Goal: Task Accomplishment & Management: Manage account settings

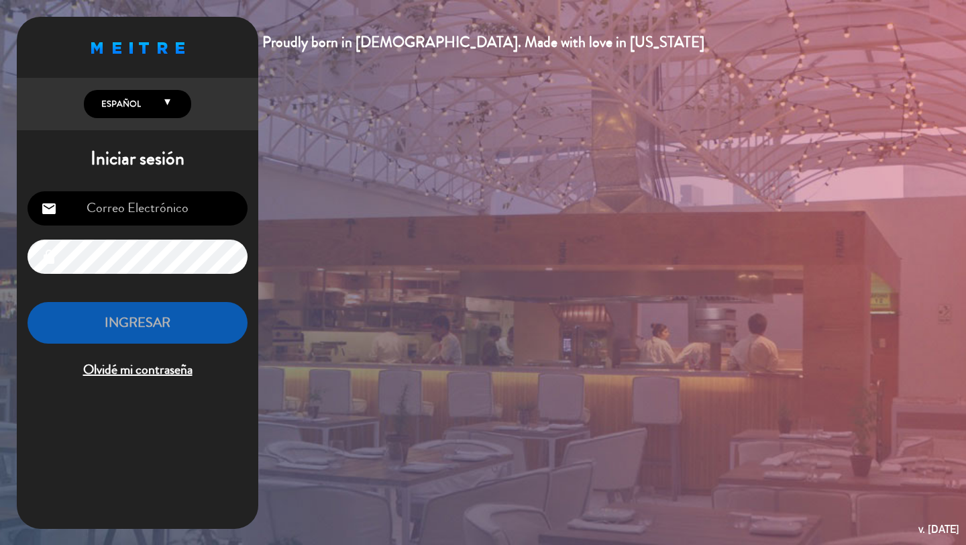
click at [141, 207] on input "email" at bounding box center [138, 208] width 220 height 34
type input "[PERSON_NAME][EMAIL_ADDRESS][DOMAIN_NAME]"
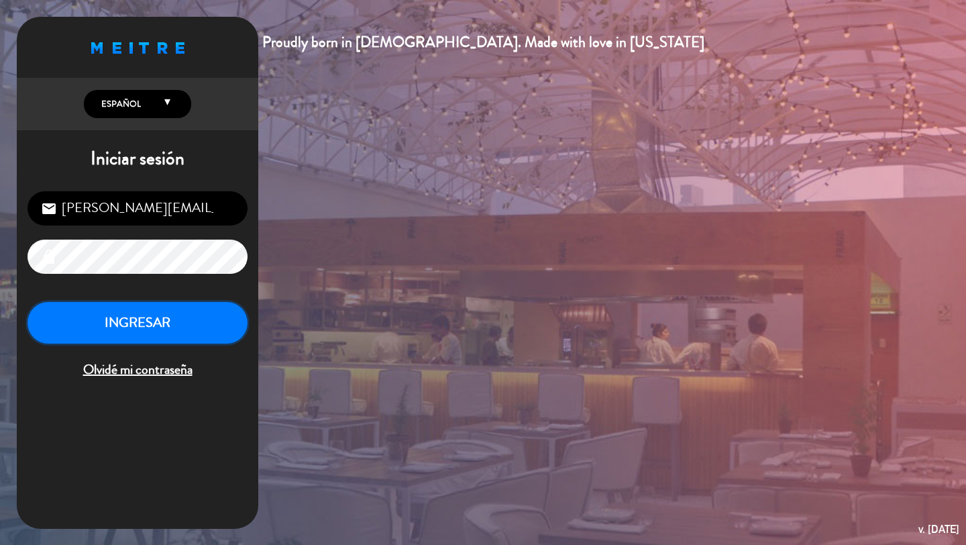
click at [127, 322] on button "INGRESAR" at bounding box center [138, 323] width 220 height 42
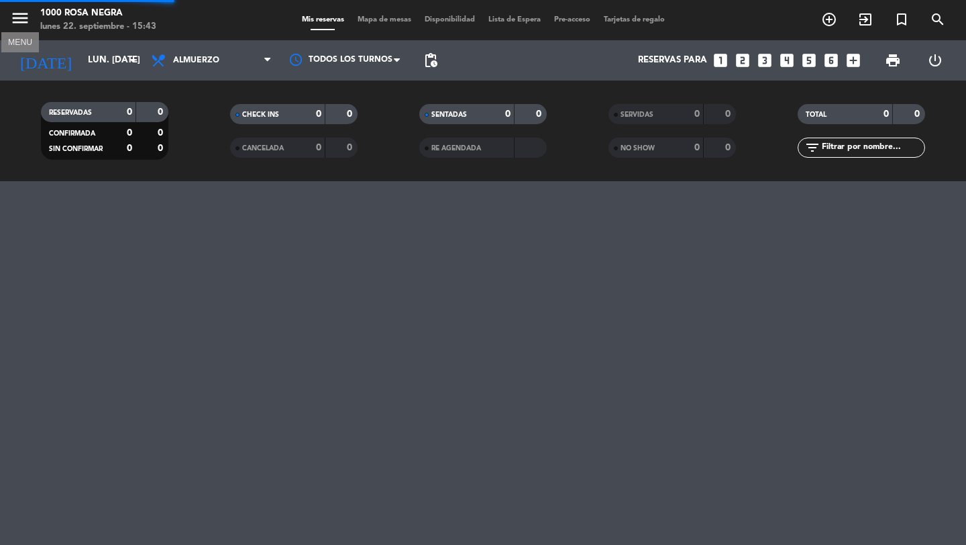
click at [21, 22] on icon "menu" at bounding box center [20, 18] width 20 height 20
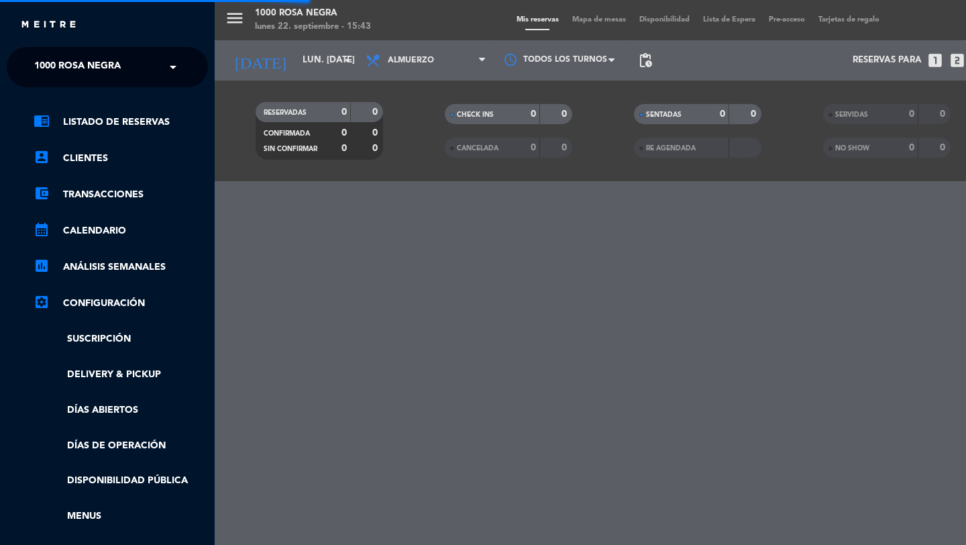
click at [84, 68] on span "1000 Rosa Negra" at bounding box center [77, 67] width 87 height 28
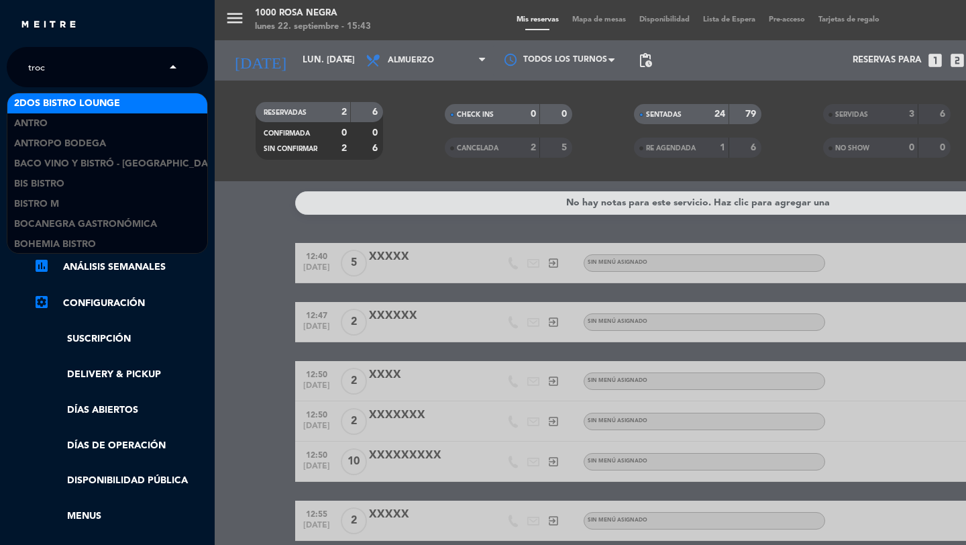
type input "trocc"
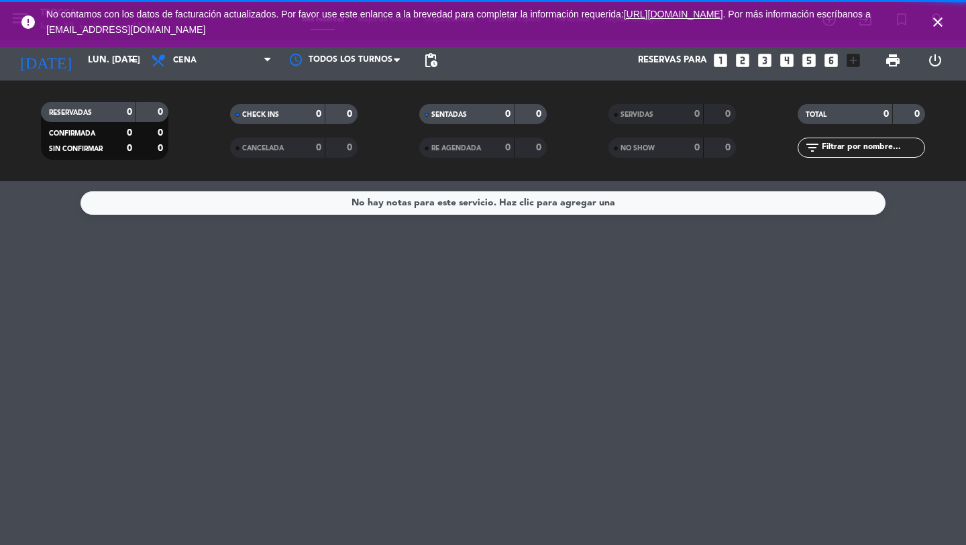
click at [934, 20] on icon "close" at bounding box center [938, 22] width 16 height 16
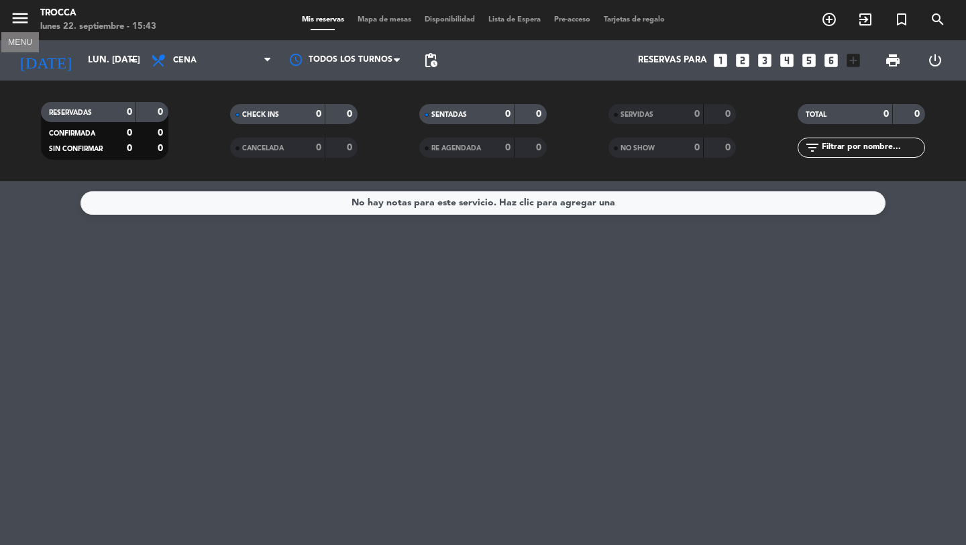
click at [30, 17] on icon "menu" at bounding box center [20, 18] width 20 height 20
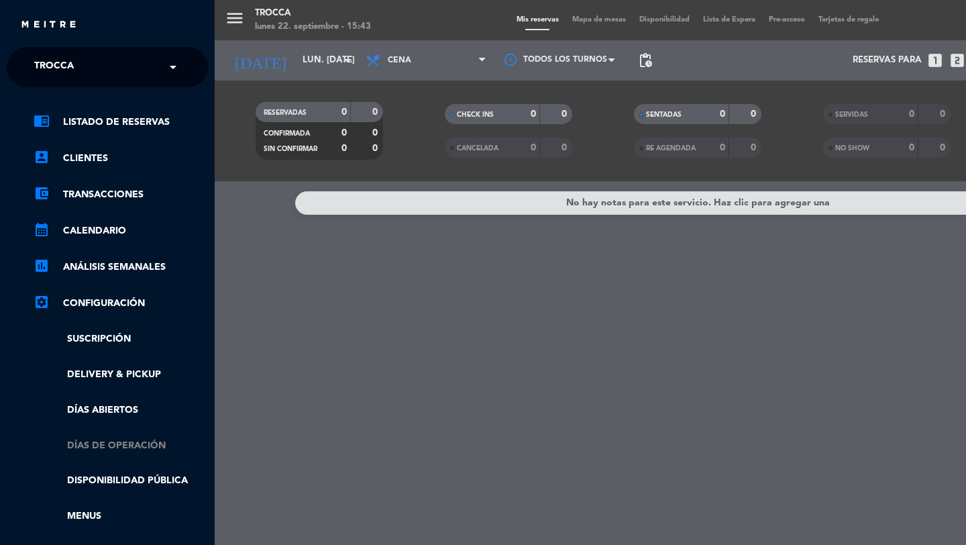
click at [121, 446] on link "Días de Operación" at bounding box center [121, 445] width 174 height 15
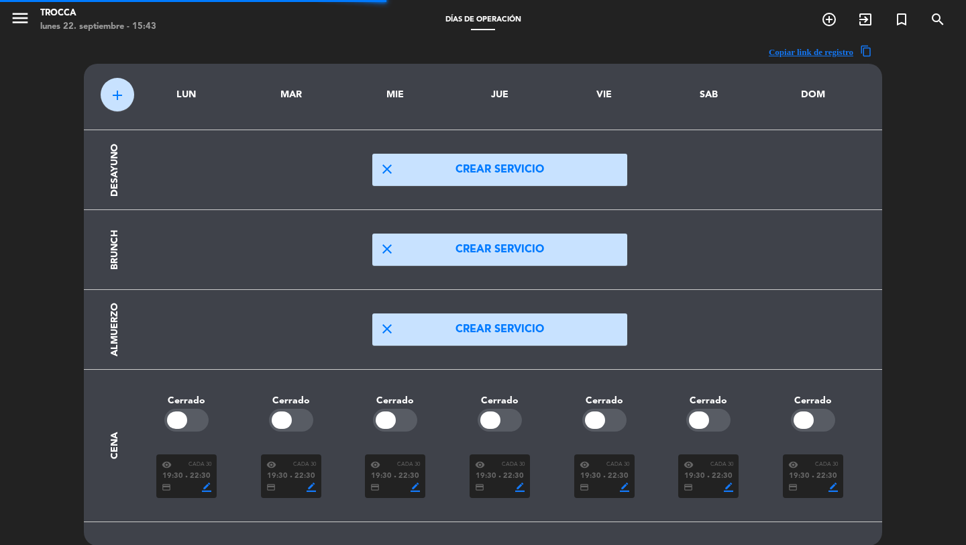
scroll to position [40, 0]
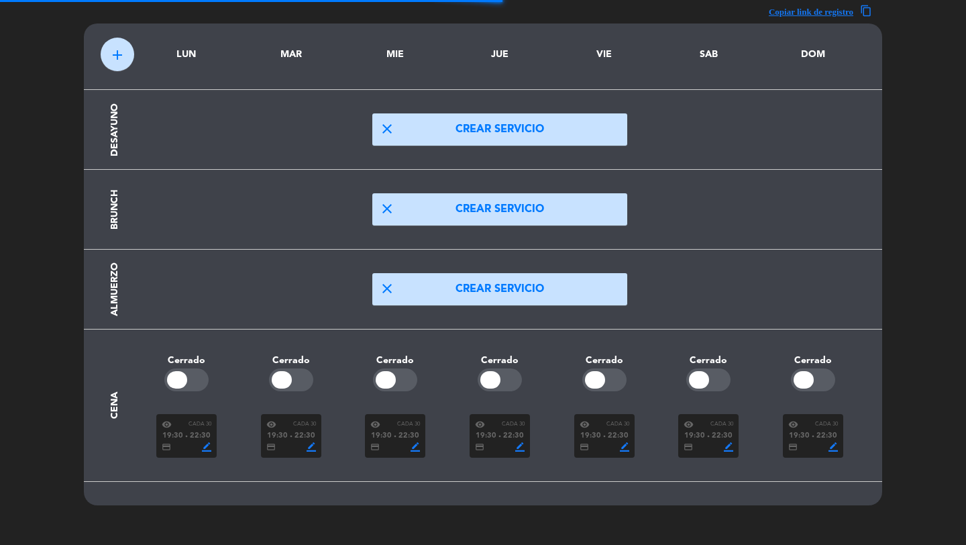
click at [402, 431] on span "22:30" at bounding box center [408, 436] width 21 height 12
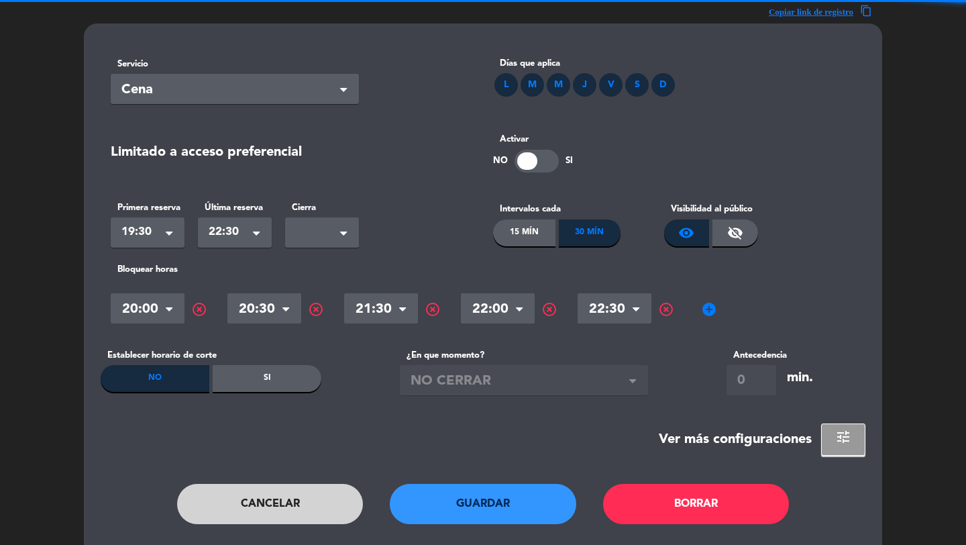
scroll to position [0, 0]
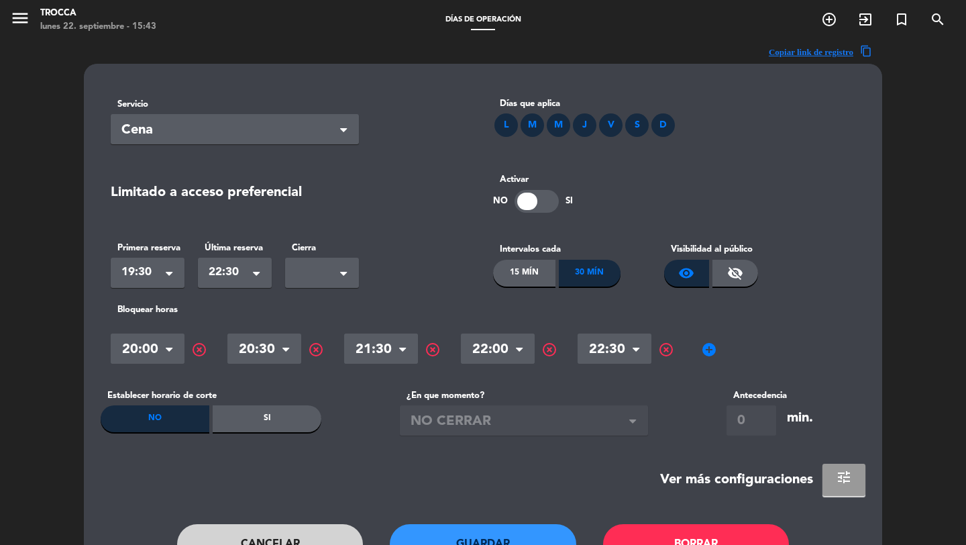
click at [848, 486] on button "tune" at bounding box center [843, 480] width 43 height 32
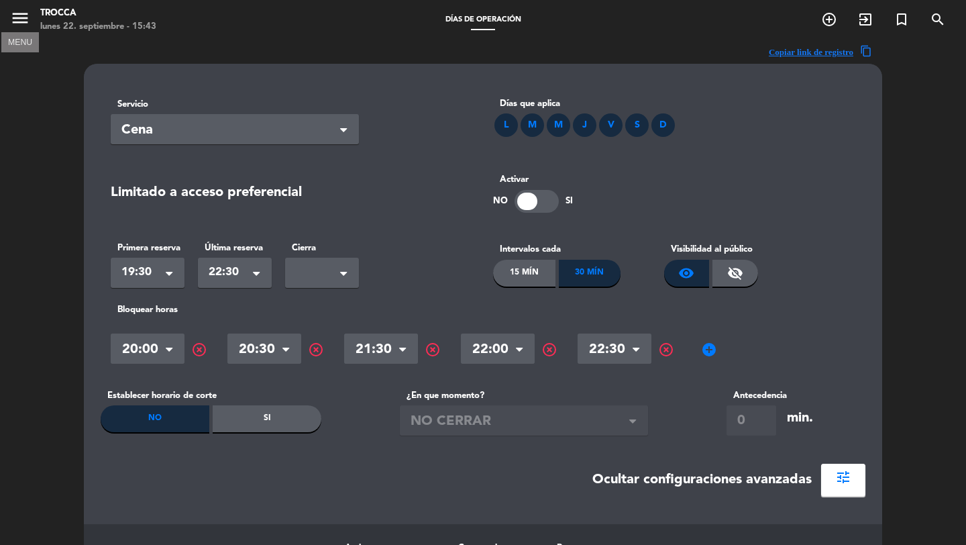
click at [21, 22] on icon "menu" at bounding box center [20, 18] width 20 height 20
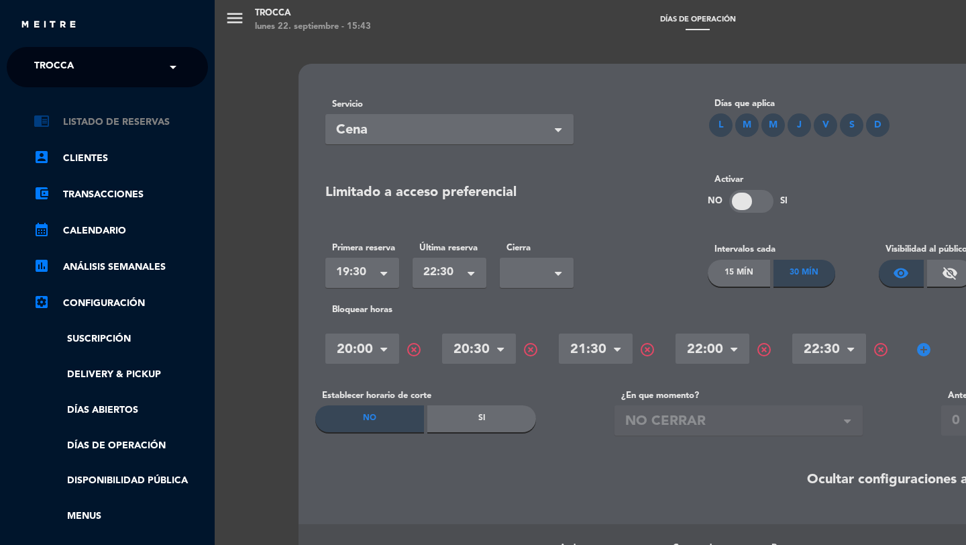
click at [124, 129] on link "chrome_reader_mode Listado de Reservas" at bounding box center [121, 122] width 174 height 16
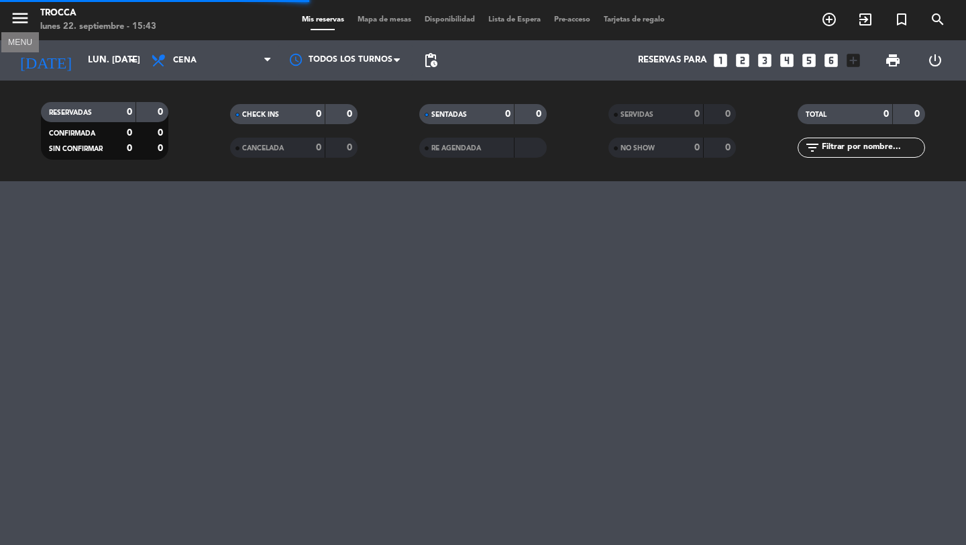
click at [23, 26] on icon "menu" at bounding box center [20, 18] width 20 height 20
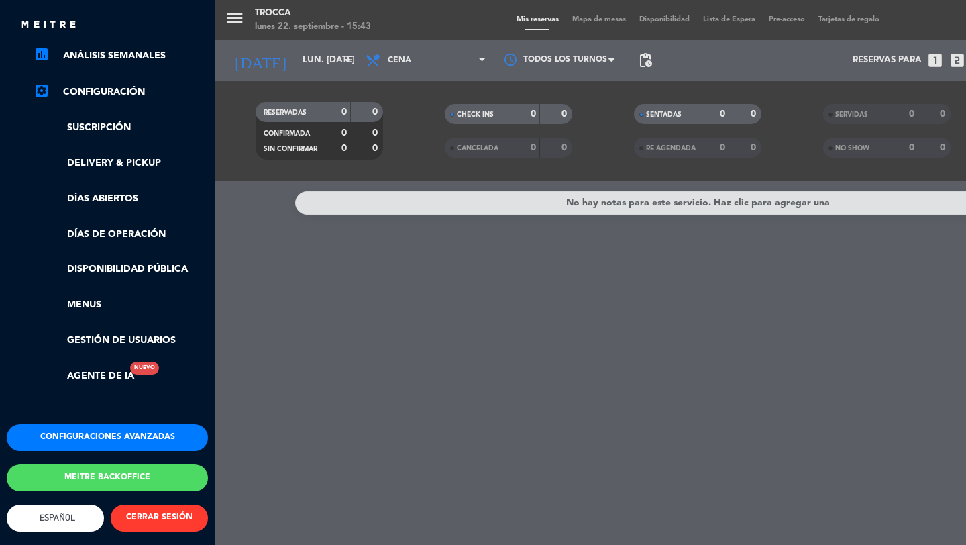
scroll to position [222, 0]
click at [138, 424] on button "Configuraciones avanzadas" at bounding box center [107, 437] width 201 height 27
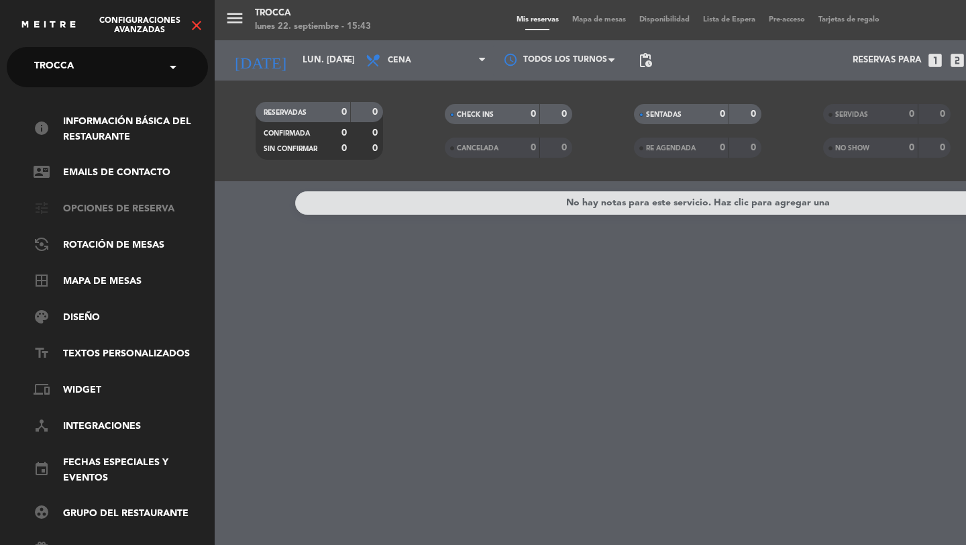
click at [138, 215] on link "tune Opciones de reserva" at bounding box center [121, 209] width 174 height 16
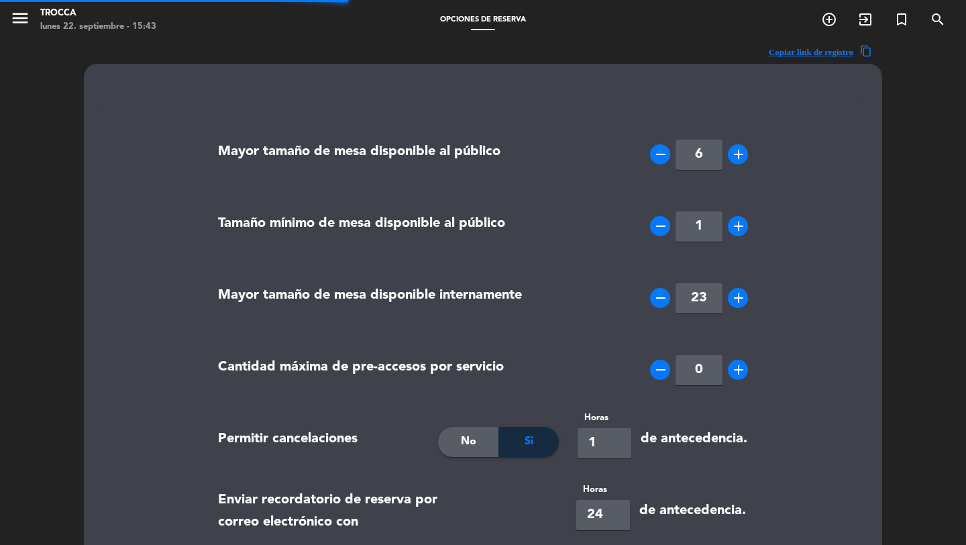
type textarea "Le rocordamos: <br> <br> No contamos con estacionamiento, por favor venir con t…"
drag, startPoint x: 592, startPoint y: 445, endPoint x: 582, endPoint y: 445, distance: 10.1
click at [582, 445] on input "1" at bounding box center [605, 443] width 54 height 30
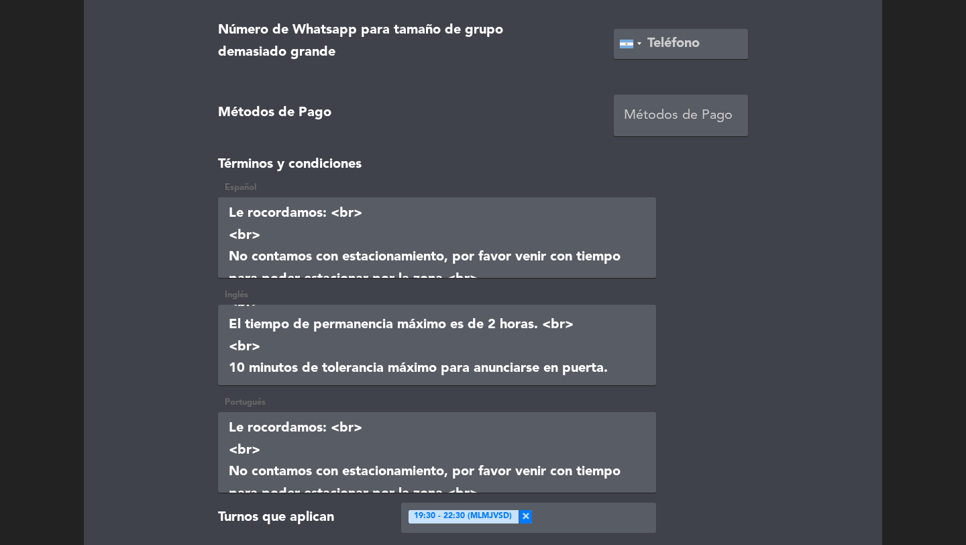
scroll to position [2819, 0]
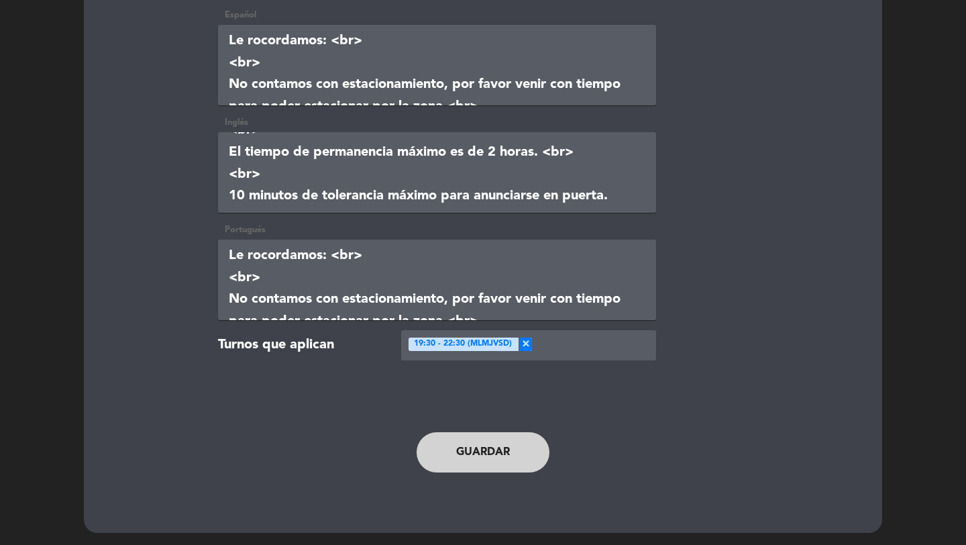
type input "24"
click at [517, 457] on button "Guardar" at bounding box center [483, 452] width 133 height 40
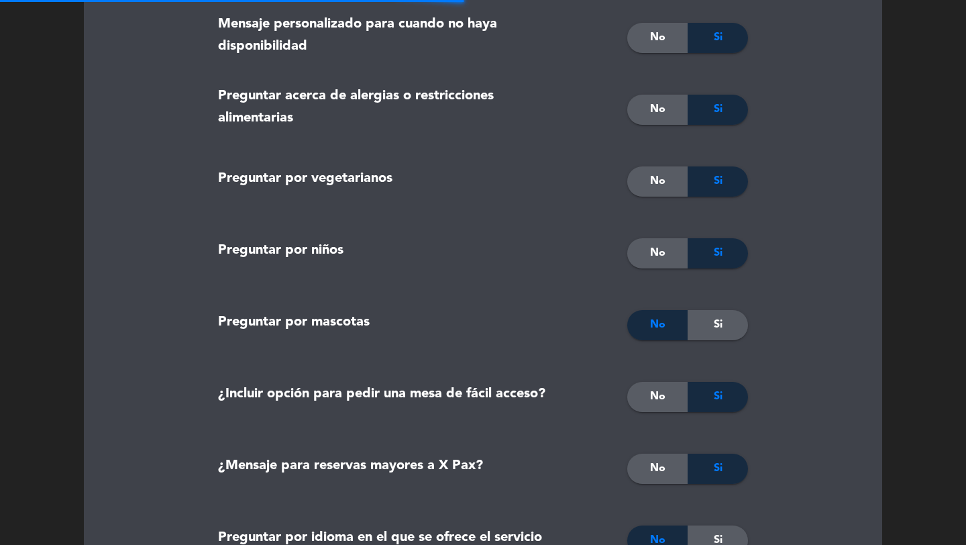
scroll to position [0, 0]
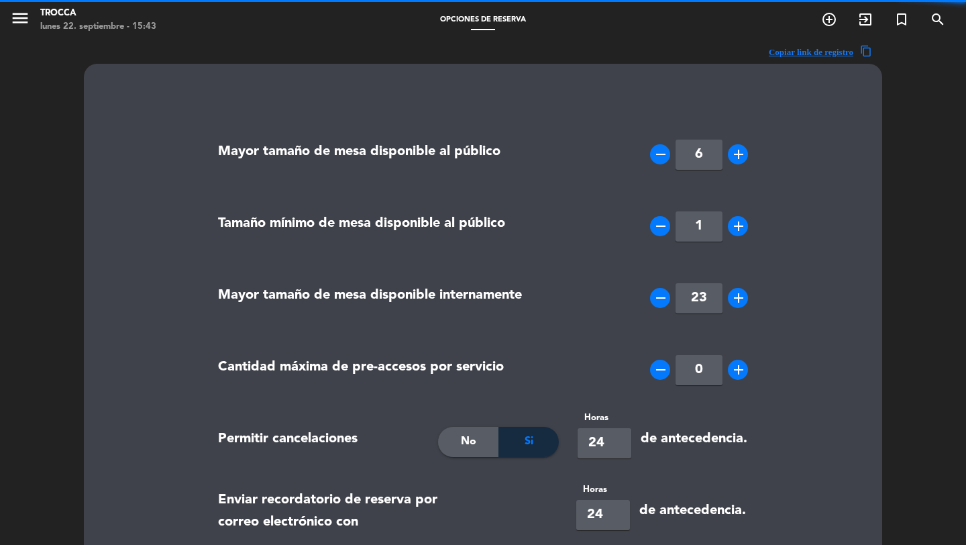
click at [21, 25] on icon "menu" at bounding box center [20, 18] width 20 height 20
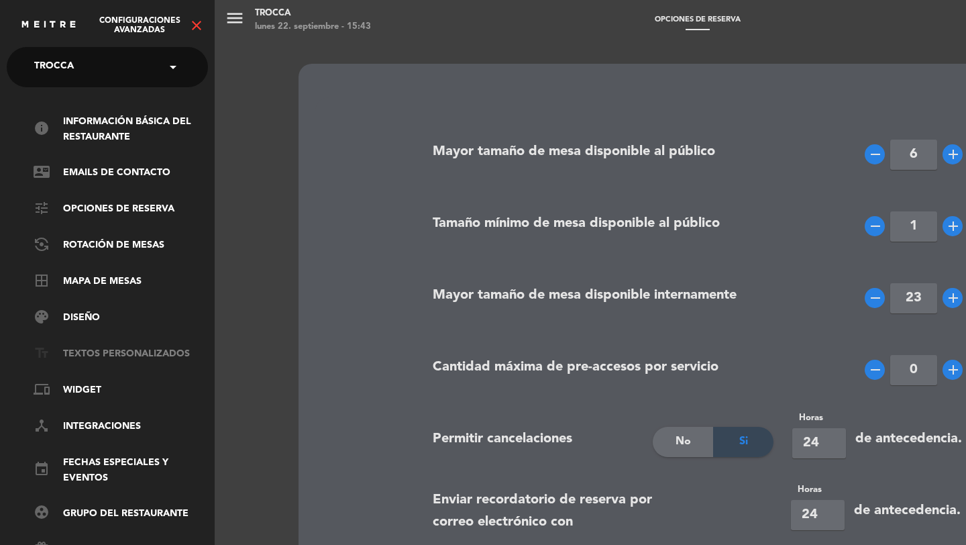
click at [115, 358] on link "text_fields Textos Personalizados" at bounding box center [121, 354] width 174 height 16
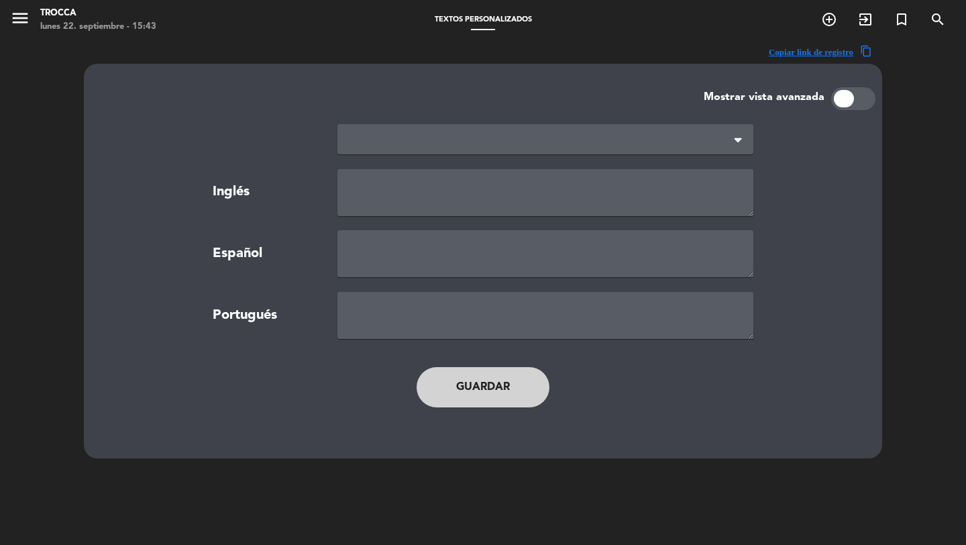
type textarea "TERMS AND CONDITIONS"
type textarea "TÉRMINOS Y CONDICIONES"
type textarea "TERMOS E CONDIÇÕES"
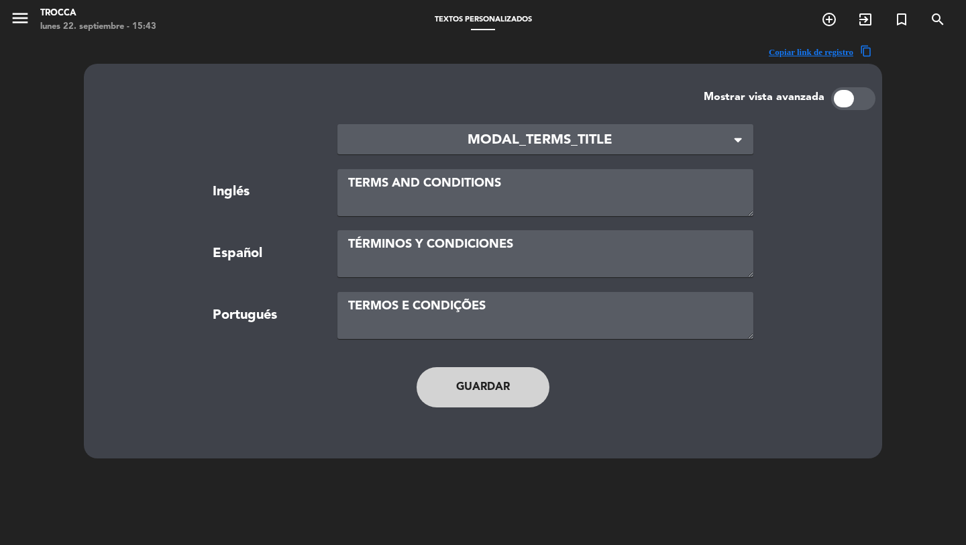
click at [862, 102] on div at bounding box center [853, 98] width 44 height 23
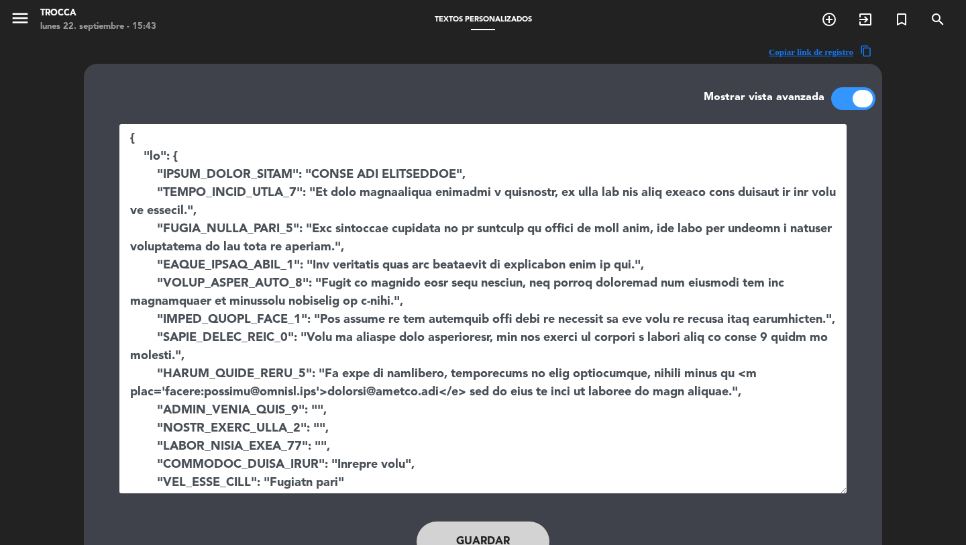
click at [816, 358] on textarea at bounding box center [482, 308] width 727 height 369
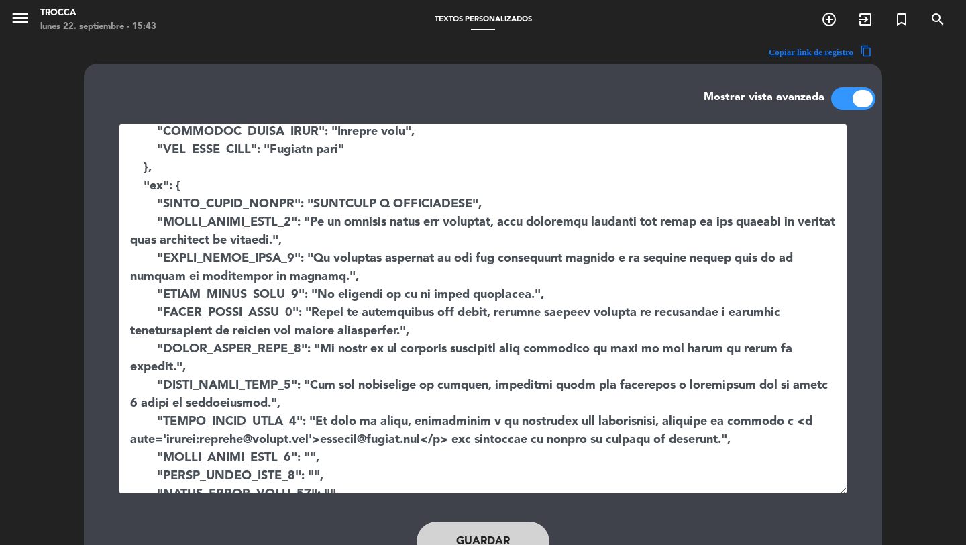
scroll to position [344, 0]
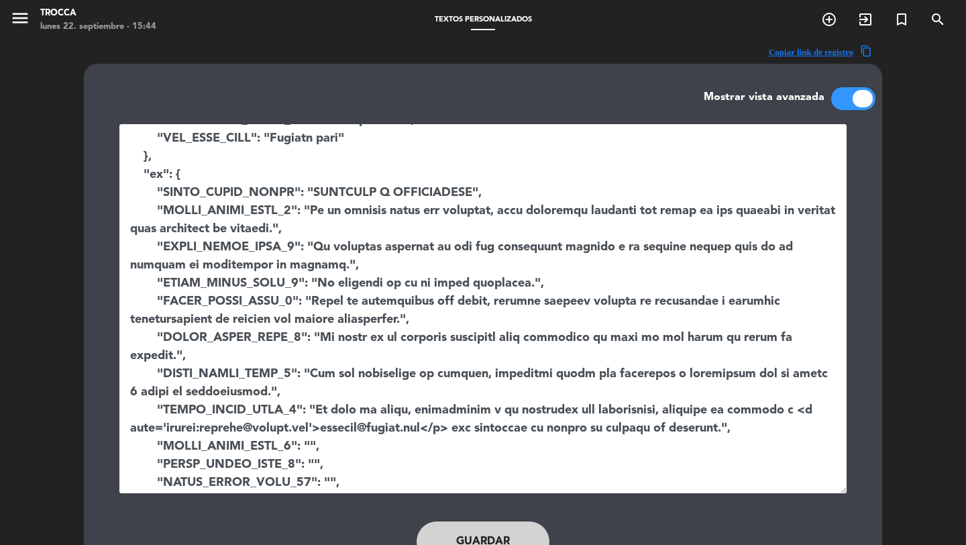
click at [138, 407] on textarea at bounding box center [482, 308] width 727 height 369
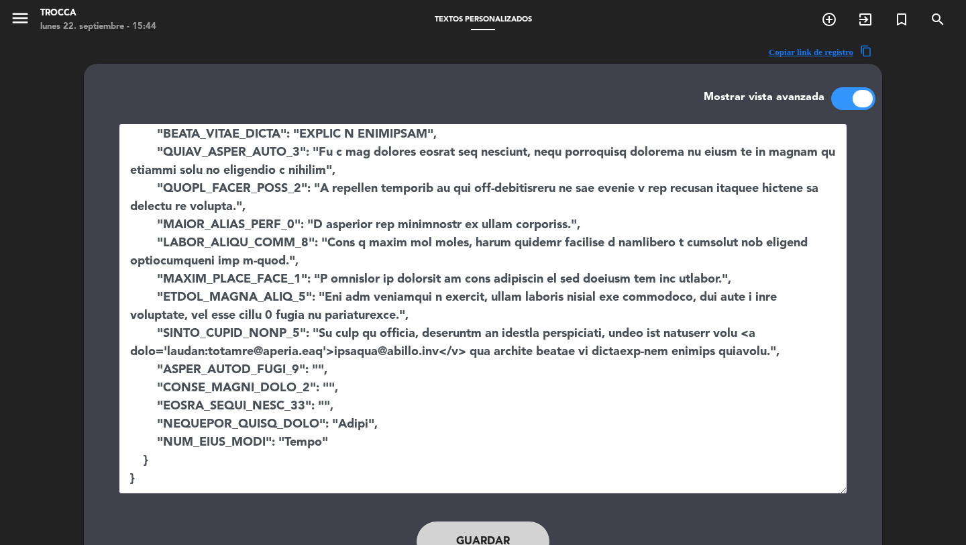
scroll to position [792, 0]
click at [290, 321] on textarea at bounding box center [482, 308] width 727 height 369
type textarea "{ "en": { "MODAL_TERMS_TITLE": "TERMS AND CONDITIONS", "MODAL_TERMS_TEXT_1": "I…"
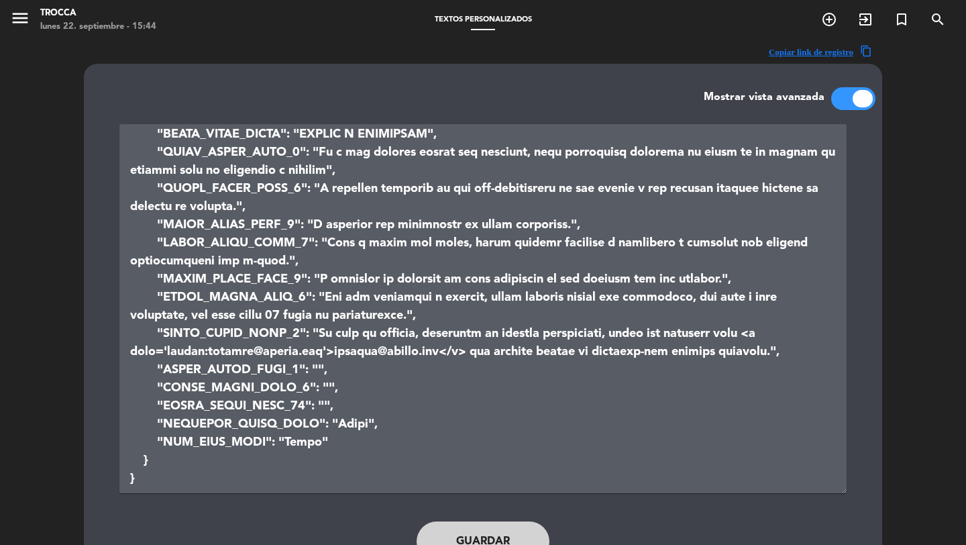
click at [459, 535] on button "Guardar" at bounding box center [483, 541] width 133 height 40
click at [21, 15] on icon "menu" at bounding box center [20, 18] width 20 height 20
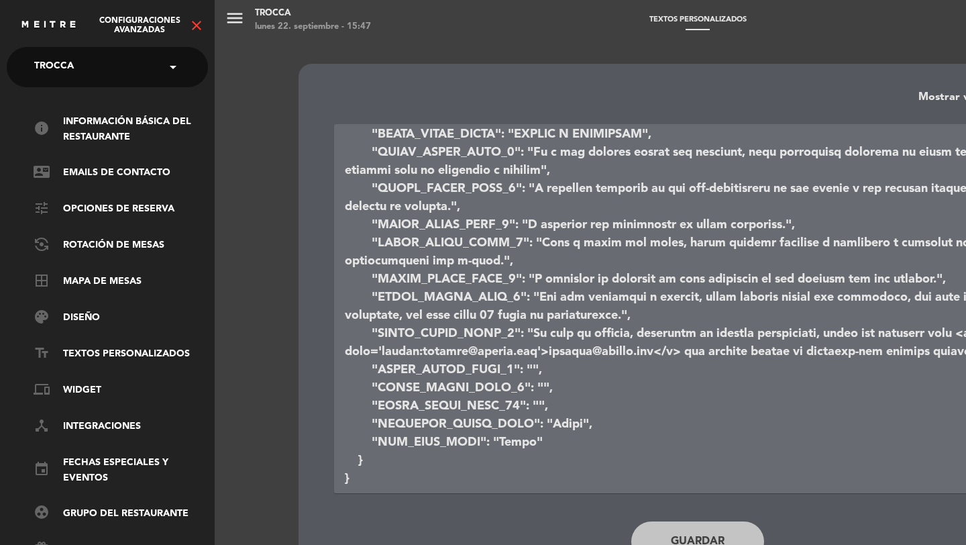
click at [198, 30] on icon "close" at bounding box center [196, 25] width 16 height 16
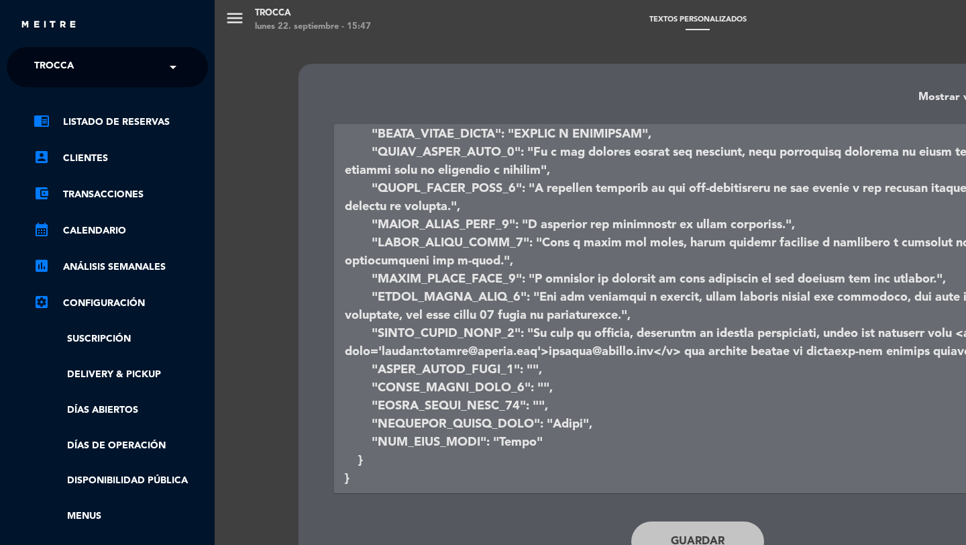
click at [140, 131] on ul "chrome_reader_mode Listado de Reservas account_box Clientes account_balance_wal…" at bounding box center [107, 354] width 201 height 481
click at [140, 123] on link "chrome_reader_mode Listado de Reservas" at bounding box center [121, 122] width 174 height 16
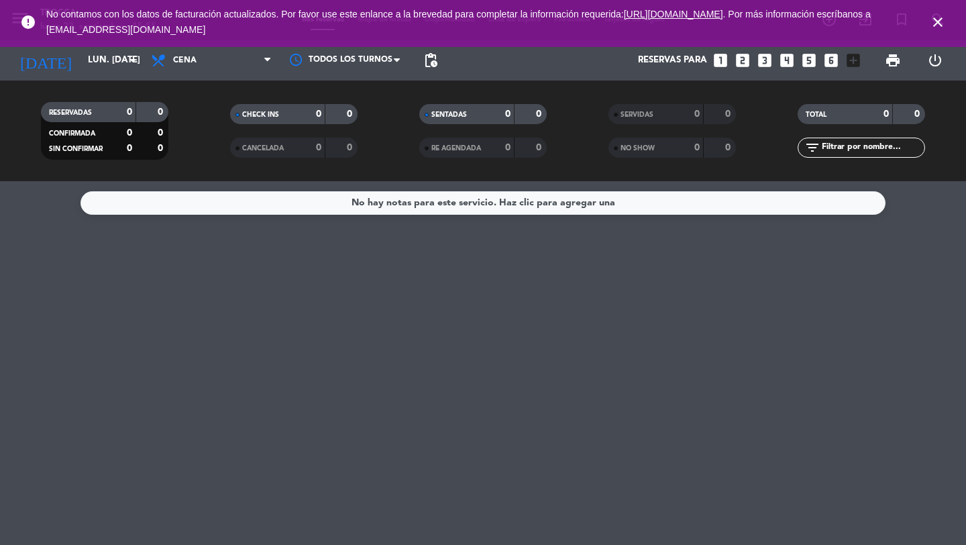
click at [936, 21] on icon "close" at bounding box center [938, 22] width 16 height 16
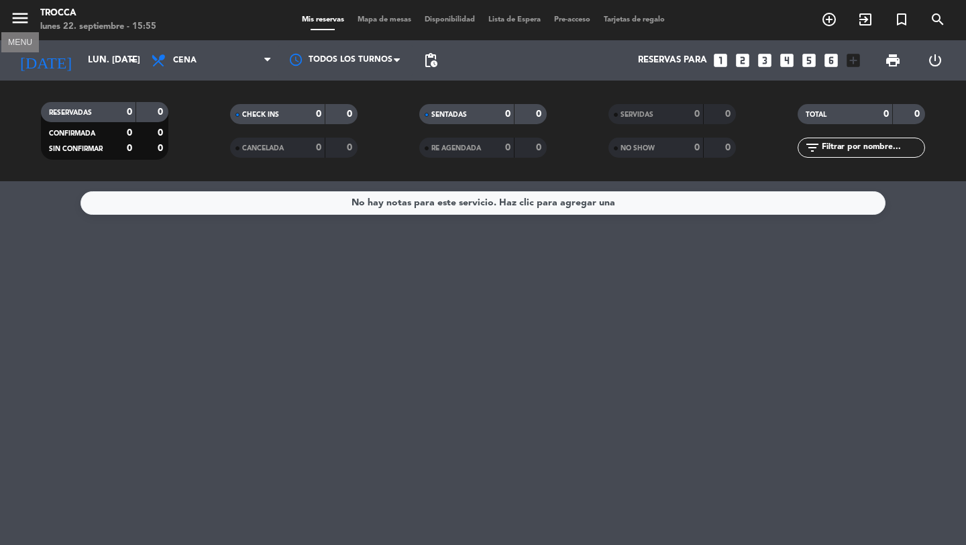
click at [11, 13] on icon "menu" at bounding box center [20, 18] width 20 height 20
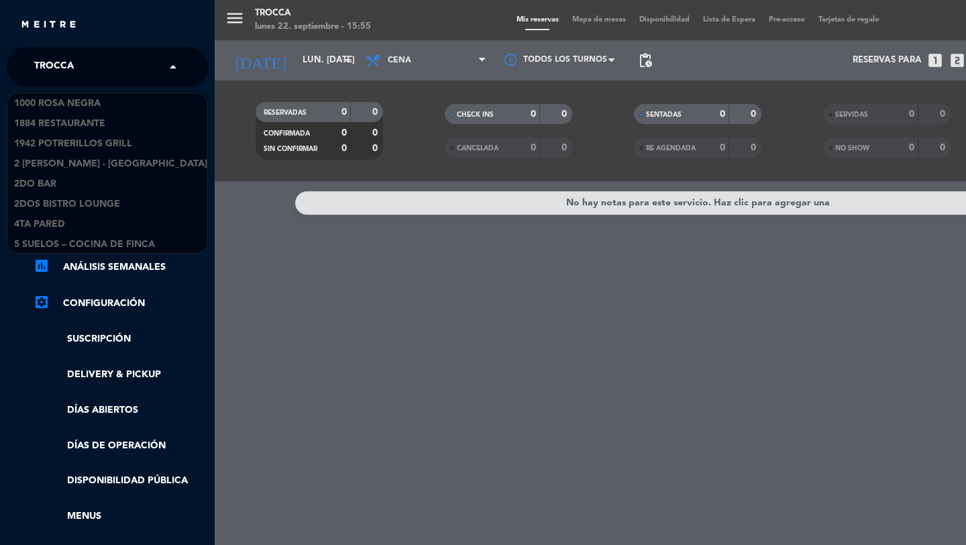
click at [94, 72] on input "text" at bounding box center [109, 68] width 164 height 30
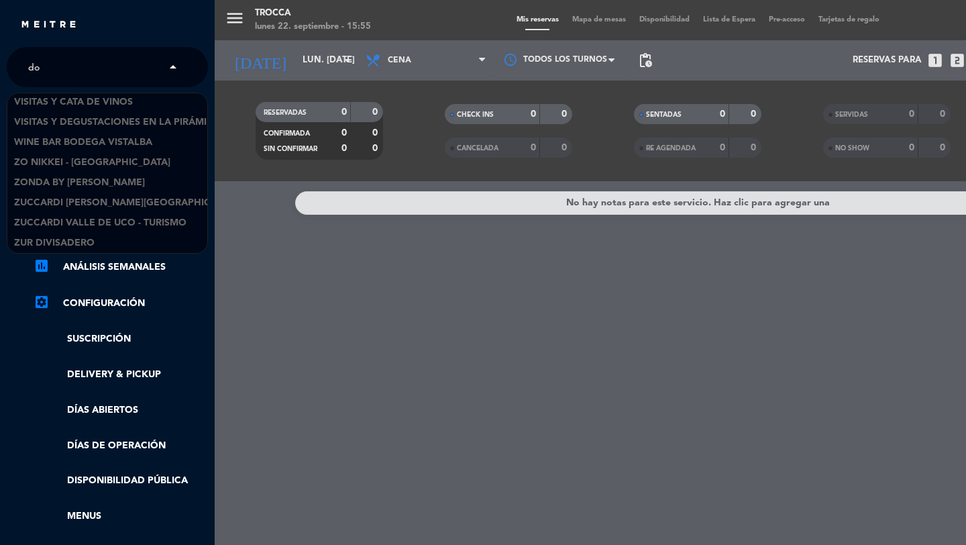
scroll to position [21, 0]
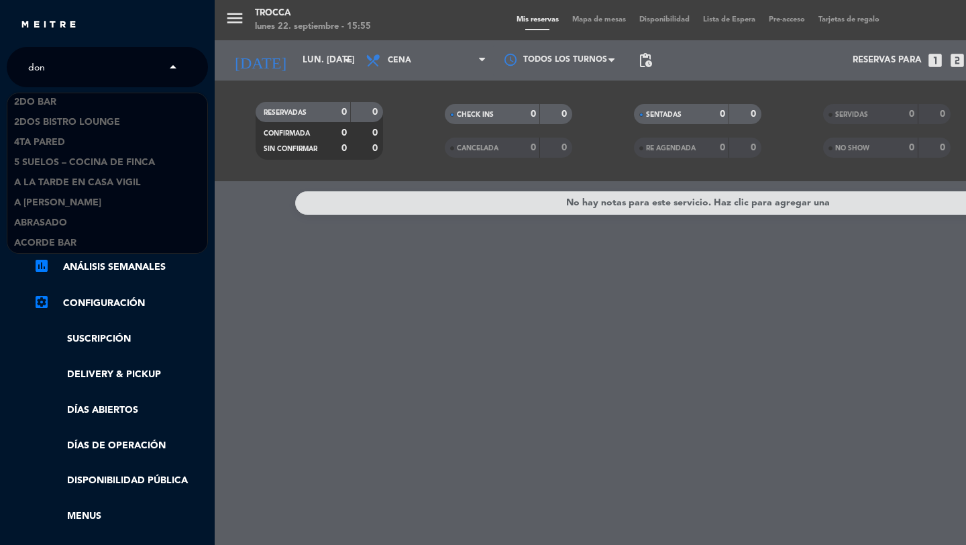
type input "don j"
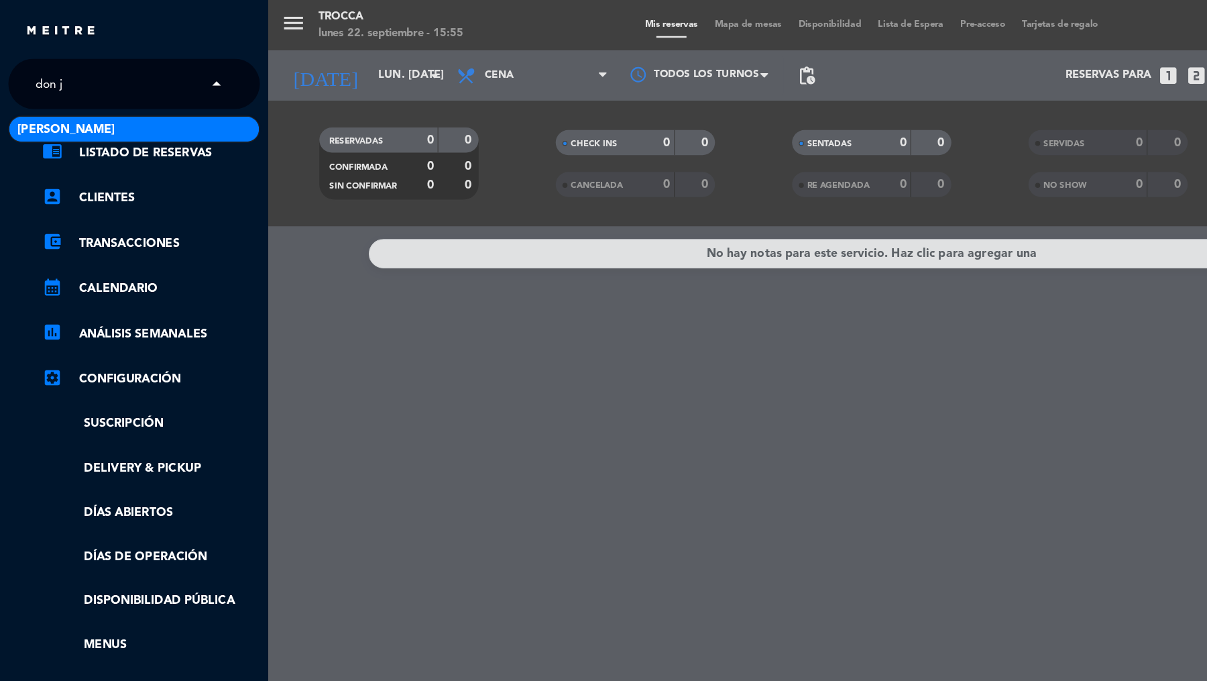
scroll to position [0, 0]
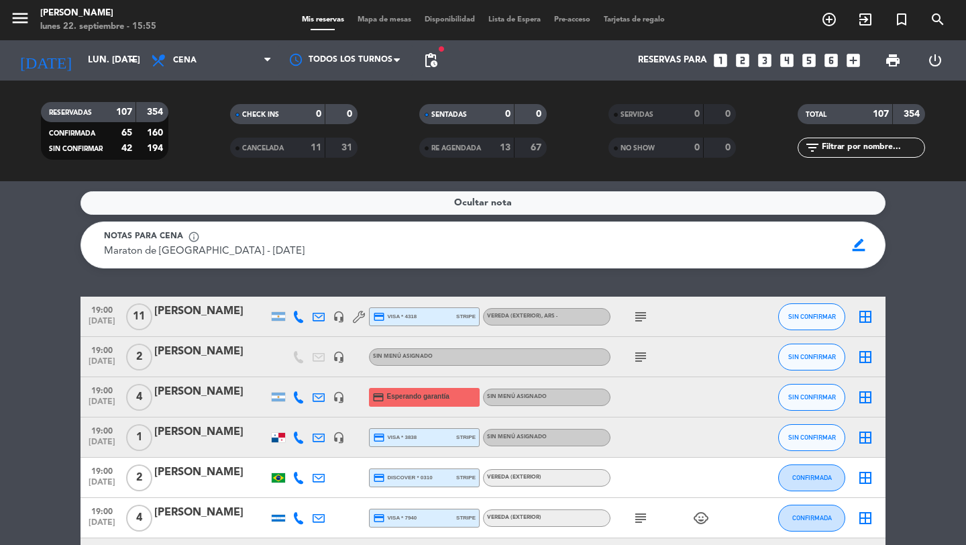
click at [830, 62] on icon "looks_6" at bounding box center [830, 60] width 17 height 17
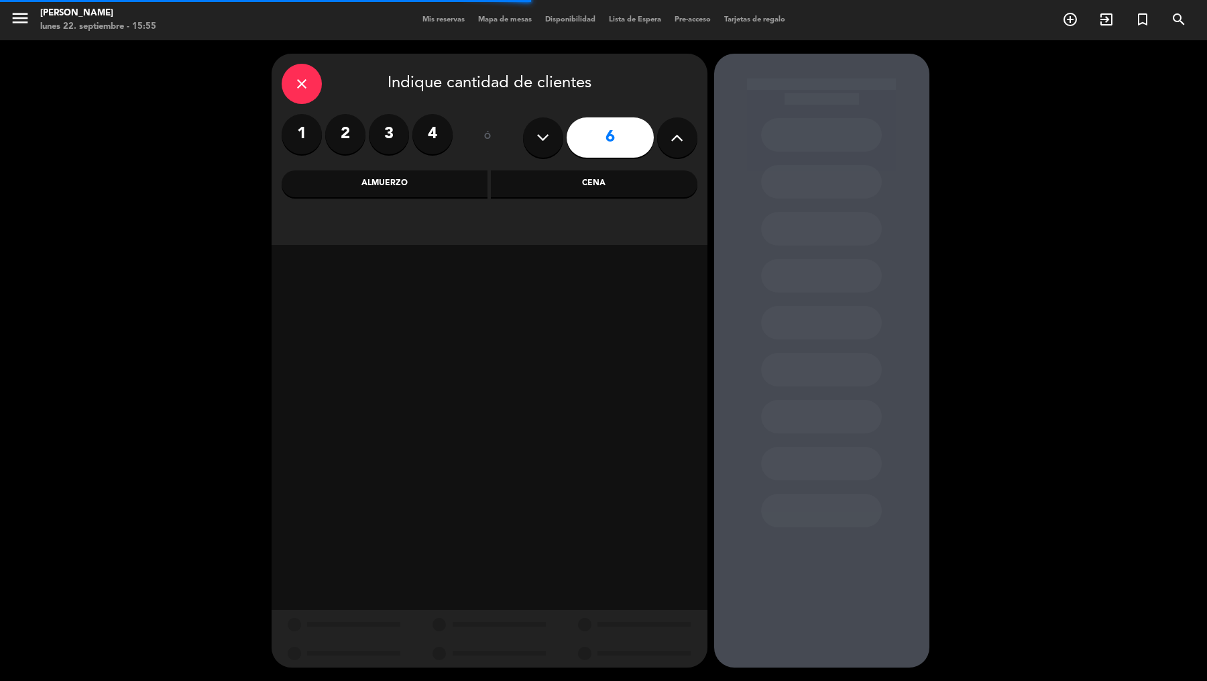
click at [590, 197] on div "close Indique cantidad de clientes 1 2 3 4 ó 6 Almuerzo Cena" at bounding box center [490, 149] width 436 height 191
click at [587, 188] on div "Cena" at bounding box center [594, 183] width 207 height 27
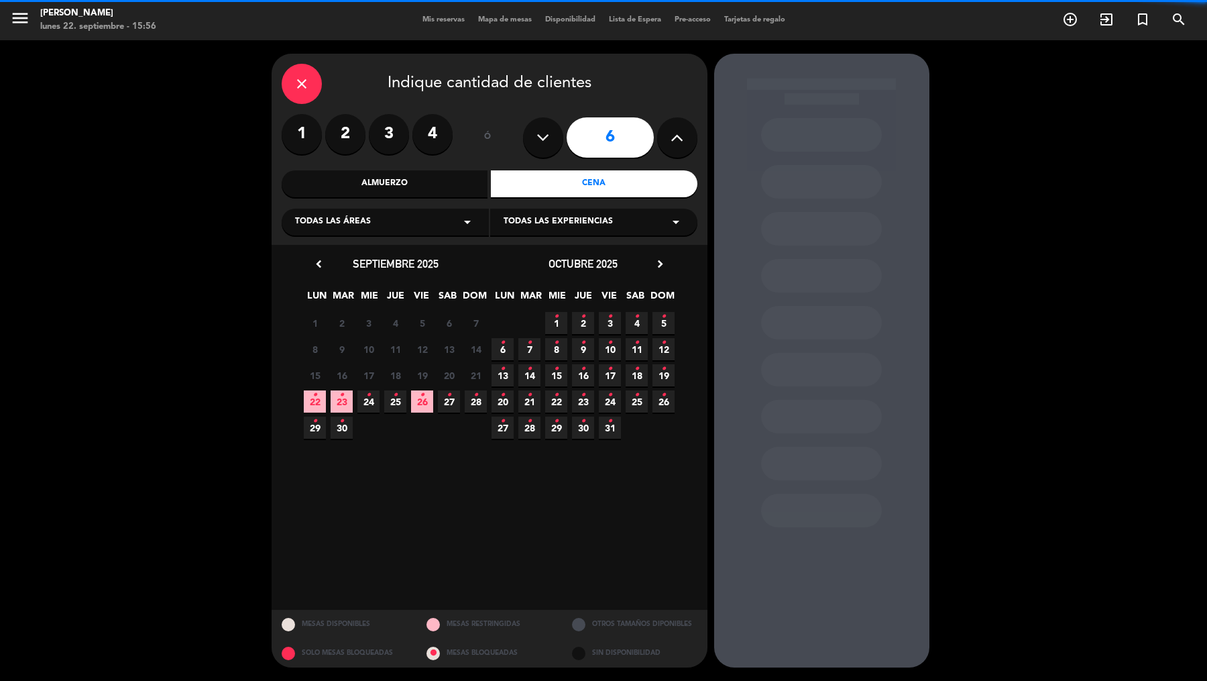
click at [399, 182] on div "Almuerzo" at bounding box center [385, 183] width 207 height 27
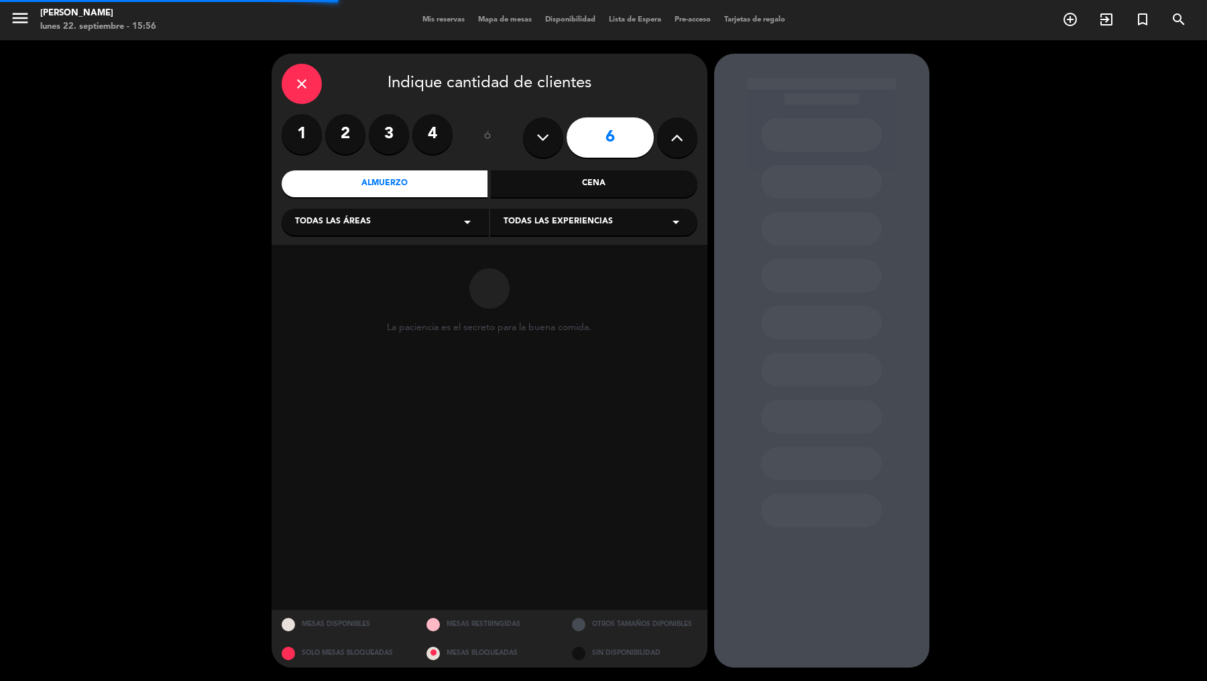
click at [369, 223] on div "Todas las áreas arrow_drop_down" at bounding box center [385, 222] width 207 height 27
click at [320, 356] on div "Vereda" at bounding box center [385, 354] width 180 height 13
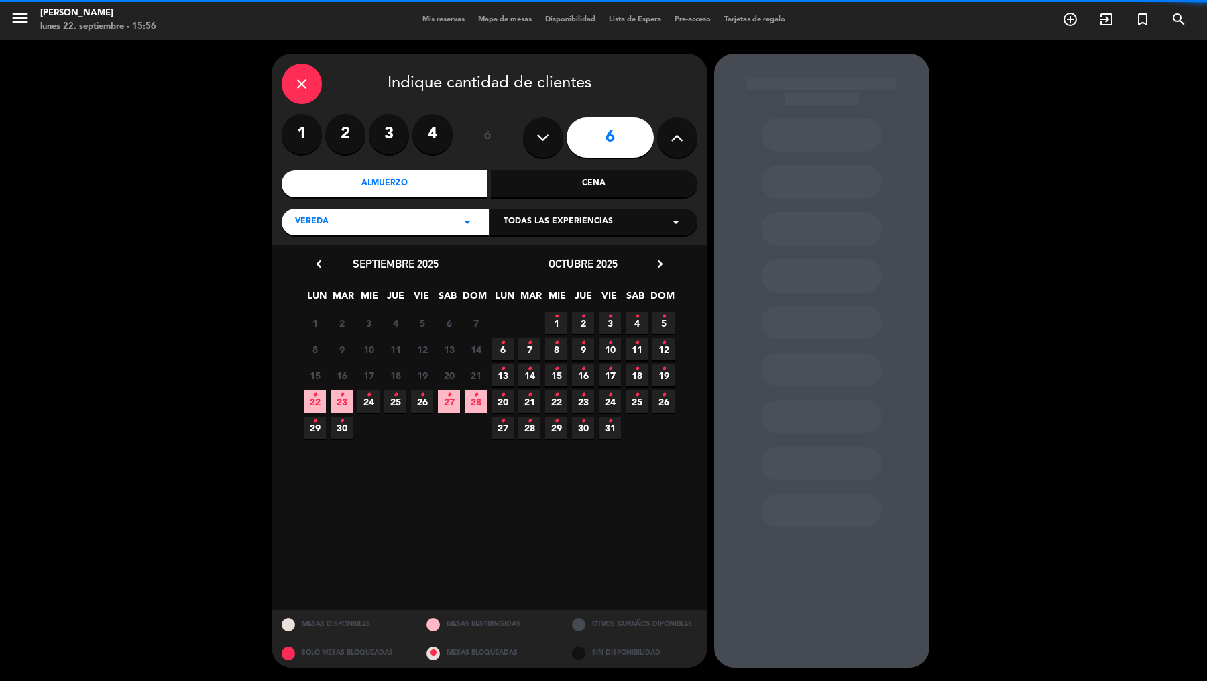
click at [512, 223] on span "Todas las experiencias" at bounding box center [558, 221] width 109 height 13
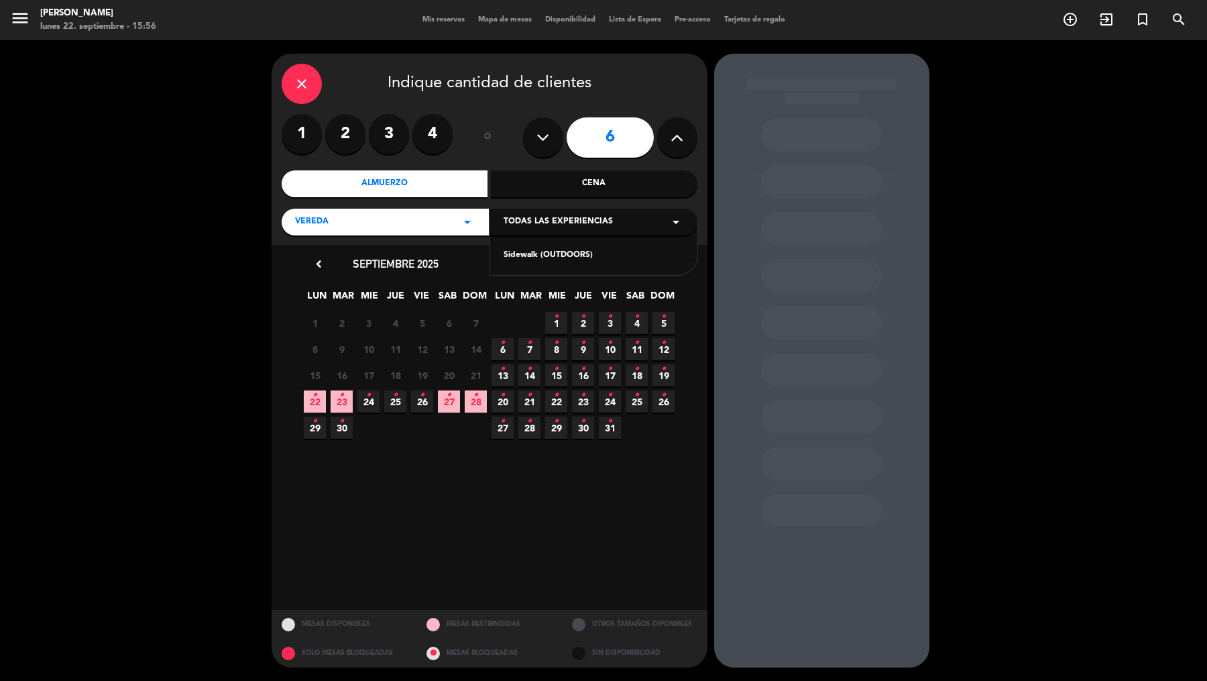
click at [511, 250] on div "Sidewalk (OUTDOORS)" at bounding box center [594, 255] width 180 height 13
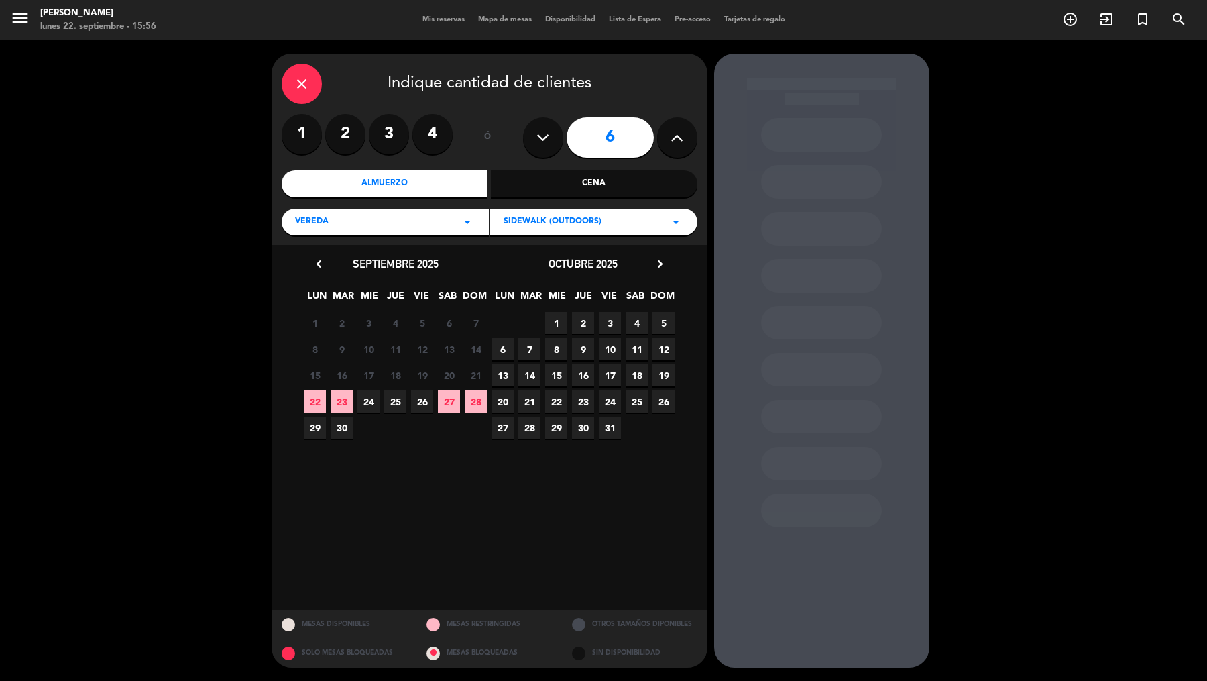
click at [400, 211] on div "Vereda arrow_drop_down" at bounding box center [385, 222] width 207 height 27
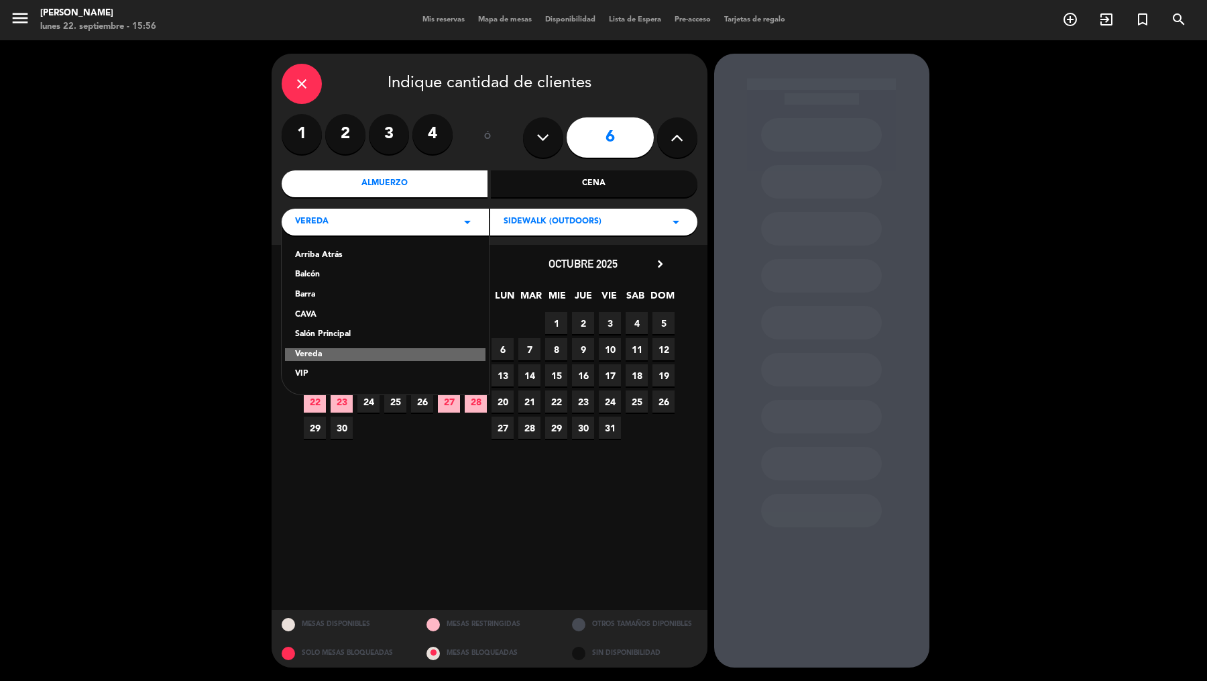
click at [323, 335] on div "Salón Principal" at bounding box center [385, 334] width 180 height 13
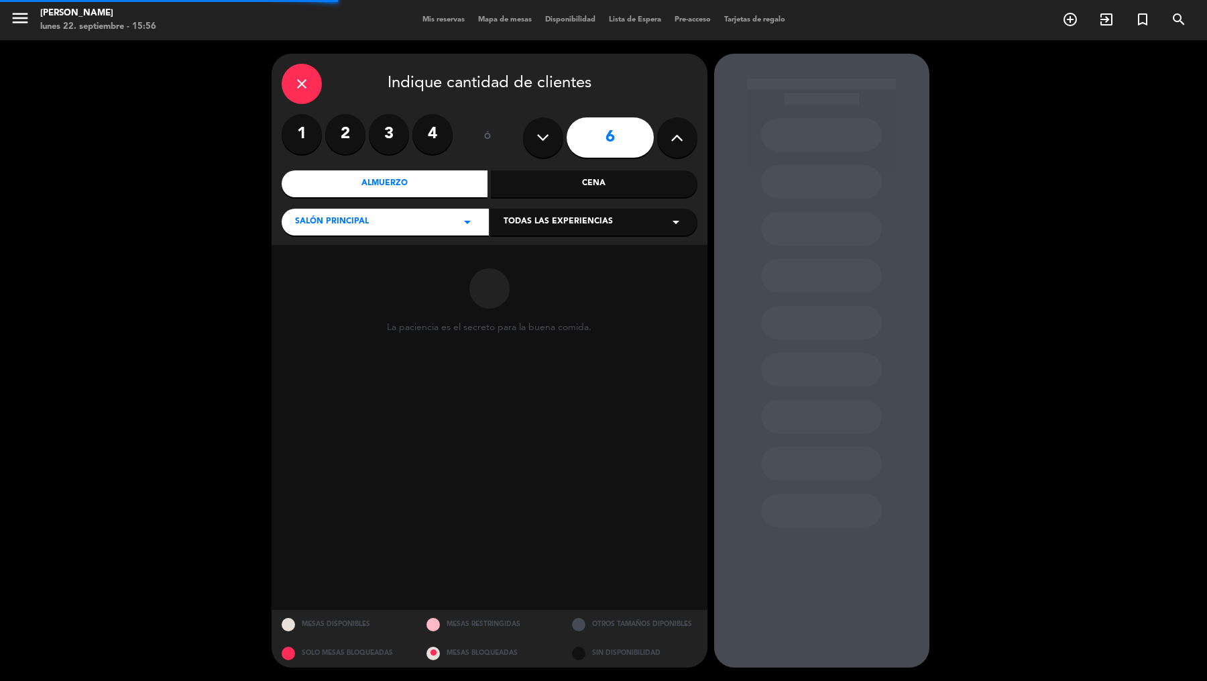
click at [545, 221] on span "Todas las experiencias" at bounding box center [558, 221] width 109 height 13
click at [540, 258] on div "Dining room" at bounding box center [594, 255] width 180 height 13
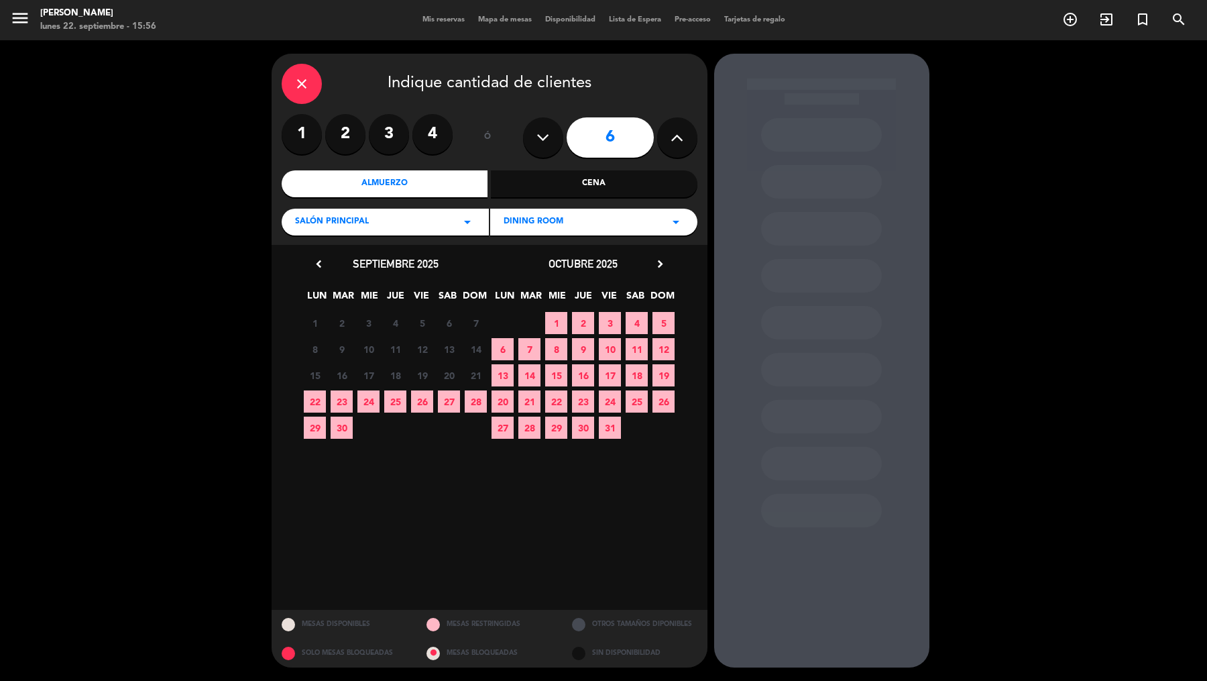
click at [660, 261] on icon "chevron_right" at bounding box center [660, 264] width 14 height 14
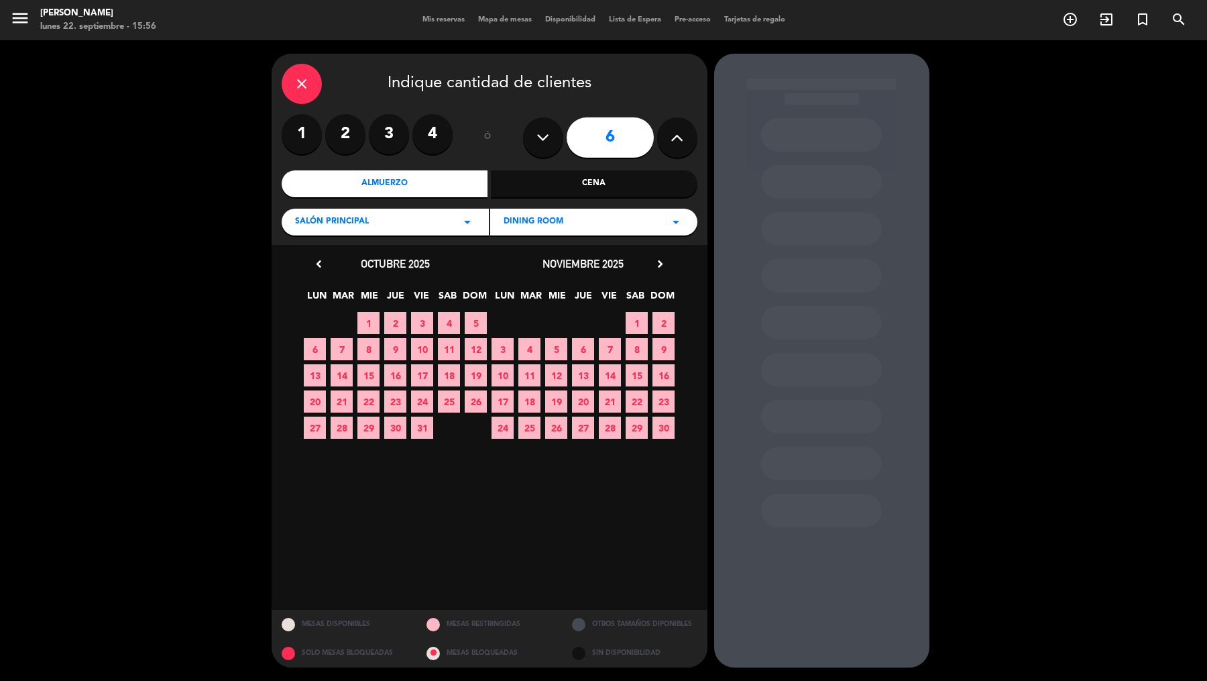
click at [586, 402] on span "20" at bounding box center [583, 401] width 22 height 22
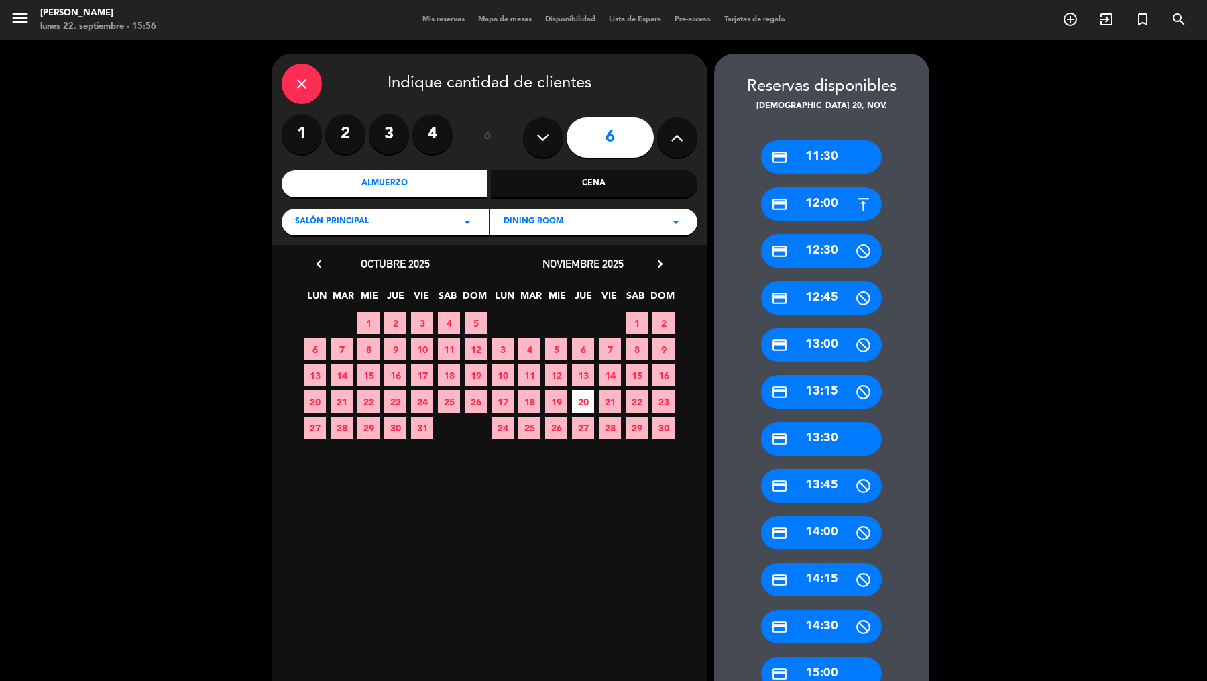
click at [827, 159] on div "credit_card 11:30" at bounding box center [821, 157] width 121 height 34
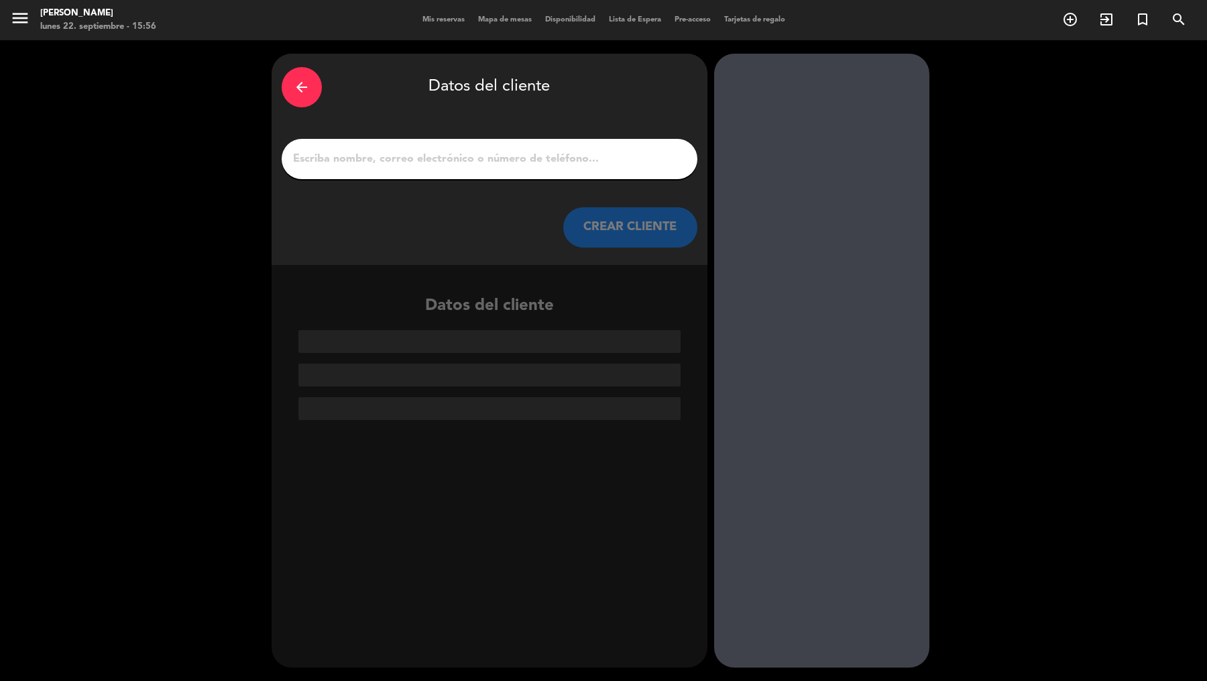
click at [604, 159] on input "1" at bounding box center [490, 159] width 396 height 19
paste input "[PERSON_NAME]"
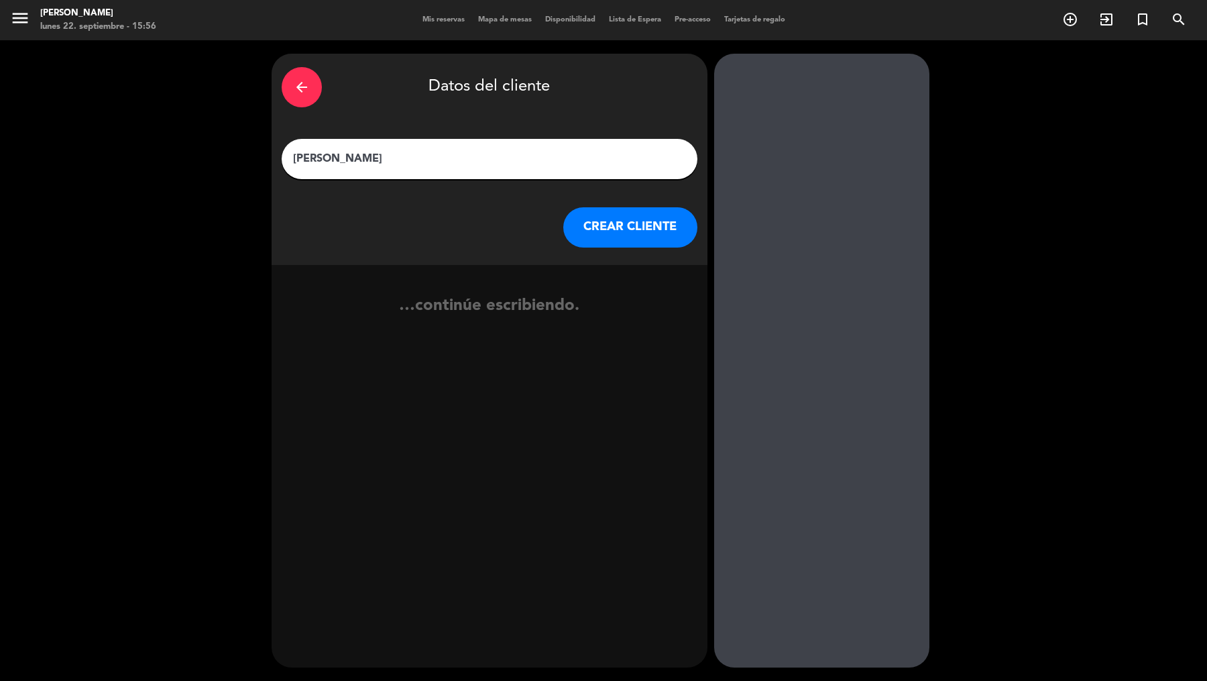
type input "[PERSON_NAME]"
click at [647, 221] on button "CREAR CLIENTE" at bounding box center [630, 227] width 134 height 40
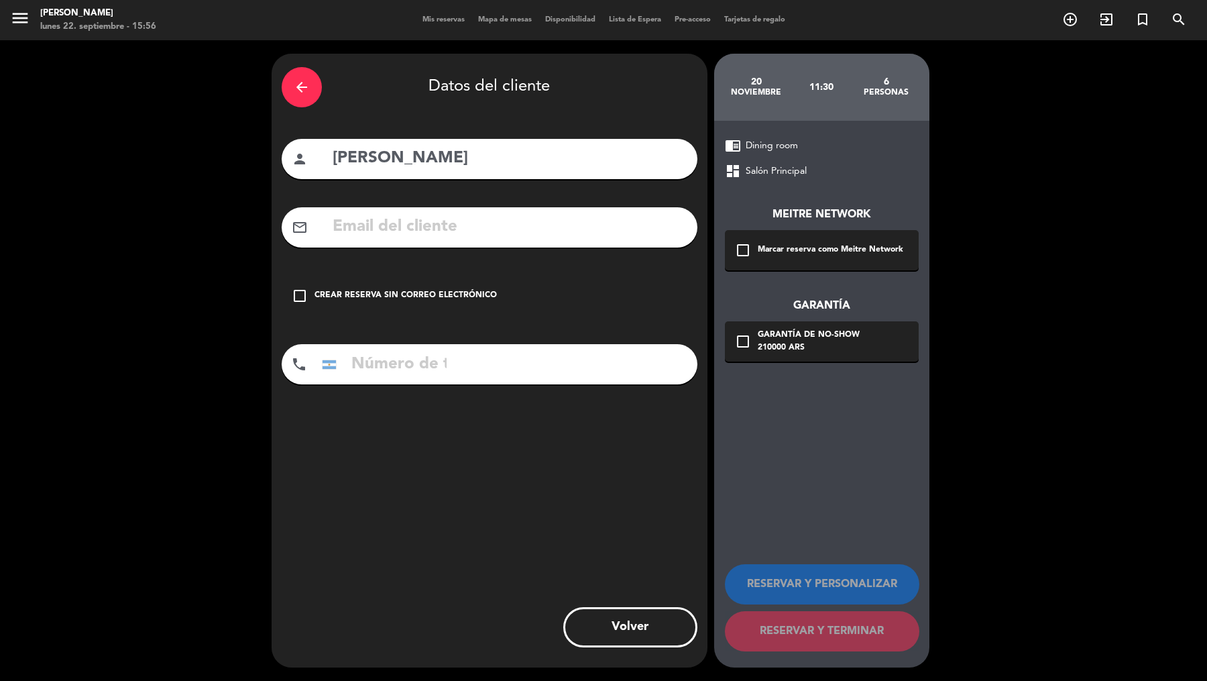
click at [763, 250] on div "Marcar reserva como Meitre Network" at bounding box center [831, 249] width 146 height 13
click at [773, 339] on div "Garantía de no-show" at bounding box center [809, 335] width 102 height 13
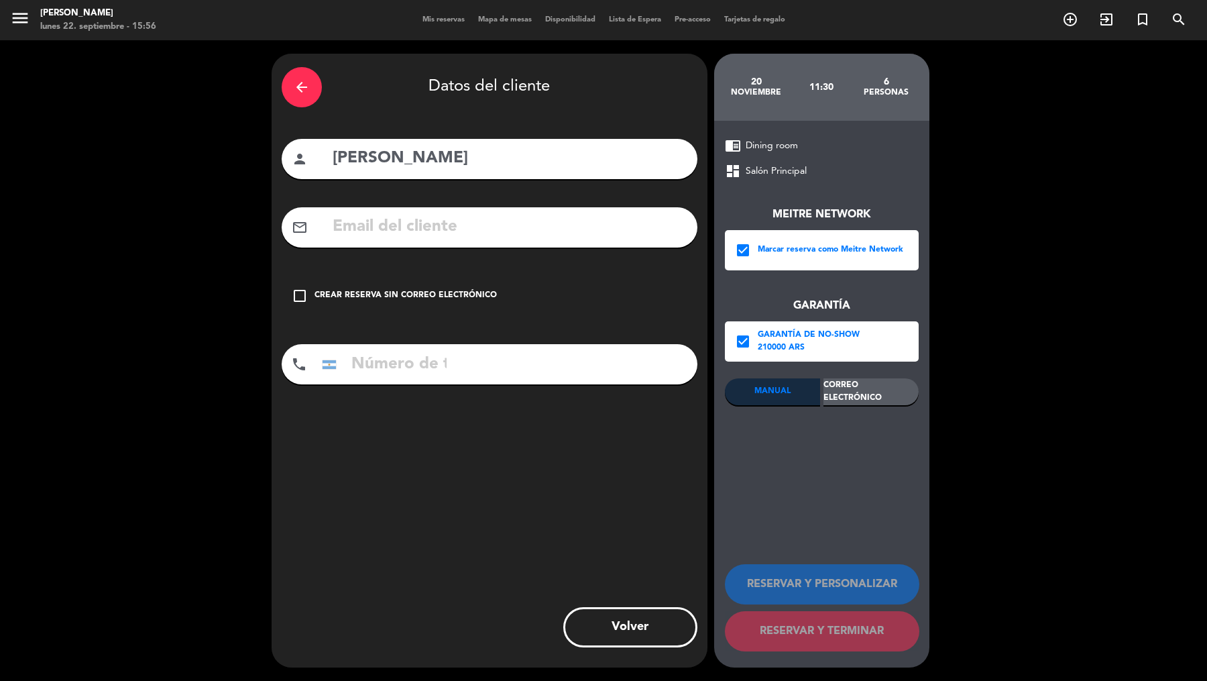
click at [850, 392] on div "Correo Electrónico" at bounding box center [871, 391] width 95 height 27
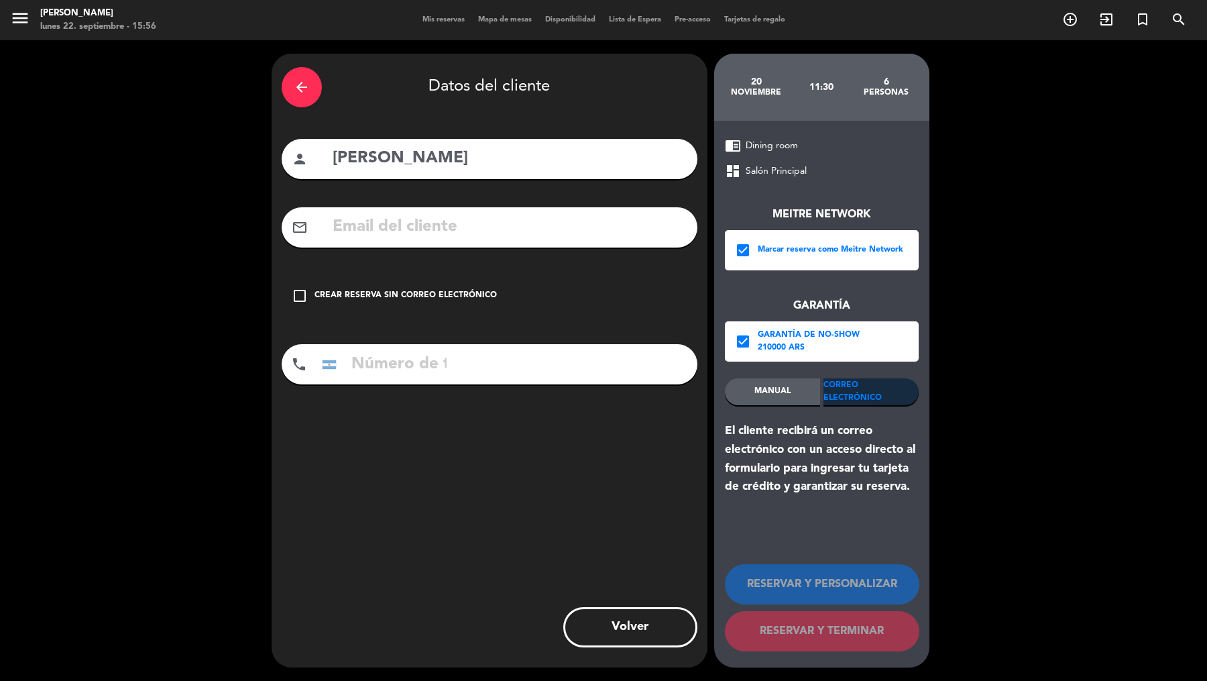
click at [636, 226] on input "text" at bounding box center [509, 227] width 356 height 28
click at [579, 228] on input "text" at bounding box center [509, 227] width 356 height 28
paste input "[EMAIL_ADDRESS][DOMAIN_NAME]"
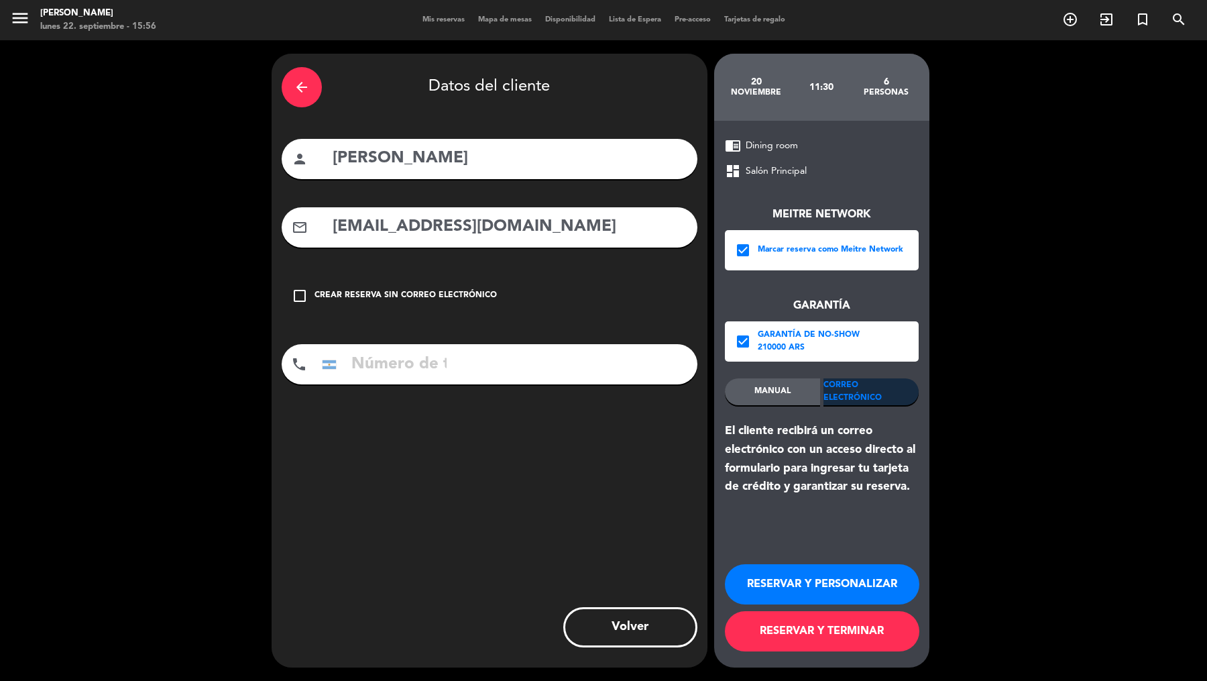
drag, startPoint x: 504, startPoint y: 235, endPoint x: 307, endPoint y: 233, distance: 197.9
click at [307, 233] on div "mail_outline [EMAIL_ADDRESS][DOMAIN_NAME]" at bounding box center [490, 227] width 416 height 40
type input "[EMAIL_ADDRESS][DOMAIN_NAME]"
drag, startPoint x: 370, startPoint y: 350, endPoint x: 379, endPoint y: 356, distance: 10.2
click at [372, 355] on input "tel" at bounding box center [384, 364] width 134 height 40
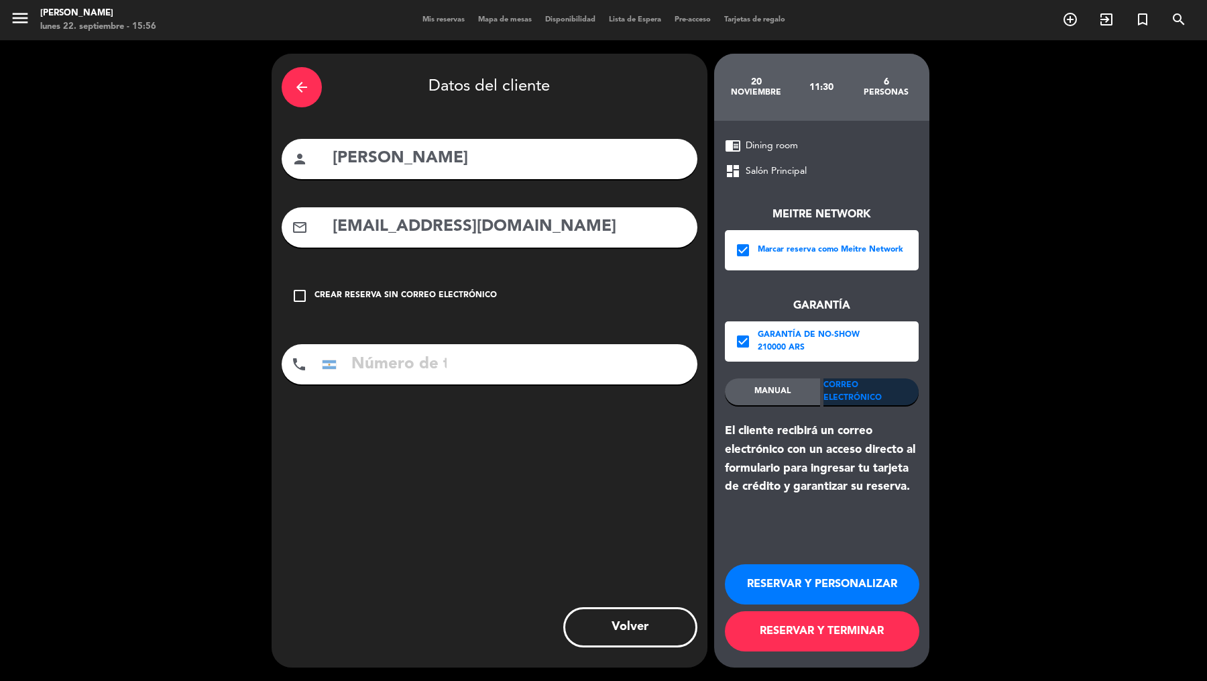
click at [406, 357] on input "tel" at bounding box center [384, 364] width 134 height 40
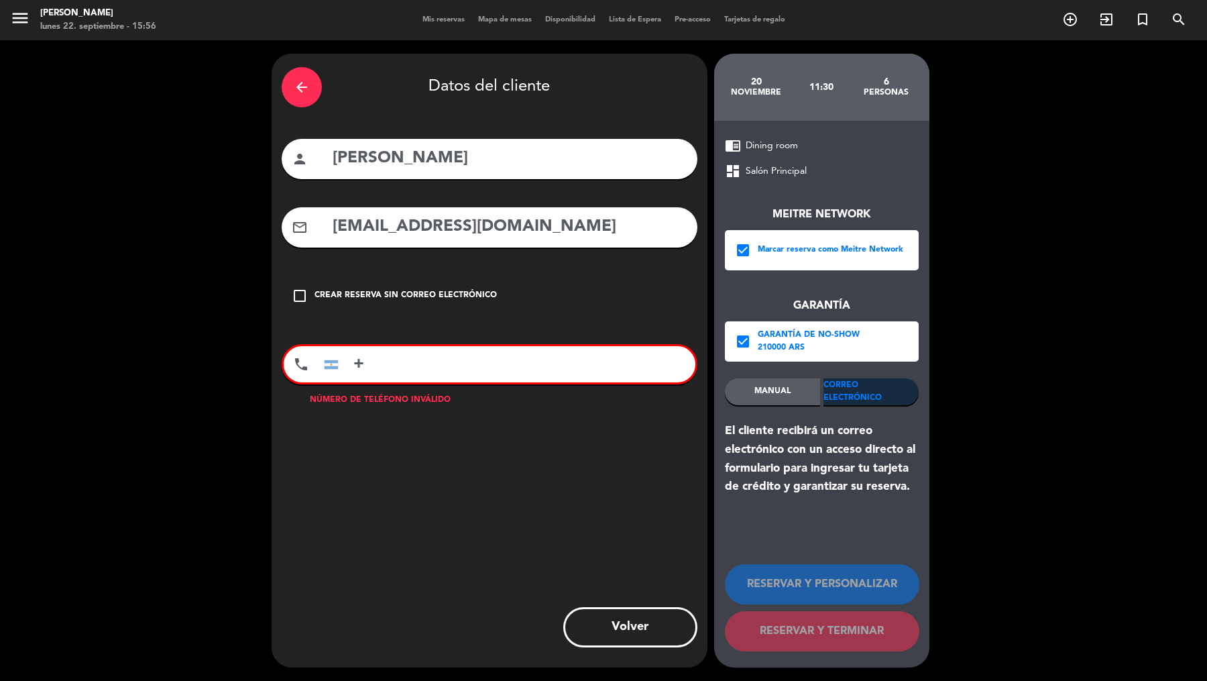
paste input "55 16 98117 0665"
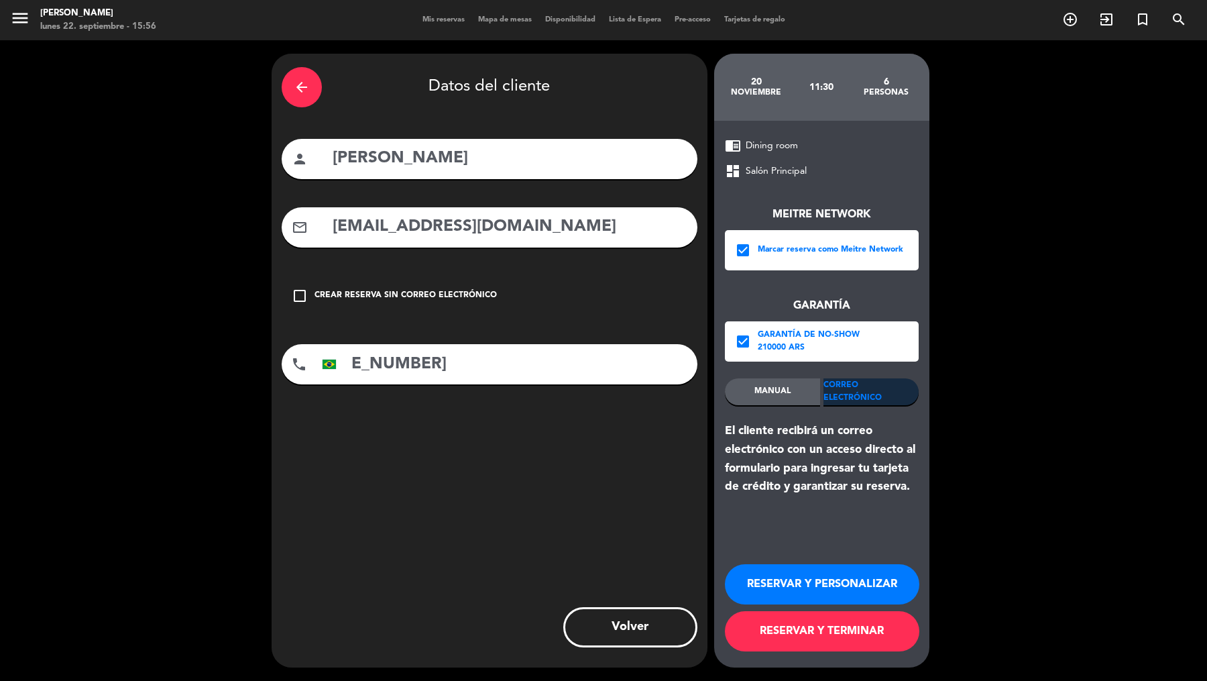
type input "[PHONE_NUMBER]"
click at [789, 544] on button "RESERVAR Y TERMINAR" at bounding box center [822, 631] width 195 height 40
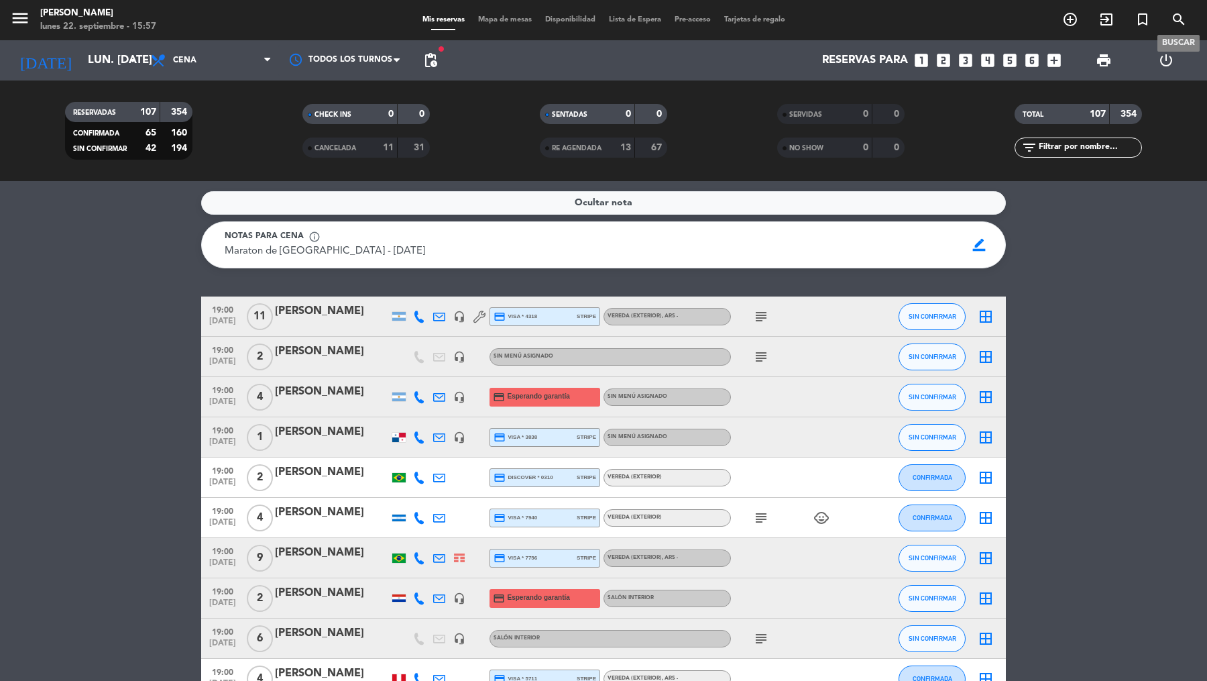
click at [965, 19] on icon "search" at bounding box center [1179, 19] width 16 height 16
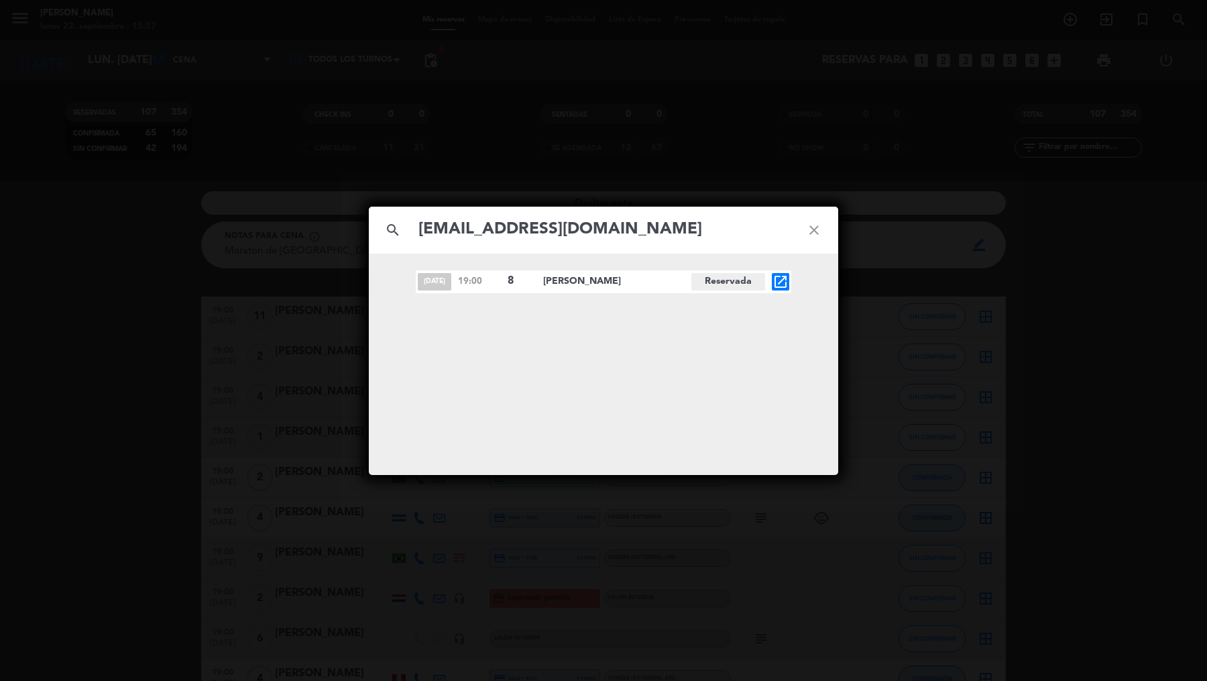
type input "[EMAIL_ADDRESS][DOMAIN_NAME]"
click at [783, 283] on icon "open_in_new" at bounding box center [781, 282] width 16 height 16
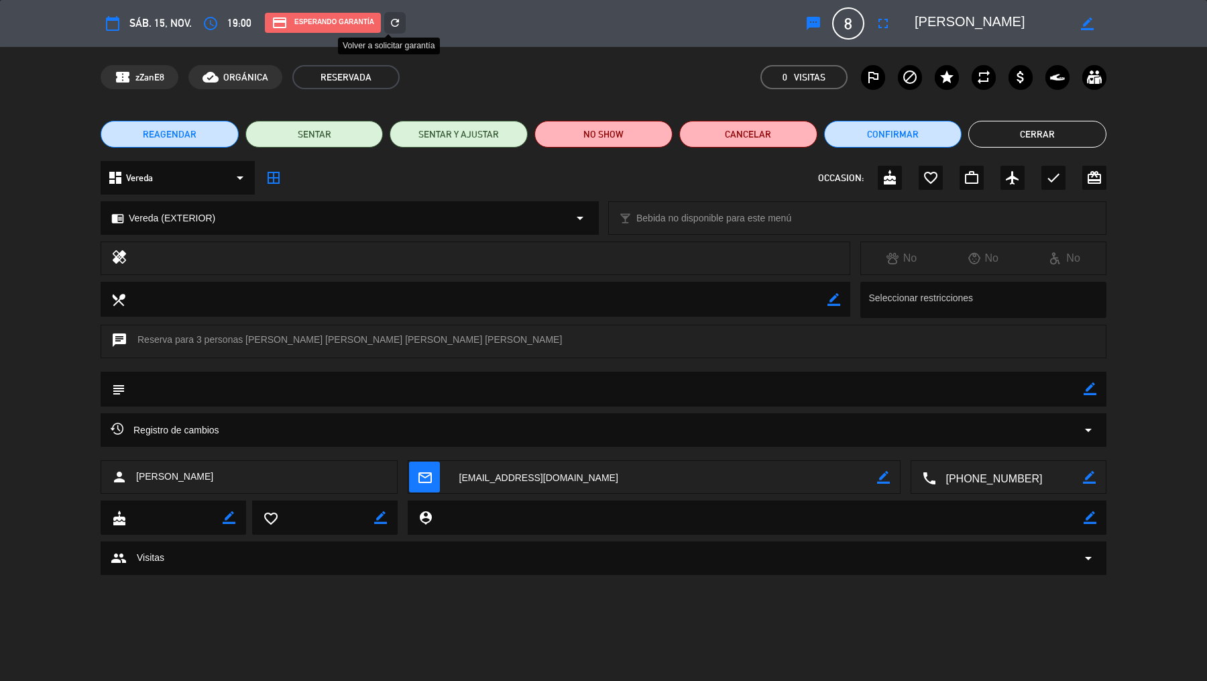
click at [395, 27] on icon "refresh" at bounding box center [395, 23] width 12 height 12
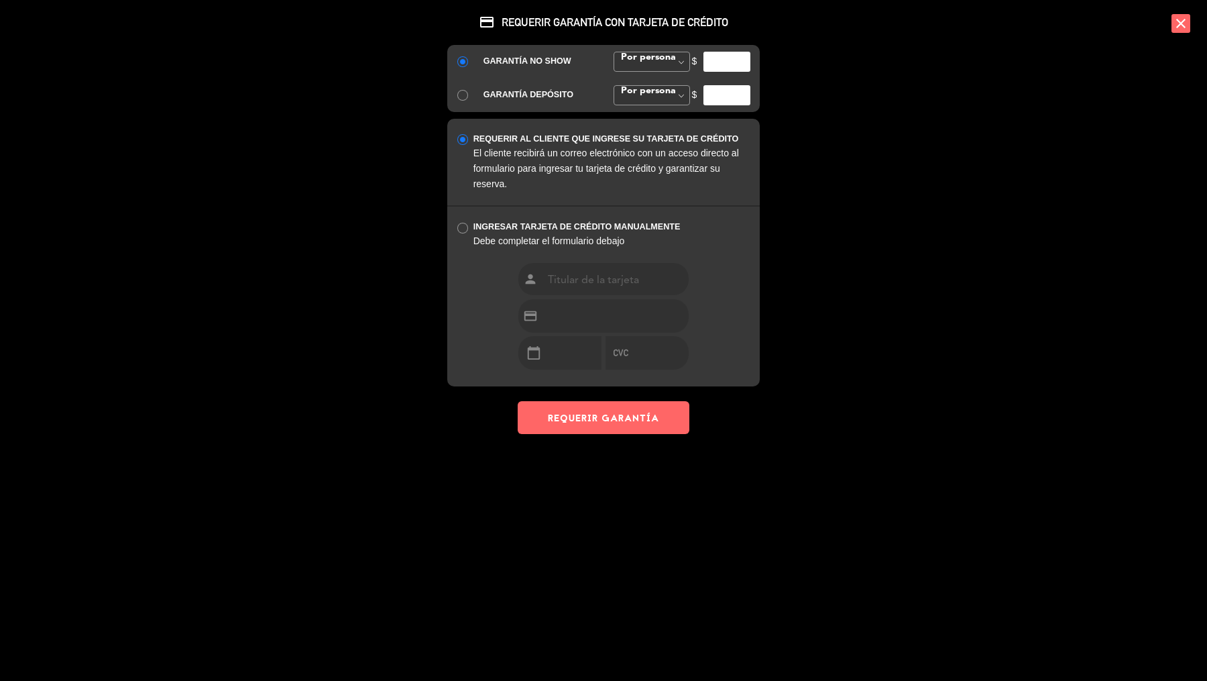
click at [738, 60] on input "number" at bounding box center [727, 62] width 47 height 20
type input "35000"
click at [637, 423] on button "REQUERIR GARANTÍA" at bounding box center [604, 417] width 172 height 33
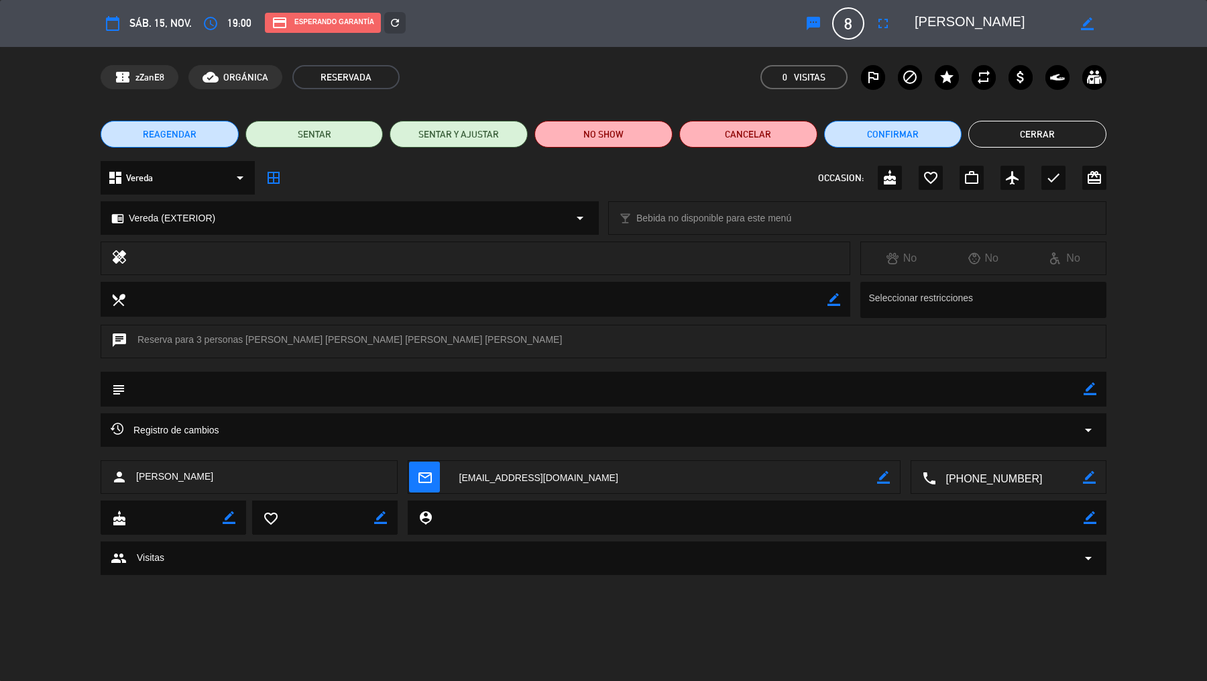
click at [965, 133] on button "Cerrar" at bounding box center [1038, 134] width 138 height 27
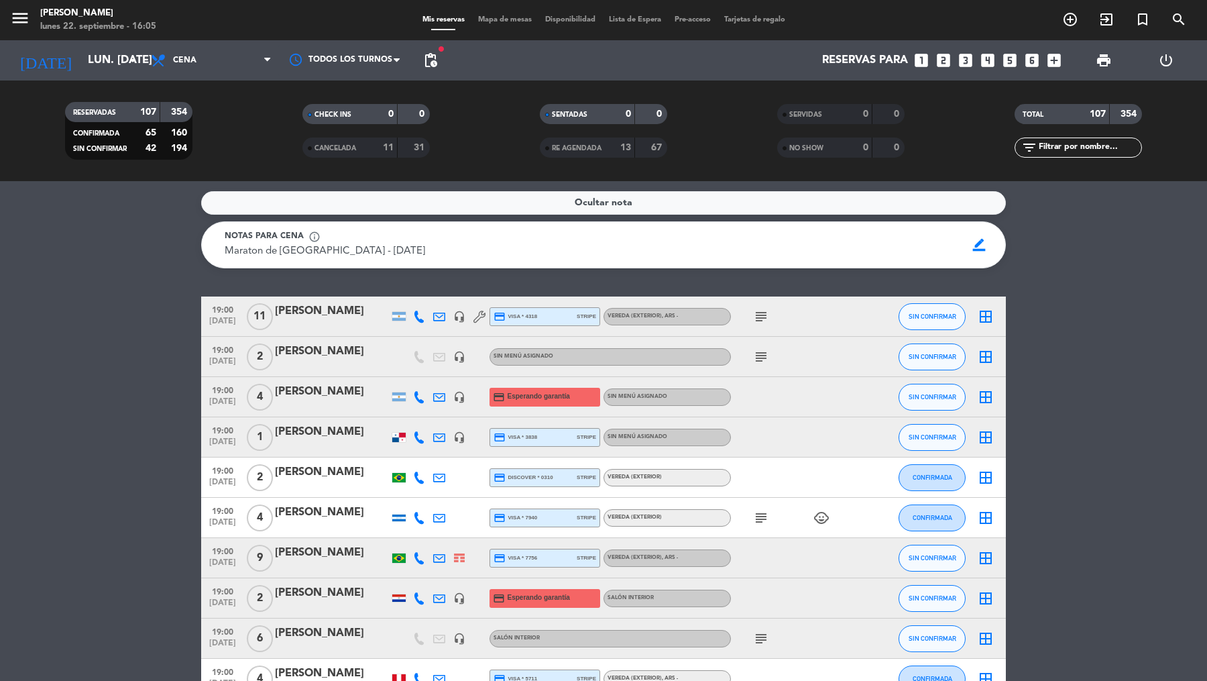
click at [965, 67] on icon "looks_5" at bounding box center [1009, 60] width 17 height 17
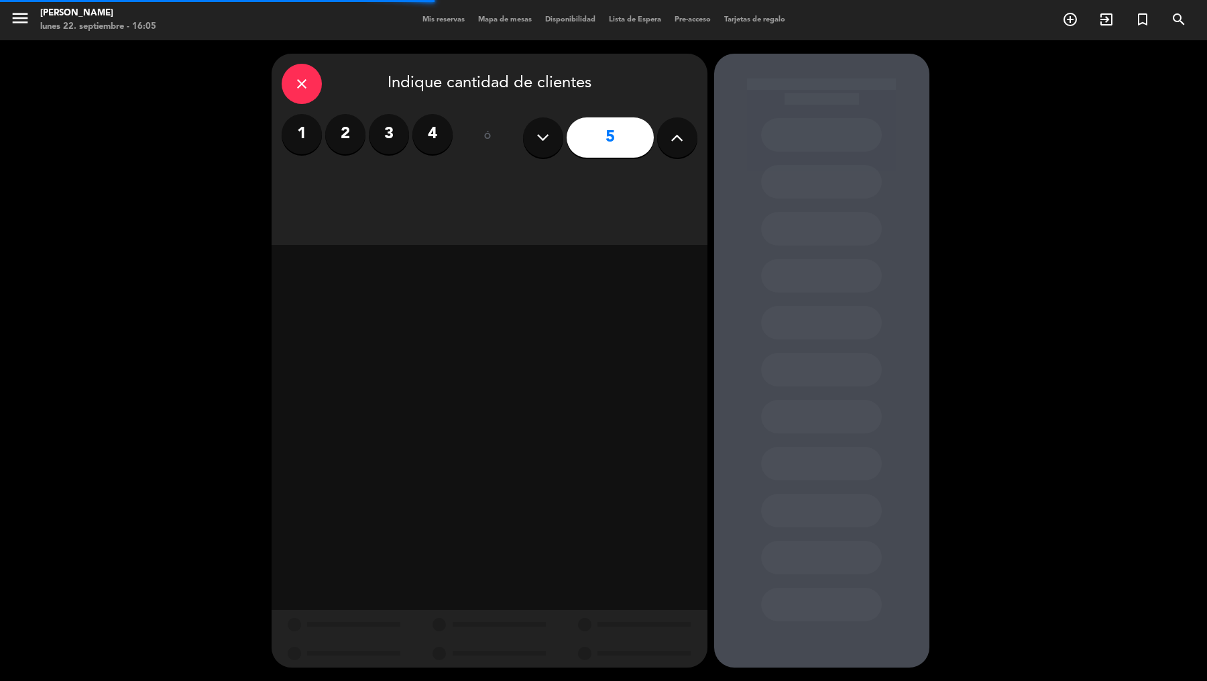
click at [553, 190] on div "close Indique cantidad de clientes 1 2 3 4 ó 5" at bounding box center [490, 149] width 436 height 191
click at [554, 188] on div "Cena" at bounding box center [594, 183] width 207 height 27
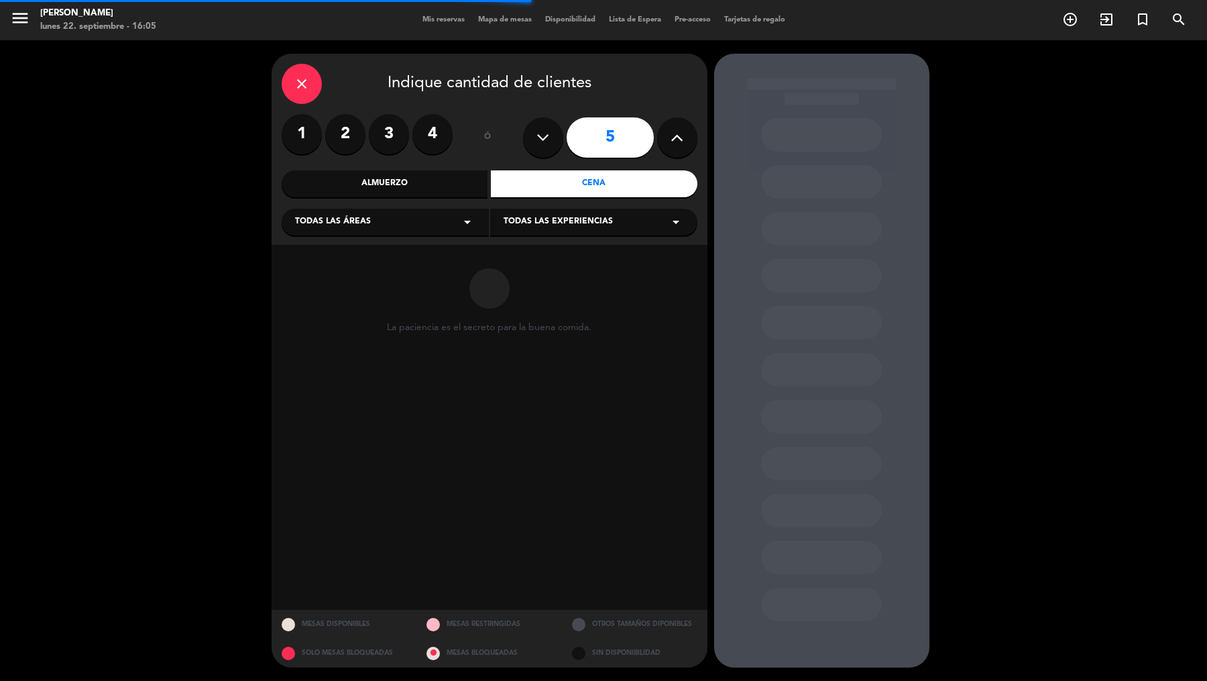
click at [386, 221] on div "Todas las áreas arrow_drop_down" at bounding box center [385, 222] width 207 height 27
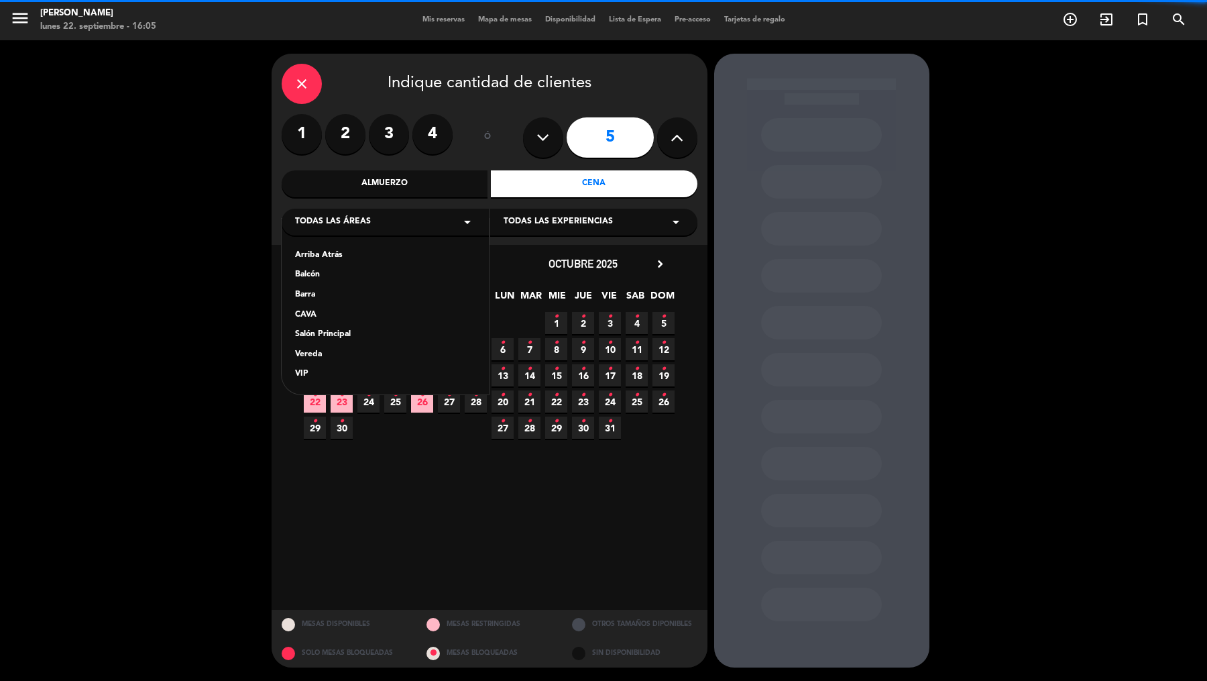
drag, startPoint x: 317, startPoint y: 357, endPoint x: 355, endPoint y: 327, distance: 48.2
click at [317, 357] on div "Vereda" at bounding box center [385, 354] width 180 height 13
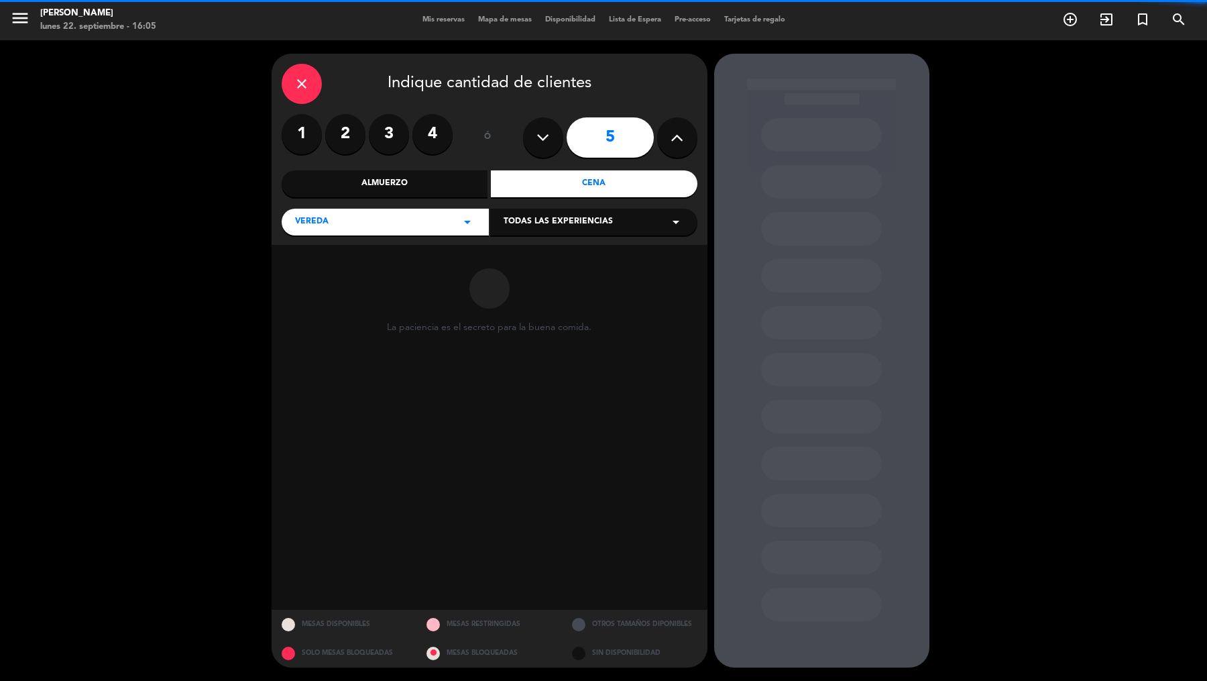
click at [521, 228] on span "Todas las experiencias" at bounding box center [558, 221] width 109 height 13
click at [521, 250] on div "Sidewalk (OUTDOORS)" at bounding box center [594, 255] width 180 height 13
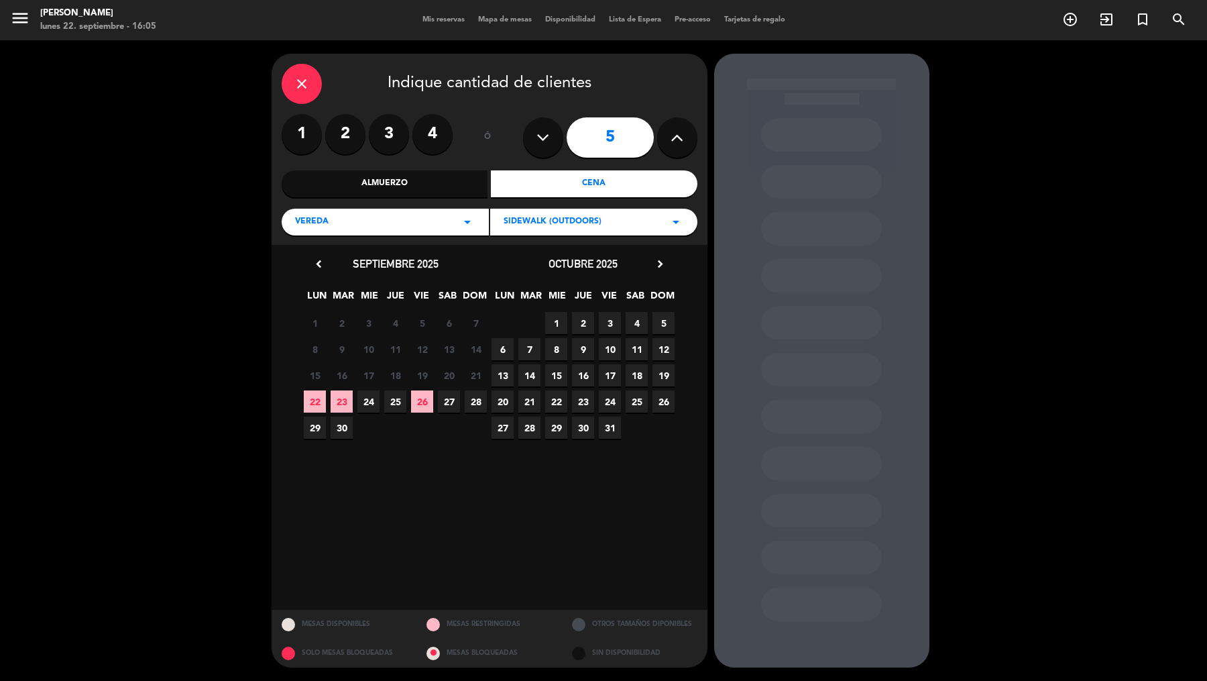
click at [655, 265] on icon "chevron_right" at bounding box center [660, 264] width 14 height 14
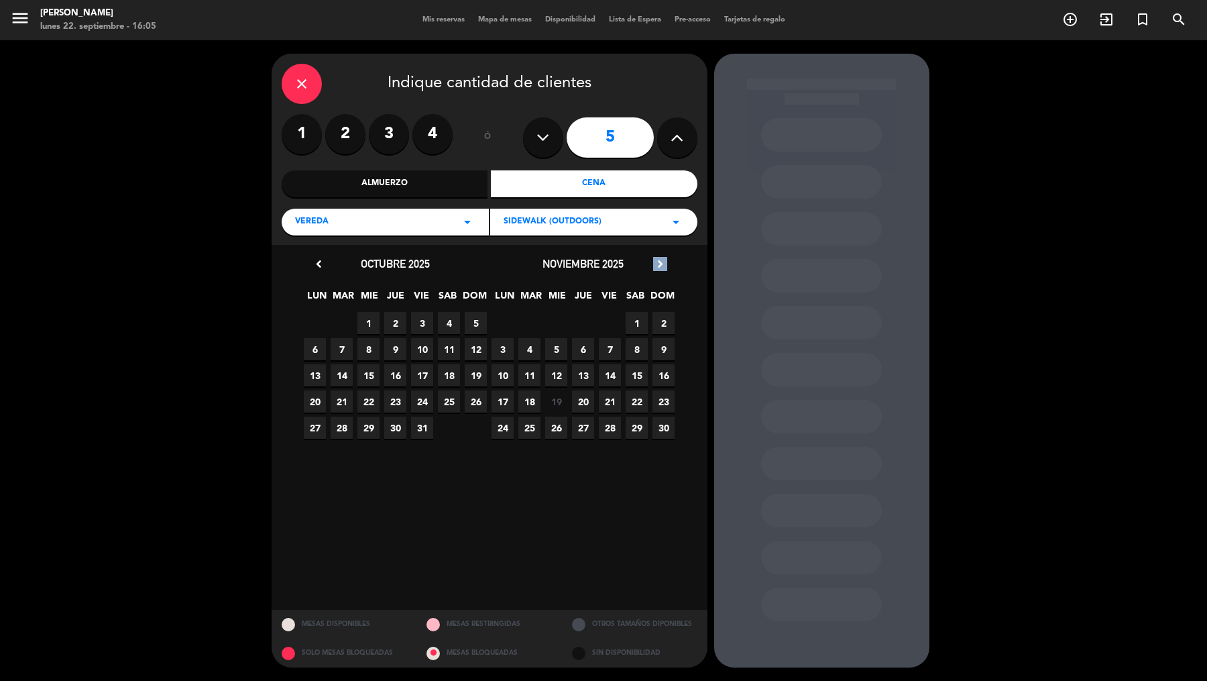
click at [655, 265] on icon "chevron_right" at bounding box center [660, 264] width 14 height 14
click at [309, 425] on span "24" at bounding box center [315, 428] width 22 height 22
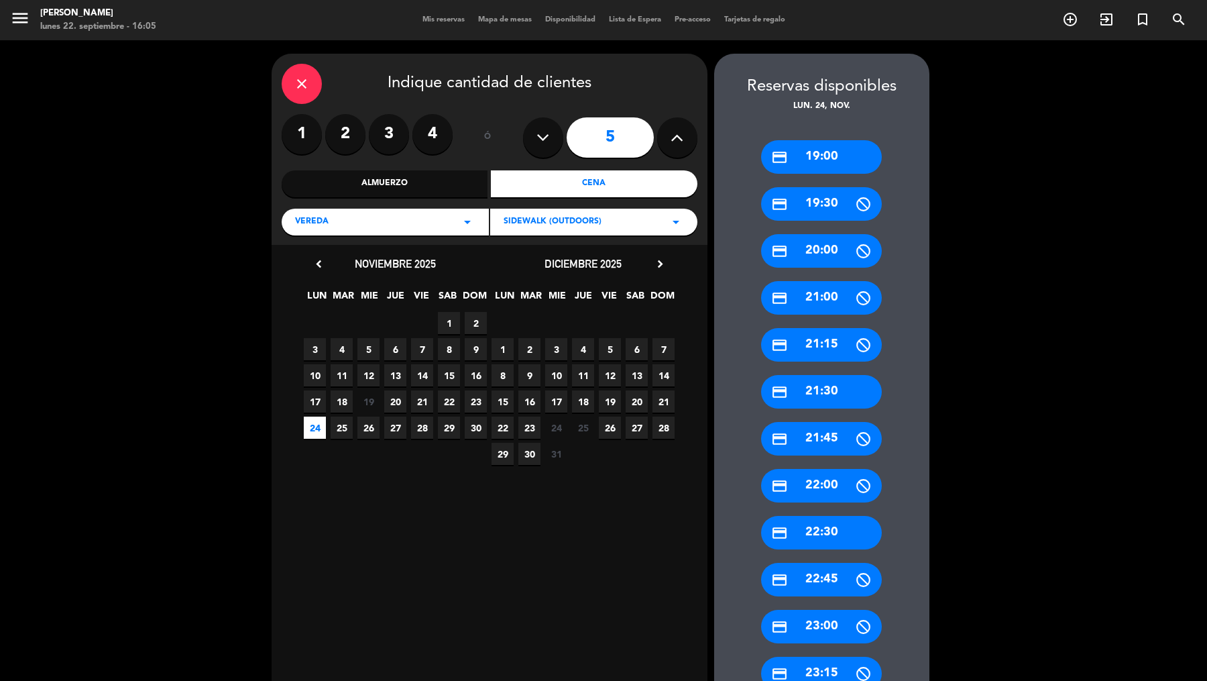
click at [840, 164] on div "credit_card 19:00" at bounding box center [821, 157] width 121 height 34
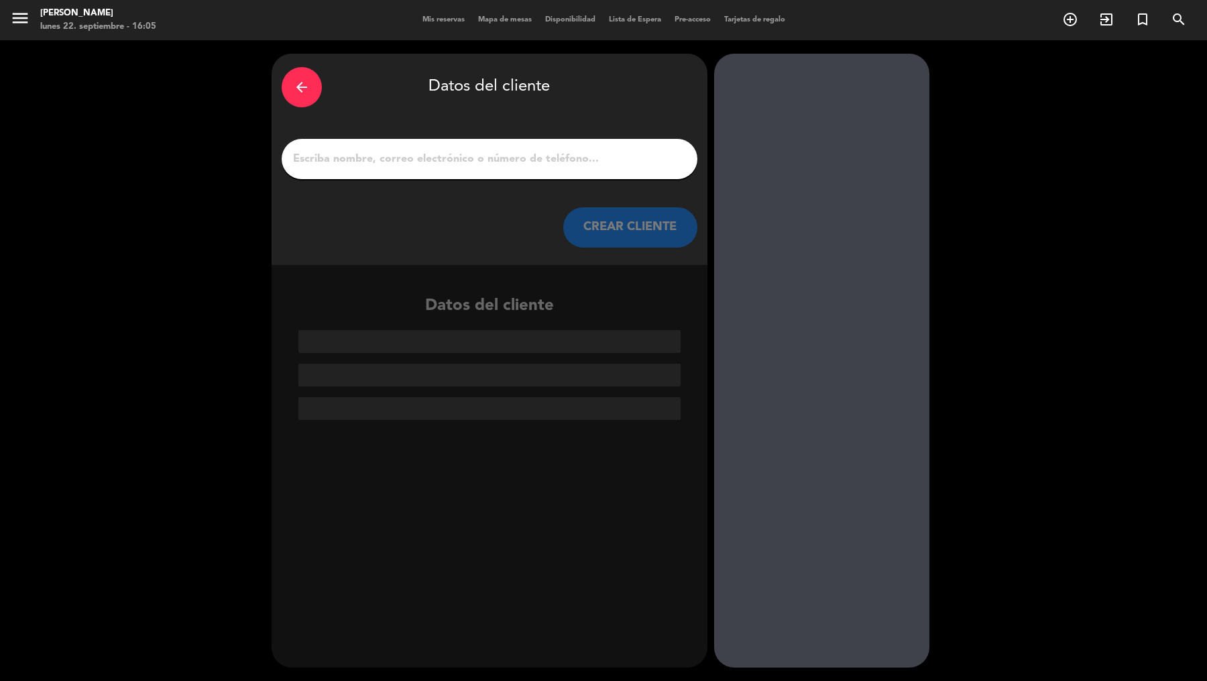
click at [629, 168] on div at bounding box center [490, 159] width 416 height 40
click at [457, 160] on input "1" at bounding box center [490, 159] width 396 height 19
paste input "[PERSON_NAME]"
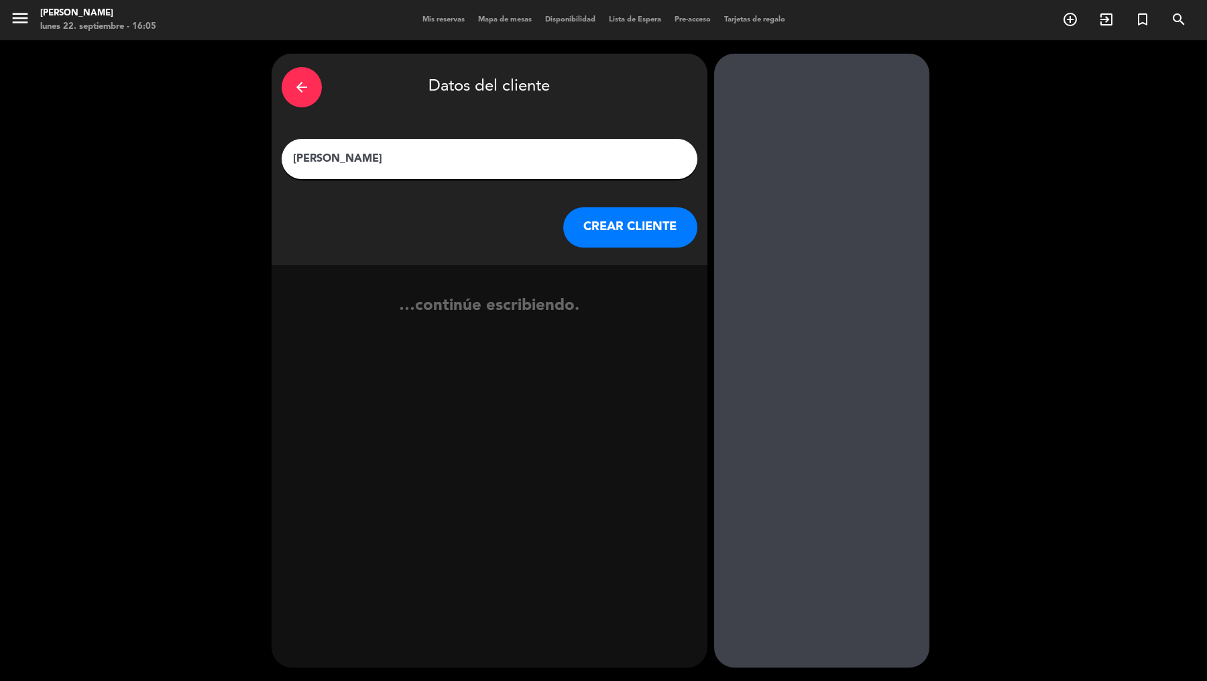
type input "[PERSON_NAME]"
click at [614, 223] on button "CREAR CLIENTE" at bounding box center [630, 227] width 134 height 40
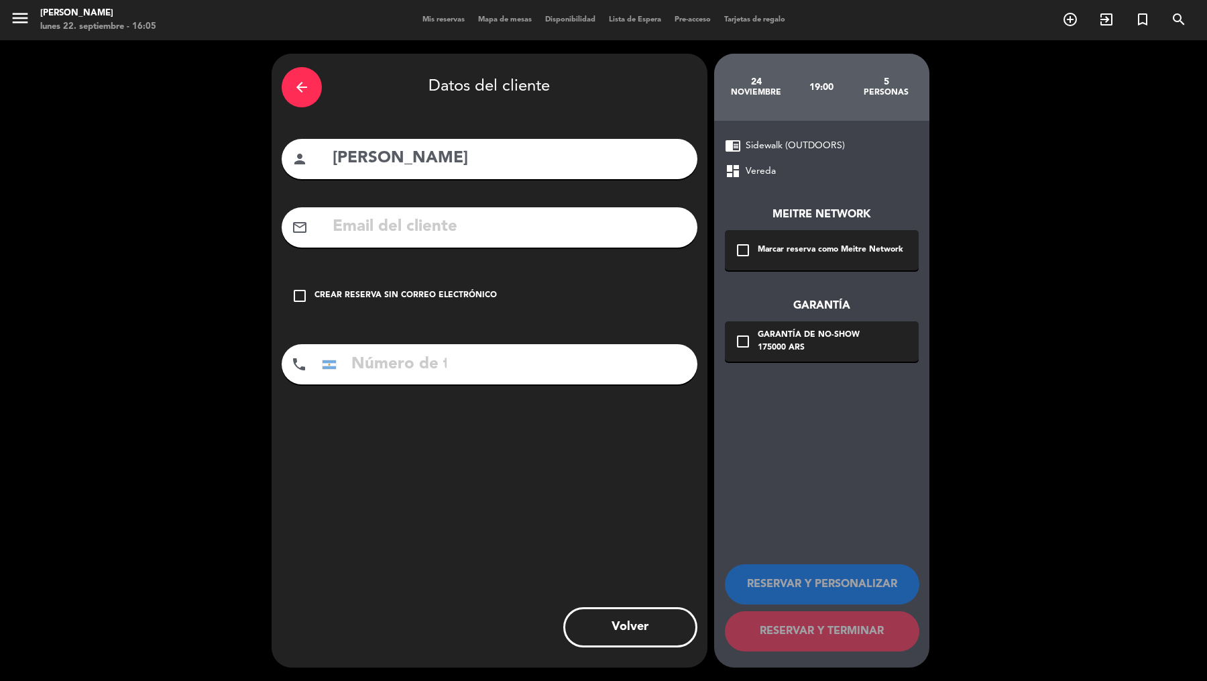
click at [765, 239] on div "check_box_outline_blank Marcar reserva como Meitre Network" at bounding box center [822, 250] width 194 height 40
click at [773, 354] on div "175000 ARS" at bounding box center [809, 347] width 102 height 13
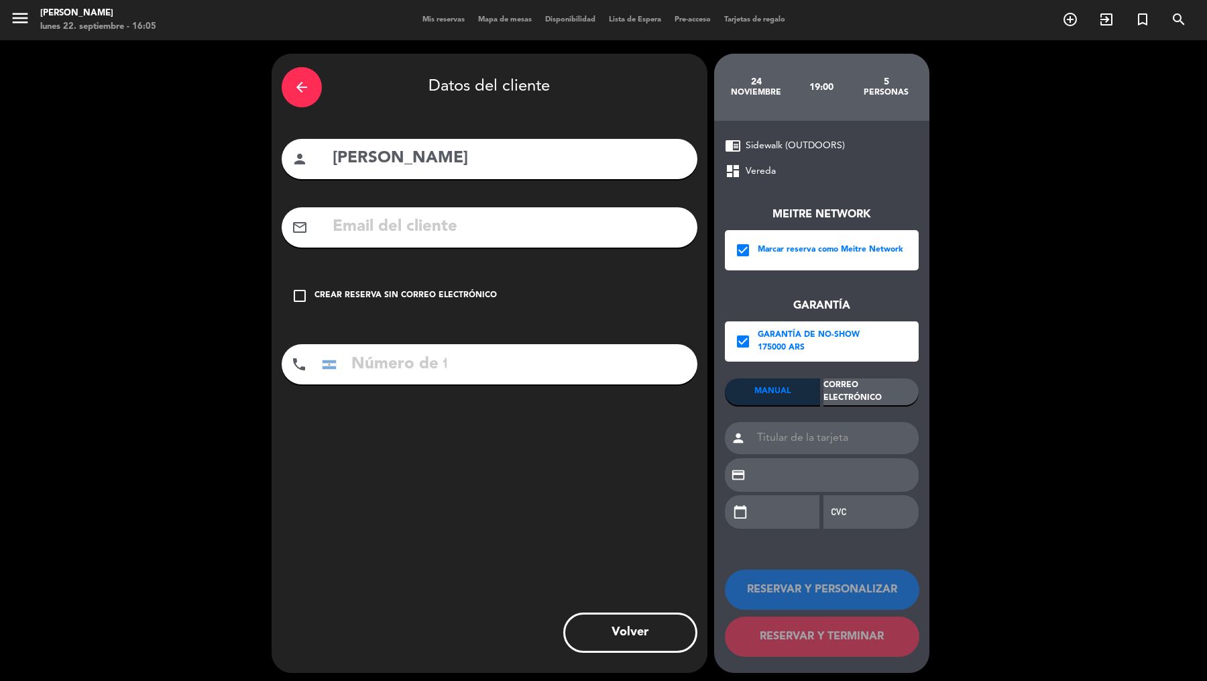
click at [830, 394] on div "Correo Electrónico" at bounding box center [871, 391] width 95 height 27
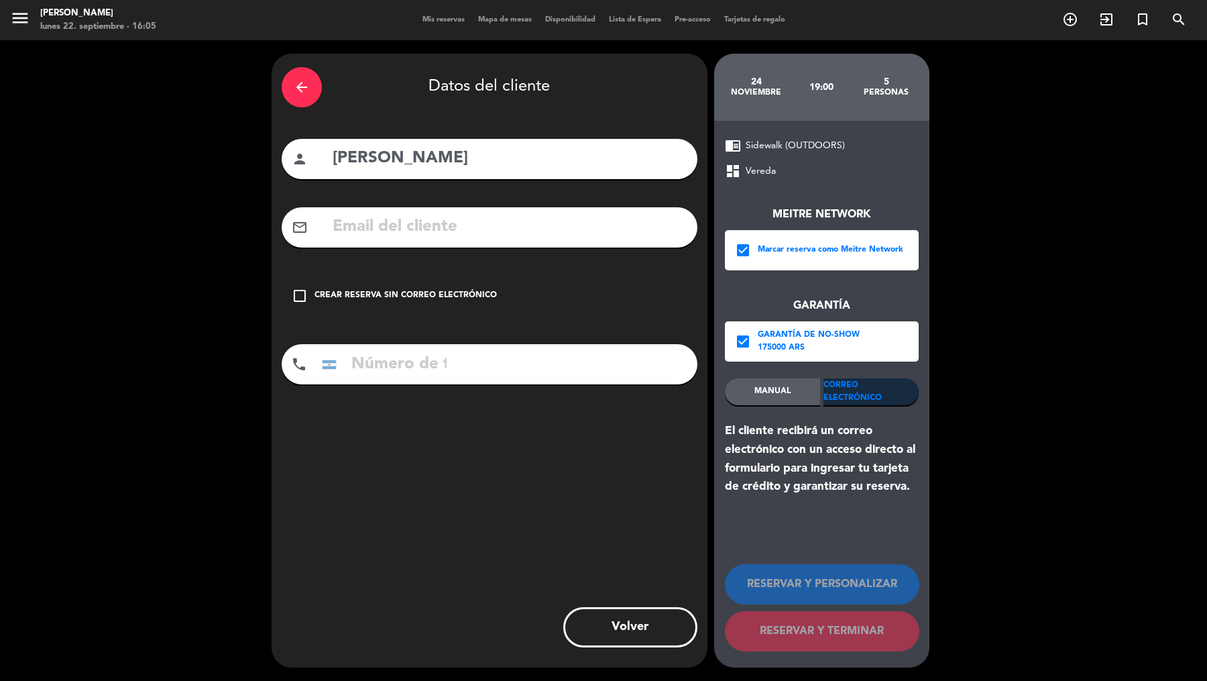
click at [643, 222] on input "text" at bounding box center [509, 227] width 356 height 28
click at [562, 227] on input "text" at bounding box center [509, 227] width 356 height 28
paste input "[EMAIL_ADDRESS][DOMAIN_NAME]"
type input "[EMAIL_ADDRESS][DOMAIN_NAME]"
click at [563, 364] on div "phone [GEOGRAPHIC_DATA] +1 [GEOGRAPHIC_DATA] +44 [GEOGRAPHIC_DATA] ([GEOGRAPHIC…" at bounding box center [490, 364] width 416 height 40
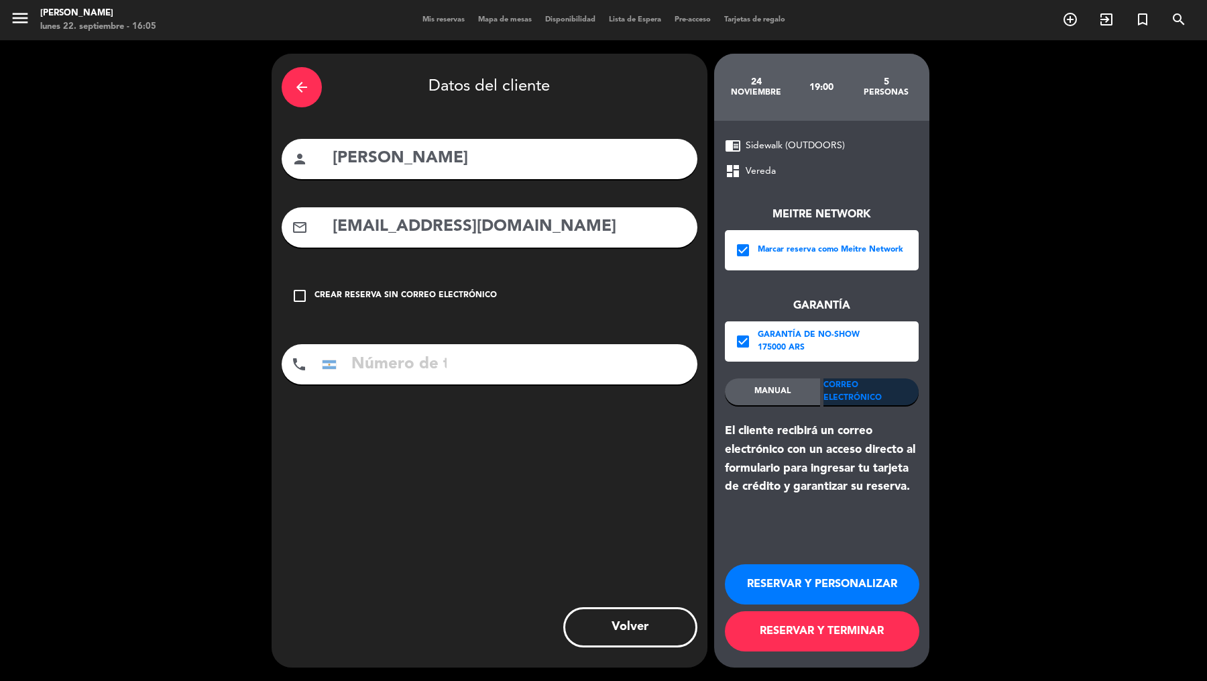
click at [429, 364] on input "tel" at bounding box center [384, 364] width 134 height 40
click at [424, 345] on input "tel" at bounding box center [384, 364] width 134 height 40
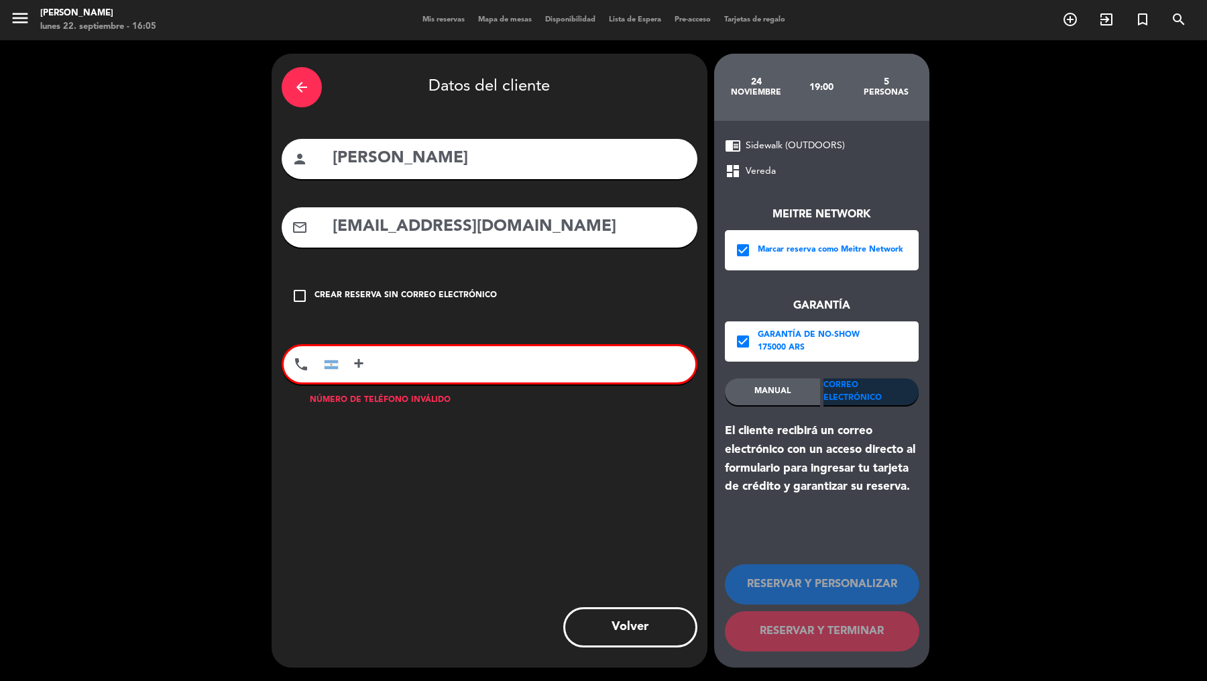
paste input "18505967033"
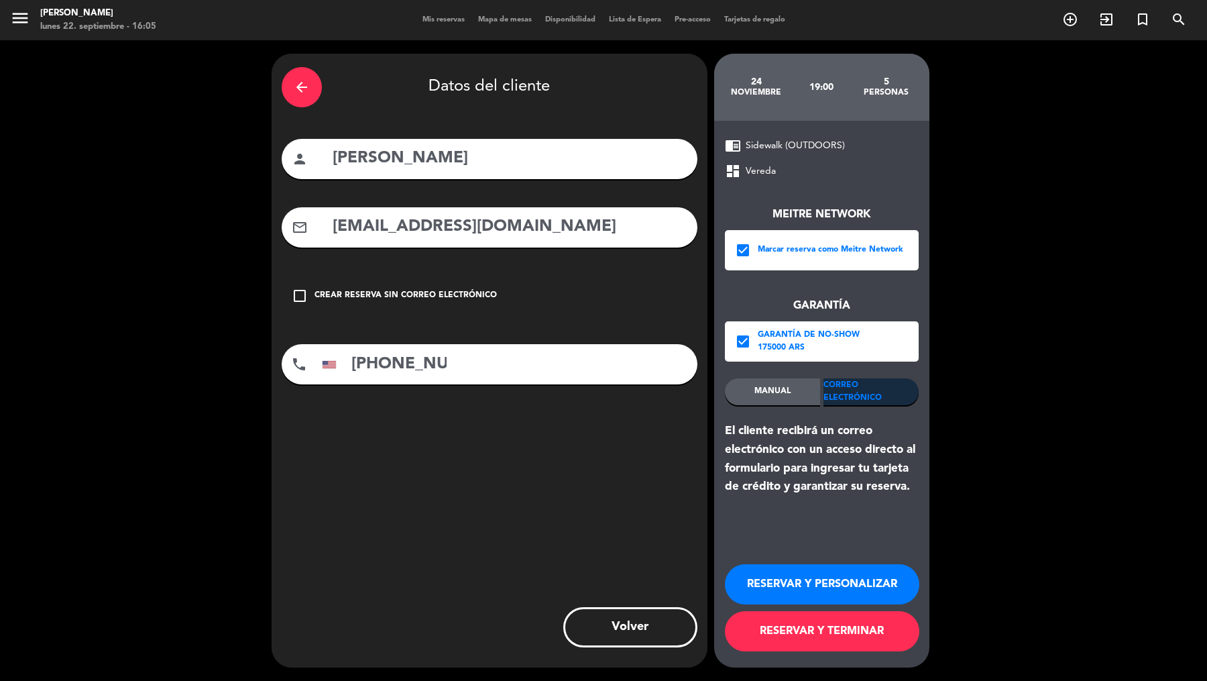
drag, startPoint x: 426, startPoint y: 370, endPoint x: 299, endPoint y: 364, distance: 127.6
click at [299, 364] on div "phone [GEOGRAPHIC_DATA] +1 [GEOGRAPHIC_DATA] +44 [GEOGRAPHIC_DATA] ([GEOGRAPHIC…" at bounding box center [490, 364] width 416 height 40
type input "[PHONE_NUMBER]"
click at [773, 544] on button "RESERVAR Y TERMINAR" at bounding box center [822, 631] width 195 height 40
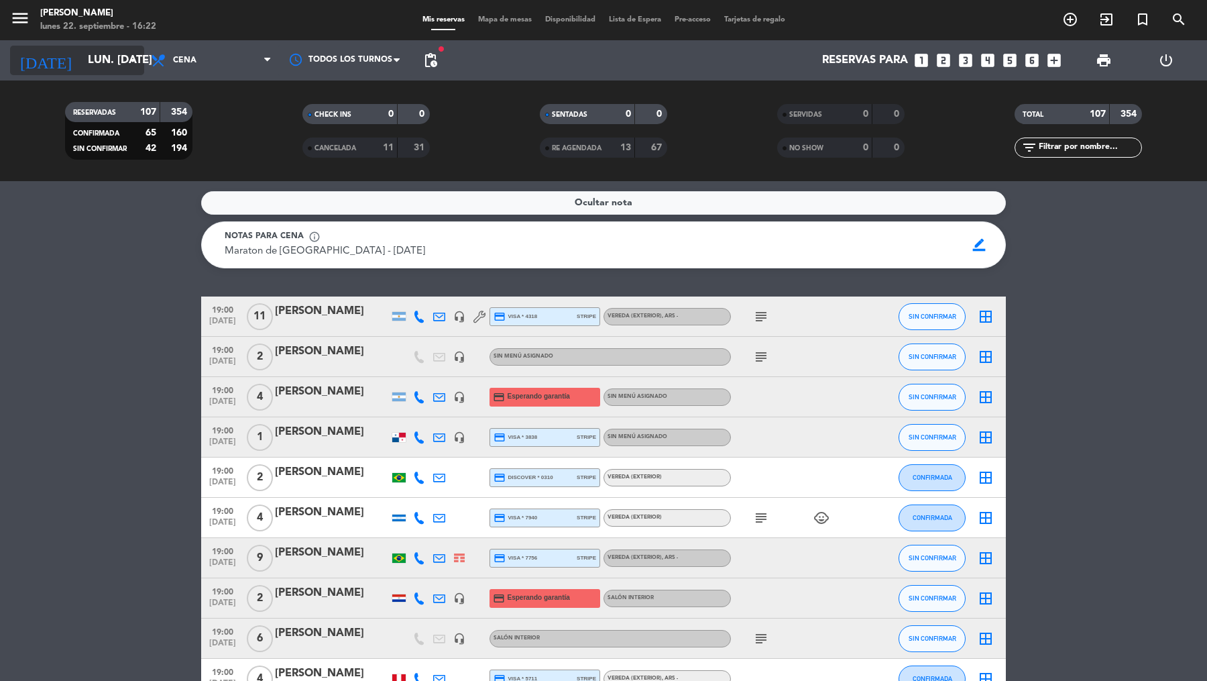
click at [127, 65] on icon "arrow_drop_down" at bounding box center [133, 60] width 16 height 16
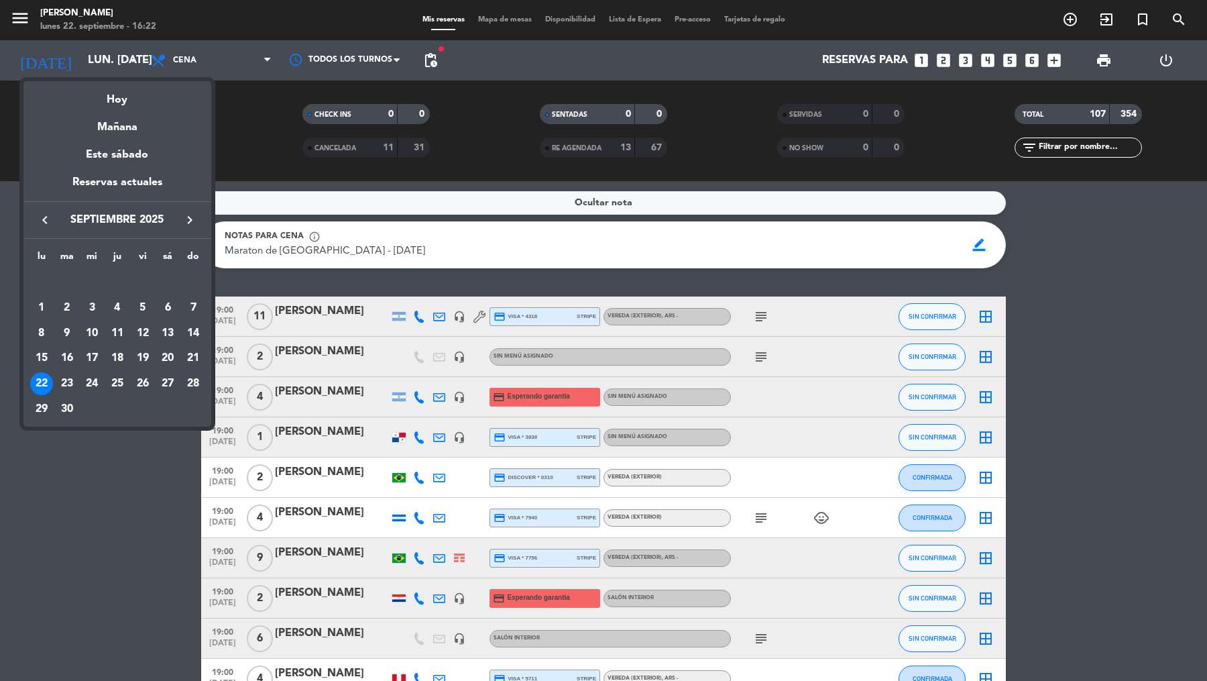
click at [185, 212] on icon "keyboard_arrow_right" at bounding box center [190, 220] width 16 height 16
drag, startPoint x: 191, startPoint y: 355, endPoint x: 173, endPoint y: 355, distance: 18.1
click at [173, 355] on tr "13 14 15 16 17 18 19" at bounding box center [117, 357] width 177 height 25
click at [173, 355] on div "18" at bounding box center [167, 358] width 23 height 23
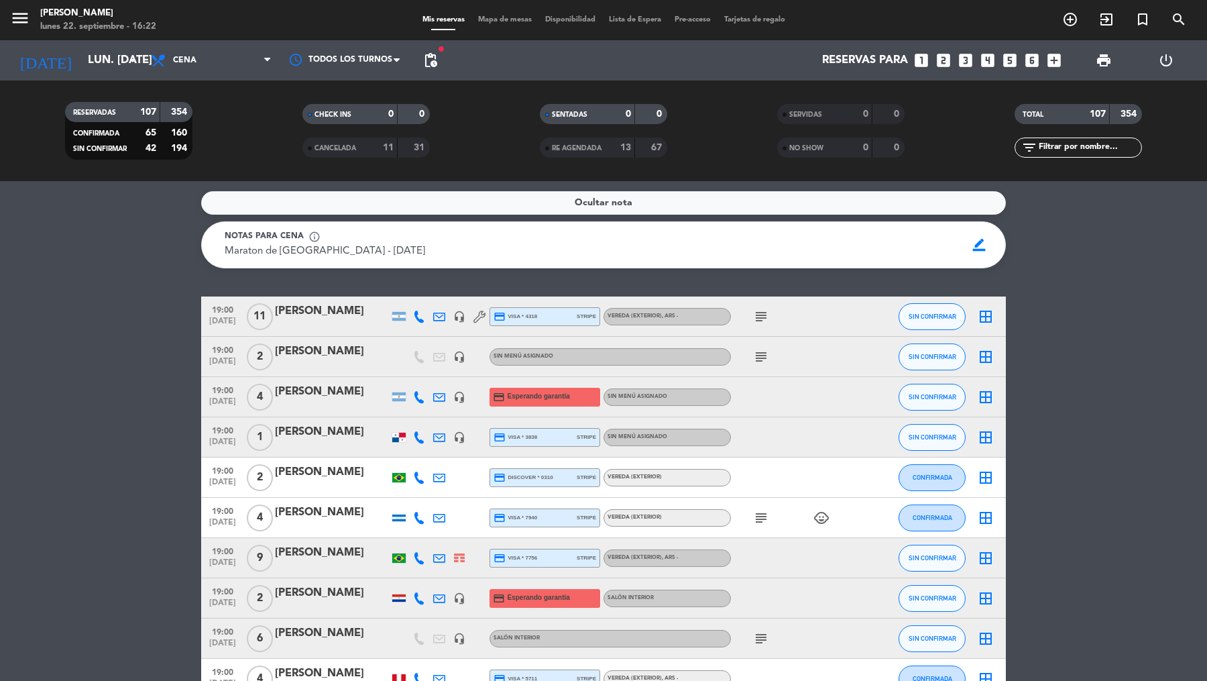
type input "sáb. [DATE]"
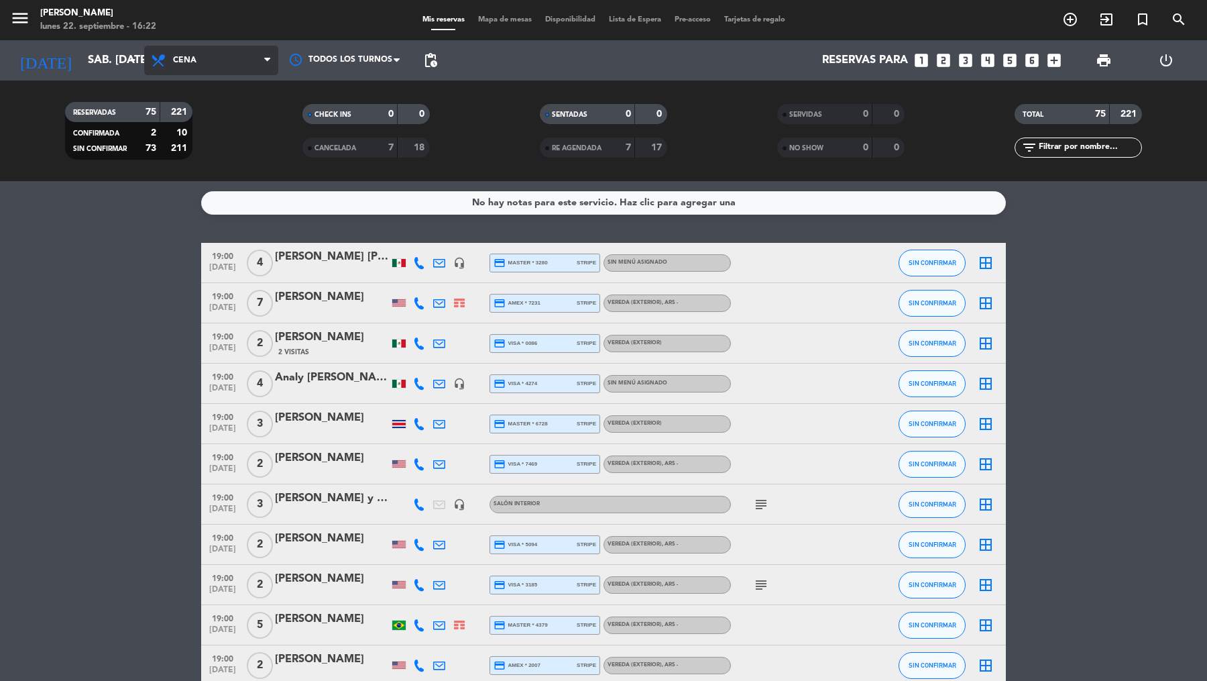
click at [256, 56] on span "Cena" at bounding box center [211, 61] width 134 height 30
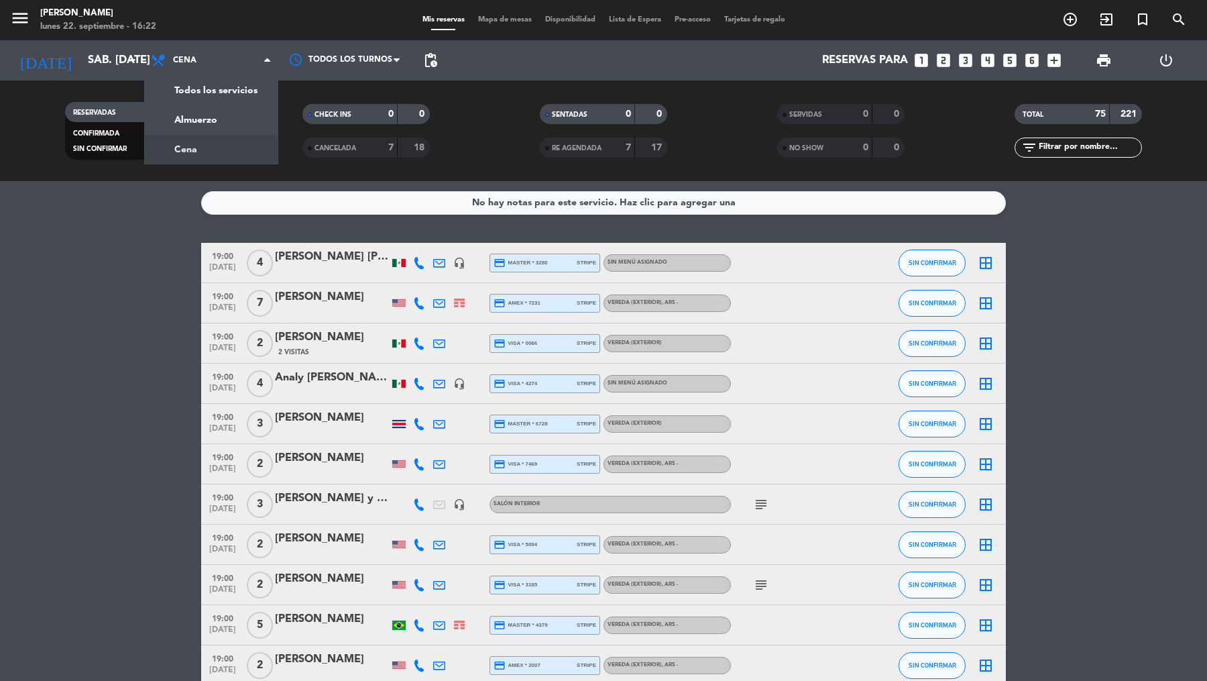
click at [248, 79] on div "Todos los servicios Almuerzo Cena Cena Todos los servicios Almuerzo Cena" at bounding box center [211, 60] width 134 height 40
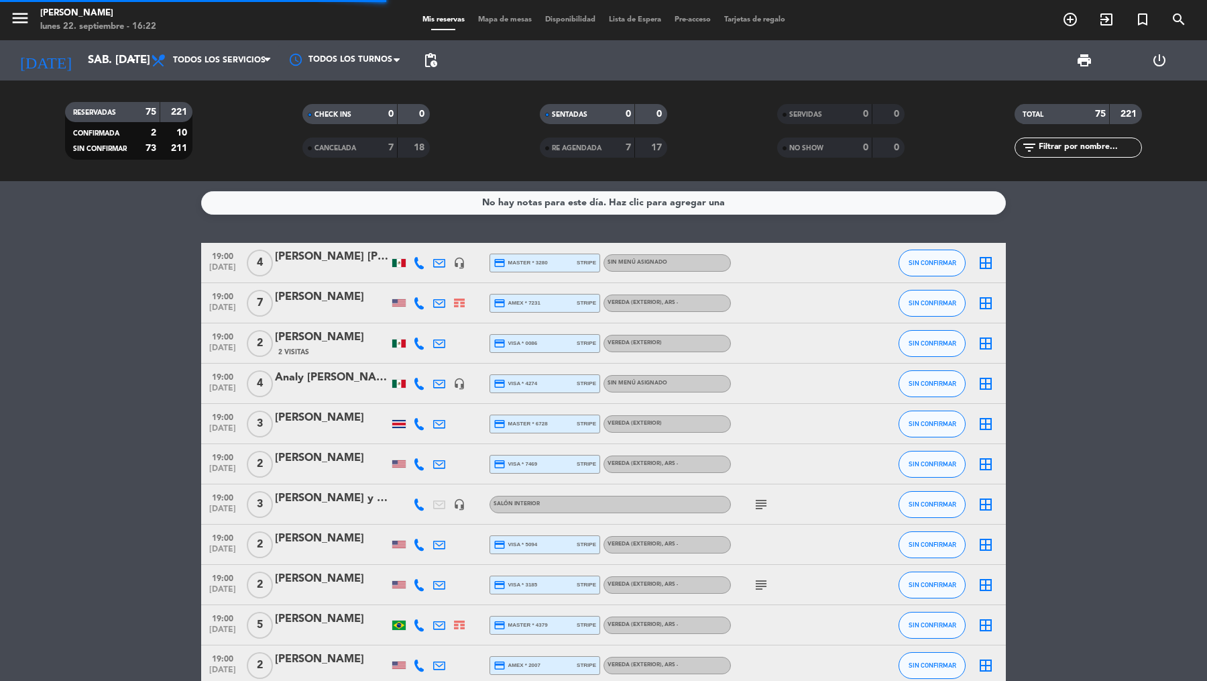
click at [429, 56] on span "pending_actions" at bounding box center [431, 60] width 16 height 16
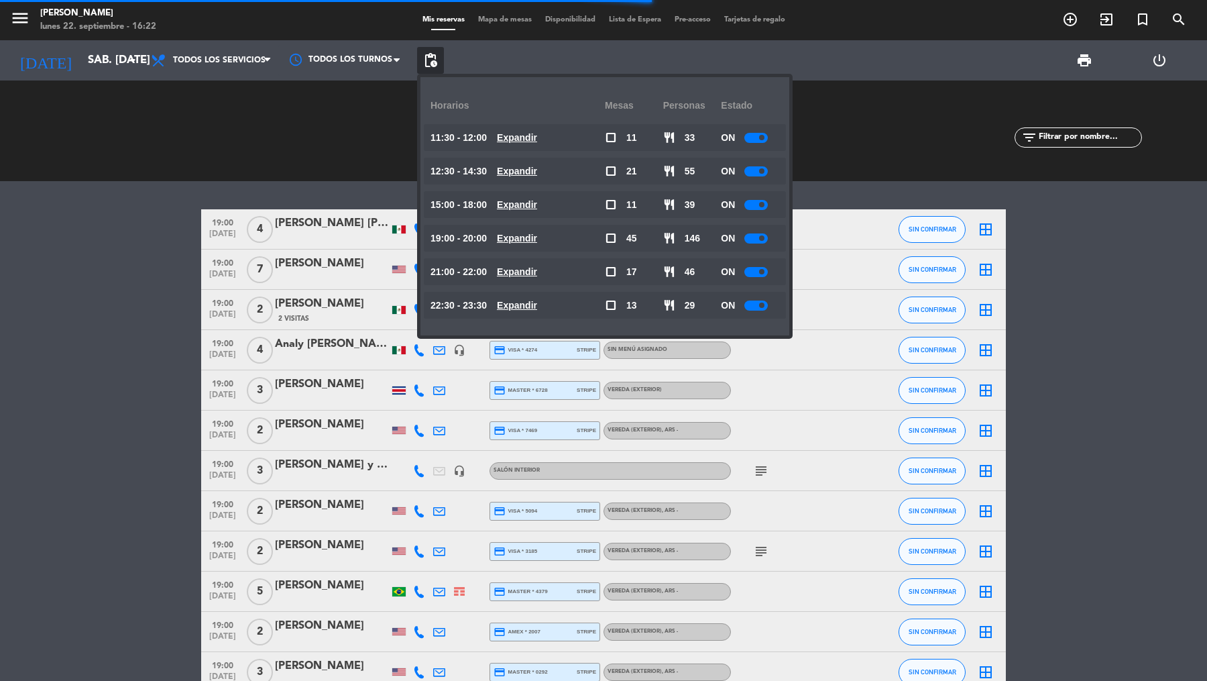
click at [512, 133] on u "Expandir" at bounding box center [517, 137] width 40 height 11
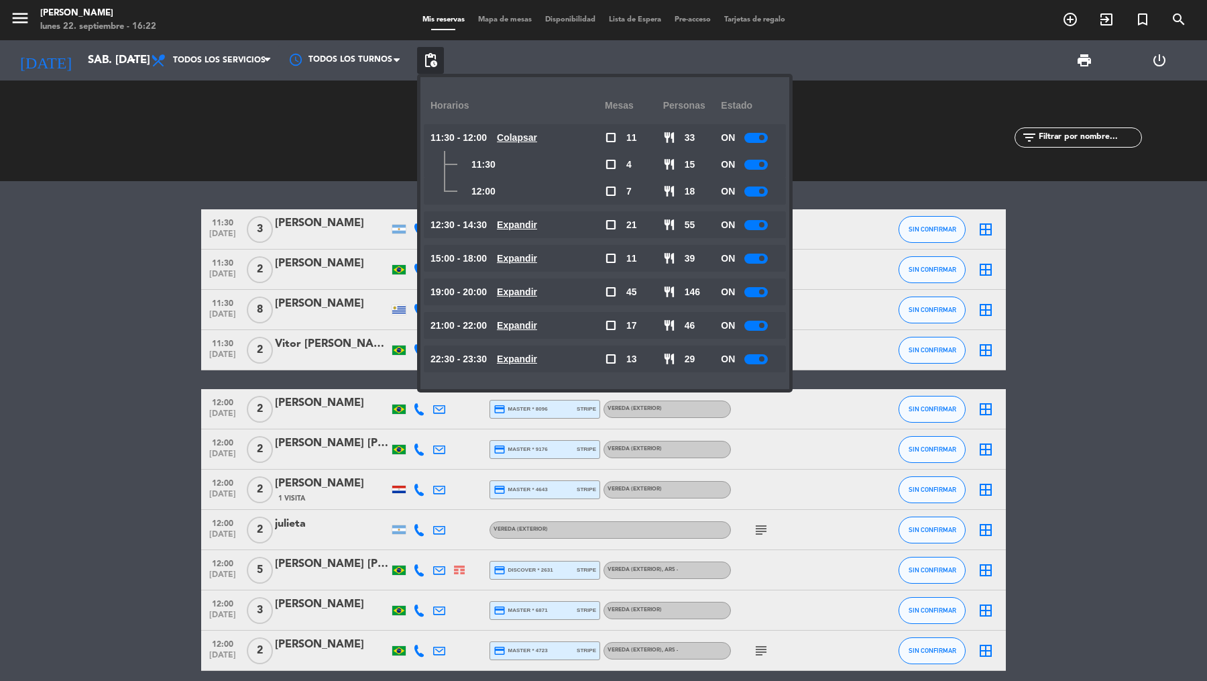
click at [965, 6] on div "menu [PERSON_NAME] lunes 22. septiembre - 16:22 Mis reservas Mapa de mesas Disp…" at bounding box center [603, 20] width 1207 height 40
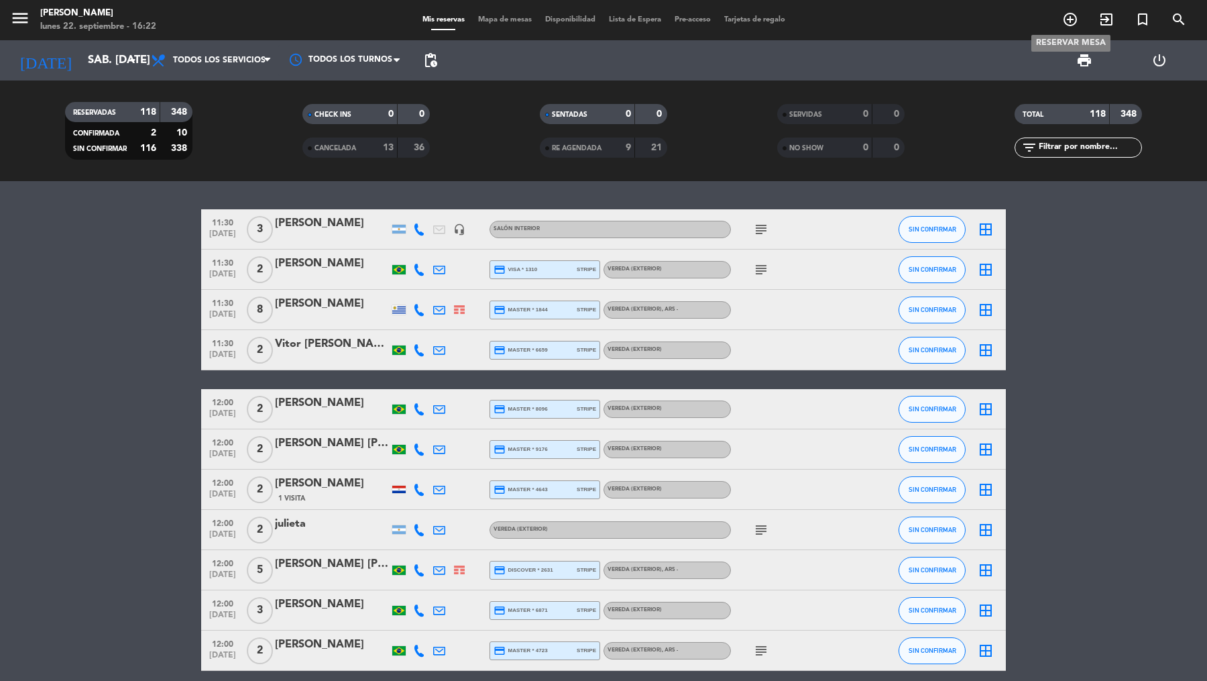
click at [965, 13] on icon "add_circle_outline" at bounding box center [1071, 19] width 16 height 16
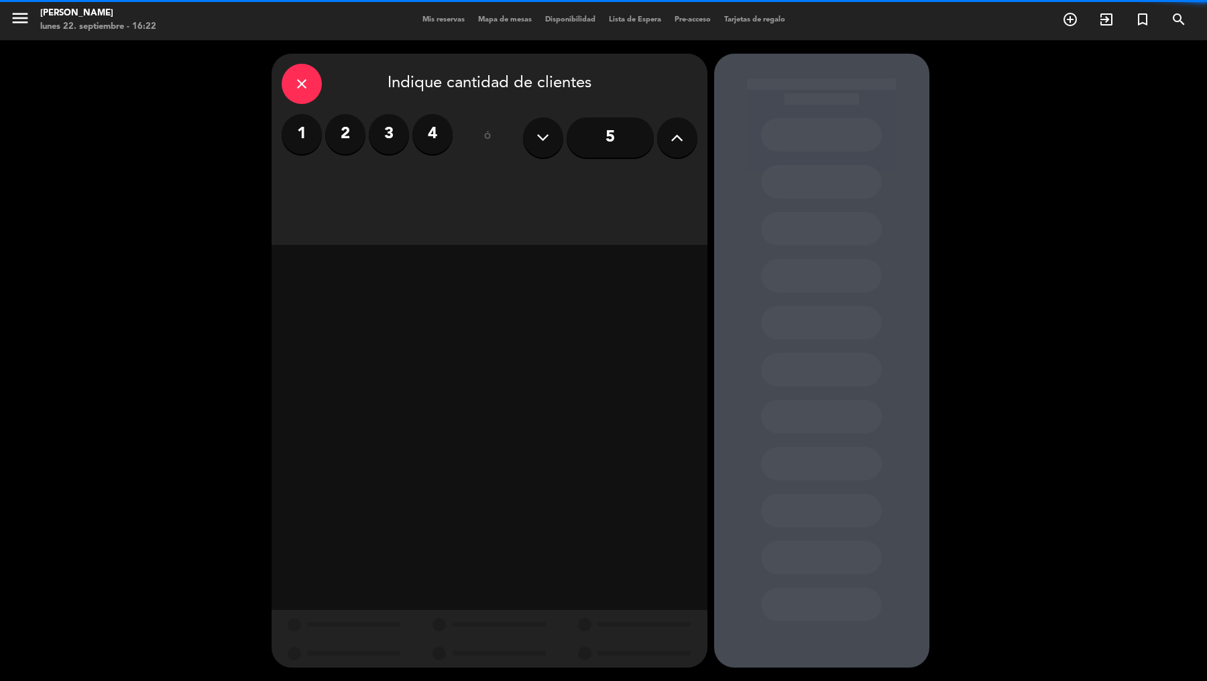
click at [670, 129] on button at bounding box center [677, 137] width 40 height 40
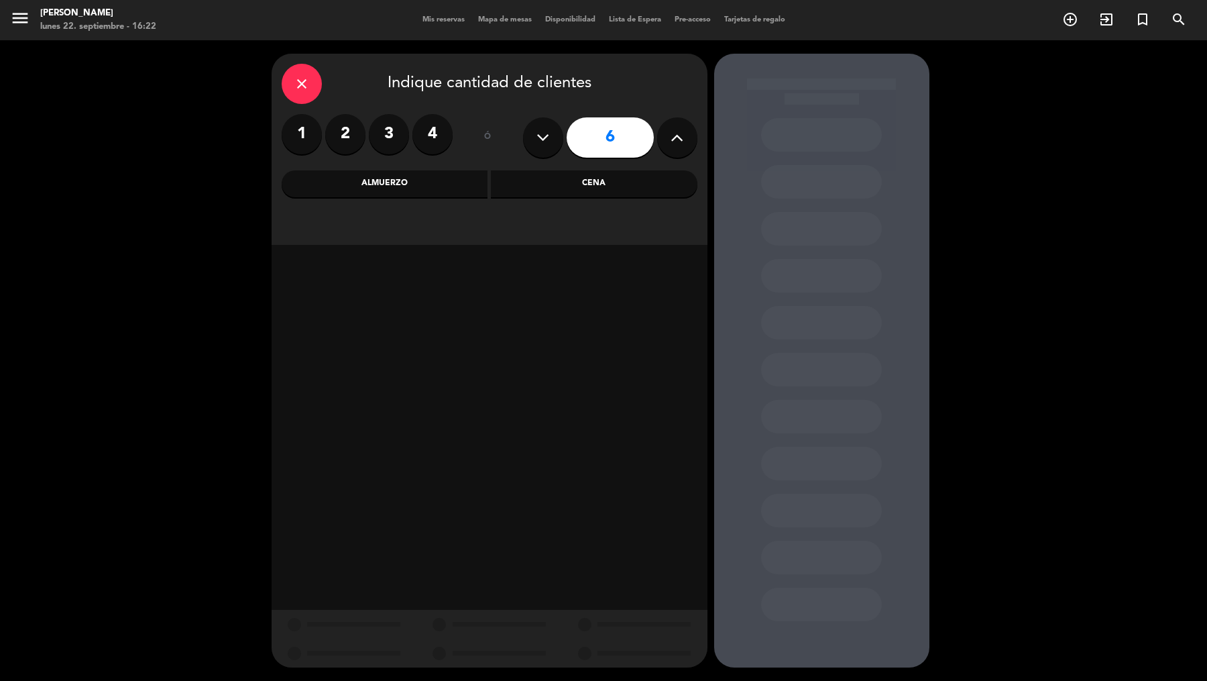
click at [670, 129] on button at bounding box center [677, 137] width 40 height 40
type input "10"
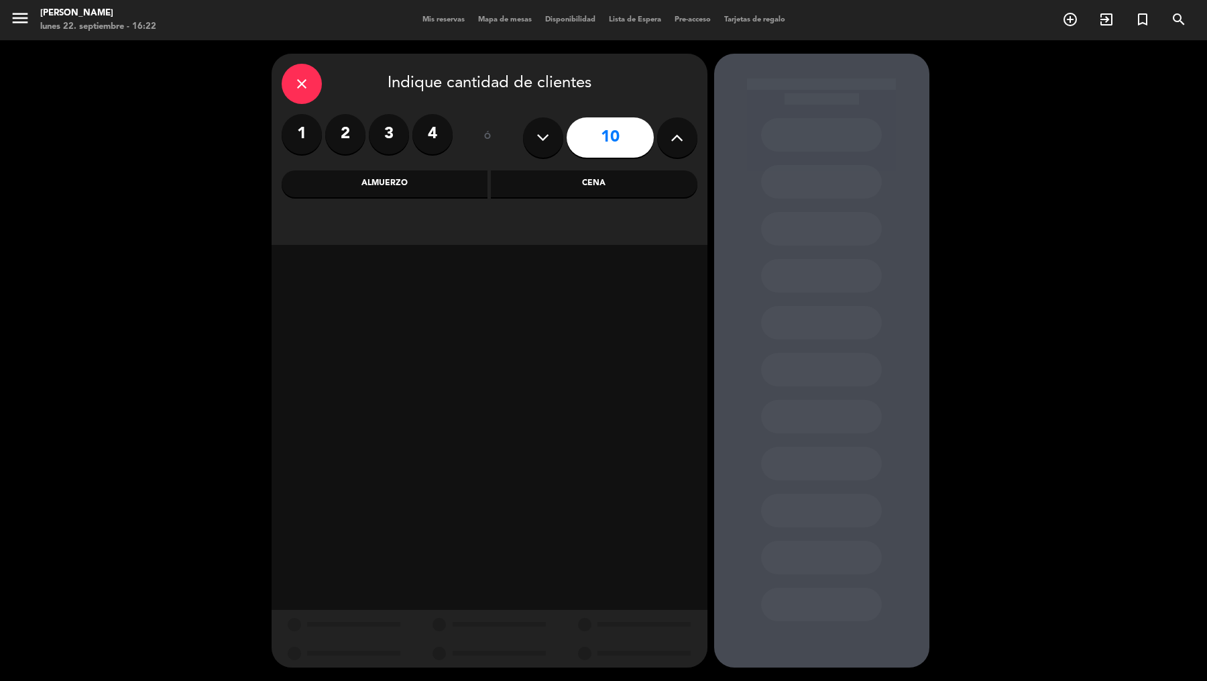
click at [463, 174] on div "Almuerzo" at bounding box center [385, 183] width 207 height 27
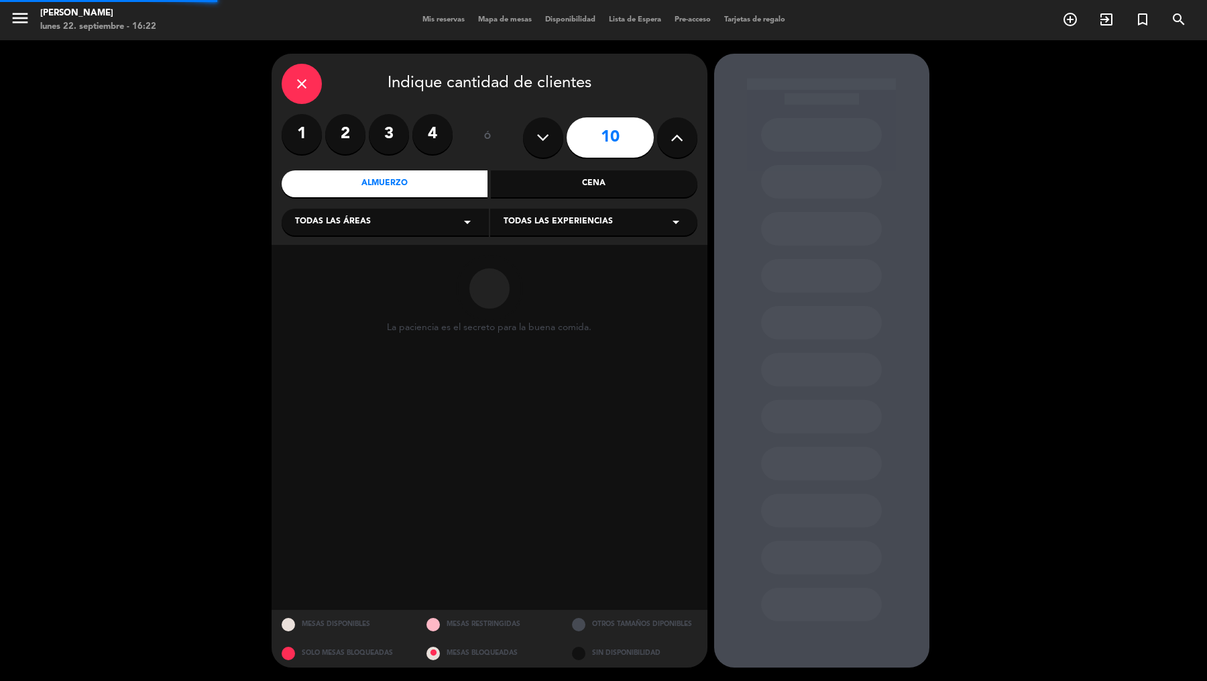
click at [435, 209] on div "Todas las áreas arrow_drop_down" at bounding box center [385, 222] width 207 height 27
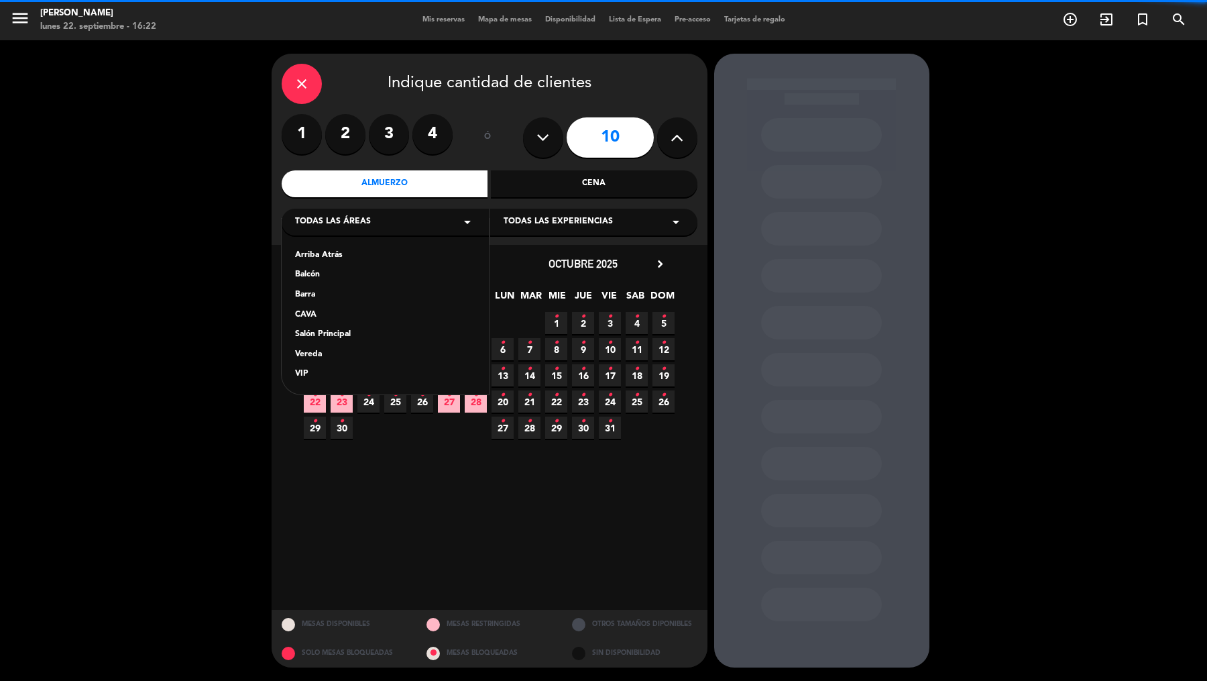
click at [356, 355] on div "Vereda" at bounding box center [385, 354] width 180 height 13
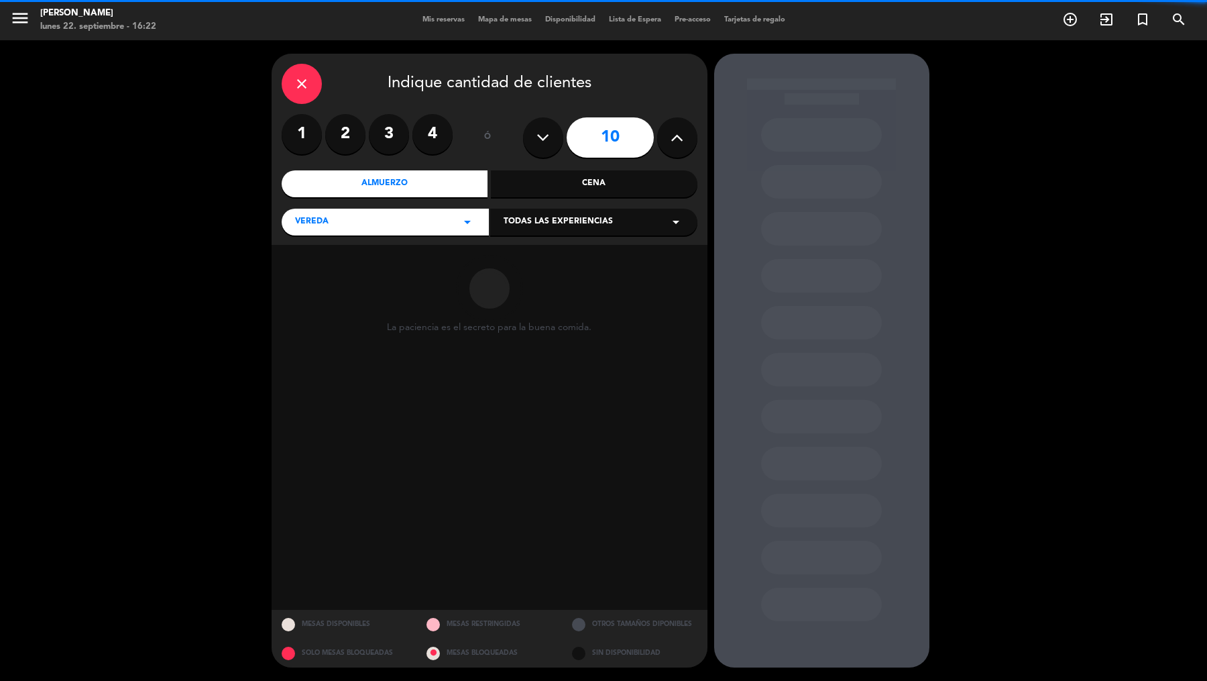
click at [535, 229] on div "Todas las experiencias arrow_drop_down" at bounding box center [593, 222] width 207 height 27
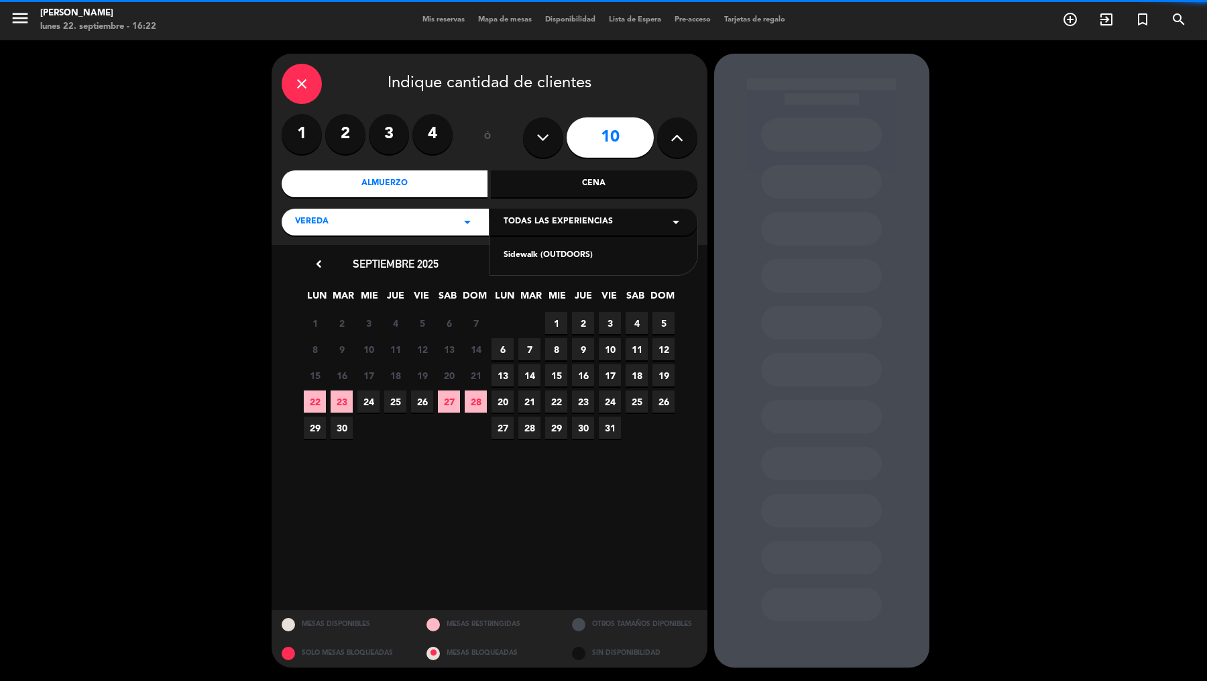
click at [535, 256] on div "Sidewalk (OUTDOORS)" at bounding box center [594, 255] width 180 height 13
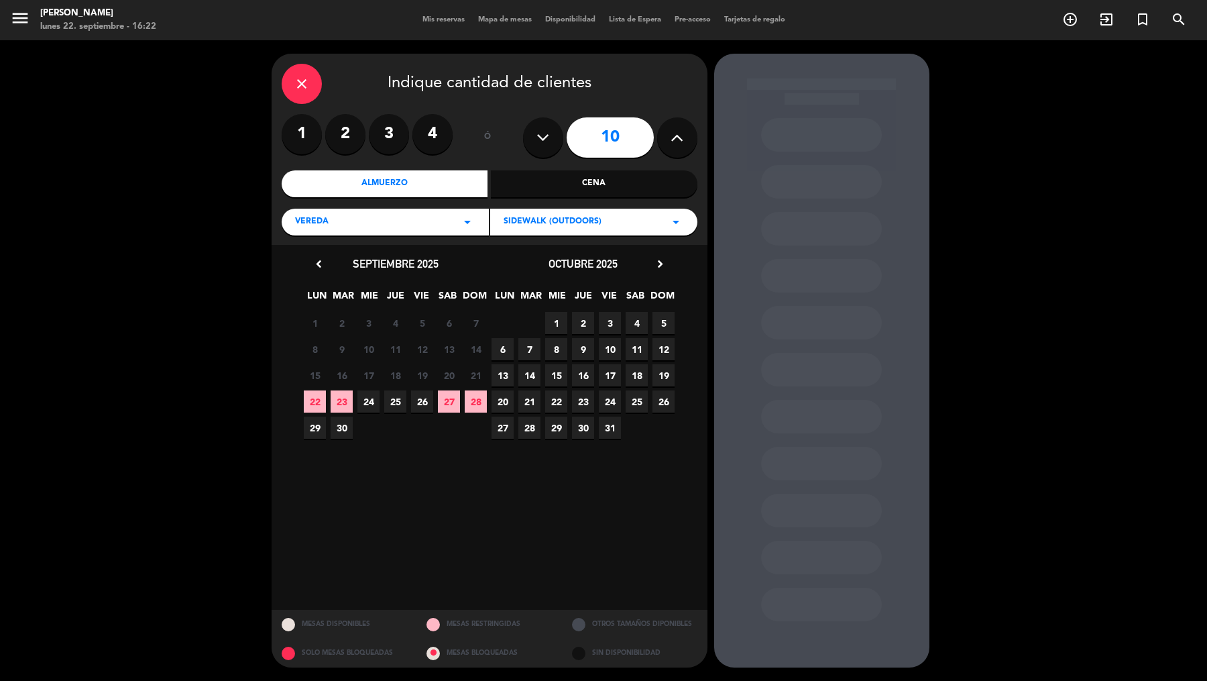
click at [637, 373] on span "18" at bounding box center [637, 375] width 22 height 22
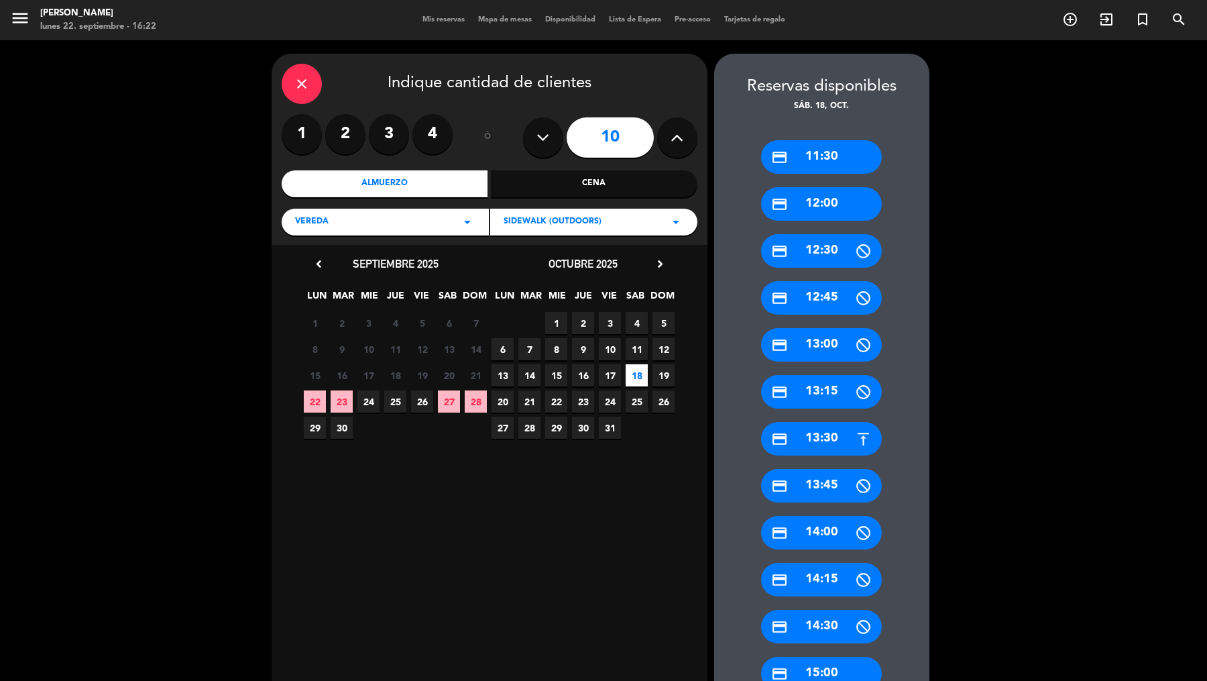
drag, startPoint x: 839, startPoint y: 153, endPoint x: 834, endPoint y: 197, distance: 44.6
click at [834, 195] on div "credit_card 11:30 credit_card 12:00 credit_card 12:30 credit_card 12:45 credit_…" at bounding box center [821, 549] width 215 height 872
click at [834, 203] on div "credit_card 12:00" at bounding box center [821, 204] width 121 height 34
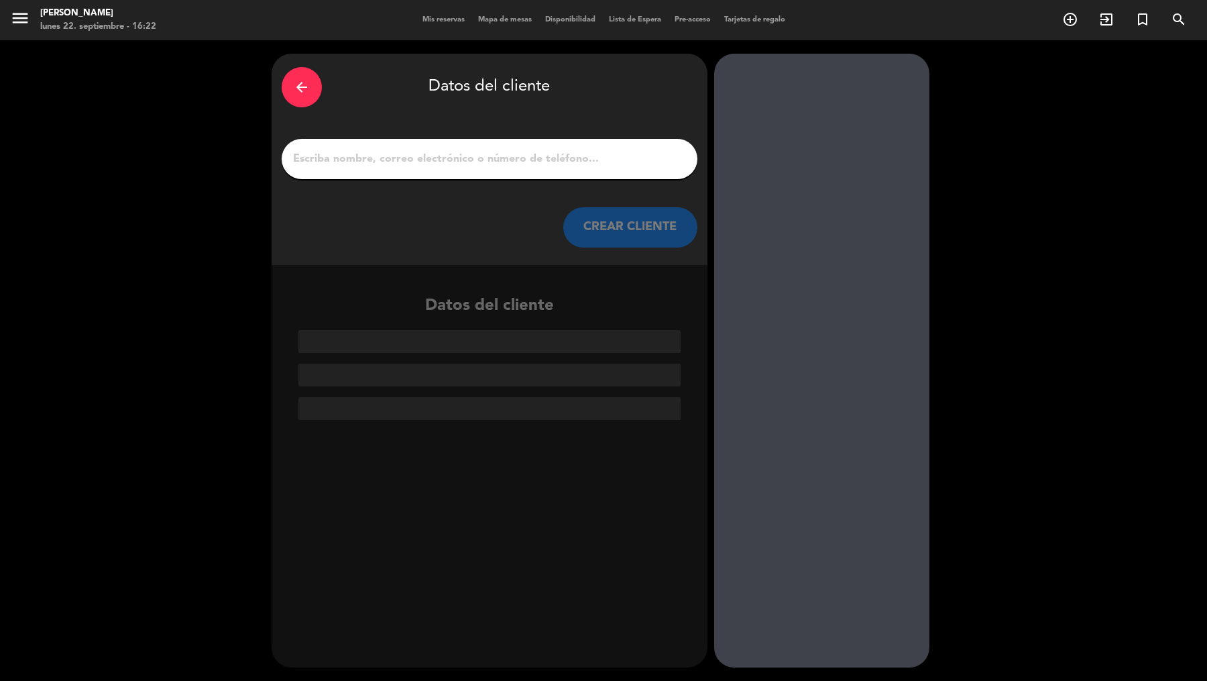
click at [493, 169] on div at bounding box center [490, 159] width 416 height 40
click at [468, 152] on input "1" at bounding box center [490, 159] width 396 height 19
paste input "[PERSON_NAME]"
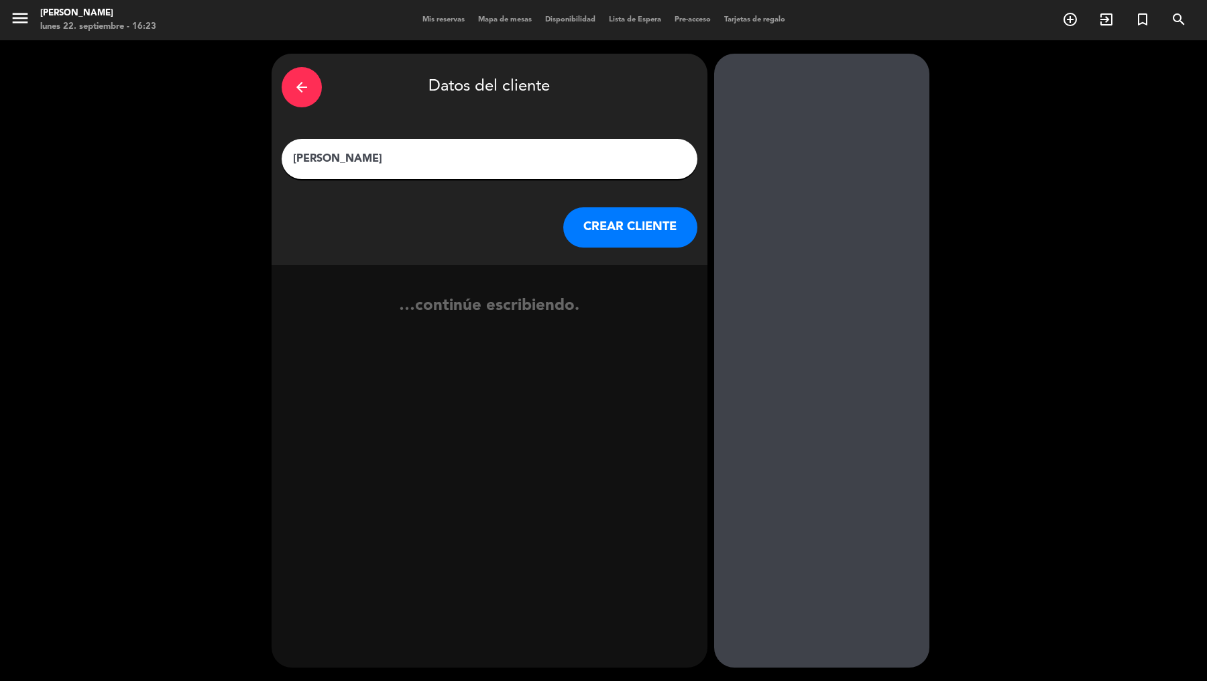
type input "[PERSON_NAME]"
click at [628, 227] on button "CREAR CLIENTE" at bounding box center [630, 227] width 134 height 40
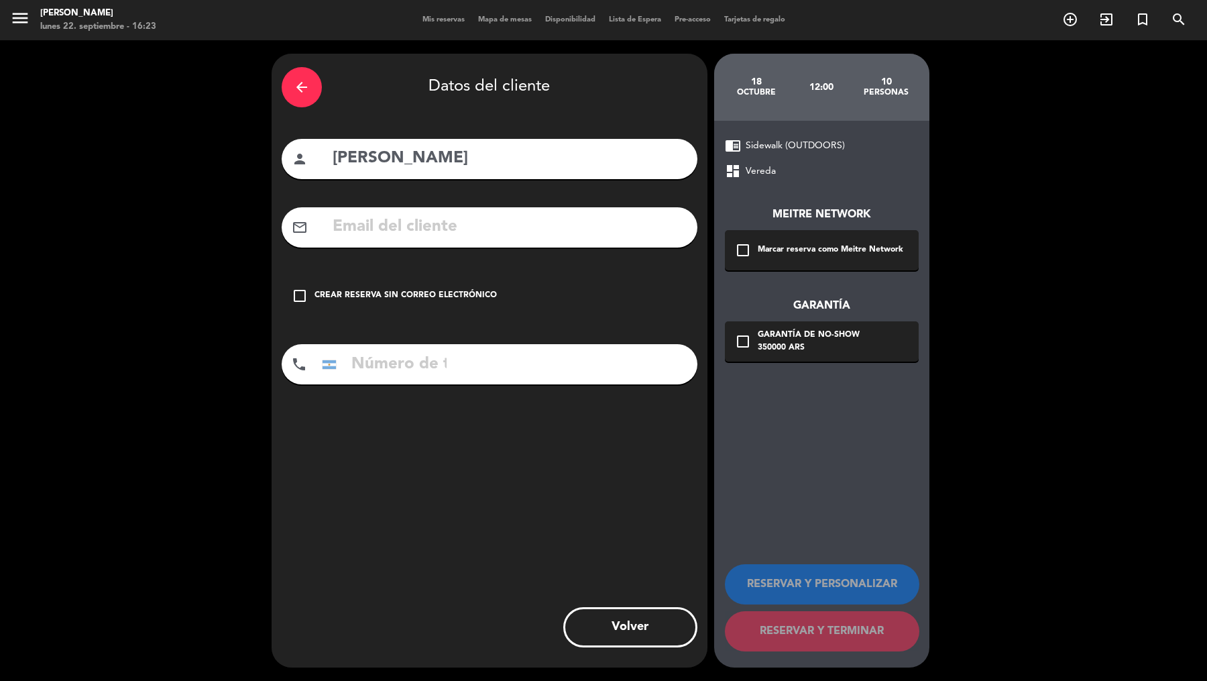
click at [774, 245] on div "Marcar reserva como Meitre Network" at bounding box center [831, 249] width 146 height 13
click at [777, 340] on div "Garantía de no-show" at bounding box center [809, 335] width 102 height 13
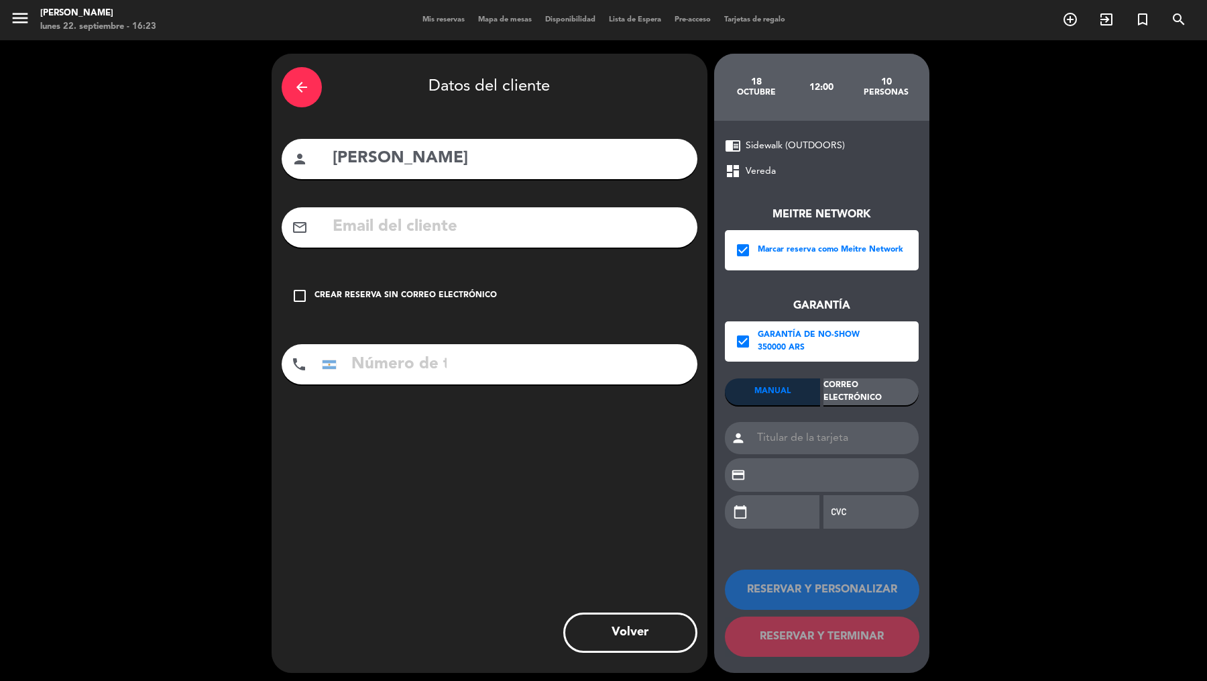
click at [841, 408] on div "MANUAL Correo Electrónico person credit_card calendar_today" at bounding box center [822, 459] width 194 height 163
click at [841, 398] on div "Correo Electrónico" at bounding box center [871, 391] width 95 height 27
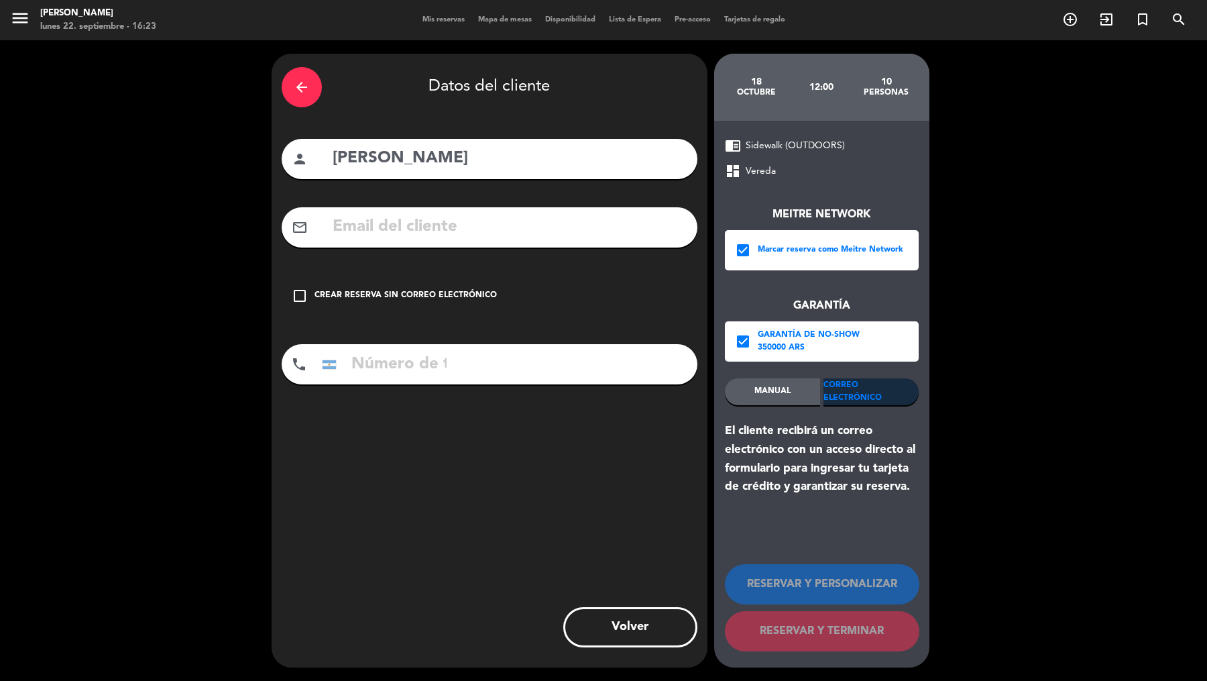
click at [610, 230] on input "text" at bounding box center [509, 227] width 356 height 28
click at [557, 221] on input "text" at bounding box center [509, 227] width 356 height 28
paste input "[EMAIL_ADDRESS][DOMAIN_NAME]"
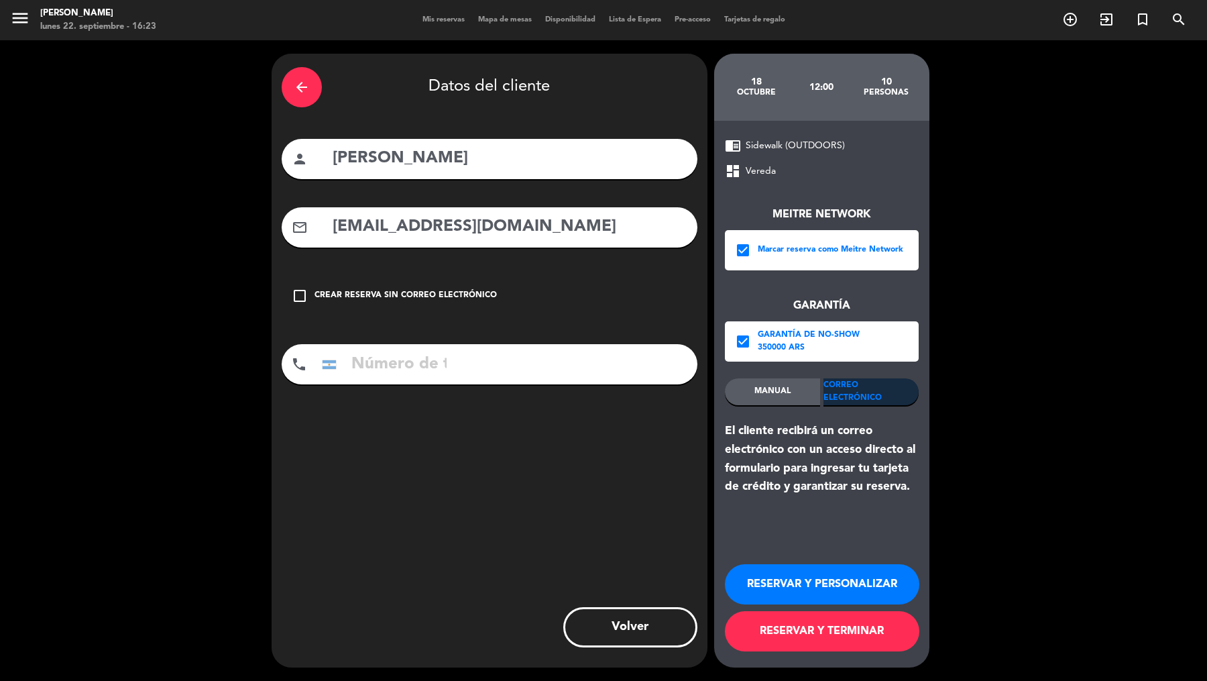
type input "[EMAIL_ADDRESS][DOMAIN_NAME]"
click at [512, 358] on div "phone [GEOGRAPHIC_DATA] +1 [GEOGRAPHIC_DATA] +44 [GEOGRAPHIC_DATA] ([GEOGRAPHIC…" at bounding box center [490, 364] width 416 height 40
click at [386, 352] on input "tel" at bounding box center [384, 364] width 134 height 40
click at [389, 358] on input "tel" at bounding box center [384, 364] width 134 height 40
paste input "[PHONE_NUMBER]"
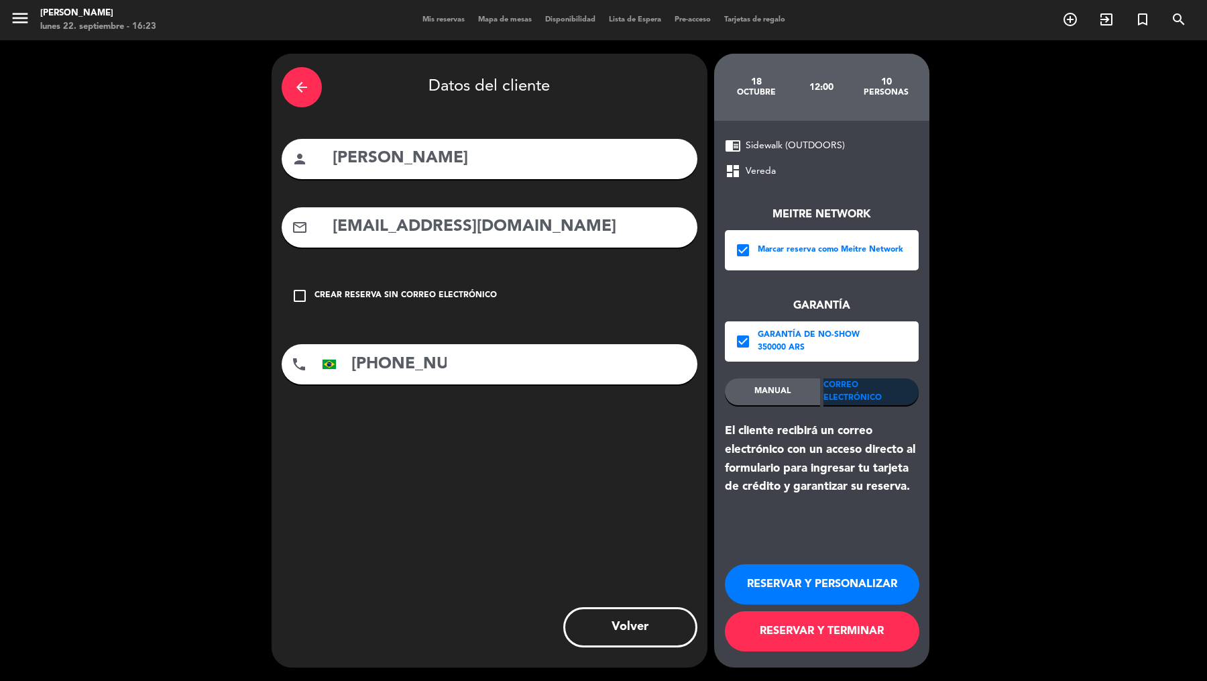
scroll to position [0, 58]
type input "[PHONE_NUMBER]"
click at [804, 544] on button "RESERVAR Y TERMINAR" at bounding box center [822, 631] width 195 height 40
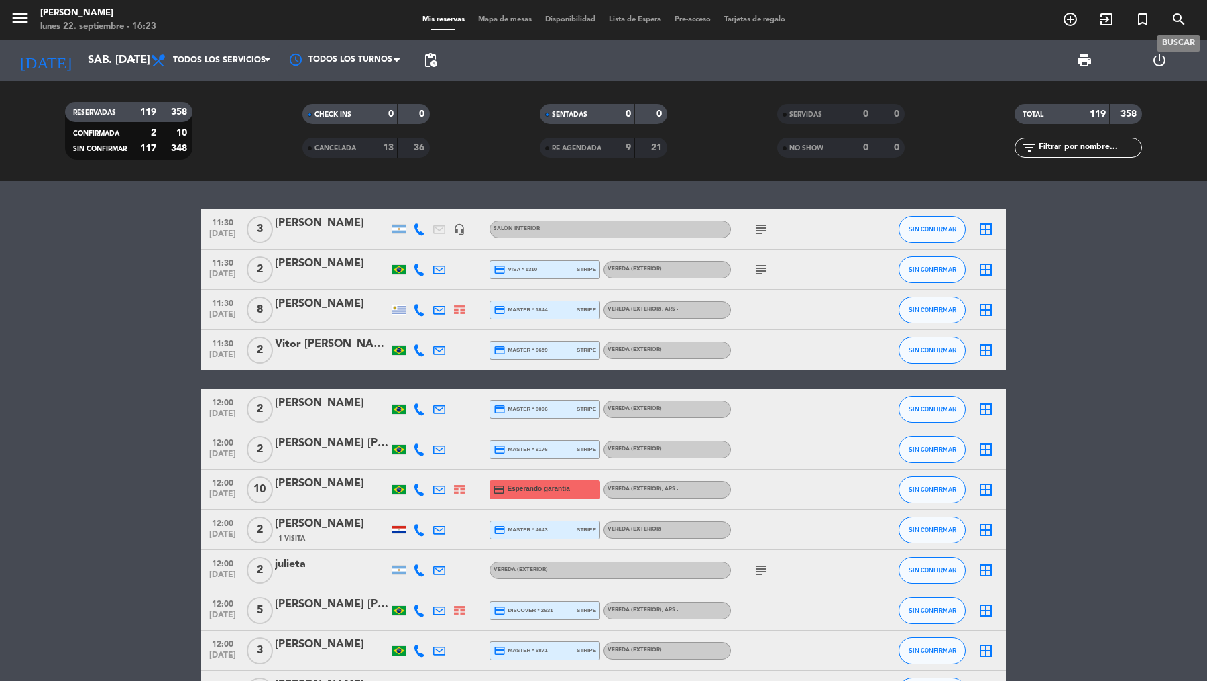
click at [965, 19] on icon "search" at bounding box center [1179, 19] width 16 height 16
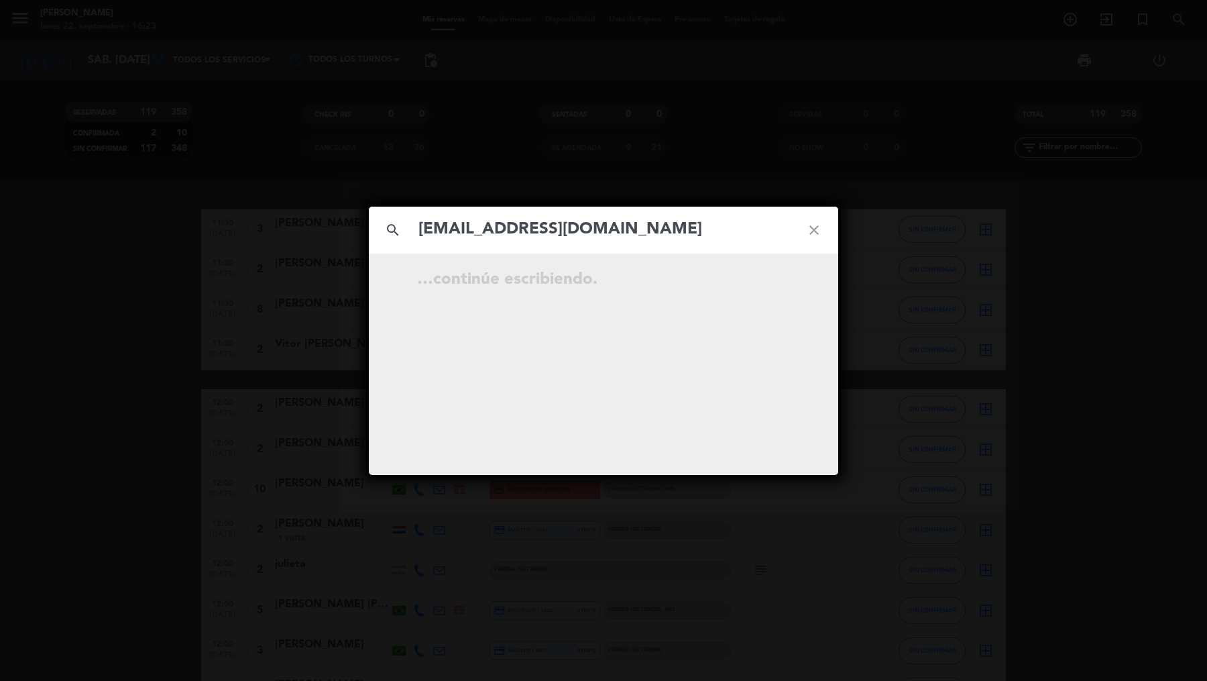
type input "[EMAIL_ADDRESS][DOMAIN_NAME]"
click at [777, 284] on icon "open_in_new" at bounding box center [781, 282] width 16 height 16
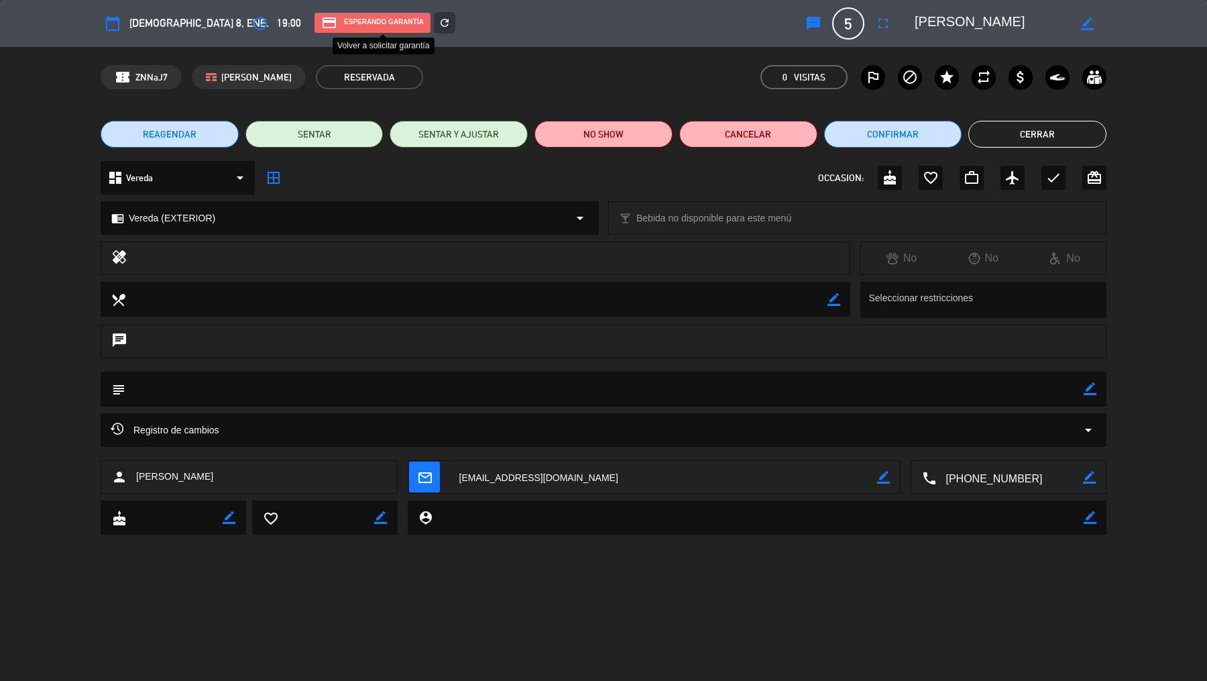
click at [439, 25] on icon "refresh" at bounding box center [445, 23] width 12 height 12
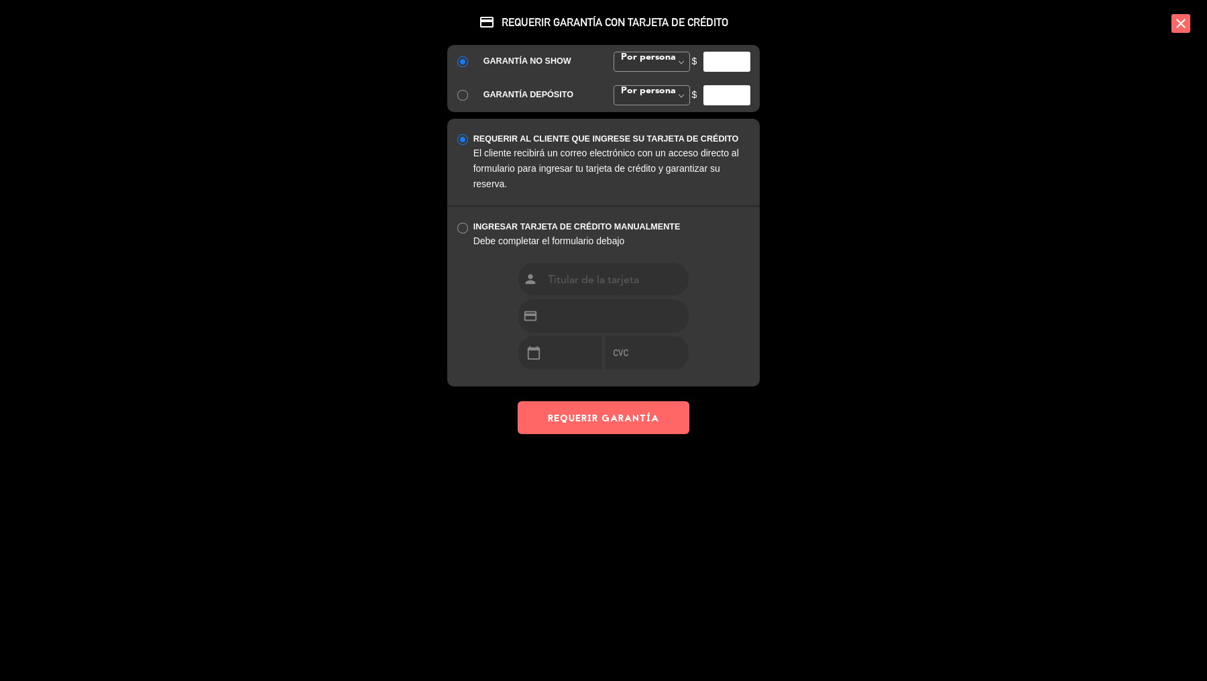
click at [718, 68] on input "number" at bounding box center [727, 62] width 47 height 20
type input "35000"
click at [586, 429] on button "REQUERIR GARANTÍA" at bounding box center [604, 417] width 172 height 33
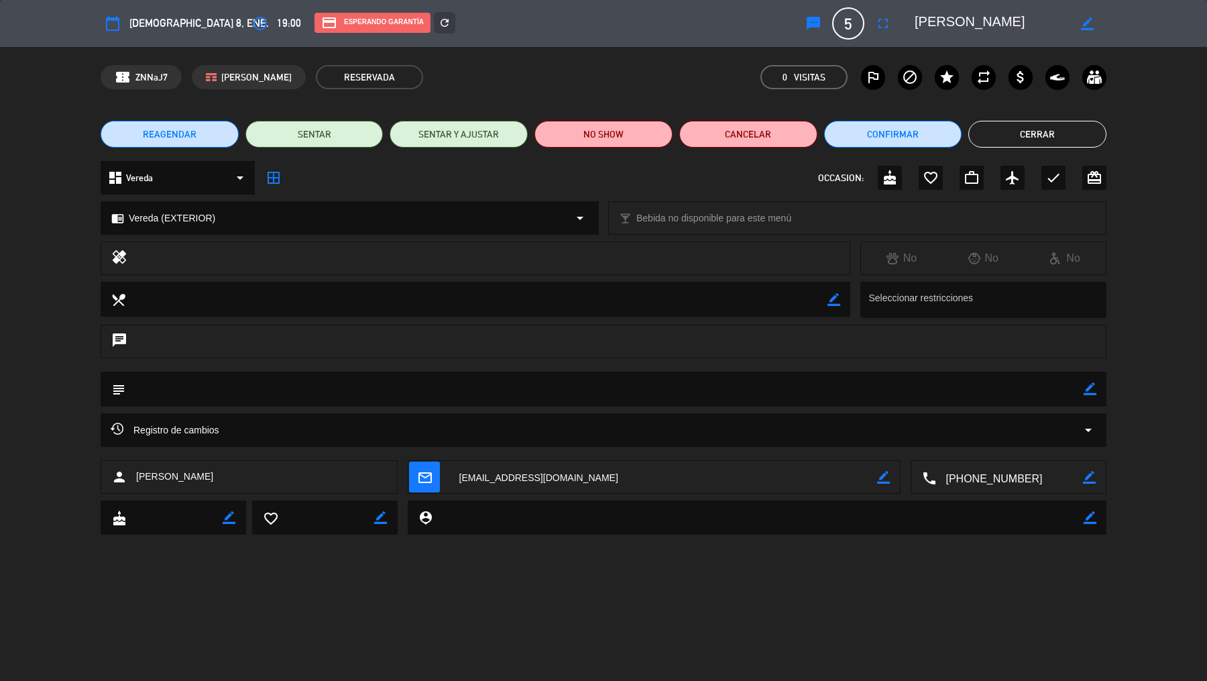
click at [965, 137] on button "Cerrar" at bounding box center [1038, 134] width 138 height 27
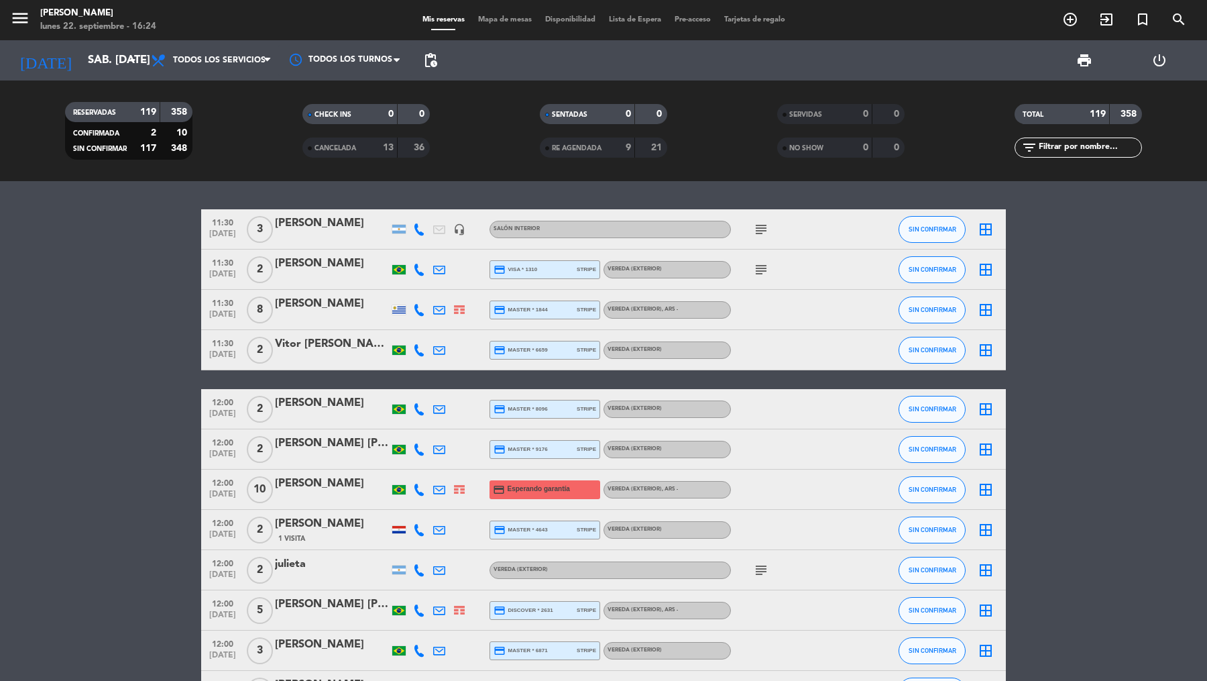
click at [225, 484] on span "12:00" at bounding box center [223, 481] width 34 height 15
click at [965, 11] on span "add_circle_outline" at bounding box center [1070, 19] width 36 height 23
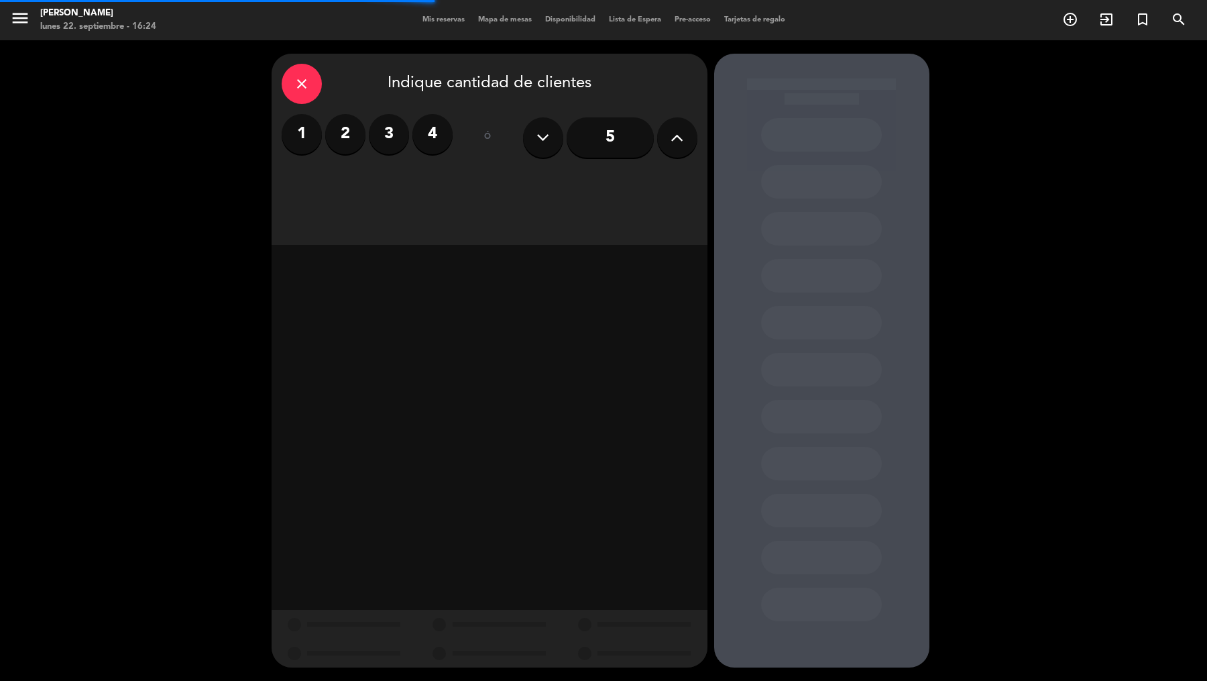
click at [363, 130] on div "1 2 3 4" at bounding box center [367, 134] width 171 height 40
click at [358, 131] on label "2" at bounding box center [345, 134] width 40 height 40
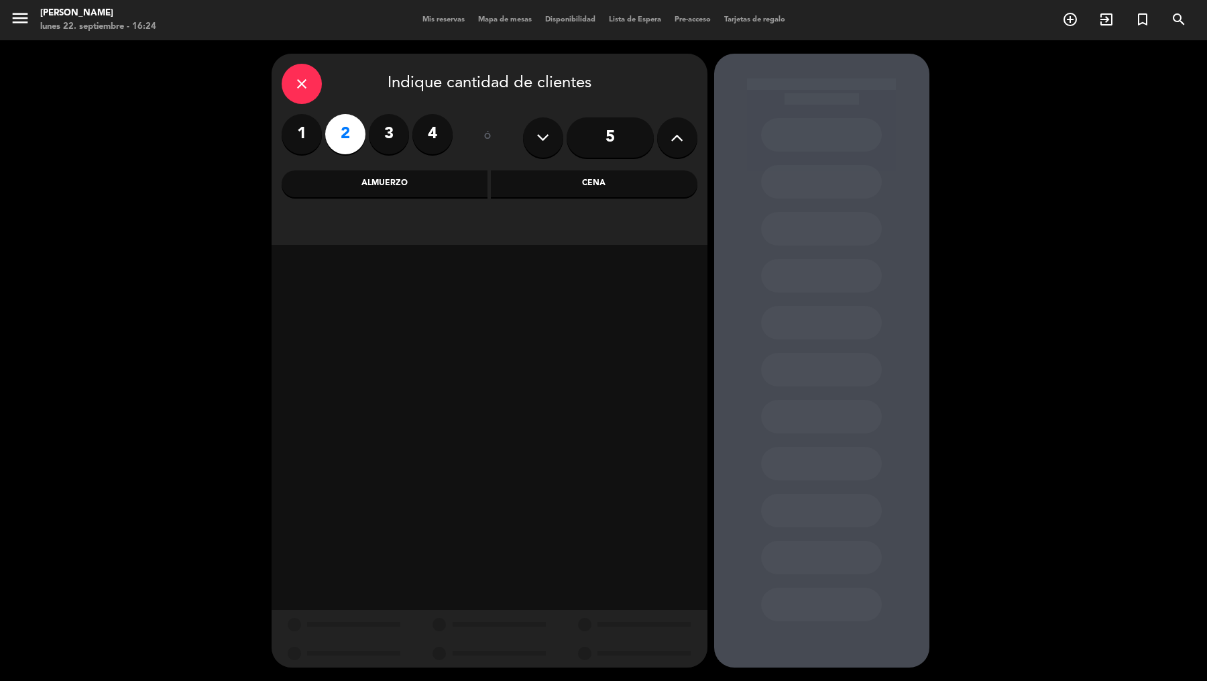
click at [574, 193] on div "Cena" at bounding box center [594, 183] width 207 height 27
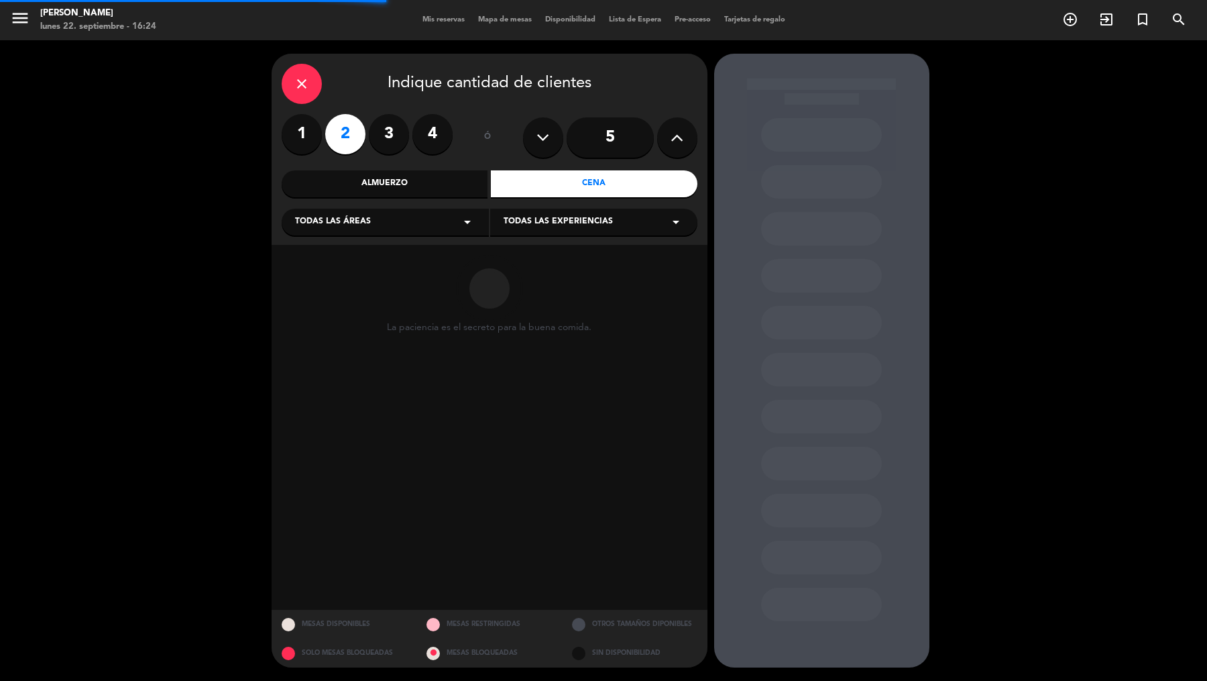
click at [423, 221] on div "Todas las áreas arrow_drop_down" at bounding box center [385, 222] width 207 height 27
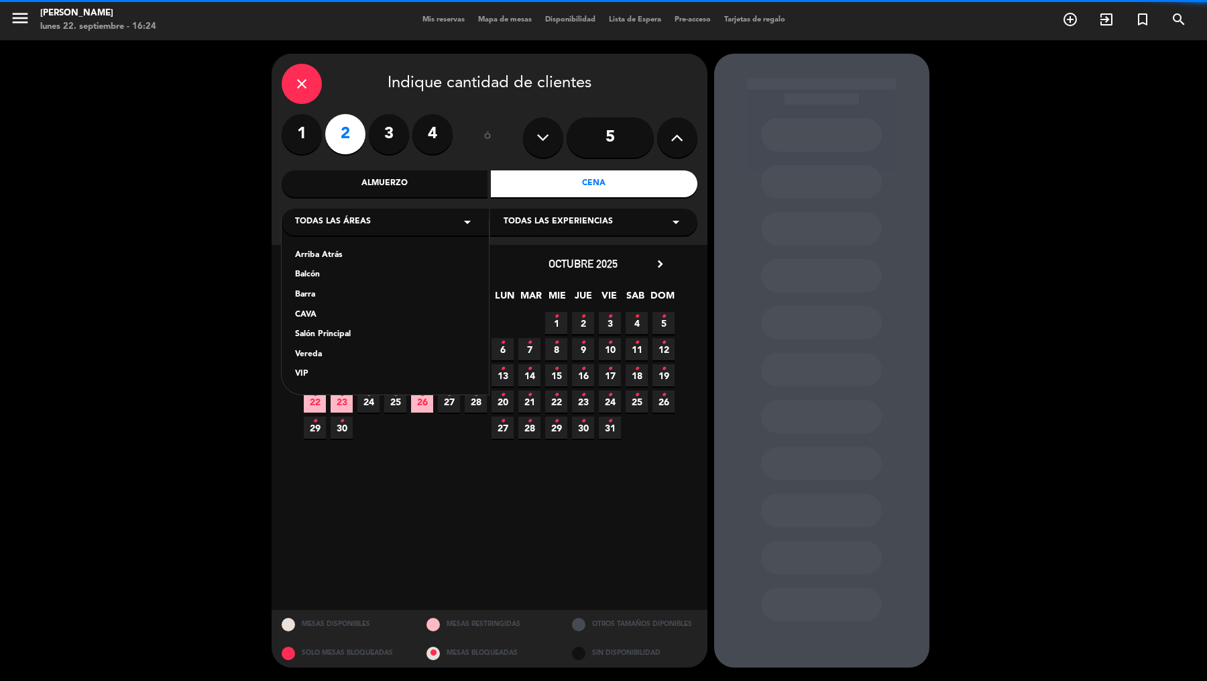
click at [342, 353] on div "Vereda" at bounding box center [385, 354] width 180 height 13
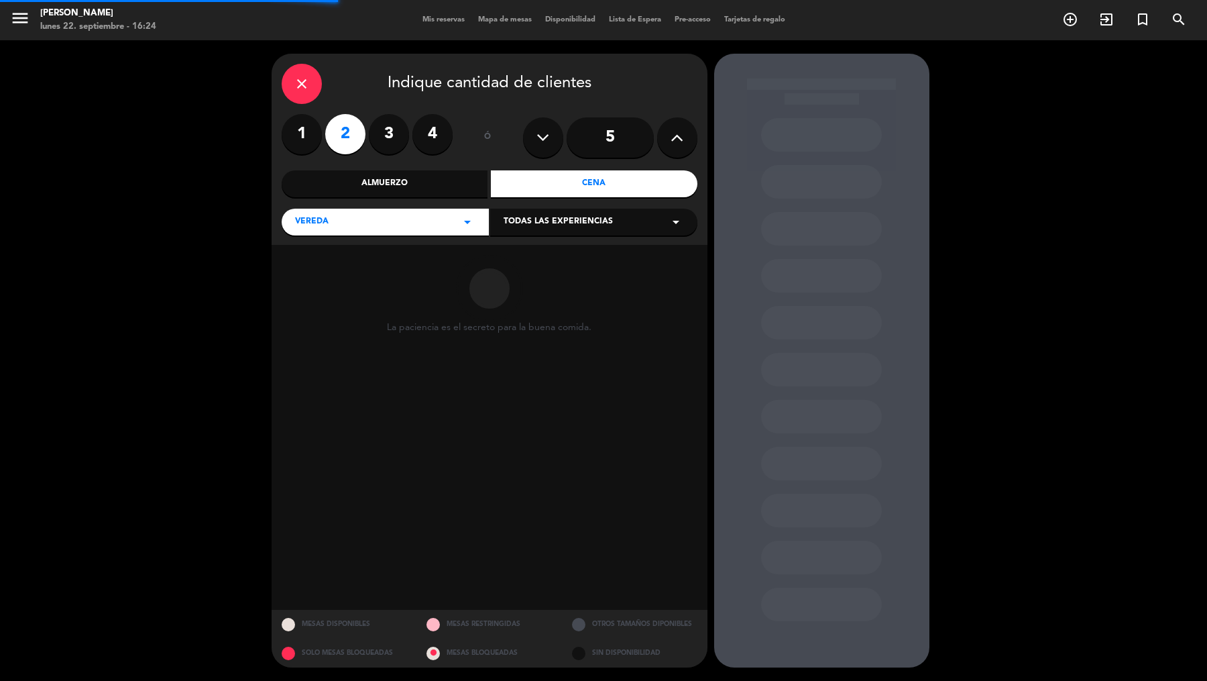
drag, startPoint x: 537, startPoint y: 226, endPoint x: 537, endPoint y: 235, distance: 8.7
click at [537, 225] on span "Todas las experiencias" at bounding box center [558, 221] width 109 height 13
click at [533, 261] on div "Sidewalk (OUTDOORS)" at bounding box center [594, 255] width 180 height 13
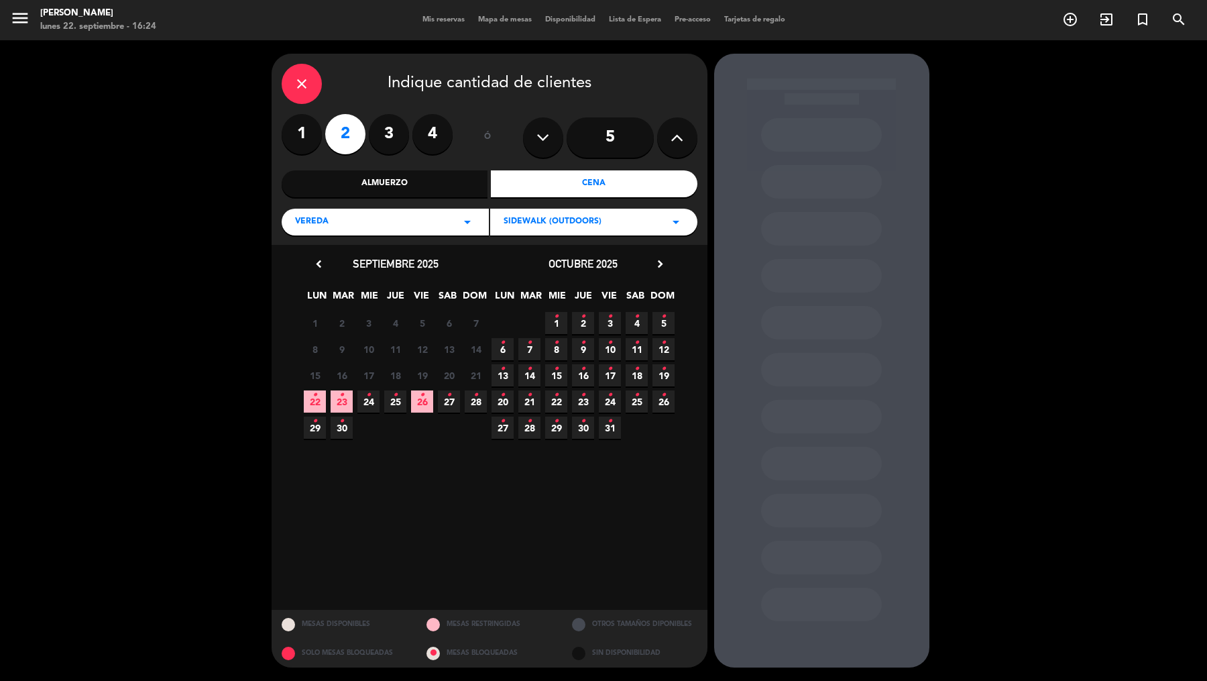
click at [657, 254] on div "chevron_left septiembre 2025 LUN MAR [PERSON_NAME] VIE SAB DOM 1 2 3 4 5 6 7 8 …" at bounding box center [490, 427] width 436 height 365
click at [659, 260] on icon "chevron_right" at bounding box center [660, 264] width 14 height 14
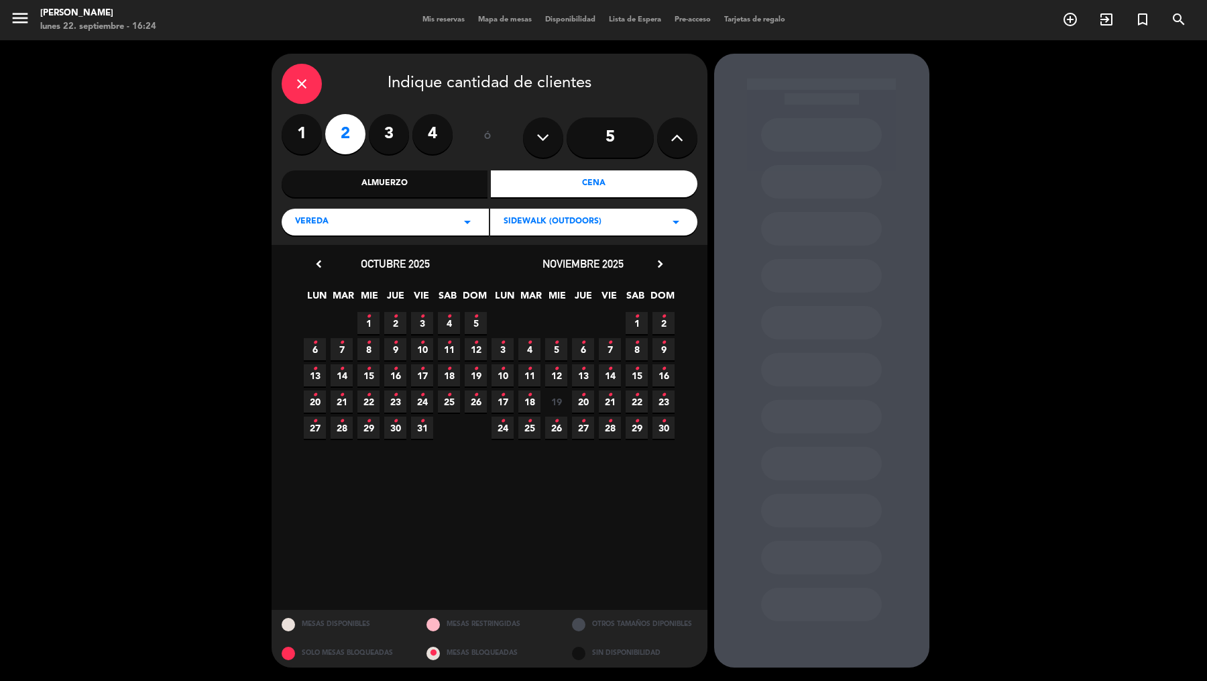
click at [663, 427] on icon "•" at bounding box center [663, 421] width 5 height 21
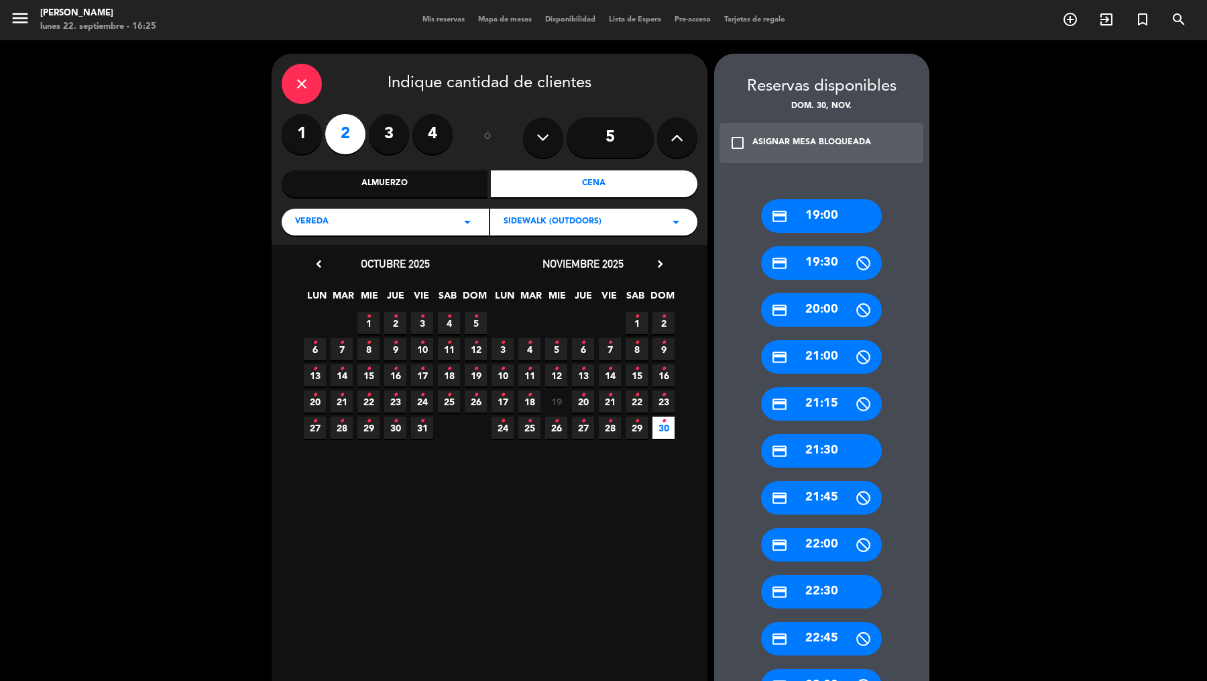
click at [838, 207] on div "credit_card 19:00" at bounding box center [821, 216] width 121 height 34
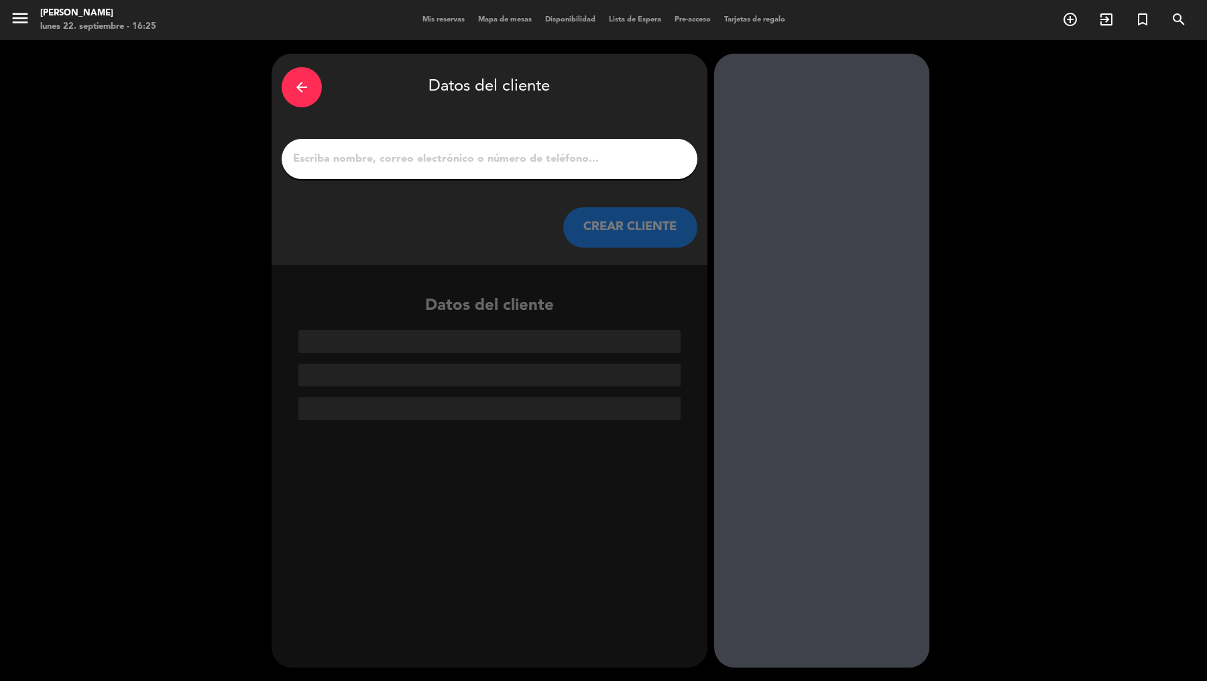
click at [541, 161] on input "1" at bounding box center [490, 159] width 396 height 19
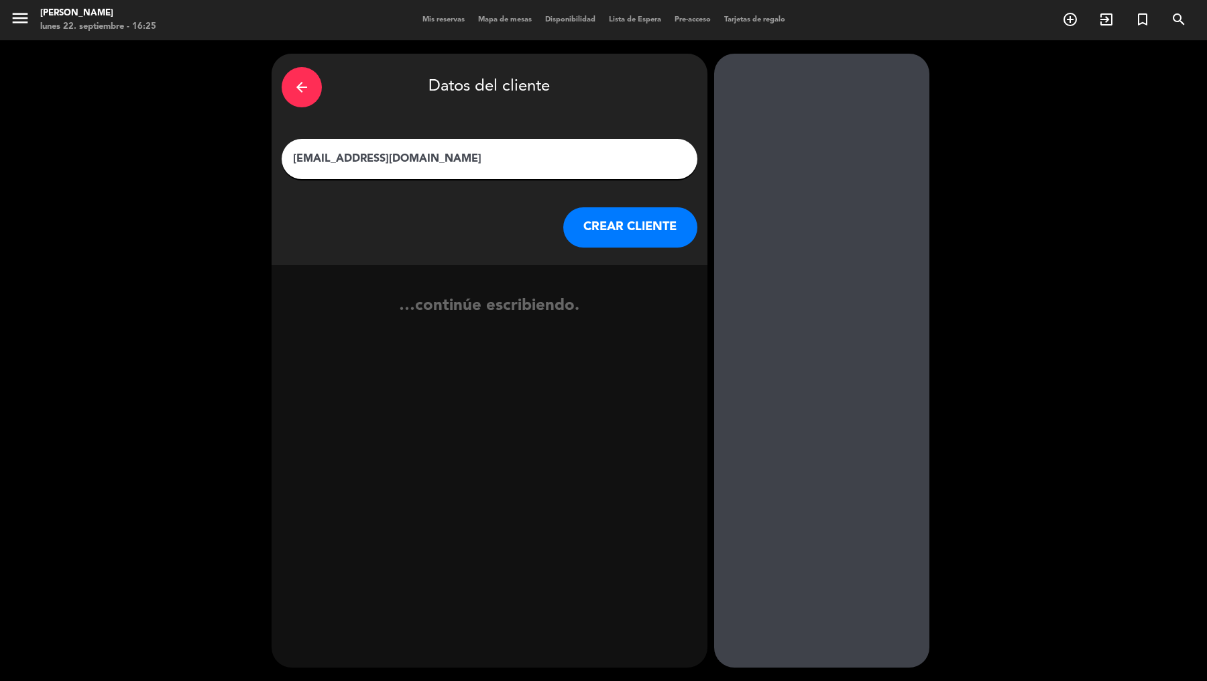
drag, startPoint x: 459, startPoint y: 158, endPoint x: 261, endPoint y: 152, distance: 198.0
click at [261, 152] on div "arrow_back Datos del cliente [EMAIL_ADDRESS][DOMAIN_NAME] CREAR CLIENTE …contin…" at bounding box center [603, 360] width 1207 height 641
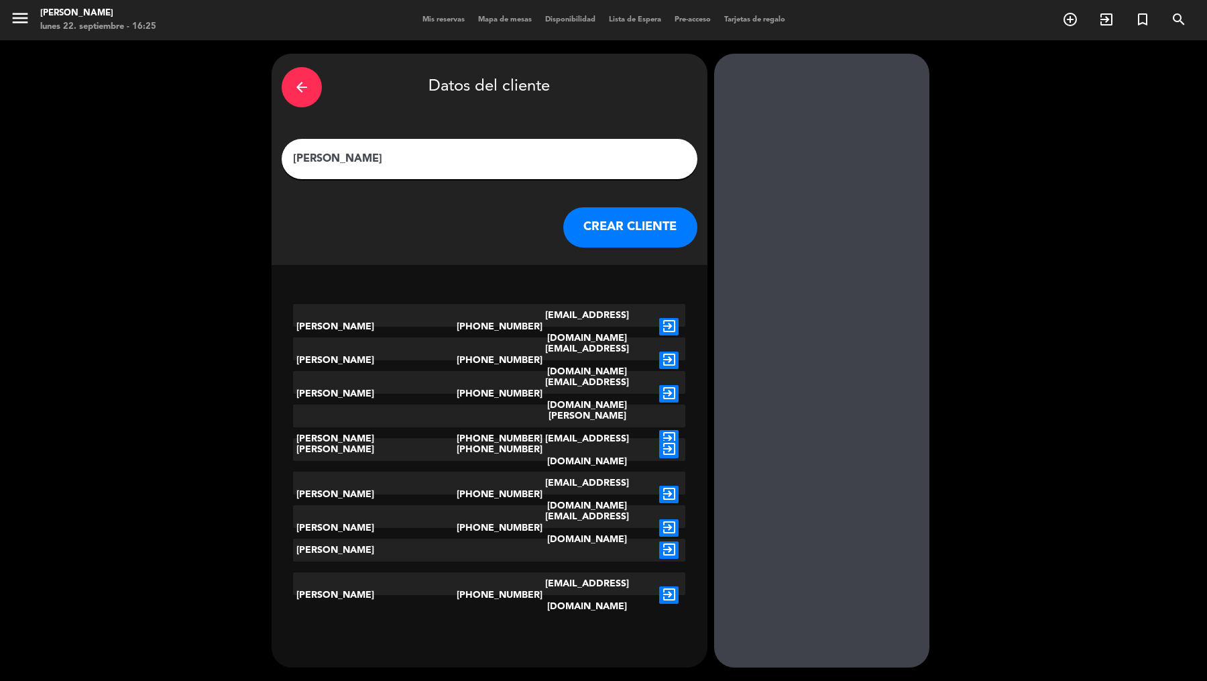
click at [390, 159] on input "[PERSON_NAME]" at bounding box center [490, 159] width 396 height 19
paste input "[EMAIL_ADDRESS][DOMAIN_NAME]"
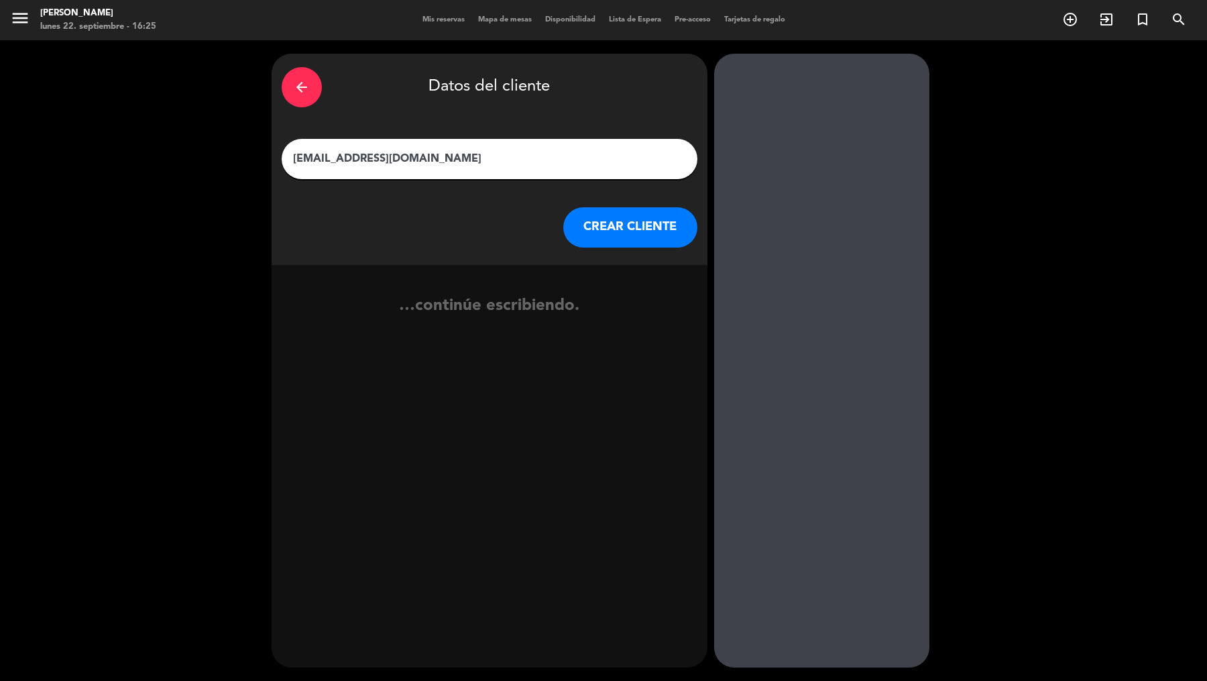
click at [425, 159] on input "[EMAIL_ADDRESS][DOMAIN_NAME]" at bounding box center [490, 159] width 396 height 19
type input "[EMAIL_ADDRESS][DOMAIN_NAME]"
click at [602, 226] on button "CREAR CLIENTE" at bounding box center [630, 227] width 134 height 40
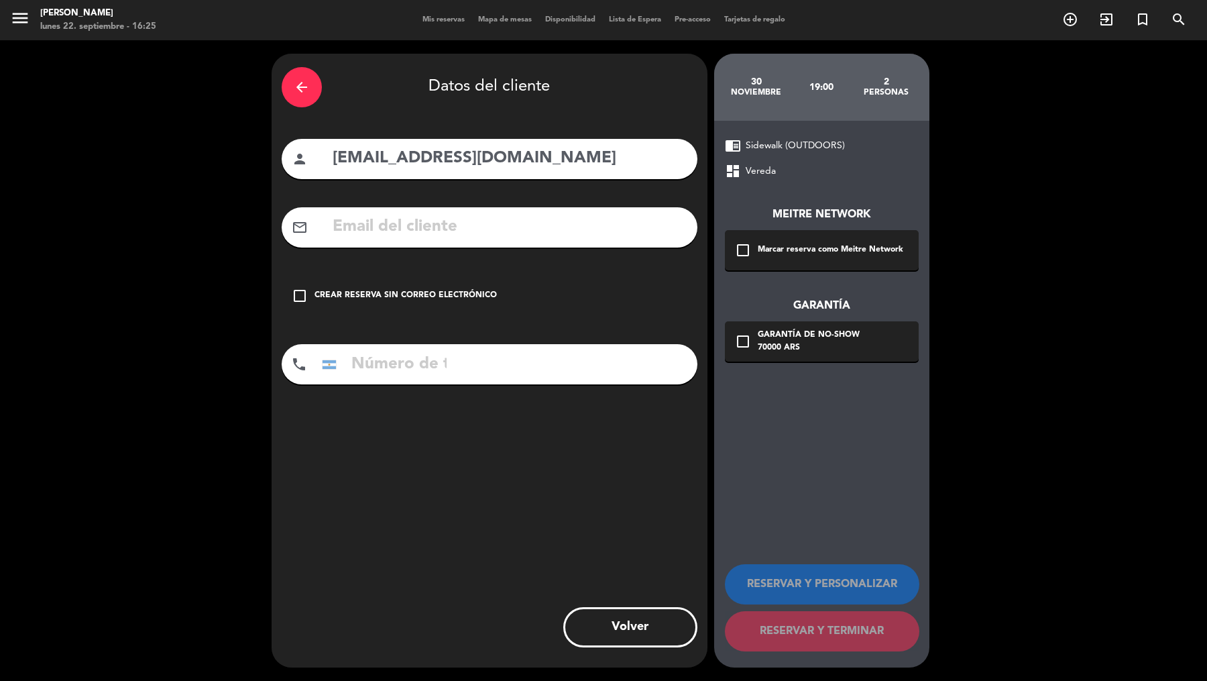
click at [753, 248] on div "check_box_outline_blank Marcar reserva como Meitre Network" at bounding box center [822, 250] width 194 height 40
click at [769, 349] on div "70000 ARS" at bounding box center [809, 347] width 102 height 13
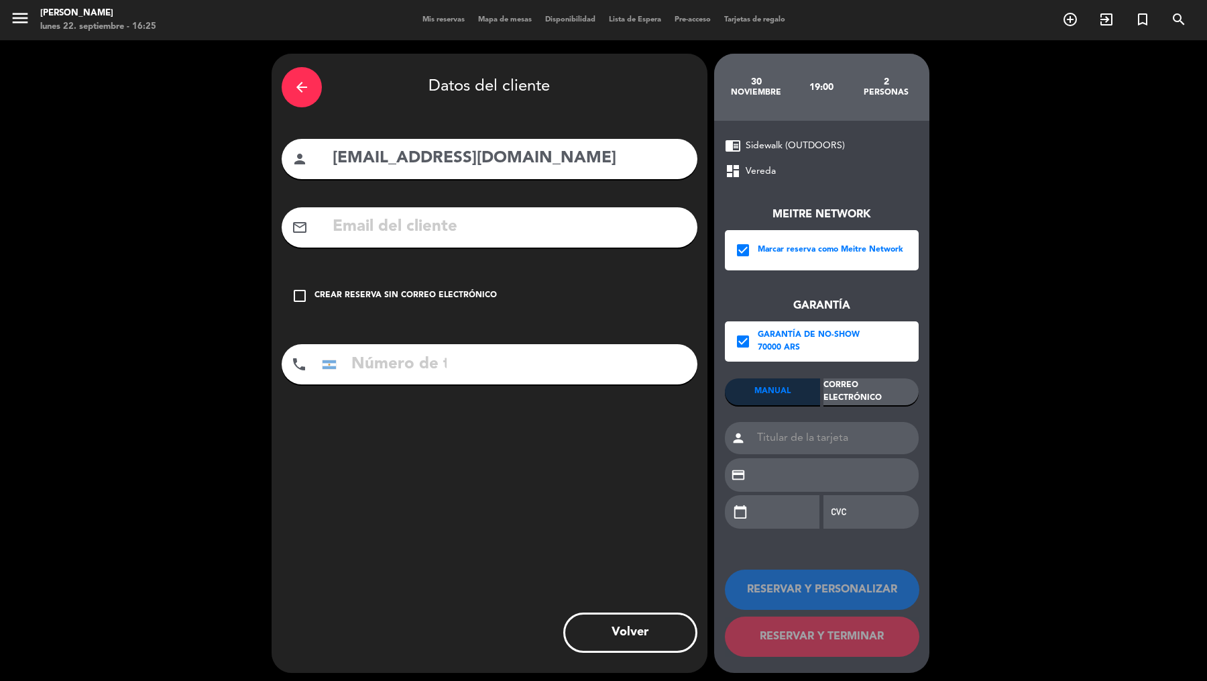
click at [592, 226] on input "text" at bounding box center [509, 227] width 356 height 28
paste input "[EMAIL_ADDRESS][DOMAIN_NAME]"
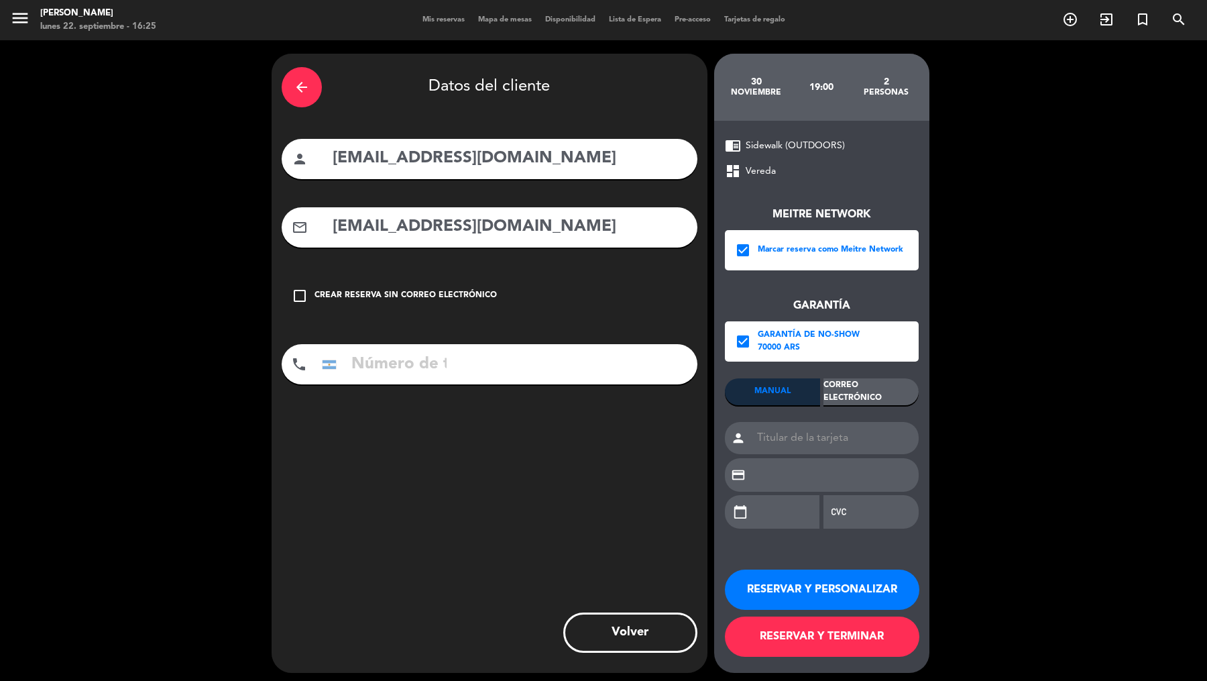
drag, startPoint x: 555, startPoint y: 228, endPoint x: 517, endPoint y: 222, distance: 38.0
click at [514, 228] on input "[EMAIL_ADDRESS][DOMAIN_NAME]" at bounding box center [509, 227] width 356 height 28
drag, startPoint x: 546, startPoint y: 175, endPoint x: 394, endPoint y: 167, distance: 151.8
click at [394, 167] on div "person [EMAIL_ADDRESS][DOMAIN_NAME]" at bounding box center [490, 159] width 416 height 40
click at [401, 163] on input "[EMAIL_ADDRESS][DOMAIN_NAME]" at bounding box center [509, 159] width 356 height 28
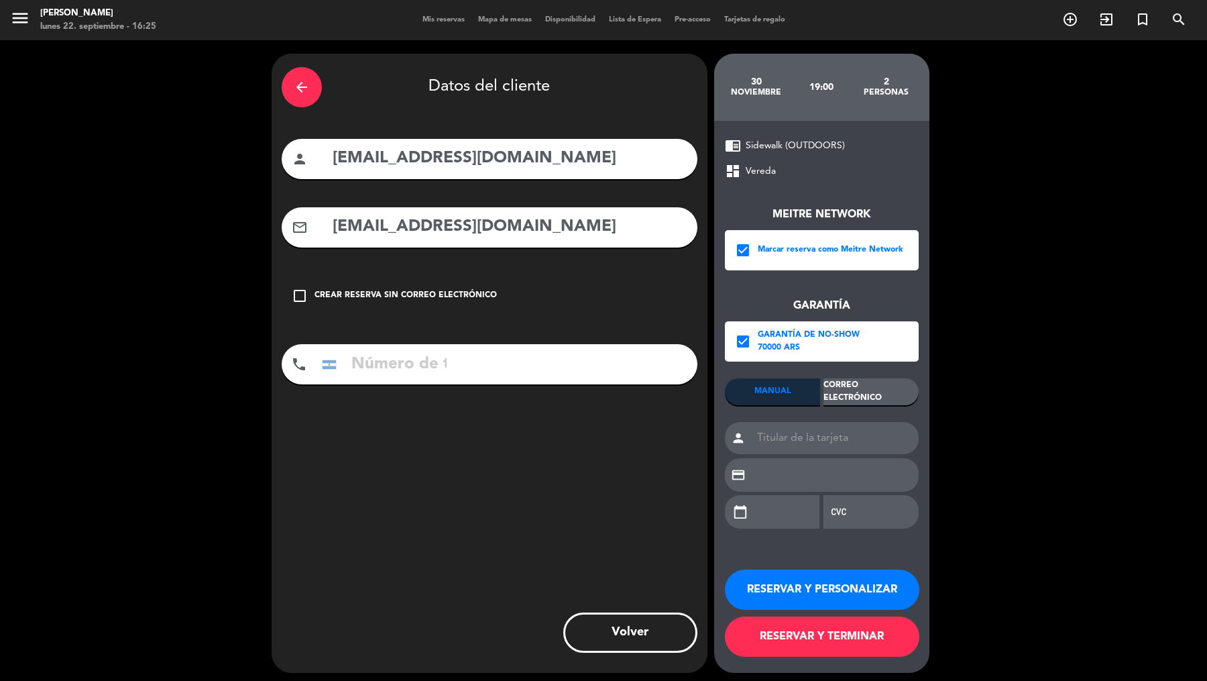
click at [401, 163] on input "[EMAIL_ADDRESS][DOMAIN_NAME]" at bounding box center [509, 159] width 356 height 28
click at [395, 217] on input "[EMAIL_ADDRESS][DOMAIN_NAME]" at bounding box center [509, 227] width 356 height 28
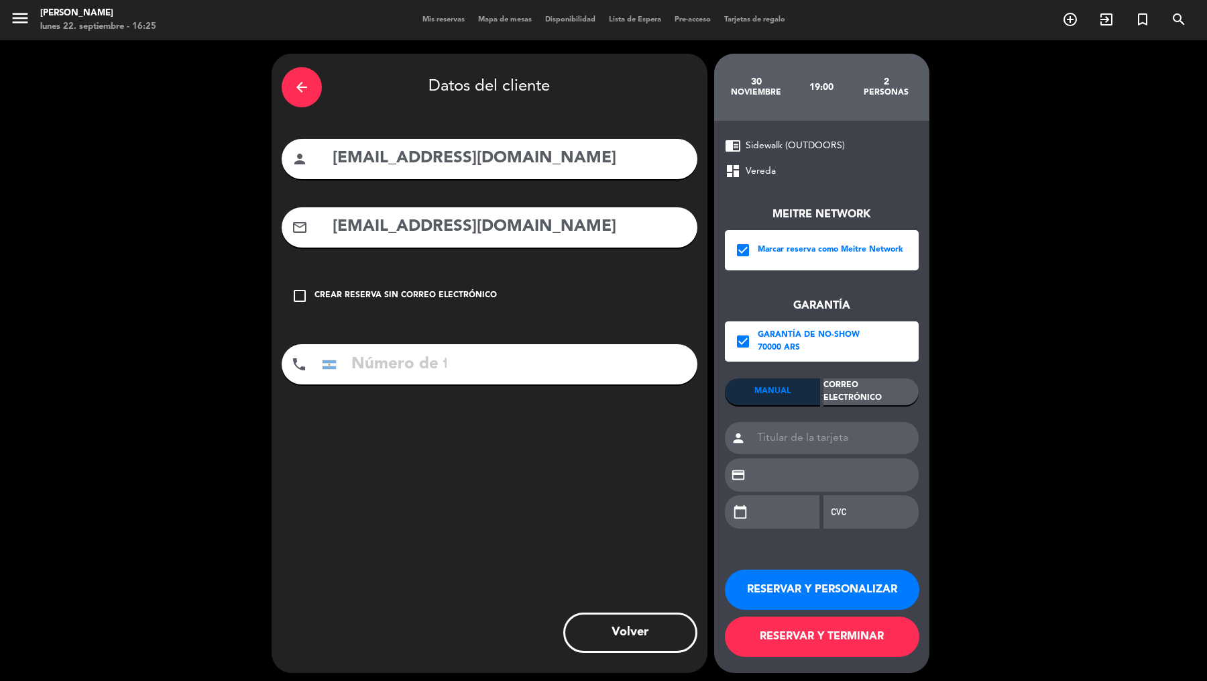
paste input "[EMAIL_ADDRESS][DOMAIN_NAME]"
type input "[EMAIL_ADDRESS][DOMAIN_NAME]"
click at [415, 166] on input "[EMAIL_ADDRESS][DOMAIN_NAME]" at bounding box center [509, 159] width 356 height 28
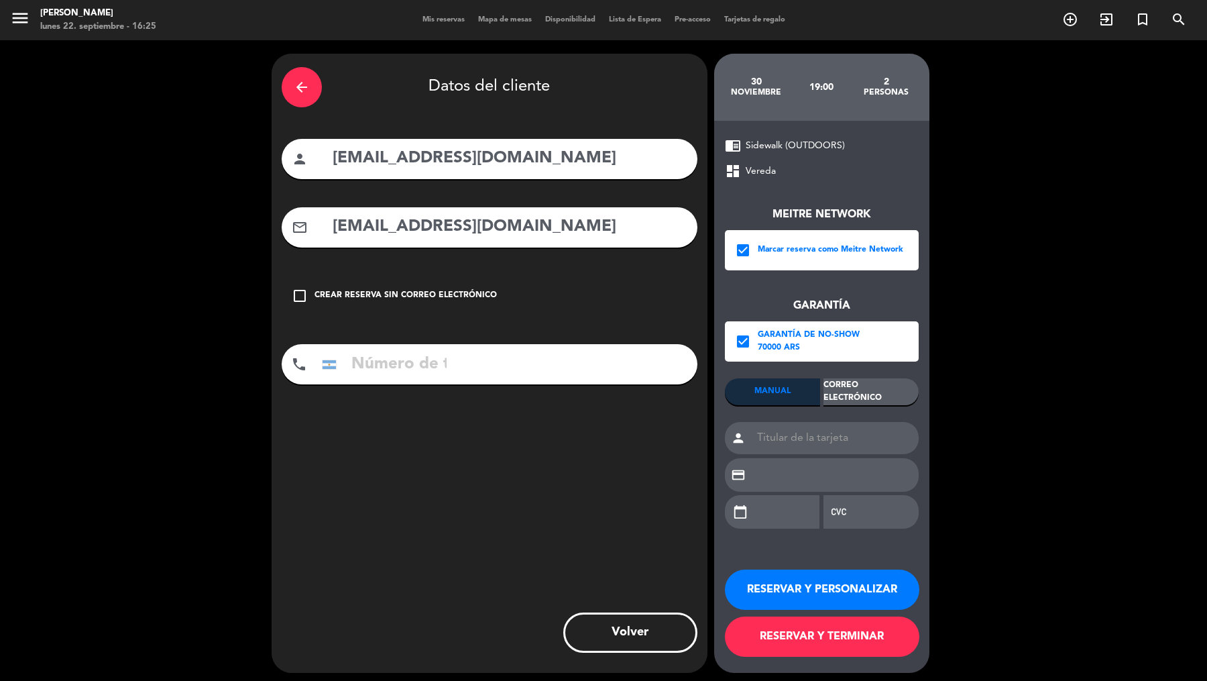
click at [379, 160] on input "[EMAIL_ADDRESS][DOMAIN_NAME]" at bounding box center [509, 159] width 356 height 28
drag, startPoint x: 349, startPoint y: 159, endPoint x: 314, endPoint y: 159, distance: 35.6
click at [313, 159] on div "person marce [EMAIL_ADDRESS][DOMAIN_NAME]" at bounding box center [490, 159] width 416 height 40
drag, startPoint x: 453, startPoint y: 158, endPoint x: 467, endPoint y: 186, distance: 31.2
click at [462, 184] on div "arrow_back Datos del cliente person Marce [EMAIL_ADDRESS][DOMAIN_NAME] mail_out…" at bounding box center [490, 363] width 436 height 619
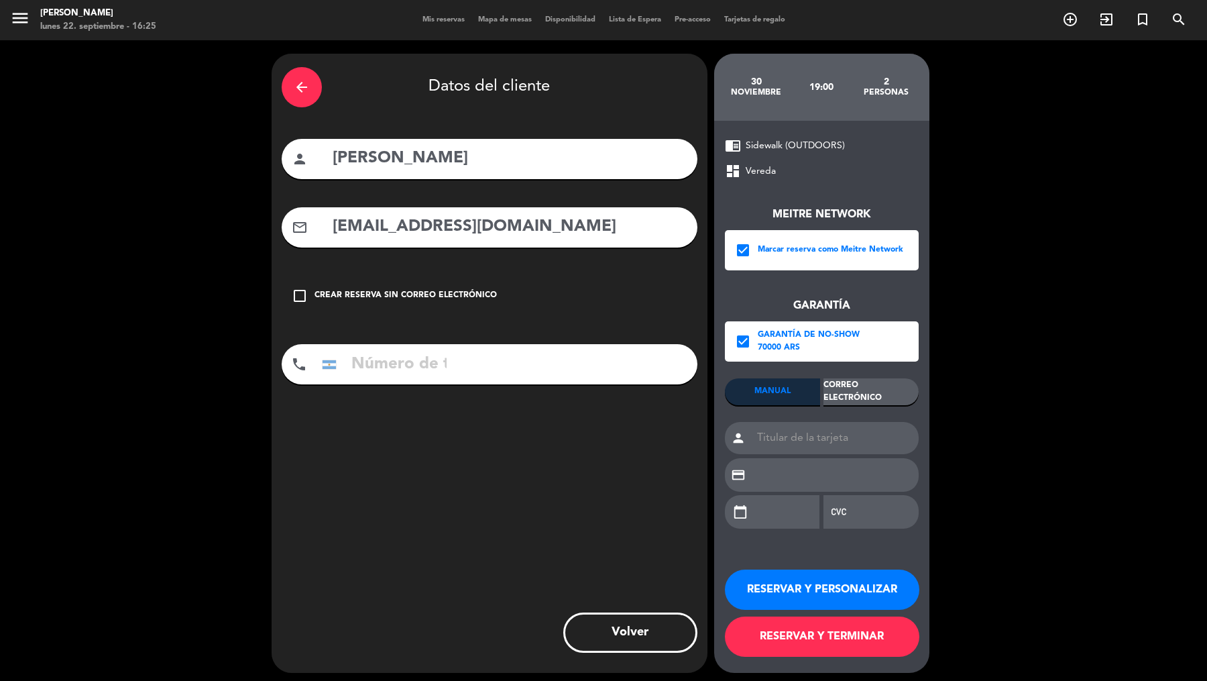
click at [386, 158] on input "[PERSON_NAME]" at bounding box center [509, 159] width 356 height 28
type input "[PERSON_NAME]"
click at [411, 374] on input "tel" at bounding box center [384, 364] width 134 height 40
type input "0111567014279"
click at [863, 405] on div "MANUAL Correo Electrónico person credit_card calendar_today" at bounding box center [822, 459] width 194 height 163
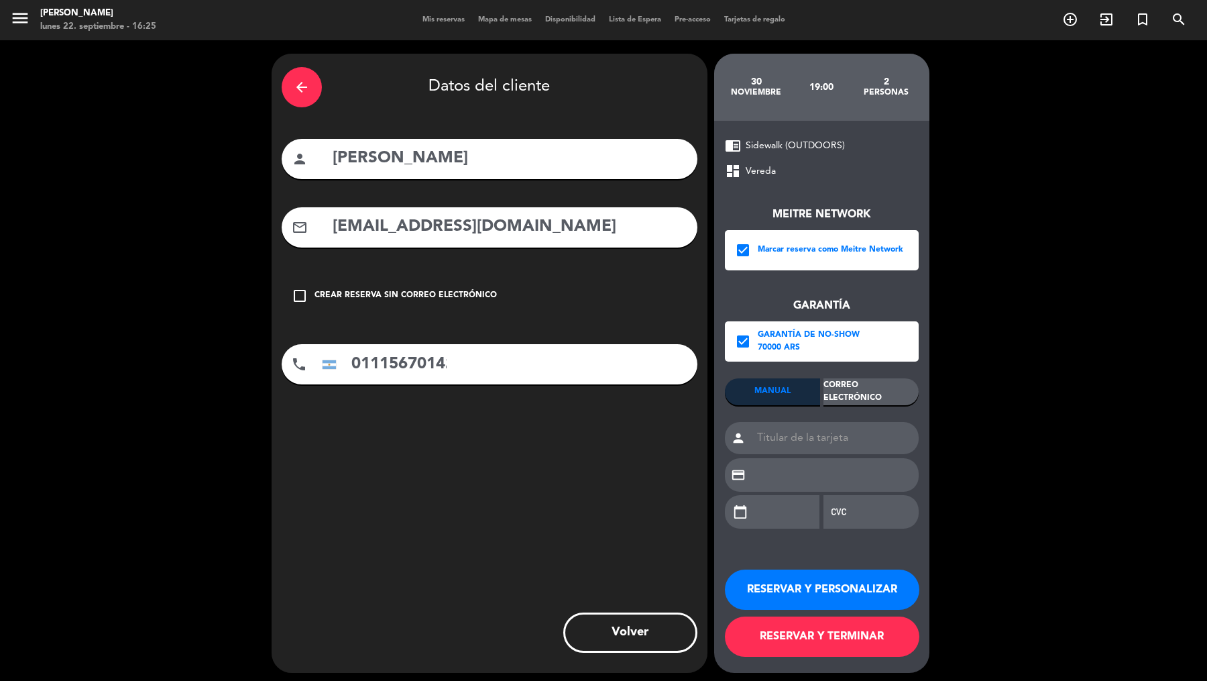
click at [866, 389] on div "Correo Electrónico" at bounding box center [871, 391] width 95 height 27
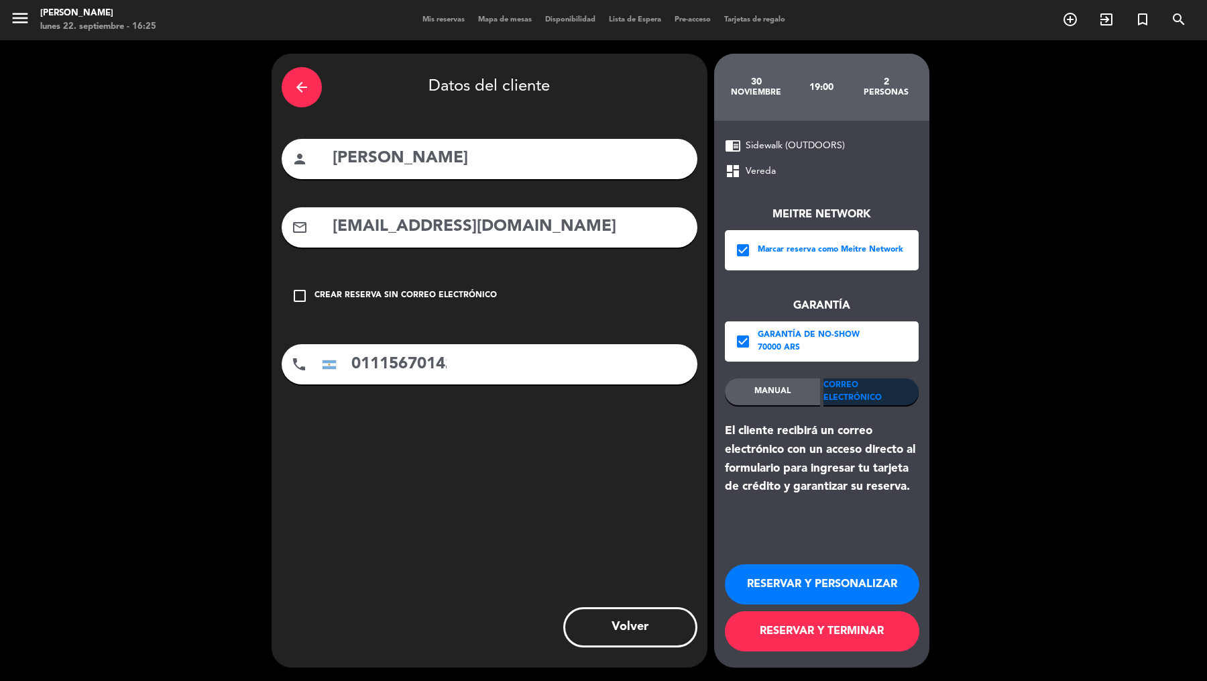
click at [813, 544] on button "RESERVAR Y TERMINAR" at bounding box center [822, 631] width 195 height 40
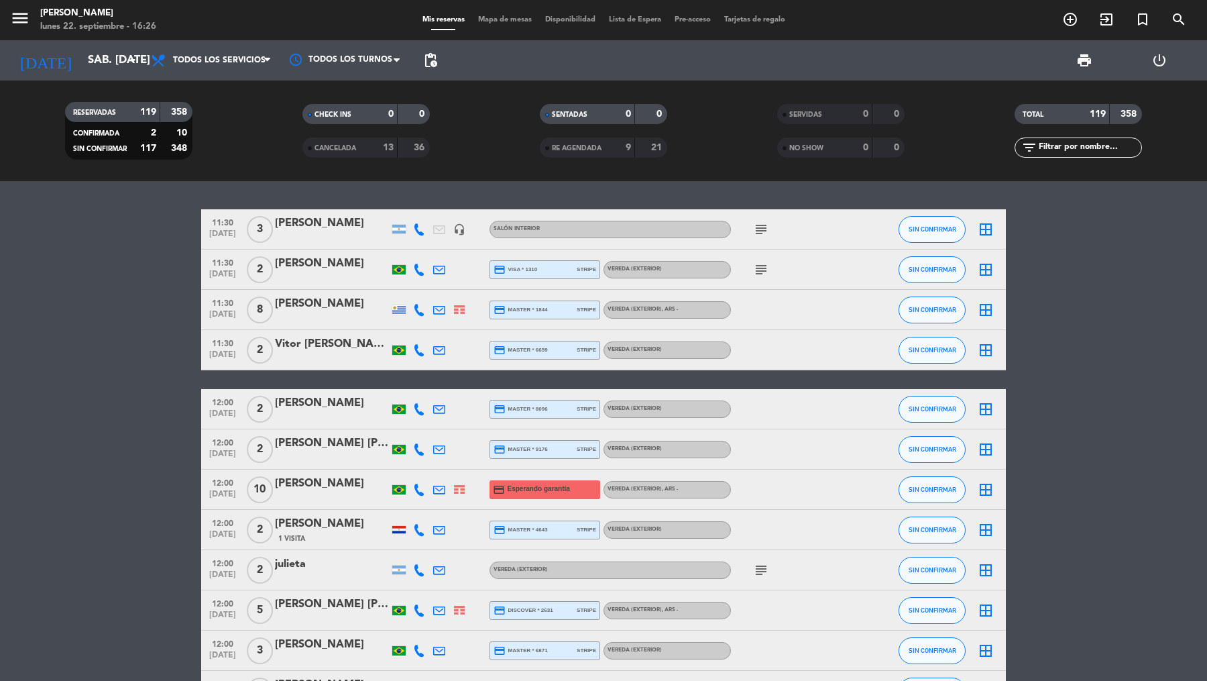
click at [965, 150] on input "text" at bounding box center [1090, 147] width 104 height 15
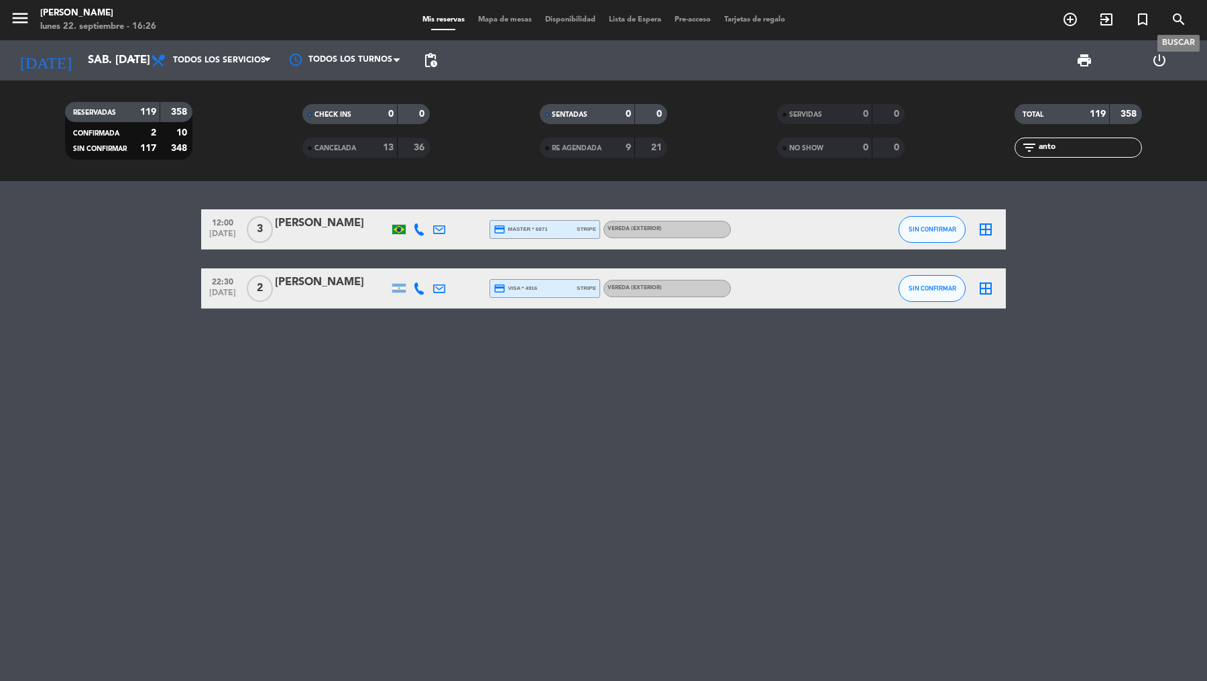
type input "anto"
click at [965, 17] on icon "search" at bounding box center [1179, 19] width 16 height 16
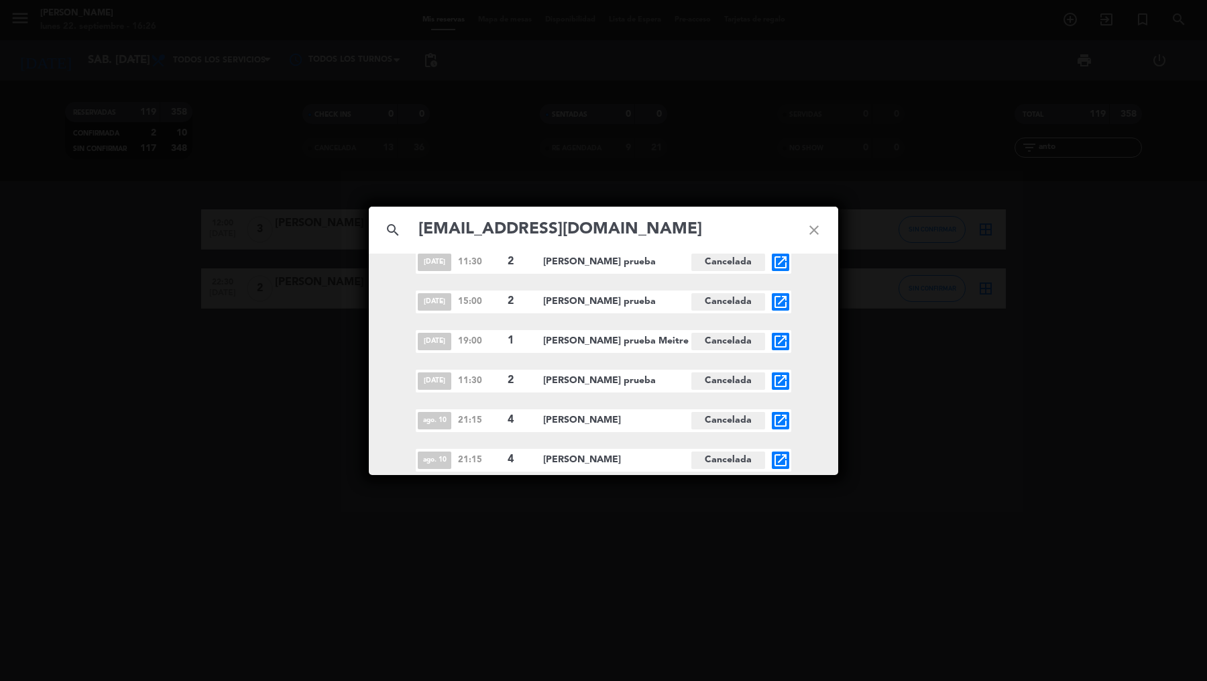
scroll to position [886, 0]
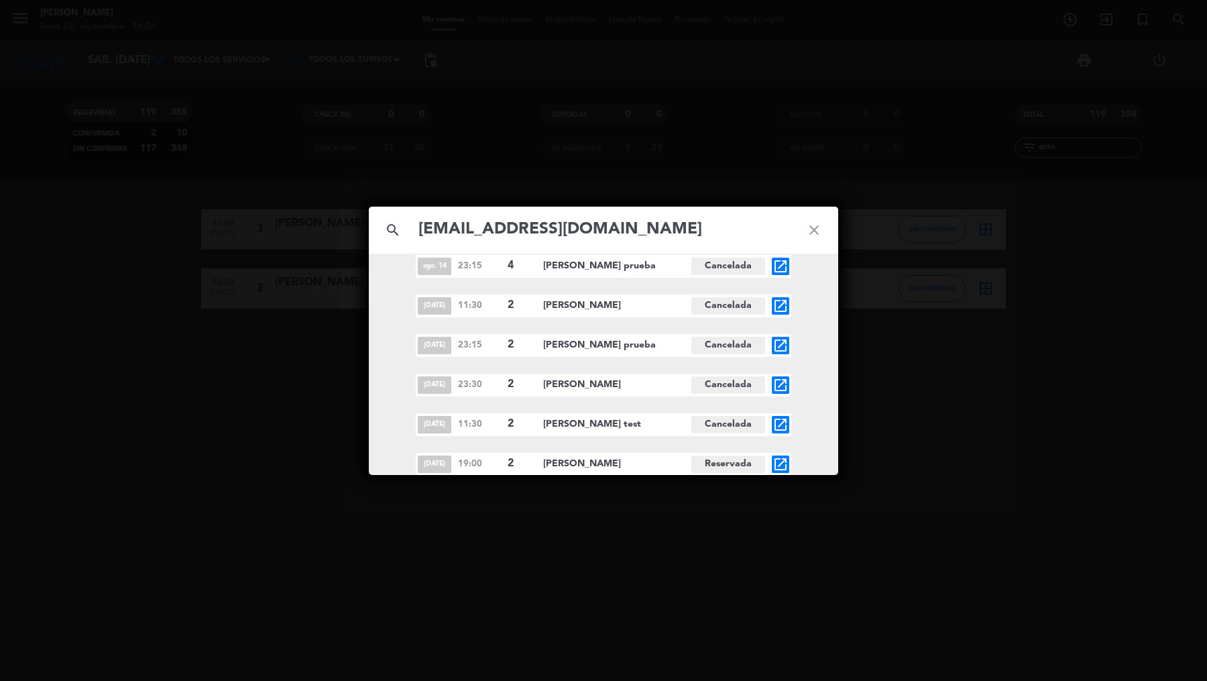
type input "[EMAIL_ADDRESS][DOMAIN_NAME]"
click at [788, 466] on icon "open_in_new" at bounding box center [781, 464] width 16 height 16
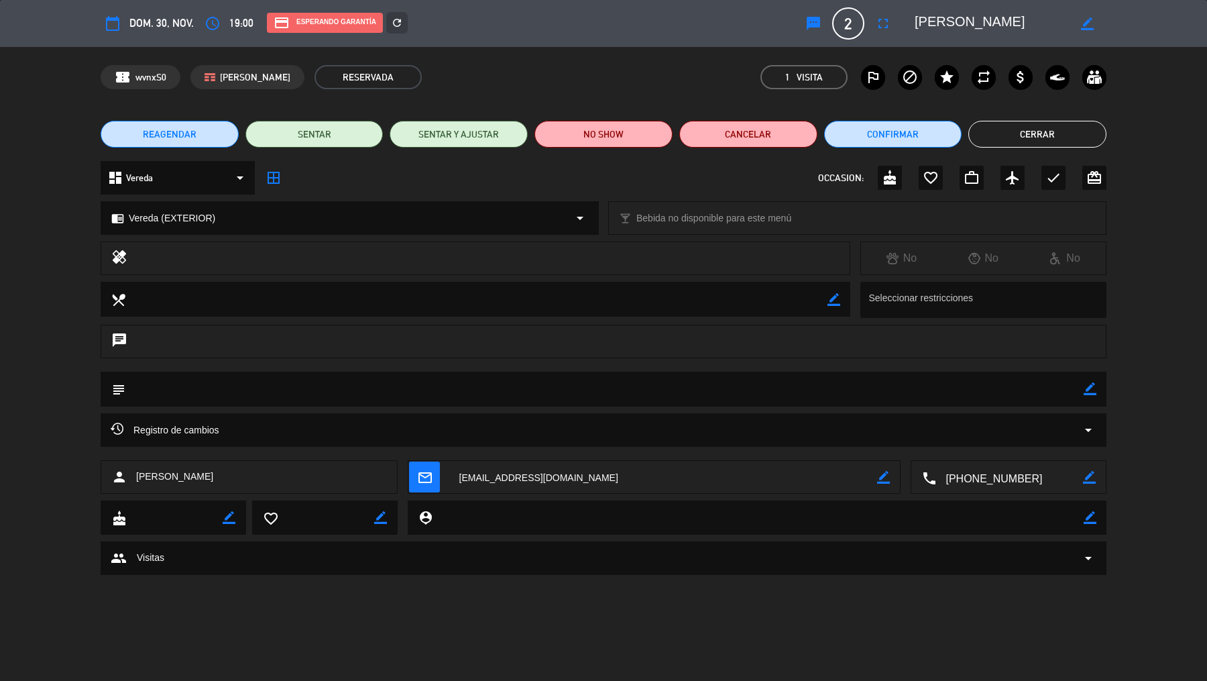
click at [965, 130] on button "Cerrar" at bounding box center [1038, 134] width 138 height 27
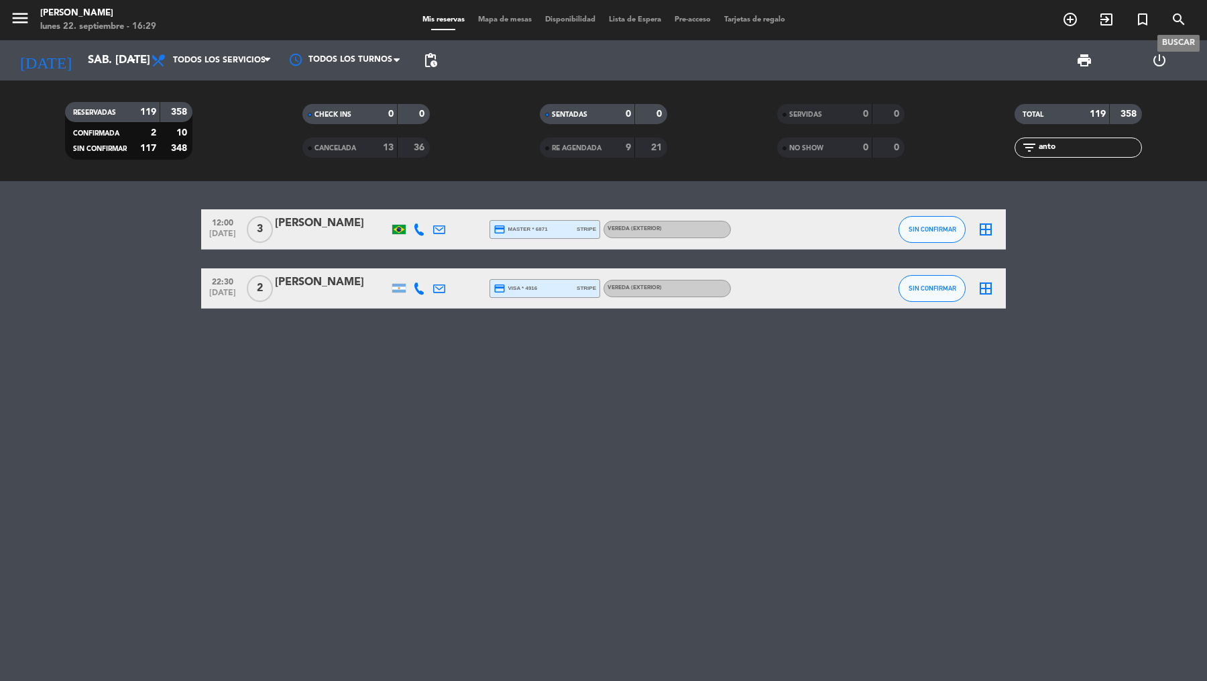
click at [965, 23] on icon "search" at bounding box center [1179, 19] width 16 height 16
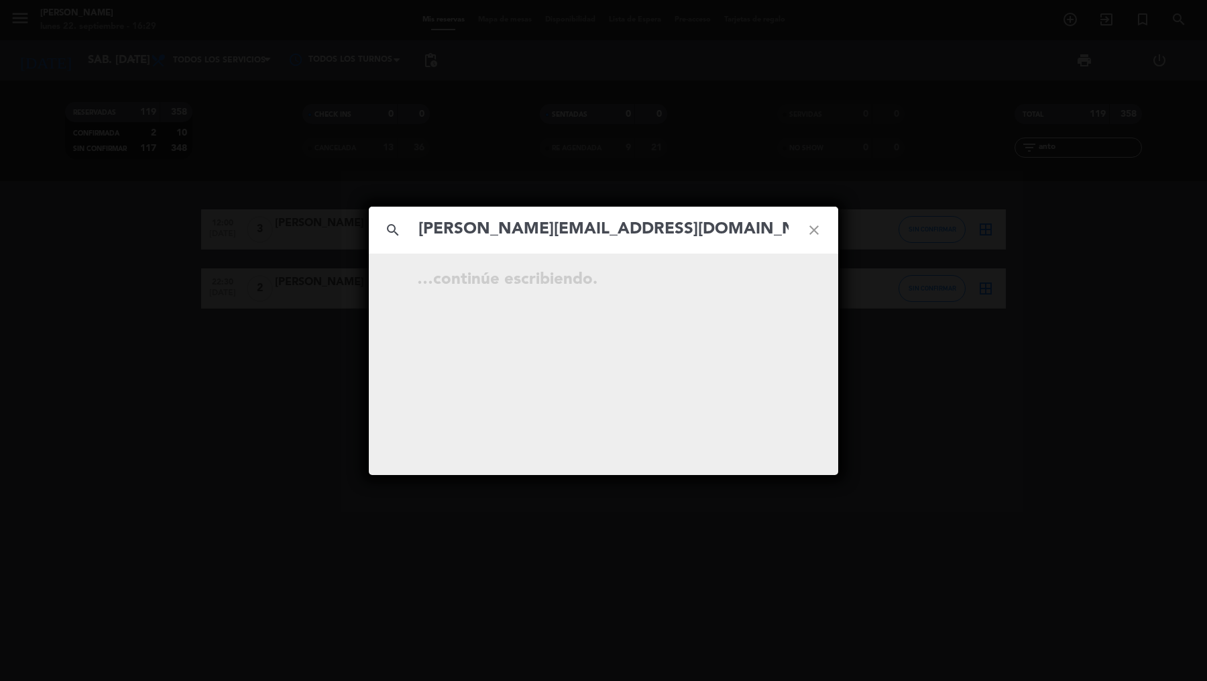
type input "[PERSON_NAME][EMAIL_ADDRESS][DOMAIN_NAME]"
click at [183, 246] on div "search [PERSON_NAME][EMAIL_ADDRESS][DOMAIN_NAME] close …continúe escribiendo." at bounding box center [603, 340] width 1207 height 681
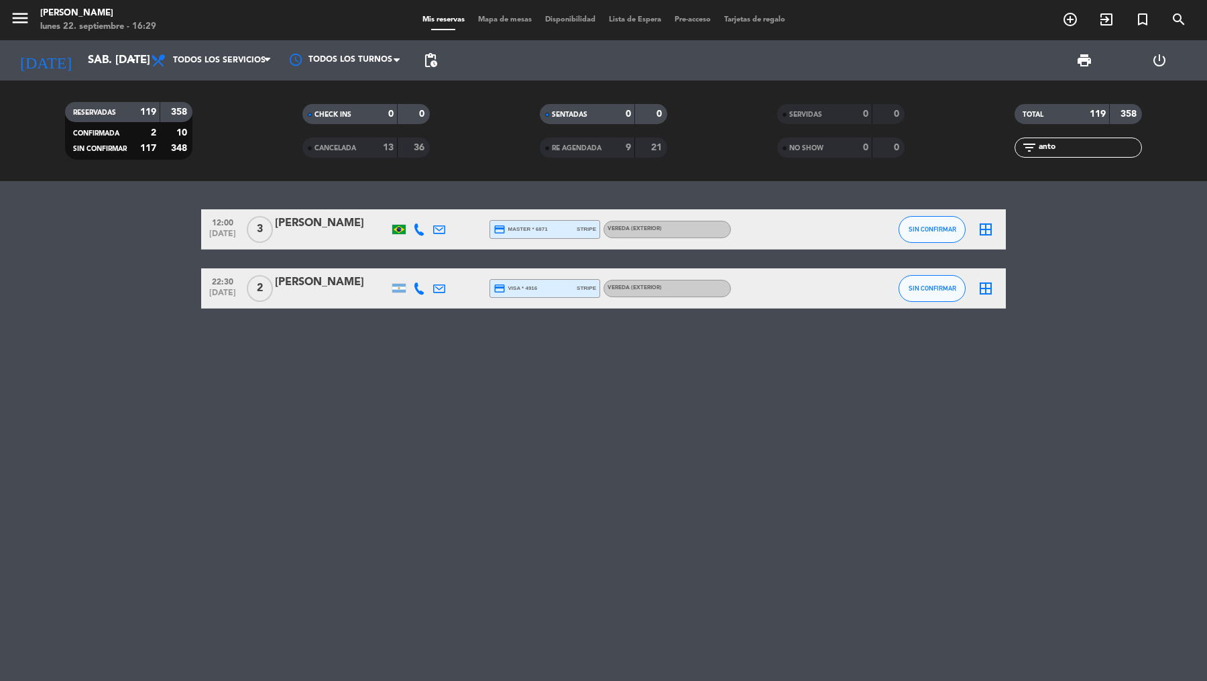
drag, startPoint x: 1069, startPoint y: 147, endPoint x: 967, endPoint y: 147, distance: 102.6
click at [965, 147] on div "filter_list anto" at bounding box center [1078, 148] width 237 height 20
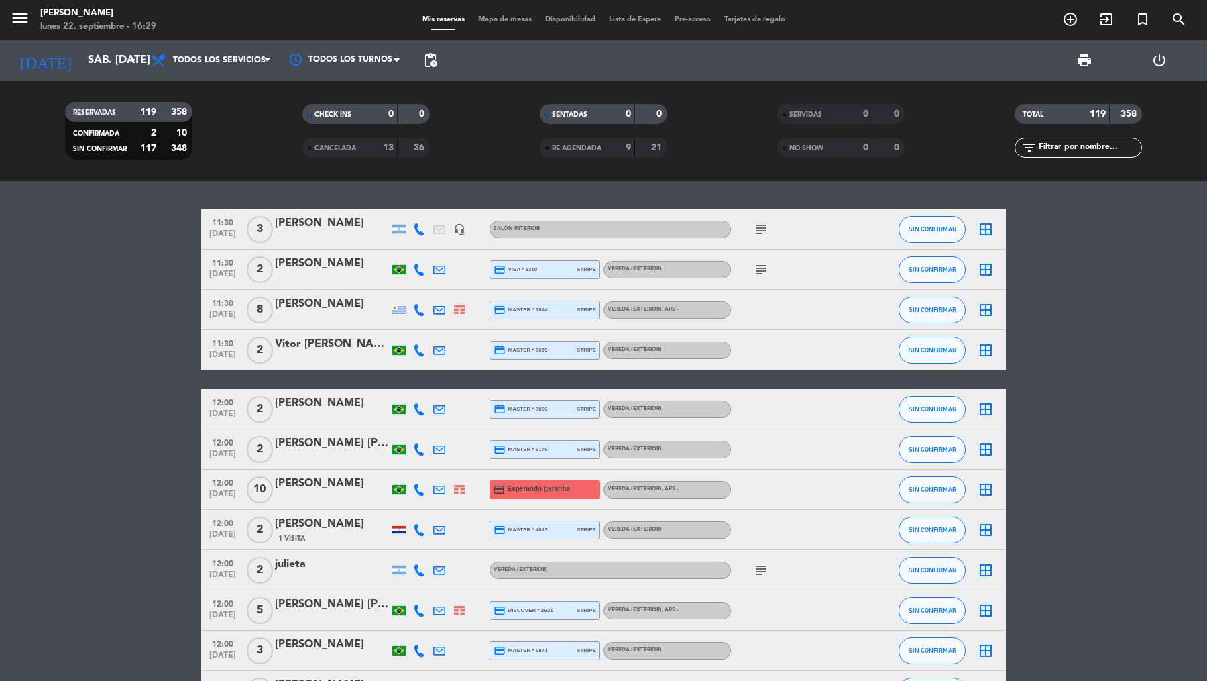
click at [965, 7] on div "menu [PERSON_NAME] lunes 22. septiembre - 16:29 Mis reservas Mapa de mesas Disp…" at bounding box center [603, 20] width 1207 height 40
click at [965, 23] on icon "search" at bounding box center [1179, 19] width 16 height 16
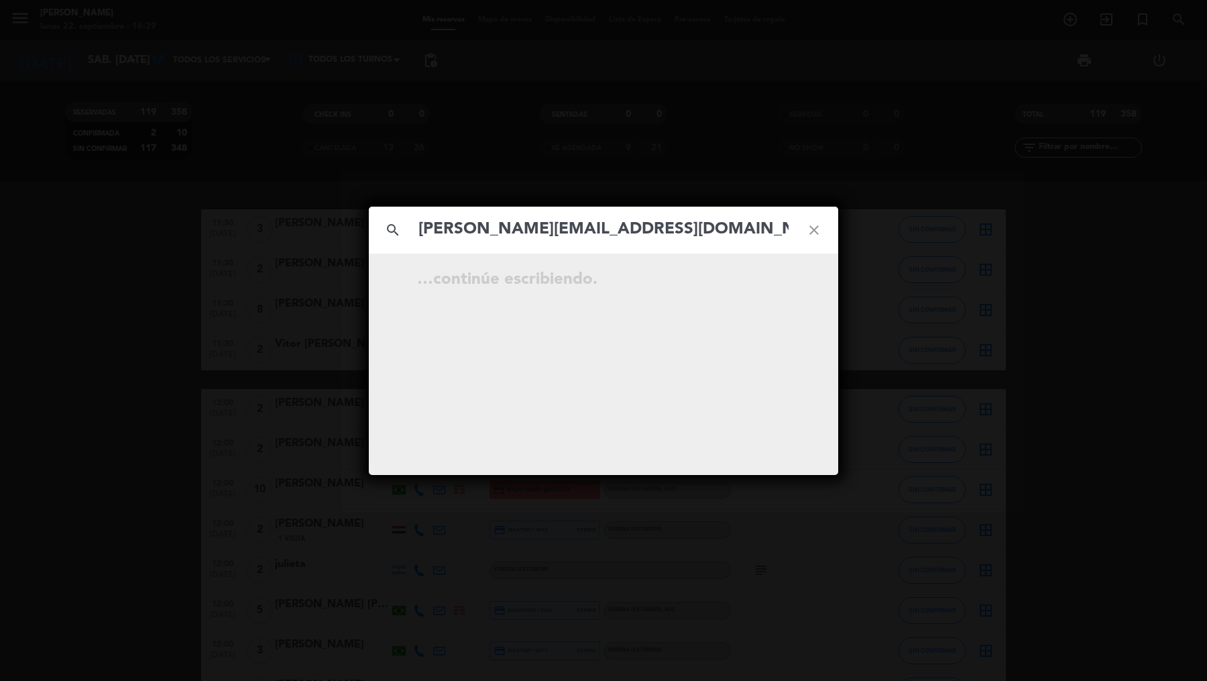
type input "[PERSON_NAME][EMAIL_ADDRESS][DOMAIN_NAME]"
click at [965, 117] on div "search [PERSON_NAME][EMAIL_ADDRESS][DOMAIN_NAME] close [DATE] 22:30 4 [PERSON_N…" at bounding box center [603, 340] width 1207 height 681
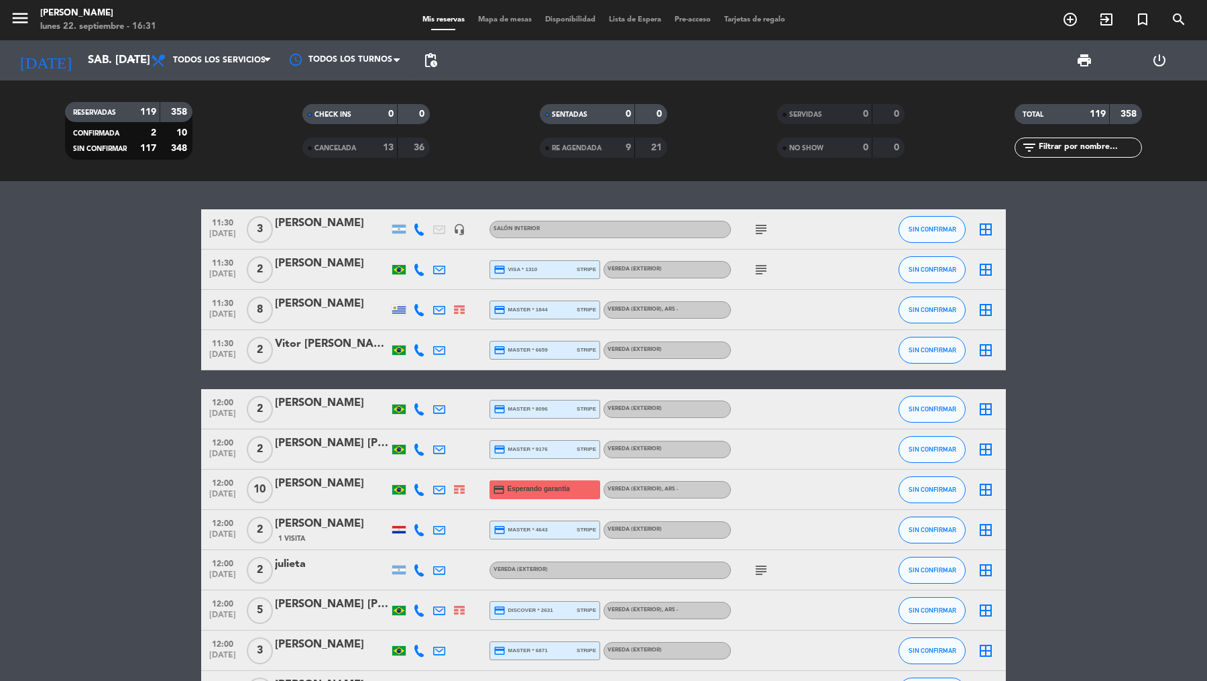
click at [965, 26] on icon "add_circle_outline" at bounding box center [1071, 19] width 16 height 16
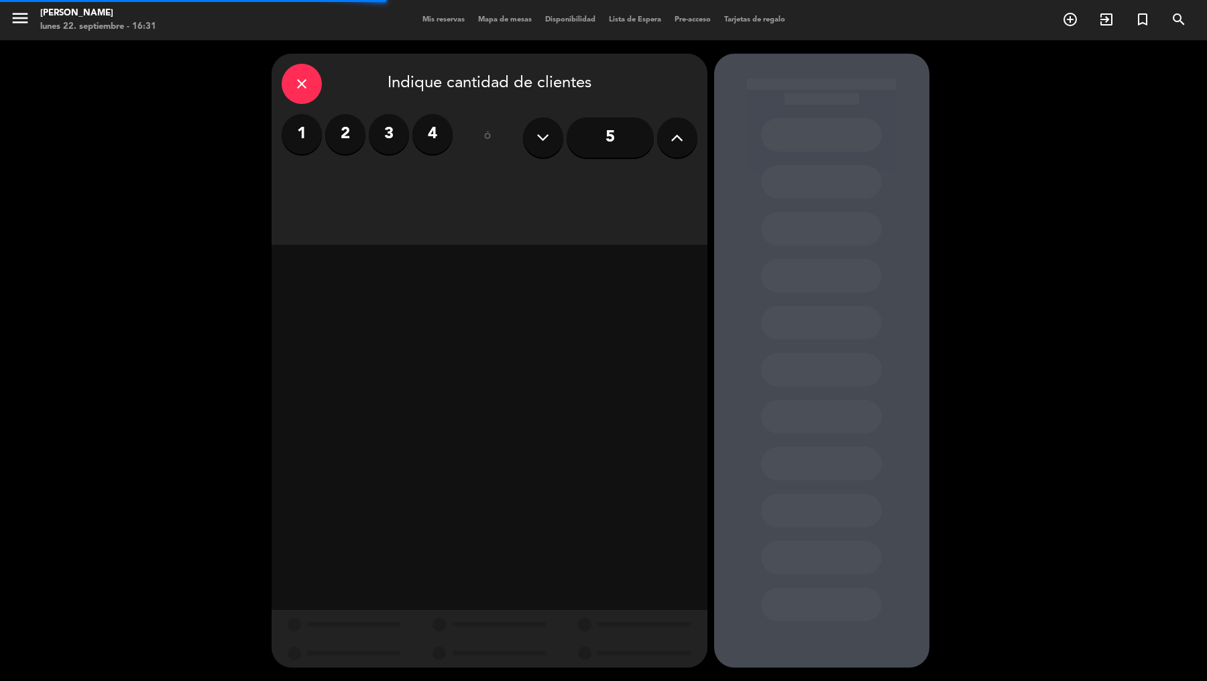
click at [680, 133] on icon at bounding box center [677, 137] width 13 height 20
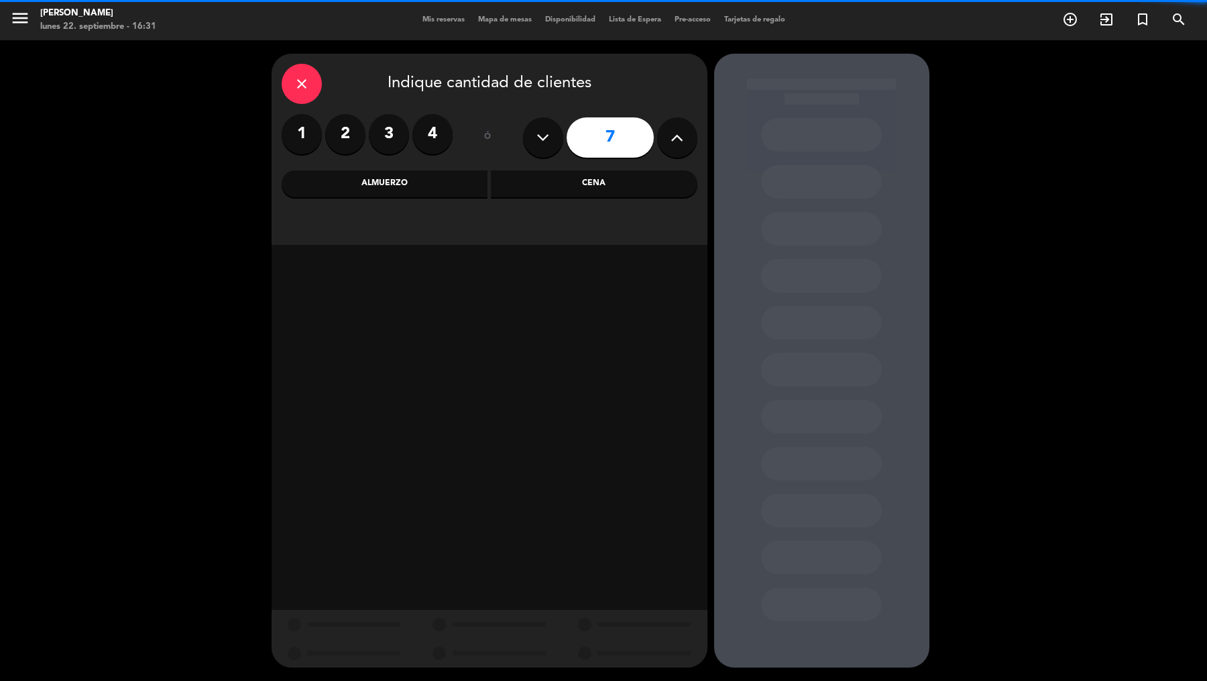
click at [680, 133] on icon at bounding box center [677, 137] width 13 height 20
type input "8"
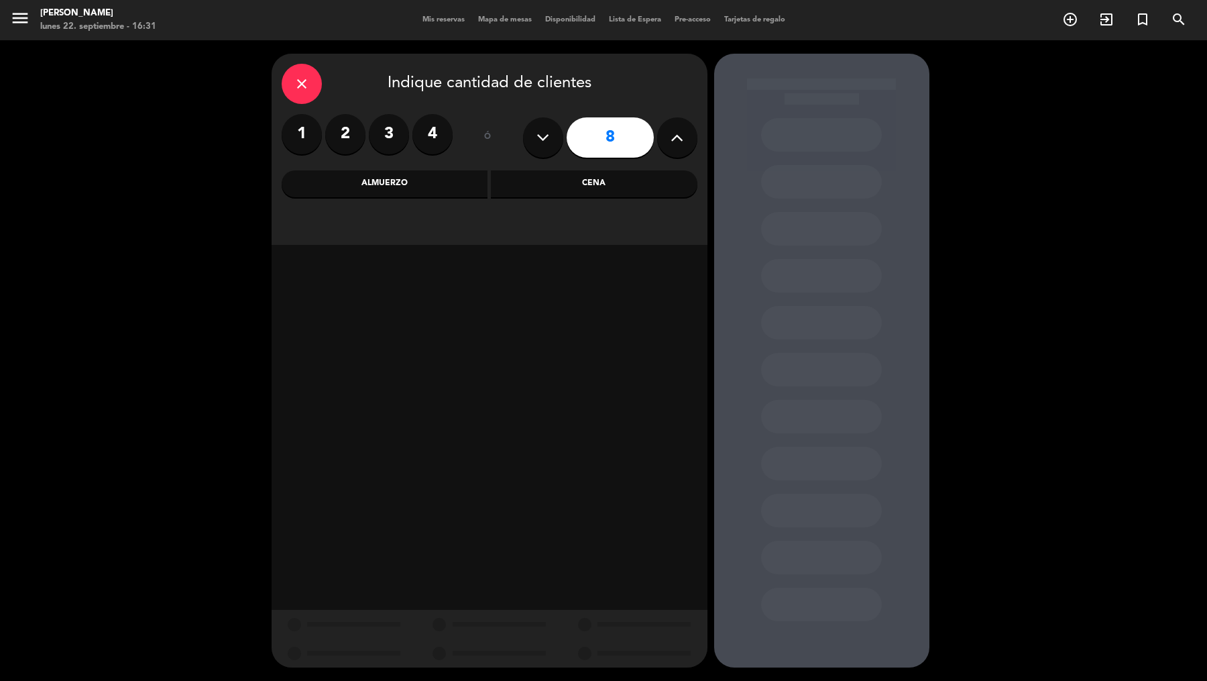
click at [620, 182] on div "Cena" at bounding box center [594, 183] width 207 height 27
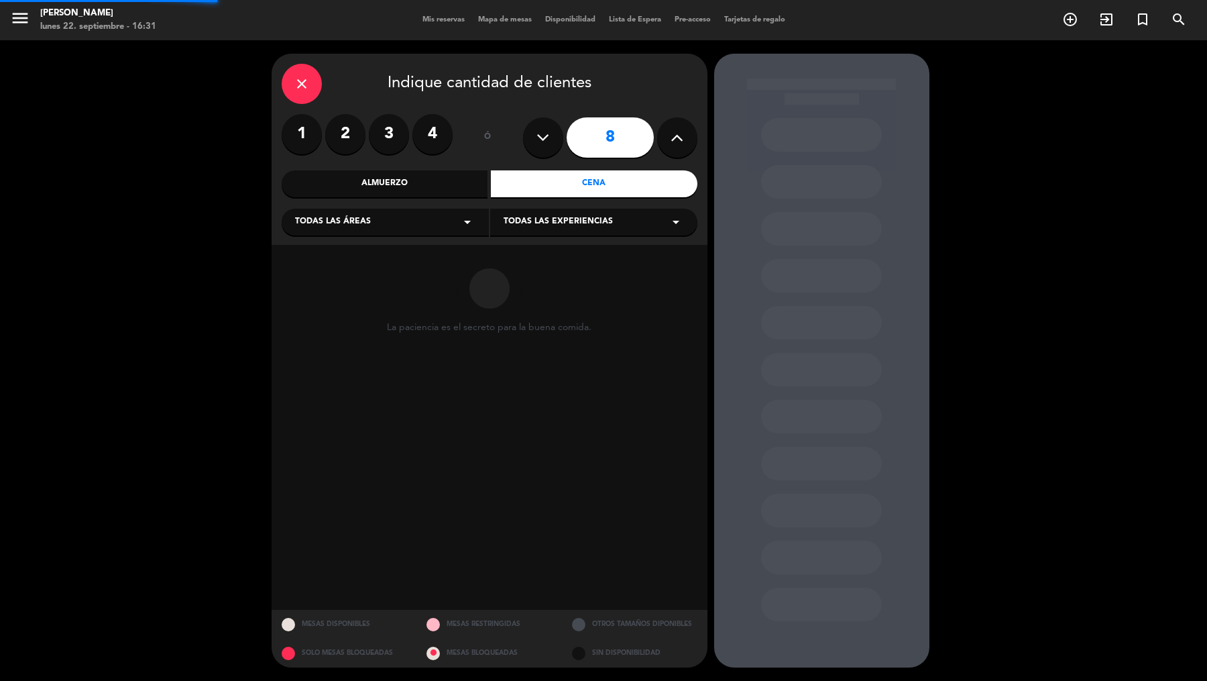
click at [455, 220] on div "Todas las áreas arrow_drop_down" at bounding box center [385, 222] width 207 height 27
click at [337, 358] on div "Vereda" at bounding box center [385, 354] width 180 height 13
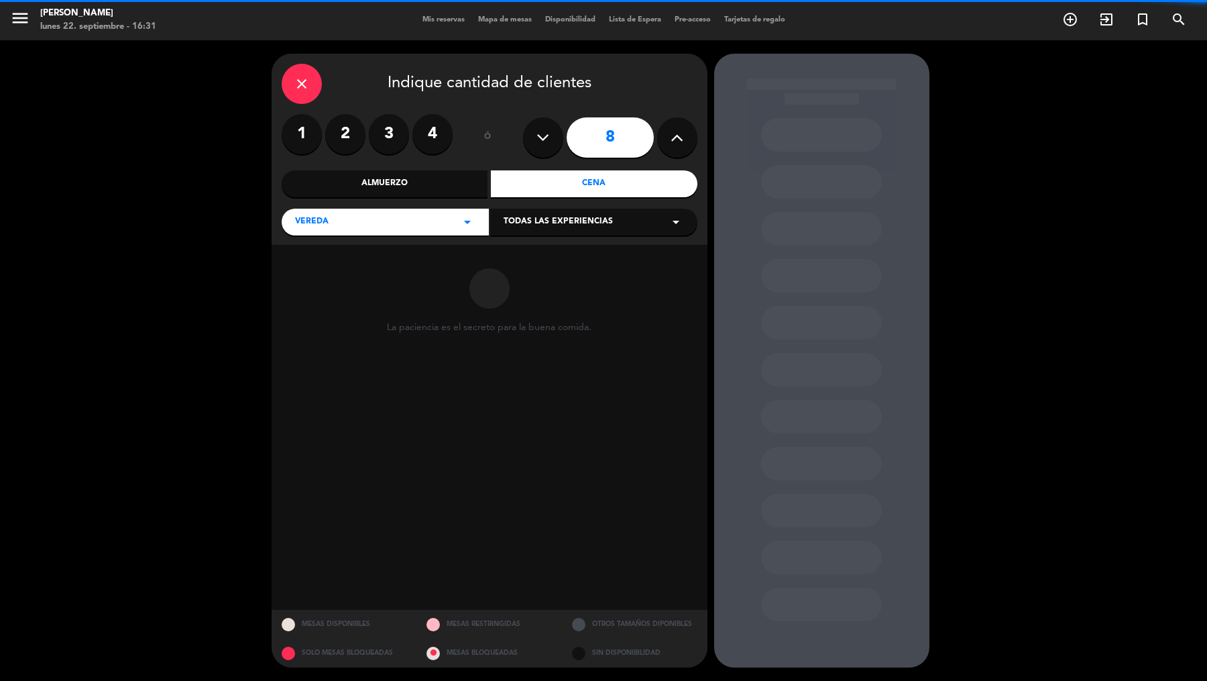
click at [519, 229] on div "Todas las experiencias arrow_drop_down" at bounding box center [593, 222] width 207 height 27
click at [519, 245] on div "Sidewalk (OUTDOORS)" at bounding box center [593, 247] width 207 height 57
click at [521, 255] on div "Sidewalk (OUTDOORS)" at bounding box center [594, 255] width 180 height 13
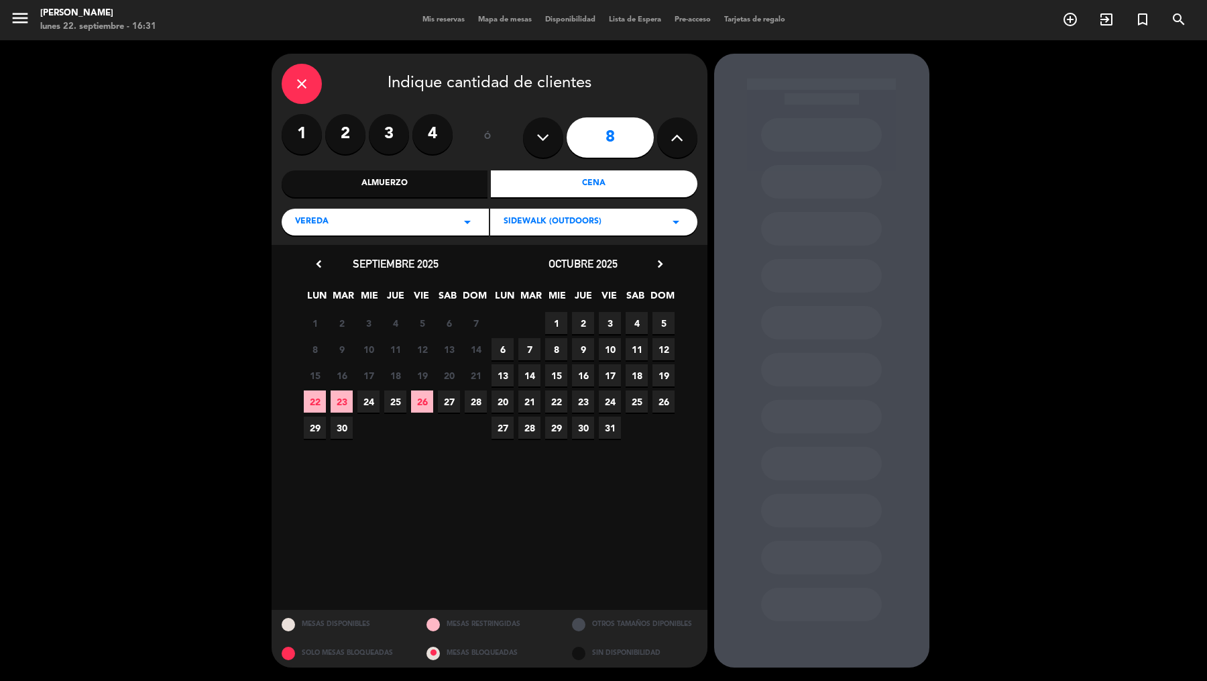
click at [616, 399] on span "24" at bounding box center [610, 401] width 22 height 22
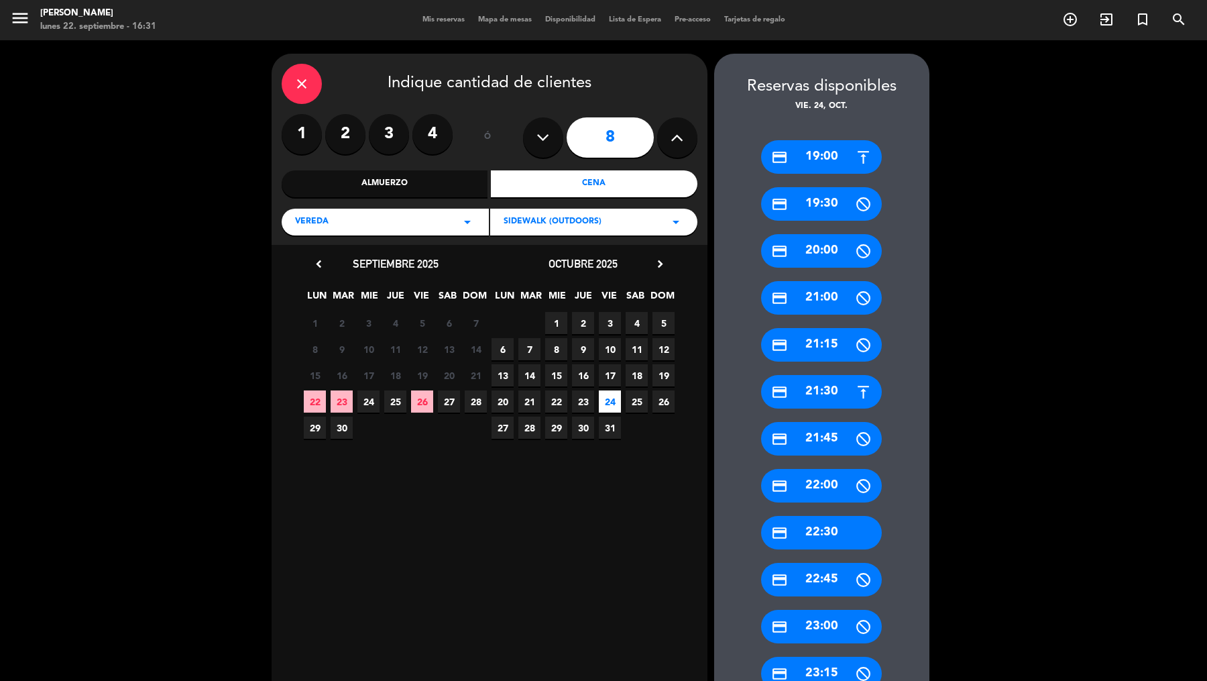
click at [824, 161] on div "credit_card 19:00" at bounding box center [821, 157] width 121 height 34
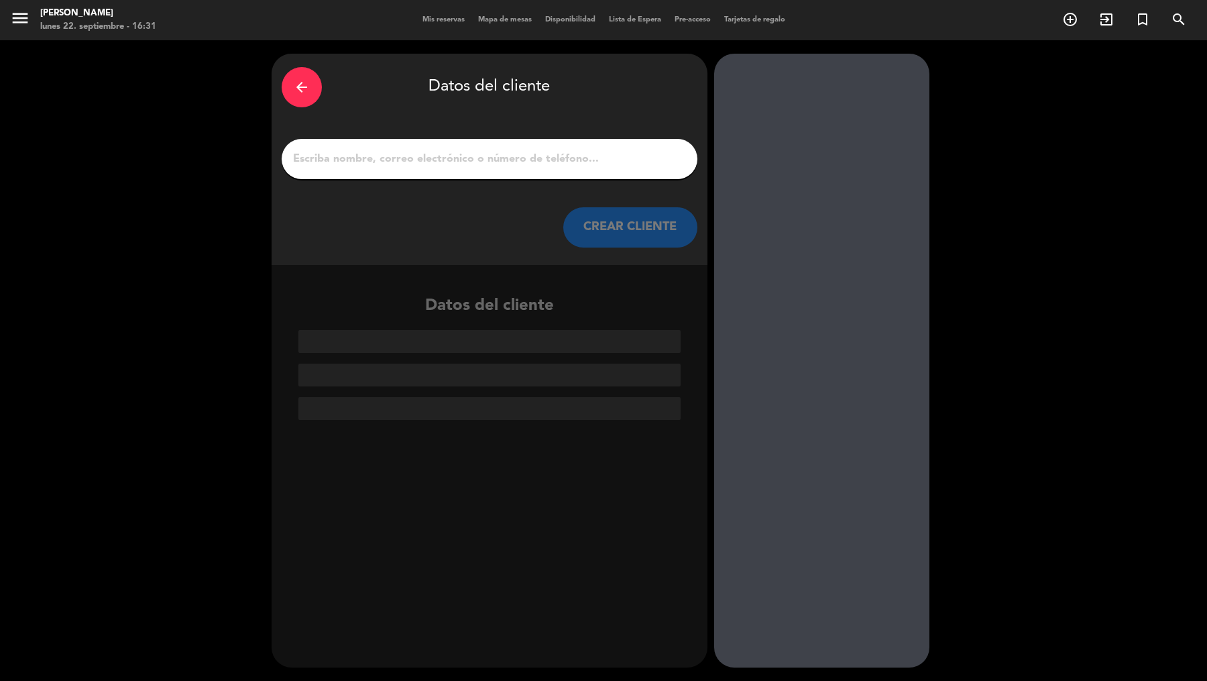
click at [618, 150] on input "1" at bounding box center [490, 159] width 396 height 19
click at [613, 152] on input "1" at bounding box center [490, 159] width 396 height 19
paste input "[EMAIL_ADDRESS][DOMAIN_NAME]"
type input "[EMAIL_ADDRESS][DOMAIN_NAME]"
click at [651, 246] on button "CREAR CLIENTE" at bounding box center [630, 227] width 134 height 40
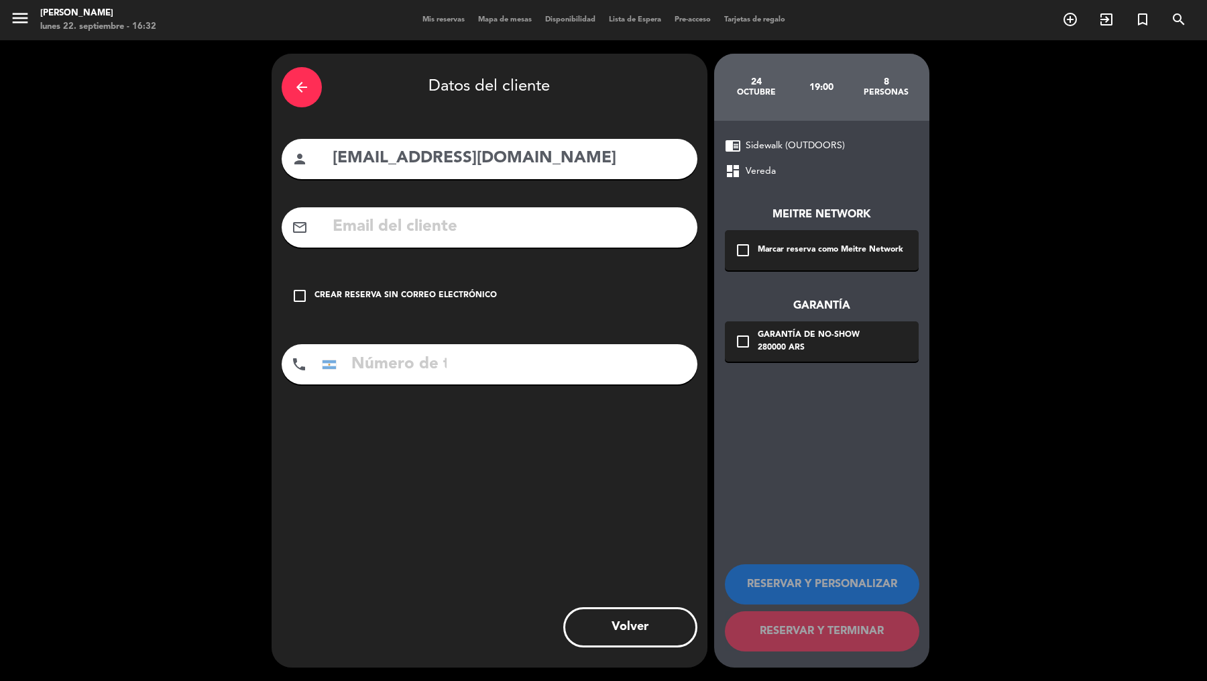
click at [792, 270] on div "Meitre Network check_box_outline_blank Marcar reserva como Meitre Network Garan…" at bounding box center [822, 270] width 194 height 182
click at [796, 258] on div "check_box_outline_blank Marcar reserva como Meitre Network" at bounding box center [822, 250] width 194 height 40
click at [781, 348] on div "280000 ARS" at bounding box center [809, 347] width 102 height 13
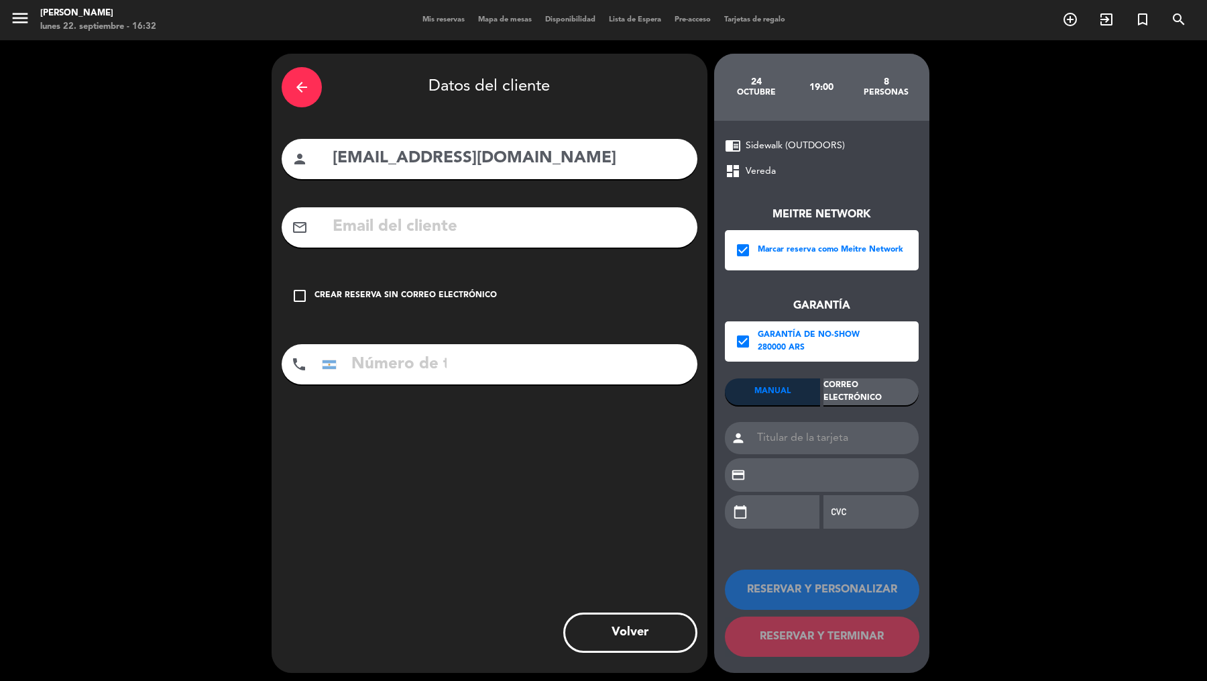
click at [857, 380] on div "Correo Electrónico" at bounding box center [871, 391] width 95 height 27
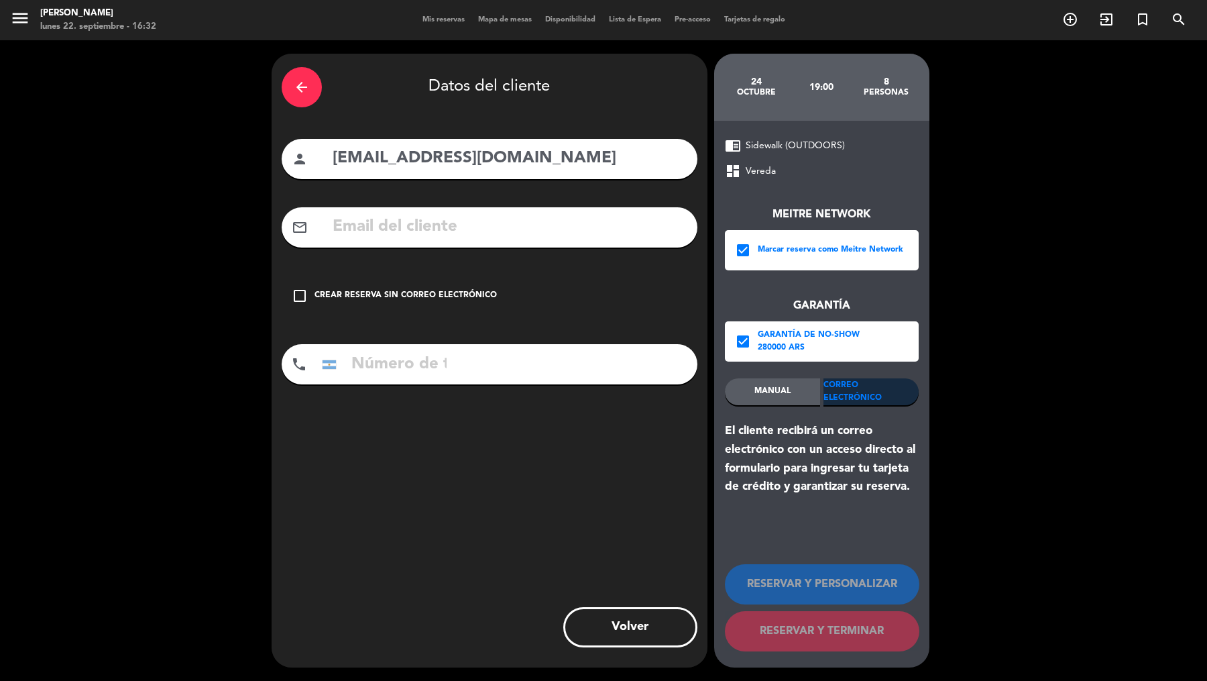
click at [631, 220] on input "text" at bounding box center [509, 227] width 356 height 28
paste input "[EMAIL_ADDRESS][DOMAIN_NAME]"
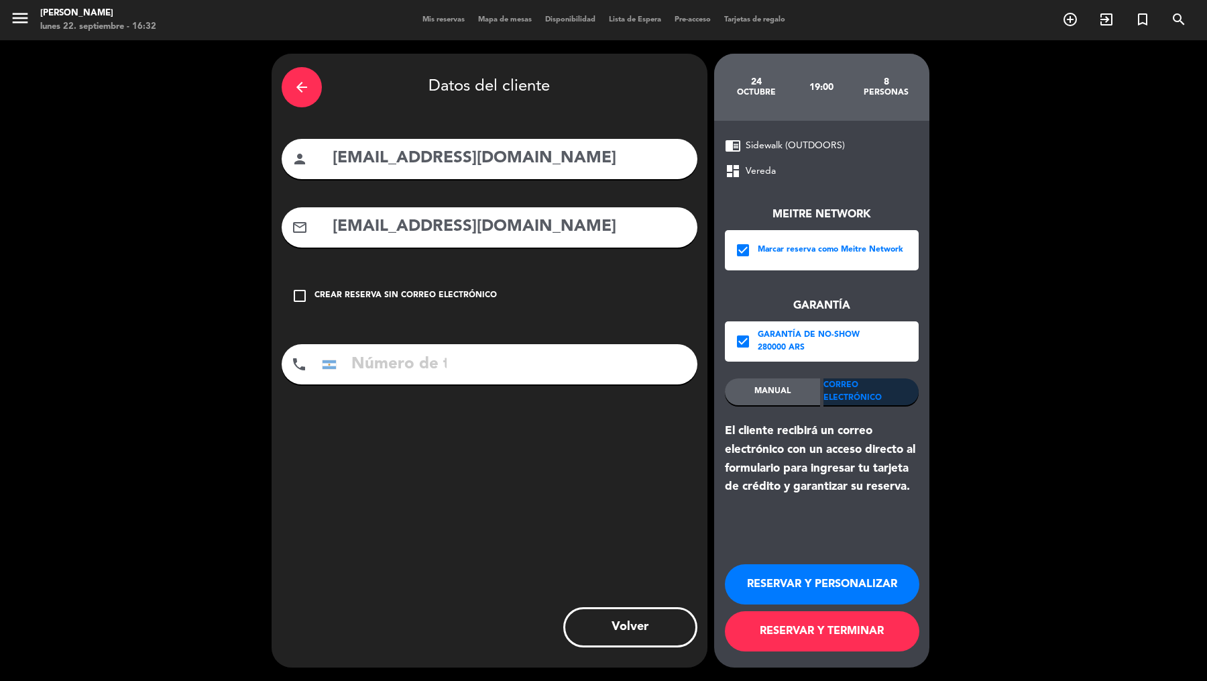
type input "[EMAIL_ADDRESS][DOMAIN_NAME]"
click at [536, 168] on input "[EMAIL_ADDRESS][DOMAIN_NAME]" at bounding box center [509, 159] width 356 height 28
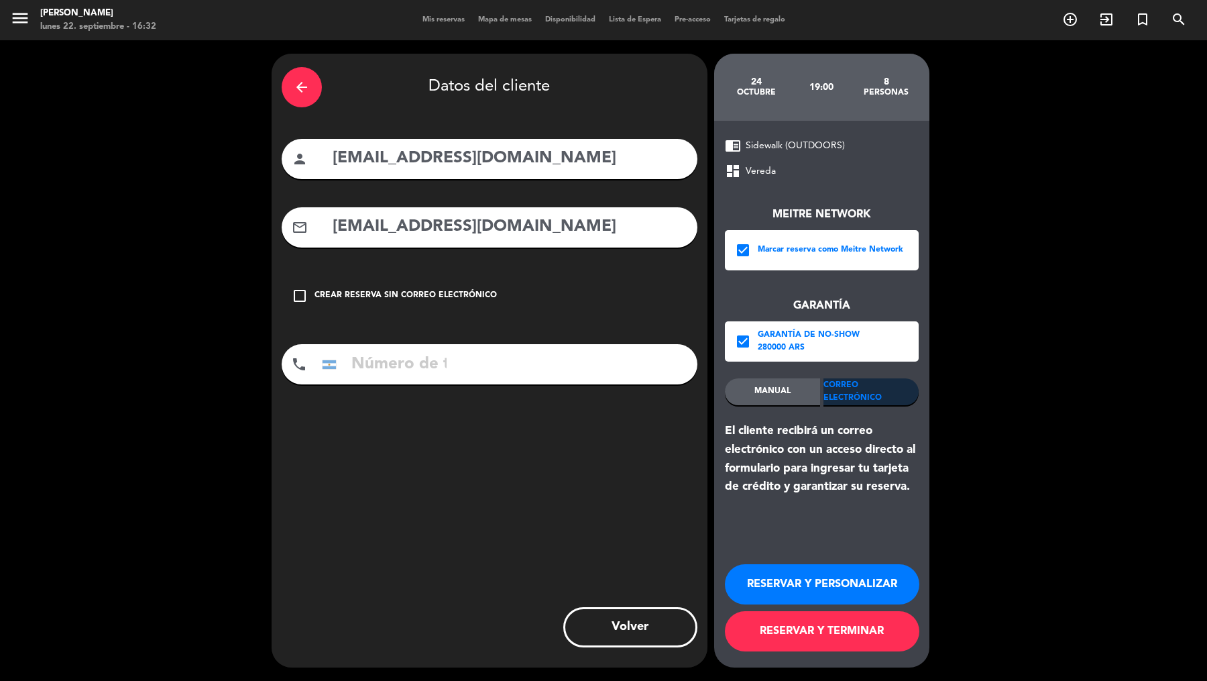
paste input "Hai [PERSON_NAME]"
type input "Hai [PERSON_NAME]"
click at [446, 372] on input "tel" at bounding box center [384, 364] width 134 height 40
paste input "[PHONE_NUMBER]"
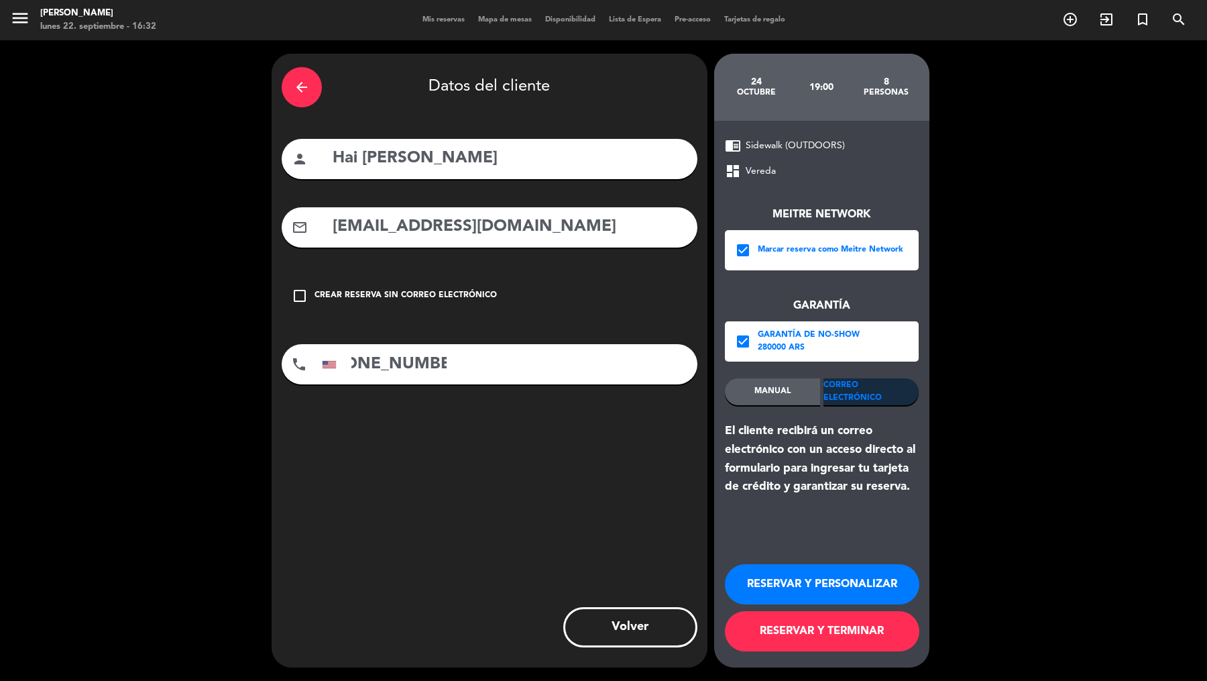
type input "[PHONE_NUMBER]"
click at [849, 544] on button "RESERVAR Y TERMINAR" at bounding box center [822, 631] width 195 height 40
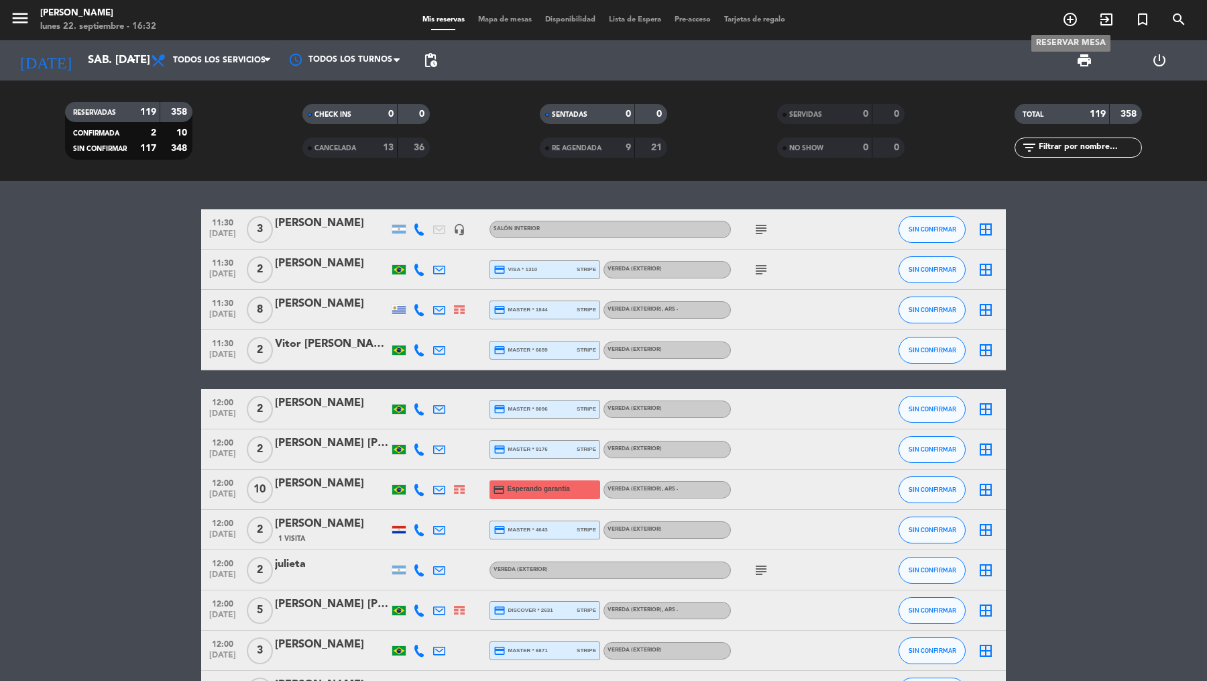
click at [965, 30] on span "add_circle_outline" at bounding box center [1070, 19] width 36 height 23
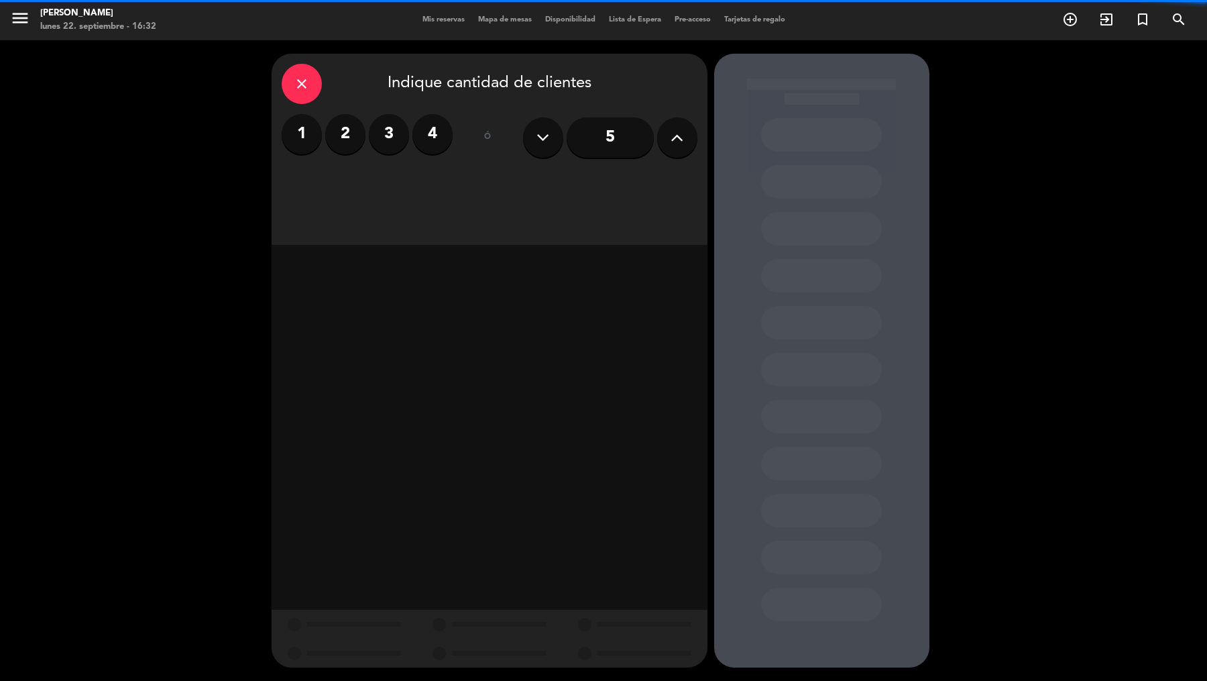
click at [637, 141] on input "5" at bounding box center [610, 137] width 87 height 40
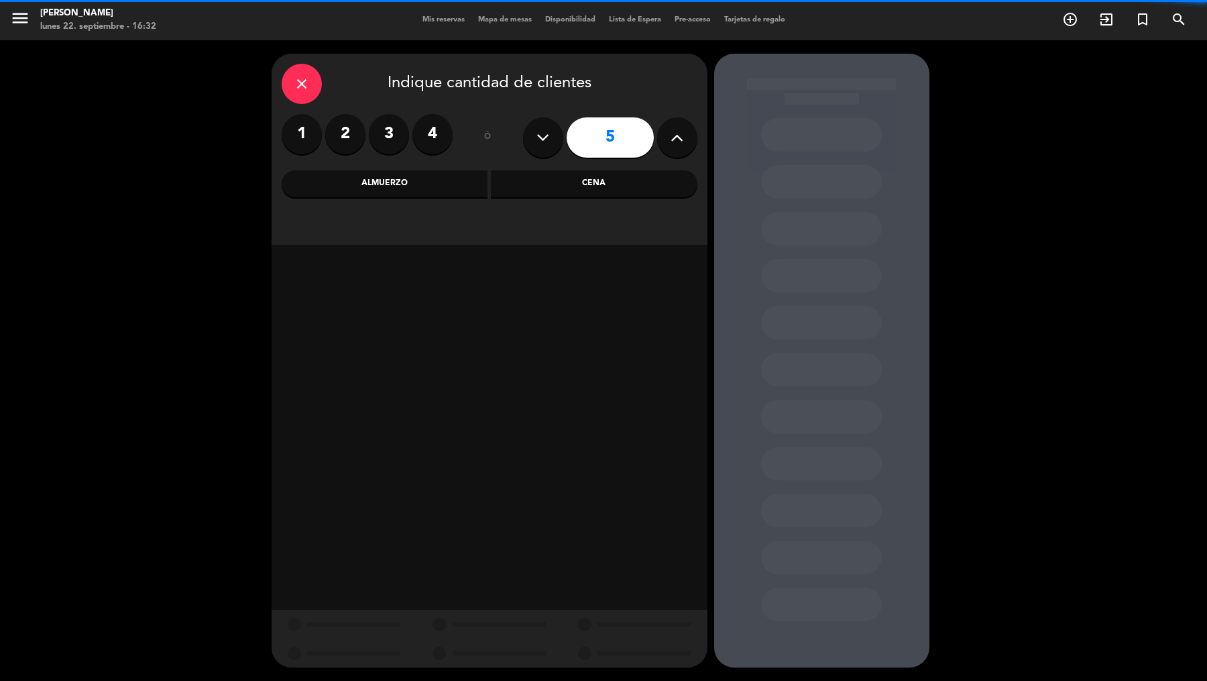
click at [582, 181] on div "Cena" at bounding box center [594, 183] width 207 height 27
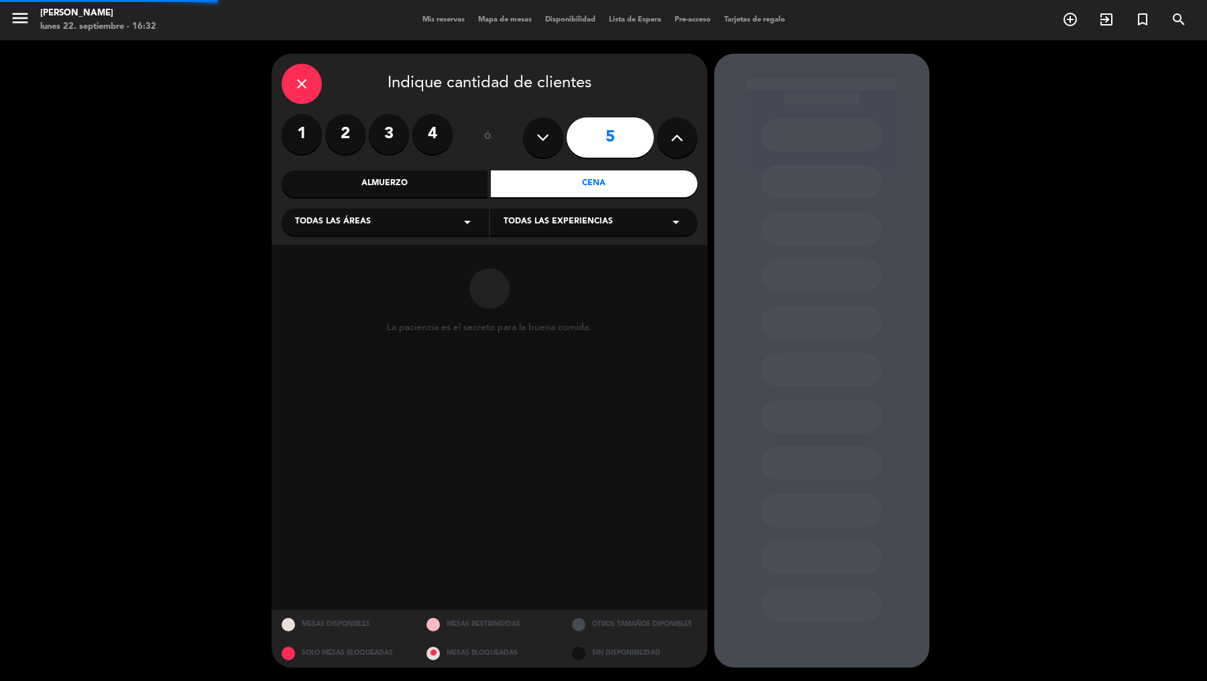
click at [429, 217] on div "Todas las áreas arrow_drop_down" at bounding box center [385, 222] width 207 height 27
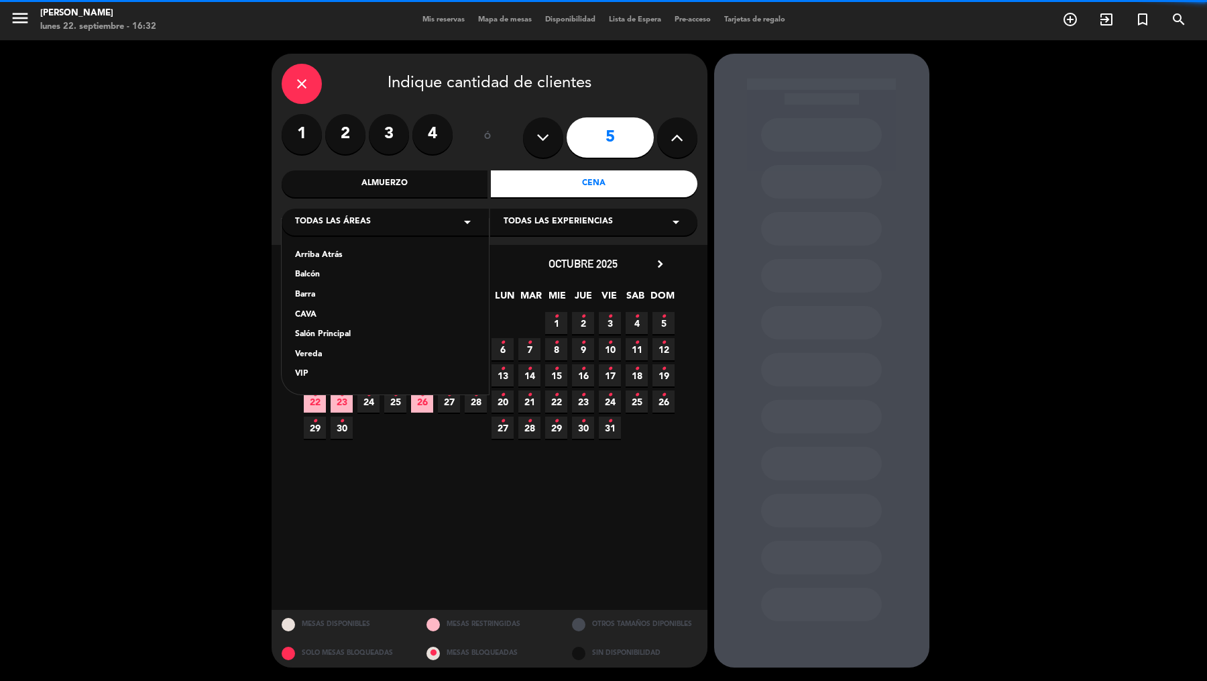
click at [311, 350] on div "Vereda" at bounding box center [385, 354] width 180 height 13
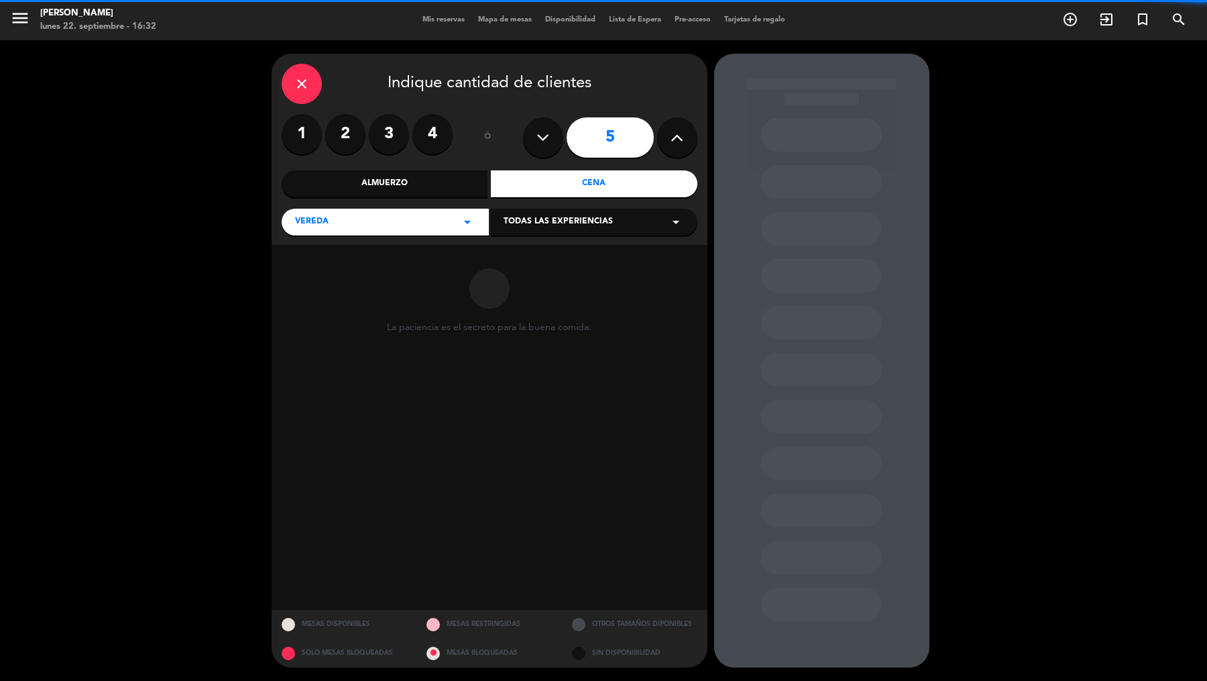
click at [529, 229] on div "Todas las experiencias arrow_drop_down" at bounding box center [593, 222] width 207 height 27
click at [529, 253] on div "Sidewalk (OUTDOORS)" at bounding box center [594, 255] width 180 height 13
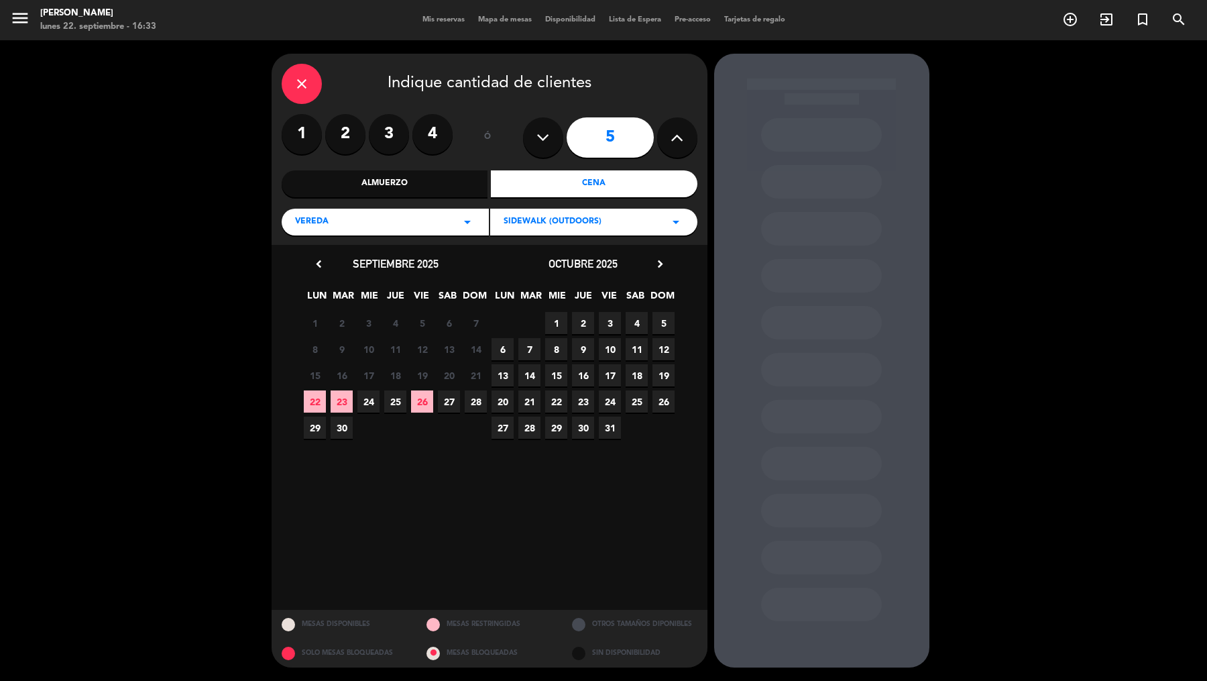
click at [415, 209] on div "Vereda arrow_drop_down" at bounding box center [385, 222] width 207 height 27
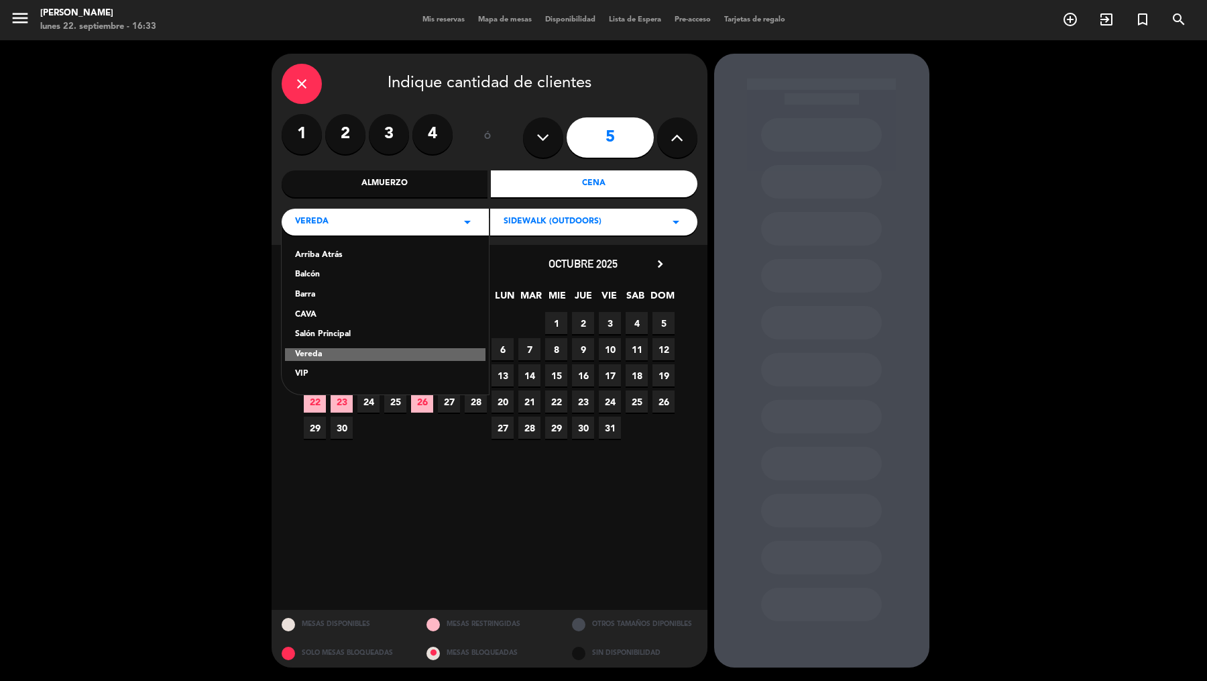
click at [413, 183] on div "Almuerzo" at bounding box center [385, 183] width 207 height 27
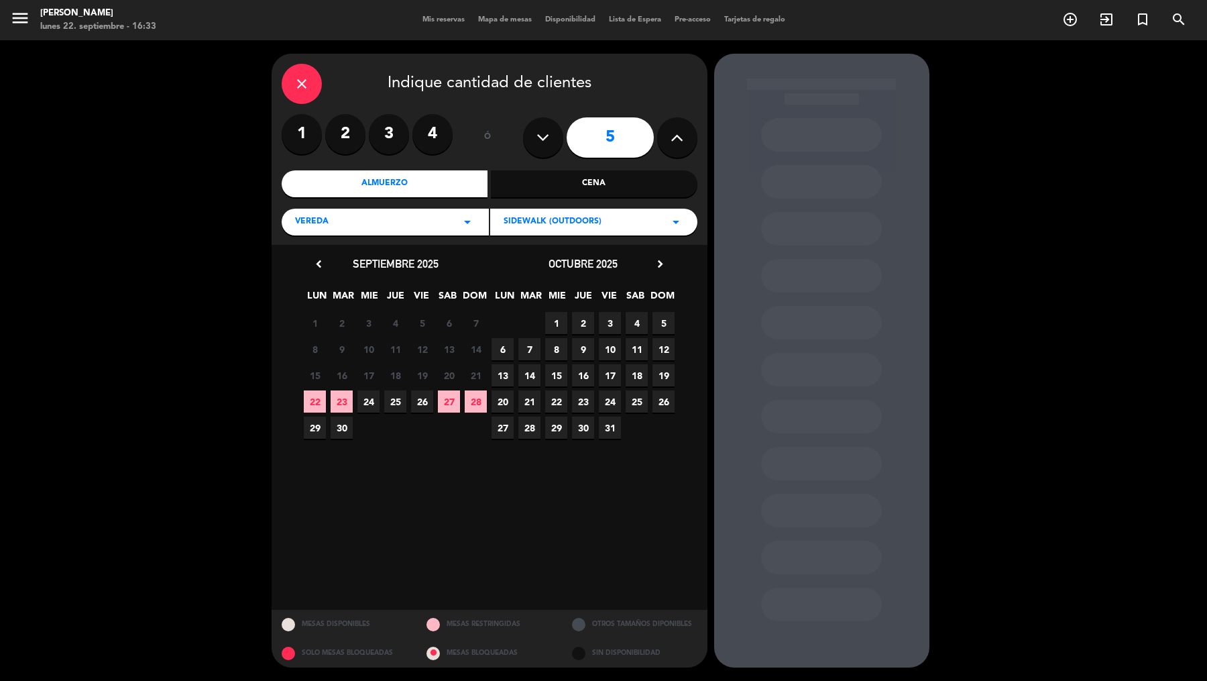
click at [657, 264] on icon "chevron_right" at bounding box center [660, 264] width 14 height 14
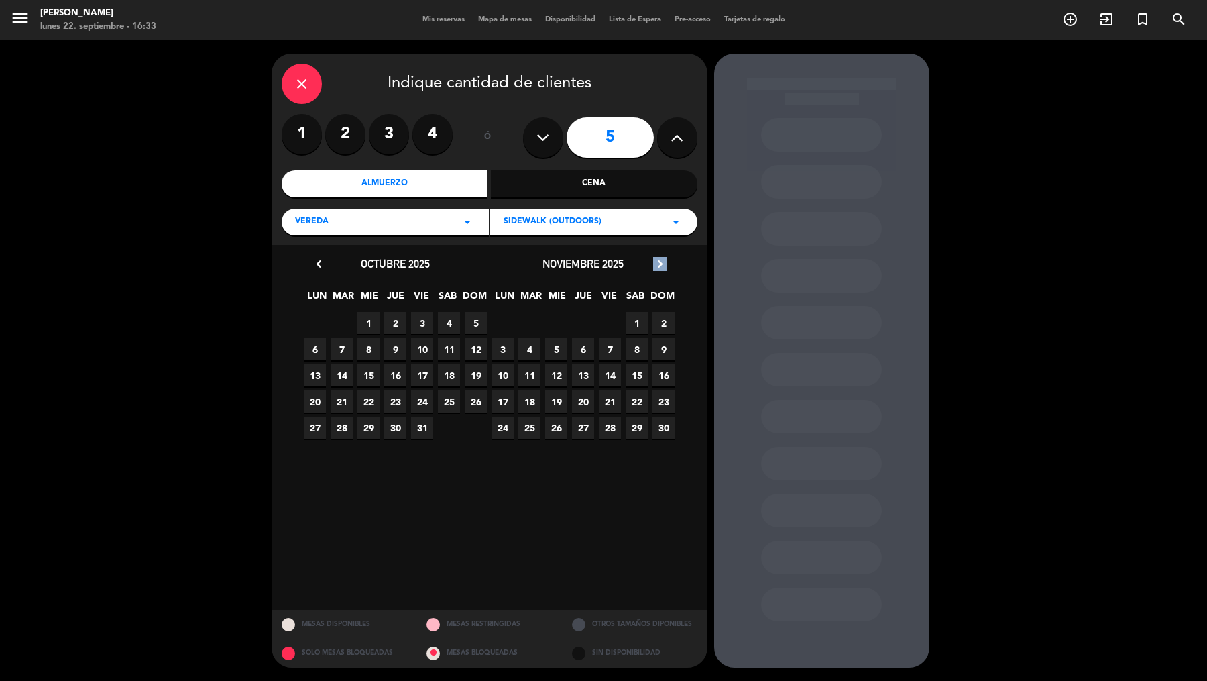
click at [657, 264] on icon "chevron_right" at bounding box center [660, 264] width 14 height 14
click at [578, 373] on span "11" at bounding box center [583, 375] width 22 height 22
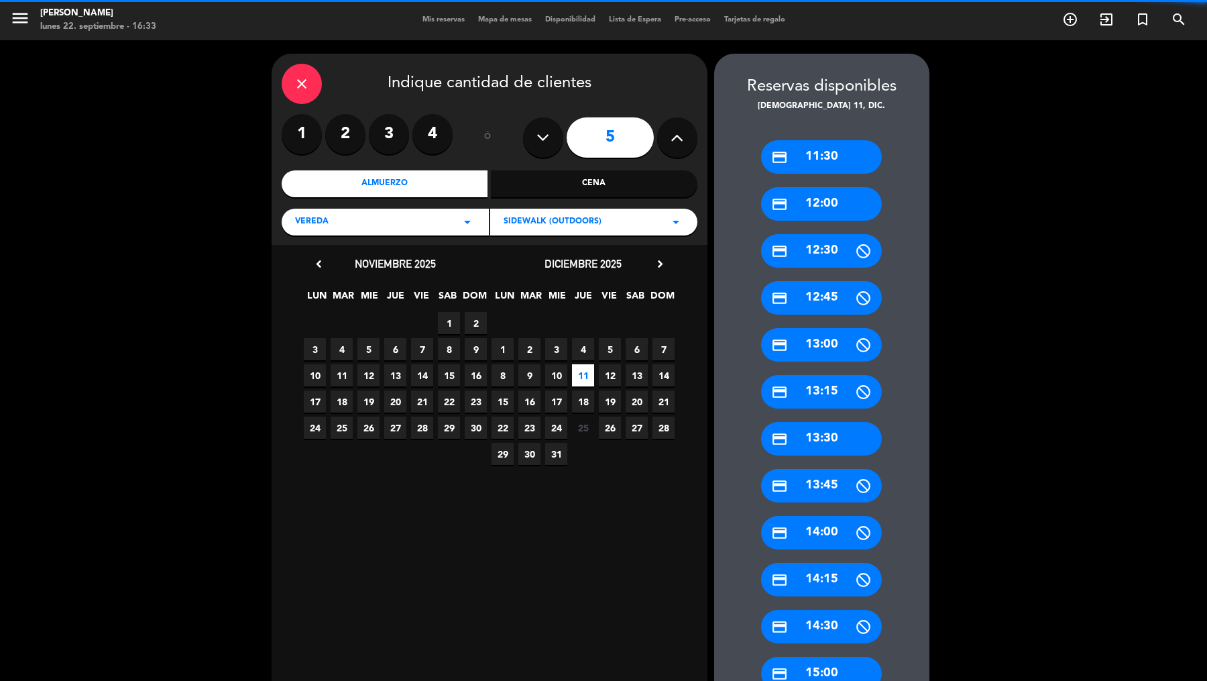
click at [820, 207] on div "credit_card 12:00" at bounding box center [821, 204] width 121 height 34
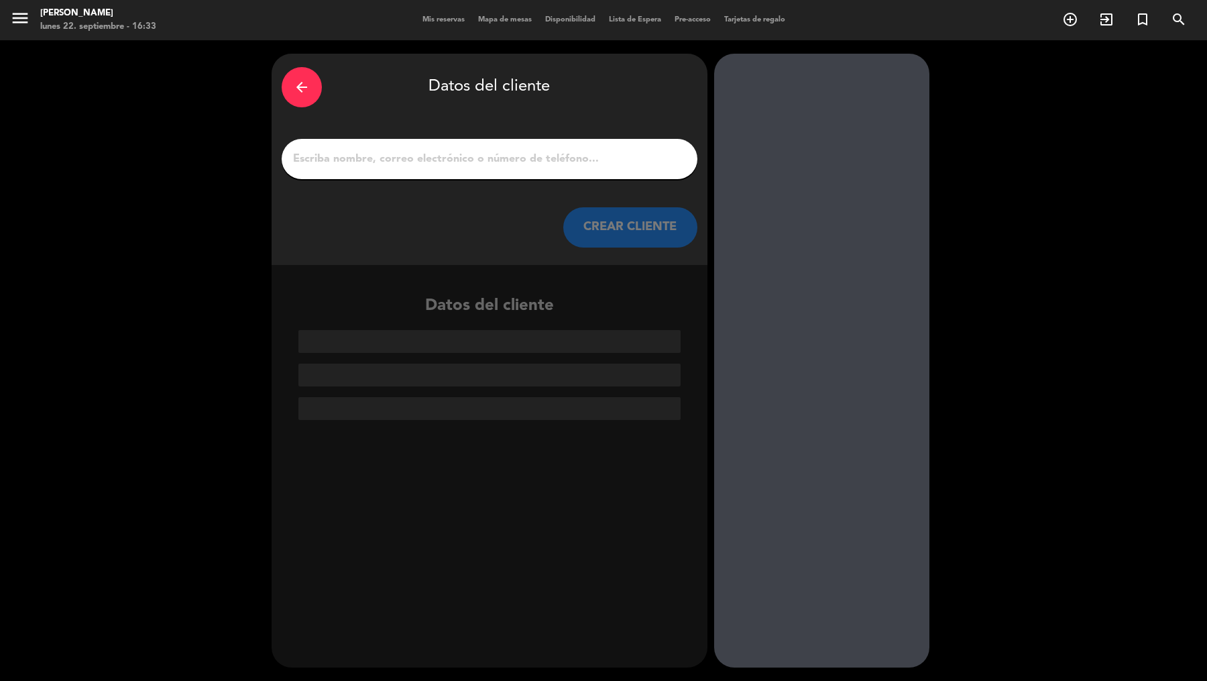
click at [631, 170] on div at bounding box center [490, 159] width 416 height 40
click at [631, 160] on input "1" at bounding box center [490, 159] width 396 height 19
paste input "[PERSON_NAME]"
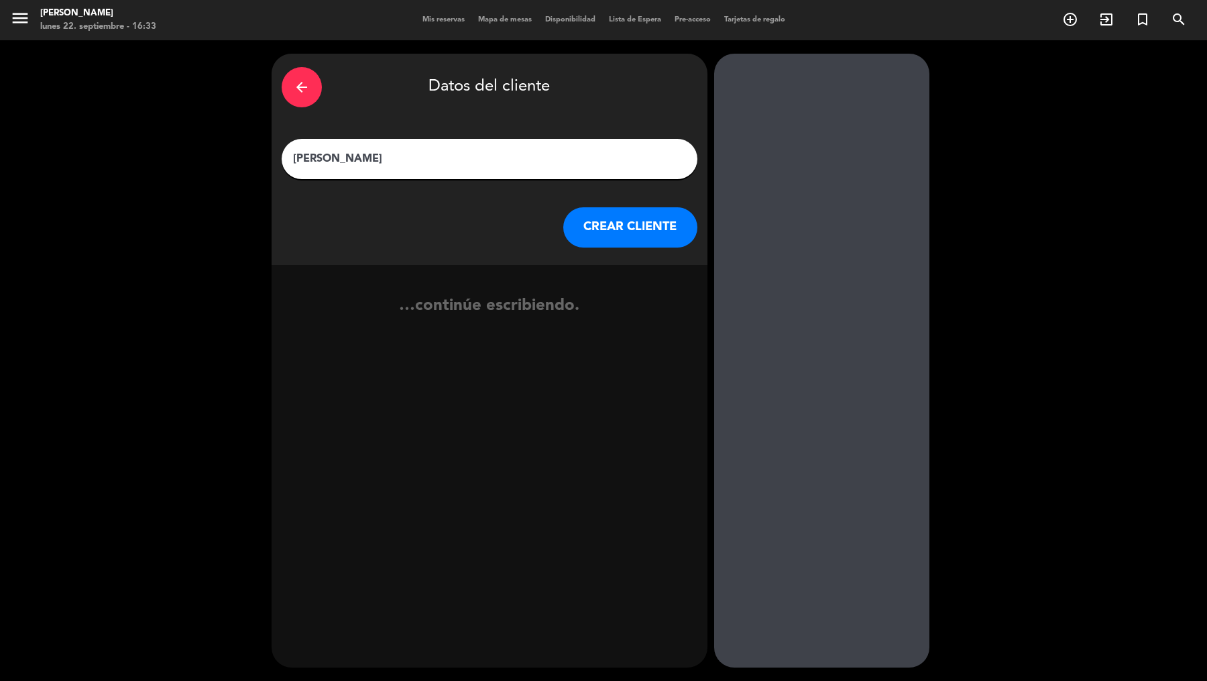
type input "[PERSON_NAME]"
click at [632, 225] on button "CREAR CLIENTE" at bounding box center [630, 227] width 134 height 40
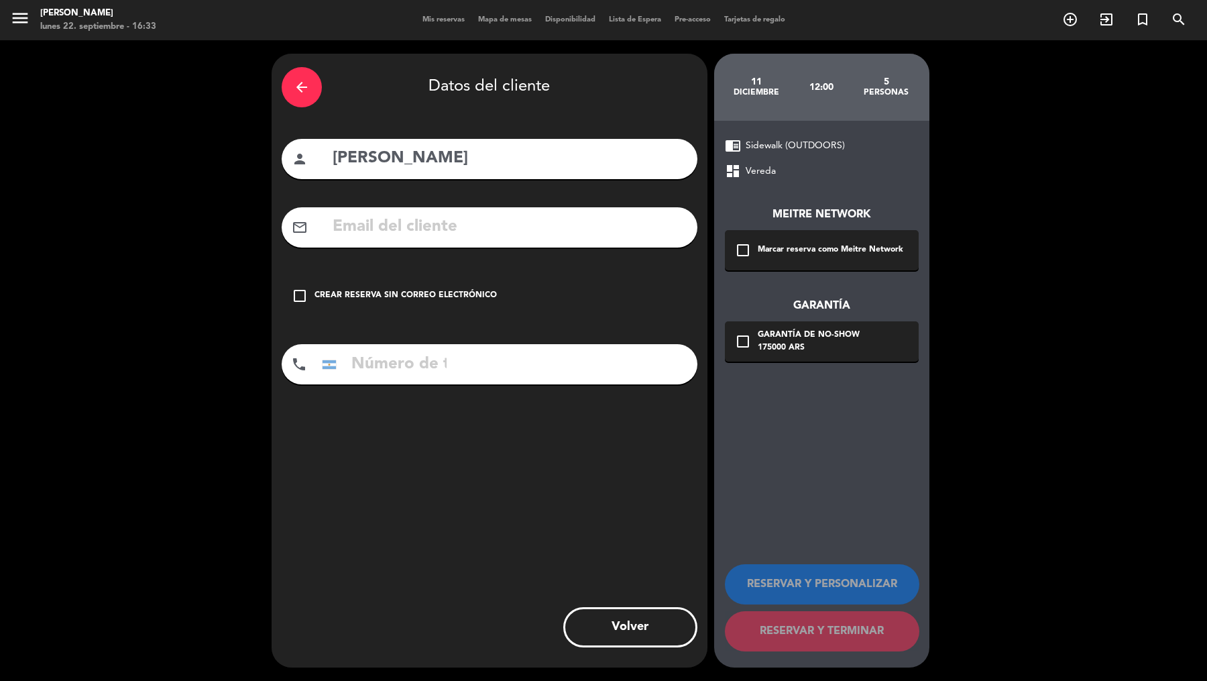
click at [752, 245] on div "check_box_outline_blank Marcar reserva como Meitre Network" at bounding box center [822, 250] width 194 height 40
click at [765, 350] on div "175000 ARS" at bounding box center [809, 347] width 102 height 13
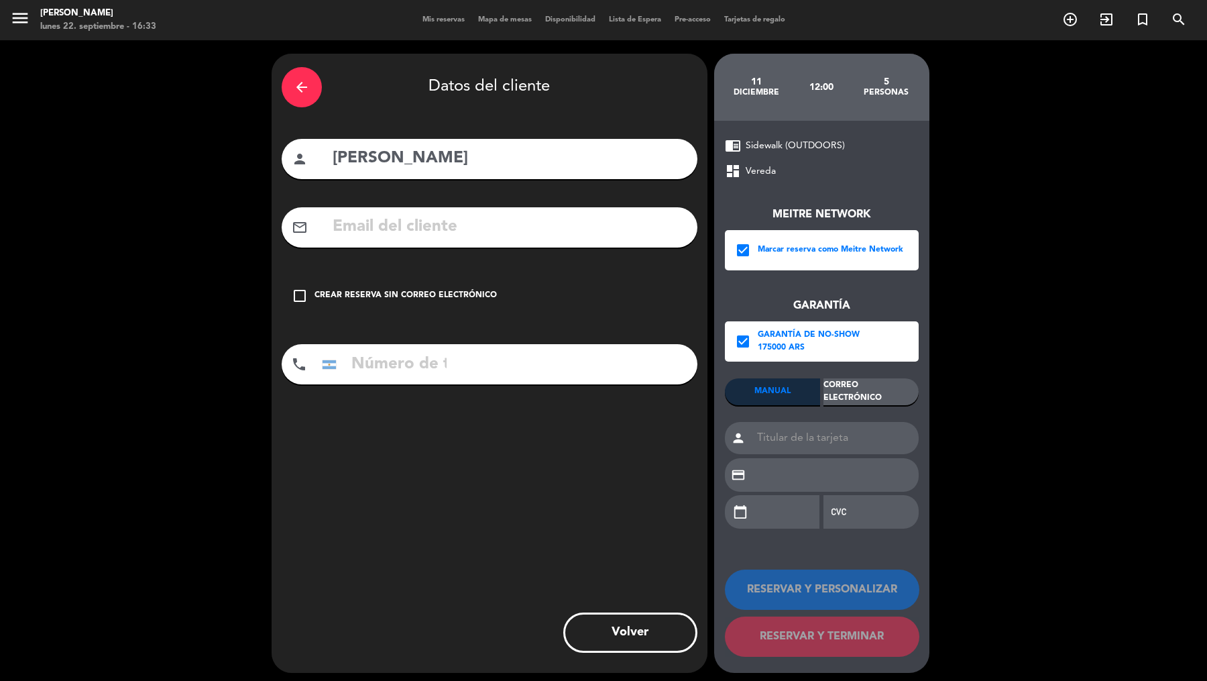
click at [843, 380] on div "Correo Electrónico" at bounding box center [871, 391] width 95 height 27
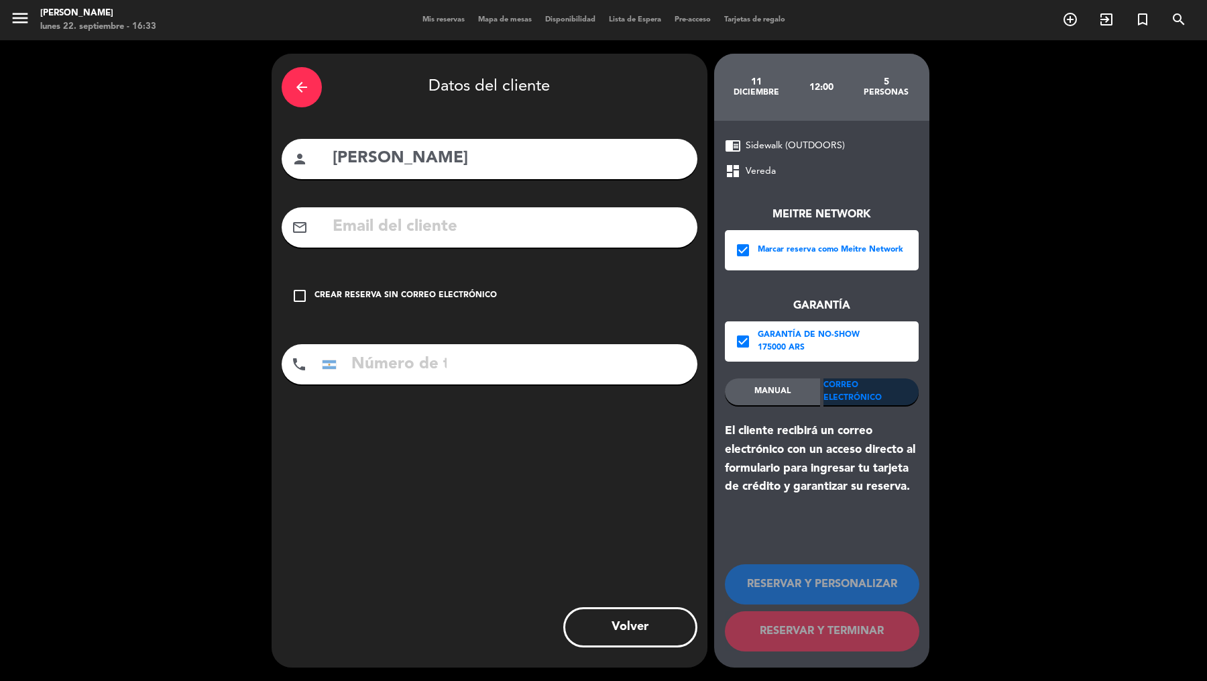
click at [657, 231] on input "text" at bounding box center [509, 227] width 356 height 28
click at [587, 228] on input "text" at bounding box center [509, 227] width 356 height 28
paste input "[EMAIL_ADDRESS][DOMAIN_NAME]"
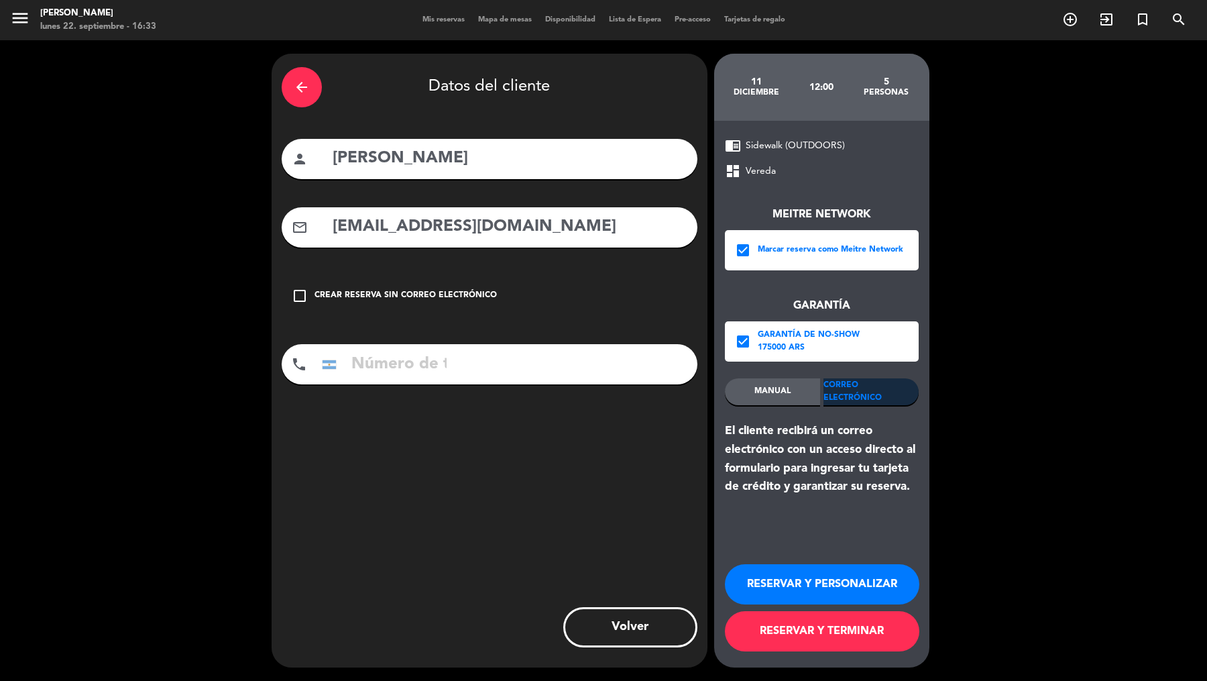
type input "[EMAIL_ADDRESS][DOMAIN_NAME]"
click at [549, 366] on div "phone [GEOGRAPHIC_DATA] +1 [GEOGRAPHIC_DATA] +44 [GEOGRAPHIC_DATA] ([GEOGRAPHIC…" at bounding box center [490, 364] width 416 height 40
click at [435, 365] on input "tel" at bounding box center [384, 364] width 134 height 40
click at [668, 373] on div "phone [GEOGRAPHIC_DATA] +1 [GEOGRAPHIC_DATA] +44 [GEOGRAPHIC_DATA] ([GEOGRAPHIC…" at bounding box center [490, 364] width 416 height 40
click at [614, 358] on div "phone [GEOGRAPHIC_DATA] +1 [GEOGRAPHIC_DATA] +44 [GEOGRAPHIC_DATA] ([GEOGRAPHIC…" at bounding box center [490, 364] width 416 height 40
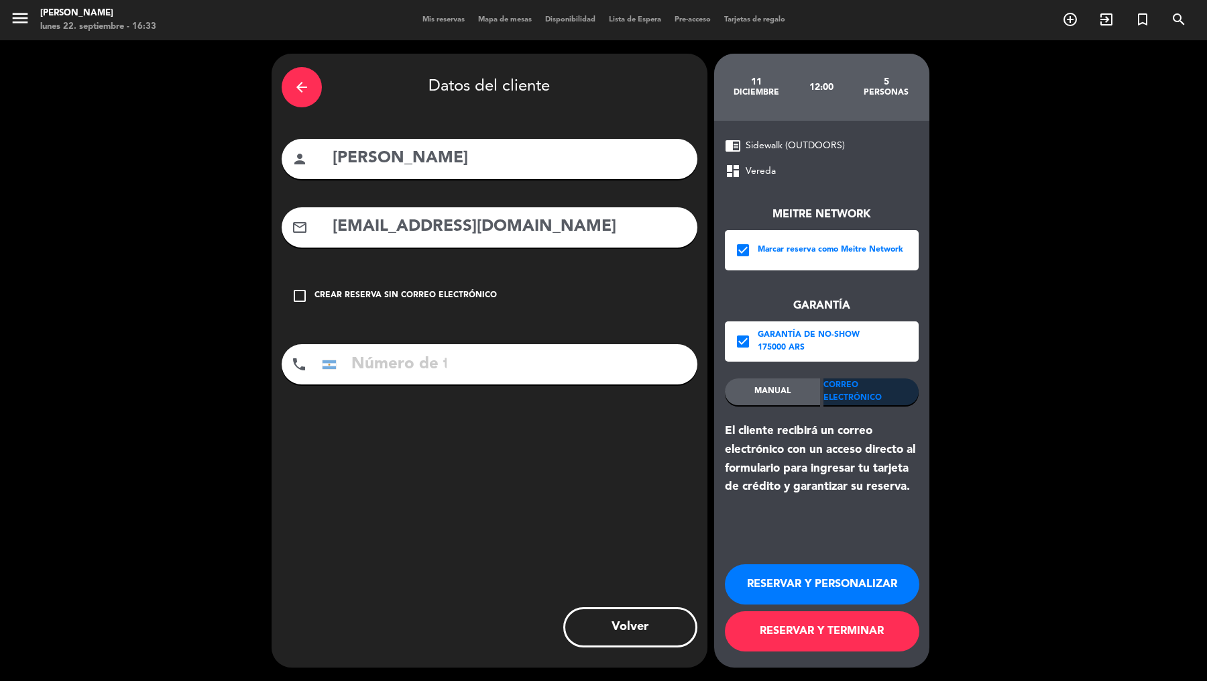
click at [417, 369] on input "tel" at bounding box center [384, 364] width 134 height 40
paste input "[PHONE_NUMBER]."
drag, startPoint x: 411, startPoint y: 364, endPoint x: 356, endPoint y: 361, distance: 54.4
click at [312, 360] on div "phone [GEOGRAPHIC_DATA] +1 [GEOGRAPHIC_DATA] +44 [GEOGRAPHIC_DATA] ([GEOGRAPHIC…" at bounding box center [490, 364] width 416 height 40
click at [394, 367] on input "[PHONE_NUMBER]" at bounding box center [384, 364] width 134 height 40
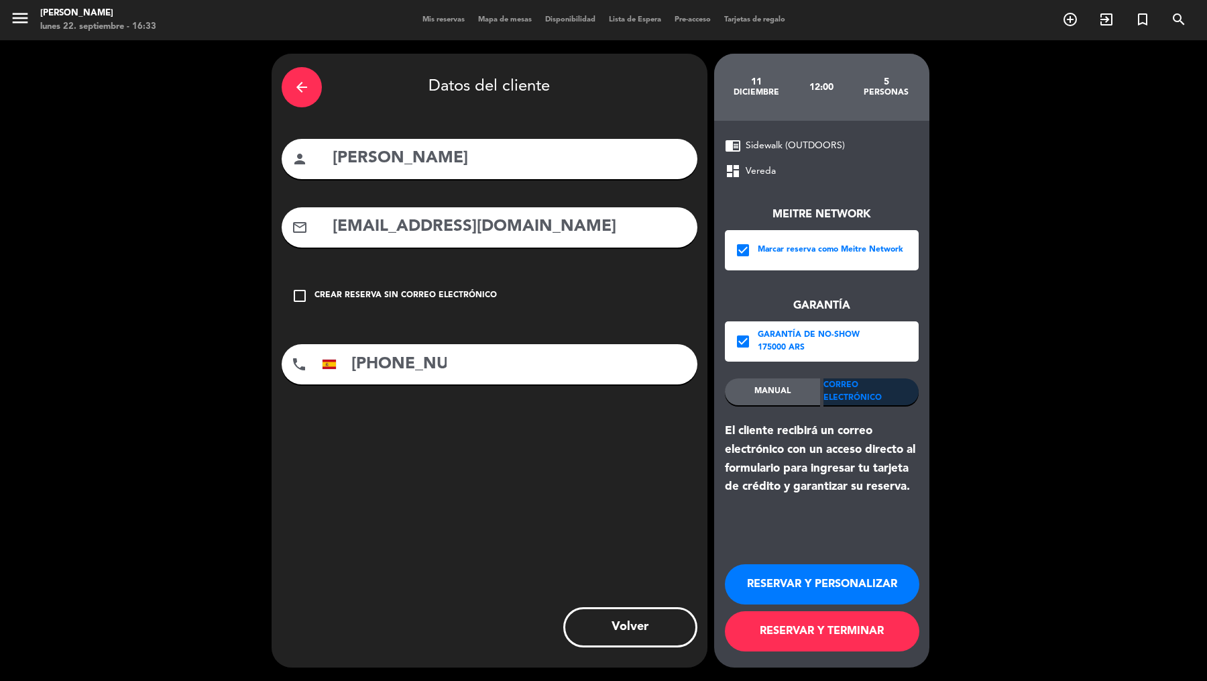
type input "[PHONE_NUMBER]"
drag, startPoint x: 774, startPoint y: 630, endPoint x: 774, endPoint y: 618, distance: 12.1
click at [774, 544] on button "RESERVAR Y TERMINAR" at bounding box center [822, 631] width 195 height 40
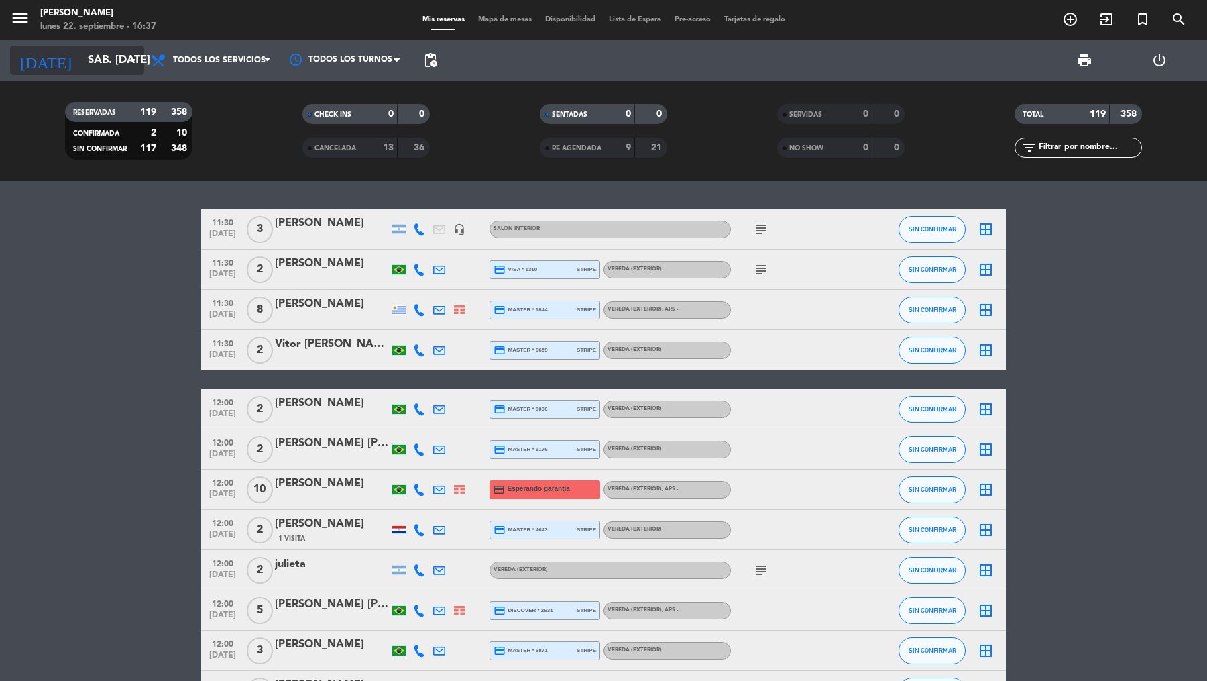
click at [104, 59] on input "sáb. [DATE]" at bounding box center [153, 61] width 144 height 26
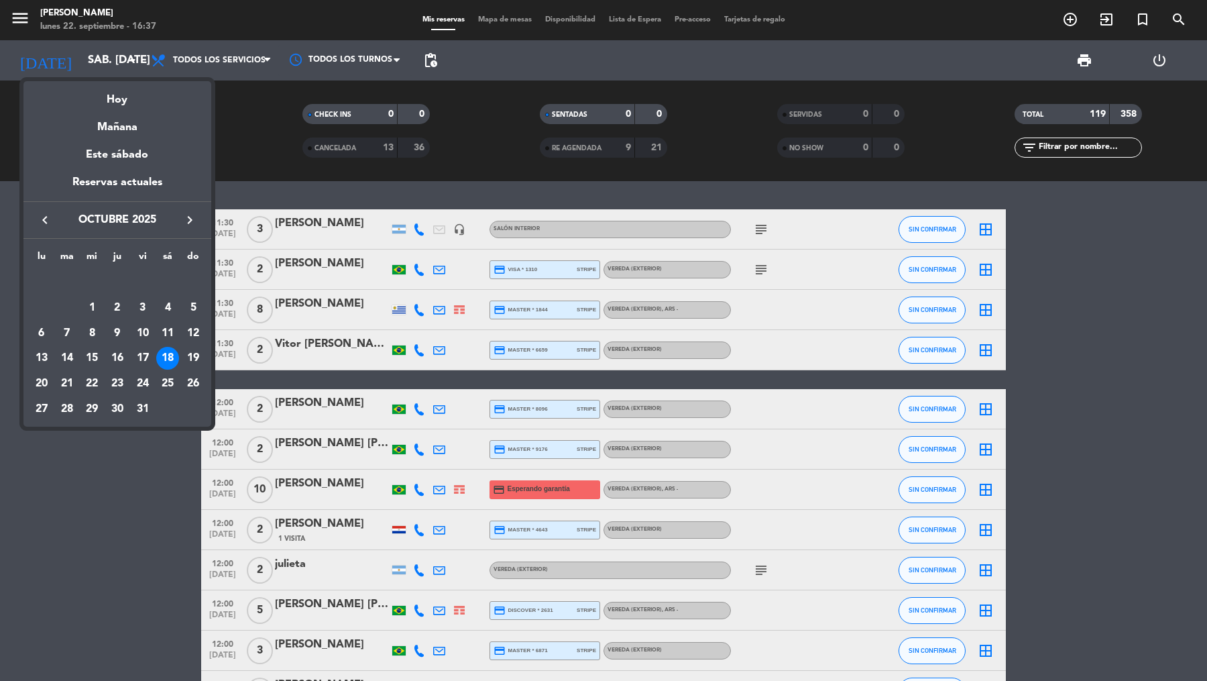
drag, startPoint x: 150, startPoint y: 330, endPoint x: 329, endPoint y: 220, distance: 210.2
click at [150, 330] on div "10" at bounding box center [142, 333] width 23 height 23
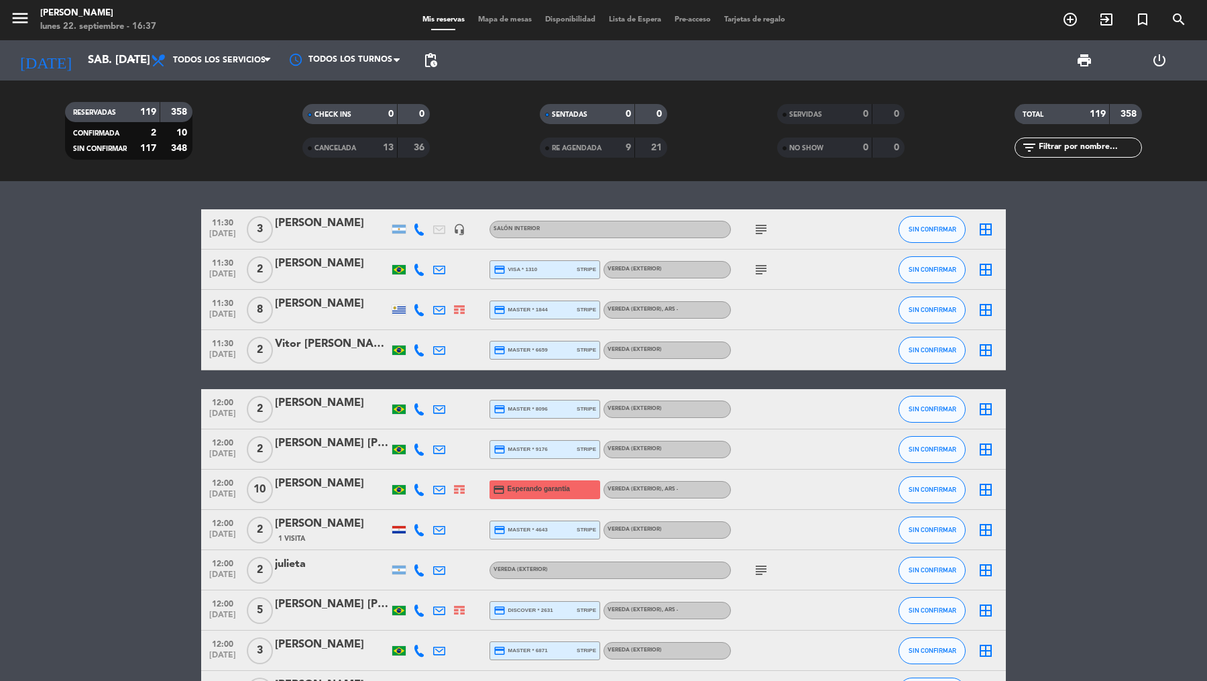
type input "vie. [DATE]"
click at [430, 60] on span "pending_actions" at bounding box center [431, 60] width 16 height 16
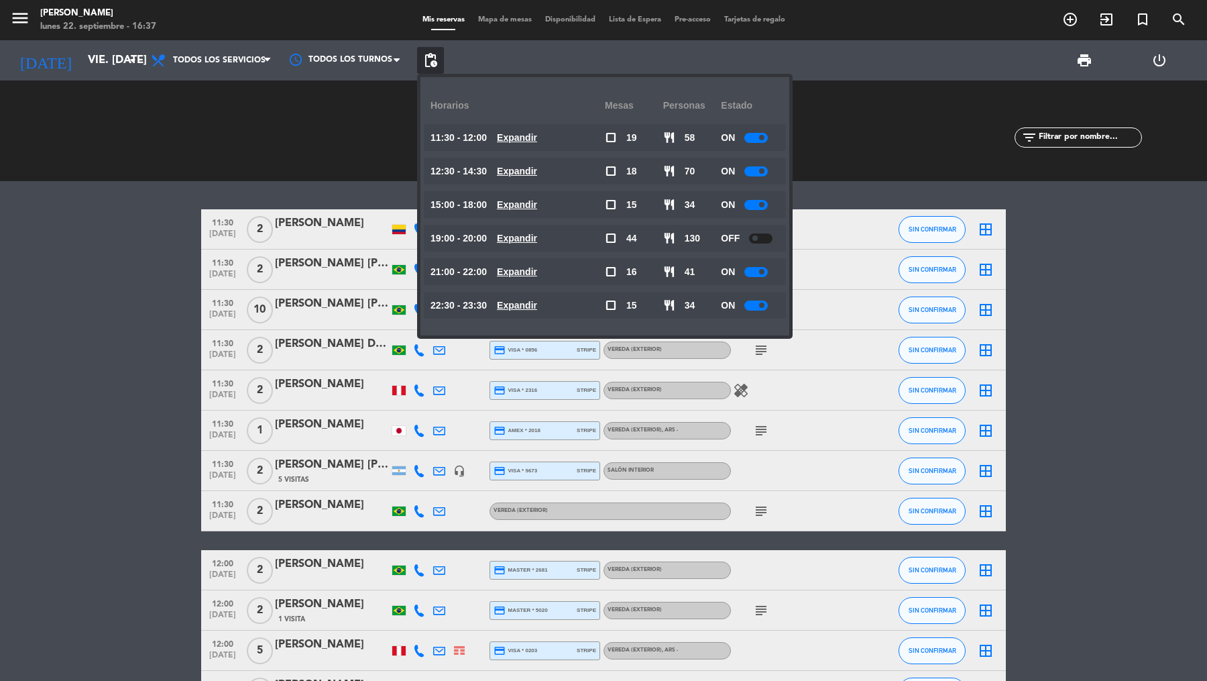
click at [314, 178] on div "RESERVADAS 127 367 CONFIRMADA 1 4 SIN CONFIRMAR 126 363 CHECK INS 0 0 CANCELADA…" at bounding box center [603, 130] width 1207 height 101
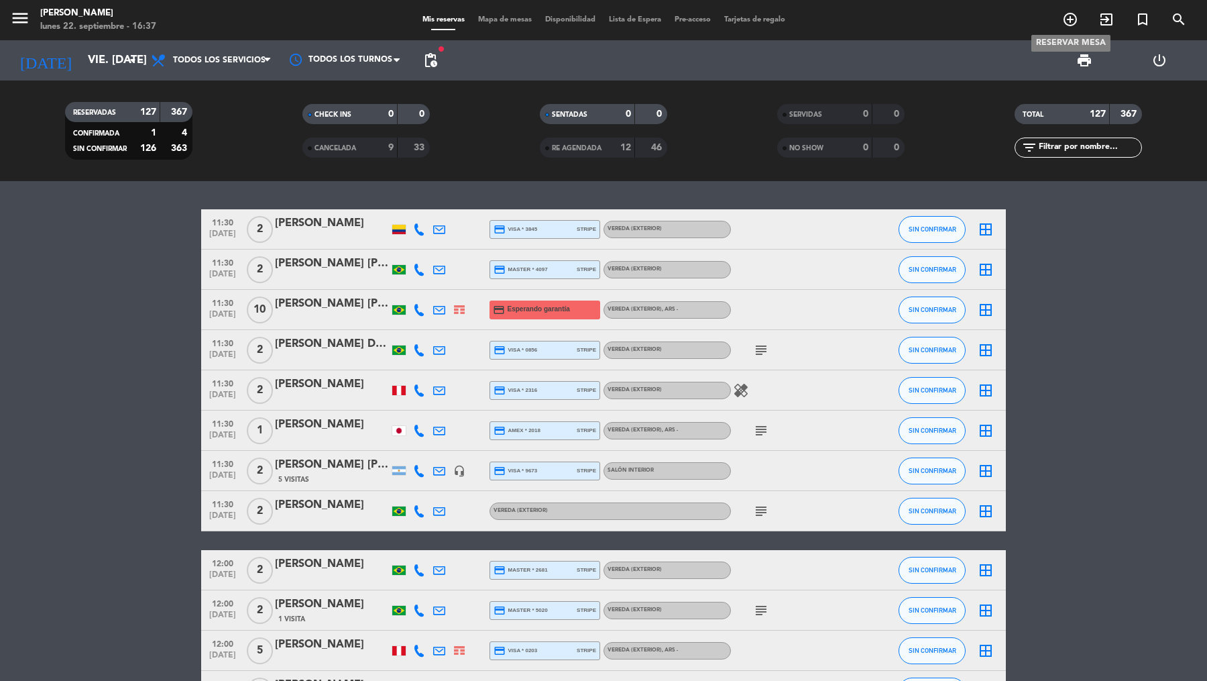
click at [965, 23] on span "add_circle_outline" at bounding box center [1070, 19] width 36 height 23
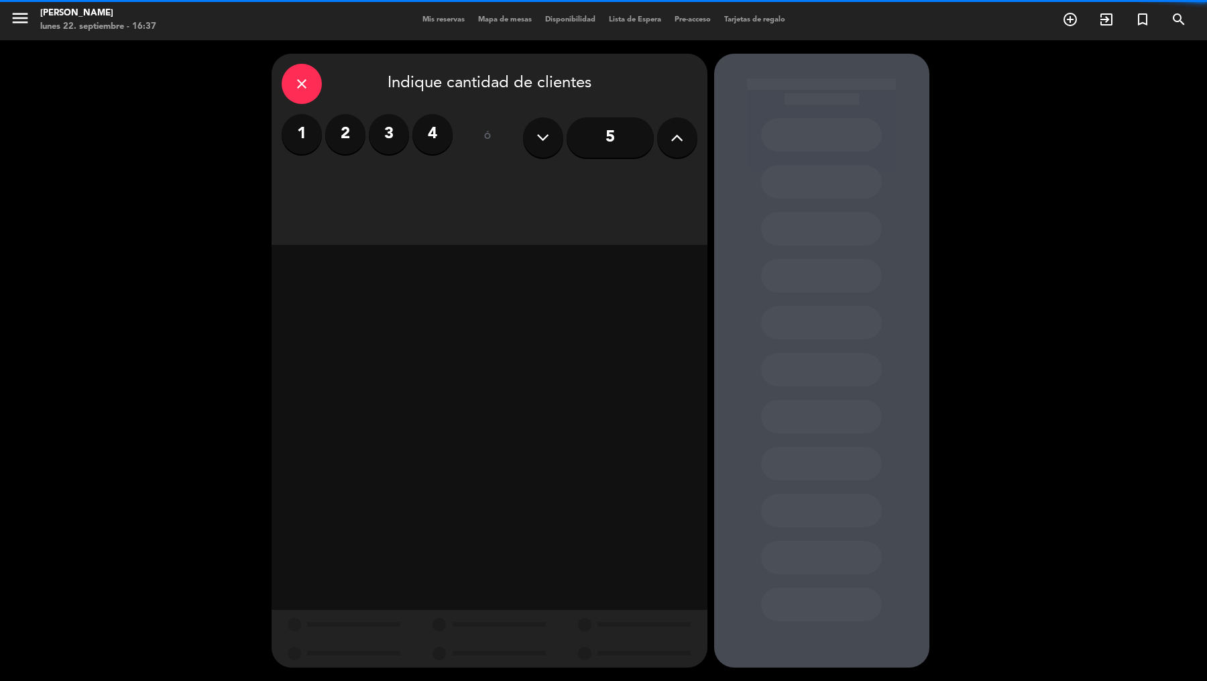
click at [688, 132] on button at bounding box center [677, 137] width 40 height 40
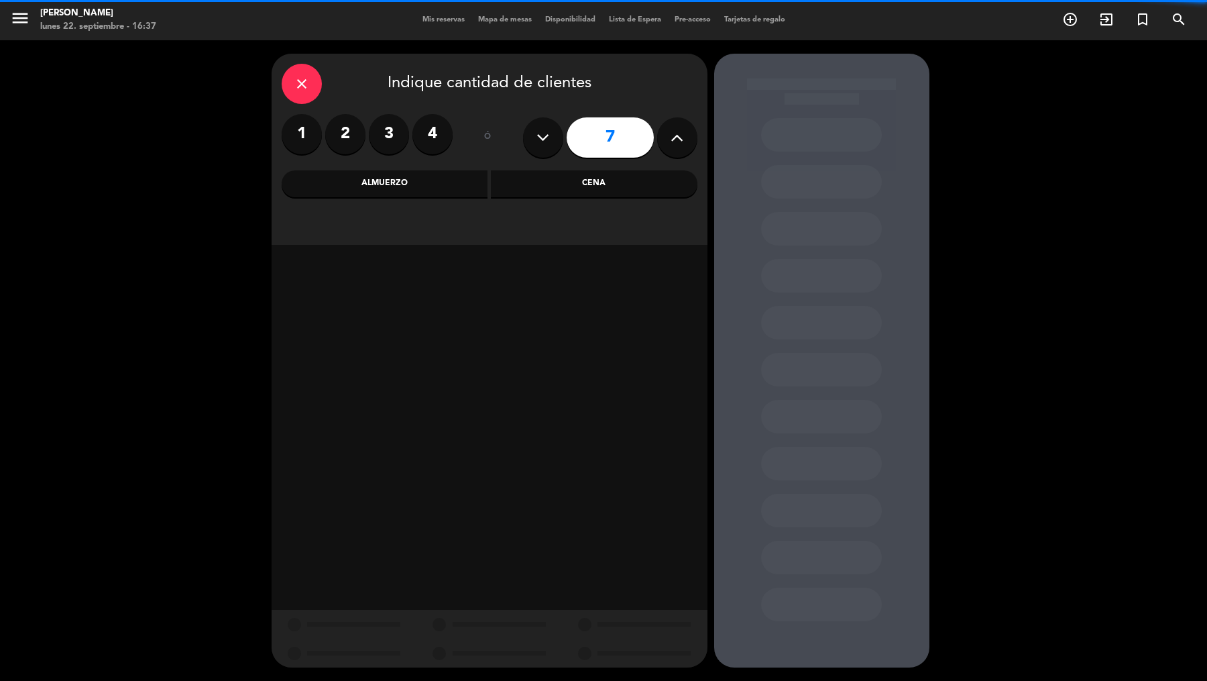
click at [688, 132] on button at bounding box center [677, 137] width 40 height 40
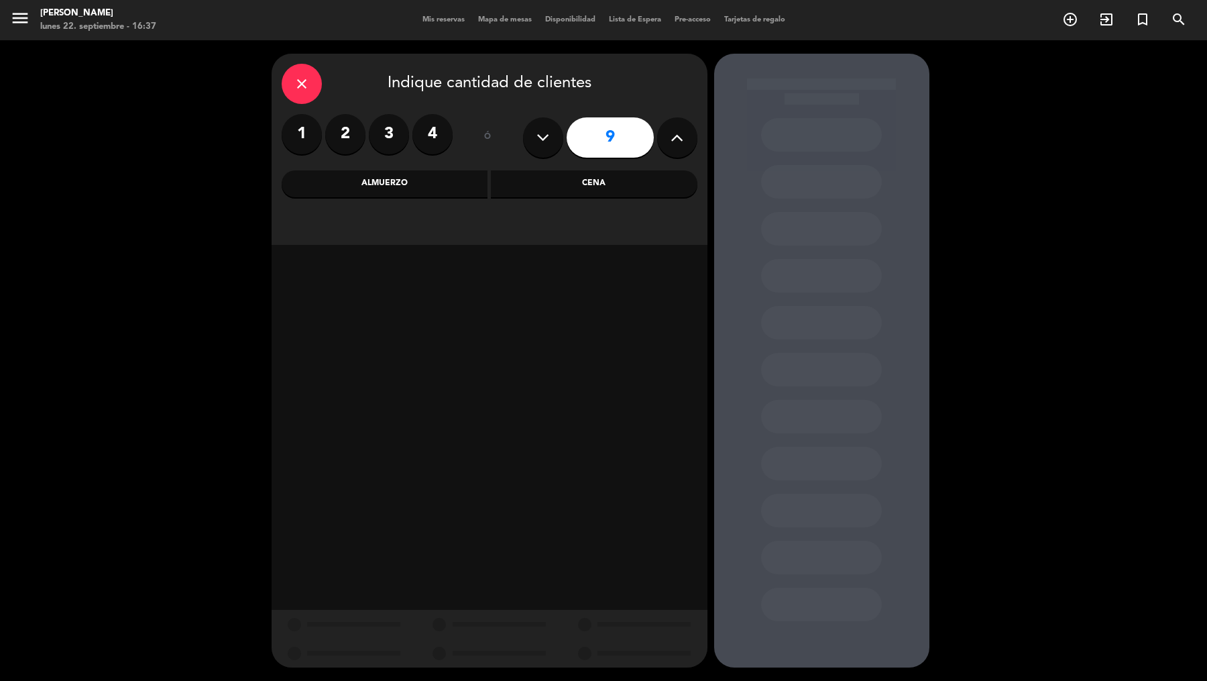
click at [688, 132] on button at bounding box center [677, 137] width 40 height 40
type input "12"
click at [466, 178] on div "Almuerzo" at bounding box center [385, 183] width 207 height 27
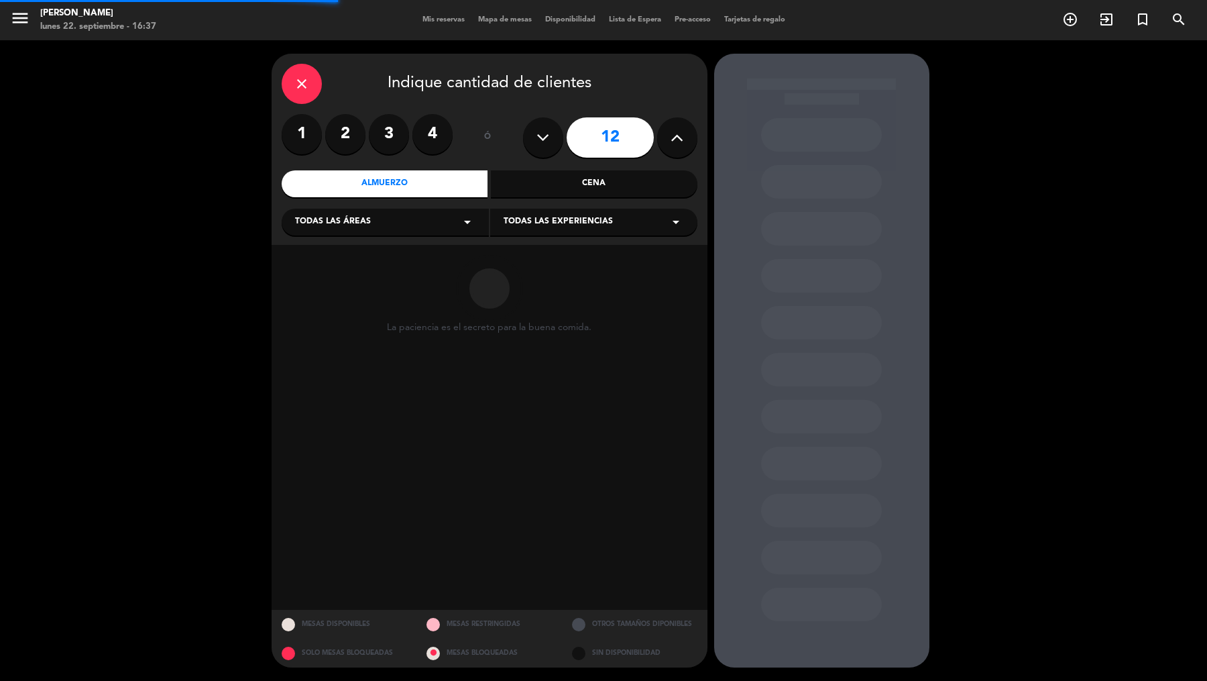
click at [421, 217] on div "Todas las áreas arrow_drop_down" at bounding box center [385, 222] width 207 height 27
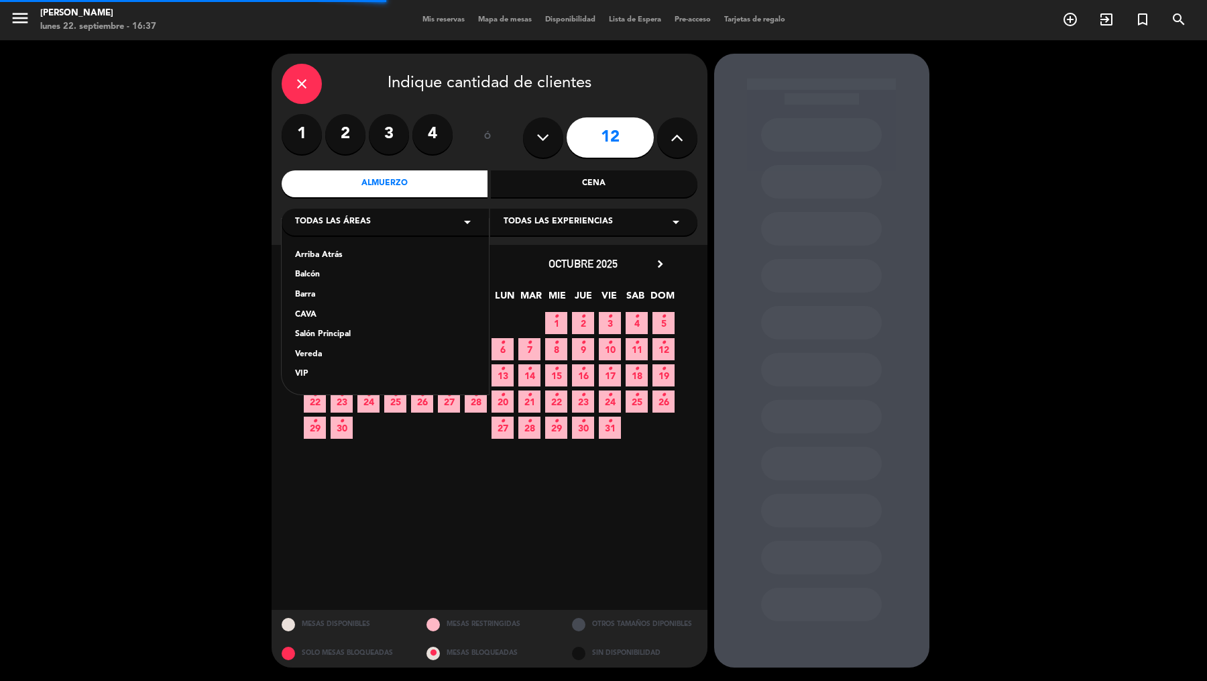
click at [337, 355] on div "Vereda" at bounding box center [385, 354] width 180 height 13
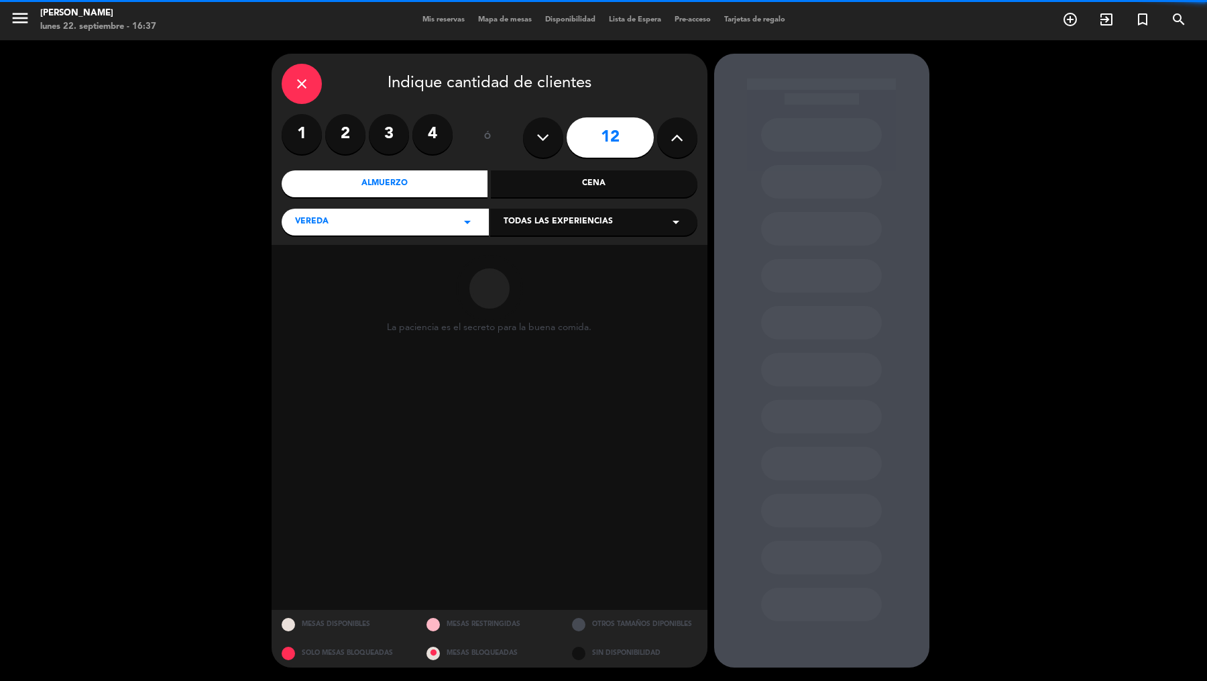
click at [545, 217] on span "Todas las experiencias" at bounding box center [558, 221] width 109 height 13
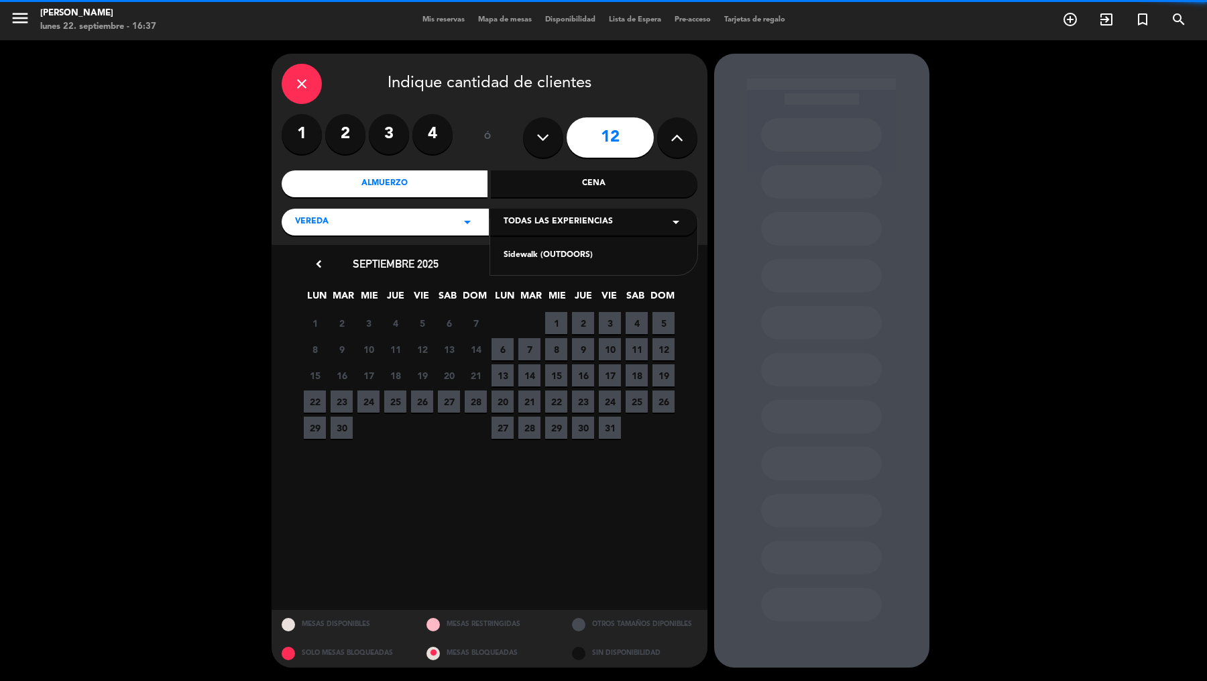
click at [545, 255] on div "Sidewalk (OUTDOORS)" at bounding box center [594, 255] width 180 height 13
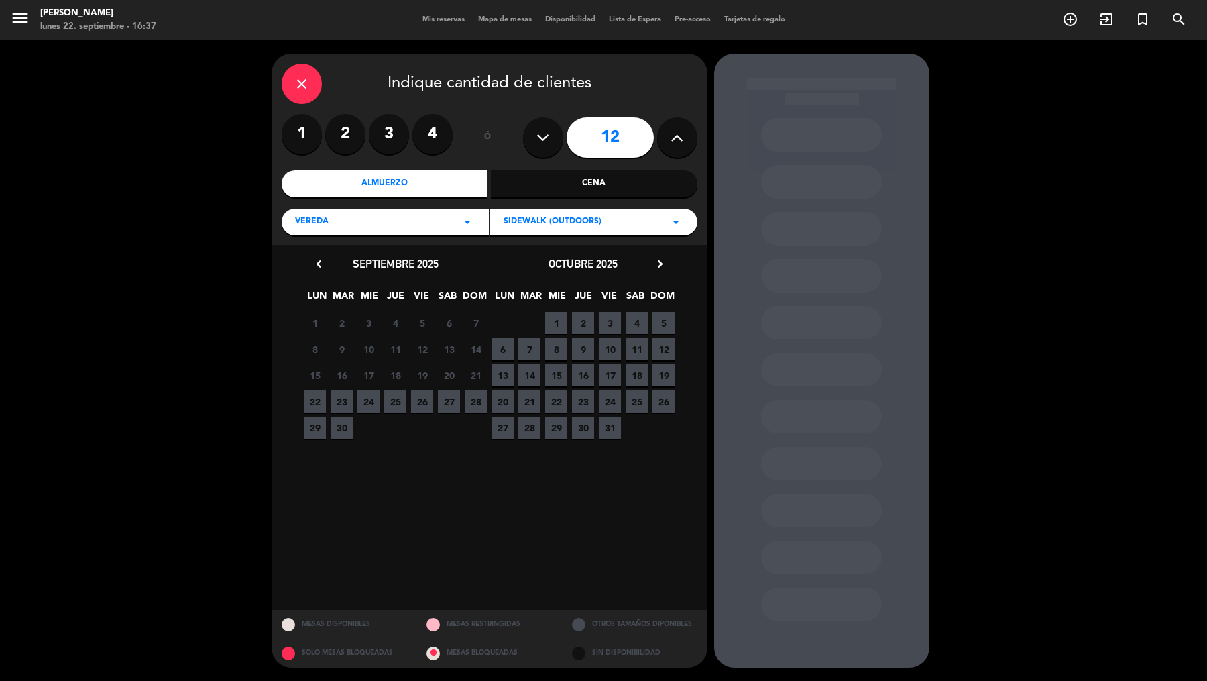
click at [637, 349] on span "11" at bounding box center [637, 349] width 22 height 22
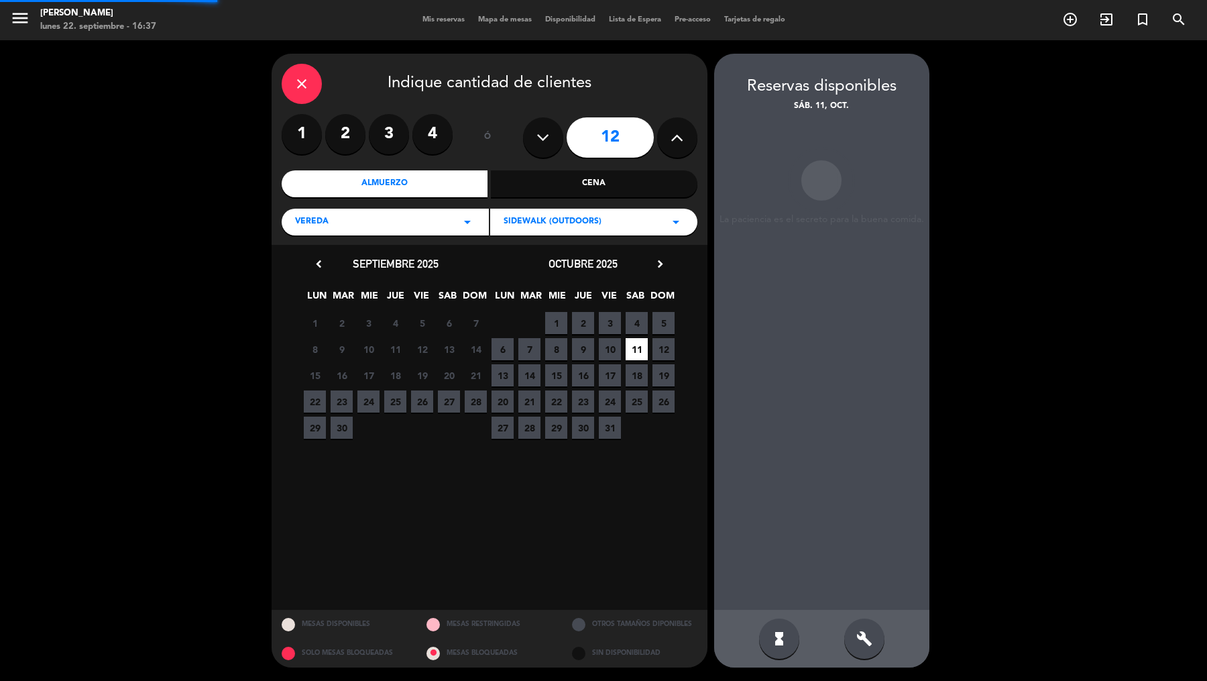
click at [609, 348] on span "10" at bounding box center [610, 349] width 22 height 22
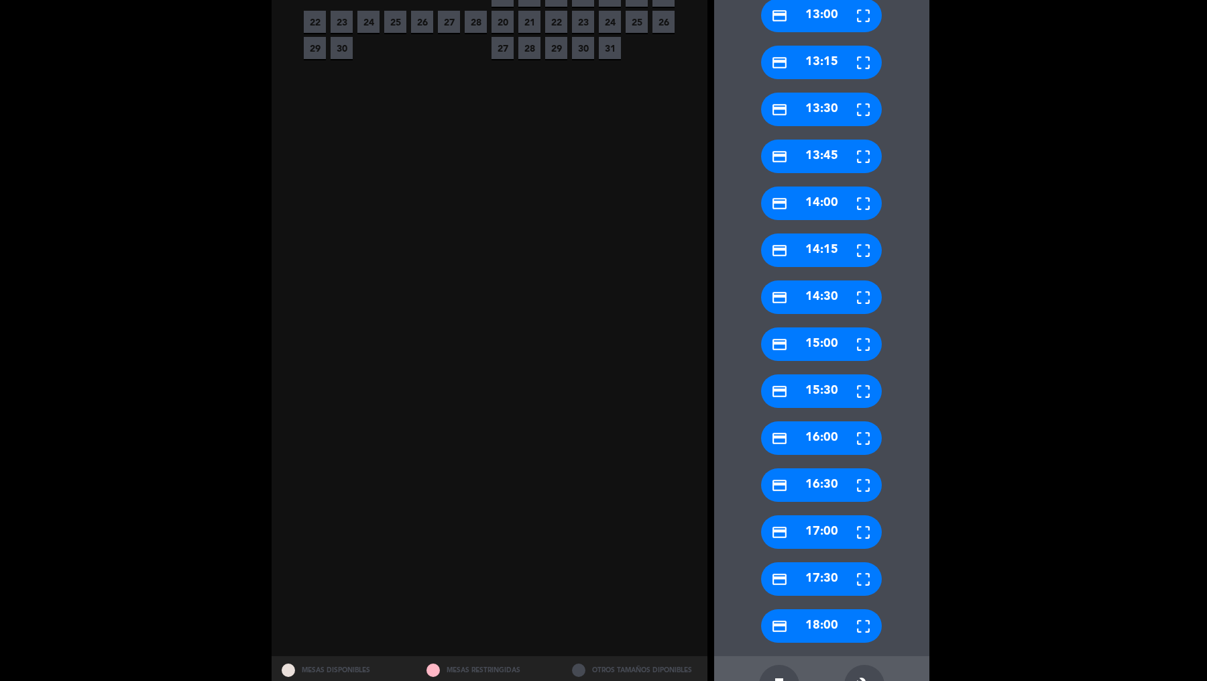
scroll to position [426, 0]
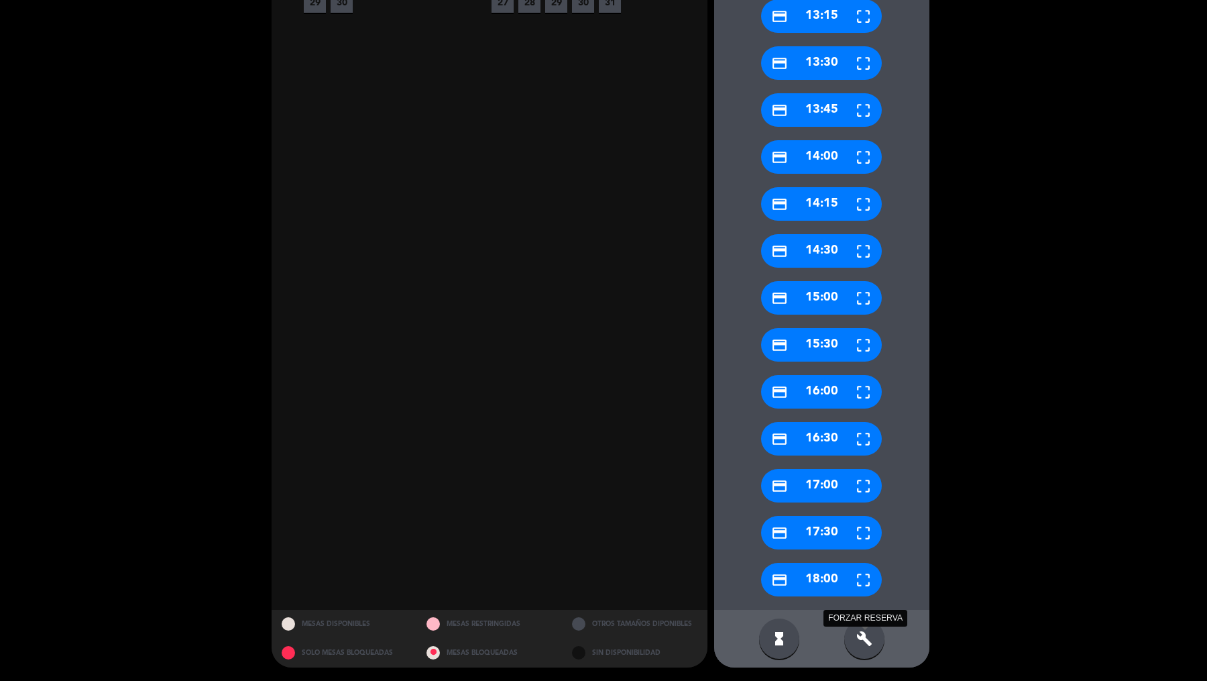
click at [860, 544] on icon "build" at bounding box center [865, 639] width 16 height 16
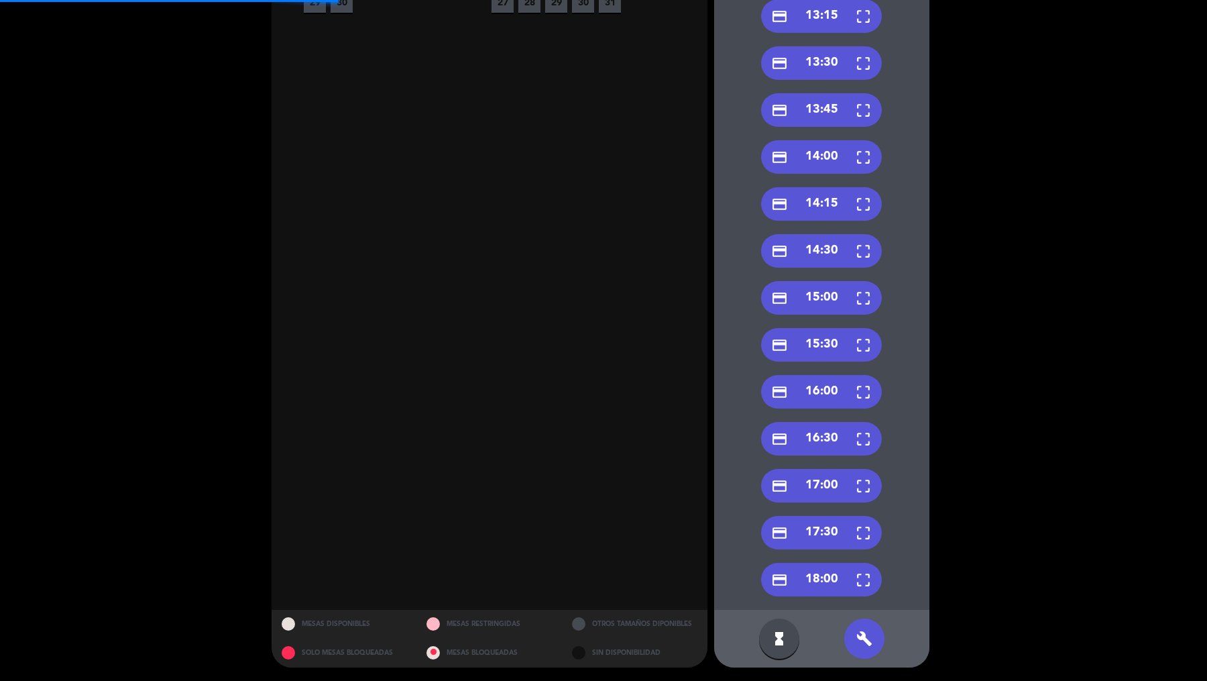
scroll to position [0, 0]
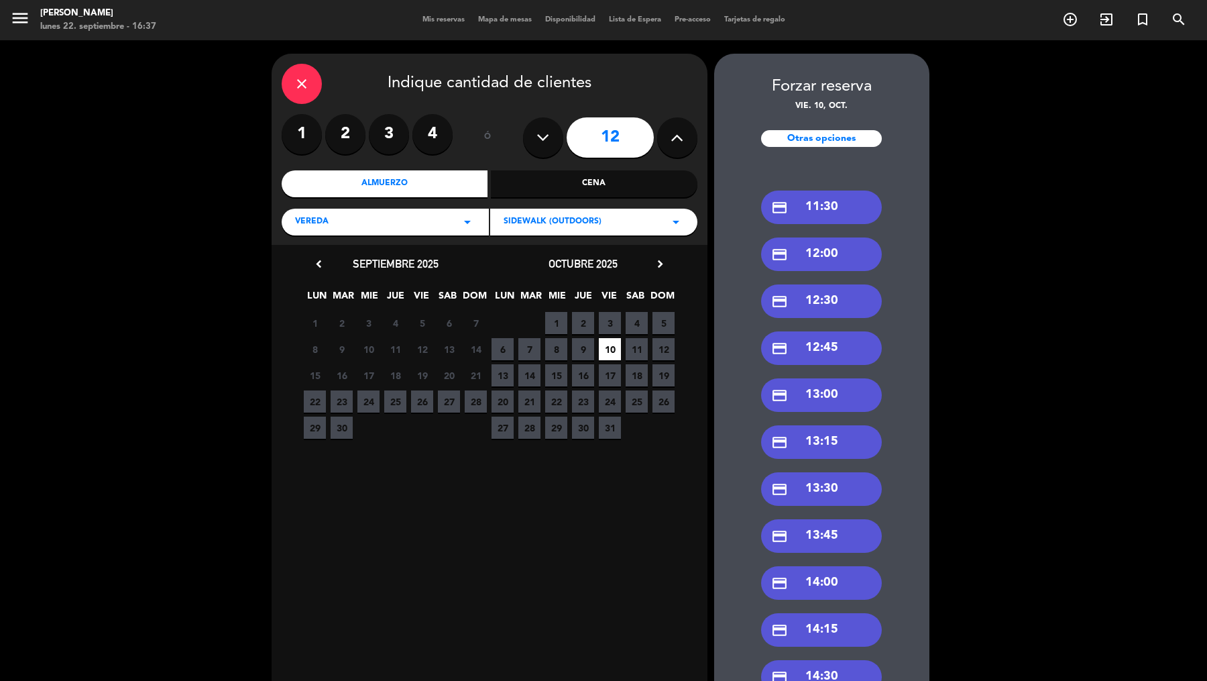
click at [836, 203] on div "credit_card 11:30" at bounding box center [821, 208] width 121 height 34
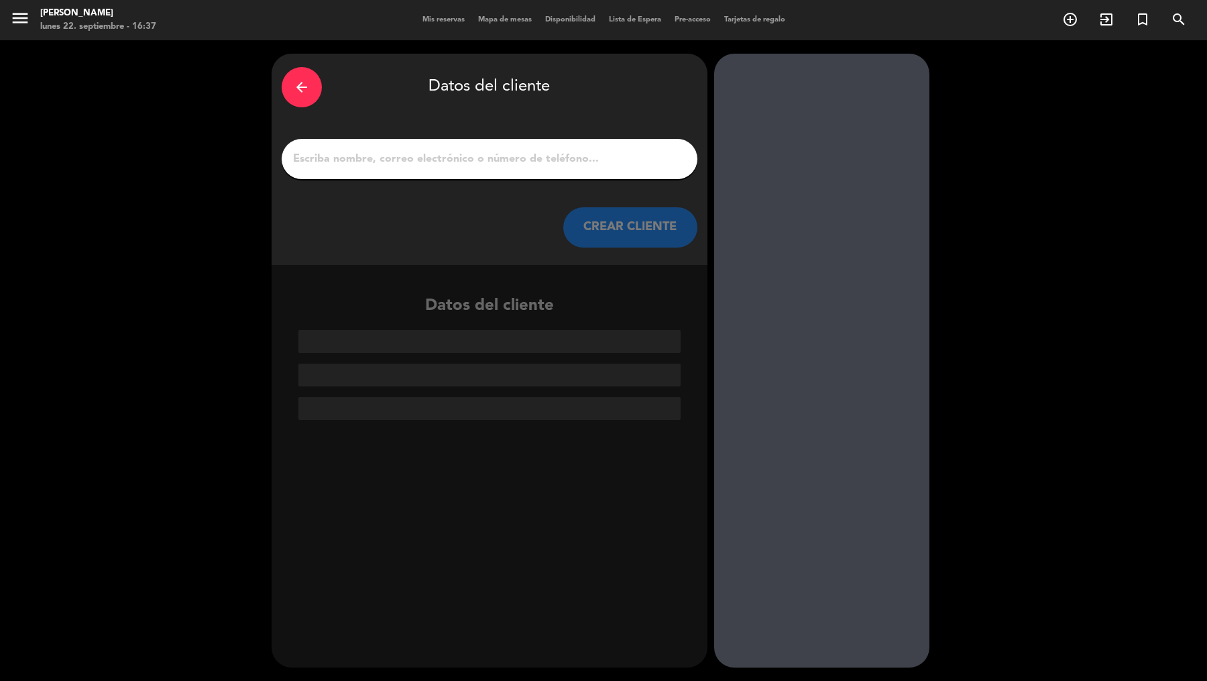
click at [605, 167] on input "1" at bounding box center [490, 159] width 396 height 19
paste input "[PERSON_NAME]"
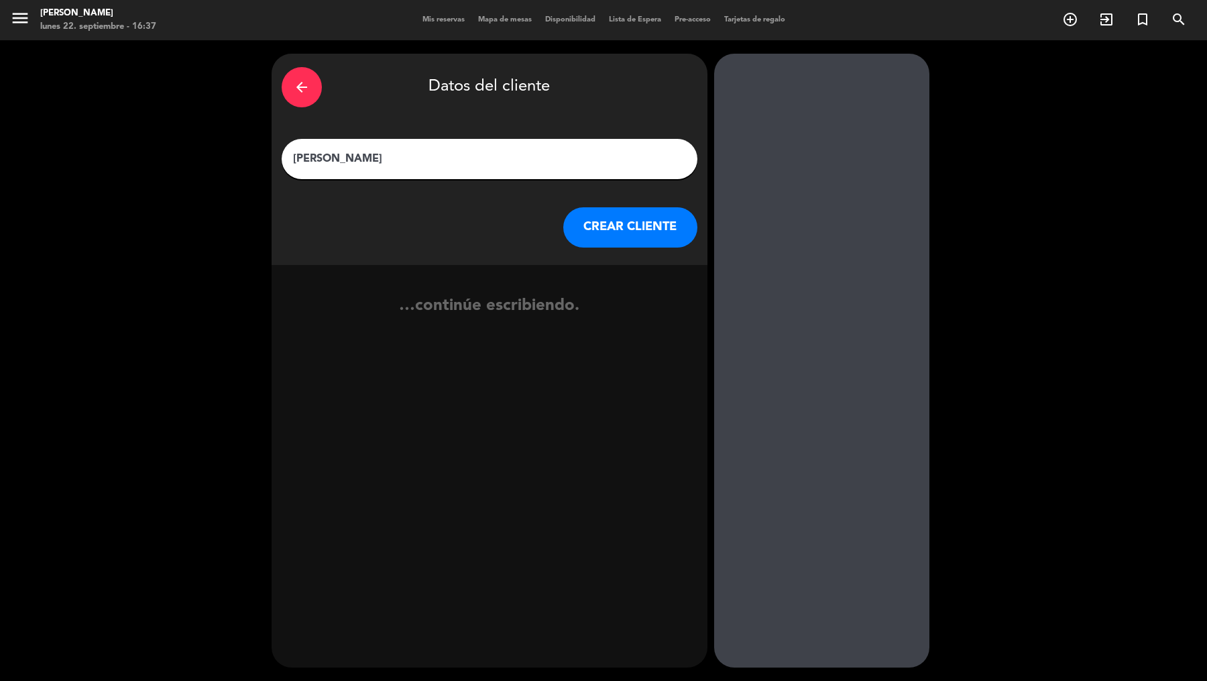
type input "[PERSON_NAME]"
click at [648, 233] on button "CREAR CLIENTE" at bounding box center [630, 227] width 134 height 40
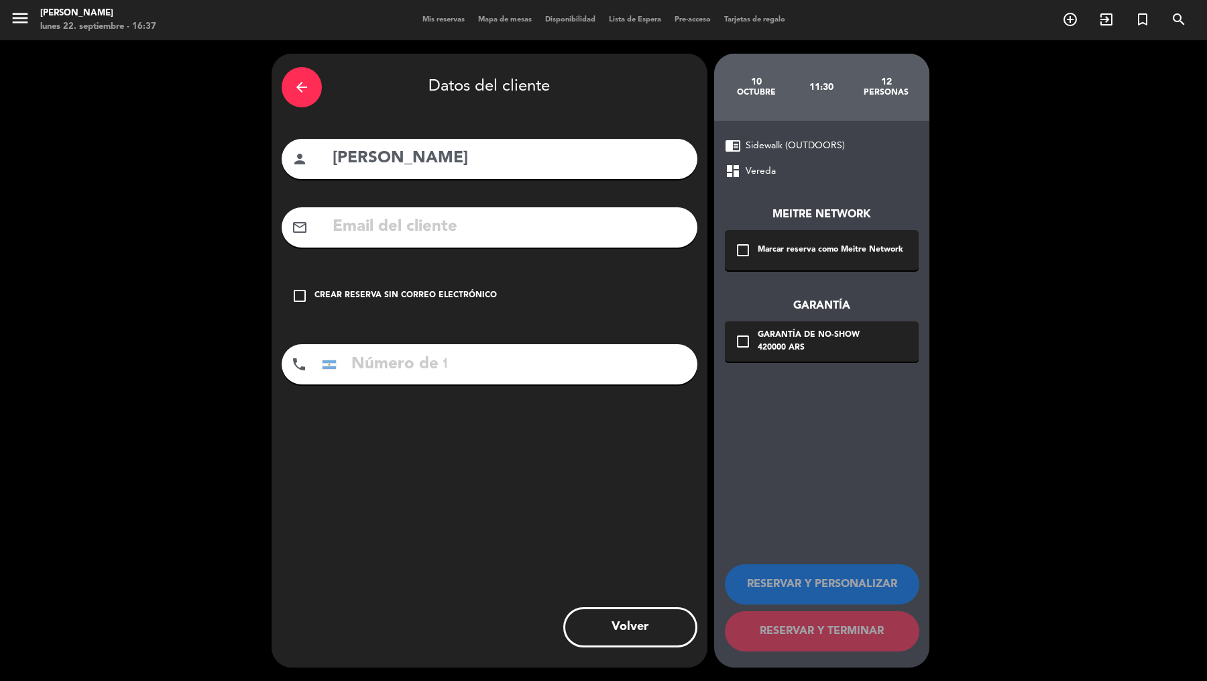
click at [760, 256] on div "Marcar reserva como Meitre Network" at bounding box center [831, 249] width 146 height 13
click at [761, 348] on div "420000 ARS" at bounding box center [809, 347] width 102 height 13
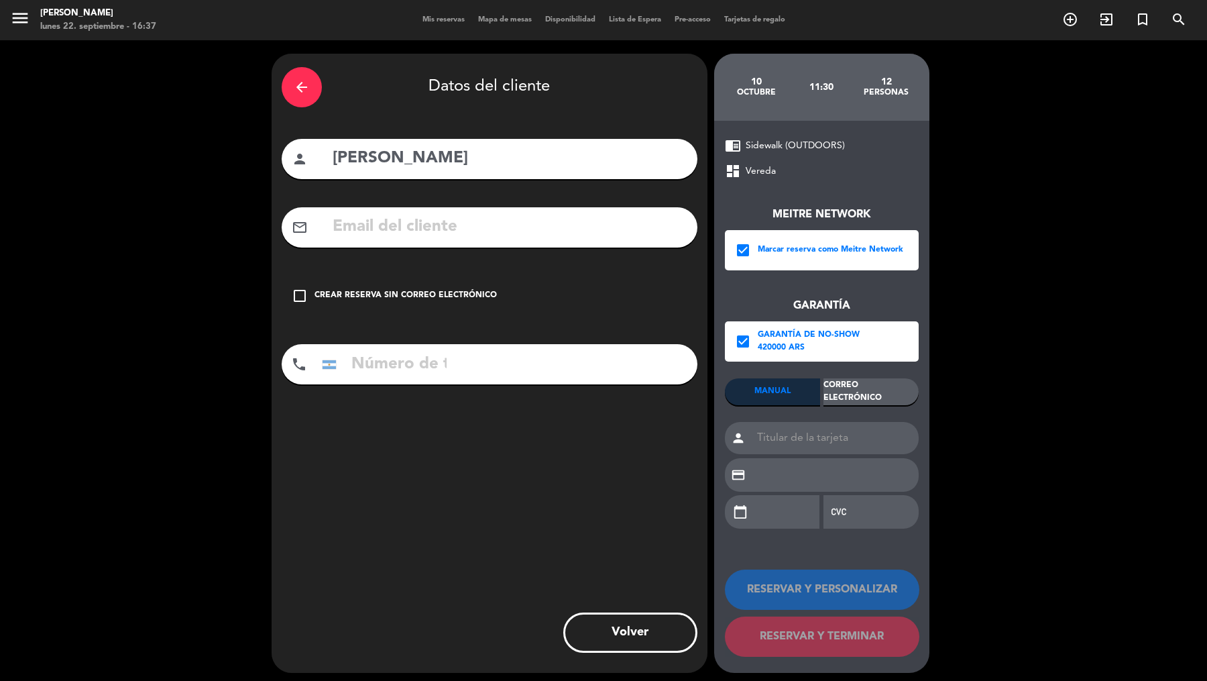
click at [841, 388] on div "Correo Electrónico" at bounding box center [871, 391] width 95 height 27
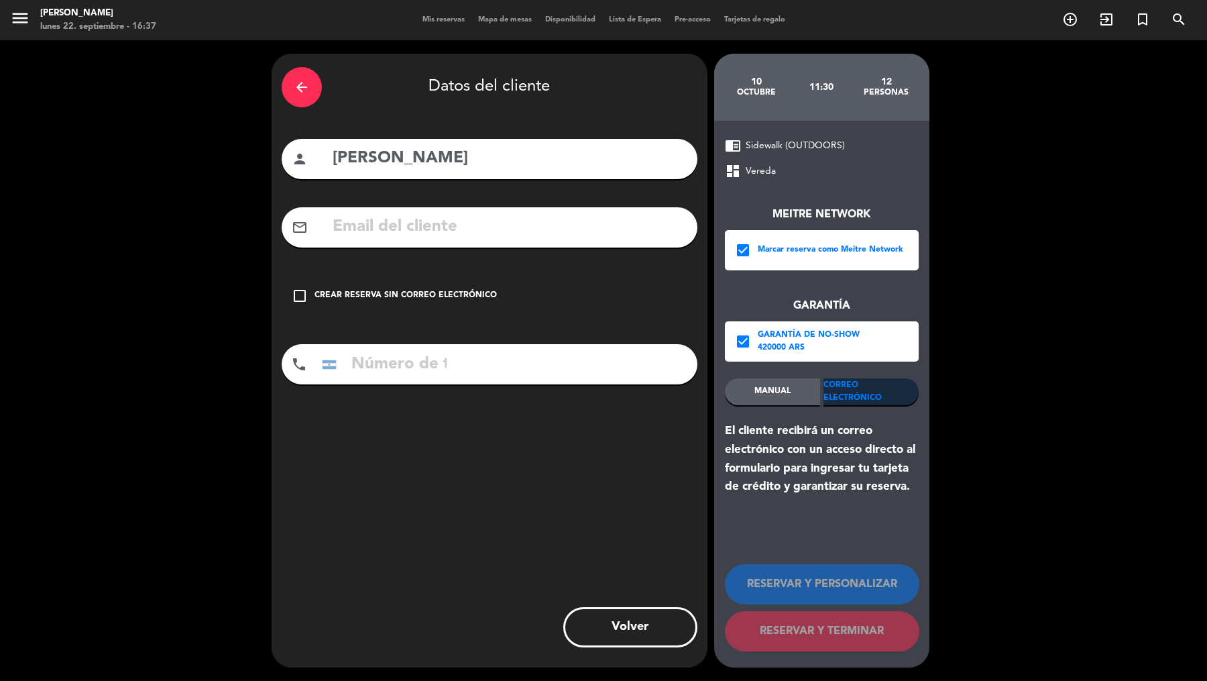
click at [643, 224] on input "text" at bounding box center [509, 227] width 356 height 28
click at [585, 221] on input "text" at bounding box center [509, 227] width 356 height 28
paste input "[EMAIL_ADDRESS][PERSON_NAME][DOMAIN_NAME]"
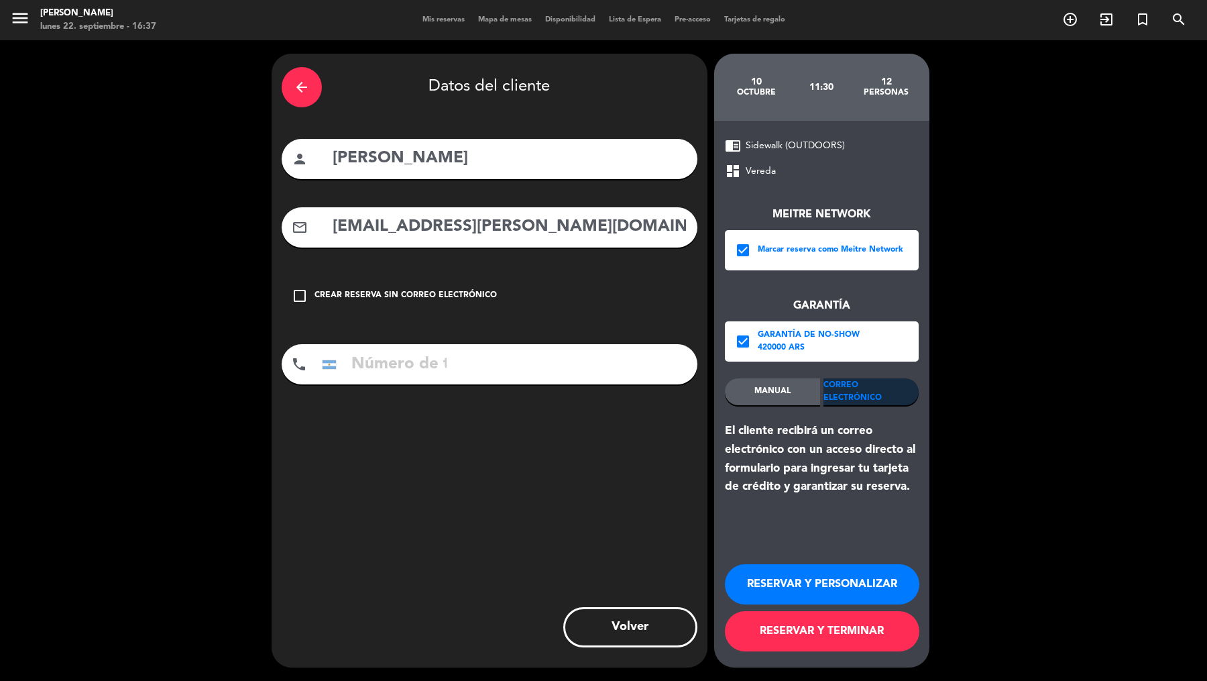
type input "[EMAIL_ADDRESS][PERSON_NAME][DOMAIN_NAME]"
click at [421, 360] on input "tel" at bounding box center [384, 364] width 134 height 40
click at [392, 362] on input "tel" at bounding box center [384, 364] width 134 height 40
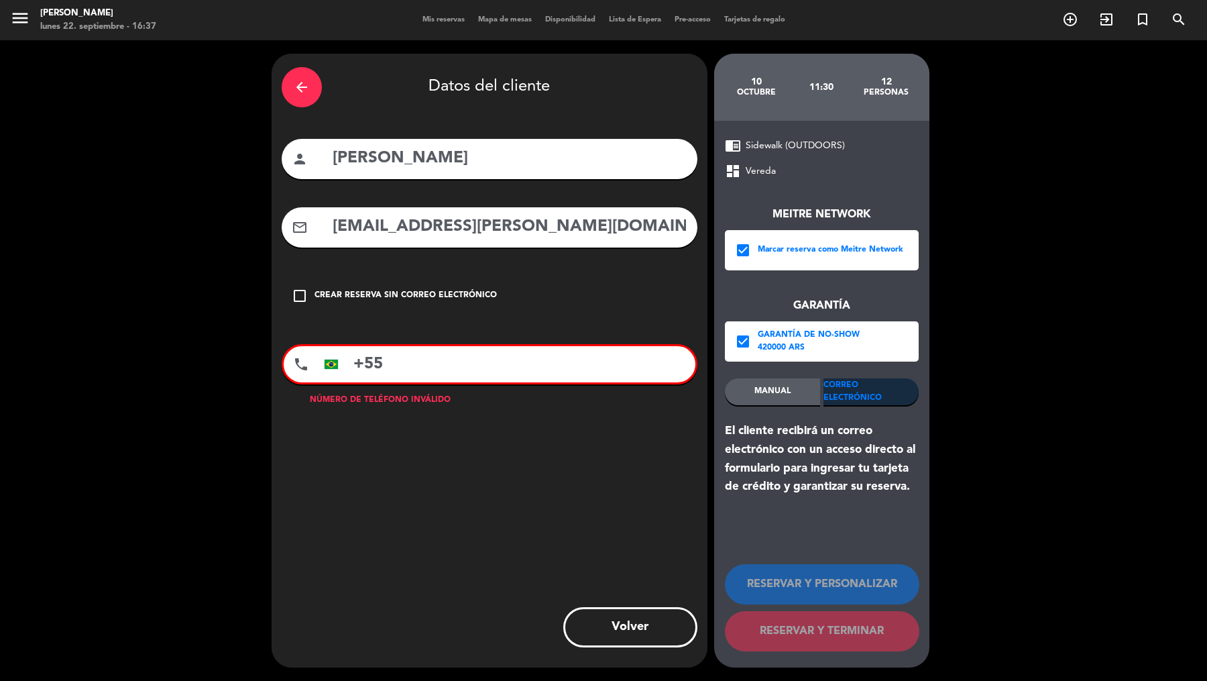
paste input "22 988438303"
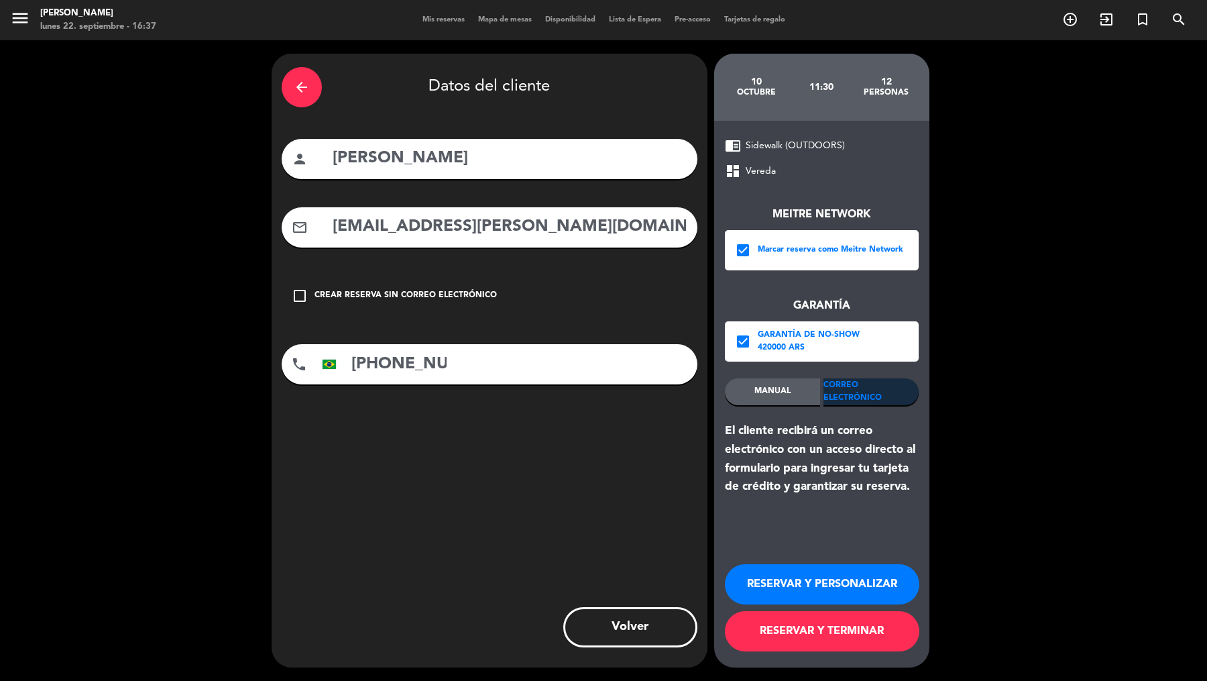
scroll to position [0, 44]
type input "[PHONE_NUMBER]"
click at [788, 544] on button "RESERVAR Y TERMINAR" at bounding box center [822, 631] width 195 height 40
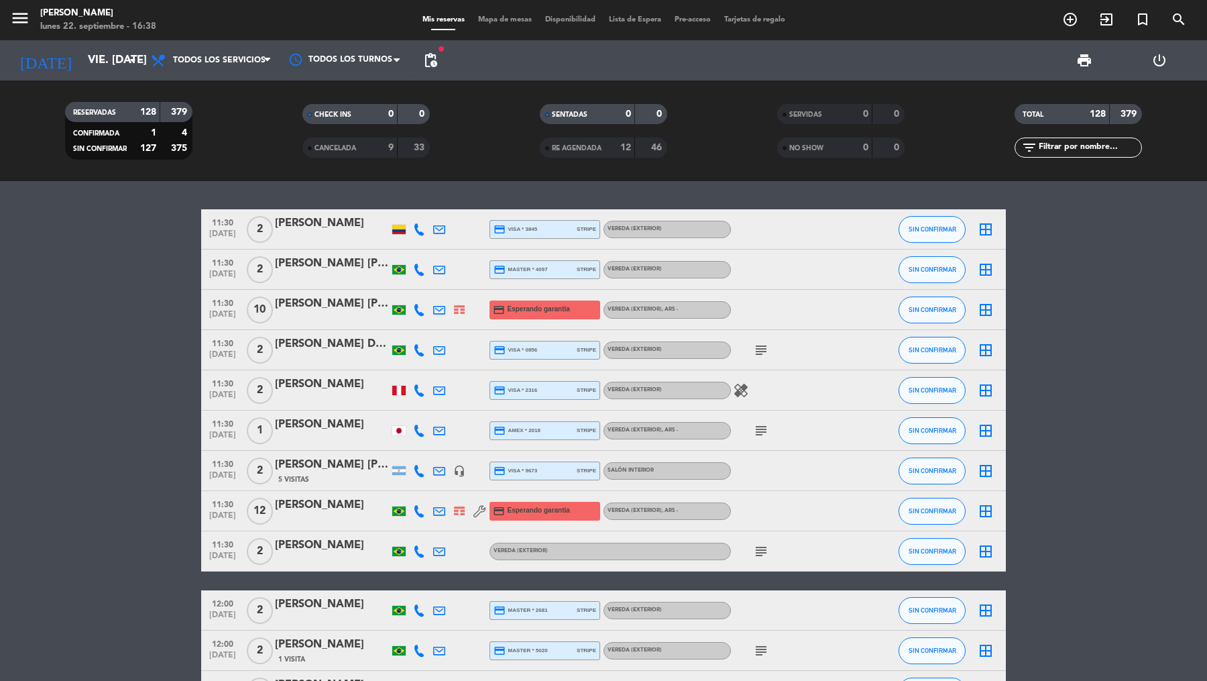
click at [965, 25] on icon "search" at bounding box center [1179, 19] width 16 height 16
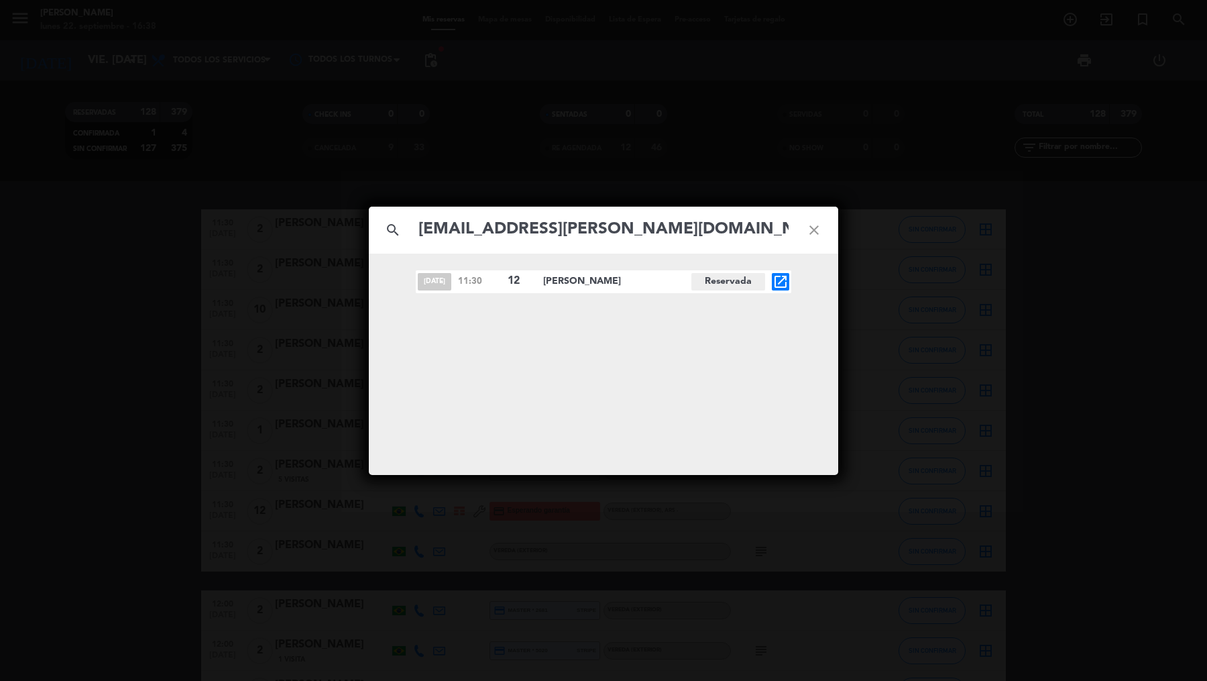
type input "[EMAIL_ADDRESS][PERSON_NAME][DOMAIN_NAME]"
click at [780, 284] on icon "open_in_new" at bounding box center [781, 282] width 16 height 16
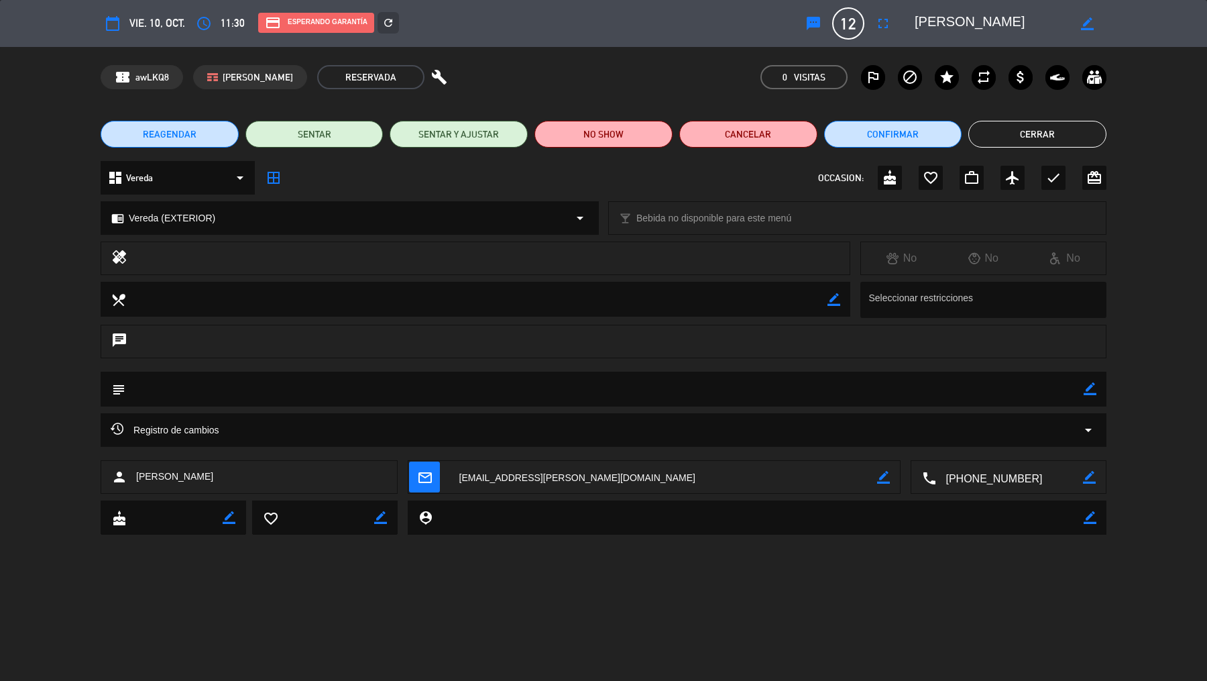
click at [208, 136] on button "REAGENDAR" at bounding box center [170, 134] width 138 height 27
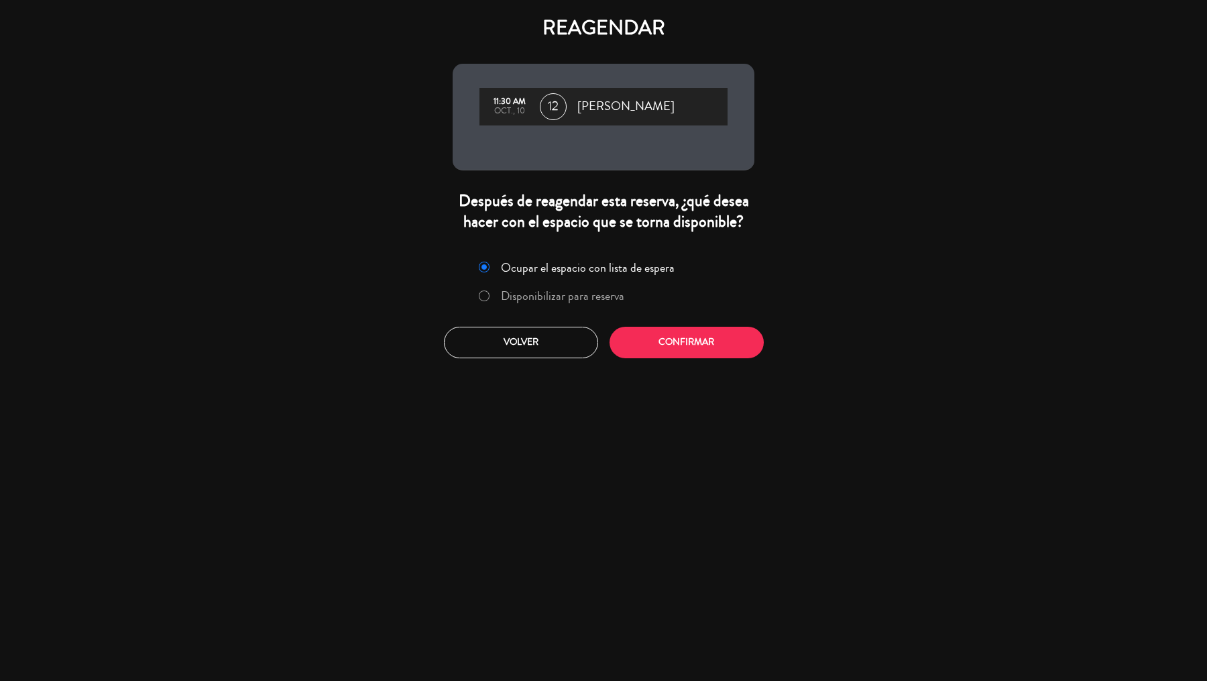
click at [521, 299] on label "Disponibilizar para reserva" at bounding box center [562, 296] width 123 height 12
click at [698, 353] on button "Confirmar" at bounding box center [687, 343] width 154 height 32
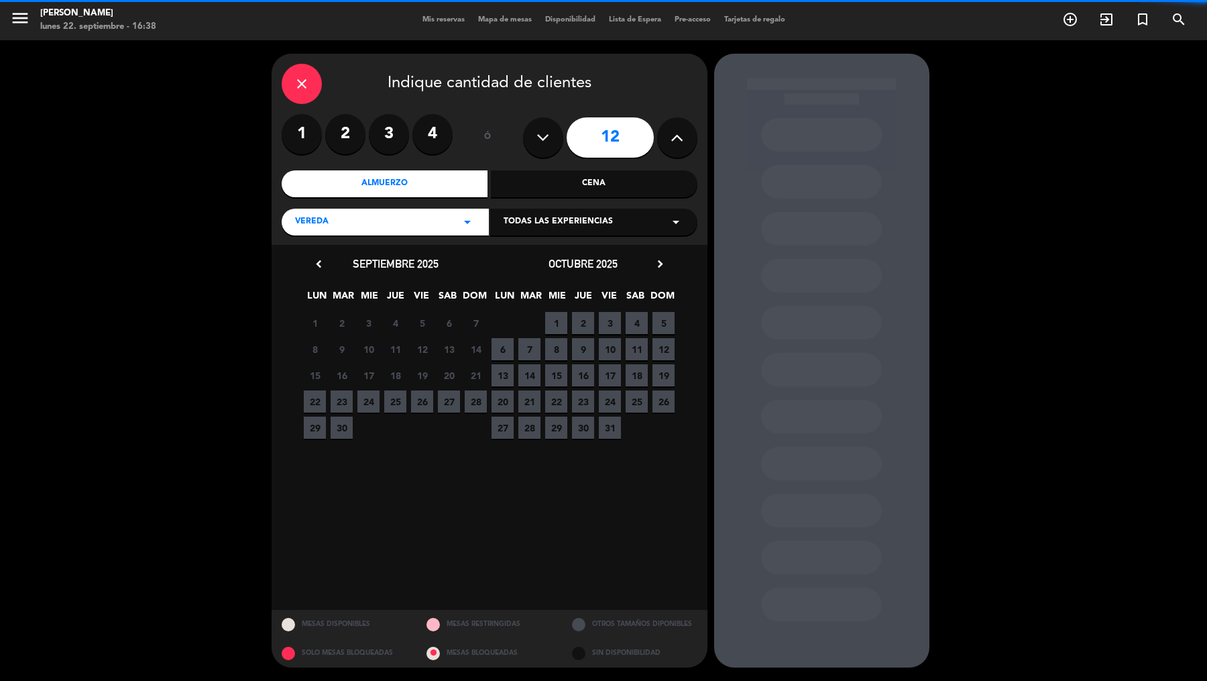
click at [571, 226] on span "Todas las experiencias" at bounding box center [558, 221] width 109 height 13
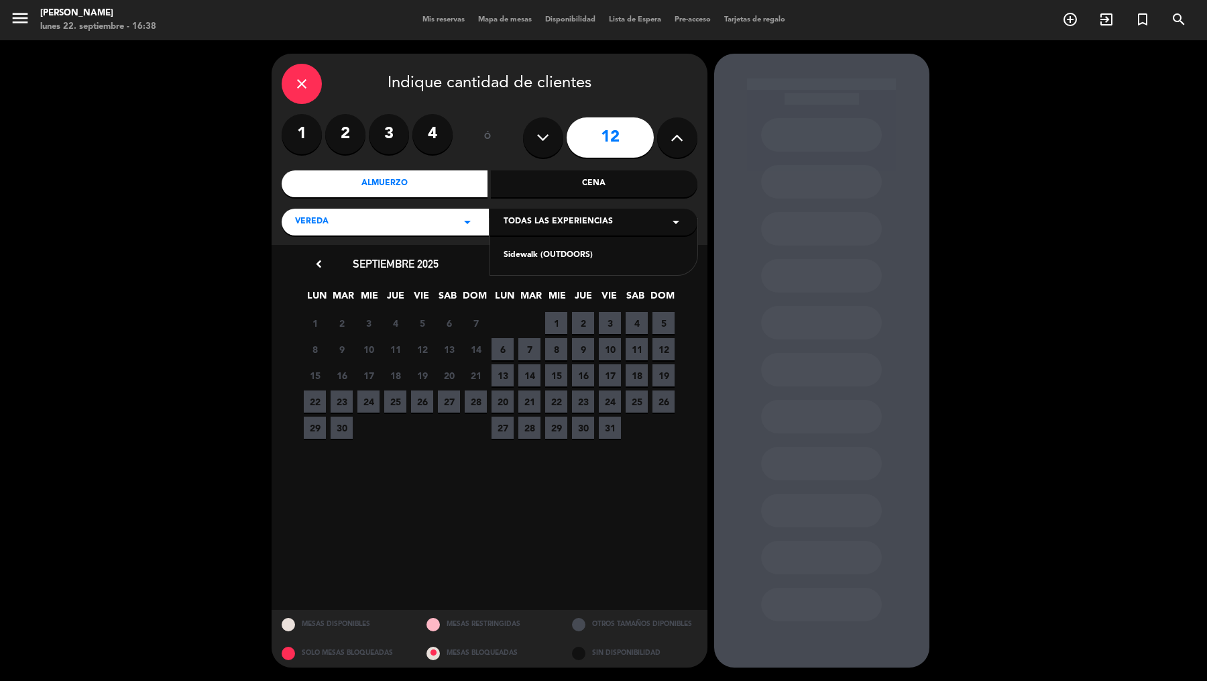
click at [561, 246] on div "Sidewalk (OUTDOORS)" at bounding box center [593, 247] width 207 height 57
click at [561, 250] on div "Sidewalk (OUTDOORS)" at bounding box center [594, 255] width 180 height 13
click at [662, 260] on icon "chevron_right" at bounding box center [660, 264] width 14 height 14
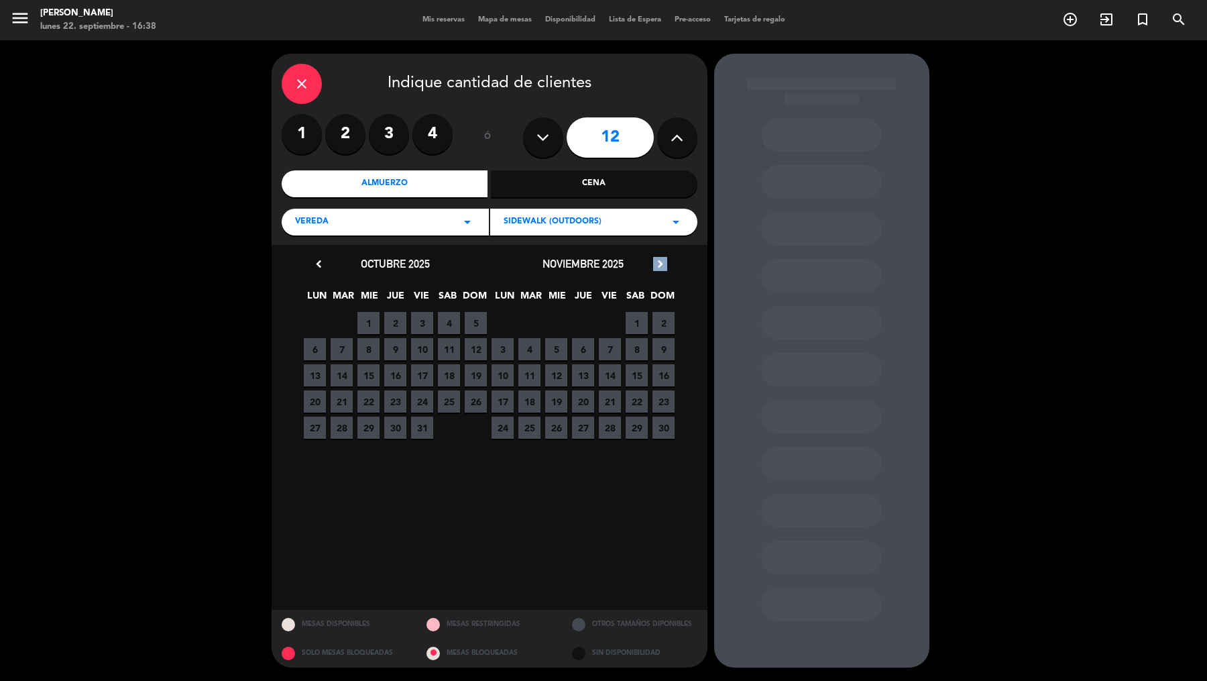
click at [662, 260] on icon "chevron_right" at bounding box center [660, 264] width 14 height 14
click at [639, 344] on span "10" at bounding box center [637, 349] width 22 height 22
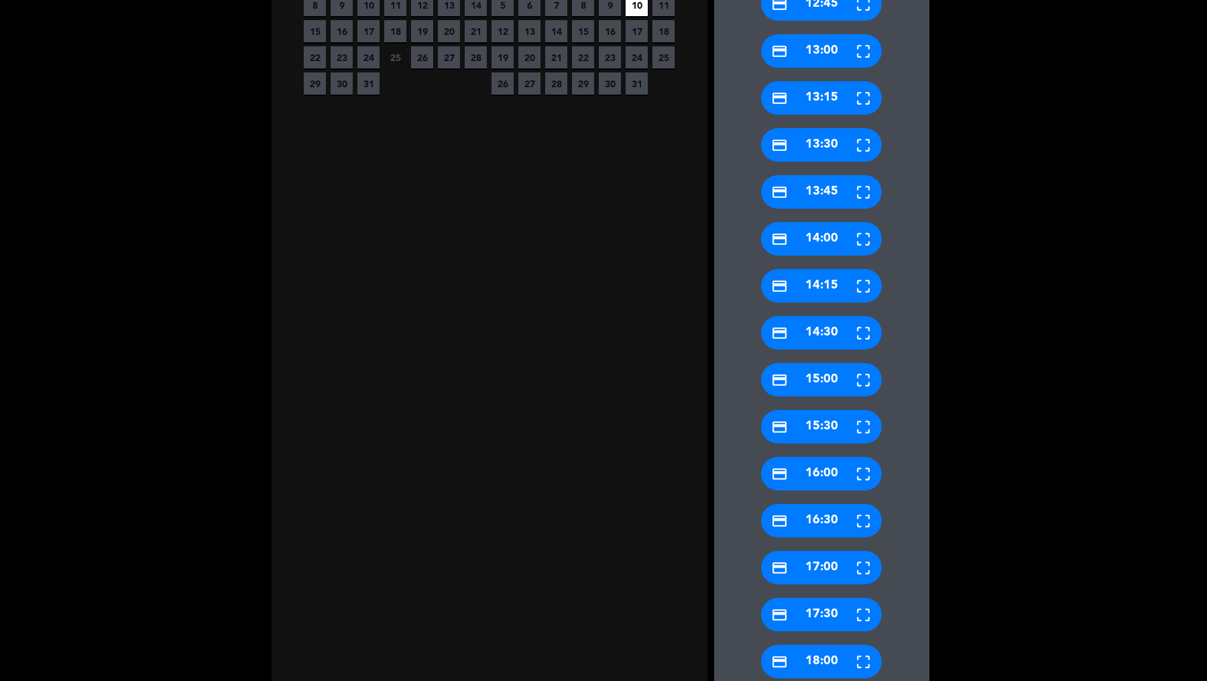
scroll to position [426, 0]
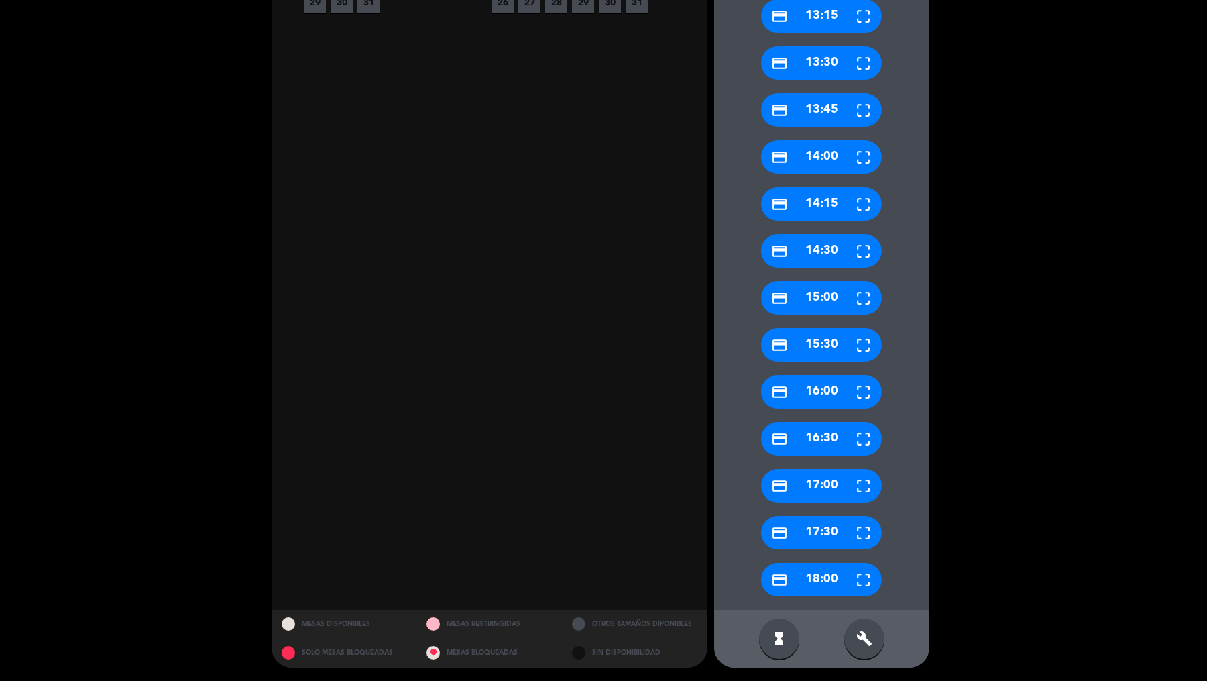
click at [865, 544] on icon "build" at bounding box center [865, 639] width 16 height 16
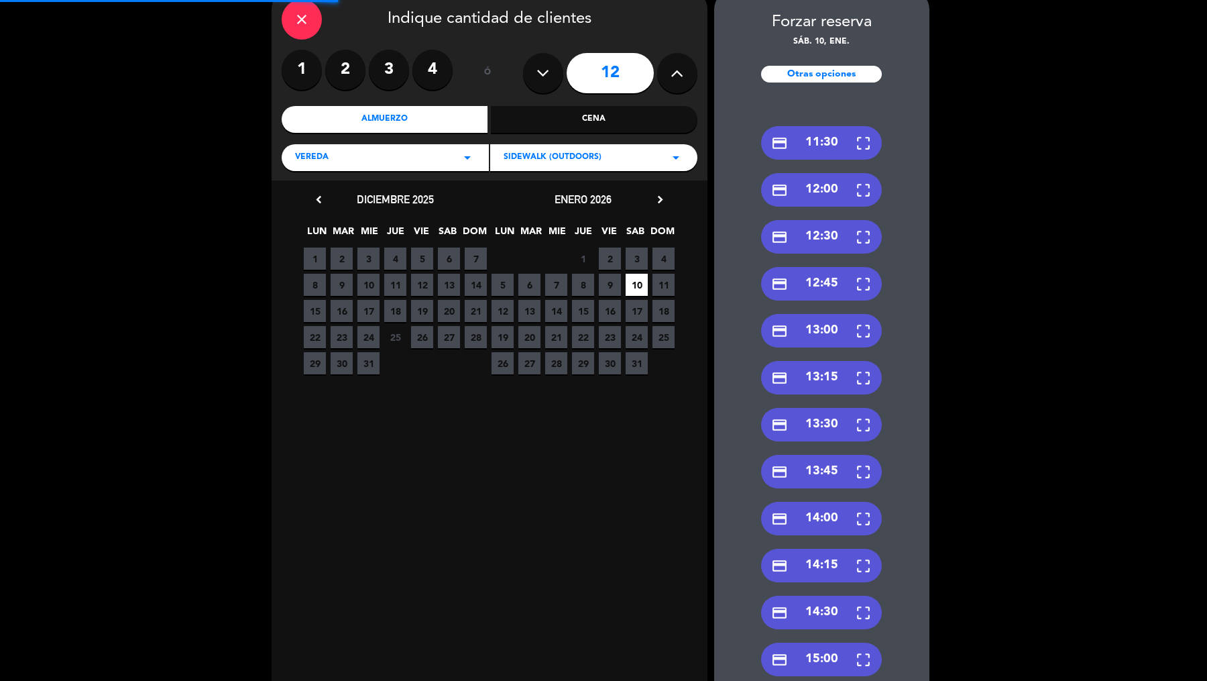
scroll to position [0, 0]
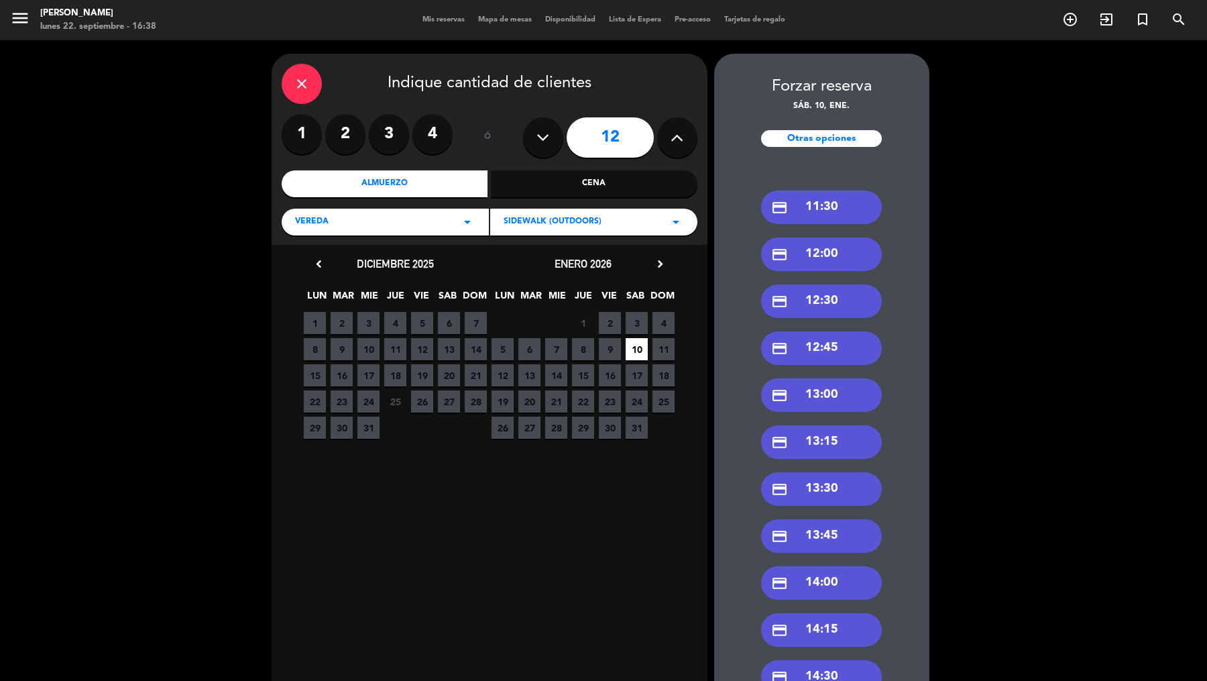
click at [838, 210] on div "credit_card 11:30" at bounding box center [821, 208] width 121 height 34
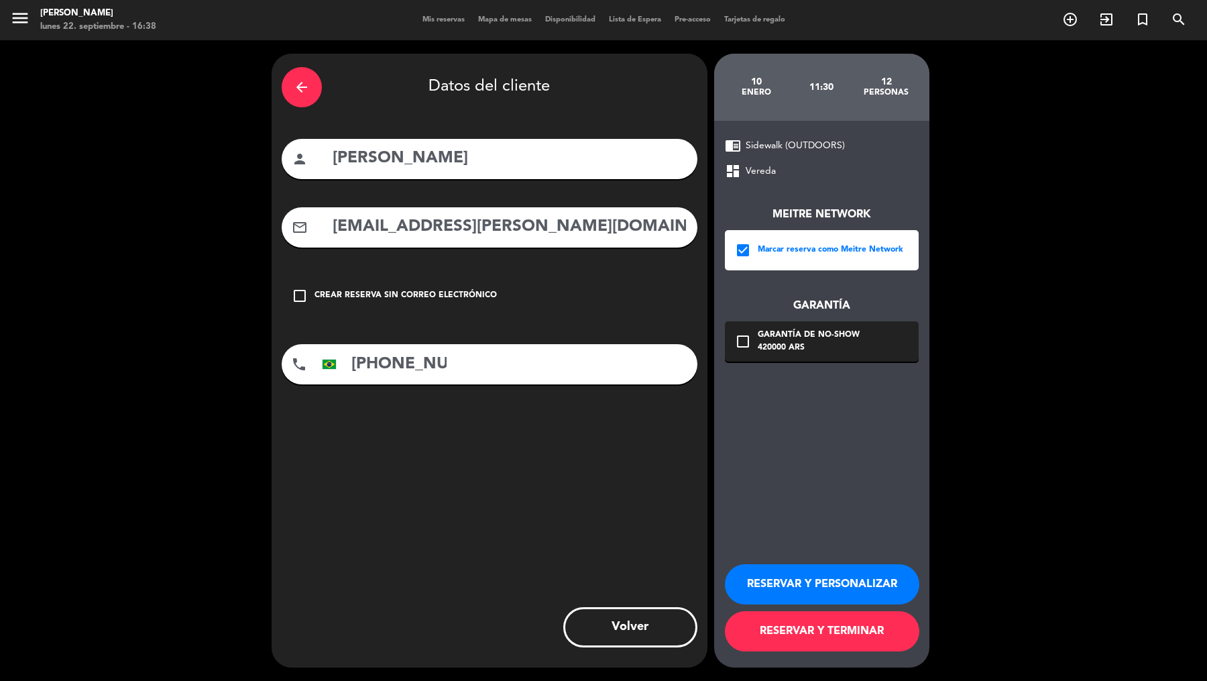
click at [781, 335] on div "Garantía de no-show" at bounding box center [809, 335] width 102 height 13
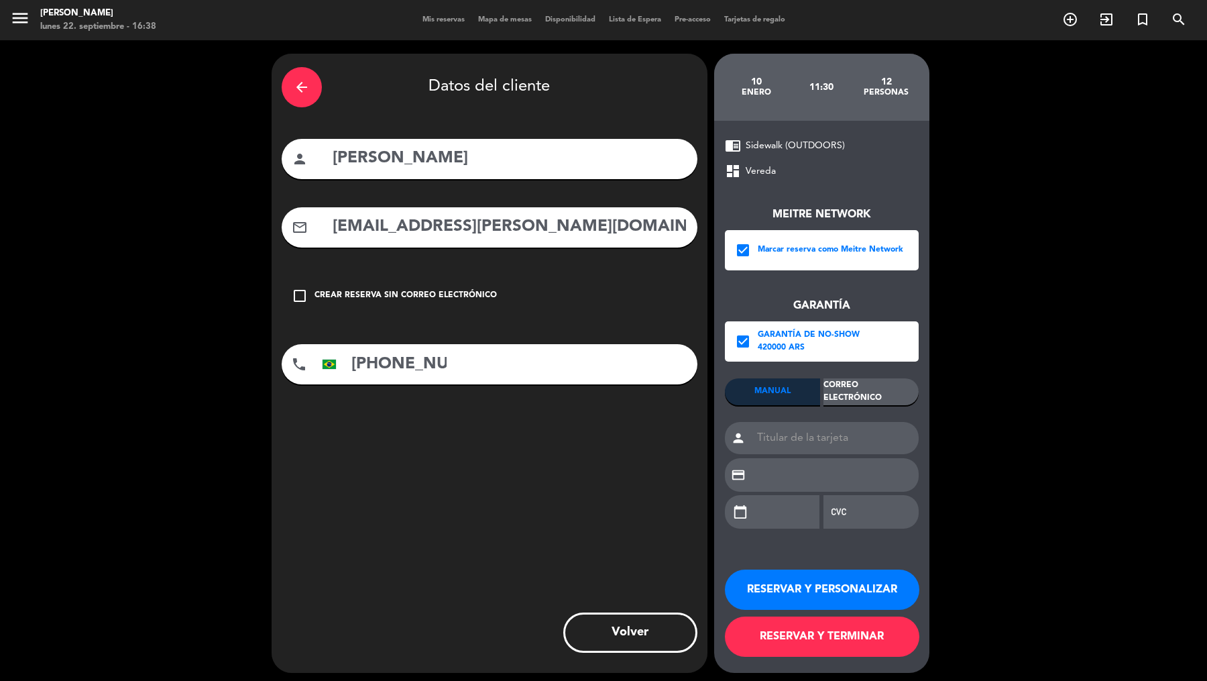
click at [873, 398] on div "Correo Electrónico" at bounding box center [871, 391] width 95 height 27
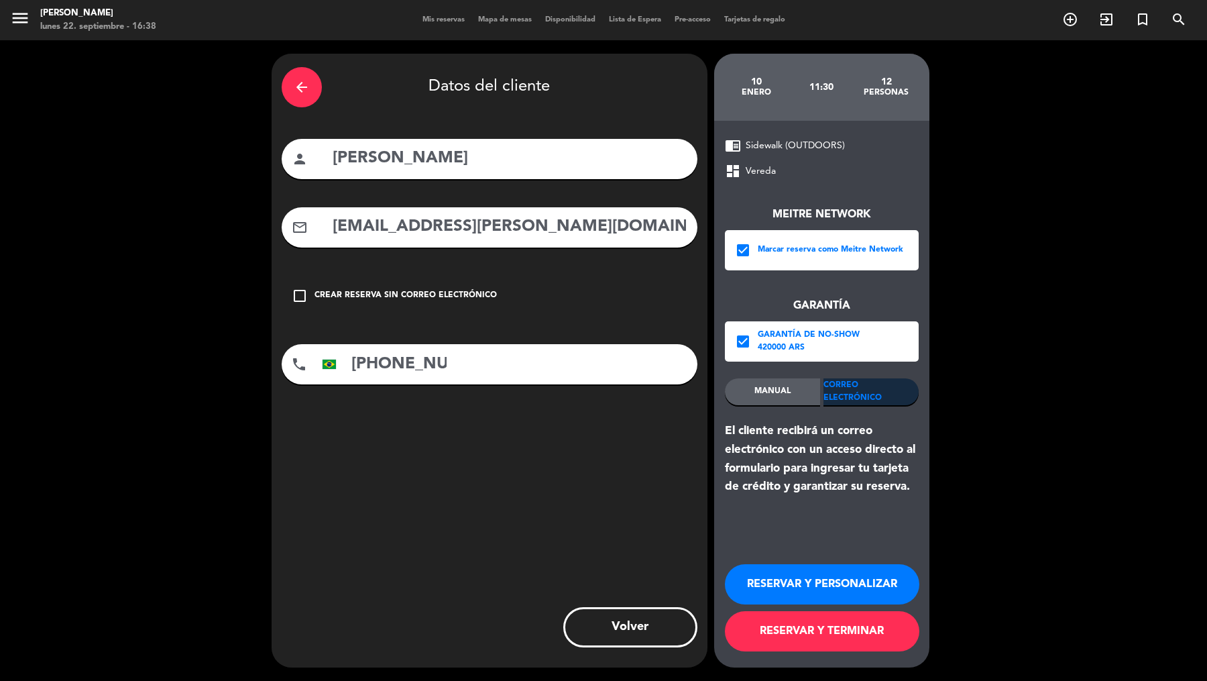
click at [830, 544] on button "RESERVAR Y TERMINAR" at bounding box center [822, 631] width 195 height 40
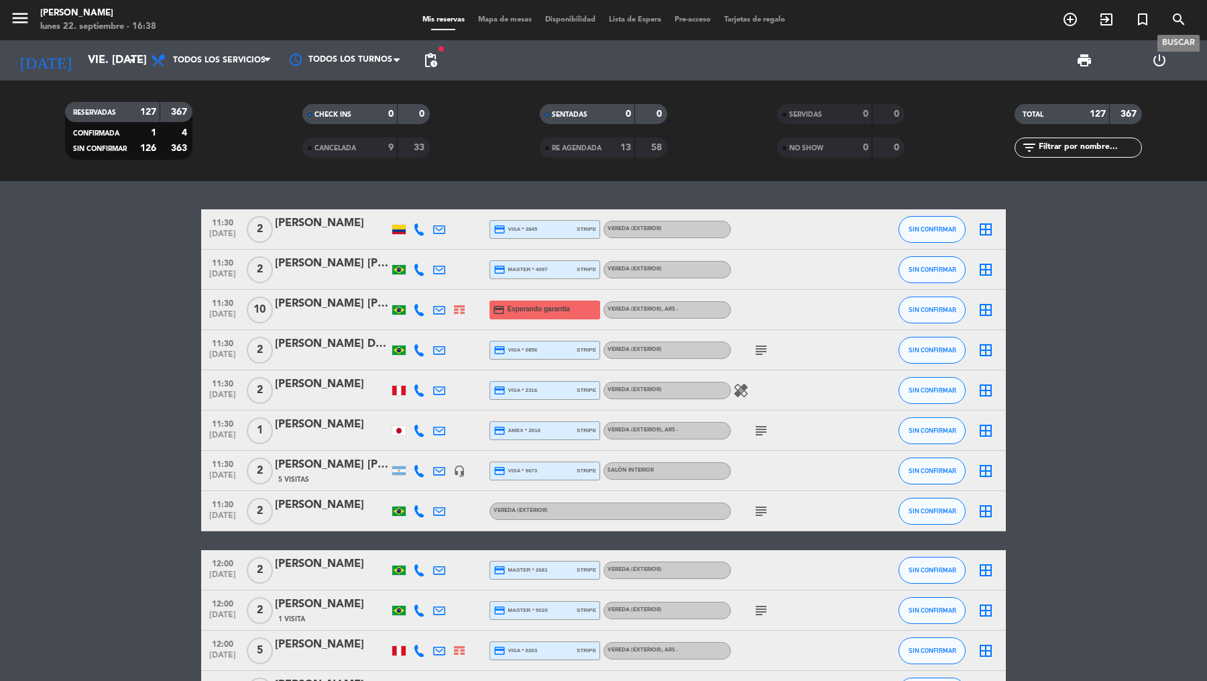
click at [965, 23] on span "search" at bounding box center [1179, 19] width 36 height 23
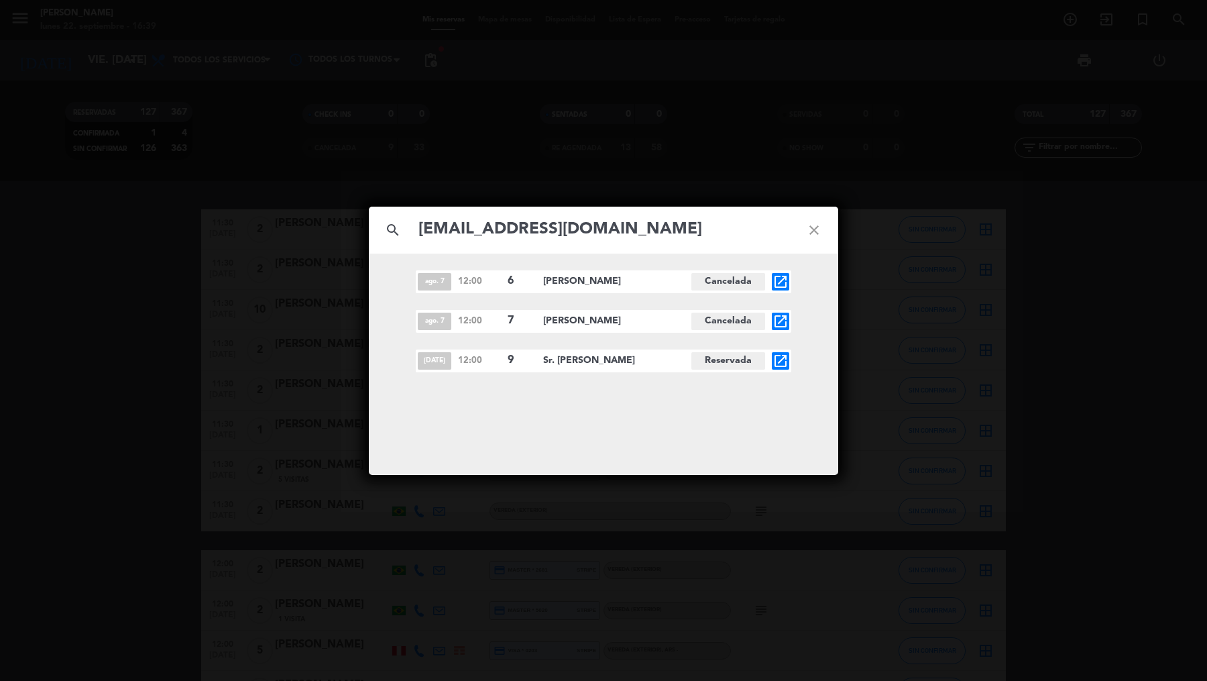
type input "[EMAIL_ADDRESS][DOMAIN_NAME]"
click at [777, 355] on icon "open_in_new" at bounding box center [781, 361] width 16 height 16
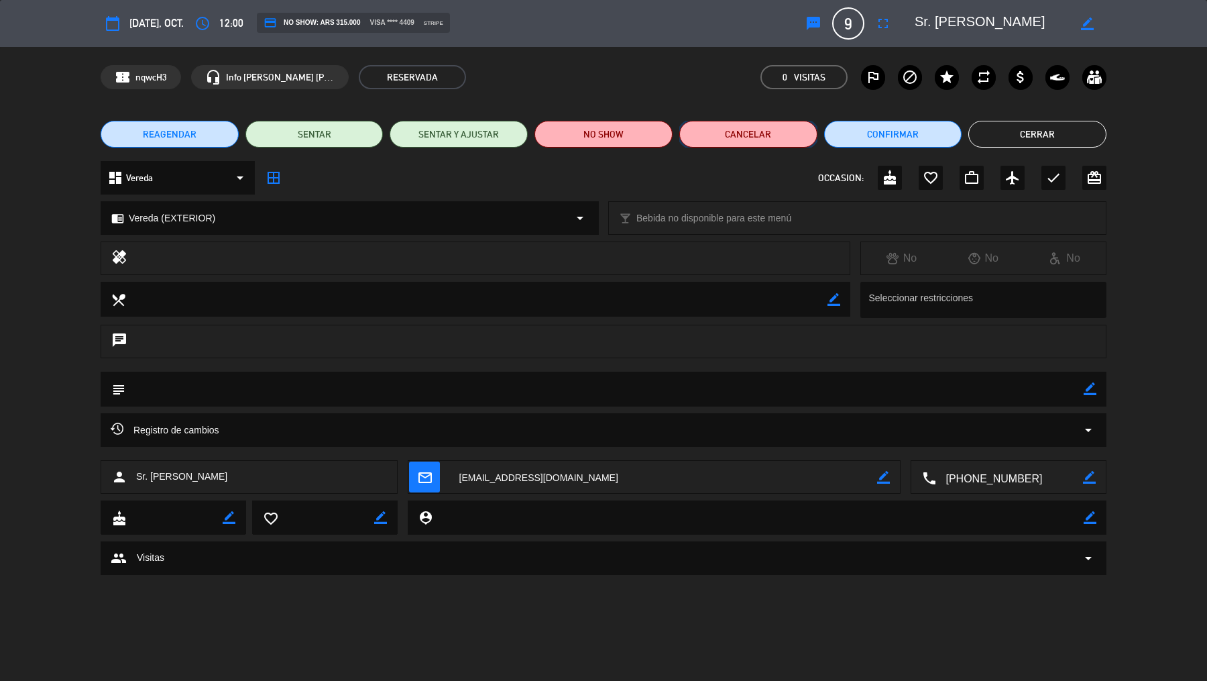
click at [763, 134] on button "Cancelar" at bounding box center [749, 134] width 138 height 27
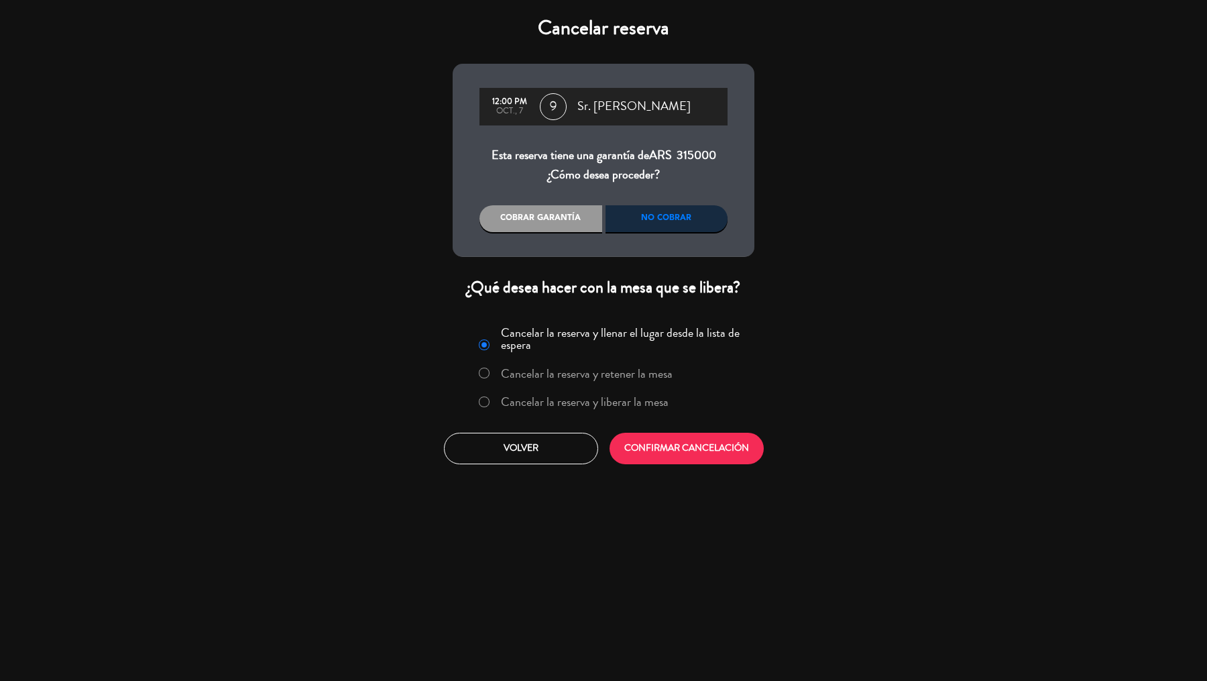
click at [632, 408] on label "Cancelar la reserva y liberar la mesa" at bounding box center [585, 402] width 168 height 12
click at [661, 453] on button "CONFIRMAR CANCELACIÓN" at bounding box center [687, 449] width 154 height 32
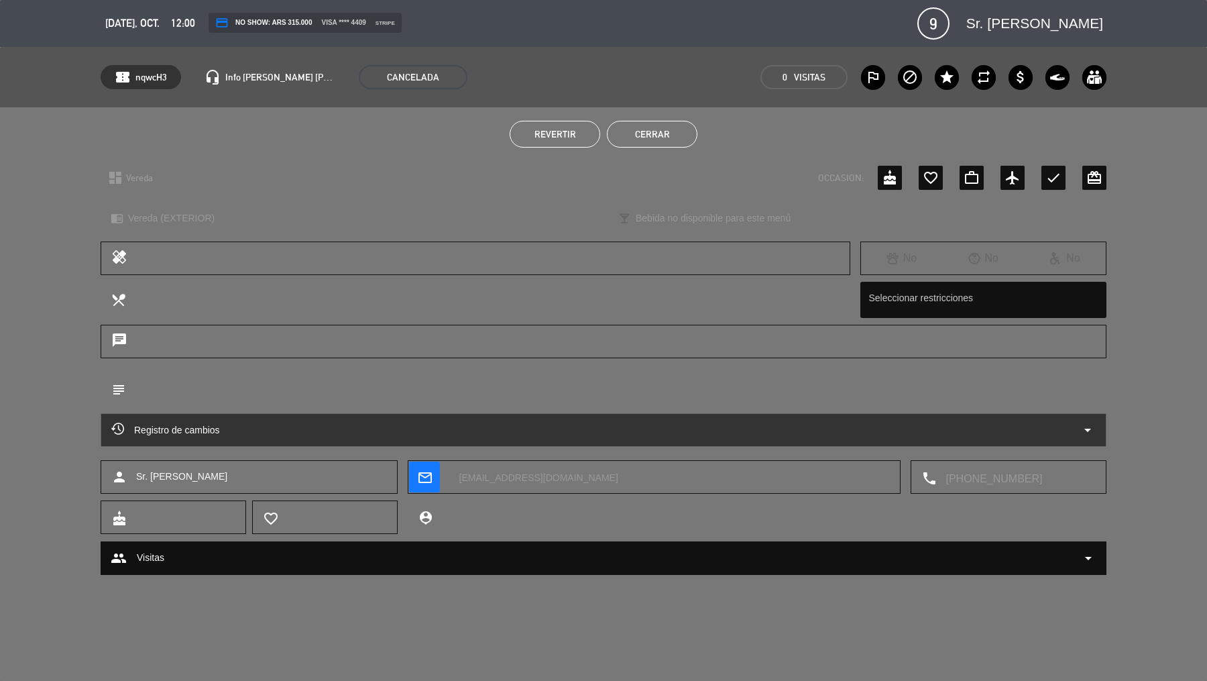
click at [674, 138] on button "Cerrar" at bounding box center [652, 134] width 91 height 27
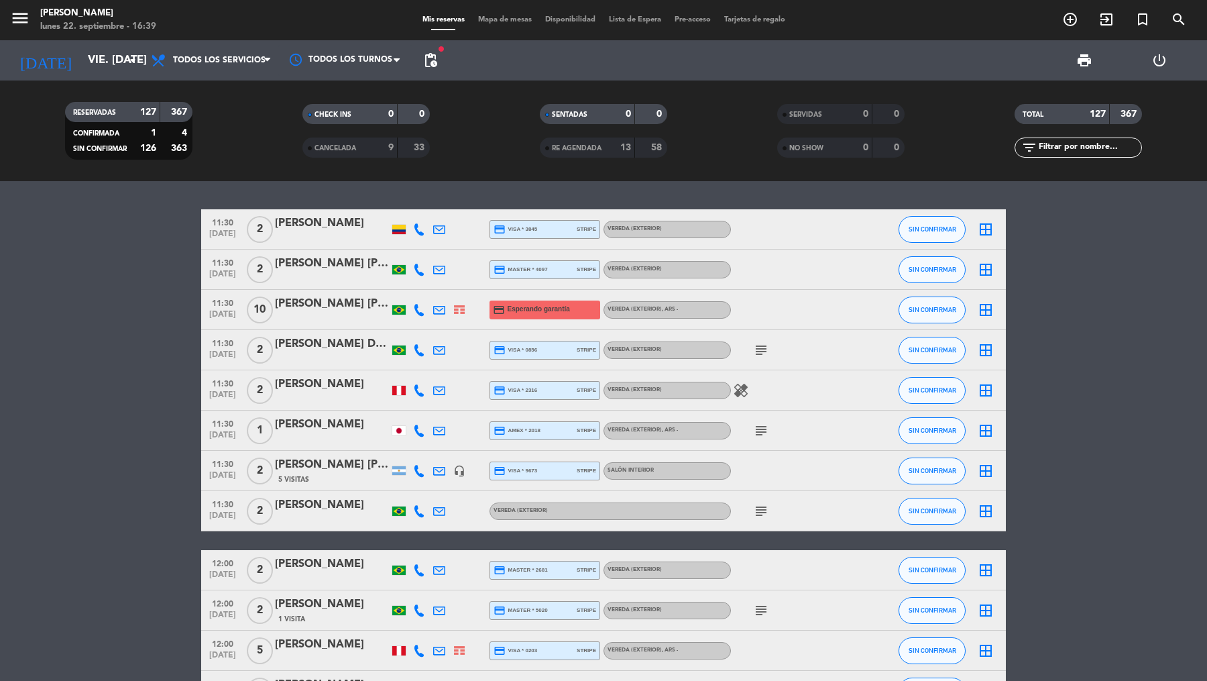
click at [965, 25] on span "add_circle_outline" at bounding box center [1070, 19] width 36 height 23
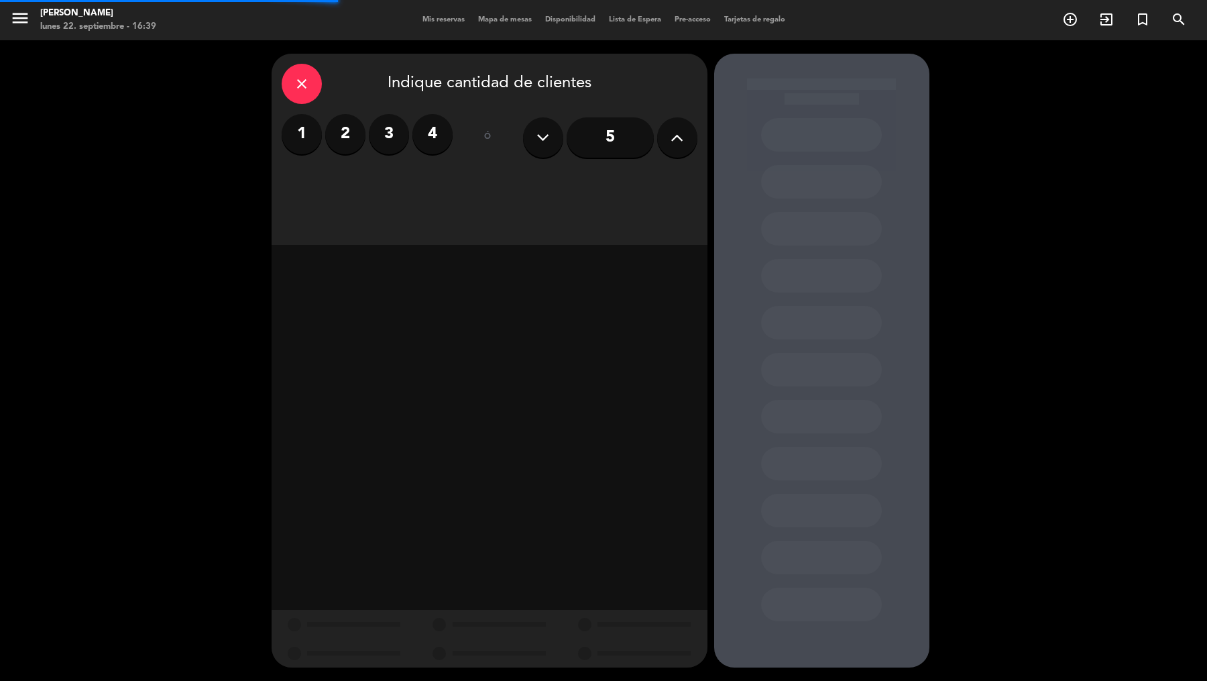
click at [627, 127] on input "5" at bounding box center [610, 137] width 87 height 40
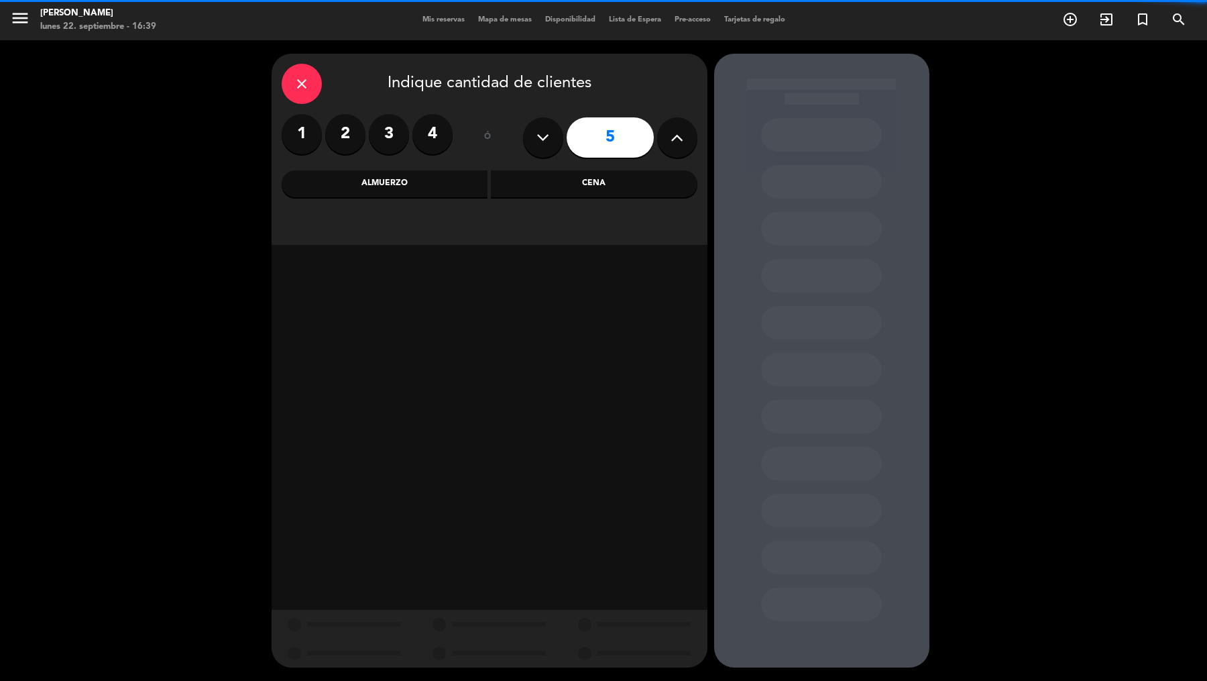
click at [563, 173] on div "Cena" at bounding box center [594, 183] width 207 height 27
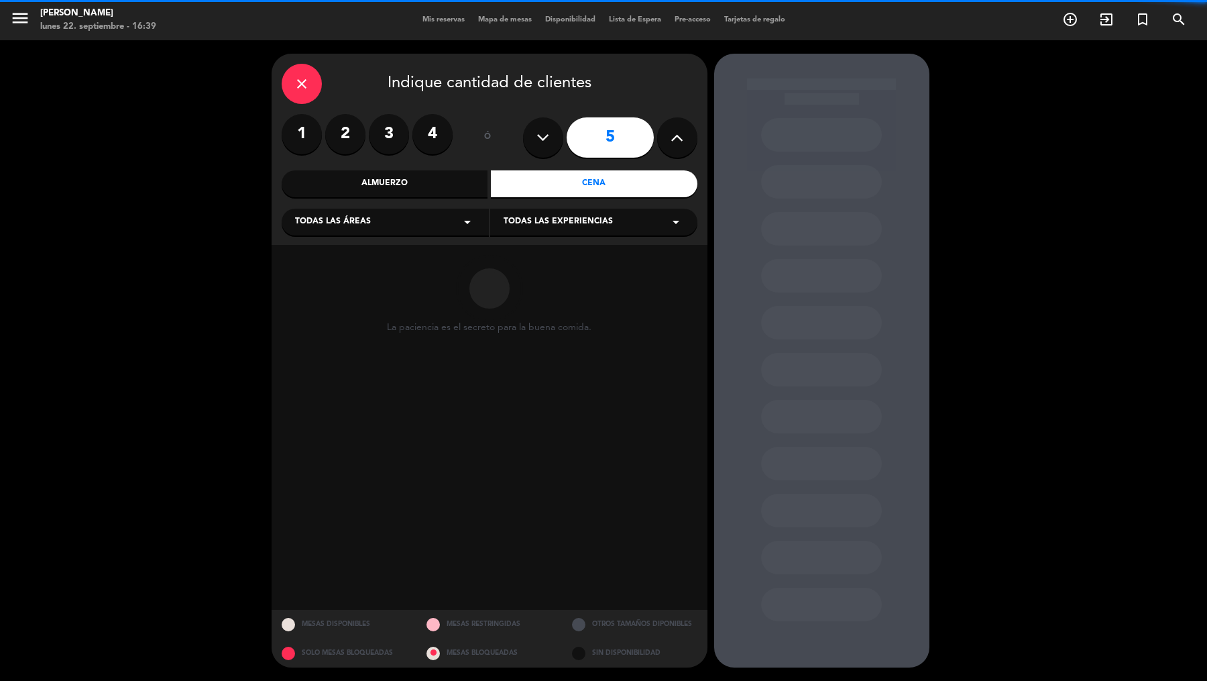
click at [462, 224] on icon "arrow_drop_down" at bounding box center [467, 222] width 16 height 16
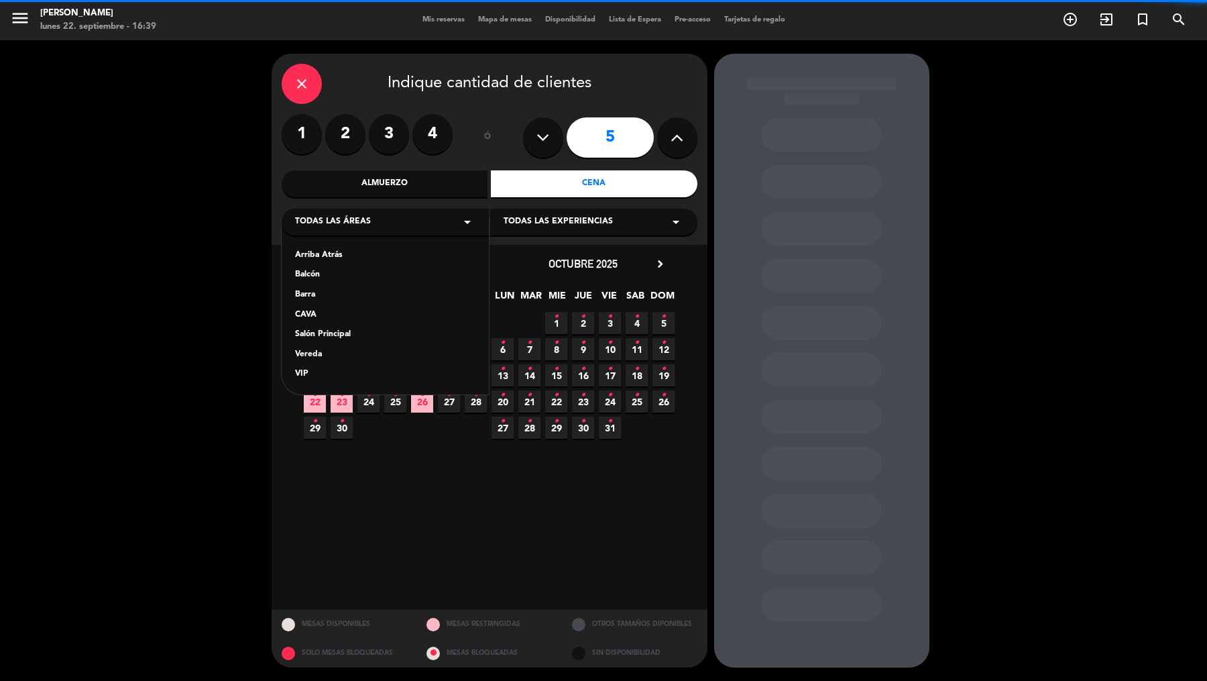
click at [366, 352] on div "Vereda" at bounding box center [385, 354] width 180 height 13
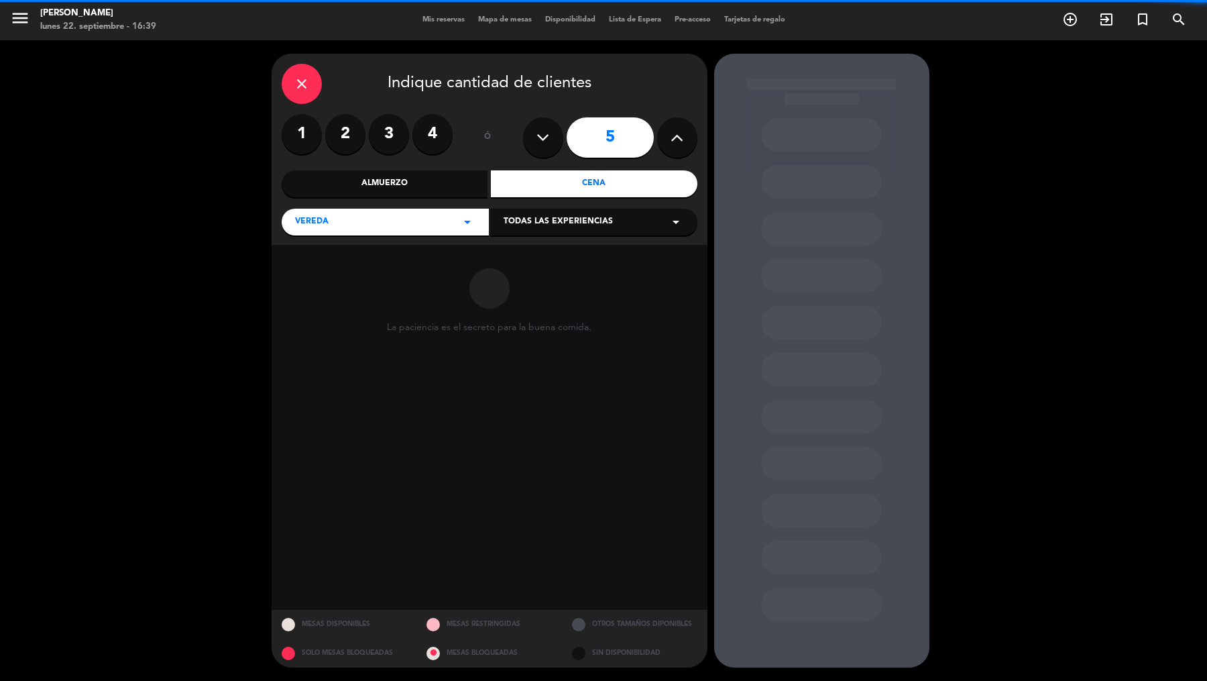
drag, startPoint x: 539, startPoint y: 211, endPoint x: 539, endPoint y: 231, distance: 20.1
click at [539, 211] on div "Todas las experiencias arrow_drop_down" at bounding box center [593, 222] width 207 height 27
click at [539, 256] on div "Sidewalk (OUTDOORS)" at bounding box center [594, 255] width 180 height 13
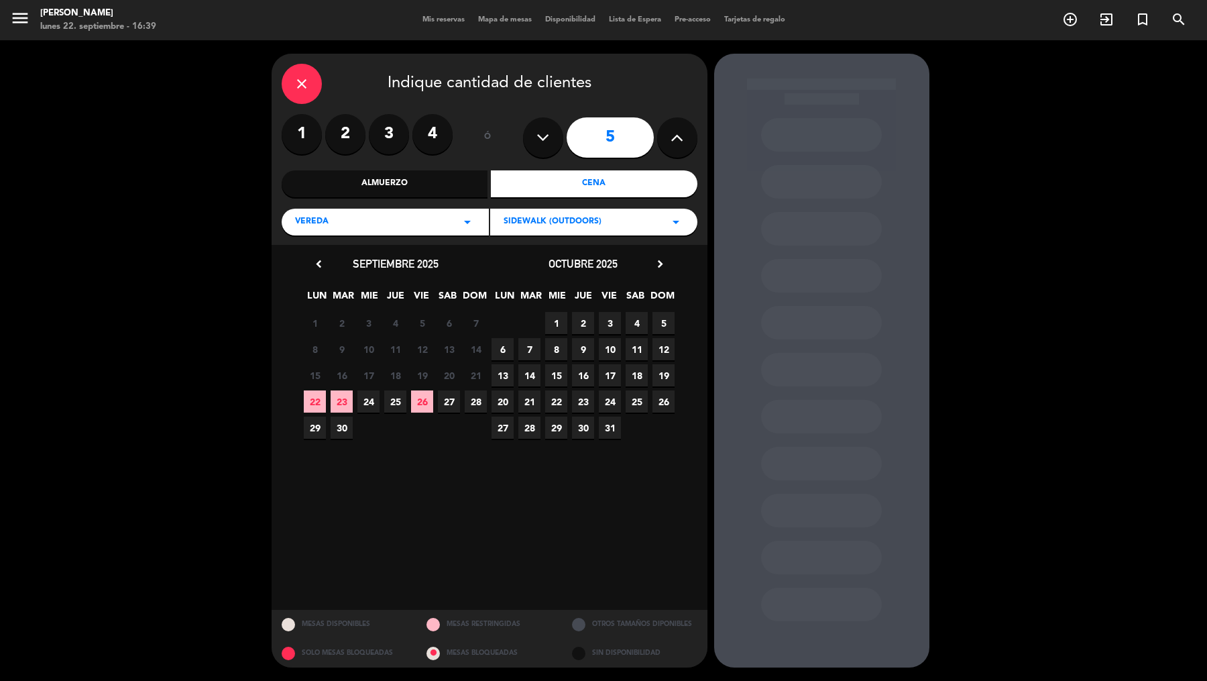
click at [657, 264] on icon "chevron_right" at bounding box center [660, 264] width 14 height 14
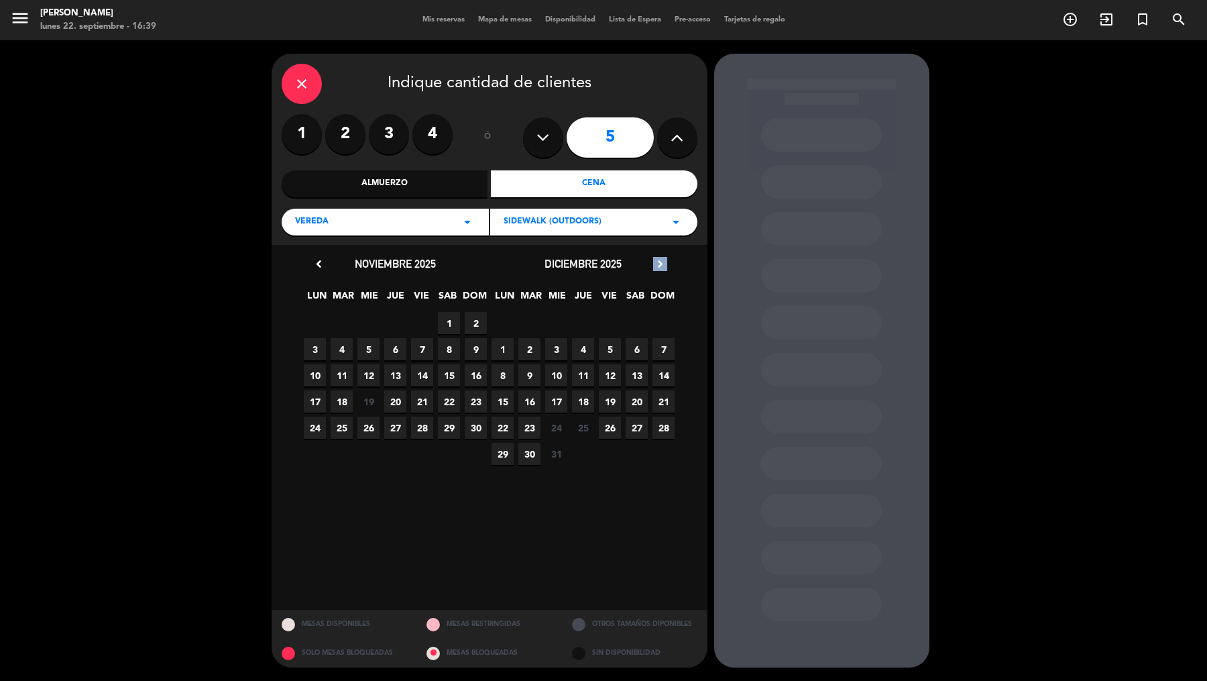
click at [419, 426] on span "28" at bounding box center [422, 428] width 22 height 22
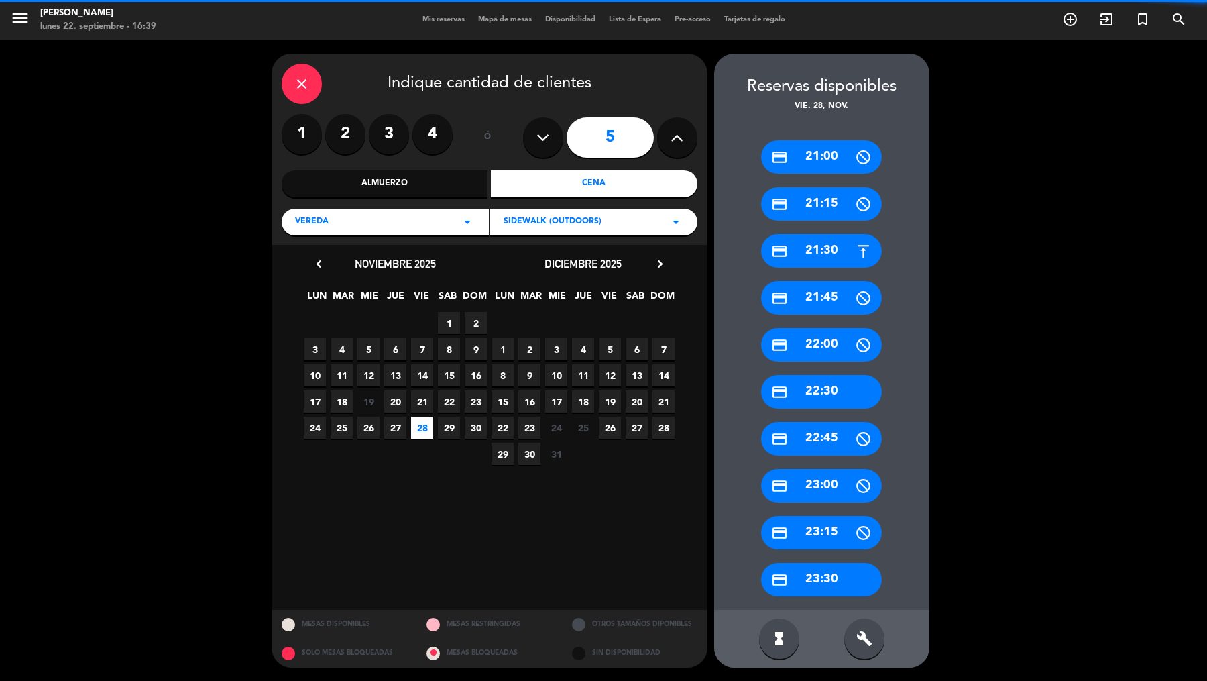
click at [802, 164] on div "credit_card 21:00" at bounding box center [821, 157] width 121 height 34
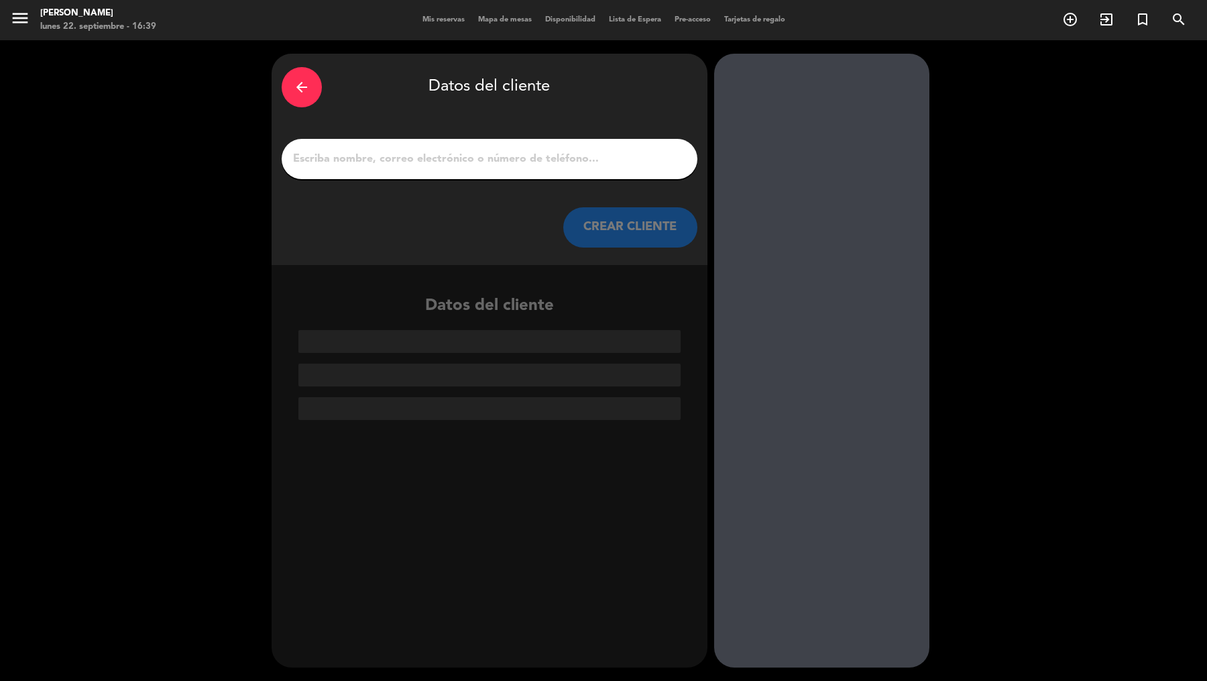
click at [311, 90] on div "arrow_back" at bounding box center [302, 87] width 40 height 40
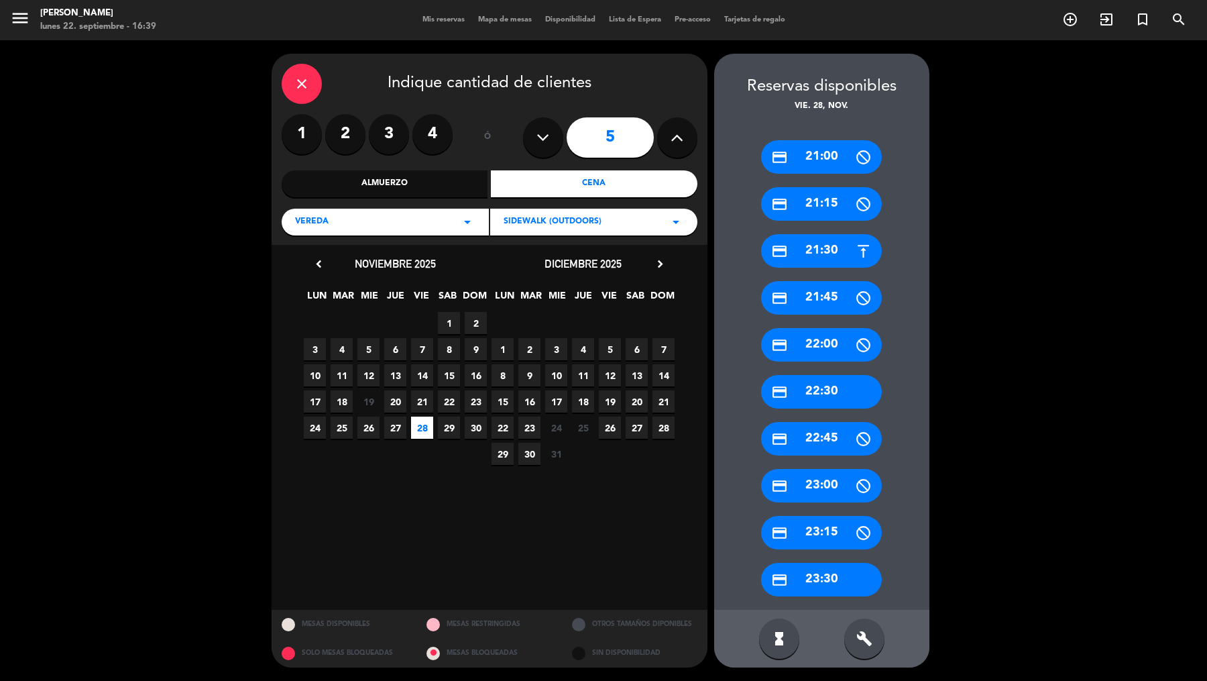
drag, startPoint x: 880, startPoint y: 653, endPoint x: 880, endPoint y: 635, distance: 18.8
click at [880, 544] on div "hourglass_full build" at bounding box center [821, 639] width 215 height 58
click at [875, 544] on div "build" at bounding box center [865, 638] width 40 height 40
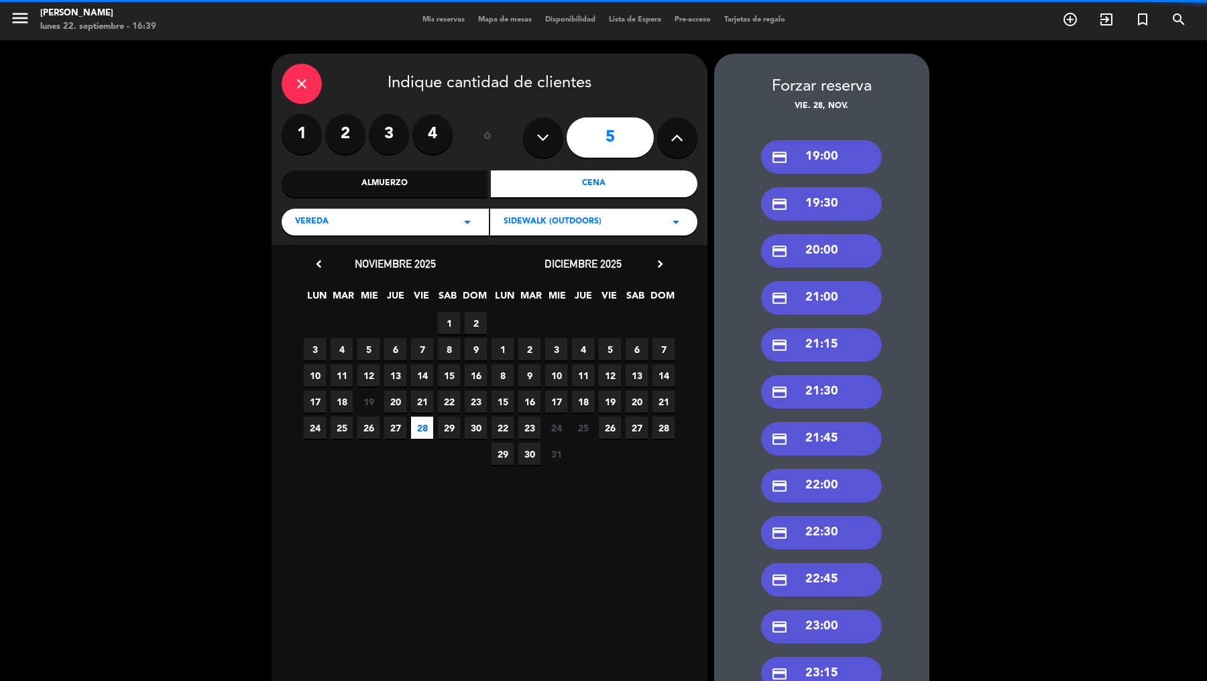
click at [839, 152] on div "credit_card 19:00" at bounding box center [821, 157] width 121 height 34
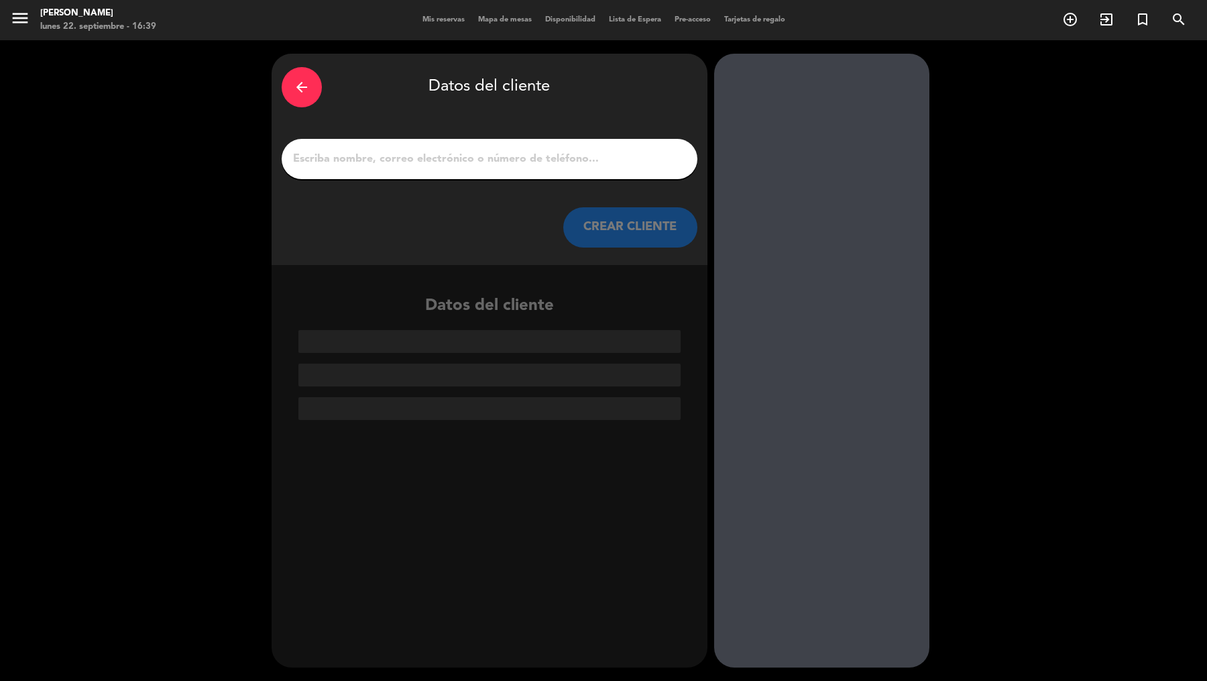
click at [608, 172] on div at bounding box center [490, 159] width 416 height 40
click at [608, 161] on input "1" at bounding box center [490, 159] width 396 height 19
paste input "[PERSON_NAME]"
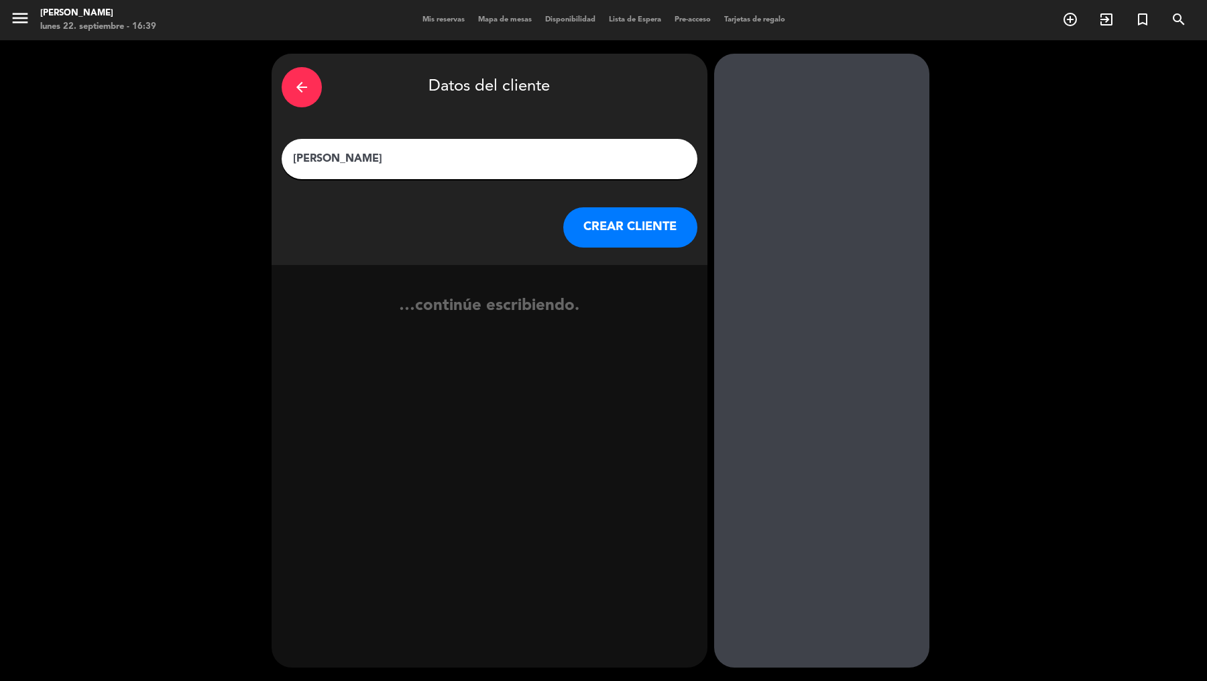
type input "[PERSON_NAME]"
click at [631, 225] on button "CREAR CLIENTE" at bounding box center [630, 227] width 134 height 40
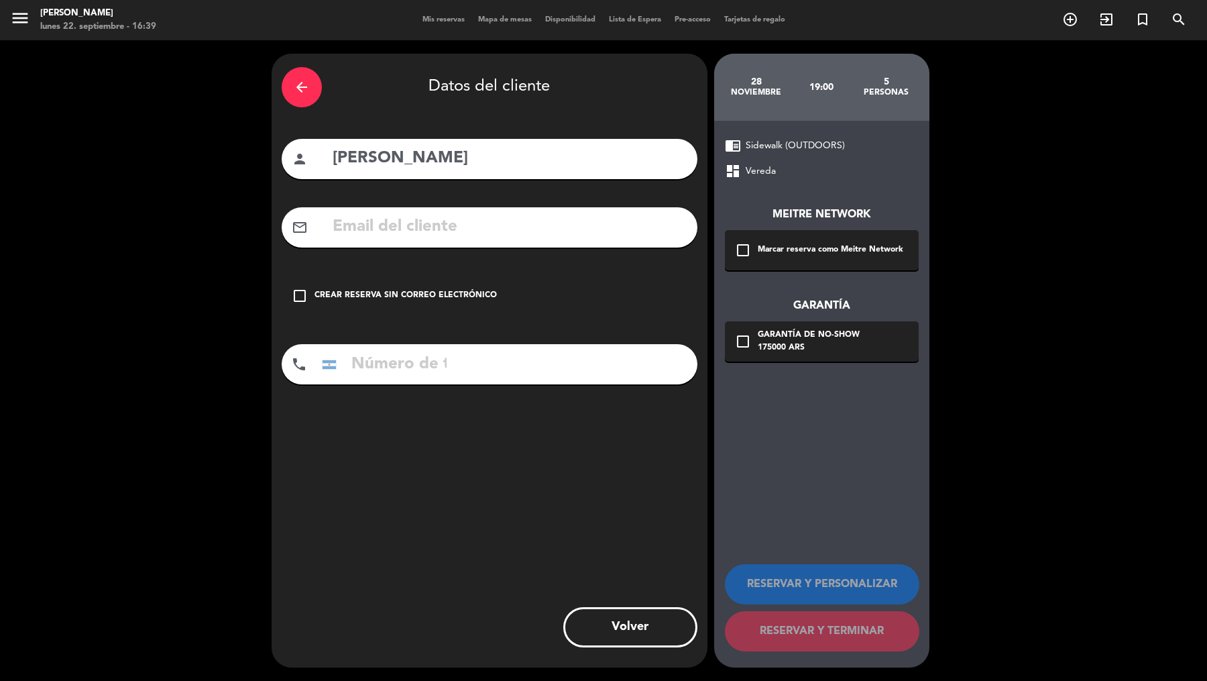
click at [794, 250] on div "Marcar reserva como Meitre Network" at bounding box center [831, 249] width 146 height 13
click at [798, 331] on div "Garantía de no-show" at bounding box center [809, 335] width 102 height 13
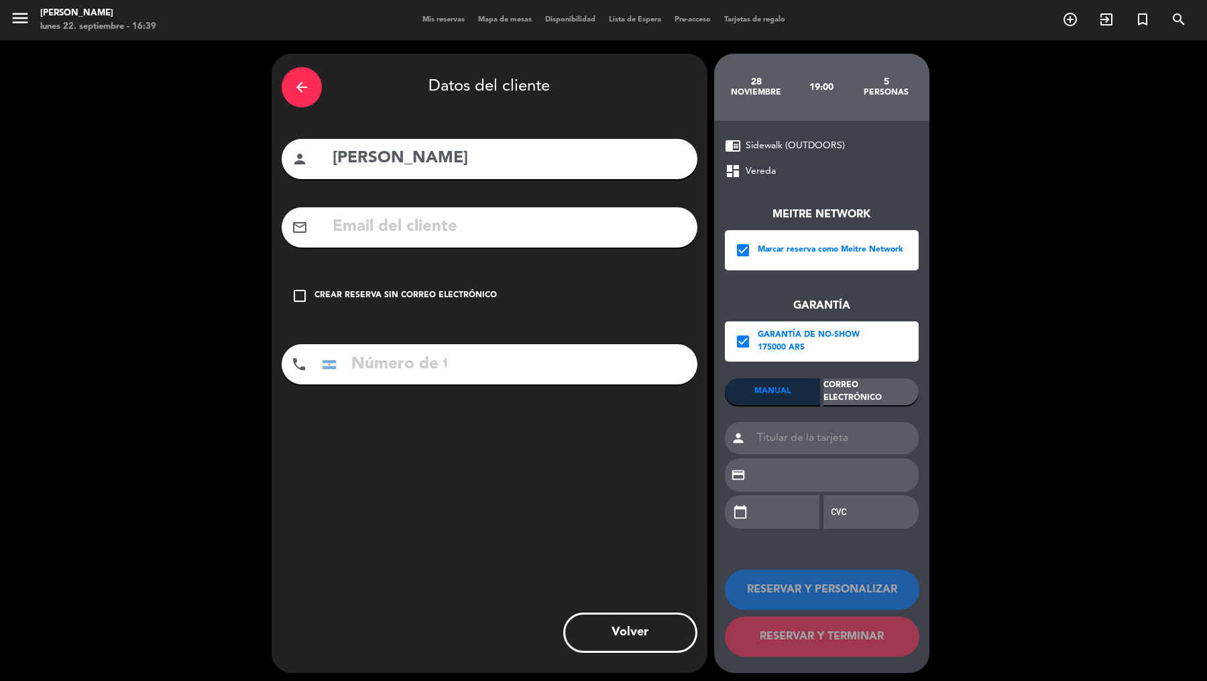
click at [871, 419] on div "MANUAL Correo Electrónico person credit_card calendar_today" at bounding box center [822, 459] width 194 height 163
click at [867, 389] on div "Correo Electrónico" at bounding box center [871, 391] width 95 height 27
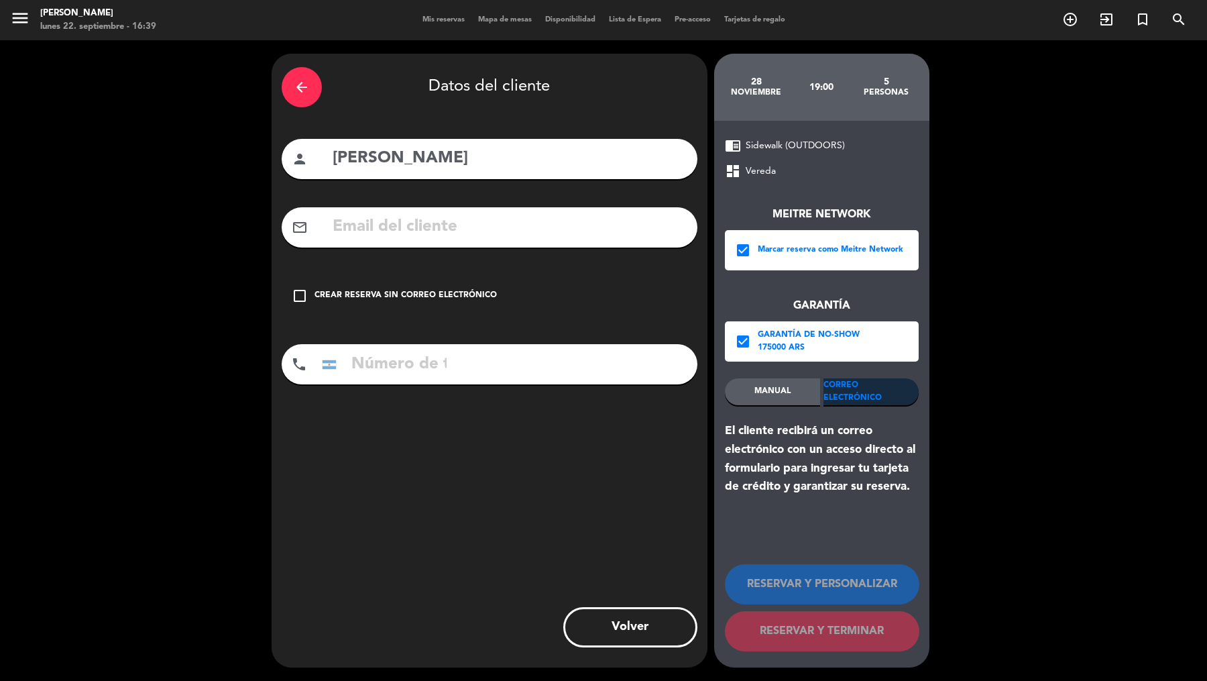
click at [577, 229] on input "text" at bounding box center [509, 227] width 356 height 28
click at [578, 223] on input "text" at bounding box center [509, 227] width 356 height 28
paste input "[PERSON_NAME][EMAIL_ADDRESS][PERSON_NAME][DOMAIN_NAME]"
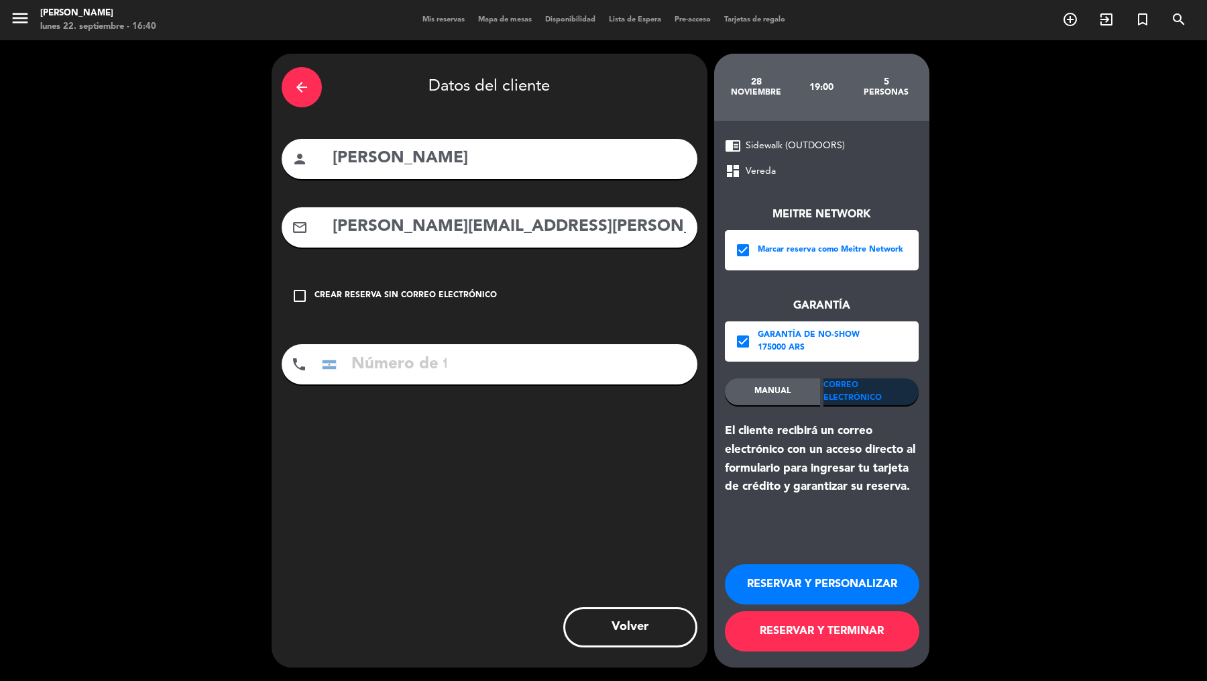
type input "[PERSON_NAME][EMAIL_ADDRESS][PERSON_NAME][DOMAIN_NAME]"
click at [539, 353] on div "phone [GEOGRAPHIC_DATA] +1 [GEOGRAPHIC_DATA] +44 [GEOGRAPHIC_DATA] ([GEOGRAPHIC…" at bounding box center [490, 364] width 416 height 40
click at [505, 365] on div "phone [GEOGRAPHIC_DATA] +1 [GEOGRAPHIC_DATA] +44 [GEOGRAPHIC_DATA] ([GEOGRAPHIC…" at bounding box center [490, 364] width 416 height 40
click at [406, 365] on input "tel" at bounding box center [384, 364] width 134 height 40
click at [370, 358] on input "tel" at bounding box center [384, 364] width 134 height 40
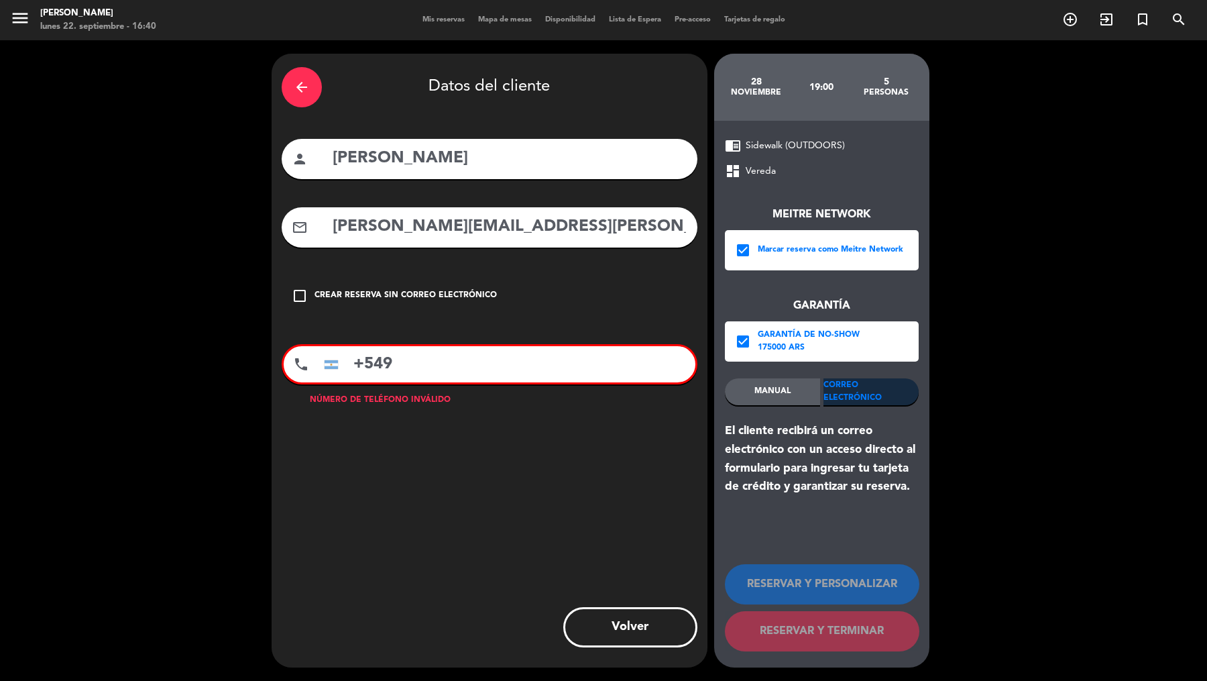
paste input "1168338177"
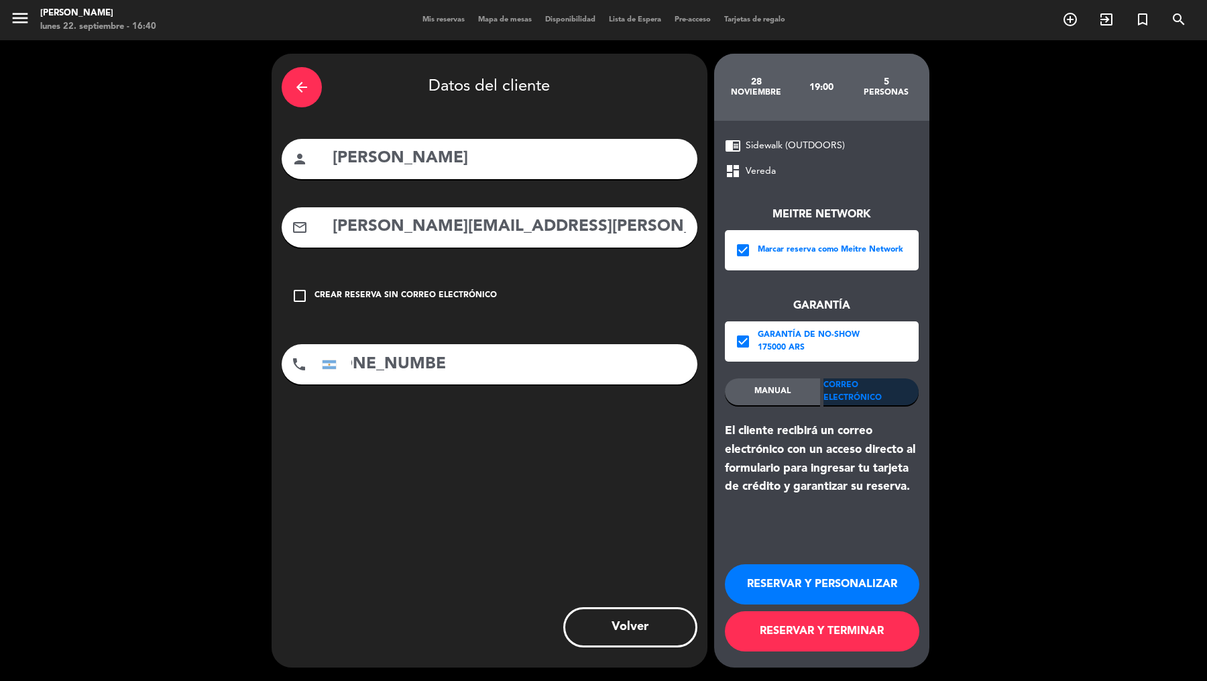
type input "[PHONE_NUMBER]"
click at [765, 544] on button "RESERVAR Y TERMINAR" at bounding box center [822, 631] width 195 height 40
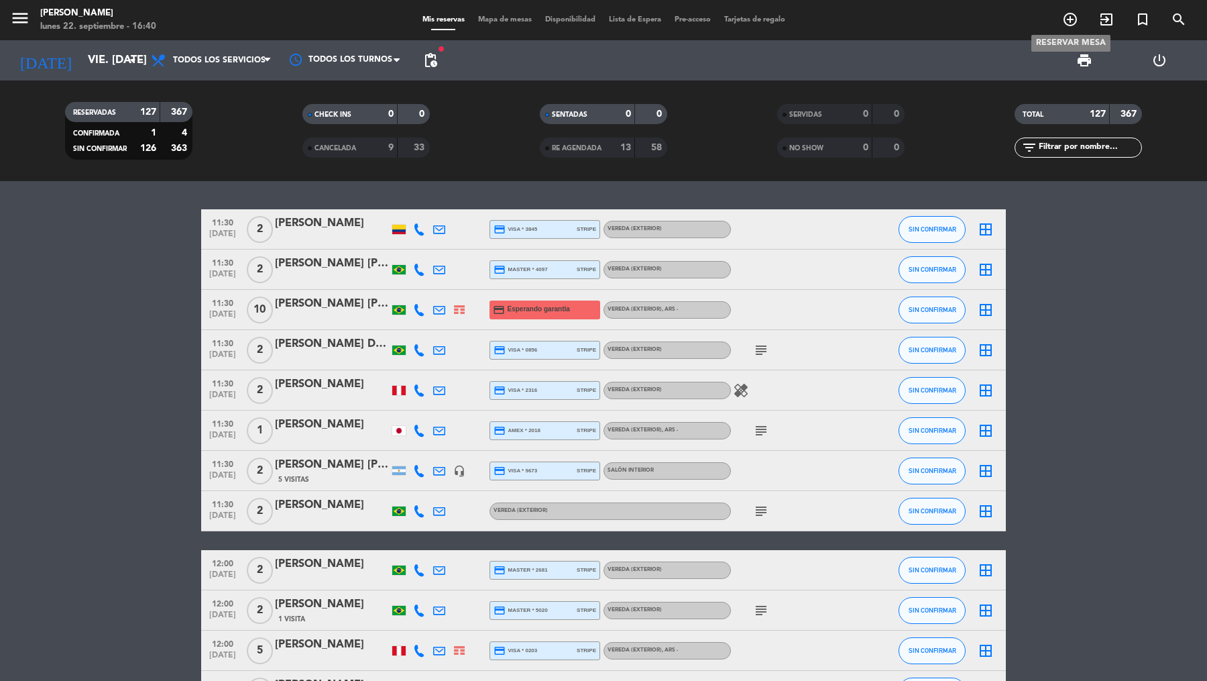
click at [965, 13] on icon "add_circle_outline" at bounding box center [1071, 19] width 16 height 16
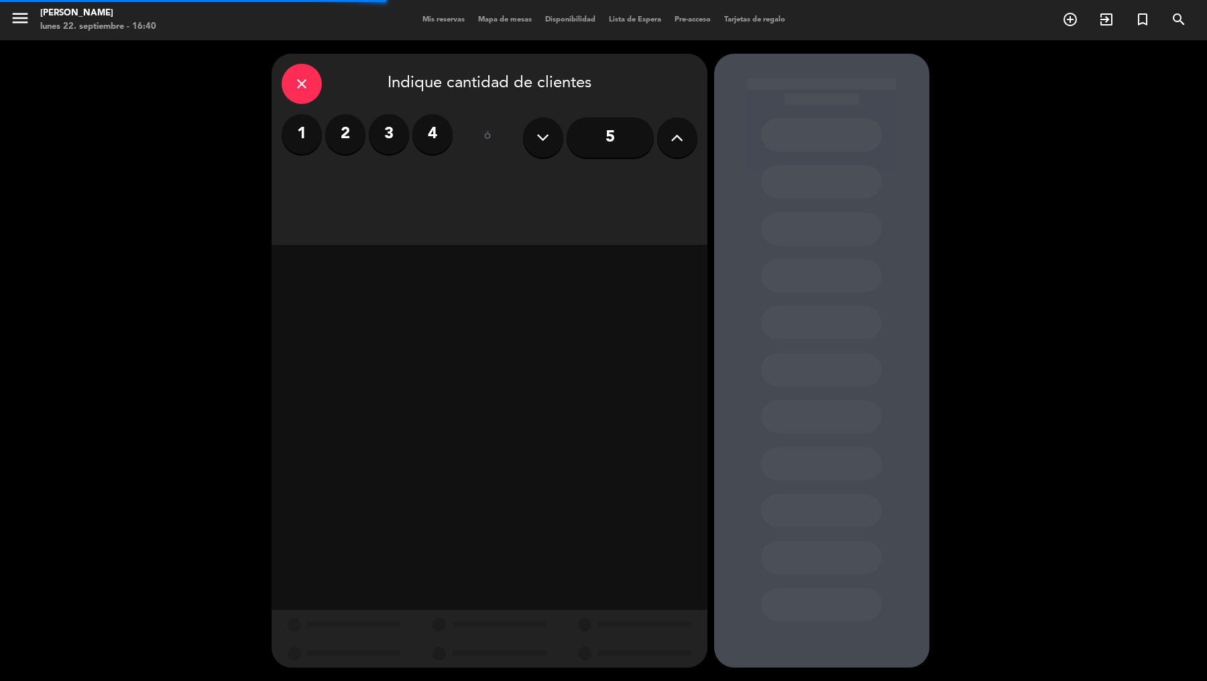
click at [688, 135] on button at bounding box center [677, 137] width 40 height 40
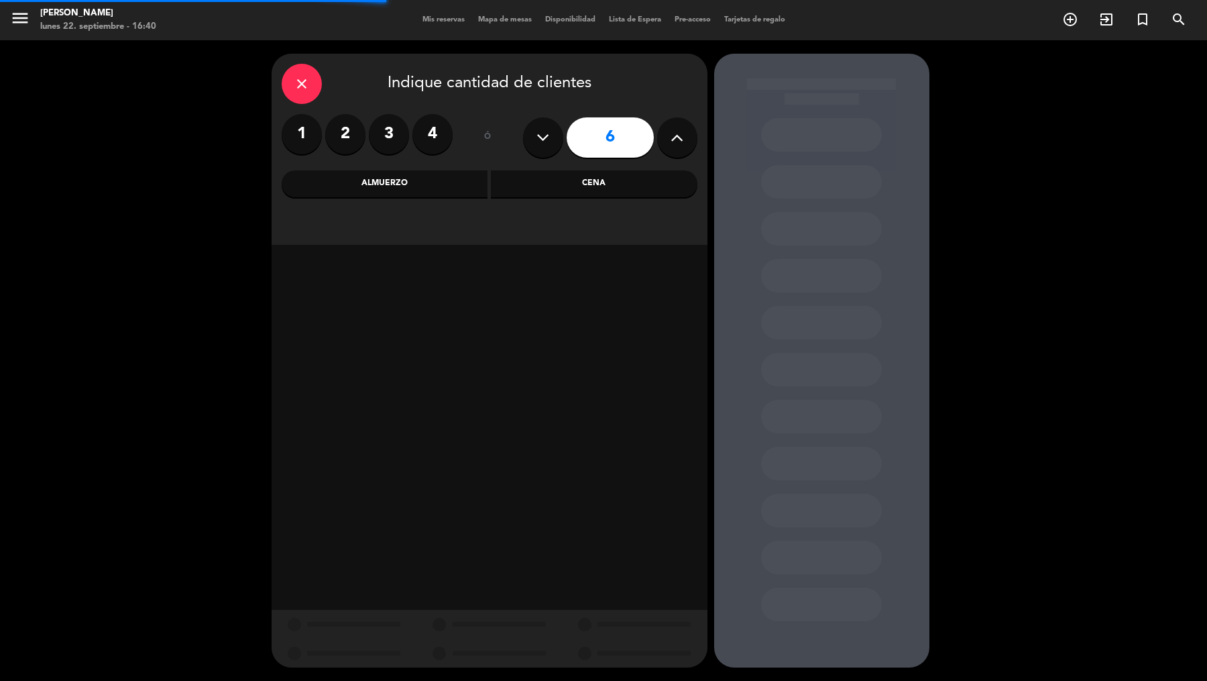
click at [688, 135] on button at bounding box center [677, 137] width 40 height 40
type input "8"
click at [563, 188] on div "Cena" at bounding box center [594, 183] width 207 height 27
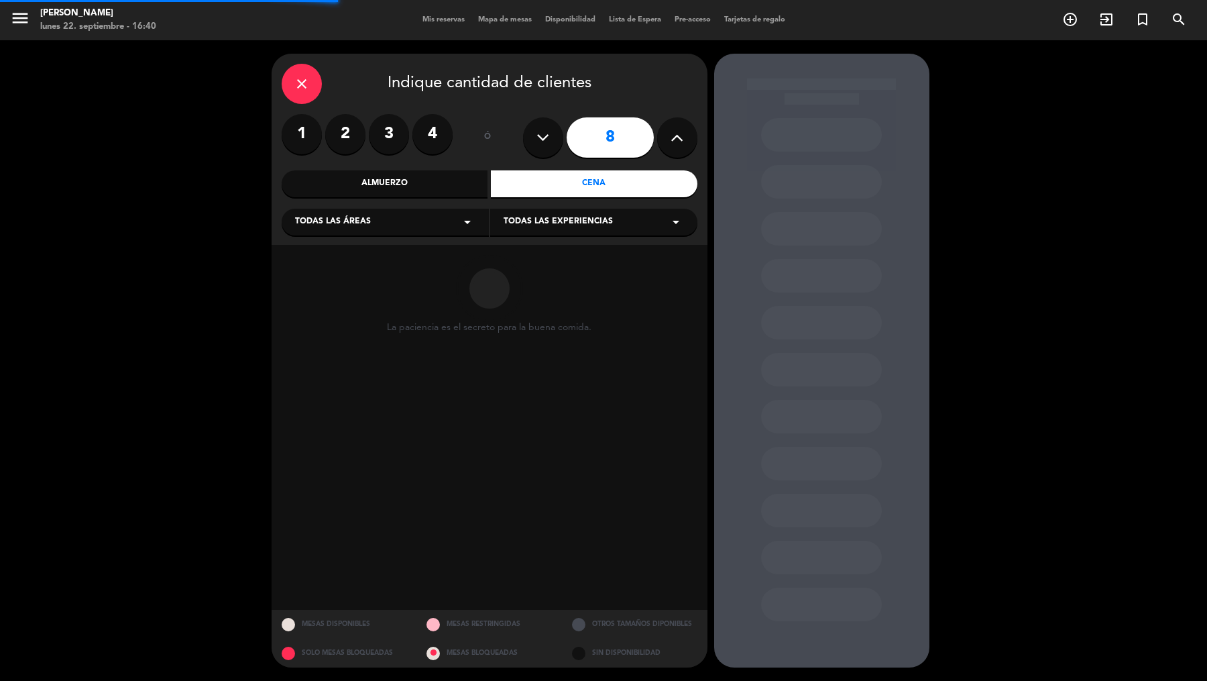
click at [437, 213] on div "Todas las áreas arrow_drop_down" at bounding box center [385, 222] width 207 height 27
click at [333, 353] on div "Vereda" at bounding box center [385, 354] width 180 height 13
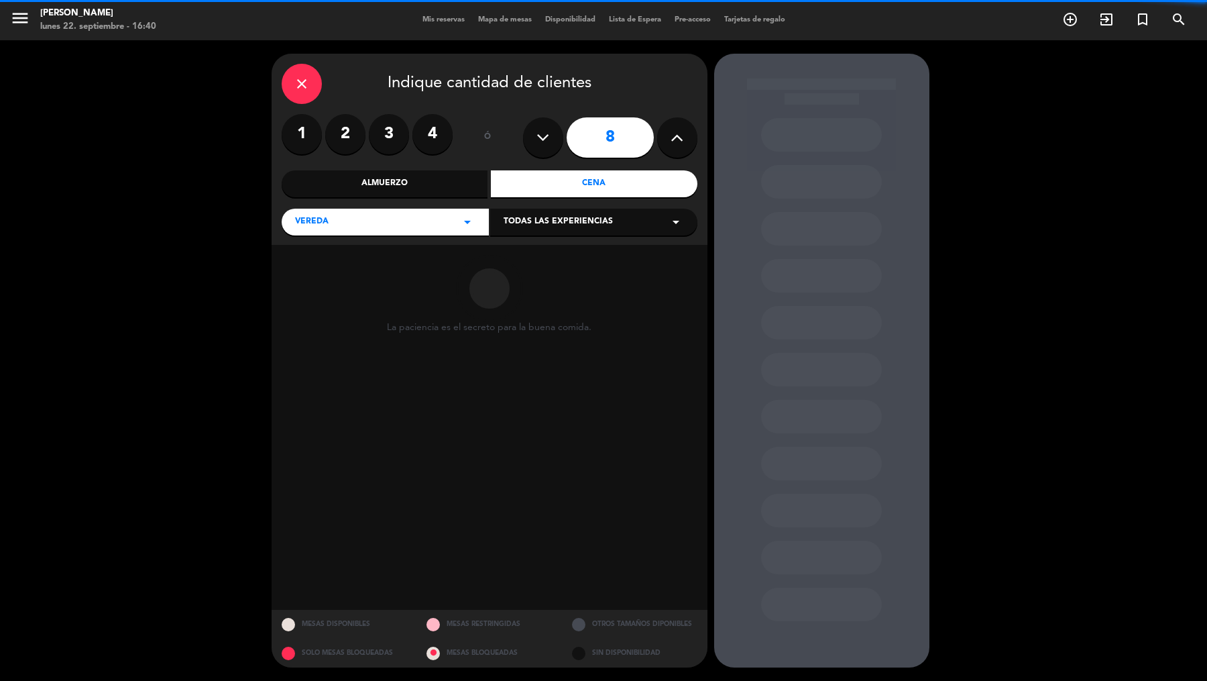
click at [547, 217] on span "Todas las experiencias" at bounding box center [558, 221] width 109 height 13
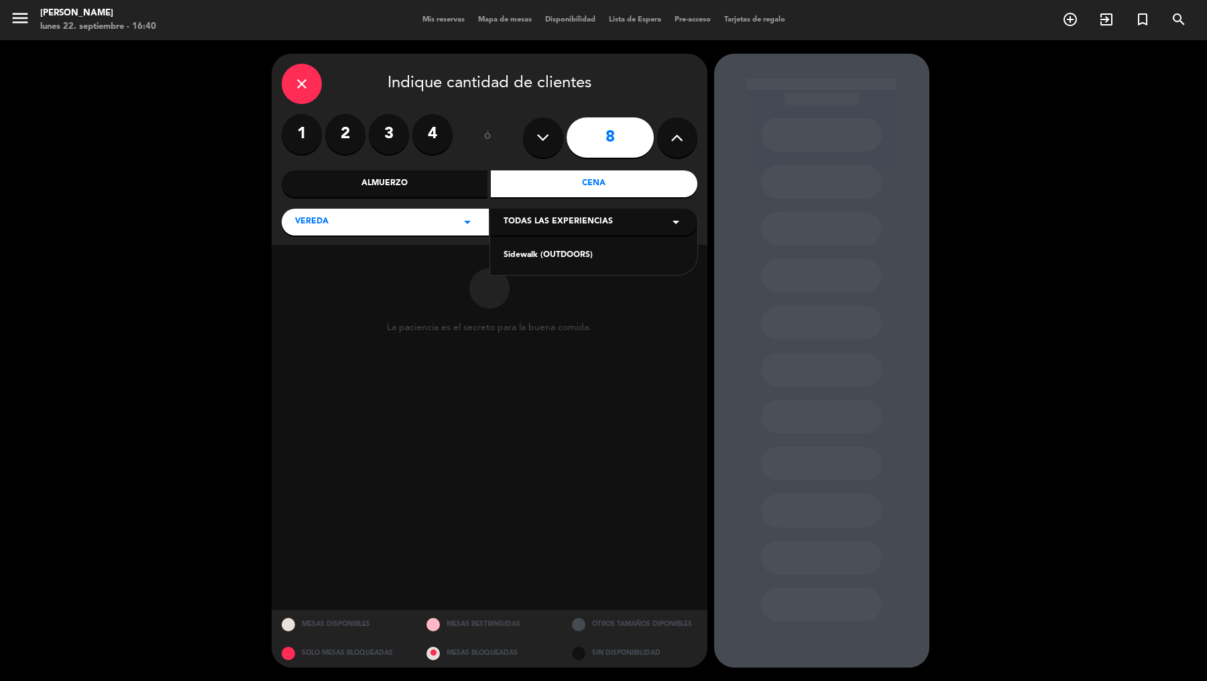
click at [540, 252] on div "Sidewalk (OUTDOORS)" at bounding box center [594, 255] width 180 height 13
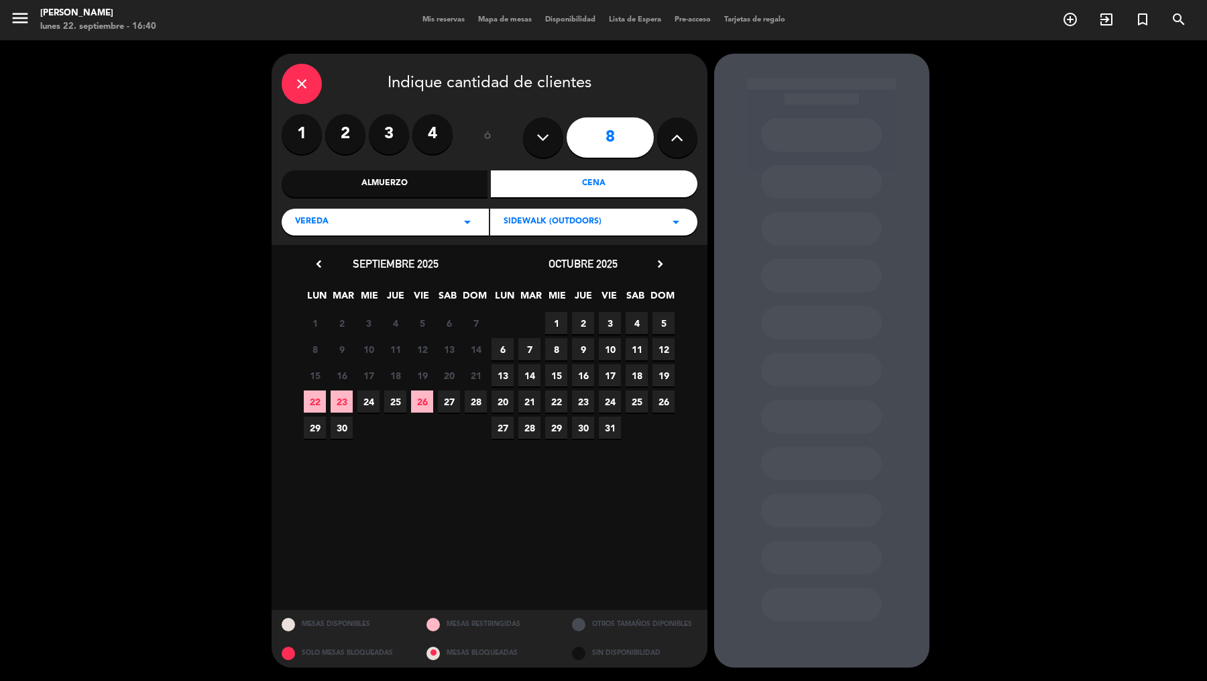
click at [656, 272] on div "octubre 2025 chevron_right LUN MAR [PERSON_NAME] VIE SAB DOM 29 30 1 2 3 4 5 6 …" at bounding box center [584, 348] width 188 height 186
click at [657, 270] on icon "chevron_right" at bounding box center [660, 264] width 14 height 14
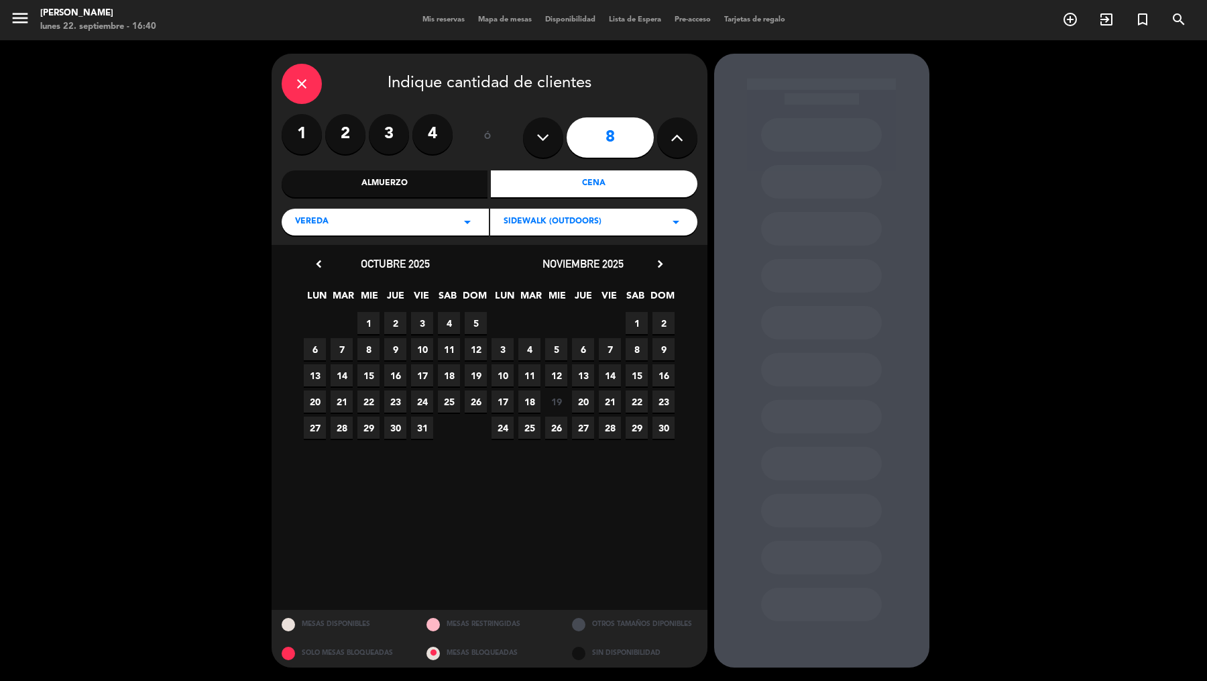
click at [587, 349] on span "6" at bounding box center [583, 349] width 22 height 22
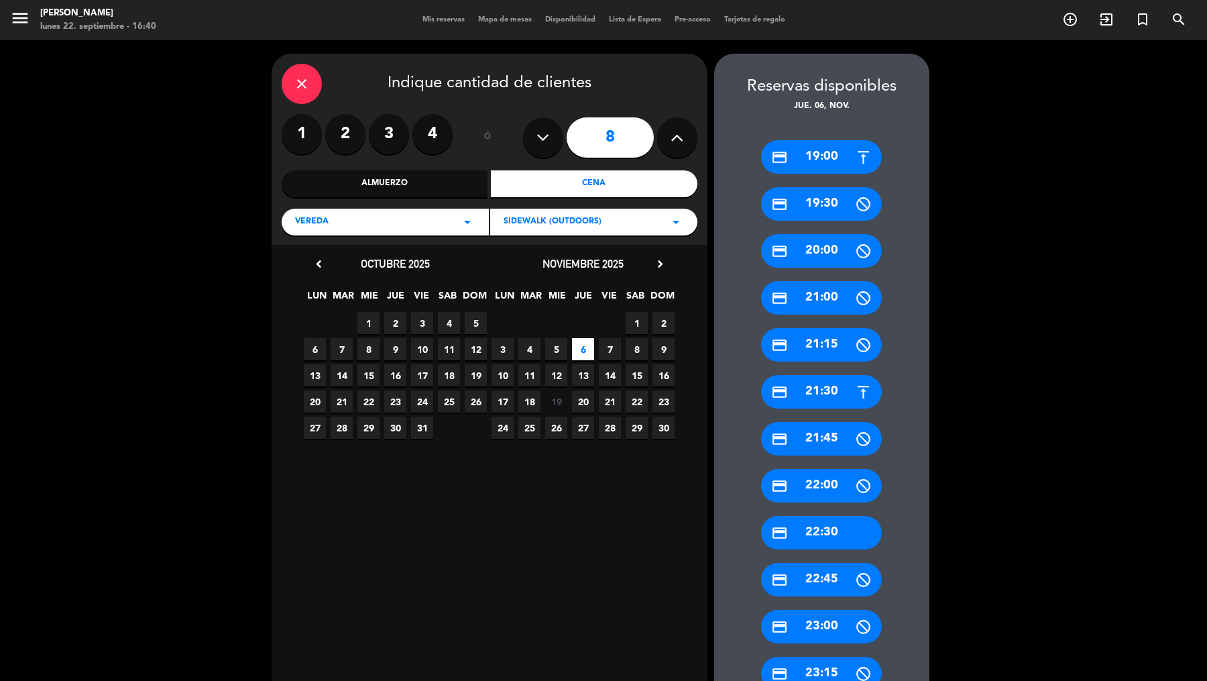
click at [855, 158] on icon at bounding box center [863, 157] width 17 height 17
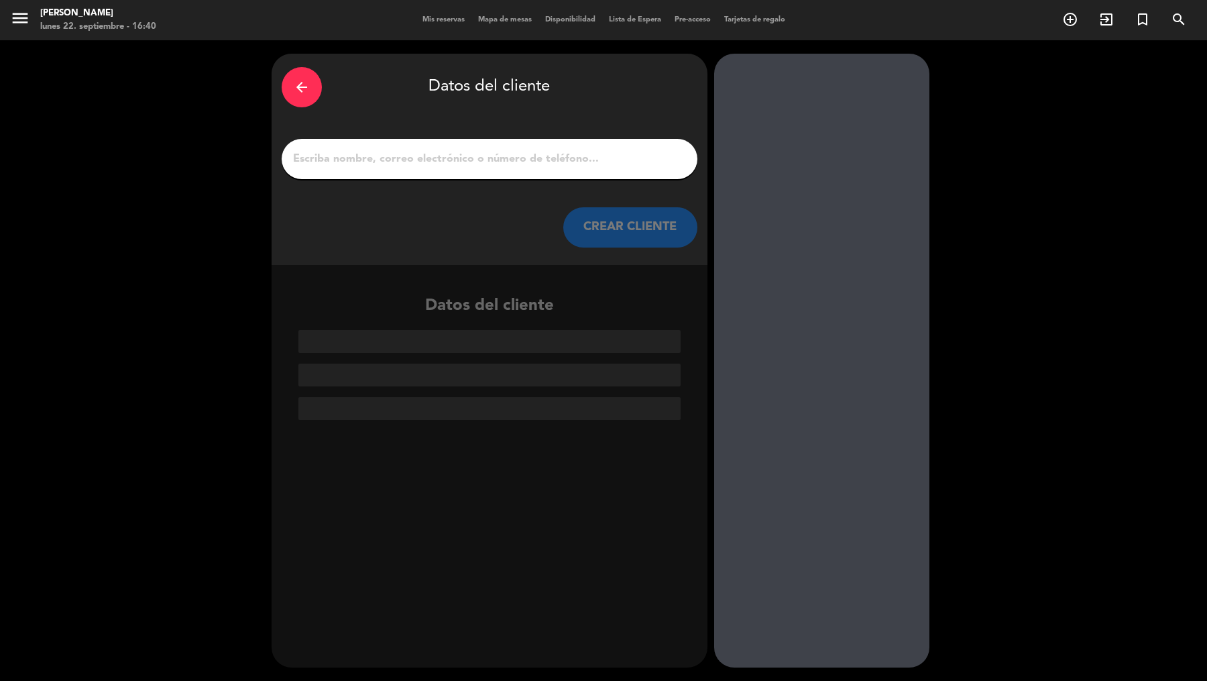
click at [656, 156] on input "1" at bounding box center [490, 159] width 396 height 19
click at [602, 160] on input "1" at bounding box center [490, 159] width 396 height 19
paste input "[PERSON_NAME]"
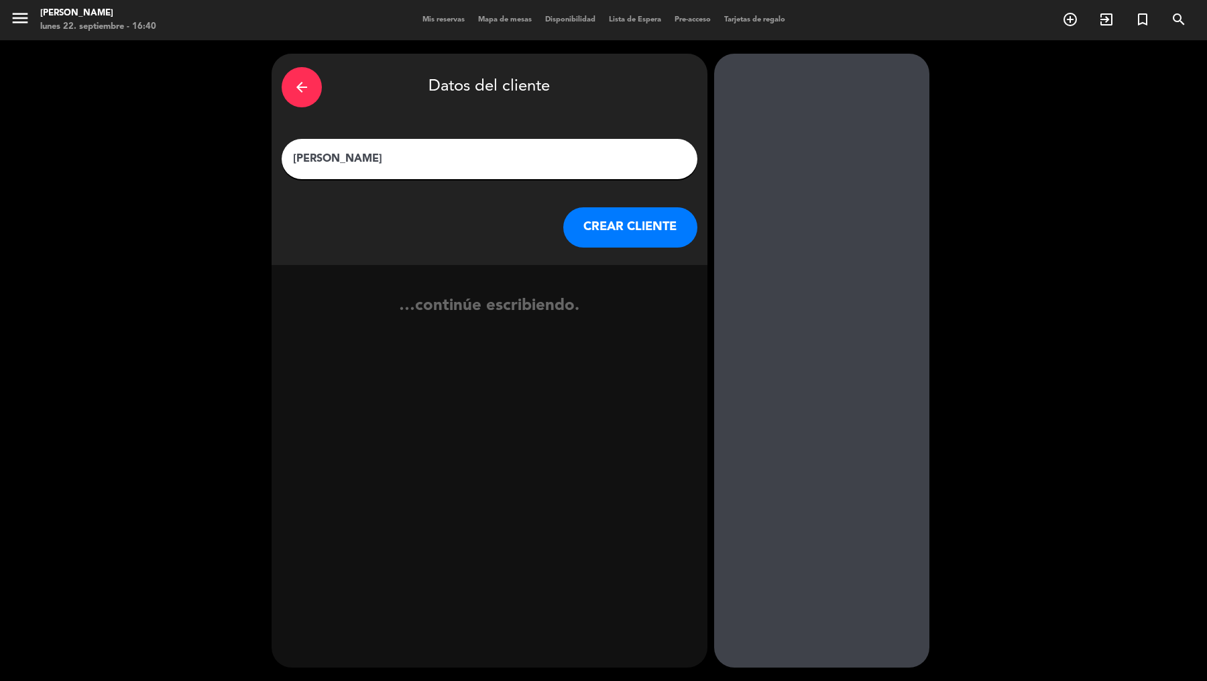
type input "[PERSON_NAME]"
click at [618, 224] on button "CREAR CLIENTE" at bounding box center [630, 227] width 134 height 40
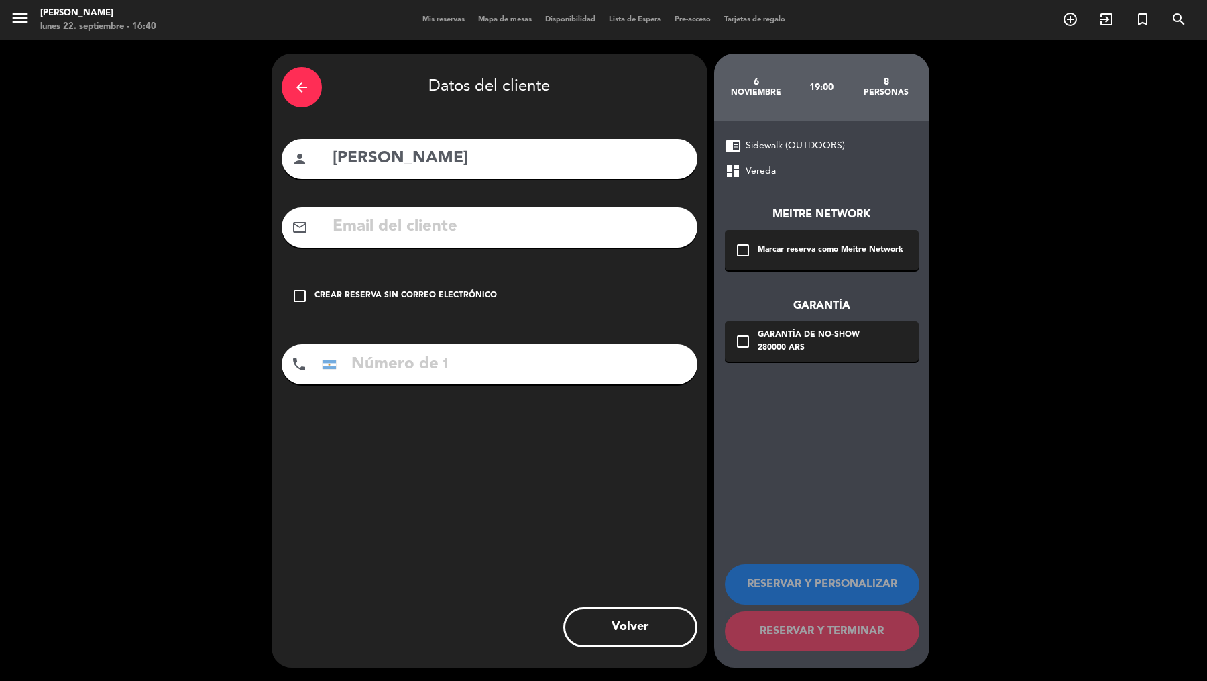
click at [784, 248] on div "Marcar reserva como Meitre Network" at bounding box center [831, 249] width 146 height 13
click at [786, 325] on div "check_box_outline_blank Garantía de no-show 280000 ARS" at bounding box center [822, 341] width 194 height 40
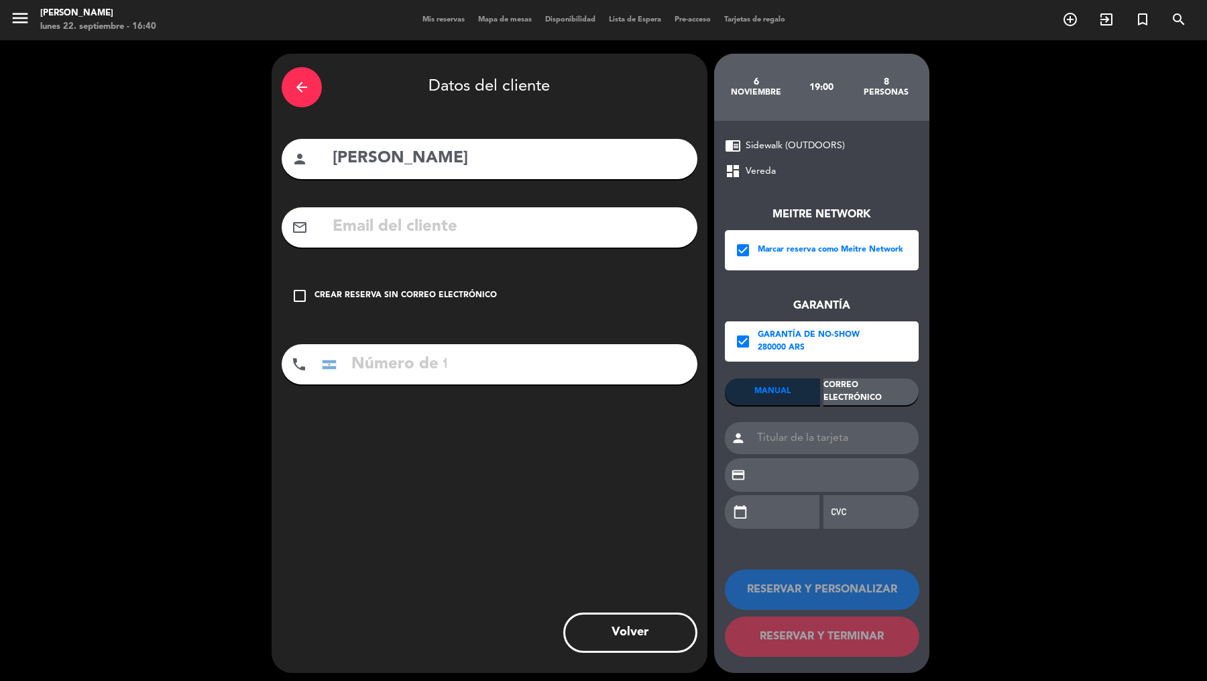
click at [867, 394] on div "Correo Electrónico" at bounding box center [871, 391] width 95 height 27
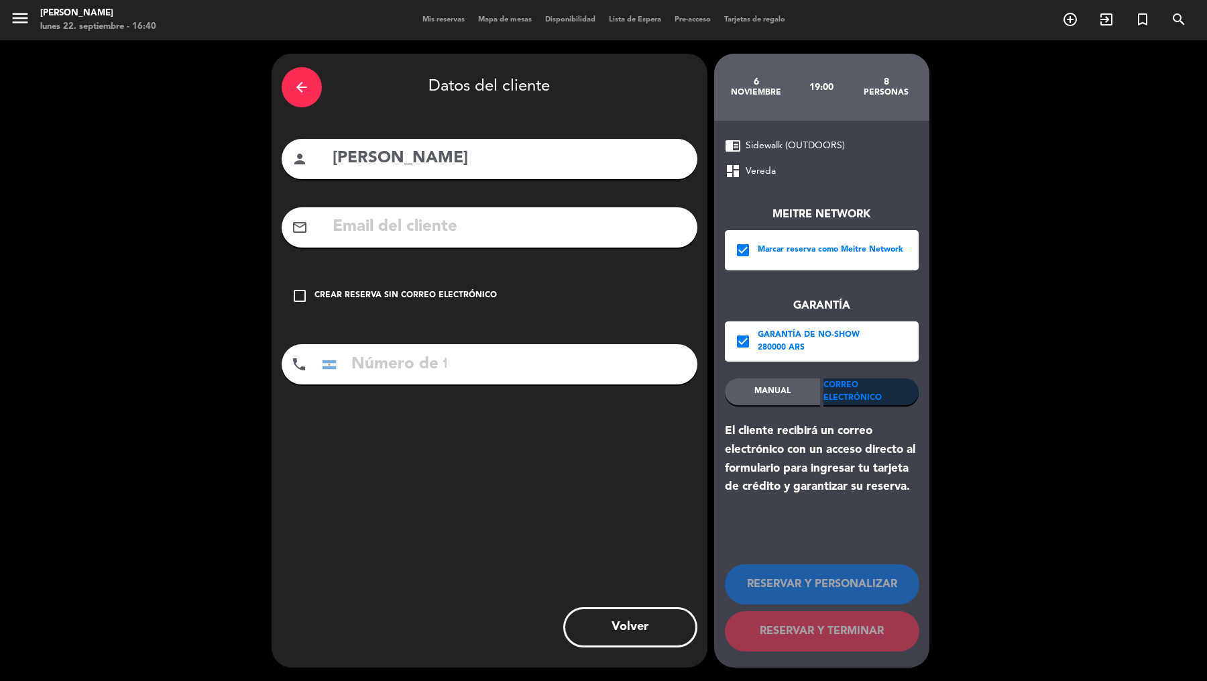
click at [661, 231] on input "text" at bounding box center [509, 227] width 356 height 28
click at [620, 221] on input "text" at bounding box center [509, 227] width 356 height 28
paste input "[EMAIL_ADDRESS][DOMAIN_NAME]"
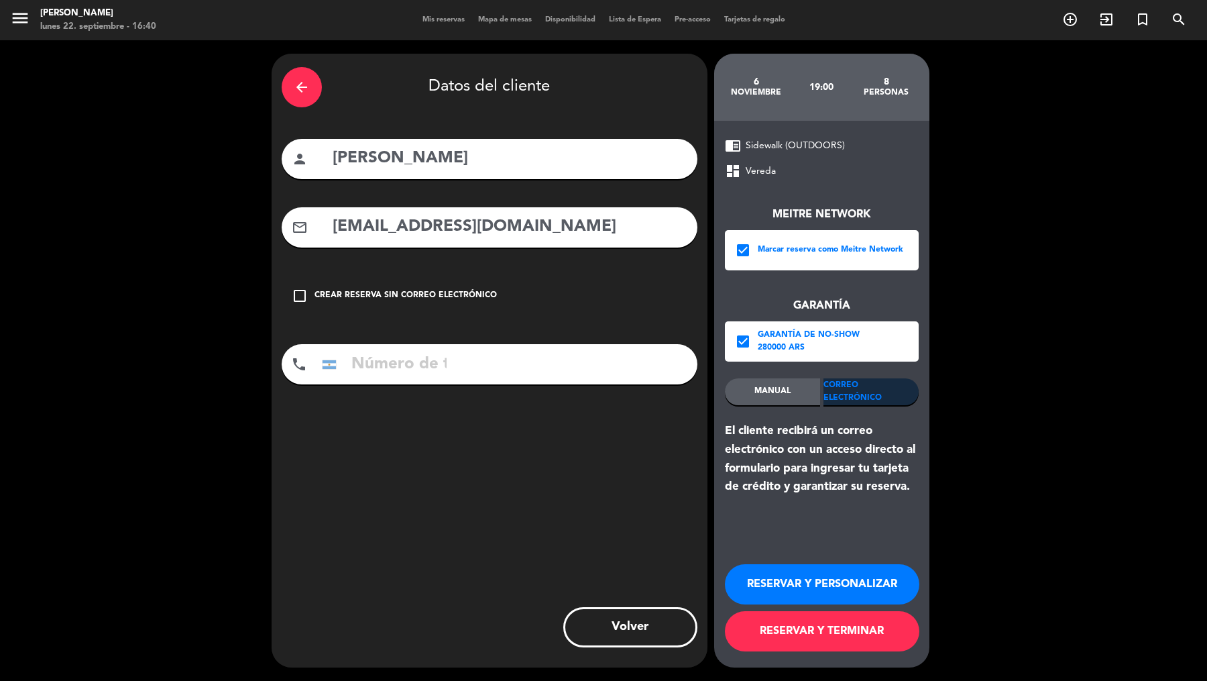
type input "[EMAIL_ADDRESS][DOMAIN_NAME]"
click at [548, 354] on div "phone [GEOGRAPHIC_DATA] +1 [GEOGRAPHIC_DATA] +44 [GEOGRAPHIC_DATA] ([GEOGRAPHIC…" at bounding box center [490, 364] width 416 height 40
click at [445, 368] on div "phone [GEOGRAPHIC_DATA] +1 [GEOGRAPHIC_DATA] +44 [GEOGRAPHIC_DATA] ([GEOGRAPHIC…" at bounding box center [490, 364] width 416 height 40
click at [385, 370] on input "tel" at bounding box center [384, 364] width 134 height 40
paste input "[PHONE_NUMBER]"
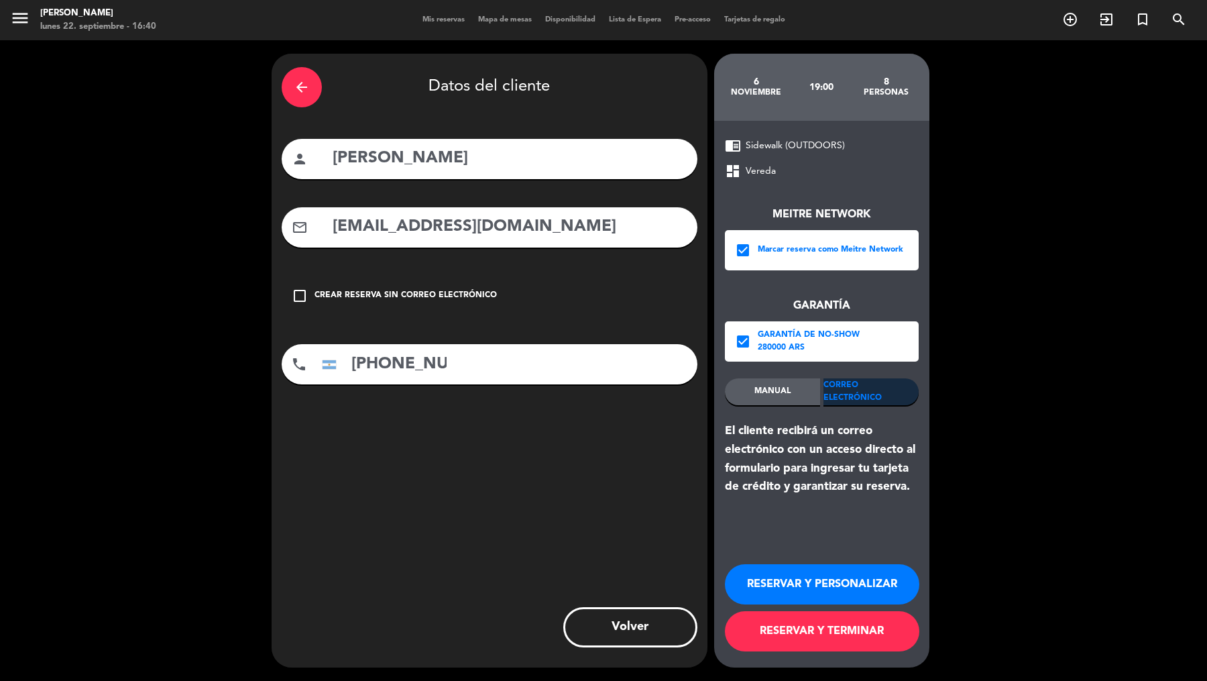
scroll to position [0, 54]
type input "[PHONE_NUMBER]"
drag, startPoint x: 796, startPoint y: 645, endPoint x: 801, endPoint y: 615, distance: 30.0
click at [796, 544] on button "RESERVAR Y TERMINAR" at bounding box center [822, 631] width 195 height 40
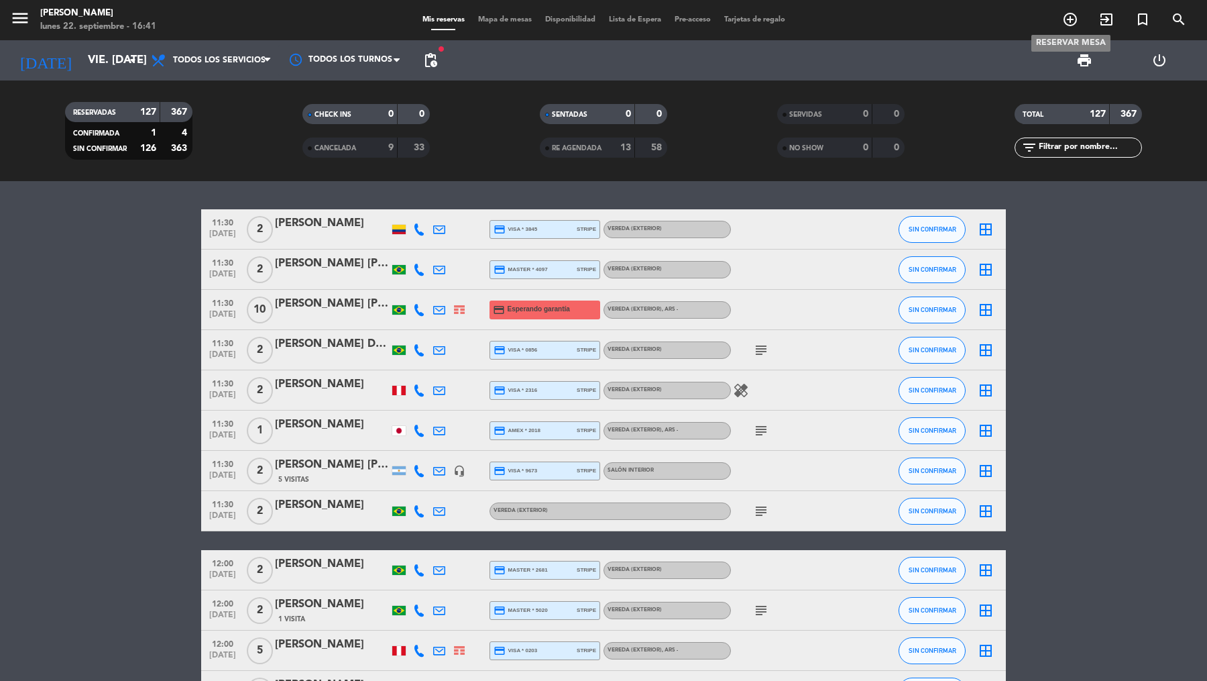
click at [965, 16] on icon "add_circle_outline" at bounding box center [1071, 19] width 16 height 16
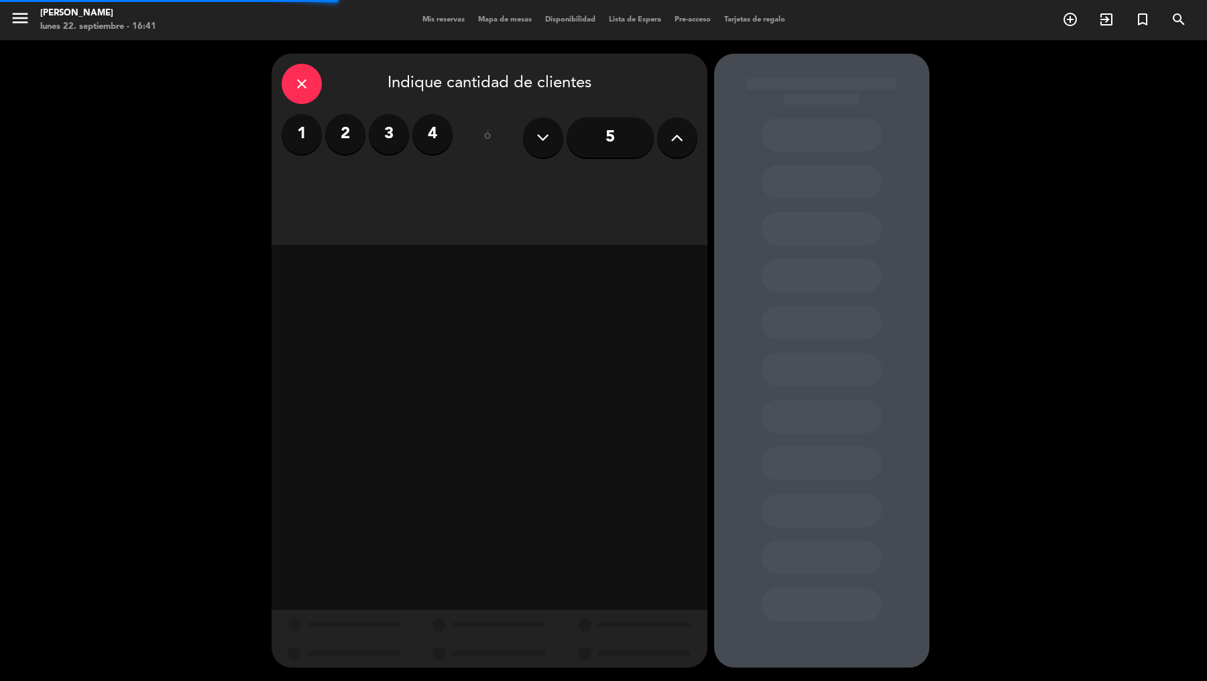
click at [644, 147] on input "5" at bounding box center [610, 137] width 87 height 40
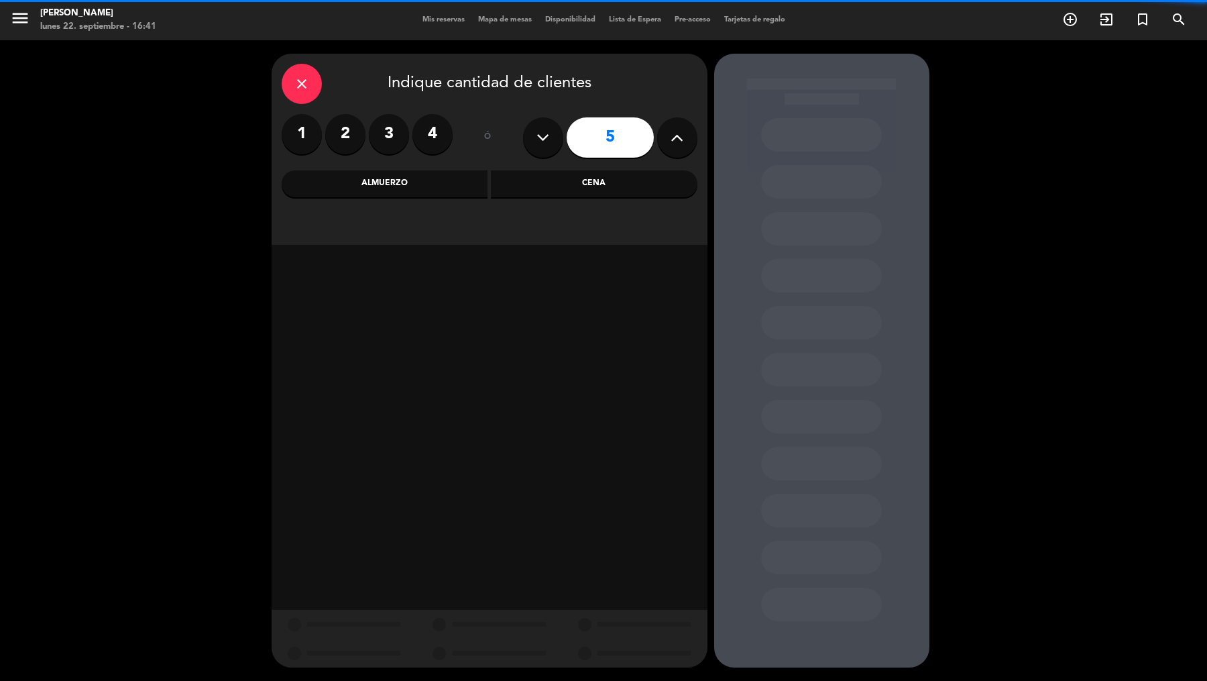
click at [541, 194] on div "Cena" at bounding box center [594, 183] width 207 height 27
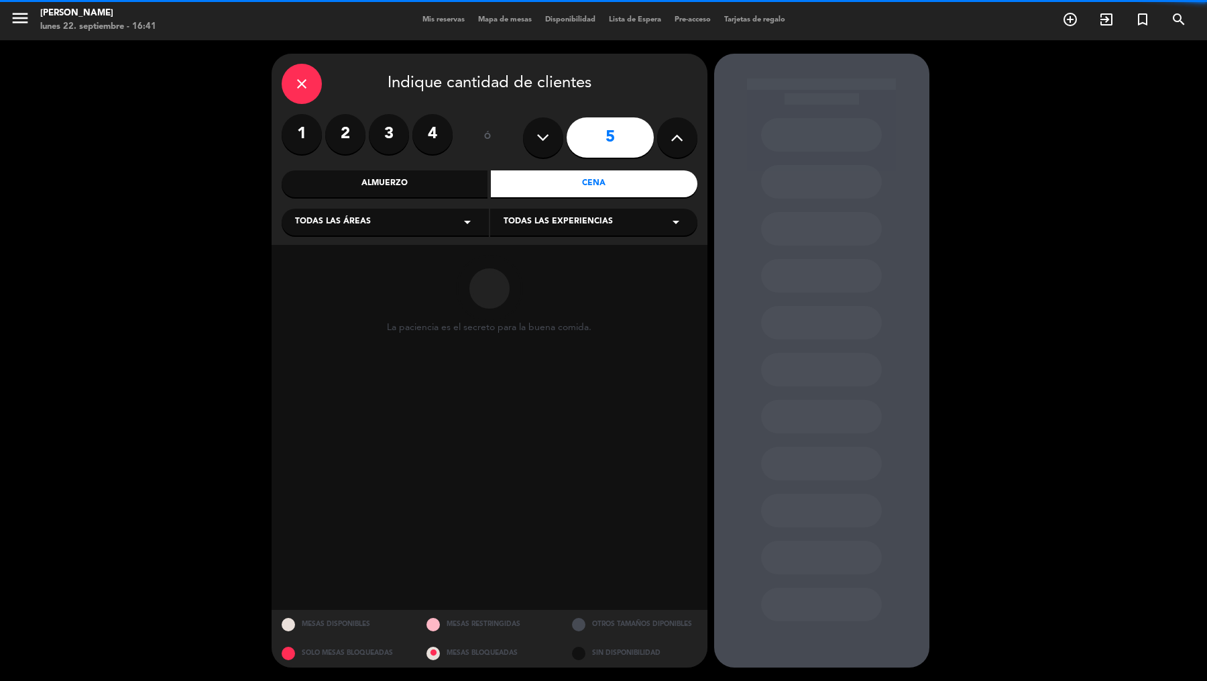
click at [441, 221] on div "Todas las áreas arrow_drop_down" at bounding box center [385, 222] width 207 height 27
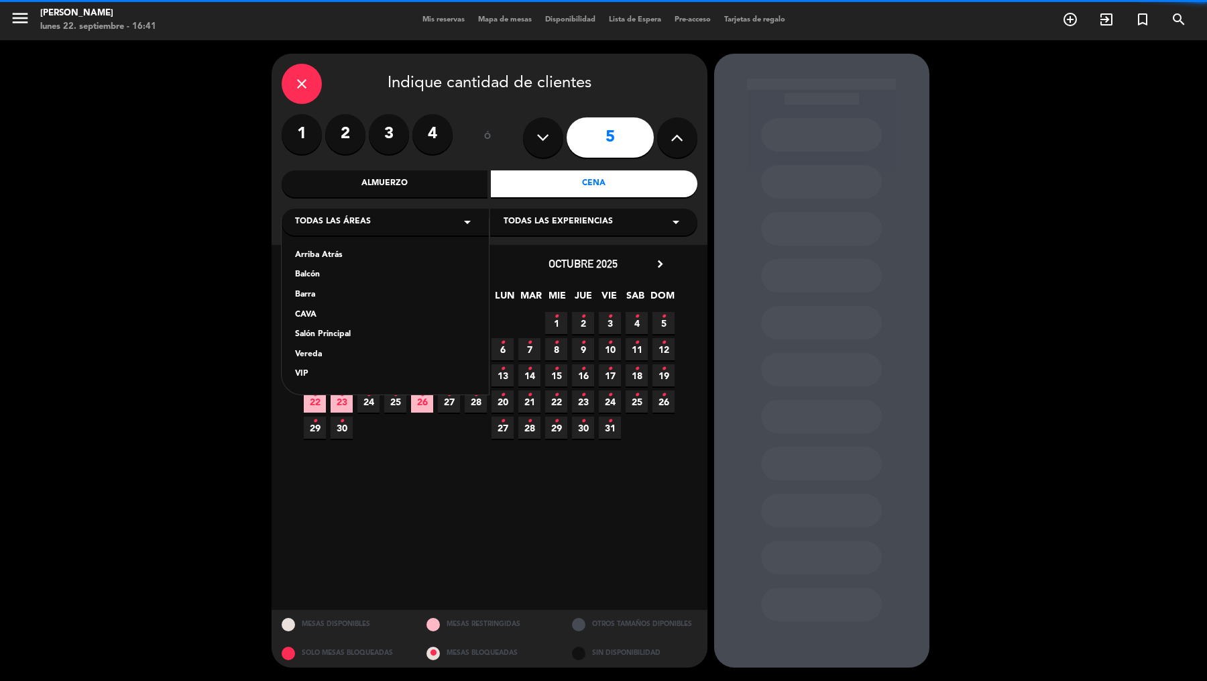
click at [322, 360] on div "Vereda" at bounding box center [385, 354] width 180 height 13
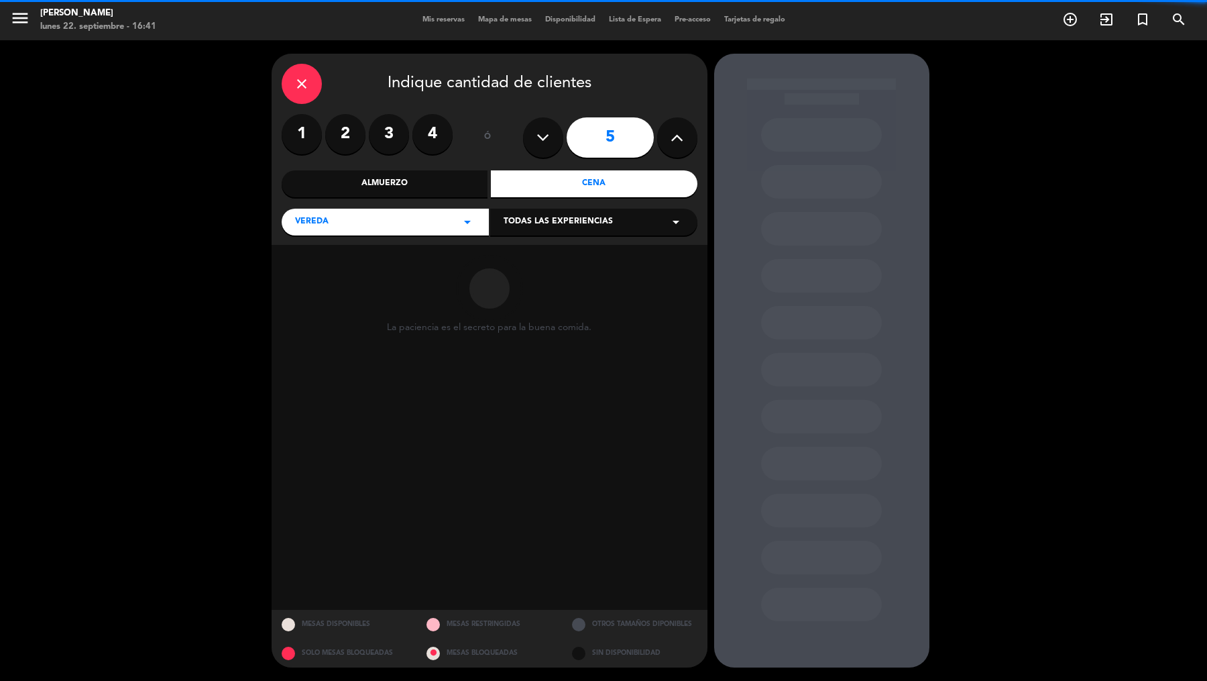
click at [537, 231] on div "Todas las experiencias arrow_drop_down" at bounding box center [593, 222] width 207 height 27
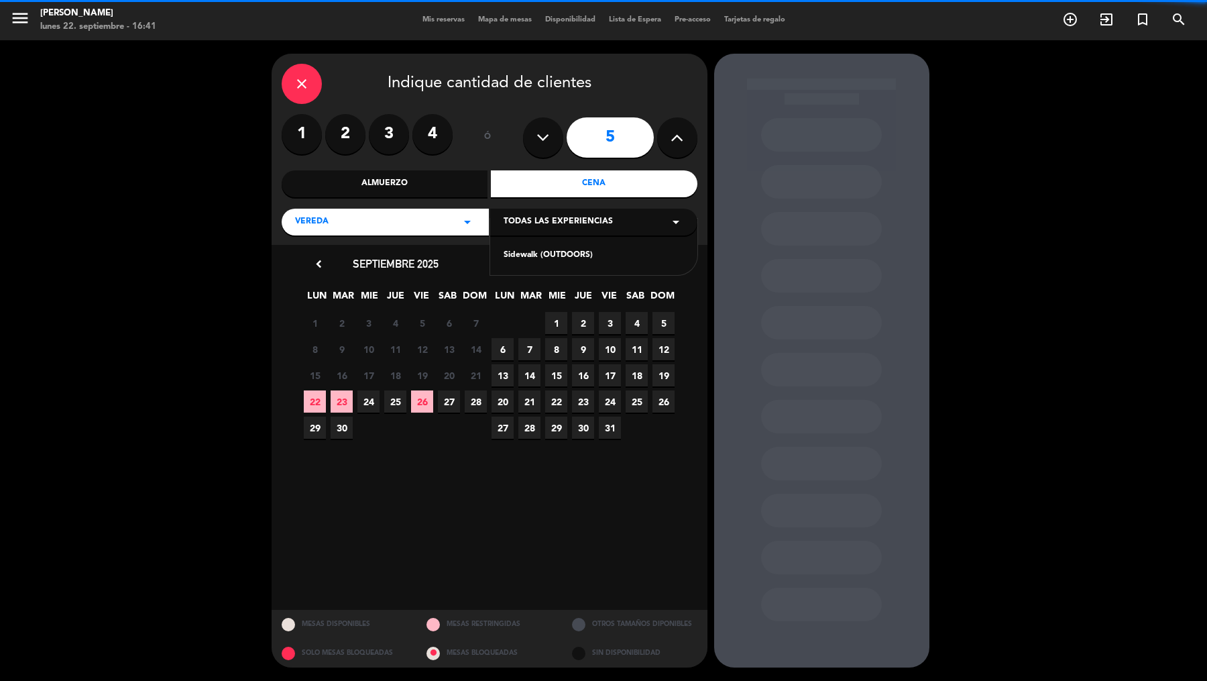
click at [537, 254] on div "Sidewalk (OUTDOORS)" at bounding box center [594, 255] width 180 height 13
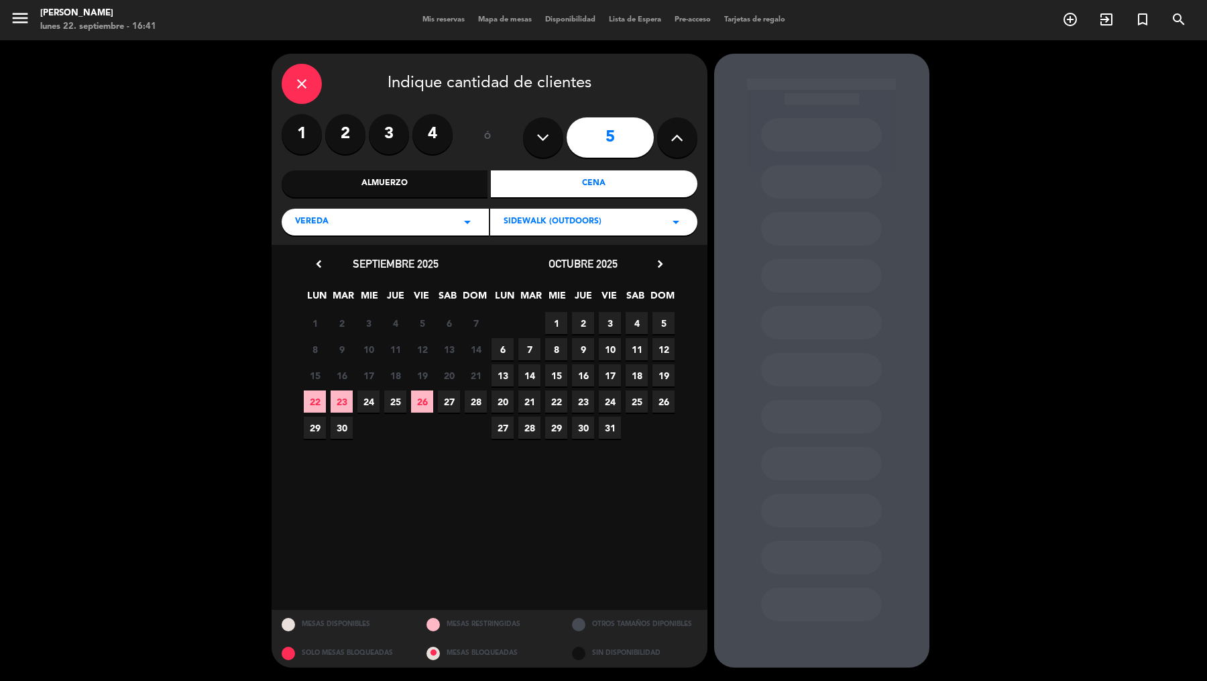
click at [657, 269] on icon "chevron_right" at bounding box center [660, 264] width 14 height 14
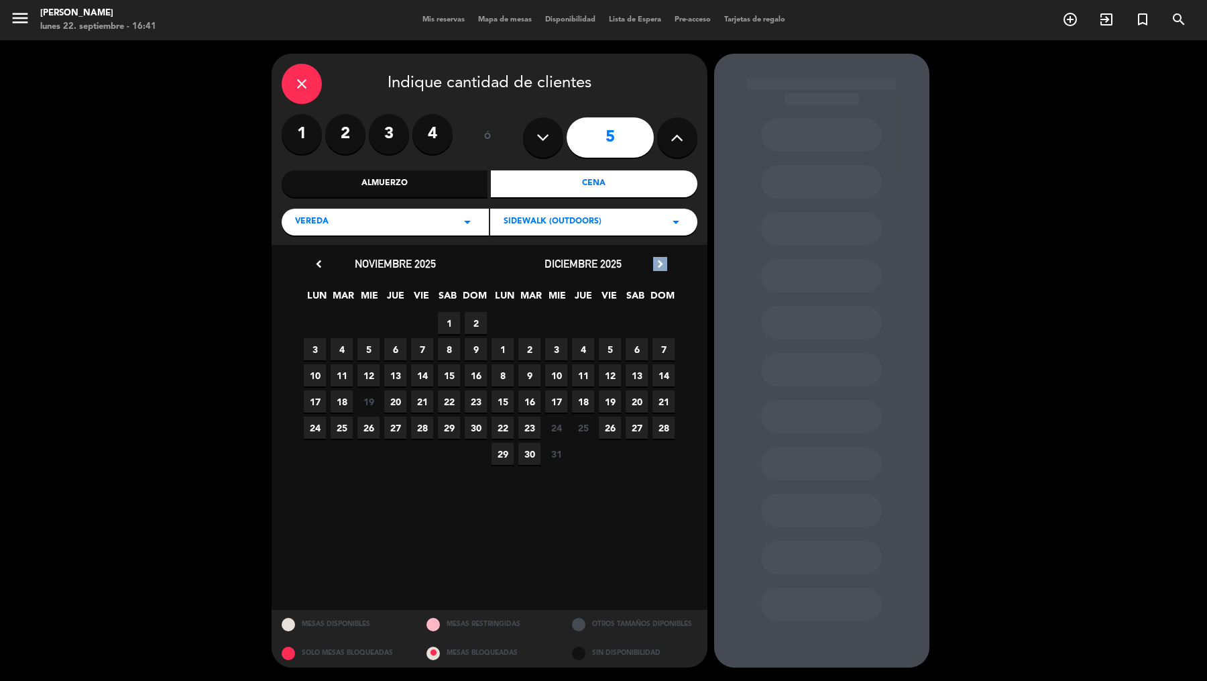
click at [657, 269] on icon "chevron_right" at bounding box center [660, 264] width 14 height 14
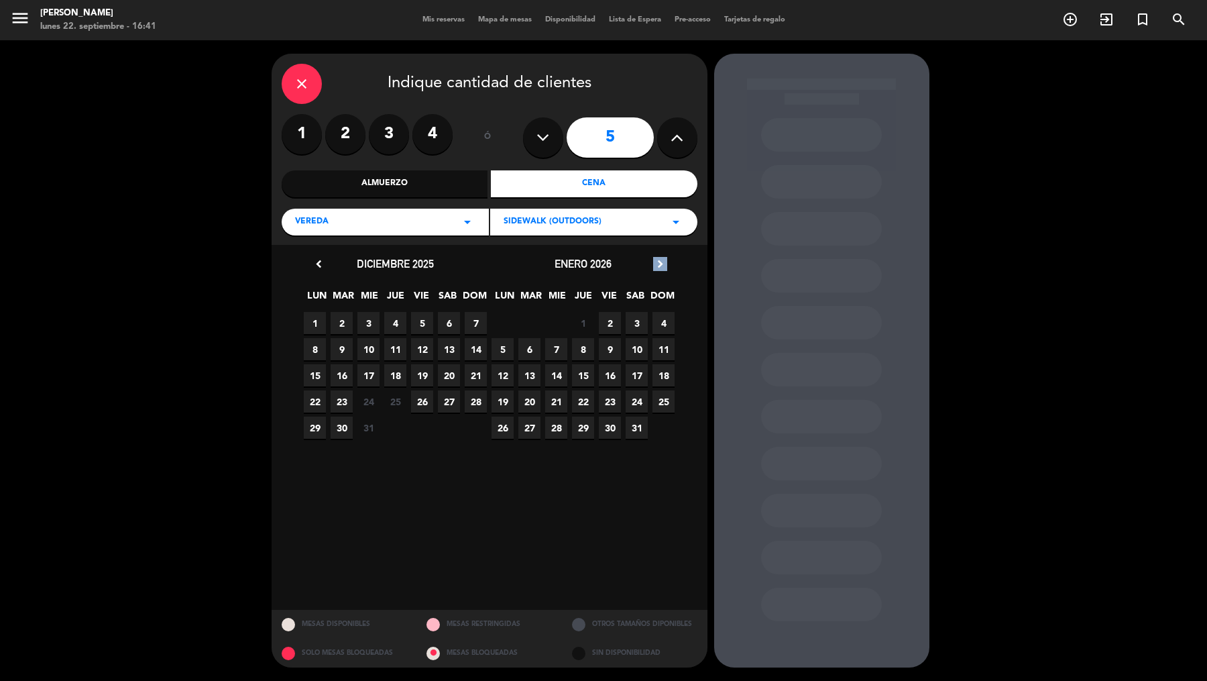
click at [657, 269] on icon "chevron_right" at bounding box center [660, 264] width 14 height 14
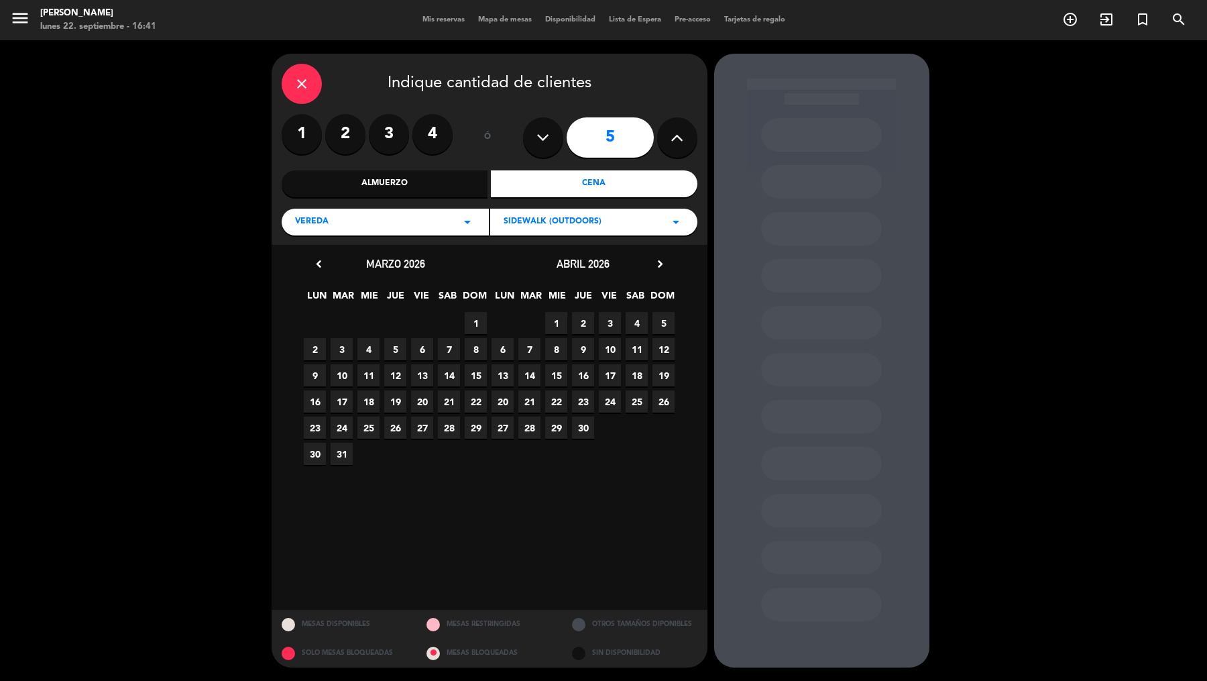
click at [374, 401] on span "18" at bounding box center [369, 401] width 22 height 22
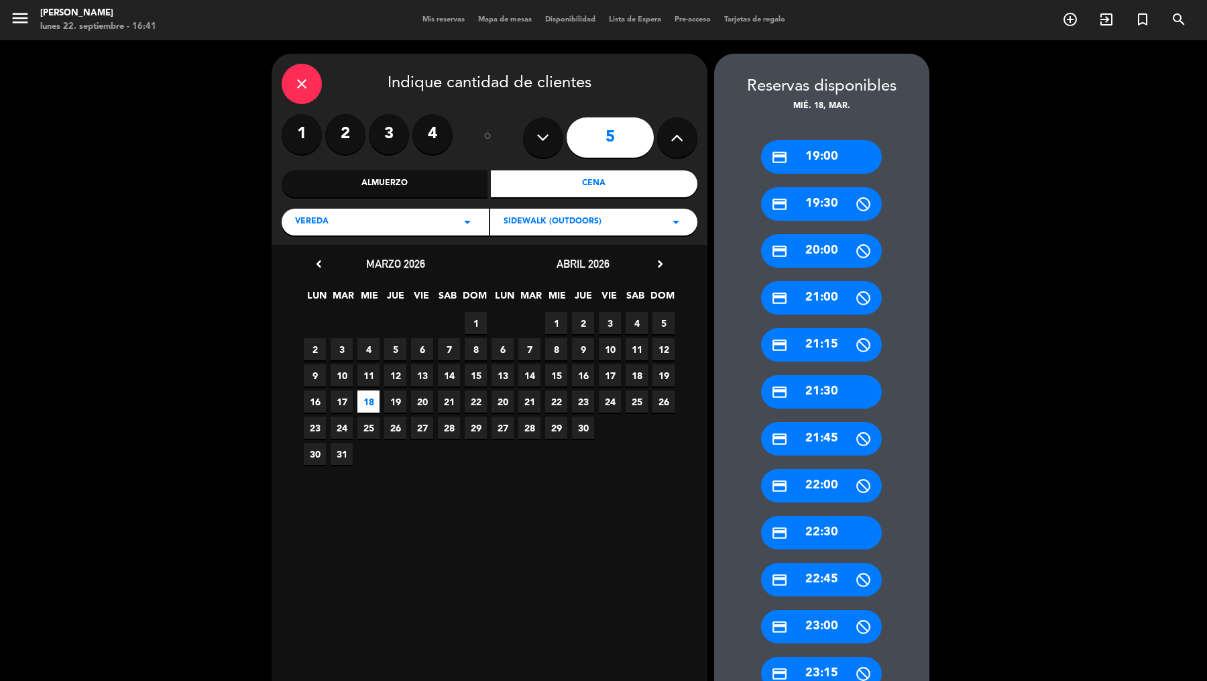
click at [837, 158] on div "credit_card 19:00" at bounding box center [821, 157] width 121 height 34
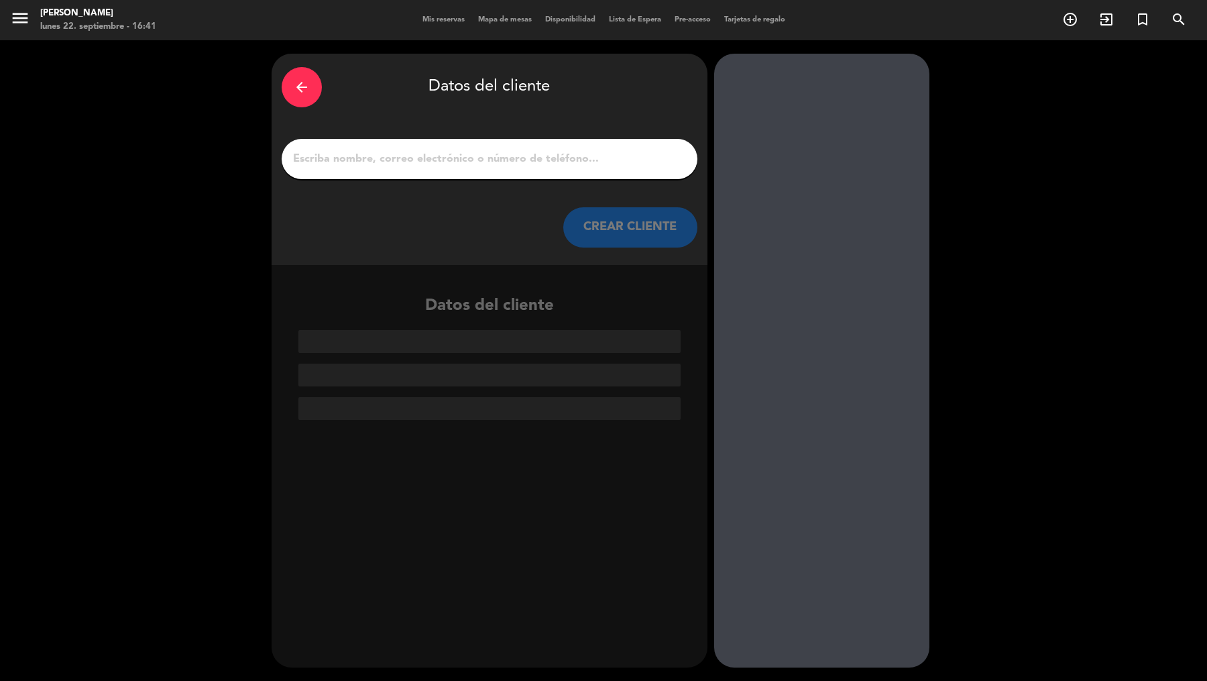
click at [603, 151] on input "1" at bounding box center [490, 159] width 396 height 19
click at [470, 160] on input "1" at bounding box center [490, 159] width 396 height 19
paste input "[PERSON_NAME]"
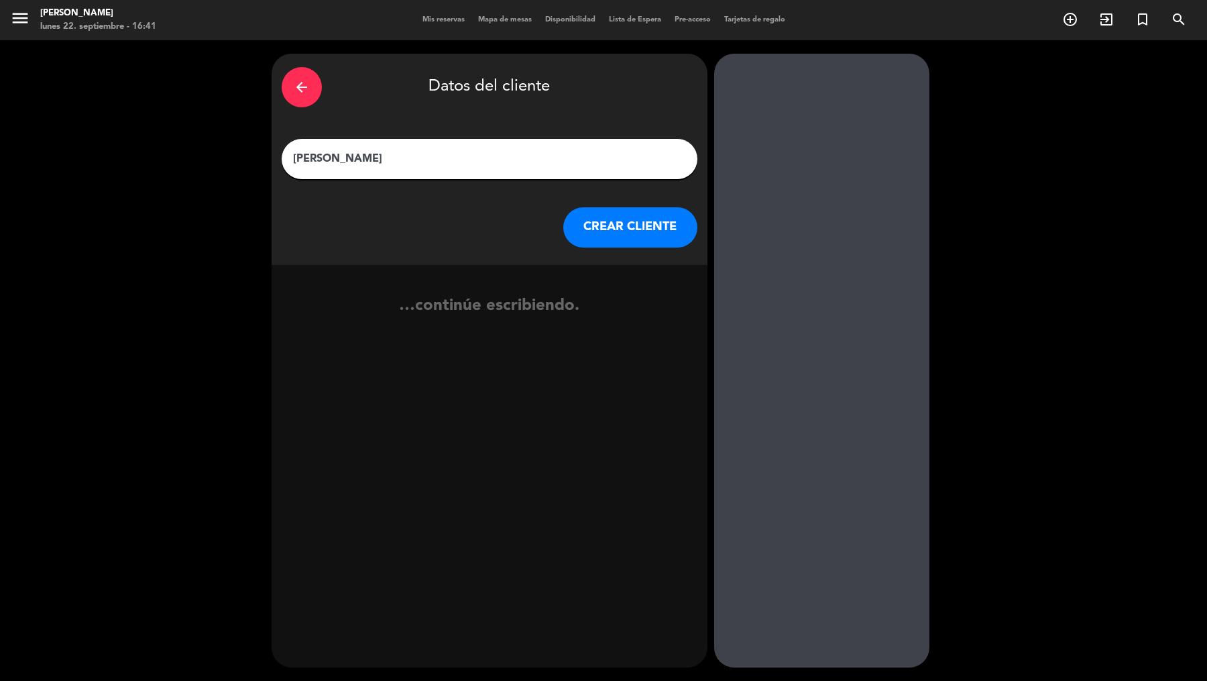
type input "[PERSON_NAME]"
click at [636, 225] on button "CREAR CLIENTE" at bounding box center [630, 227] width 134 height 40
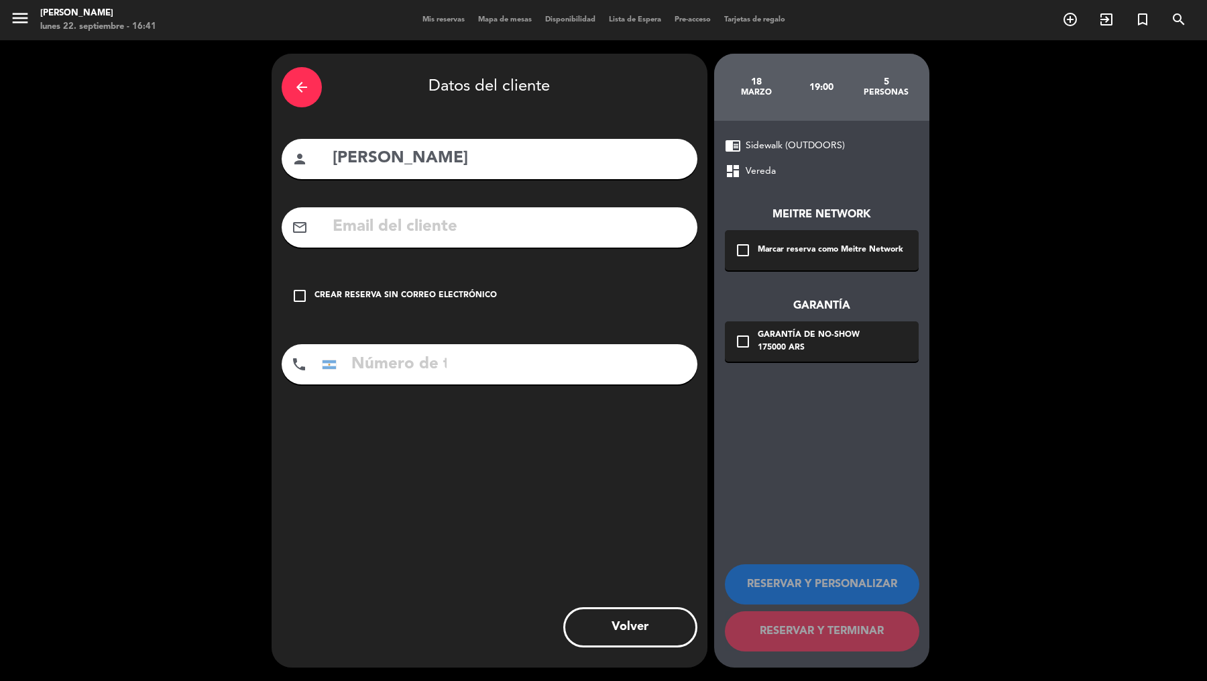
click at [790, 234] on div "check_box_outline_blank Marcar reserva como Meitre Network" at bounding box center [822, 250] width 194 height 40
click at [801, 322] on div "check_box_outline_blank Garantía de no-show 175000 ARS" at bounding box center [822, 341] width 194 height 40
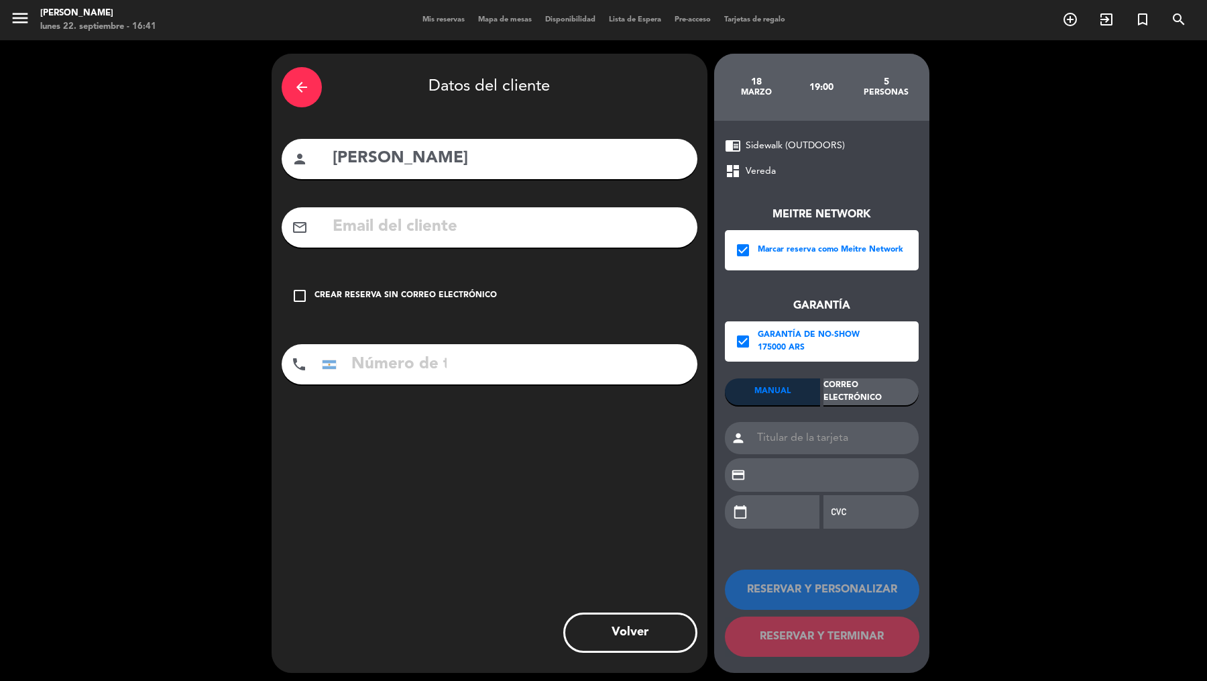
click at [869, 386] on div "Correo Electrónico" at bounding box center [871, 391] width 95 height 27
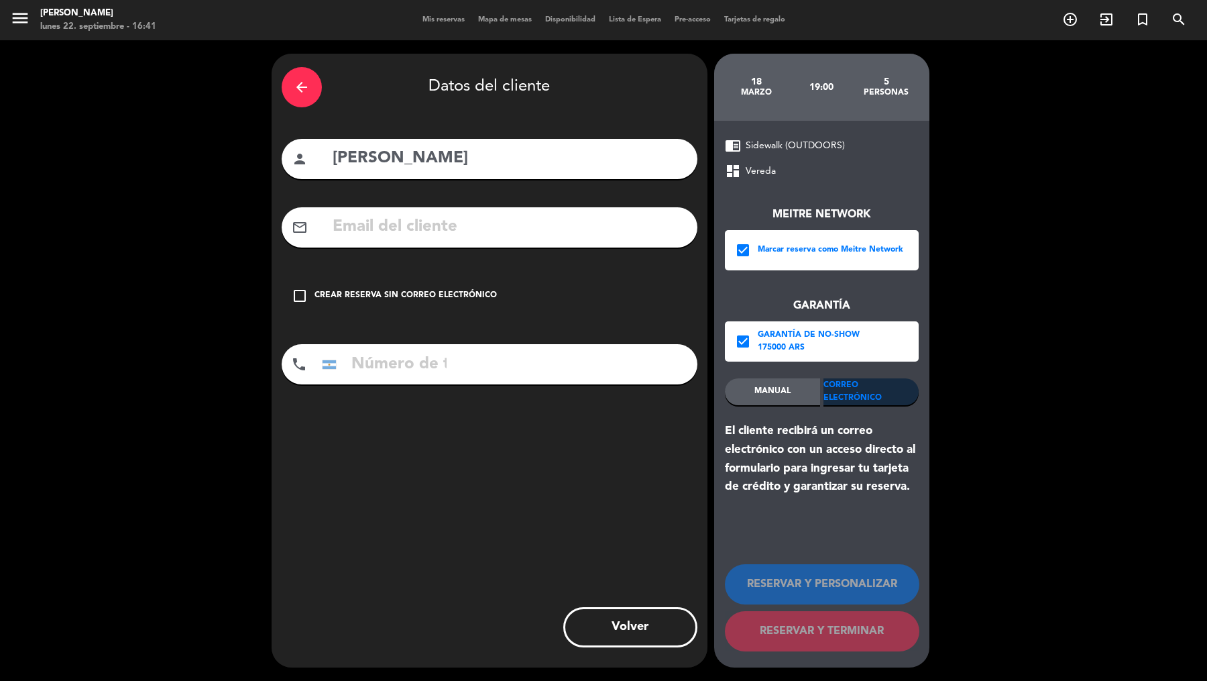
click at [631, 227] on input "text" at bounding box center [509, 227] width 356 height 28
click at [570, 235] on input "text" at bounding box center [509, 227] width 356 height 28
paste input "[EMAIL_ADDRESS][DOMAIN_NAME]"
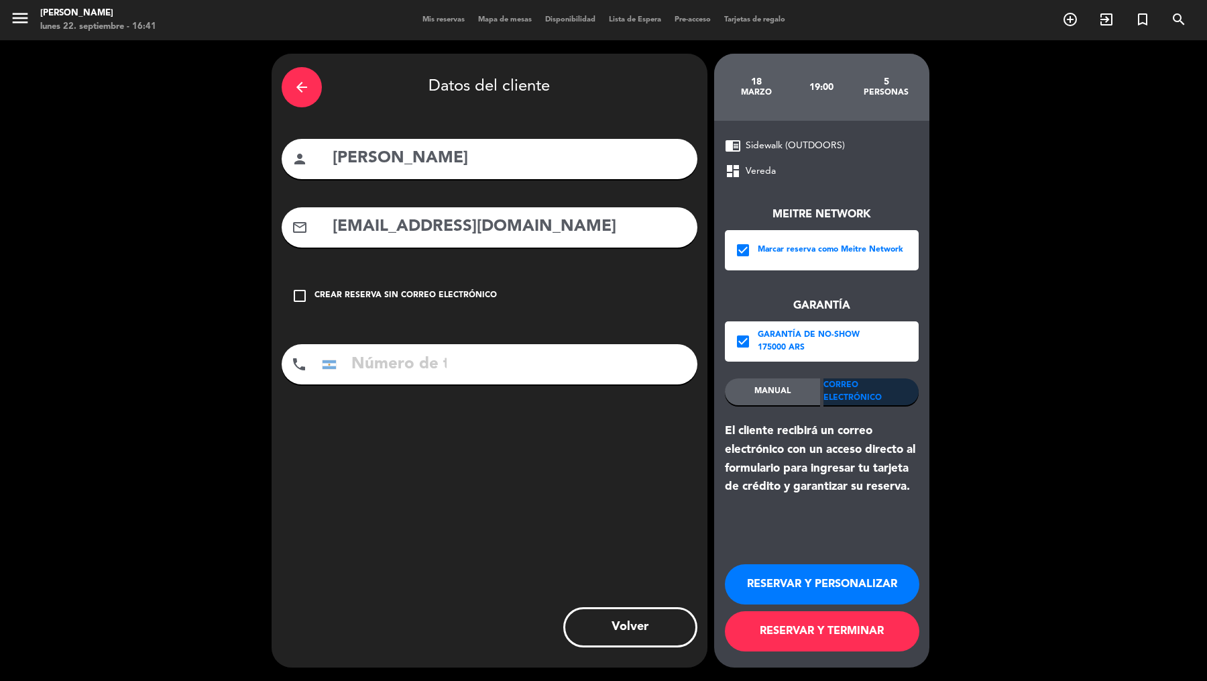
type input "[EMAIL_ADDRESS][DOMAIN_NAME]"
click at [517, 365] on div "phone [GEOGRAPHIC_DATA] +1 [GEOGRAPHIC_DATA] +44 [GEOGRAPHIC_DATA] ([GEOGRAPHIC…" at bounding box center [490, 364] width 416 height 40
click at [398, 358] on input "tel" at bounding box center [384, 364] width 134 height 40
click at [451, 365] on div "phone [GEOGRAPHIC_DATA] +1 [GEOGRAPHIC_DATA] +44 [GEOGRAPHIC_DATA] ([GEOGRAPHIC…" at bounding box center [490, 364] width 416 height 40
click at [427, 366] on input "tel" at bounding box center [384, 364] width 134 height 40
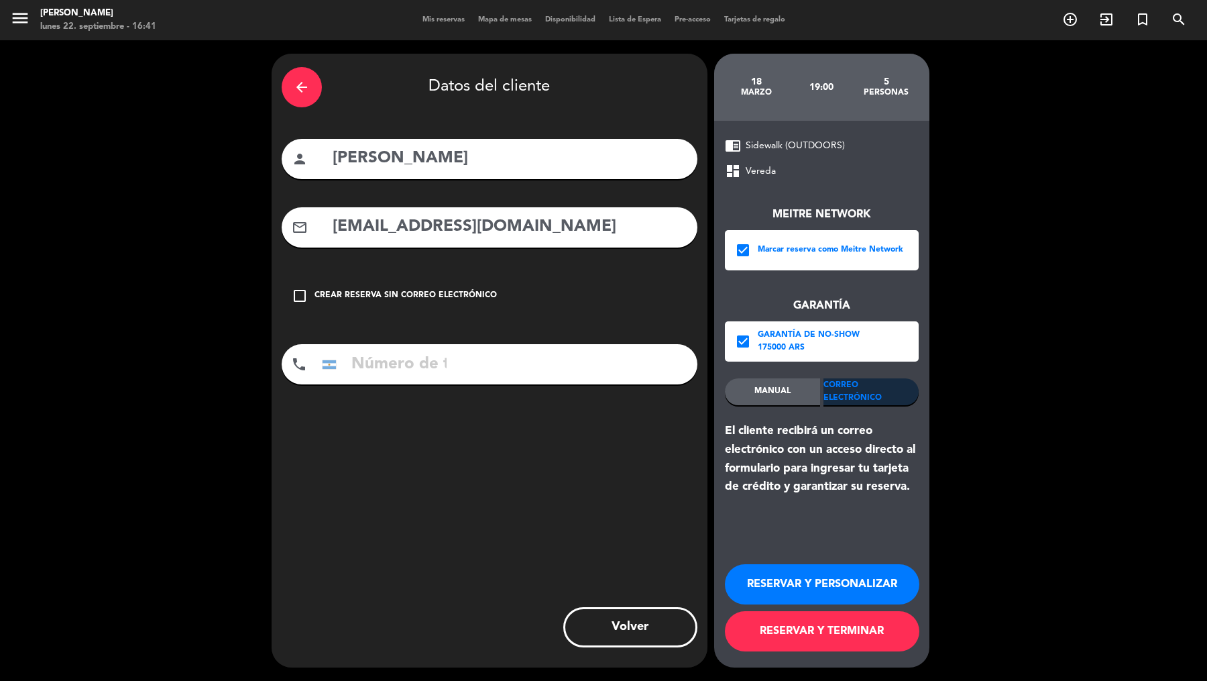
paste input "[PHONE_NUMBER]"
type input "[PHONE_NUMBER]"
drag, startPoint x: 786, startPoint y: 645, endPoint x: 790, endPoint y: 633, distance: 11.9
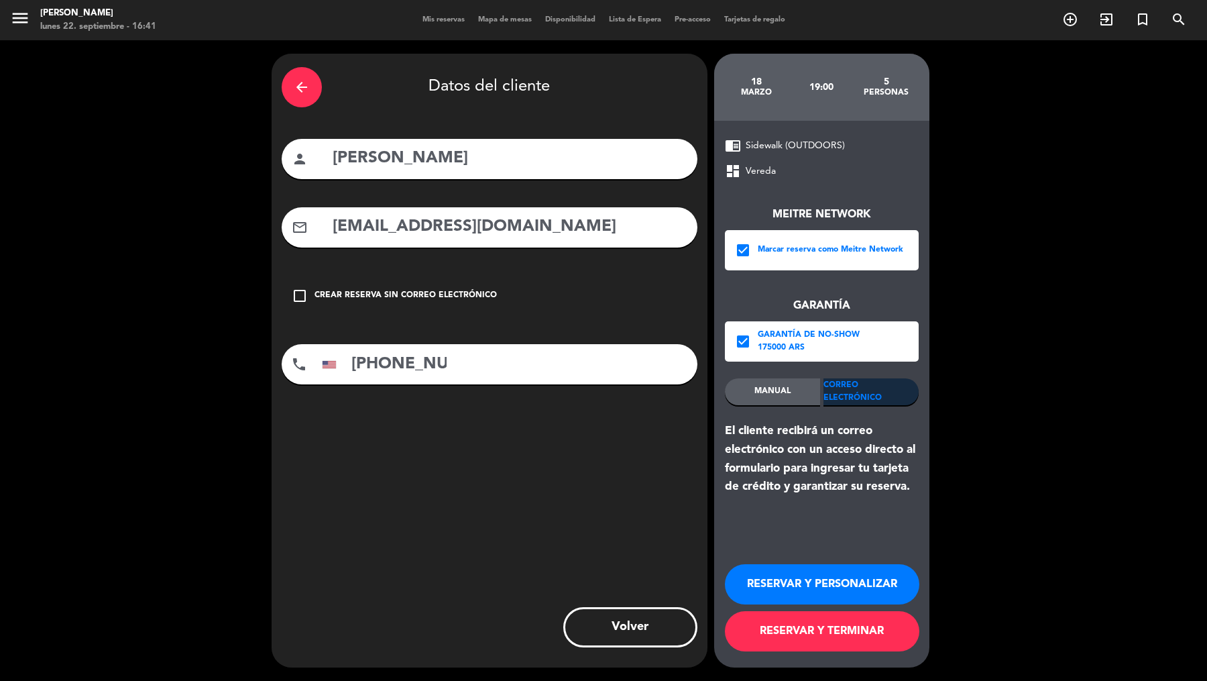
click at [786, 544] on button "RESERVAR Y TERMINAR" at bounding box center [822, 631] width 195 height 40
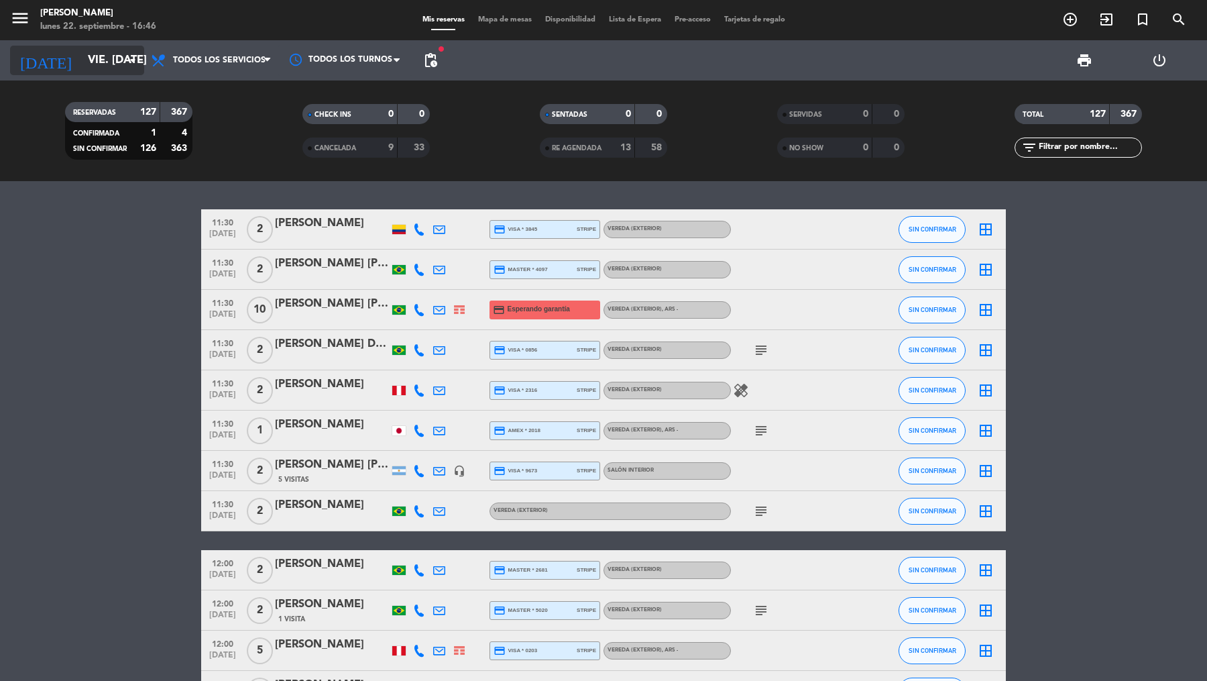
click at [125, 62] on icon "arrow_drop_down" at bounding box center [133, 60] width 16 height 16
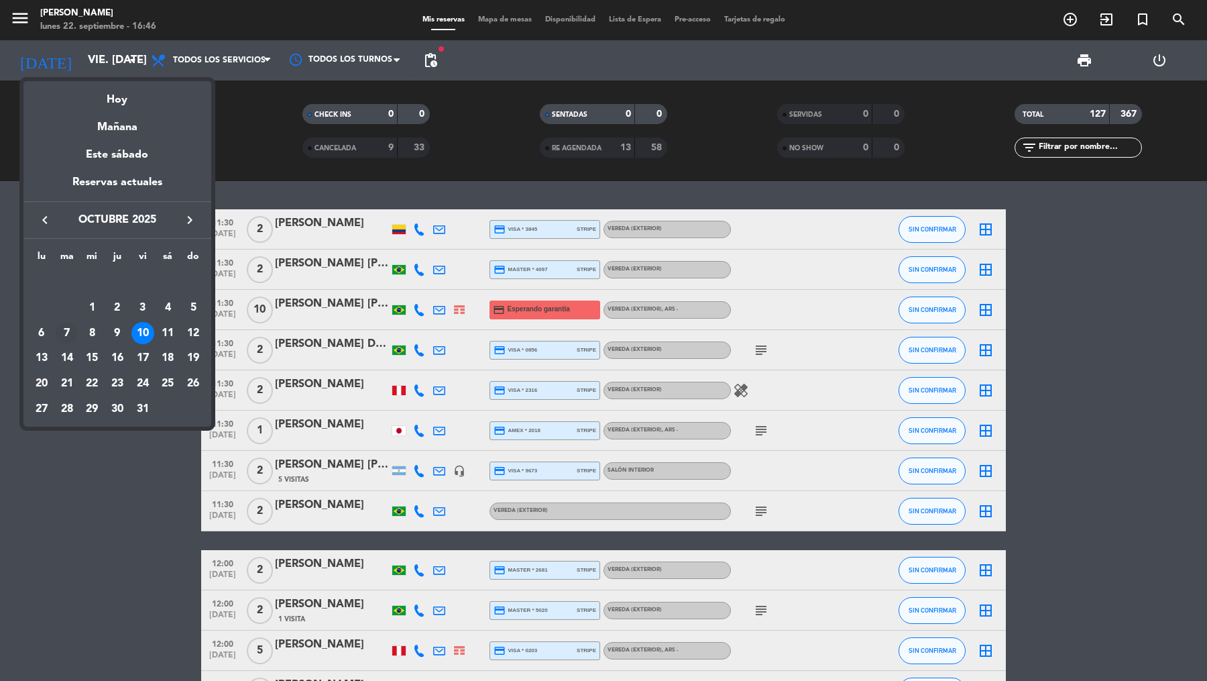
click at [67, 329] on div "7" at bounding box center [67, 333] width 23 height 23
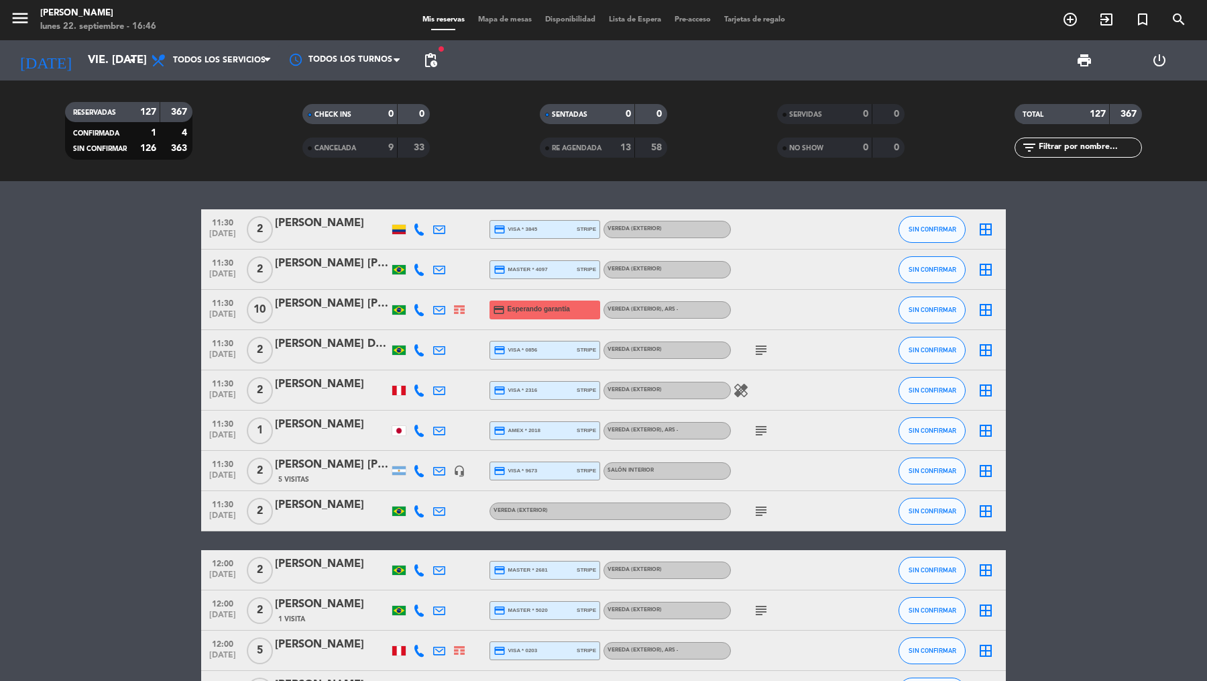
type input "[DATE] oct."
click at [435, 68] on span "pending_actions" at bounding box center [430, 60] width 27 height 27
click at [434, 63] on span "pending_actions" at bounding box center [431, 60] width 16 height 16
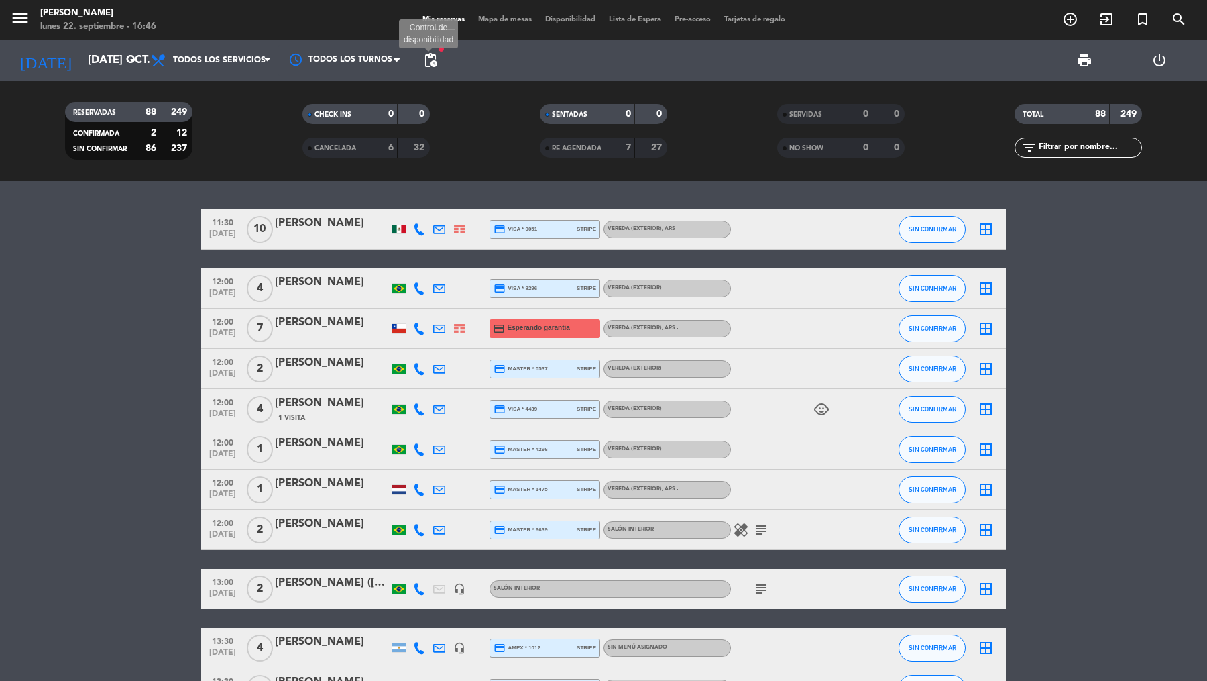
click at [429, 58] on span "pending_actions" at bounding box center [431, 60] width 16 height 16
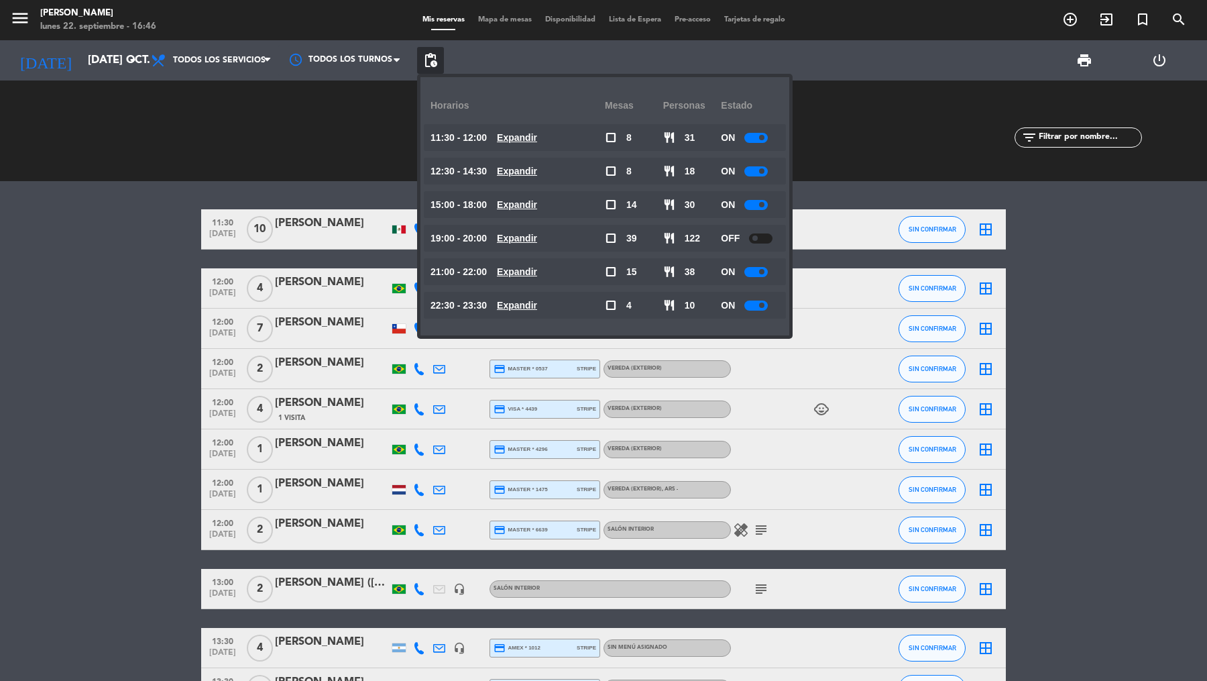
click at [425, 64] on span "pending_actions" at bounding box center [431, 60] width 16 height 16
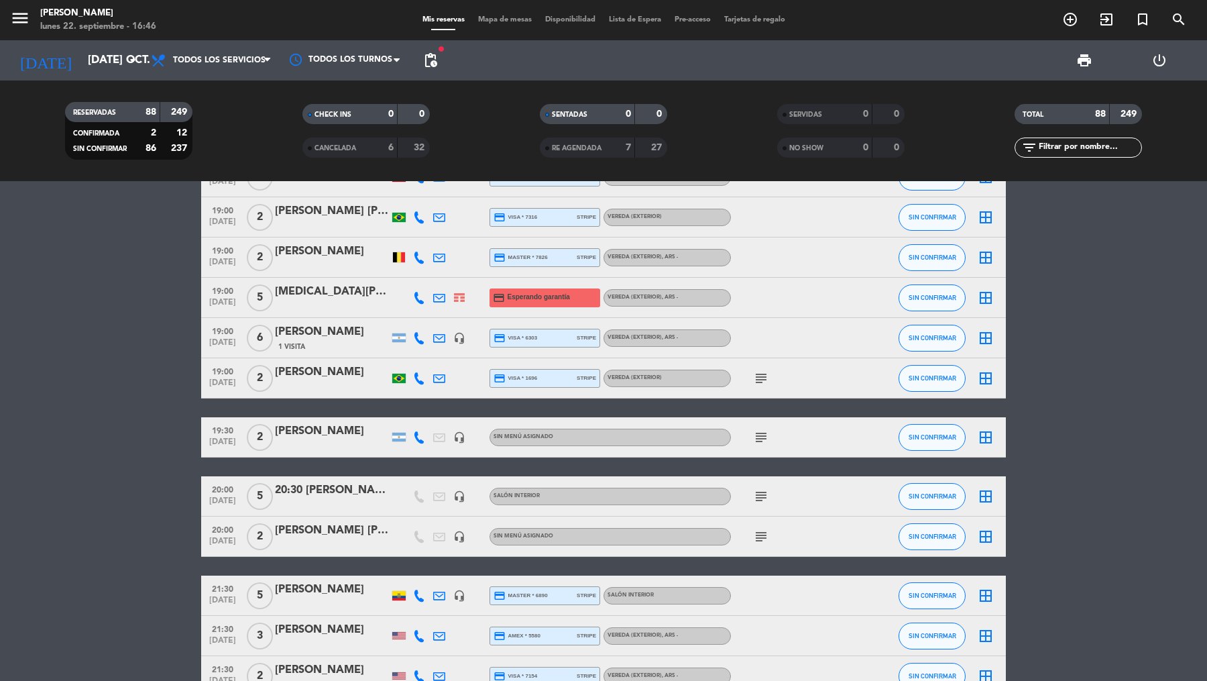
scroll to position [2567, 0]
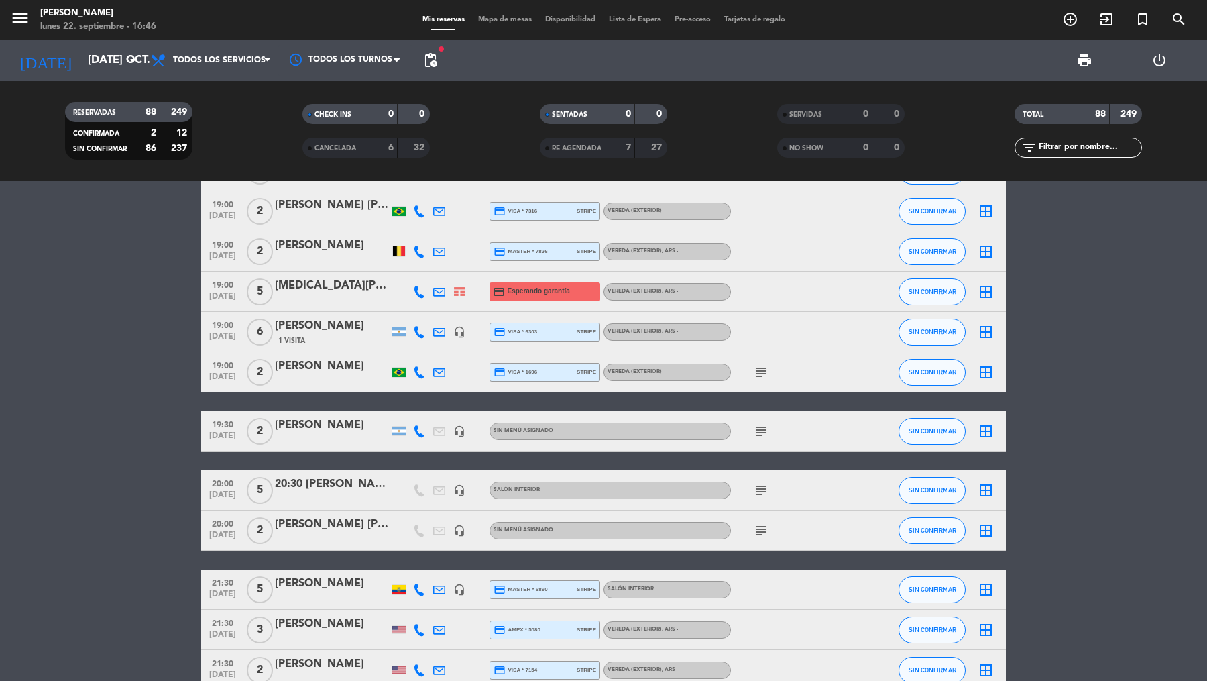
click at [225, 286] on span "19:00" at bounding box center [223, 283] width 34 height 15
click at [298, 286] on div "[MEDICAL_DATA][PERSON_NAME]" at bounding box center [332, 285] width 114 height 17
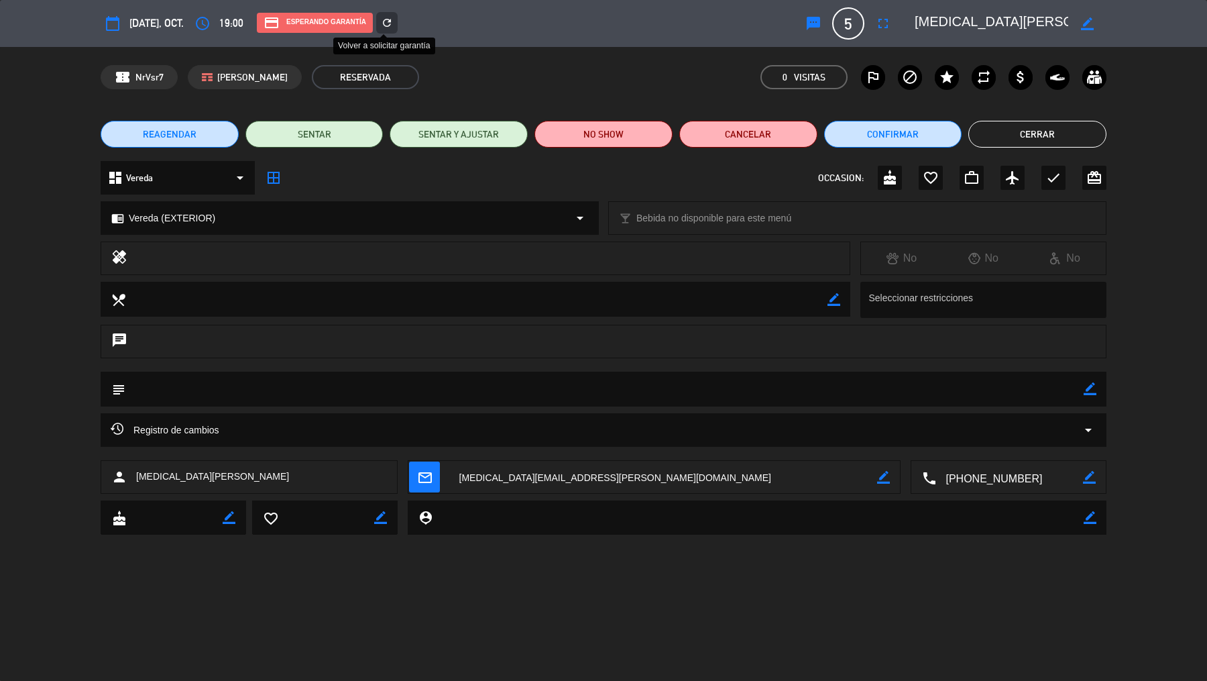
click at [392, 23] on icon "refresh" at bounding box center [387, 23] width 12 height 12
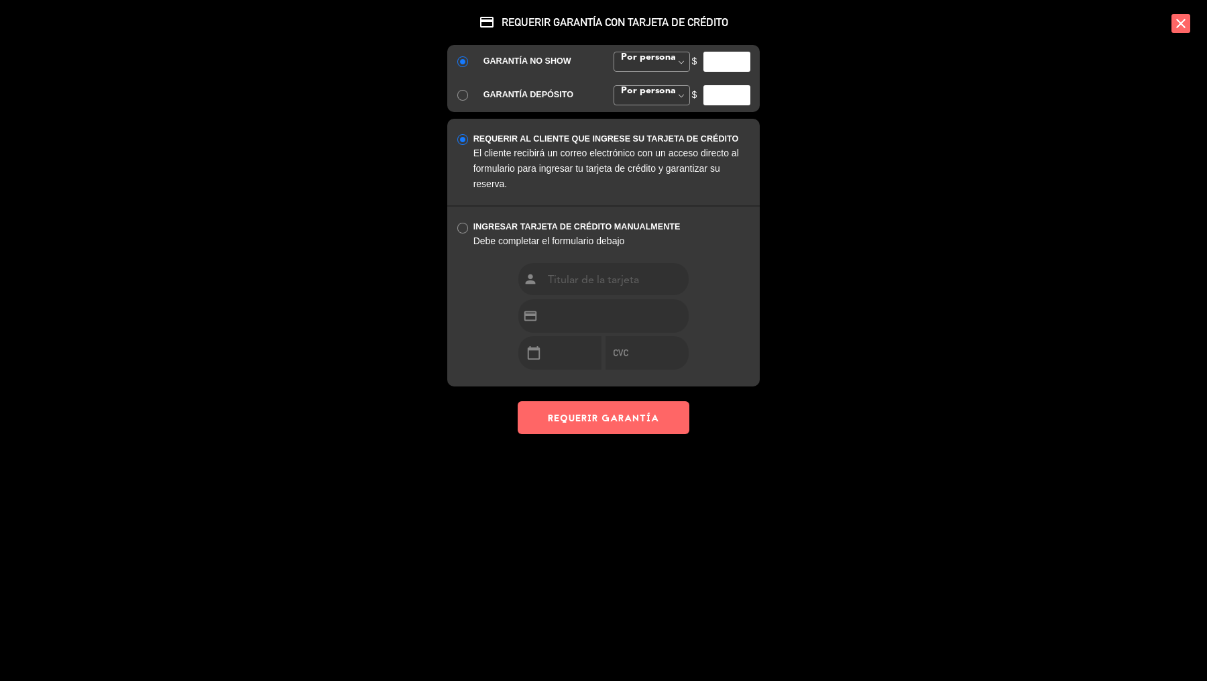
click at [729, 62] on input "number" at bounding box center [727, 62] width 47 height 20
type input "35000"
click at [653, 404] on button "REQUERIR GARANTÍA" at bounding box center [604, 417] width 172 height 33
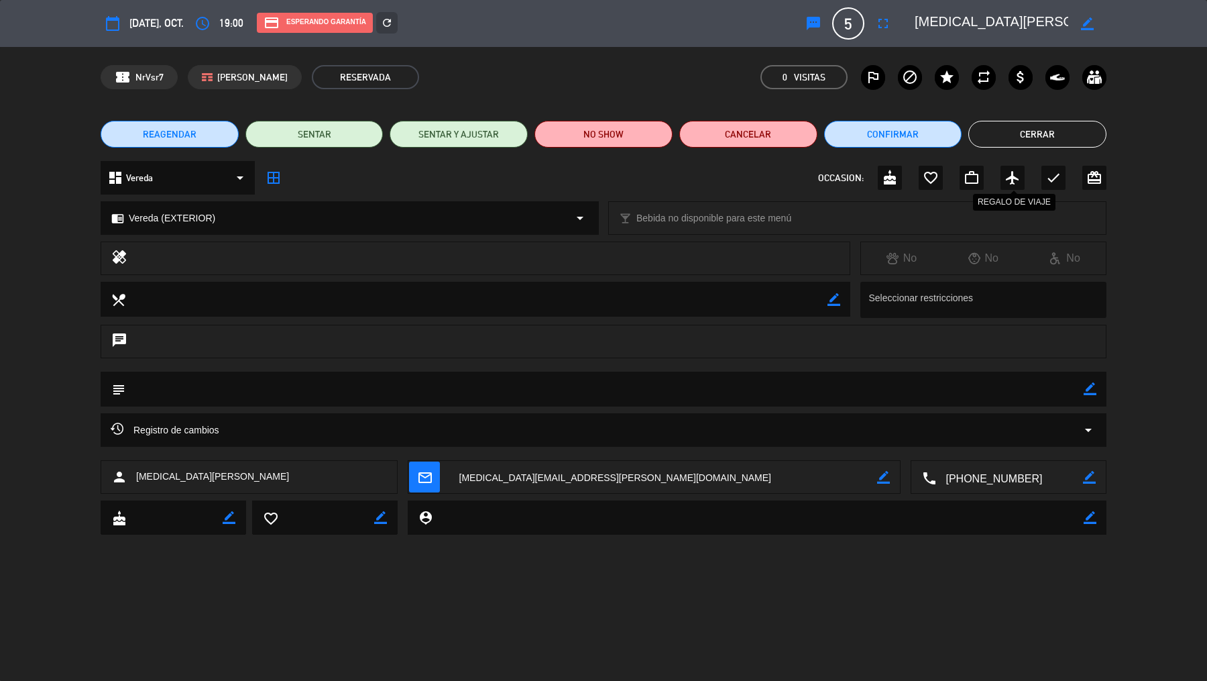
click at [965, 138] on button "Cerrar" at bounding box center [1038, 134] width 138 height 27
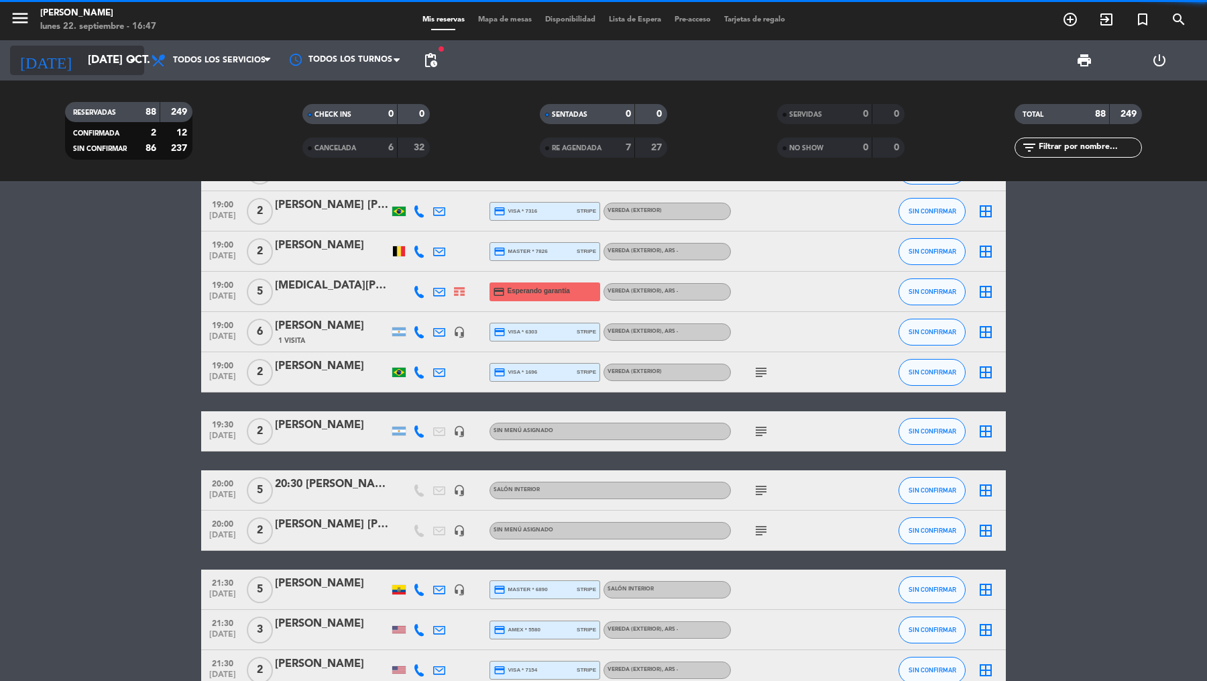
click at [113, 57] on input "[DATE] oct." at bounding box center [153, 61] width 144 height 26
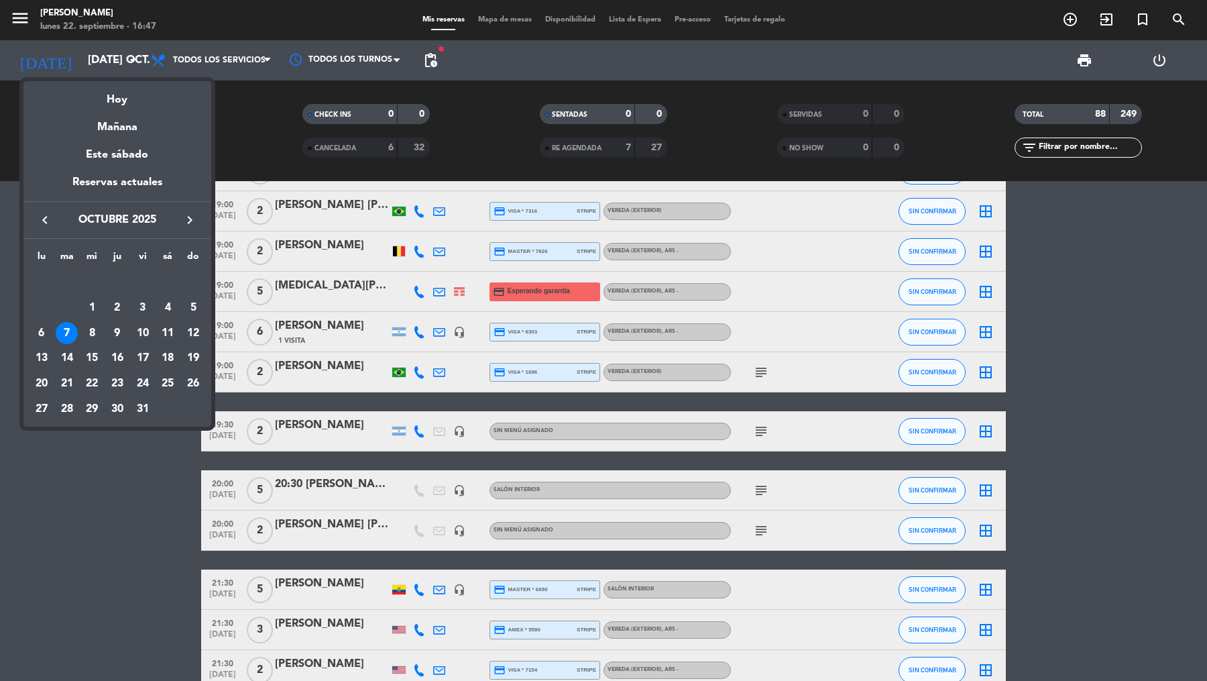
click at [54, 217] on button "keyboard_arrow_left" at bounding box center [45, 219] width 24 height 17
click at [172, 378] on div "27" at bounding box center [167, 383] width 23 height 23
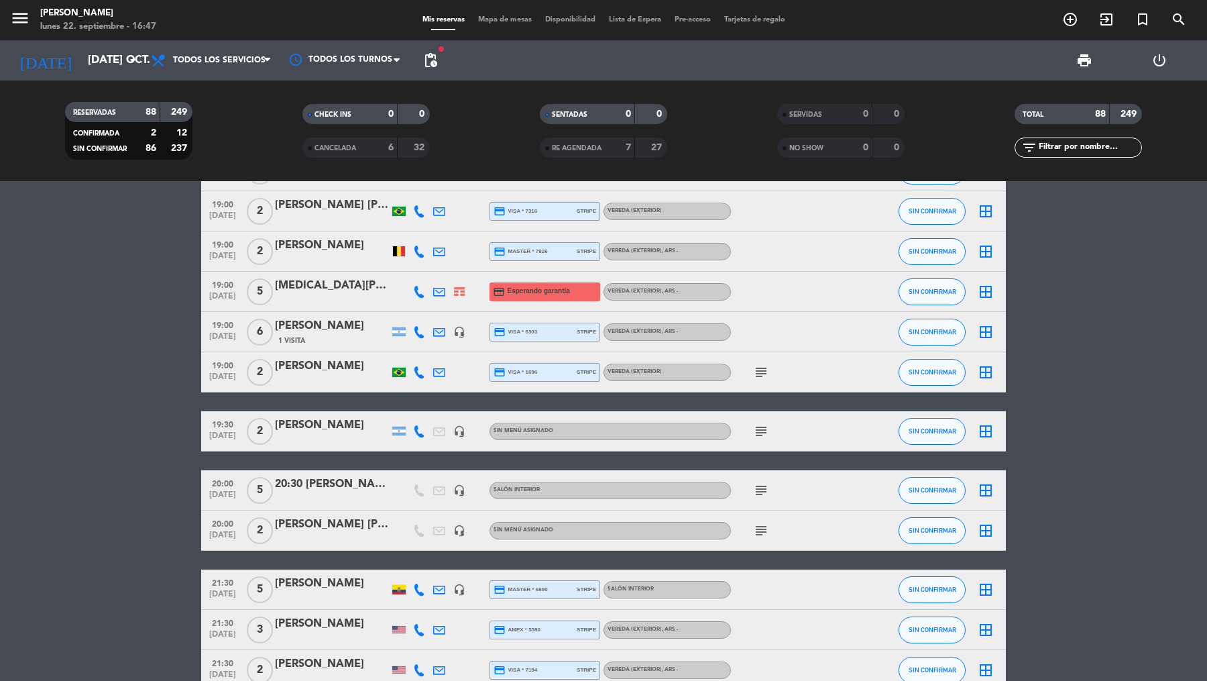
type input "sáb. [DATE]"
click at [435, 60] on span "pending_actions" at bounding box center [431, 60] width 16 height 16
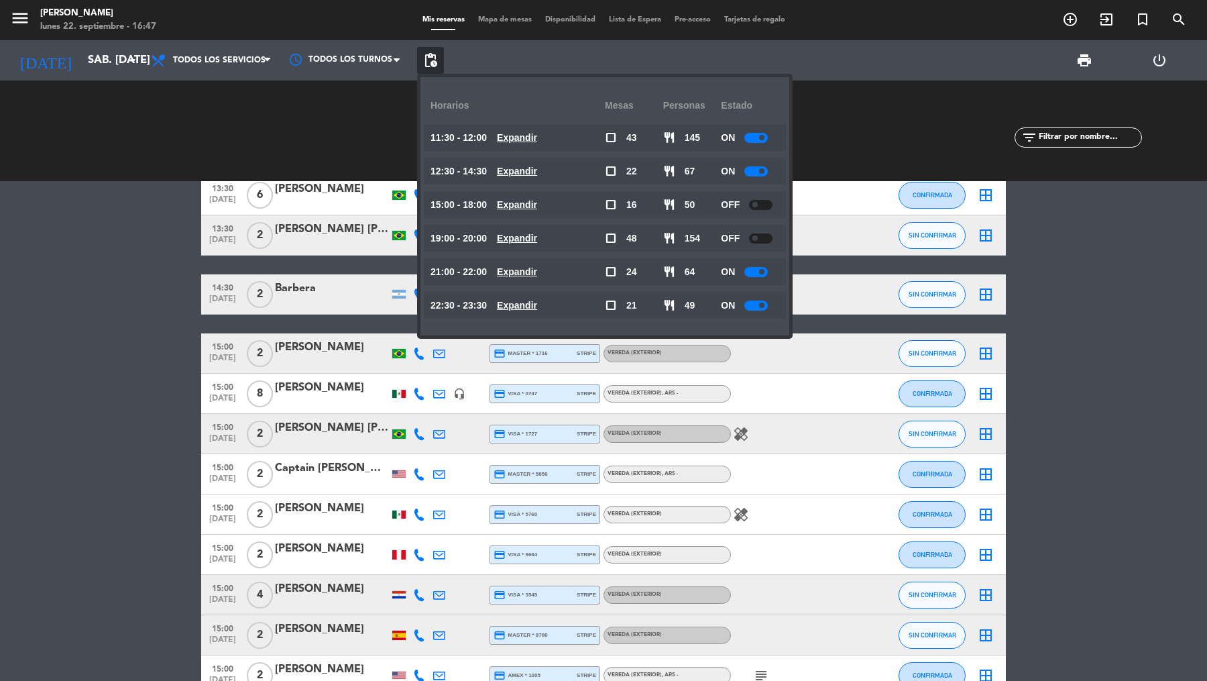
click at [529, 138] on u "Expandir" at bounding box center [517, 137] width 40 height 11
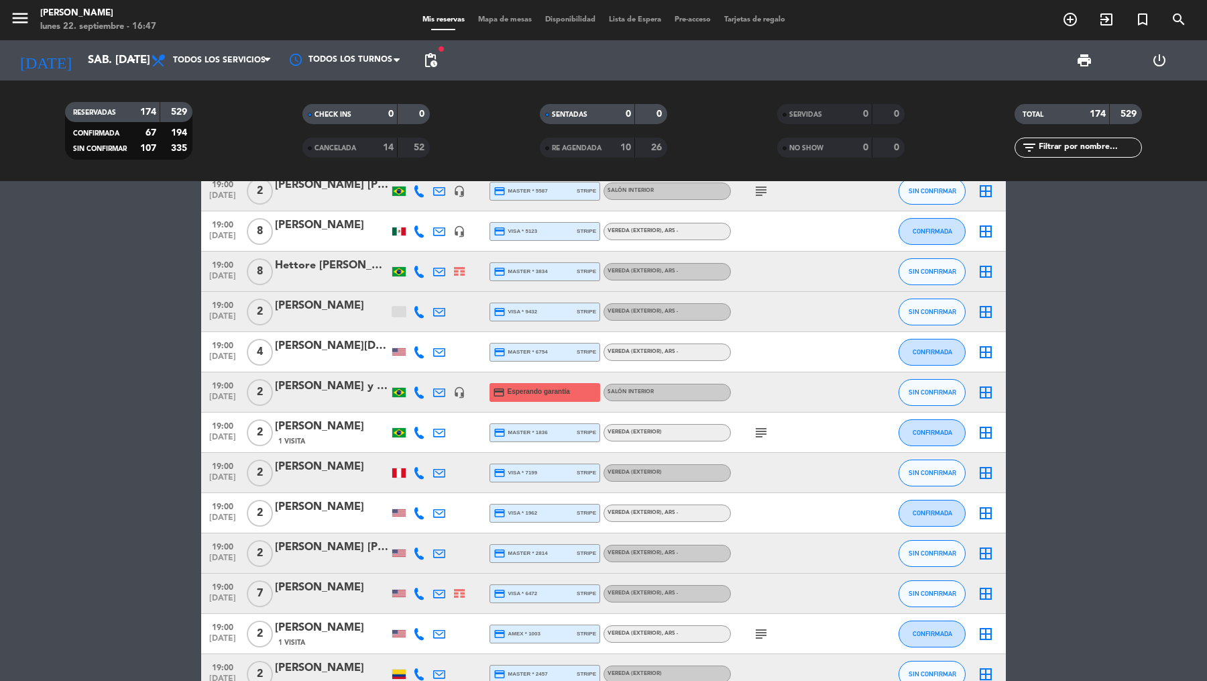
scroll to position [4031, 0]
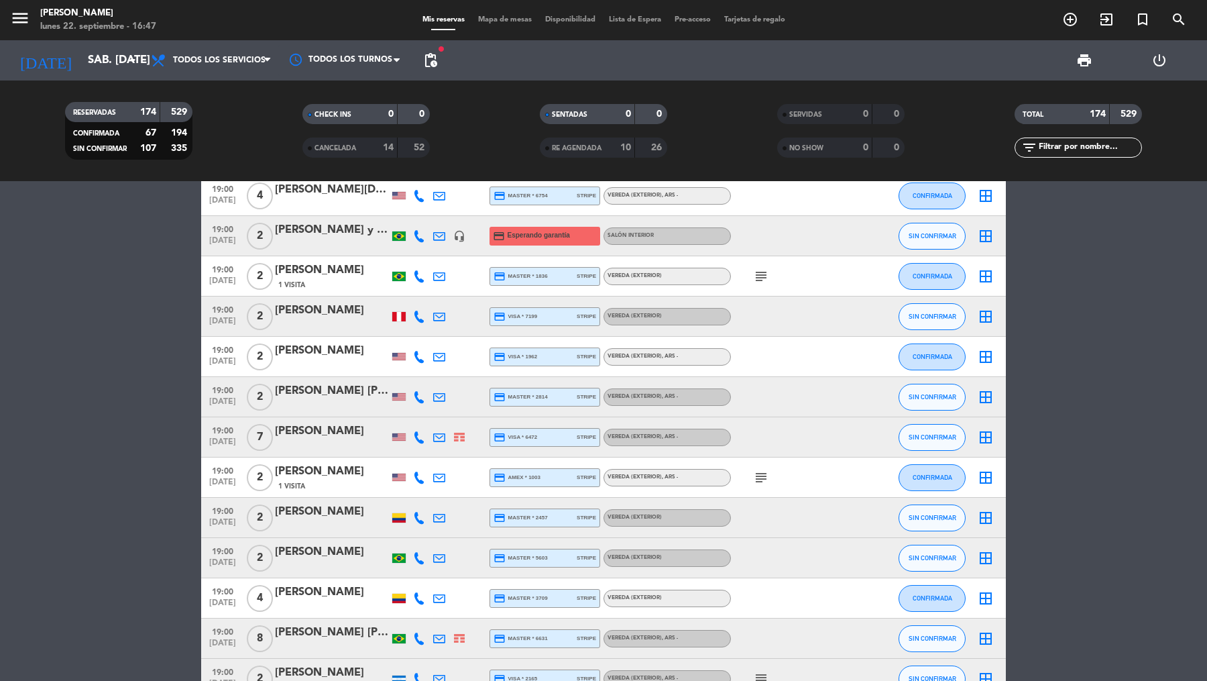
click at [231, 236] on span "[DATE]" at bounding box center [223, 243] width 34 height 15
click at [309, 229] on div "[PERSON_NAME] y [PERSON_NAME]" at bounding box center [332, 229] width 114 height 17
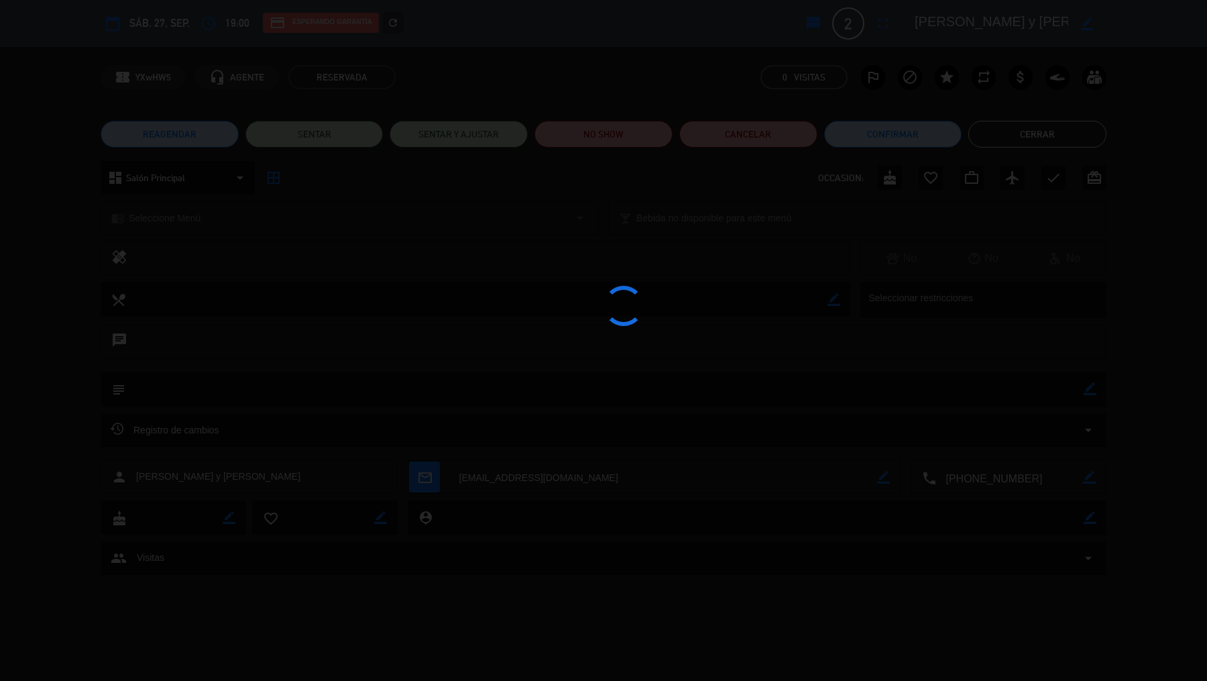
click at [733, 129] on div at bounding box center [603, 340] width 1207 height 681
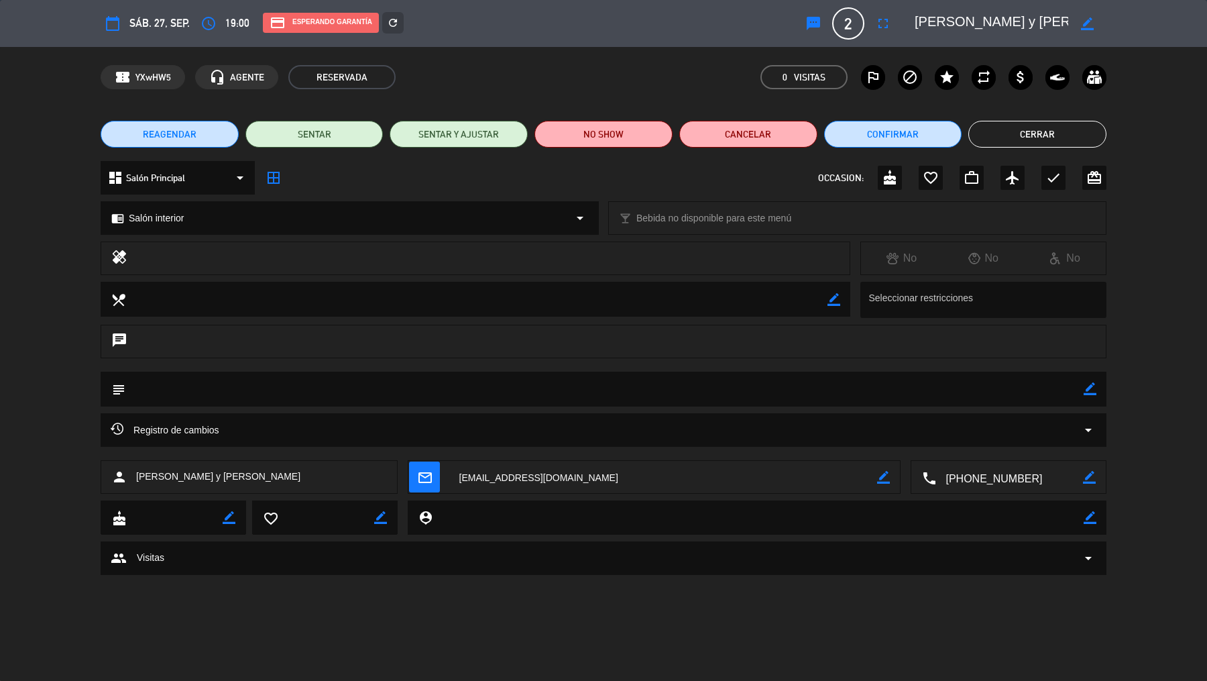
click at [733, 129] on button "Cancelar" at bounding box center [749, 134] width 138 height 27
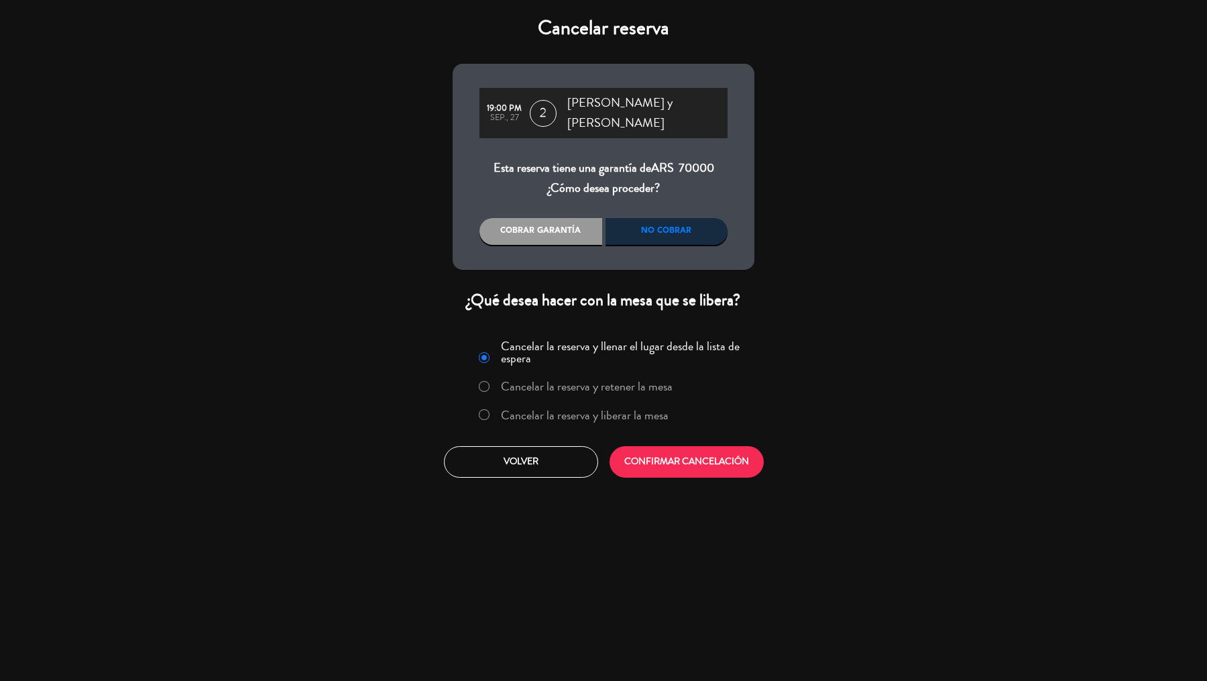
click at [618, 409] on label "Cancelar la reserva y liberar la mesa" at bounding box center [585, 415] width 168 height 12
click at [653, 446] on button "CONFIRMAR CANCELACIÓN" at bounding box center [687, 462] width 154 height 32
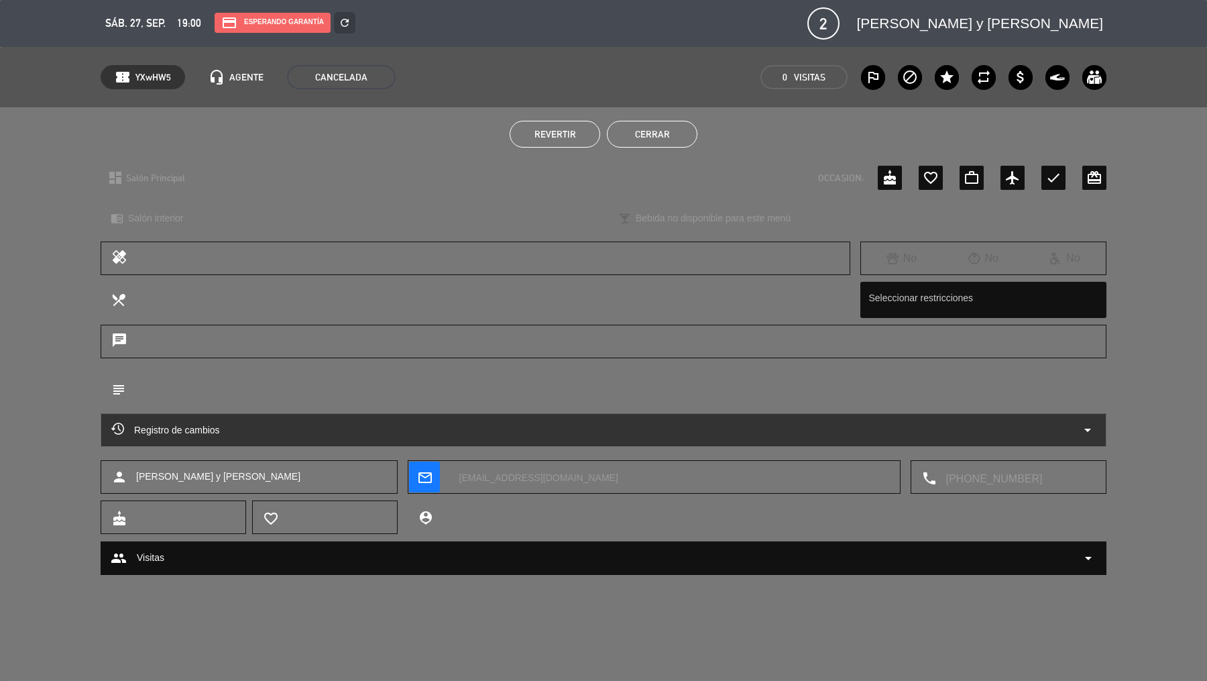
click at [684, 139] on button "Cerrar" at bounding box center [652, 134] width 91 height 27
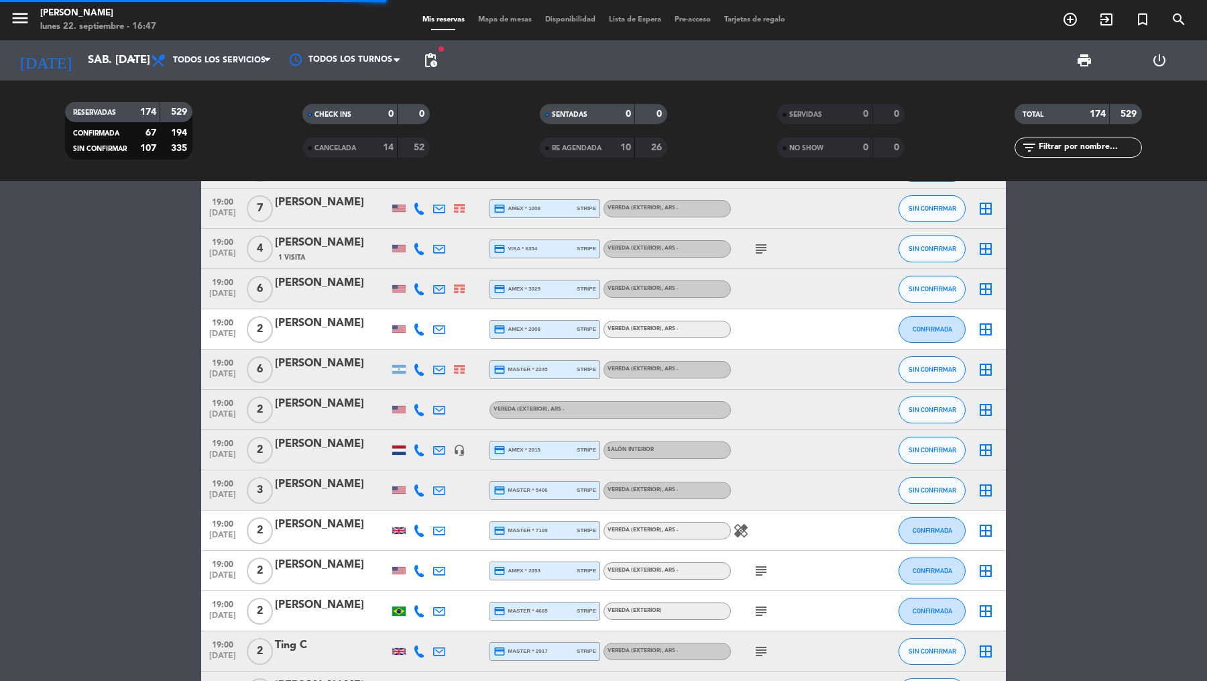
scroll to position [4585, 0]
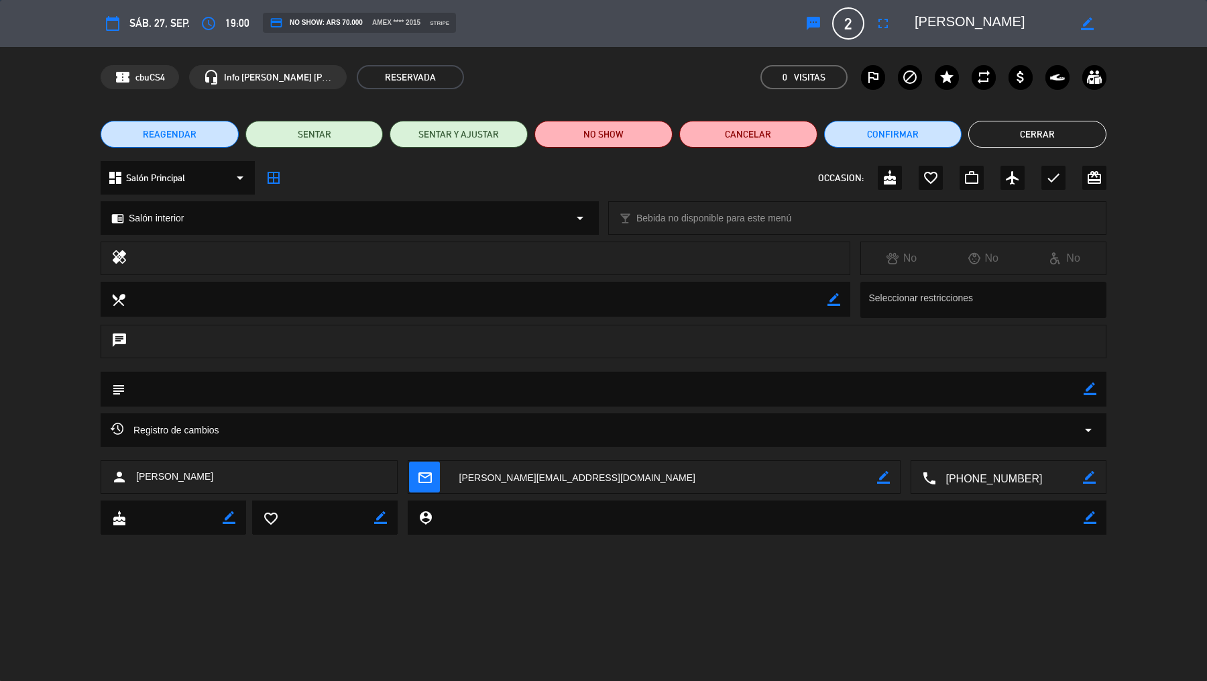
click at [965, 144] on button "Cerrar" at bounding box center [1038, 134] width 138 height 27
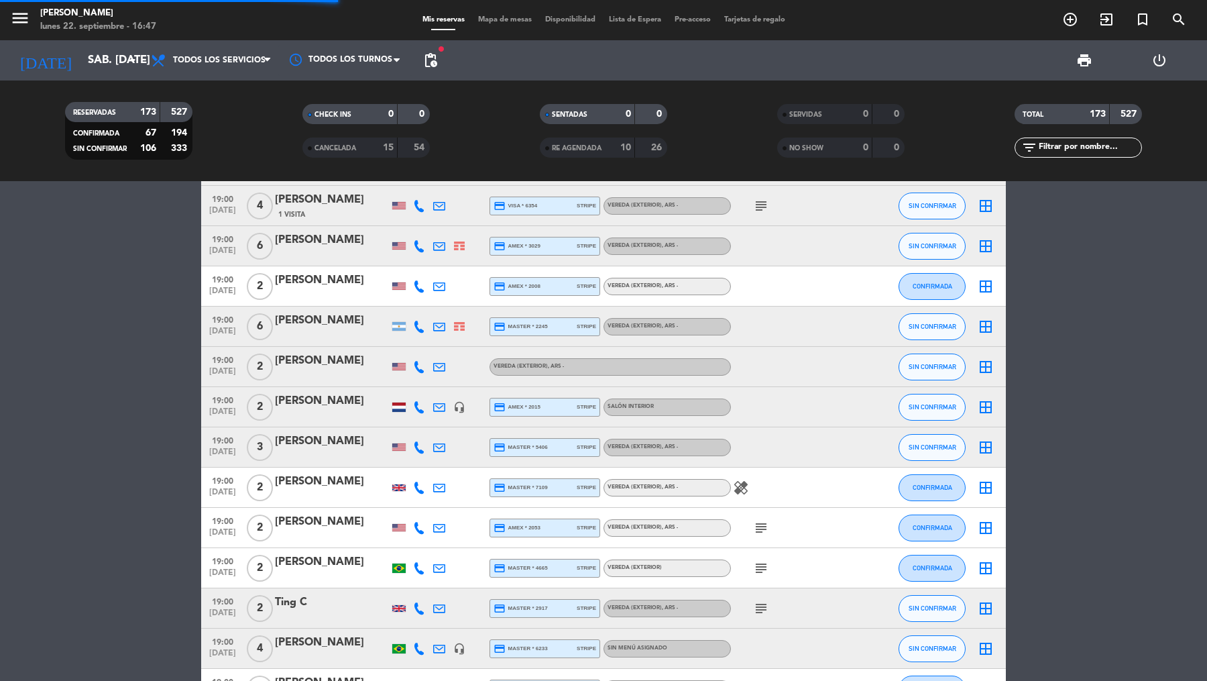
click at [337, 362] on div "[PERSON_NAME]" at bounding box center [332, 360] width 114 height 17
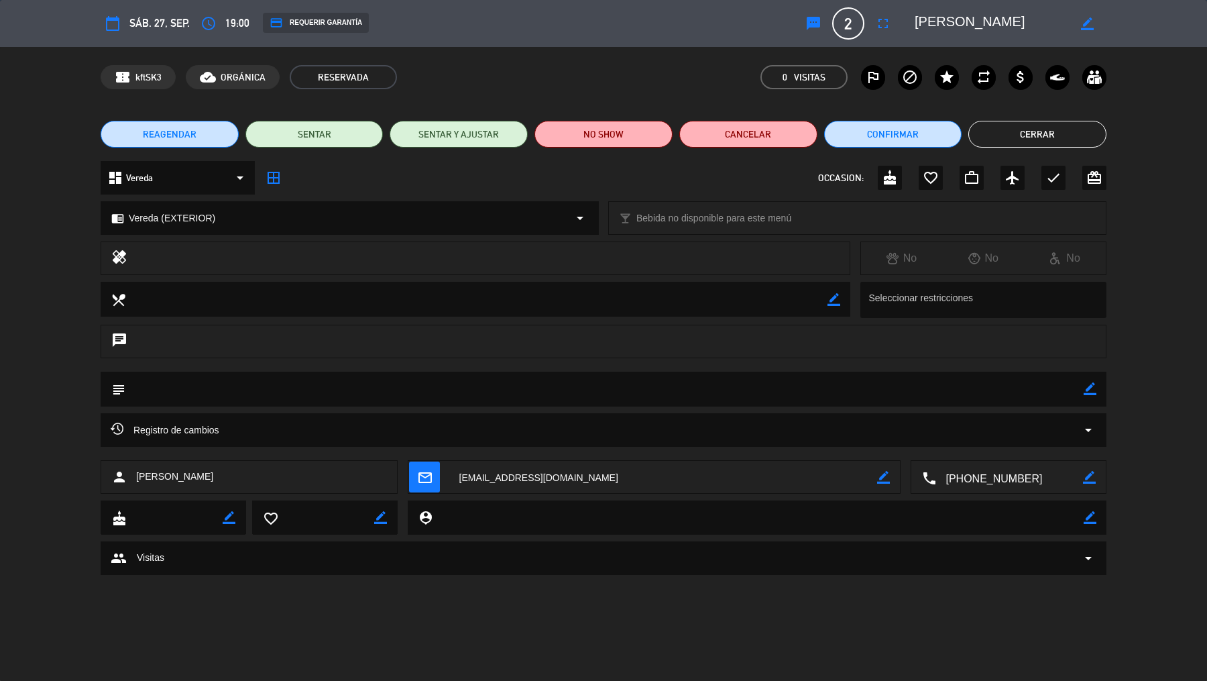
click at [349, 24] on div "credit_card REQUERIR GARANTÍA" at bounding box center [316, 23] width 106 height 20
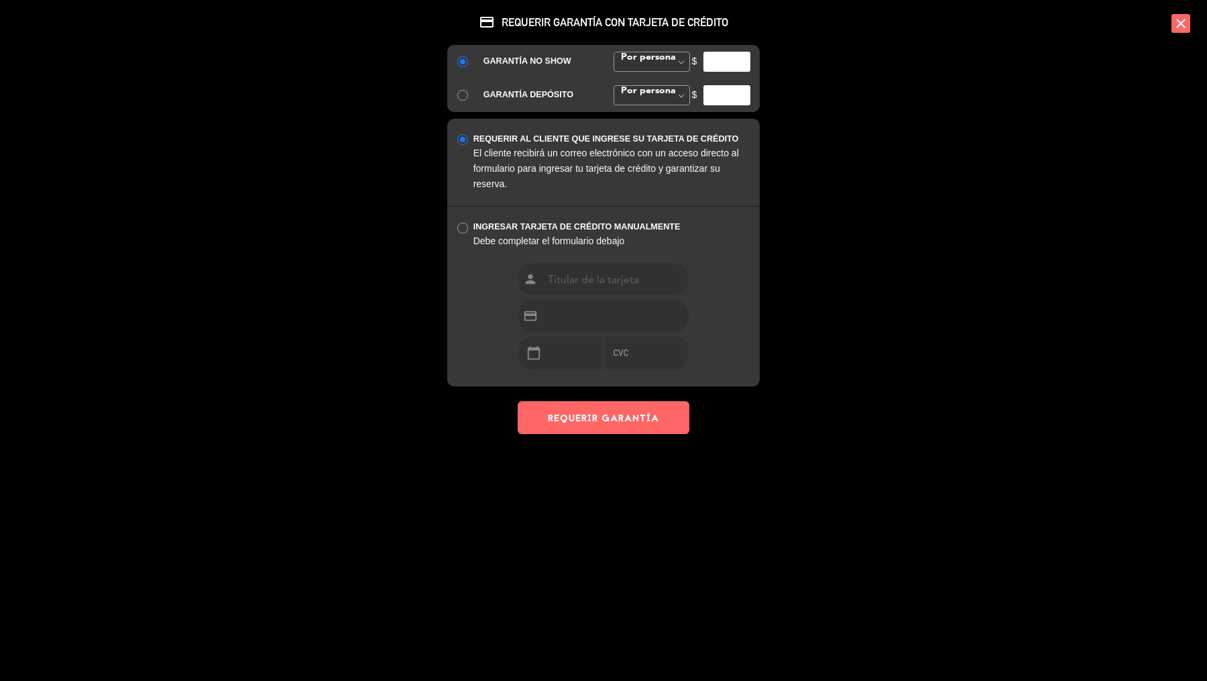
click at [708, 64] on input "number" at bounding box center [727, 62] width 47 height 20
type input "35000"
click at [625, 412] on button "REQUERIR GARANTÍA" at bounding box center [604, 417] width 172 height 33
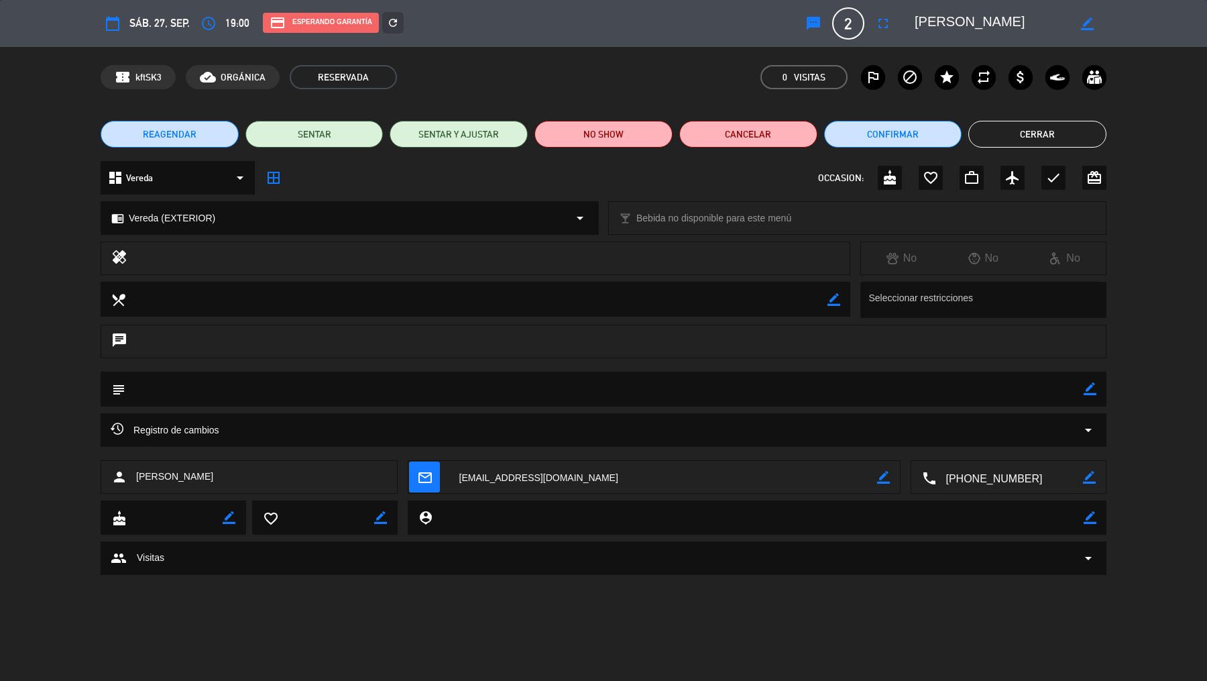
click at [965, 133] on button "Cerrar" at bounding box center [1038, 134] width 138 height 27
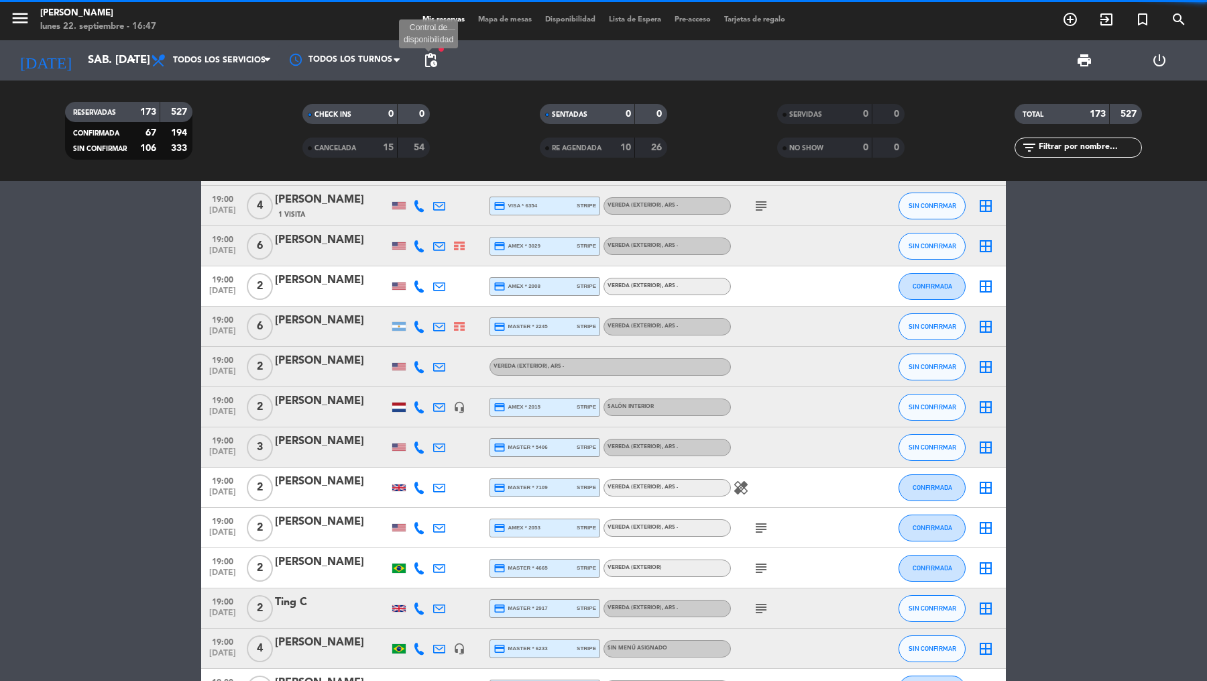
click at [435, 53] on span "pending_actions" at bounding box center [431, 60] width 16 height 16
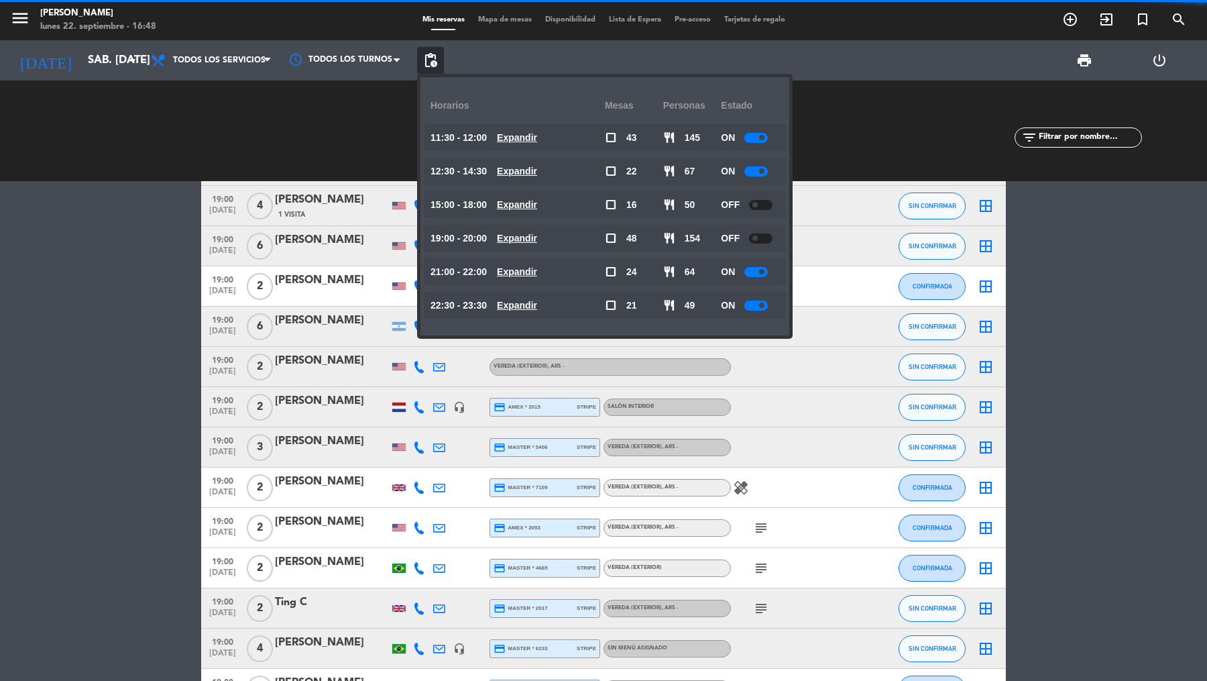
click at [435, 53] on span "pending_actions" at bounding box center [431, 60] width 16 height 16
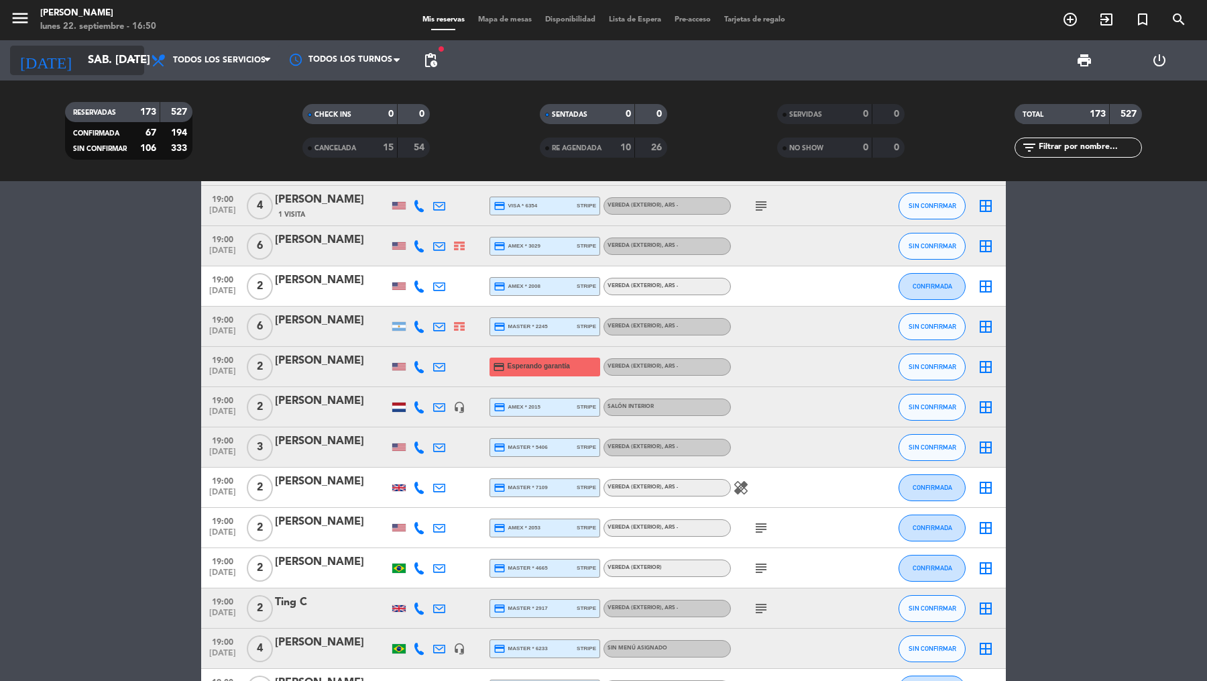
click at [140, 58] on icon "arrow_drop_down" at bounding box center [133, 60] width 16 height 16
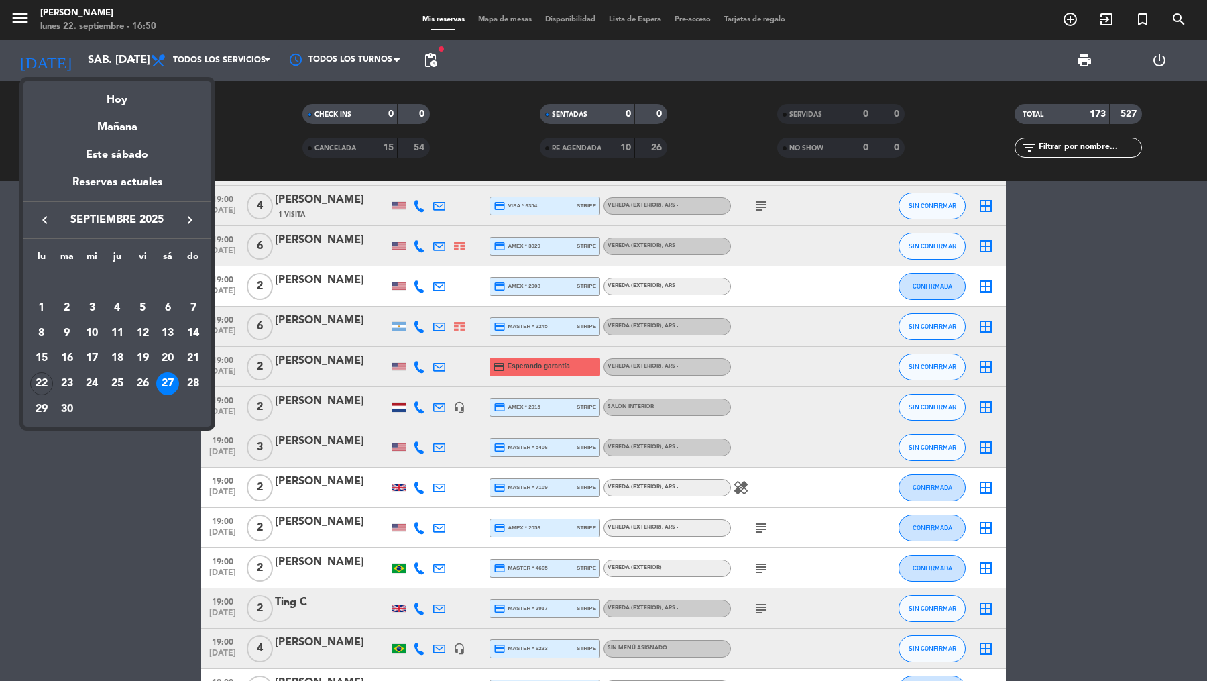
click at [184, 217] on icon "keyboard_arrow_right" at bounding box center [190, 220] width 16 height 16
click at [191, 218] on icon "keyboard_arrow_right" at bounding box center [190, 220] width 16 height 16
click at [118, 343] on div "13" at bounding box center [117, 333] width 23 height 23
type input "jue. [DATE]"
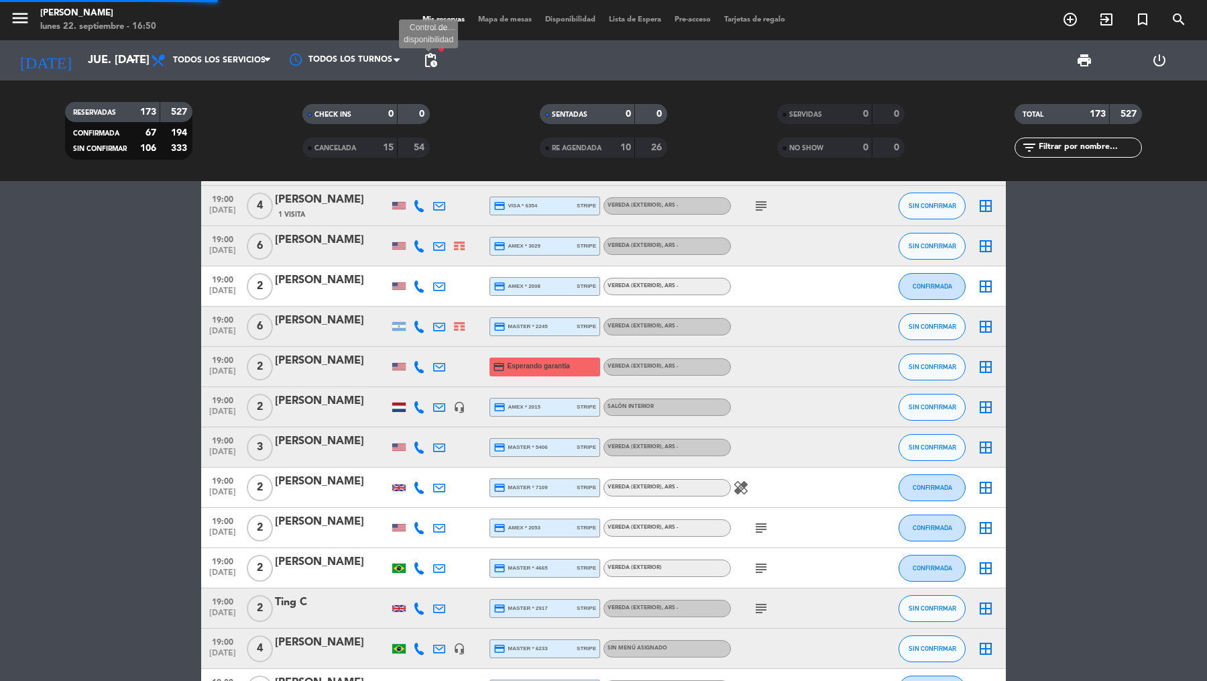
click at [432, 65] on span "pending_actions" at bounding box center [431, 60] width 16 height 16
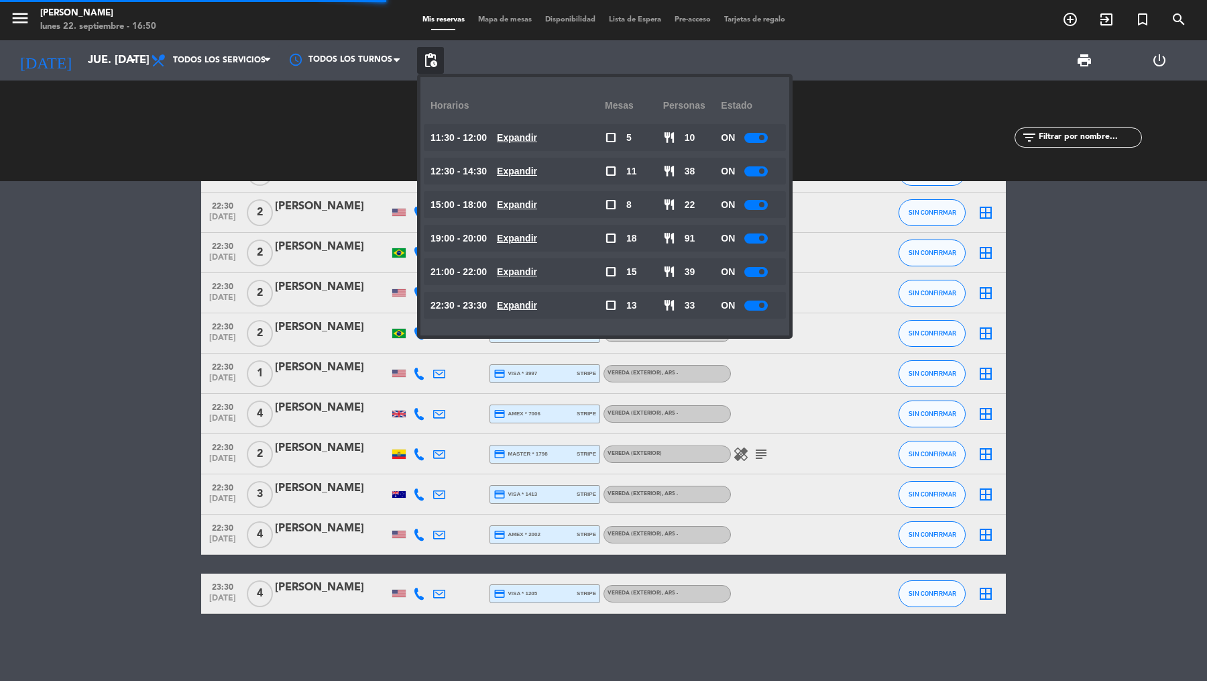
scroll to position [2544, 0]
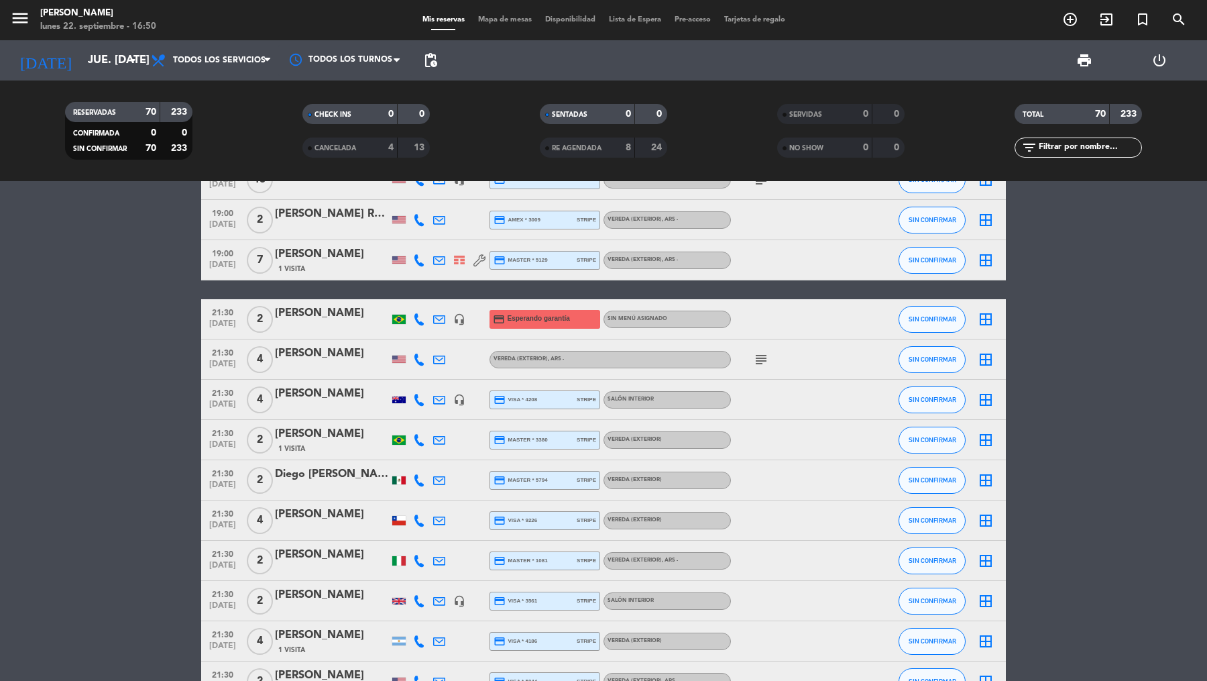
scroll to position [1653, 0]
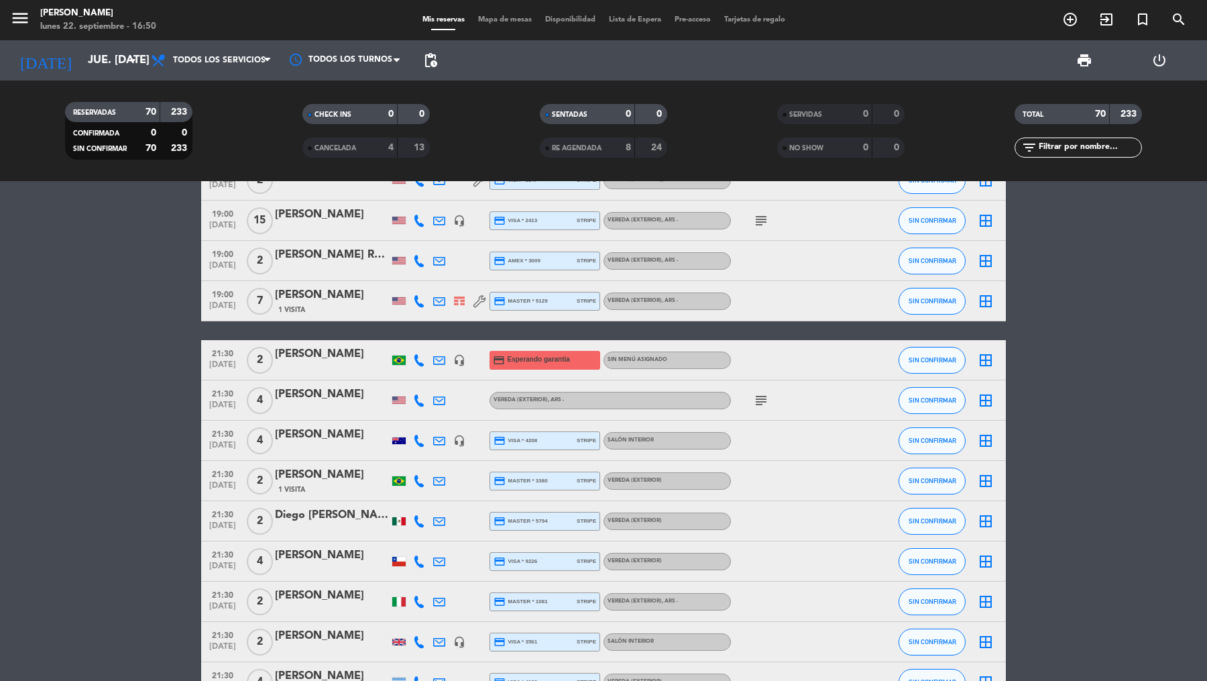
click at [286, 398] on div "[PERSON_NAME]" at bounding box center [332, 394] width 114 height 17
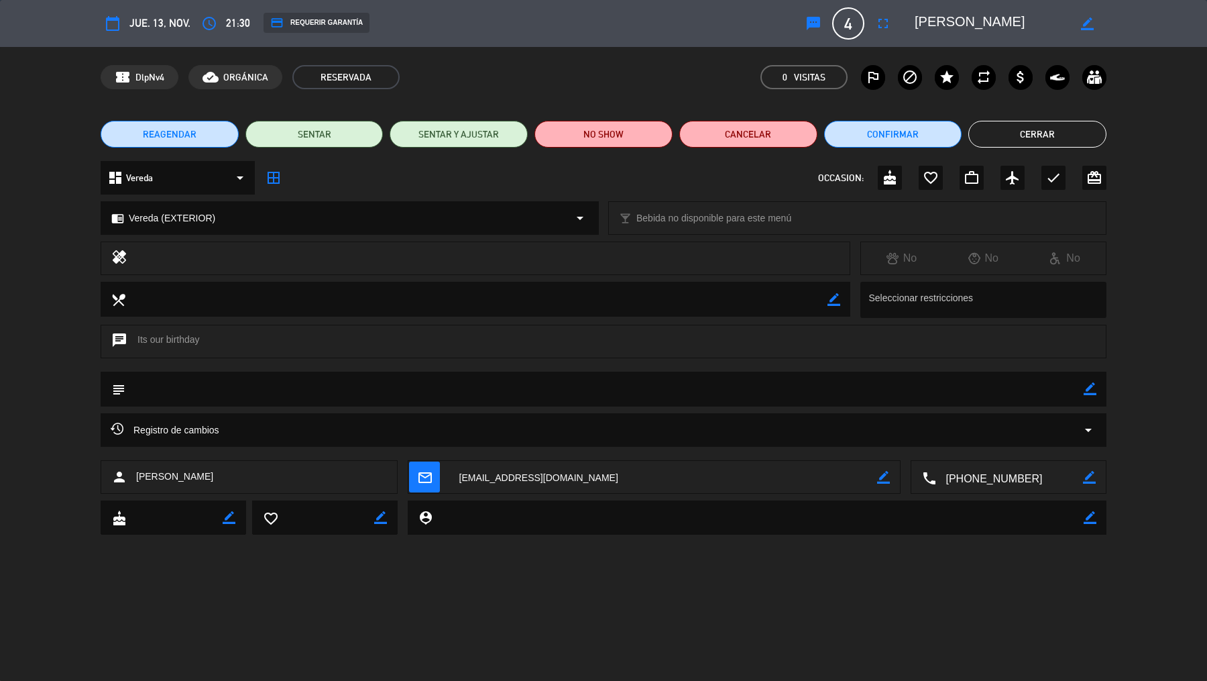
click at [341, 25] on div "credit_card REQUERIR GARANTÍA" at bounding box center [317, 23] width 106 height 20
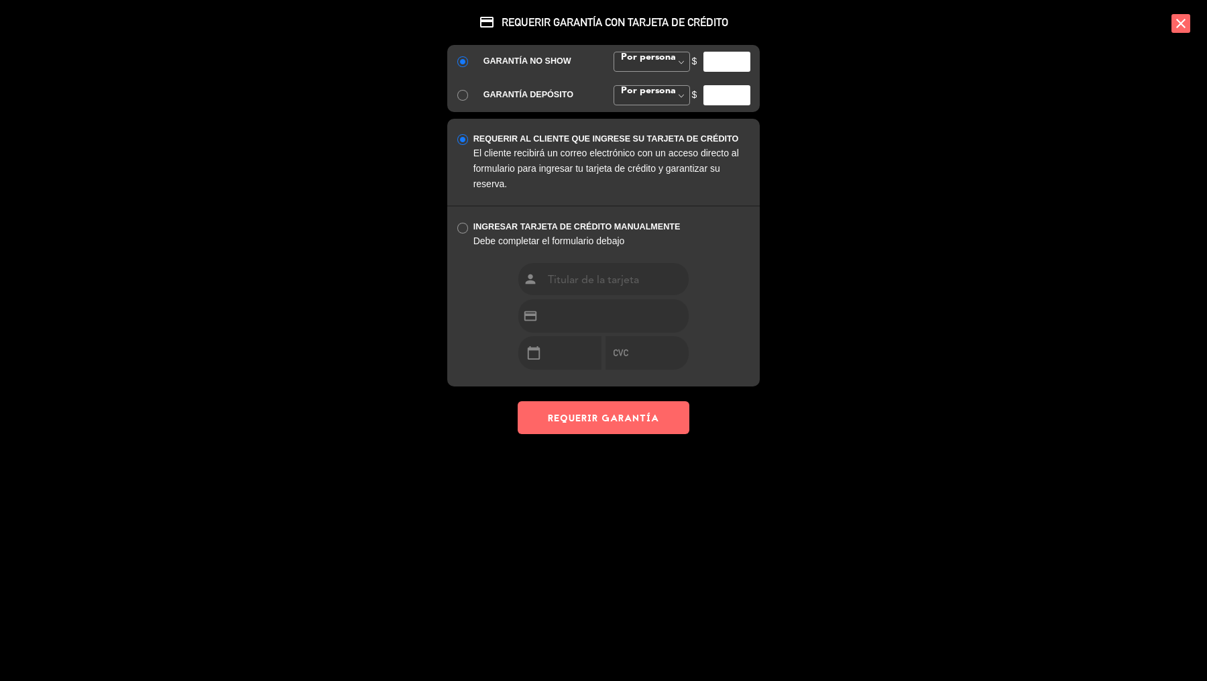
click at [720, 68] on input "number" at bounding box center [727, 62] width 47 height 20
type input "35000"
click at [600, 408] on button "REQUERIR GARANTÍA" at bounding box center [604, 417] width 172 height 33
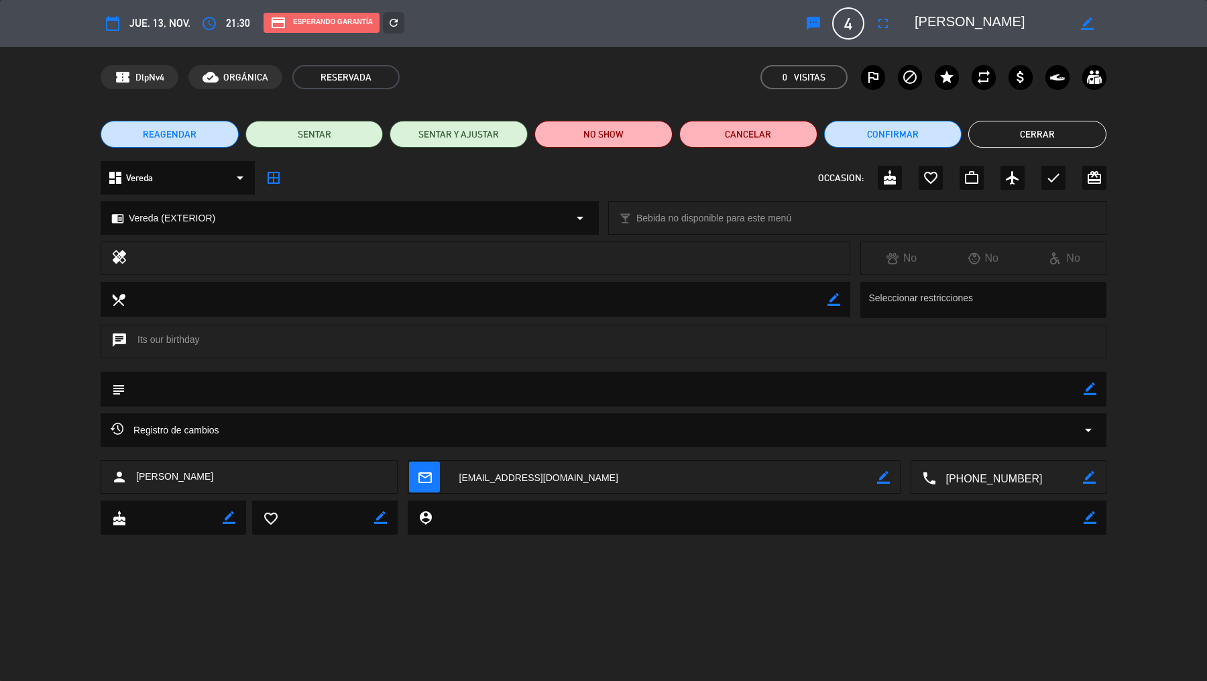
click at [965, 133] on button "Cerrar" at bounding box center [1038, 134] width 138 height 27
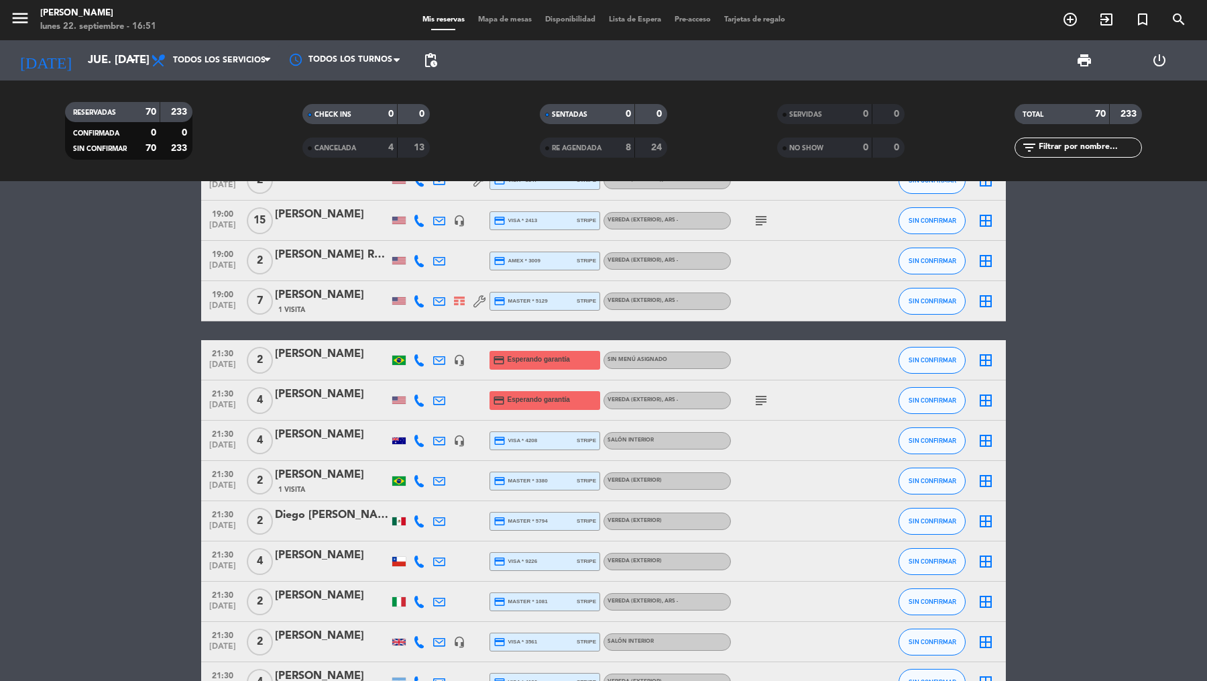
click at [222, 360] on span "[DATE]" at bounding box center [223, 367] width 34 height 15
click at [321, 354] on div "[PERSON_NAME]" at bounding box center [332, 353] width 114 height 17
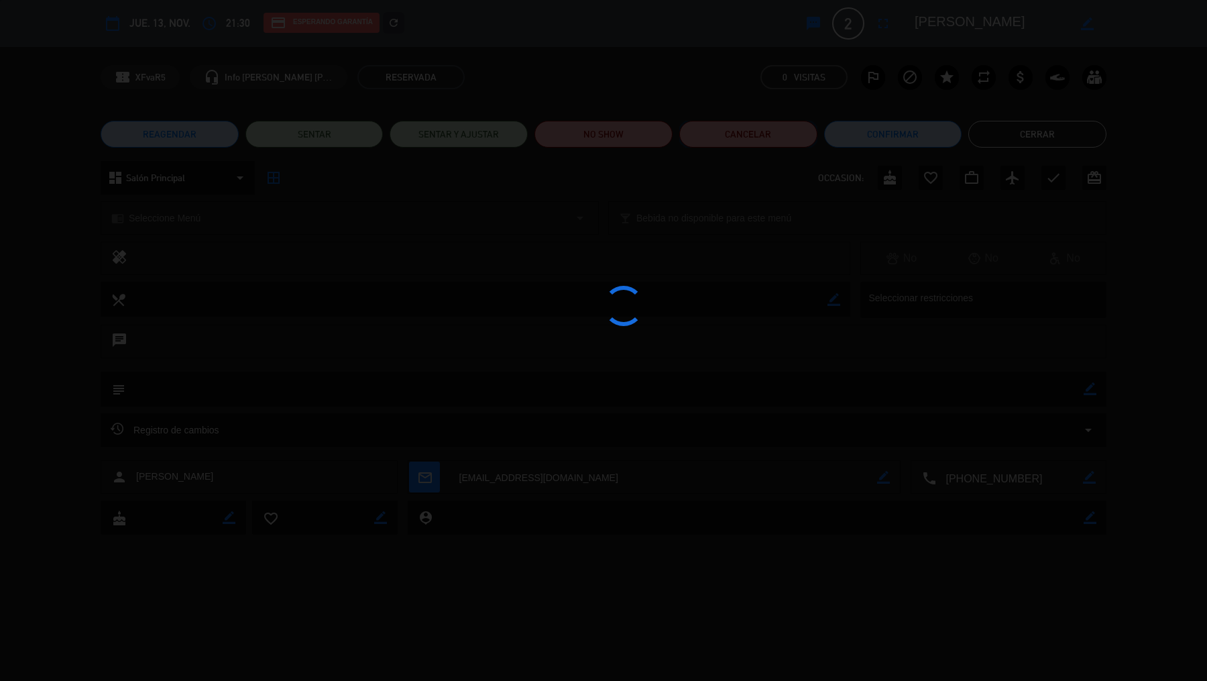
click at [776, 133] on button "Cancelar" at bounding box center [749, 134] width 138 height 27
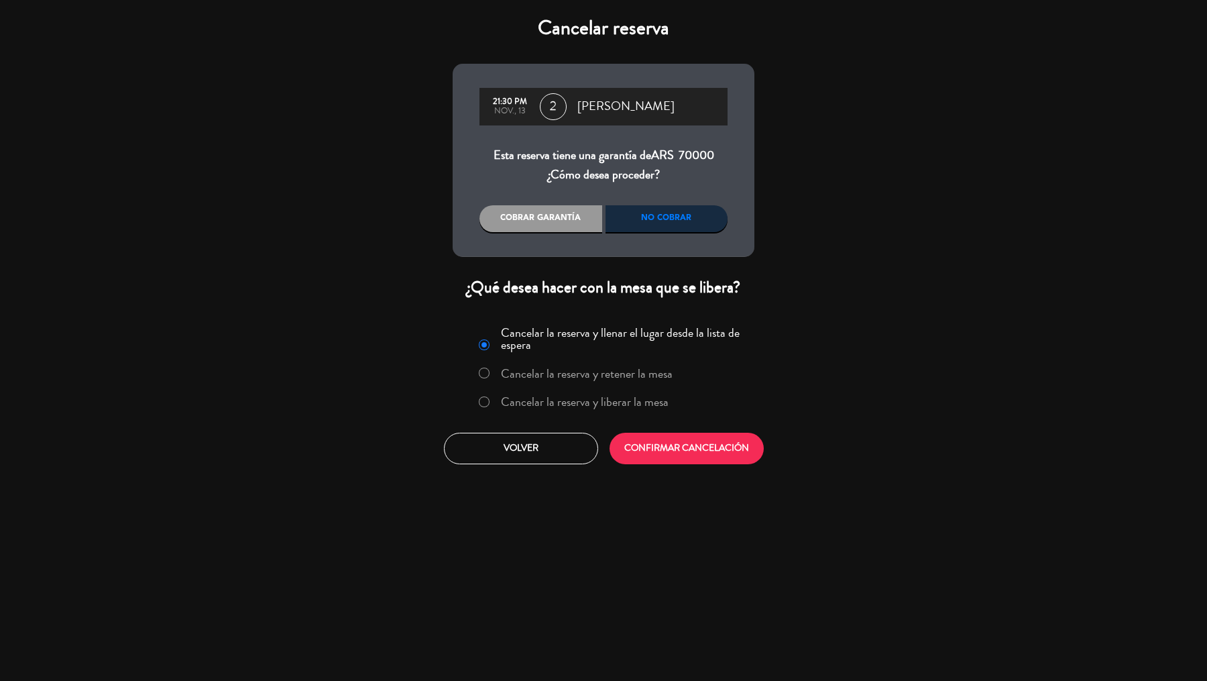
click at [571, 387] on div "Cancelar la reserva y llenar el lugar desde la lista de espera Cancelar la rese…" at bounding box center [604, 370] width 284 height 98
click at [576, 403] on label "Cancelar la reserva y liberar la mesa" at bounding box center [585, 402] width 168 height 12
click at [656, 444] on button "CONFIRMAR CANCELACIÓN" at bounding box center [687, 449] width 154 height 32
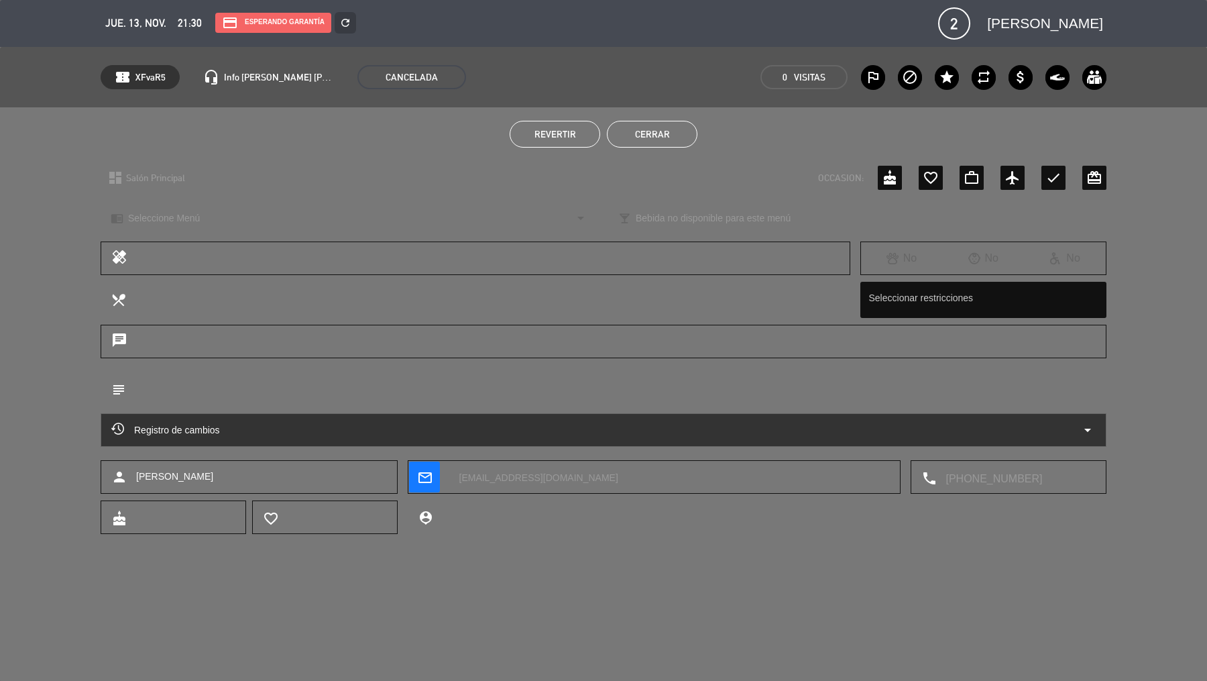
click at [691, 141] on button "Cerrar" at bounding box center [652, 134] width 91 height 27
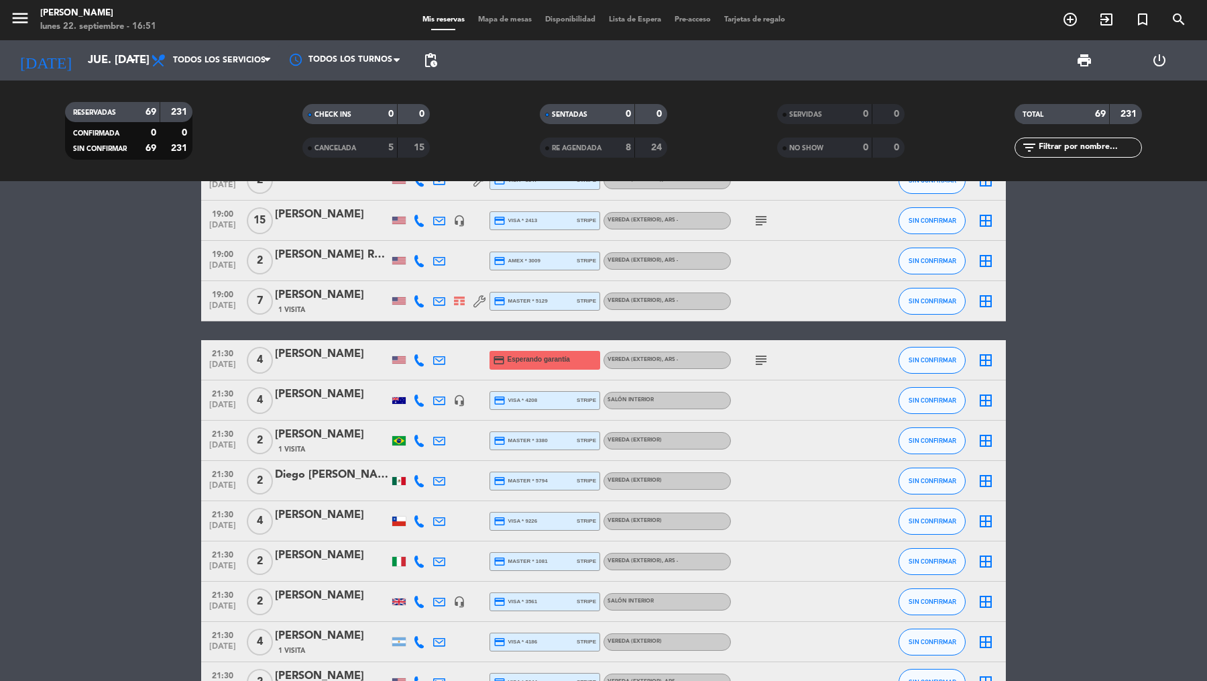
click at [225, 356] on span "21:30" at bounding box center [223, 352] width 34 height 15
click at [763, 358] on icon "subject" at bounding box center [761, 360] width 16 height 16
click at [293, 353] on div "[PERSON_NAME]" at bounding box center [332, 353] width 114 height 17
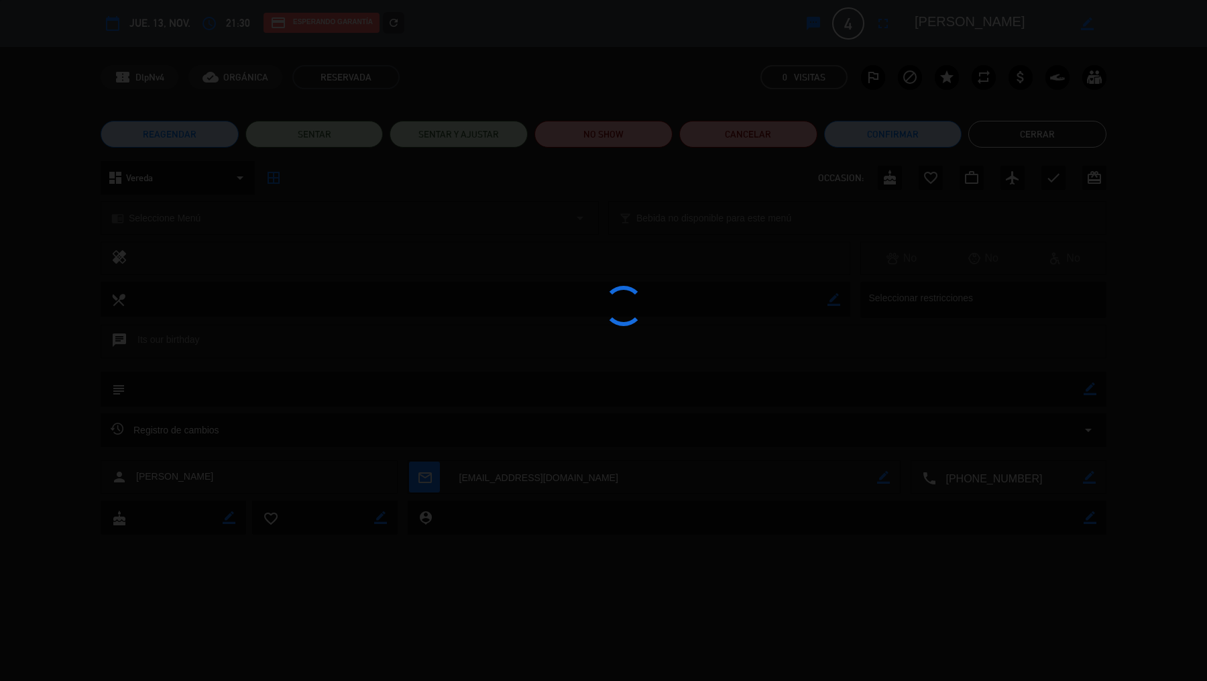
click at [395, 23] on icon "refresh" at bounding box center [394, 23] width 12 height 12
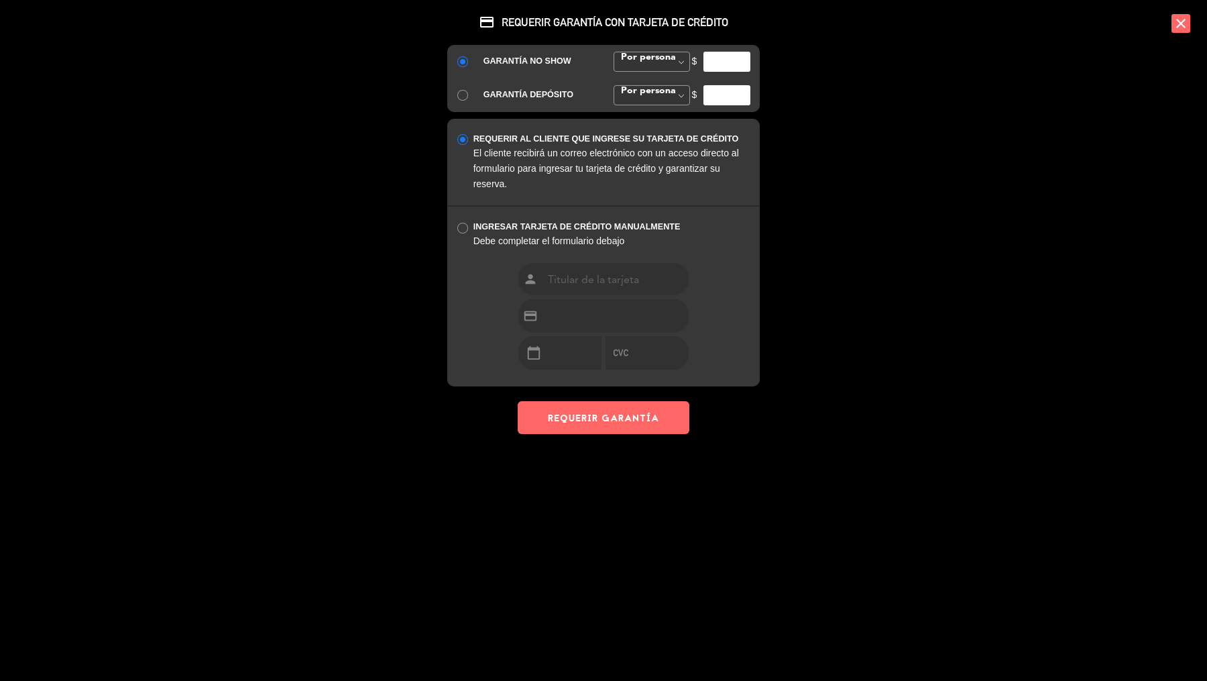
click at [732, 58] on input "number" at bounding box center [727, 62] width 47 height 20
type input "35000"
click at [653, 417] on button "REQUERIR GARANTÍA" at bounding box center [604, 417] width 172 height 33
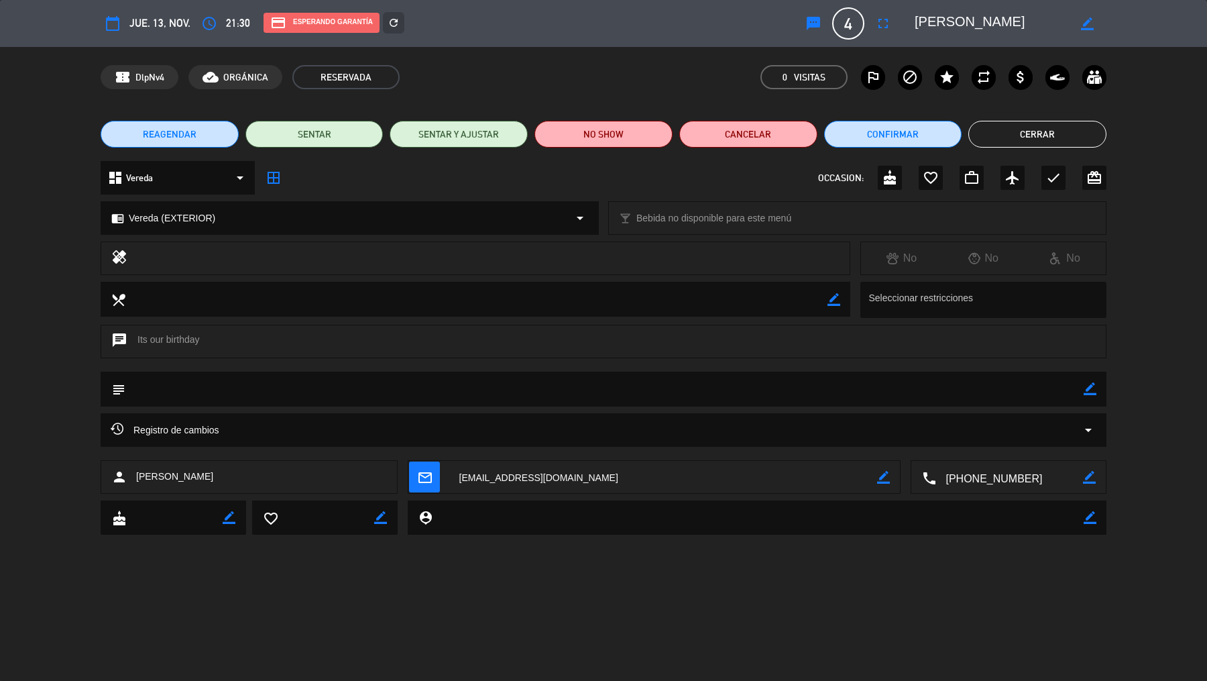
click at [965, 131] on button "Cerrar" at bounding box center [1038, 134] width 138 height 27
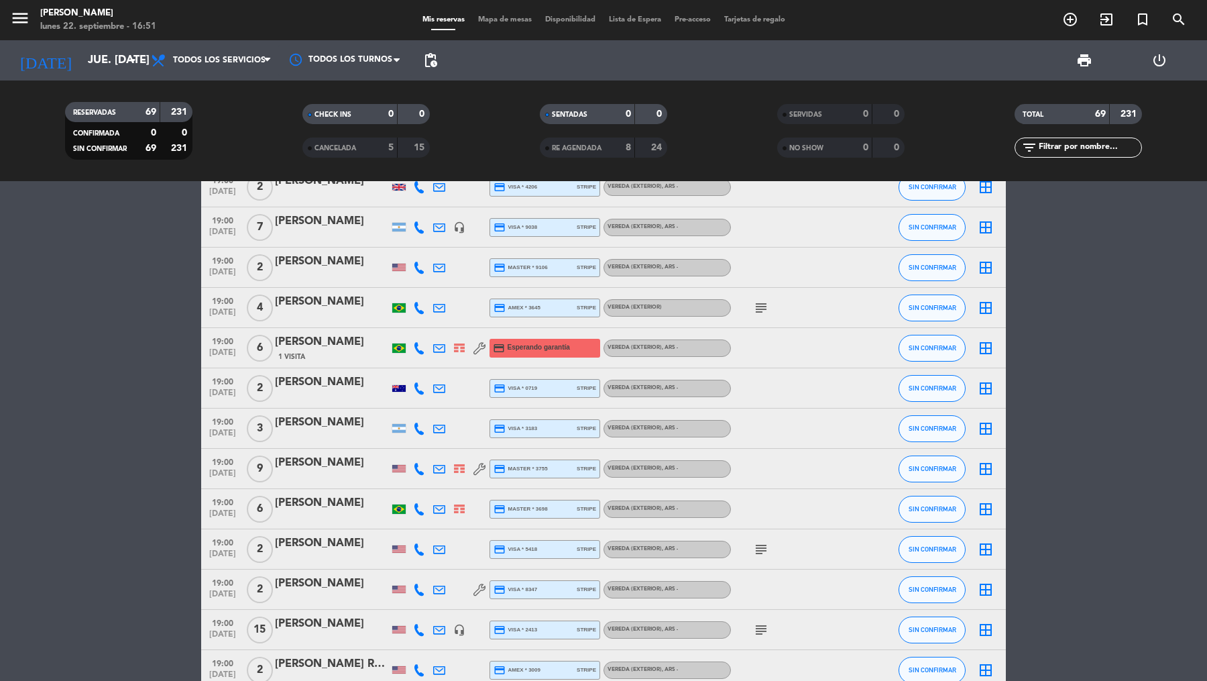
scroll to position [1232, 0]
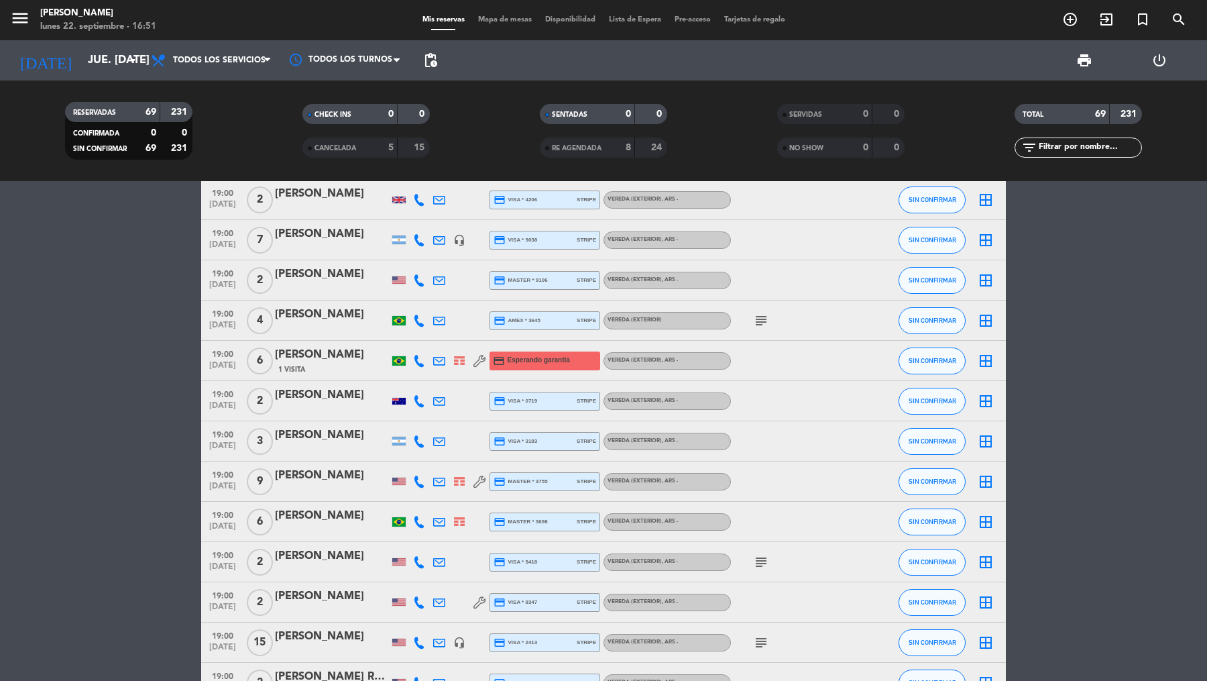
click at [221, 357] on span "19:00" at bounding box center [223, 352] width 34 height 15
click at [321, 356] on div "[PERSON_NAME]" at bounding box center [332, 354] width 114 height 17
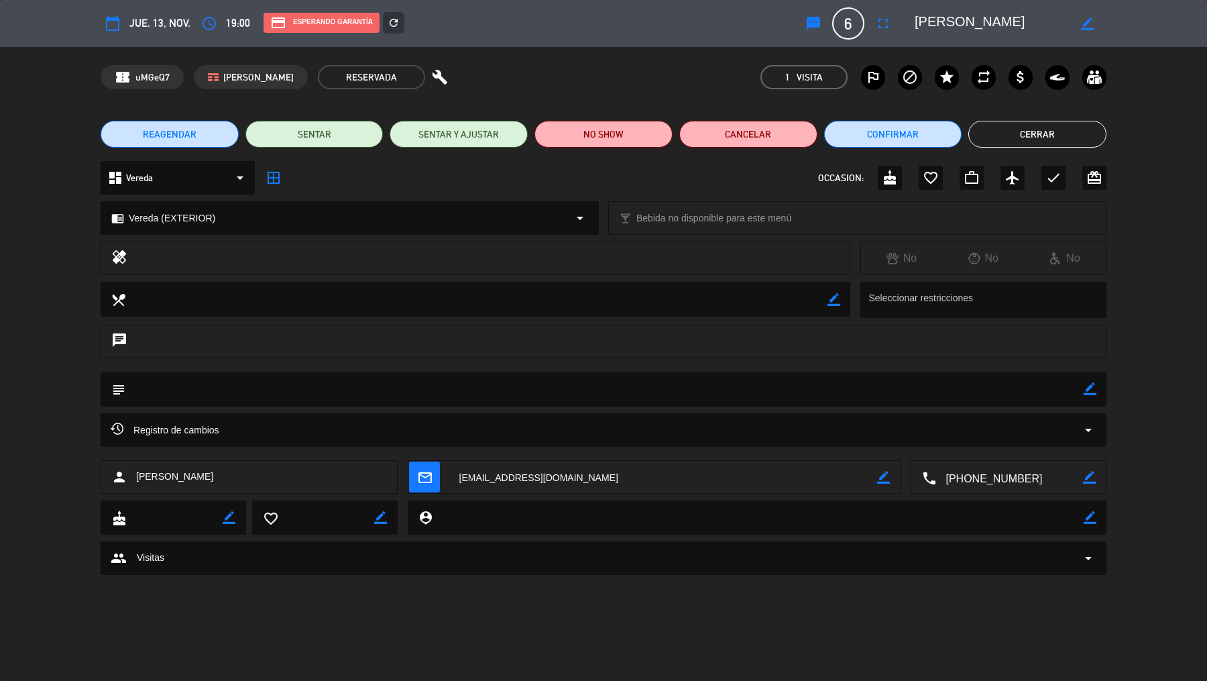
click at [393, 27] on div "refresh" at bounding box center [393, 22] width 21 height 21
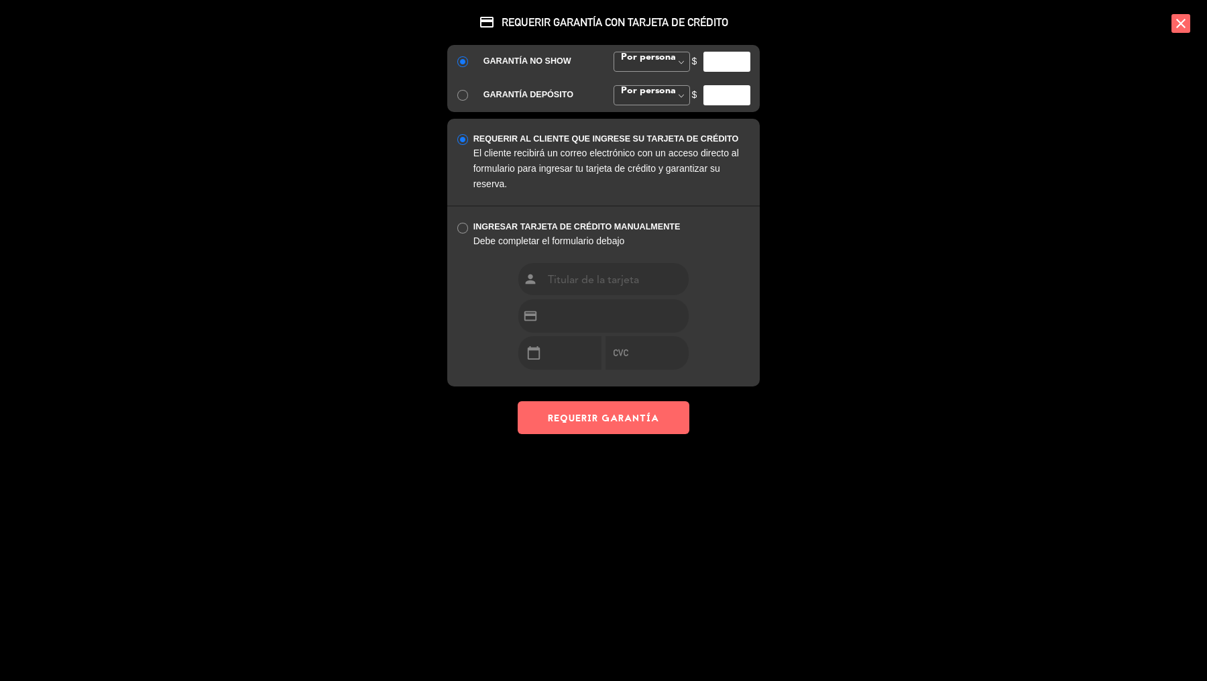
click at [706, 62] on input "number" at bounding box center [727, 62] width 47 height 20
type input "35000"
click at [633, 429] on button "REQUERIR GARANTÍA" at bounding box center [604, 417] width 172 height 33
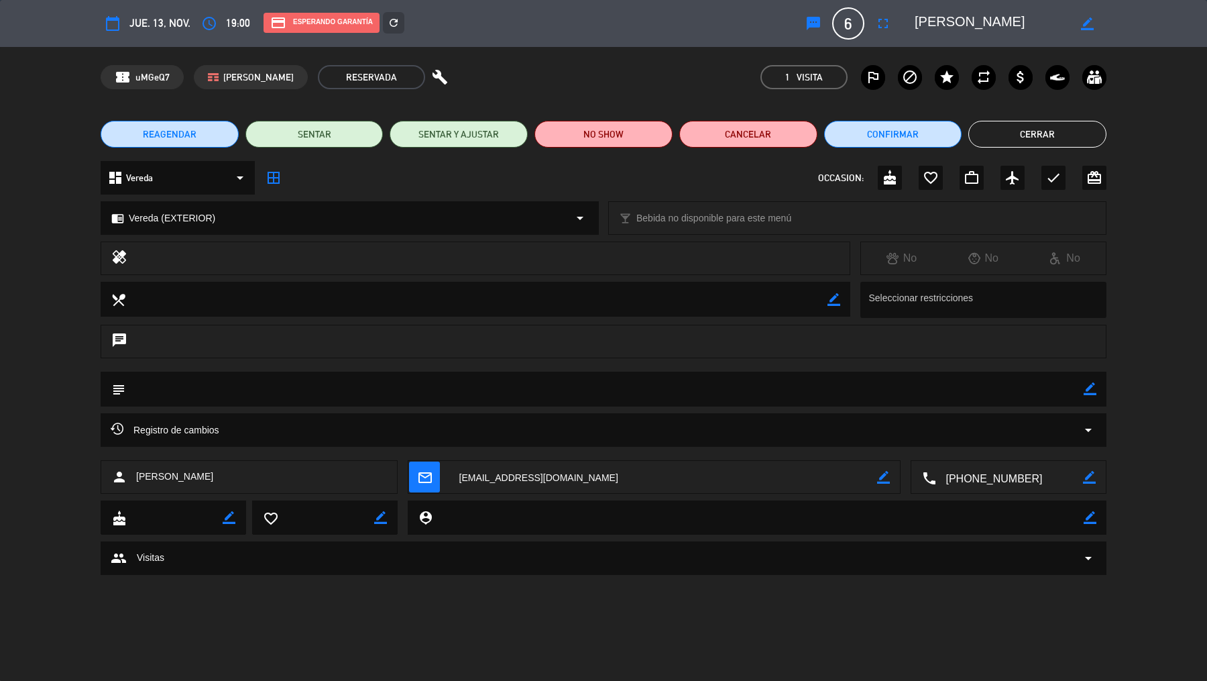
click at [965, 133] on button "Cerrar" at bounding box center [1038, 134] width 138 height 27
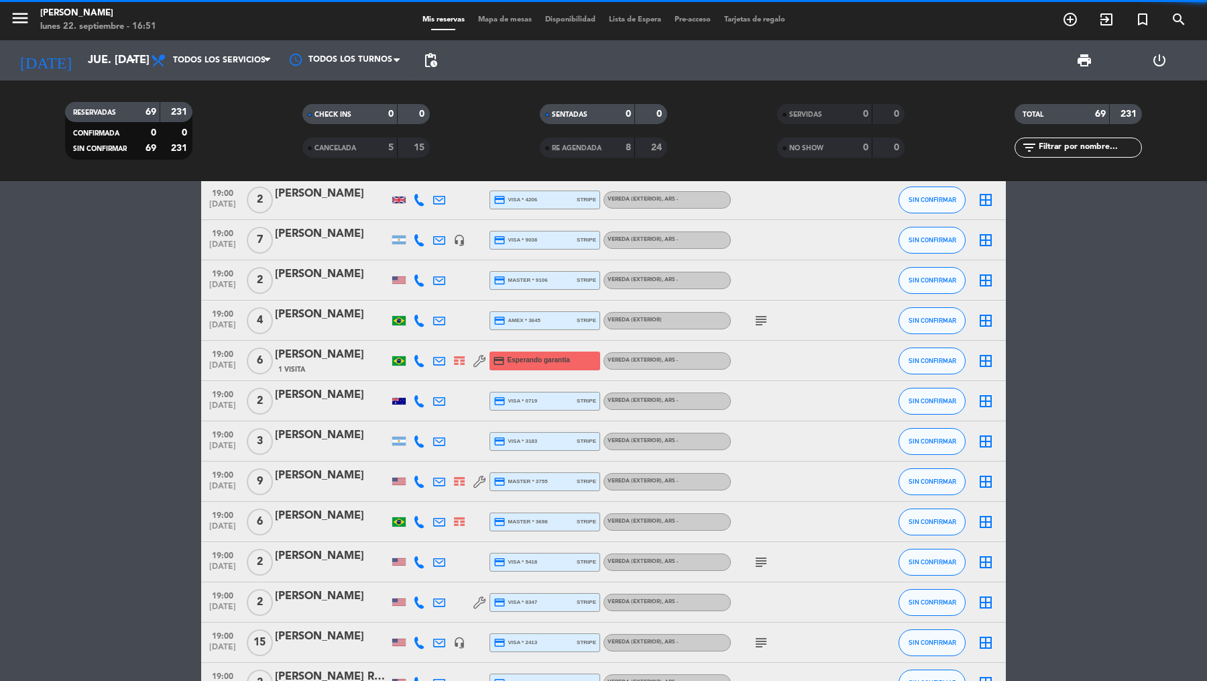
scroll to position [899, 0]
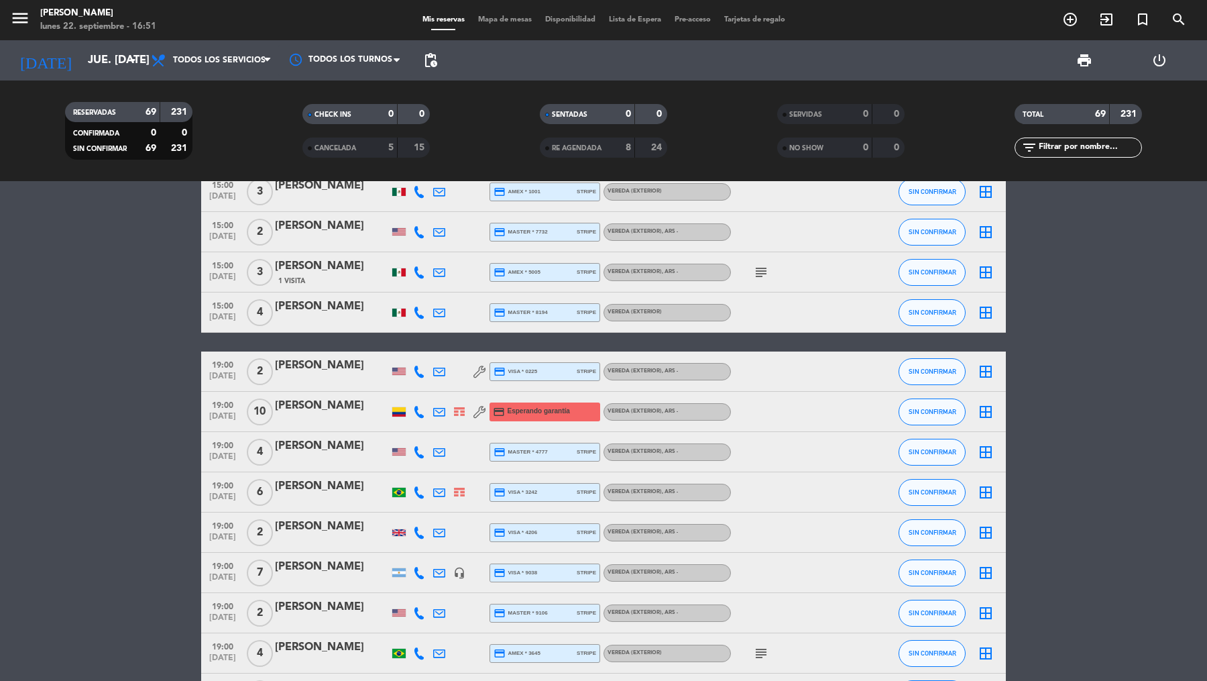
click at [239, 415] on div "19:00 [DATE]" at bounding box center [222, 412] width 43 height 40
click at [239, 415] on span "[DATE]" at bounding box center [223, 419] width 34 height 15
click at [329, 416] on div at bounding box center [332, 420] width 114 height 11
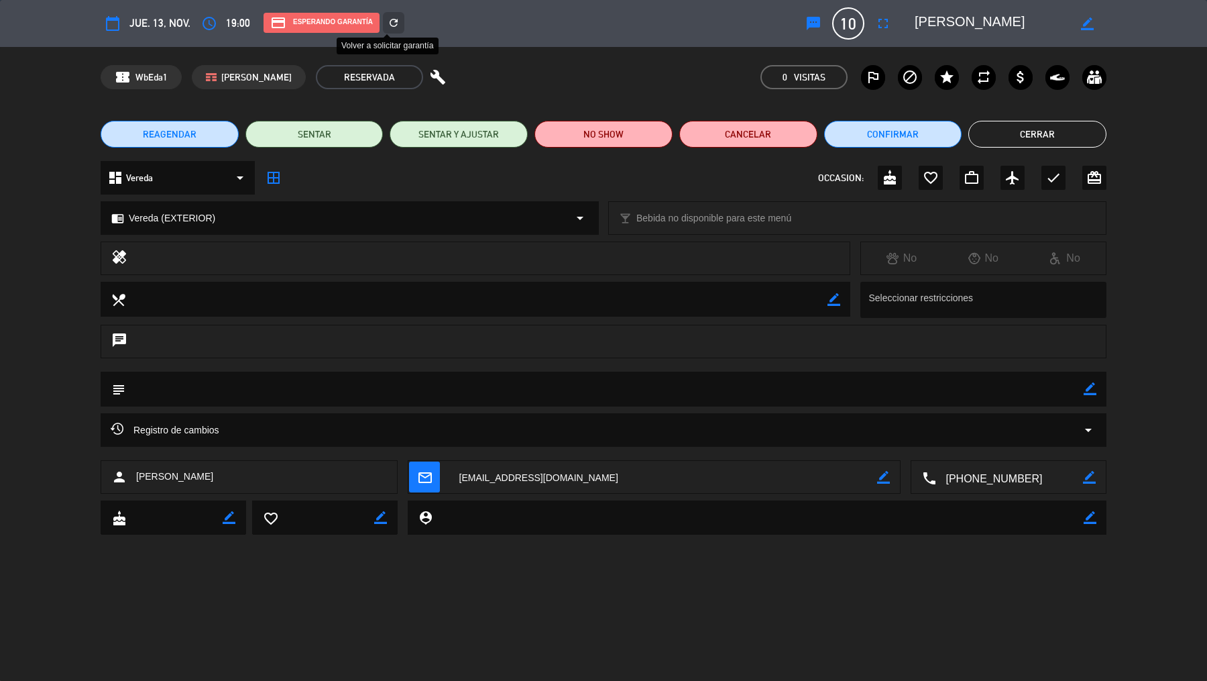
click at [394, 24] on edit-booking-info-modal "calendar_today [DEMOGRAPHIC_DATA] 13, nov. access_time 19:00 credit_card Espera…" at bounding box center [603, 340] width 1207 height 681
click at [391, 24] on icon "refresh" at bounding box center [394, 23] width 12 height 12
click at [733, 38] on input "number" at bounding box center [727, 28] width 47 height 20
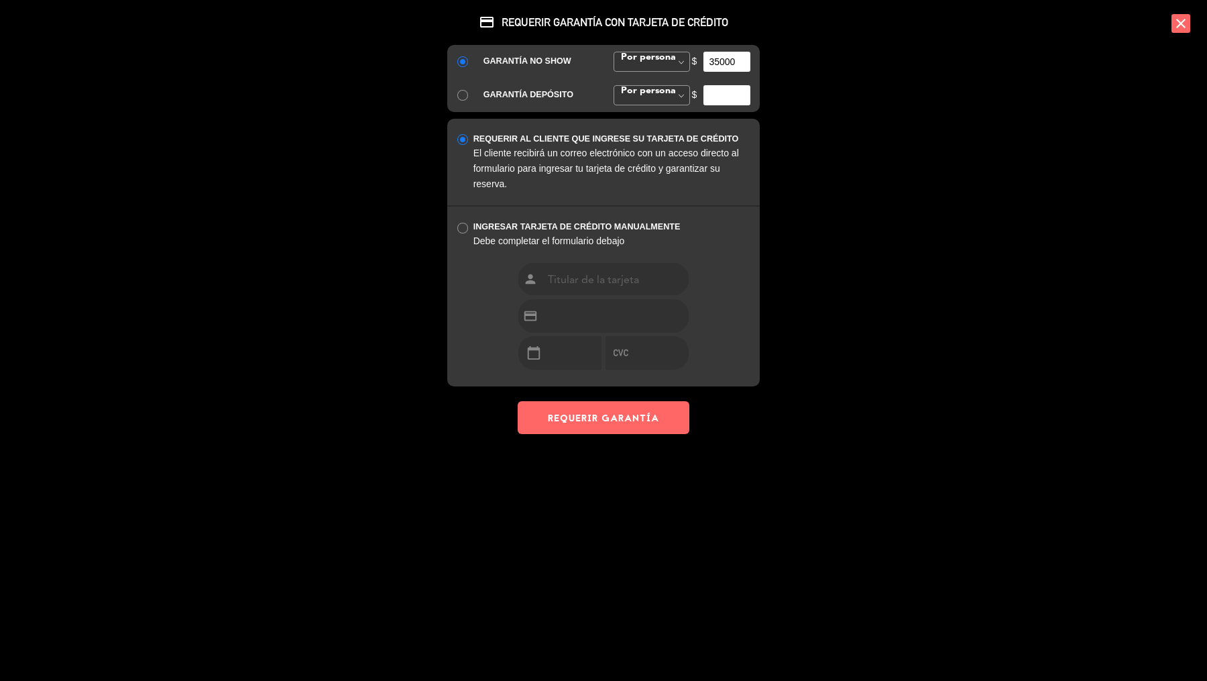
type input "35000"
drag, startPoint x: 651, startPoint y: 432, endPoint x: 730, endPoint y: 397, distance: 86.5
click at [651, 433] on div "credit_card REQUERIR GARANTÍA CON TARJETA DE CRÉDITO GARANTÍA NO SHOW Por perso…" at bounding box center [603, 230] width 335 height 460
click at [675, 423] on button "REQUERIR GARANTÍA" at bounding box center [604, 417] width 172 height 33
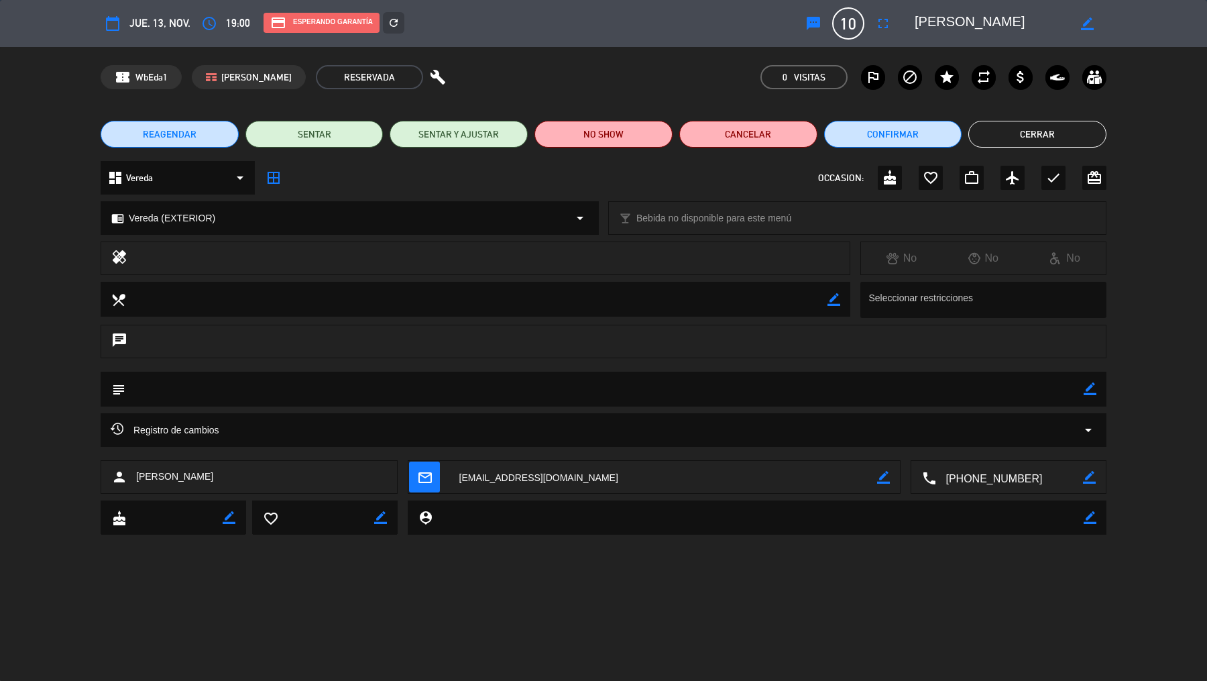
click at [965, 130] on button "Cerrar" at bounding box center [1038, 134] width 138 height 27
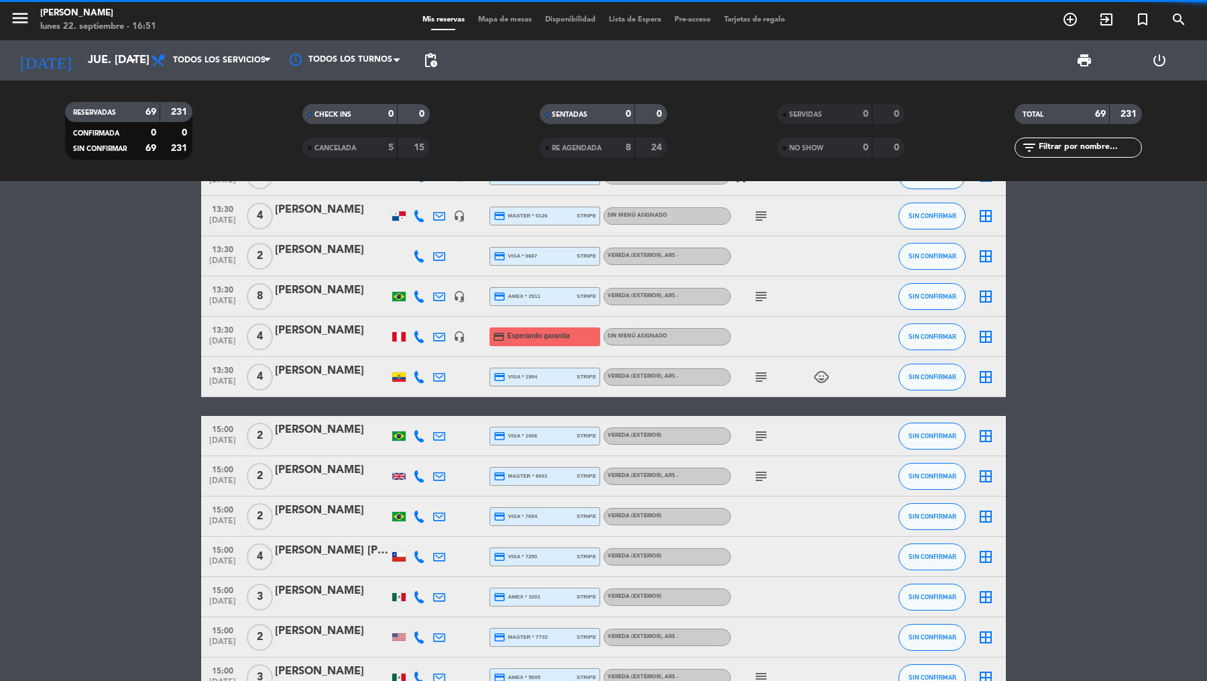
scroll to position [488, 0]
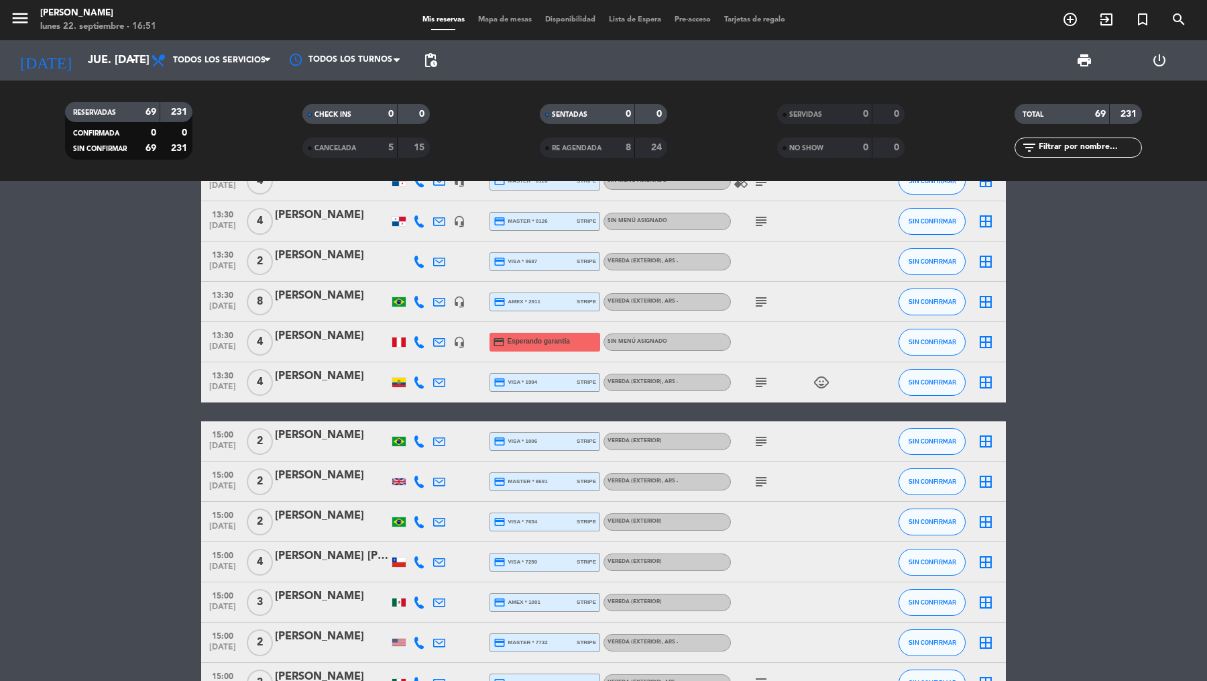
click at [209, 334] on span "13:30" at bounding box center [223, 334] width 34 height 15
click at [335, 337] on div "[PERSON_NAME]" at bounding box center [332, 335] width 114 height 17
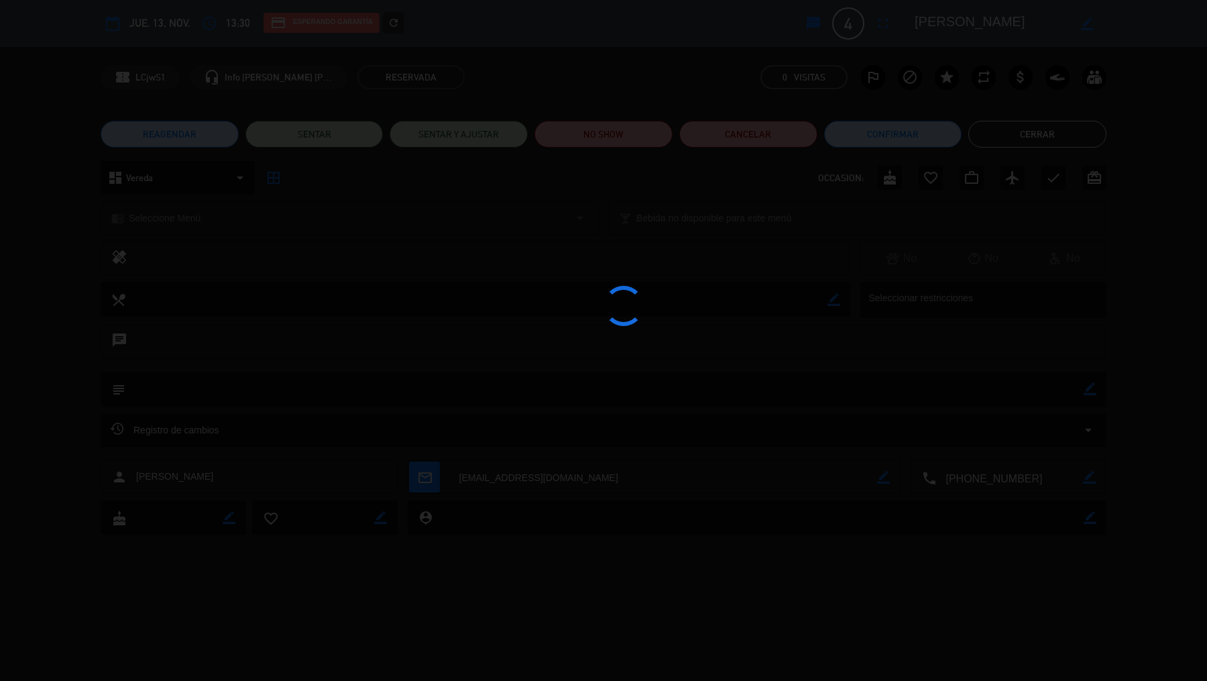
click at [389, 19] on icon "refresh" at bounding box center [394, 23] width 12 height 12
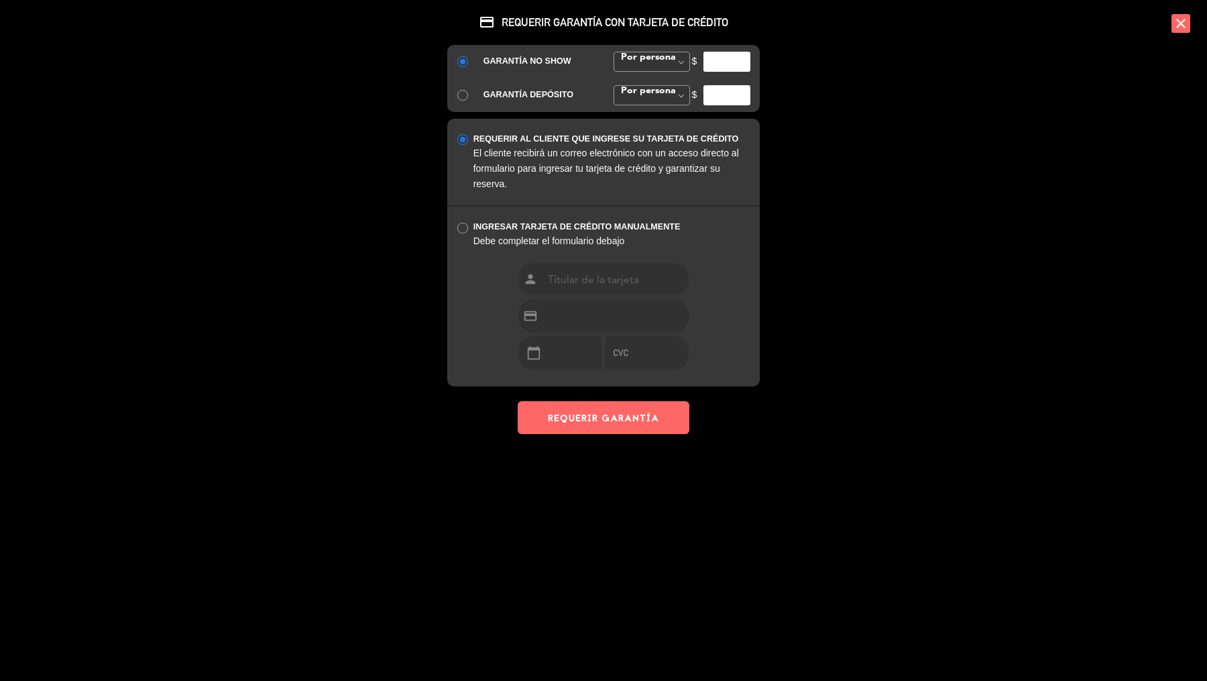
click at [727, 60] on input "number" at bounding box center [727, 62] width 47 height 20
type input "35000"
click at [636, 417] on button "REQUERIR GARANTÍA" at bounding box center [604, 417] width 172 height 33
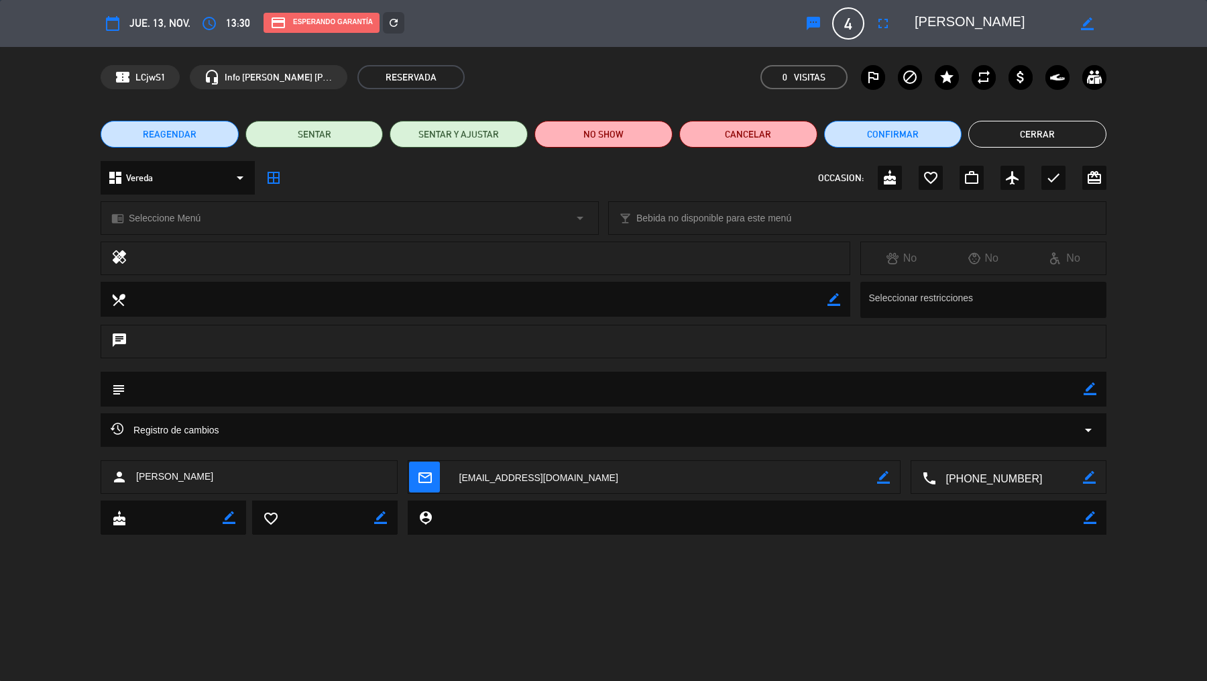
click at [965, 141] on button "Cerrar" at bounding box center [1038, 134] width 138 height 27
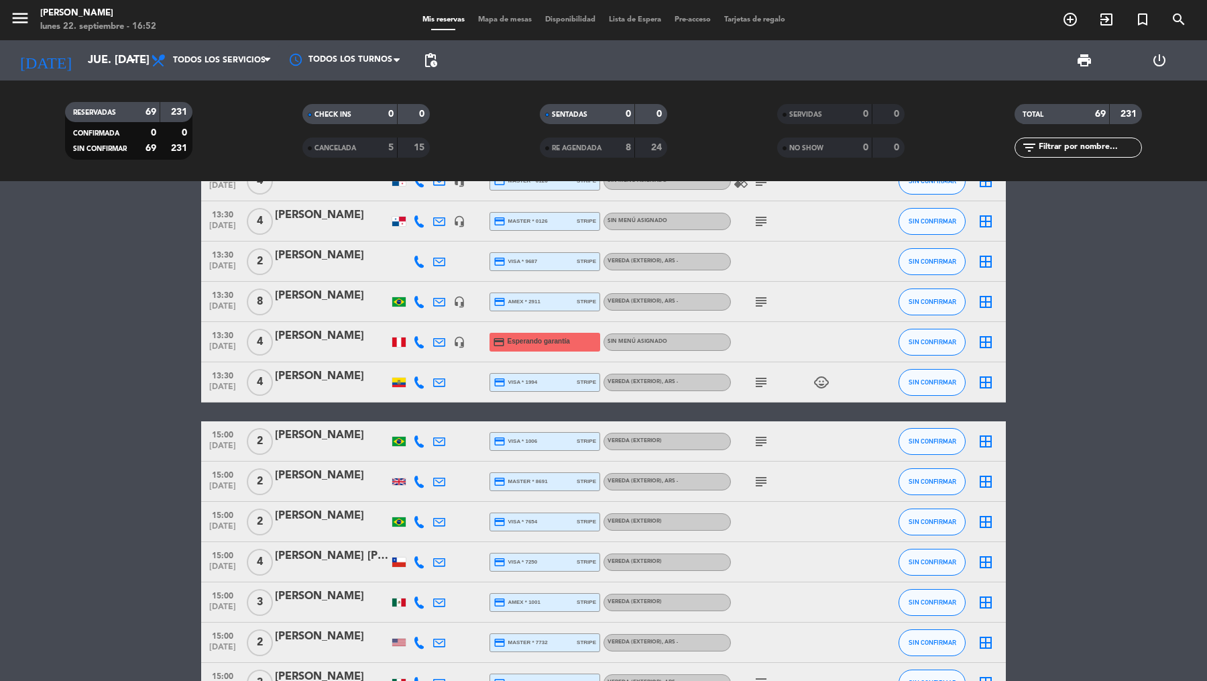
scroll to position [0, 0]
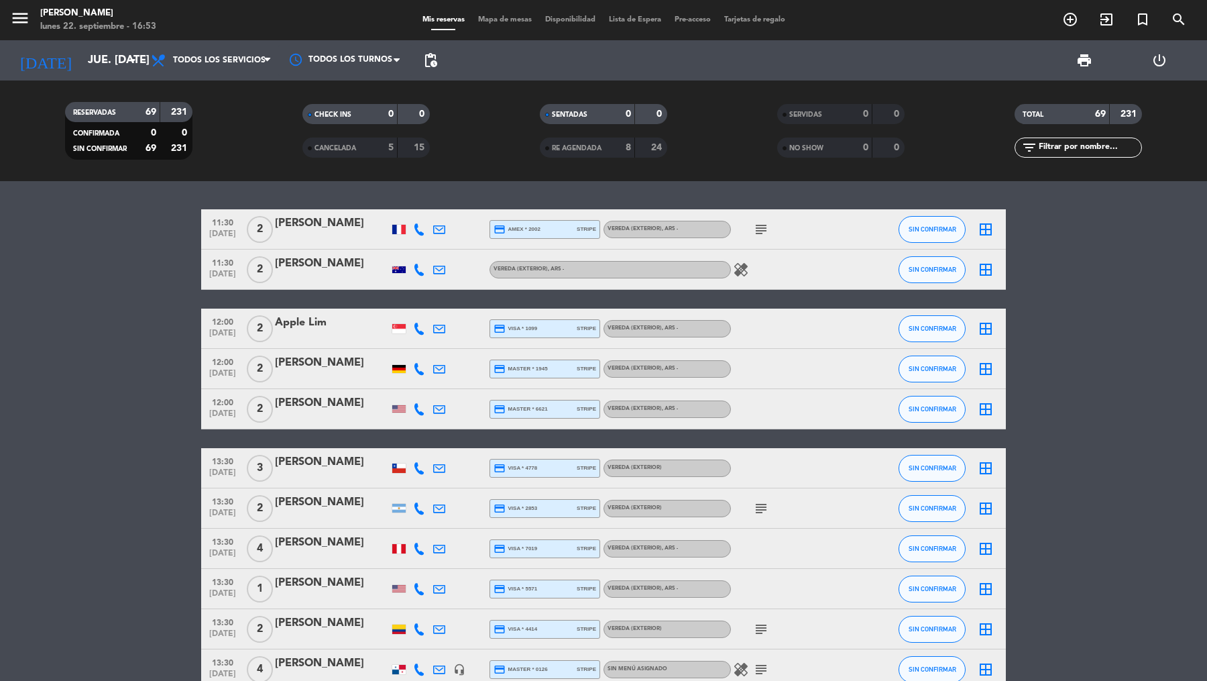
click at [323, 268] on div "[PERSON_NAME]" at bounding box center [332, 263] width 114 height 17
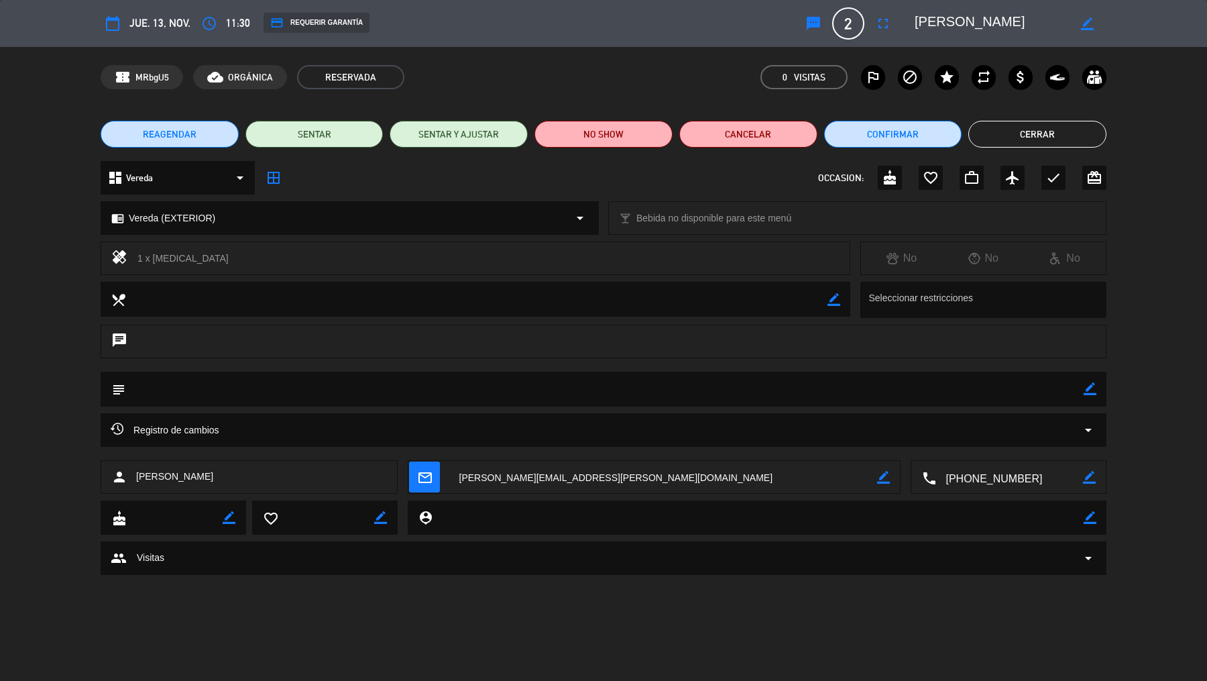
click at [965, 115] on div "REAGENDAR SENTAR SENTAR Y AJUSTAR NO SHOW Cancelar Confirmar Cerrar" at bounding box center [603, 134] width 1207 height 54
click at [965, 132] on button "Cerrar" at bounding box center [1038, 134] width 138 height 27
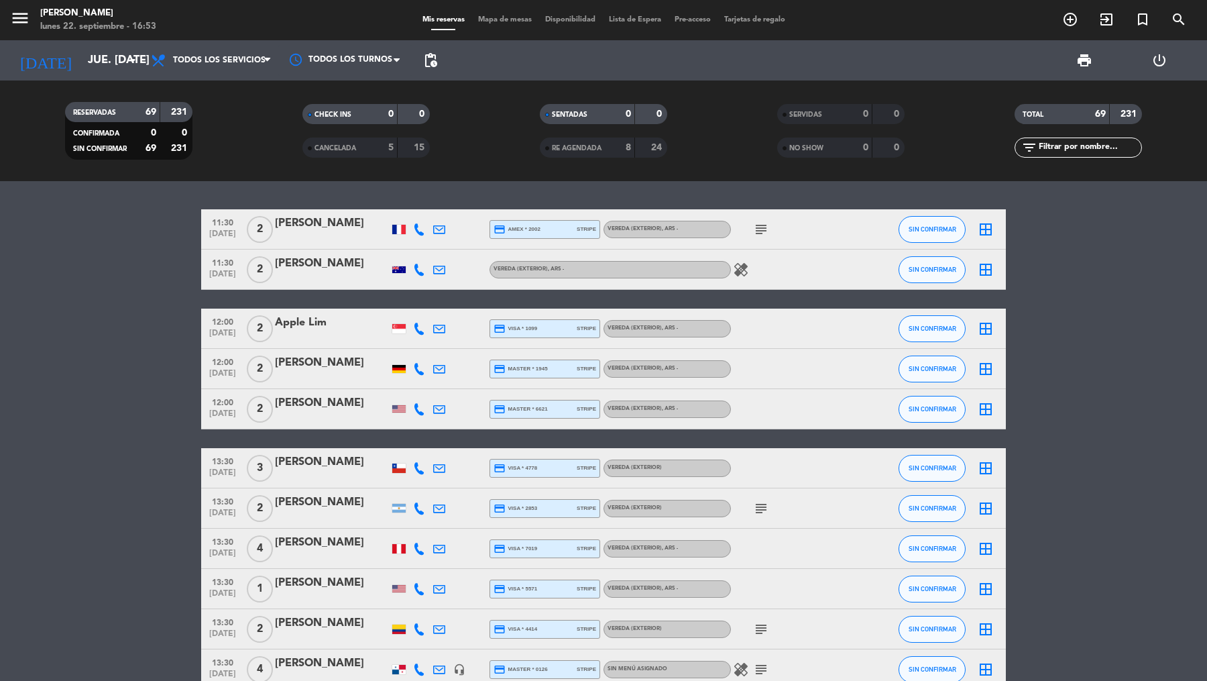
click at [431, 60] on span "pending_actions" at bounding box center [431, 60] width 16 height 16
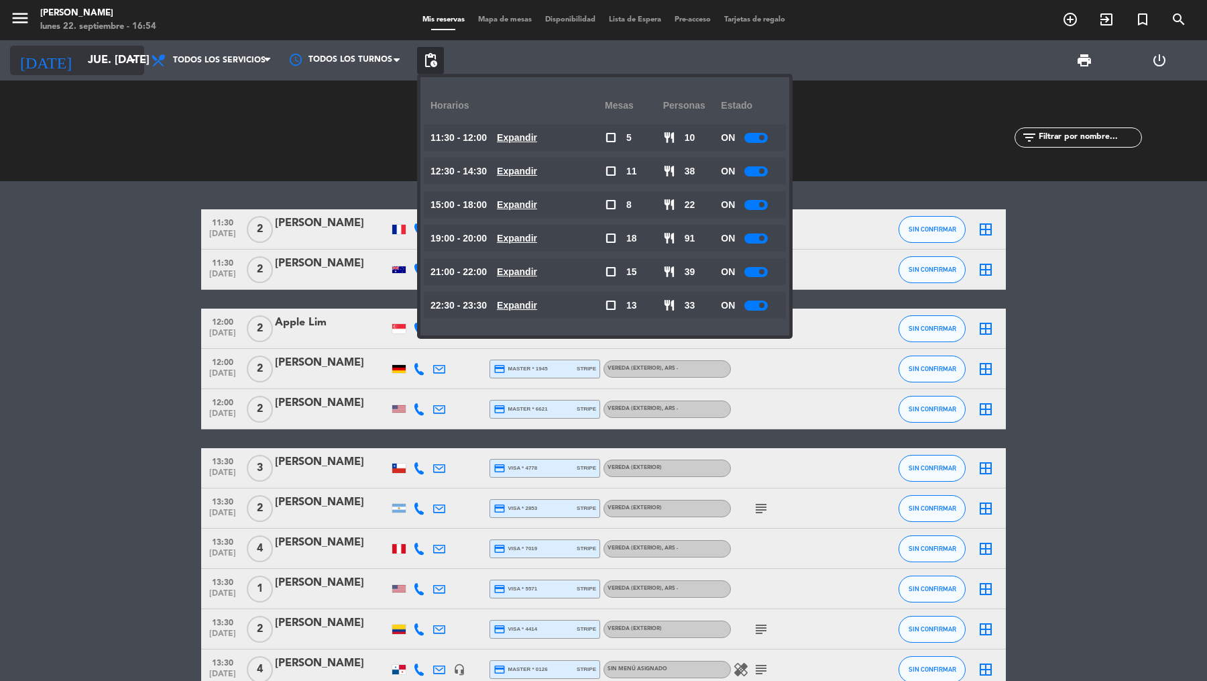
click at [132, 71] on input "jue. [DATE]" at bounding box center [153, 61] width 144 height 26
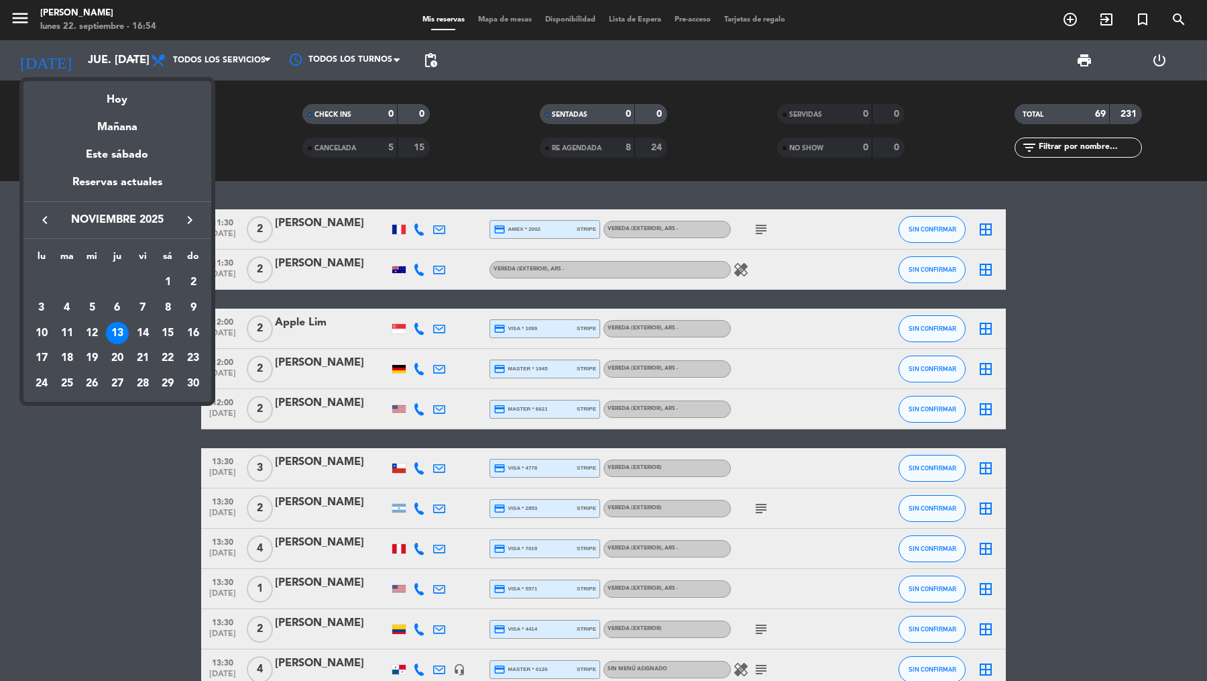
click at [189, 221] on icon "keyboard_arrow_right" at bounding box center [190, 220] width 16 height 16
click at [138, 378] on div "26" at bounding box center [142, 383] width 23 height 23
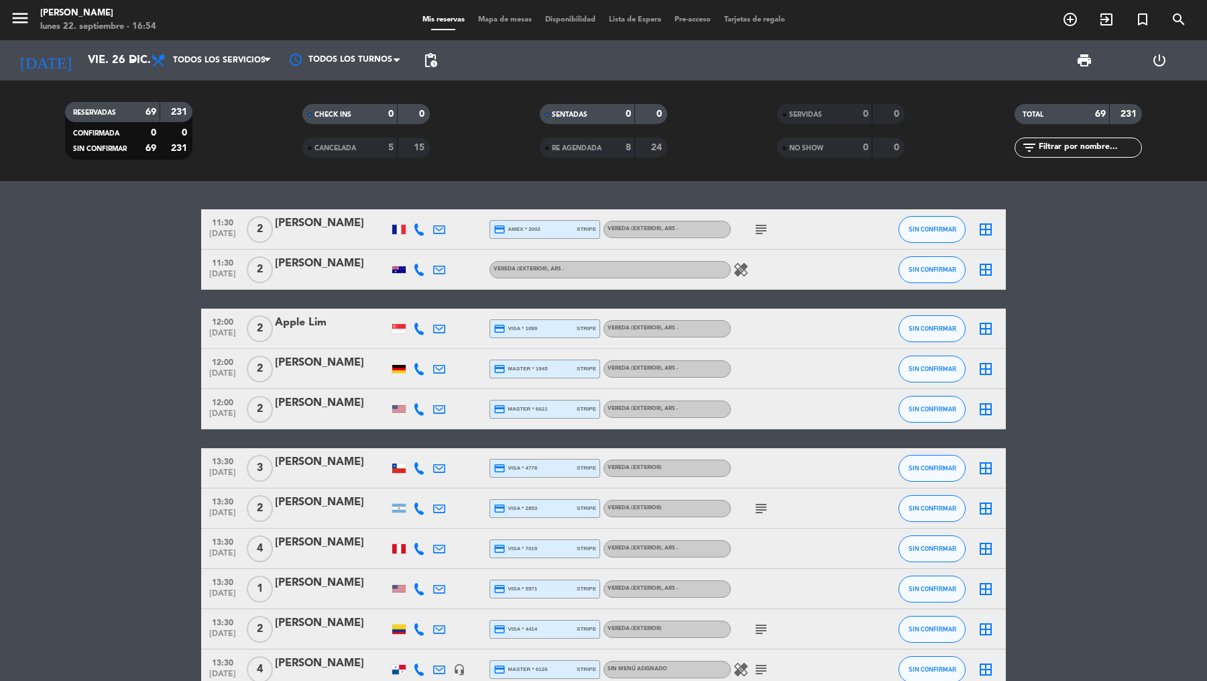
click at [435, 56] on span "pending_actions" at bounding box center [431, 60] width 16 height 16
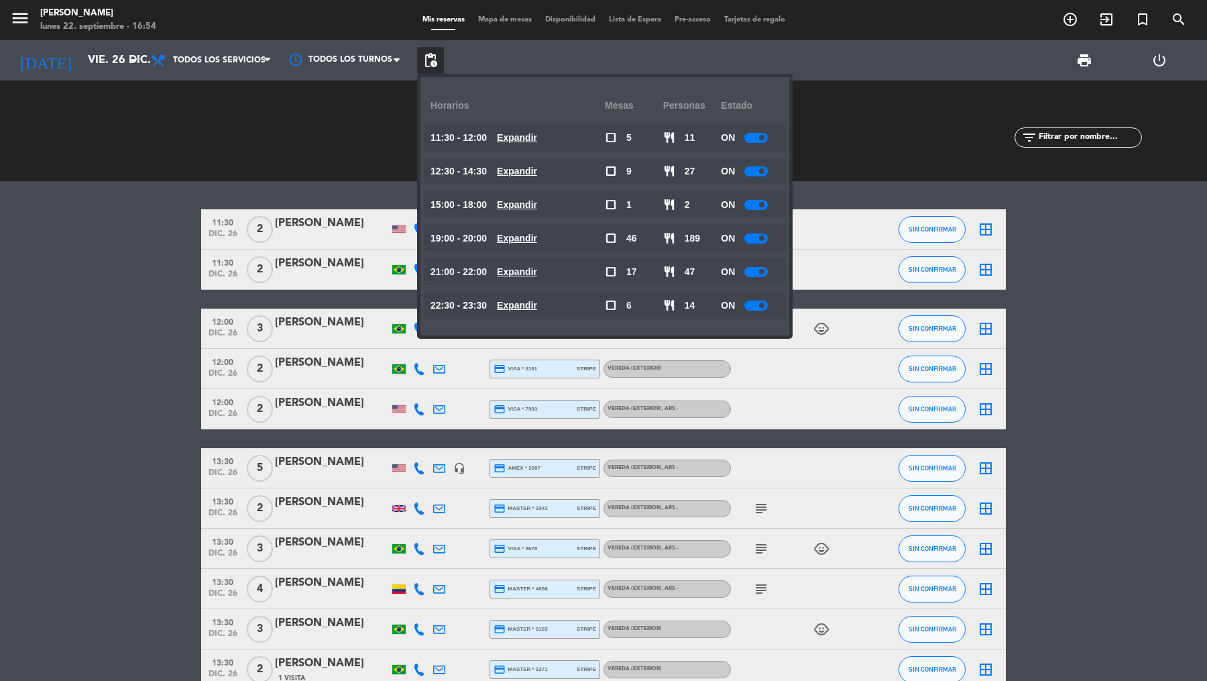
click at [746, 231] on div "ON" at bounding box center [750, 238] width 58 height 27
click at [759, 244] on div "ON" at bounding box center [750, 238] width 58 height 27
click at [755, 235] on div at bounding box center [756, 238] width 23 height 10
click at [133, 58] on icon "arrow_drop_down" at bounding box center [133, 60] width 16 height 16
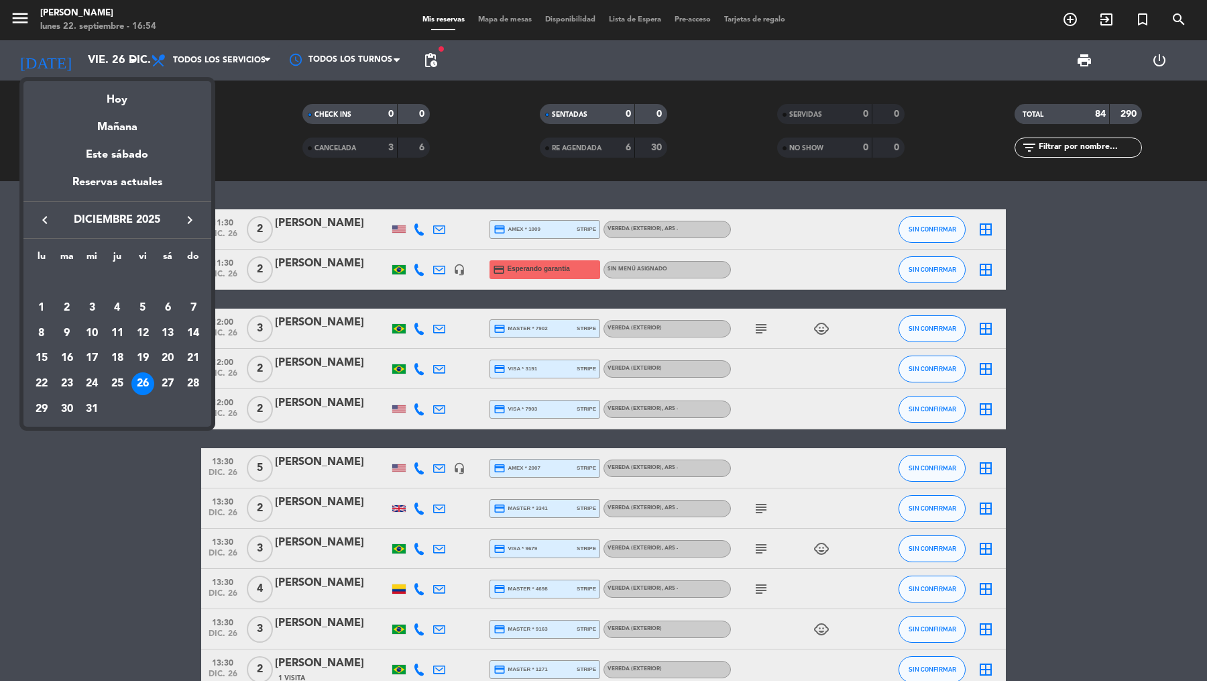
drag, startPoint x: 156, startPoint y: 378, endPoint x: 292, endPoint y: 164, distance: 253.3
click at [157, 378] on td "27" at bounding box center [168, 383] width 25 height 25
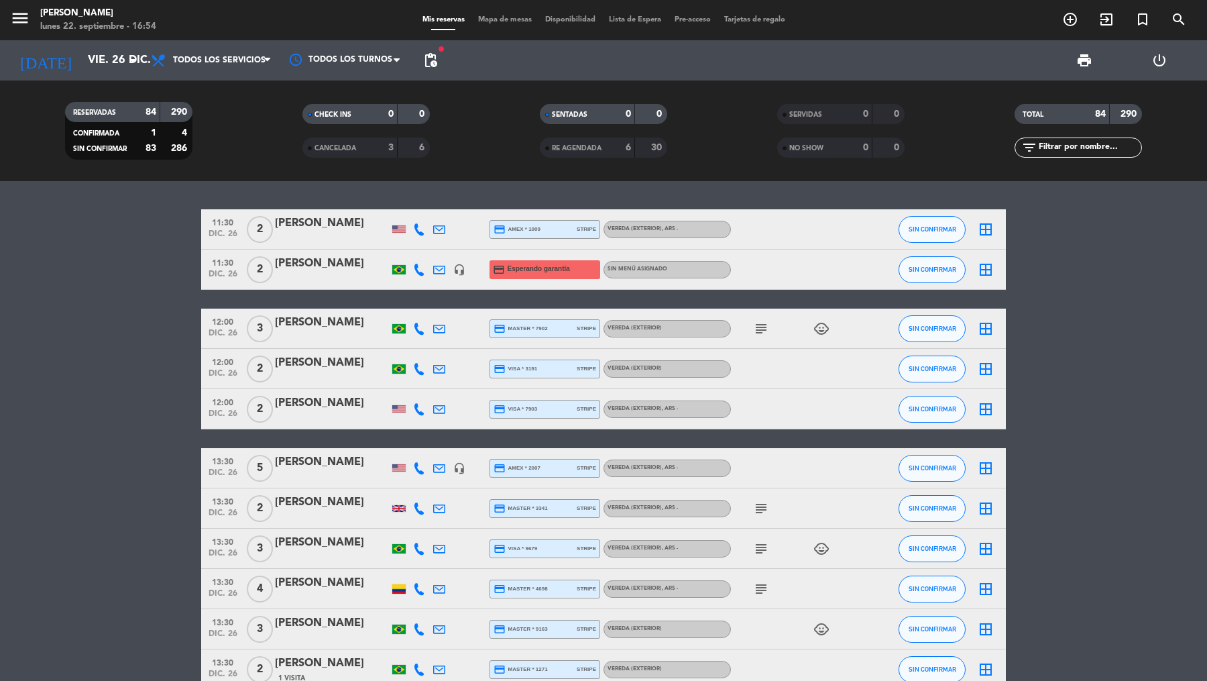
type input "sáb. 27 dic."
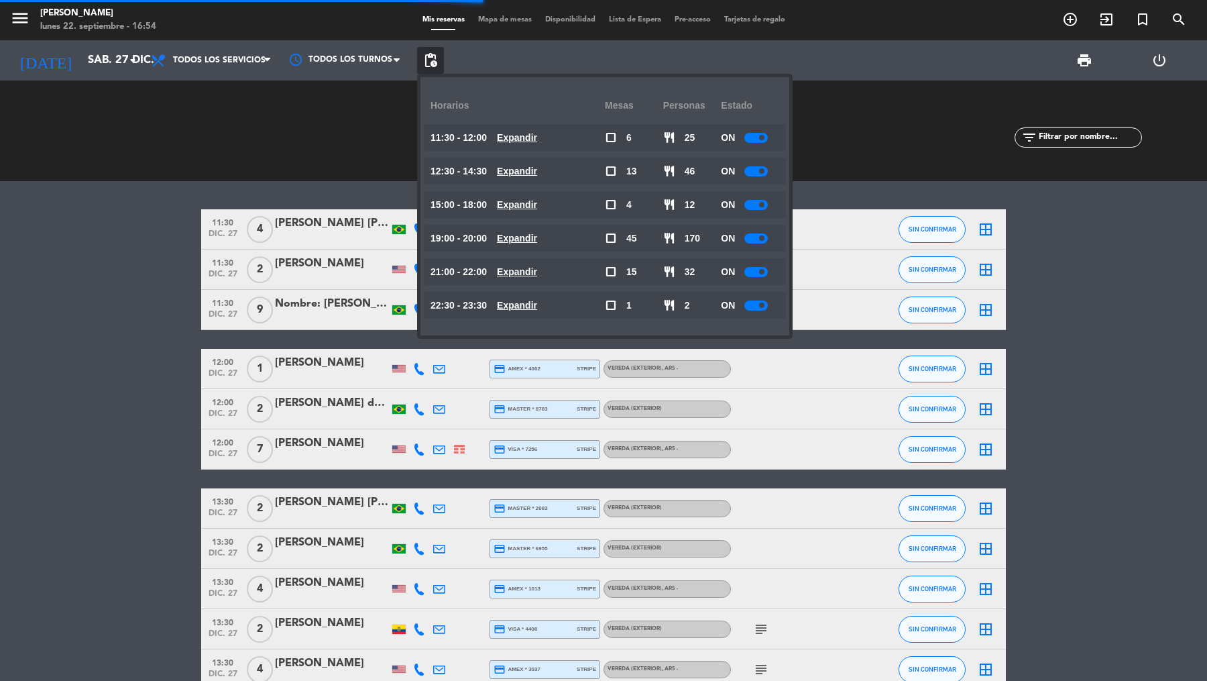
click at [753, 241] on div at bounding box center [756, 238] width 23 height 10
click at [93, 207] on div "11:30 dic. 27 4 Juliana Cristina Lopes da Costa headset_mic credit_card visa * …" at bounding box center [603, 431] width 1207 height 500
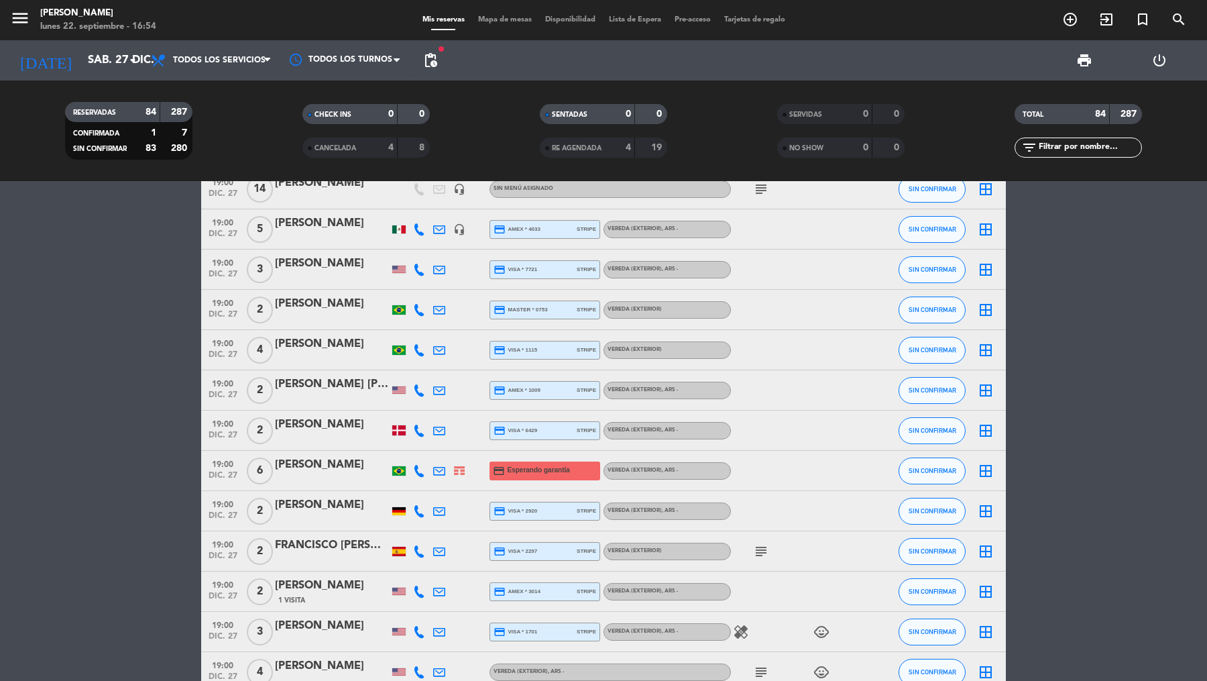
click at [211, 471] on span "dic. 27" at bounding box center [223, 478] width 34 height 15
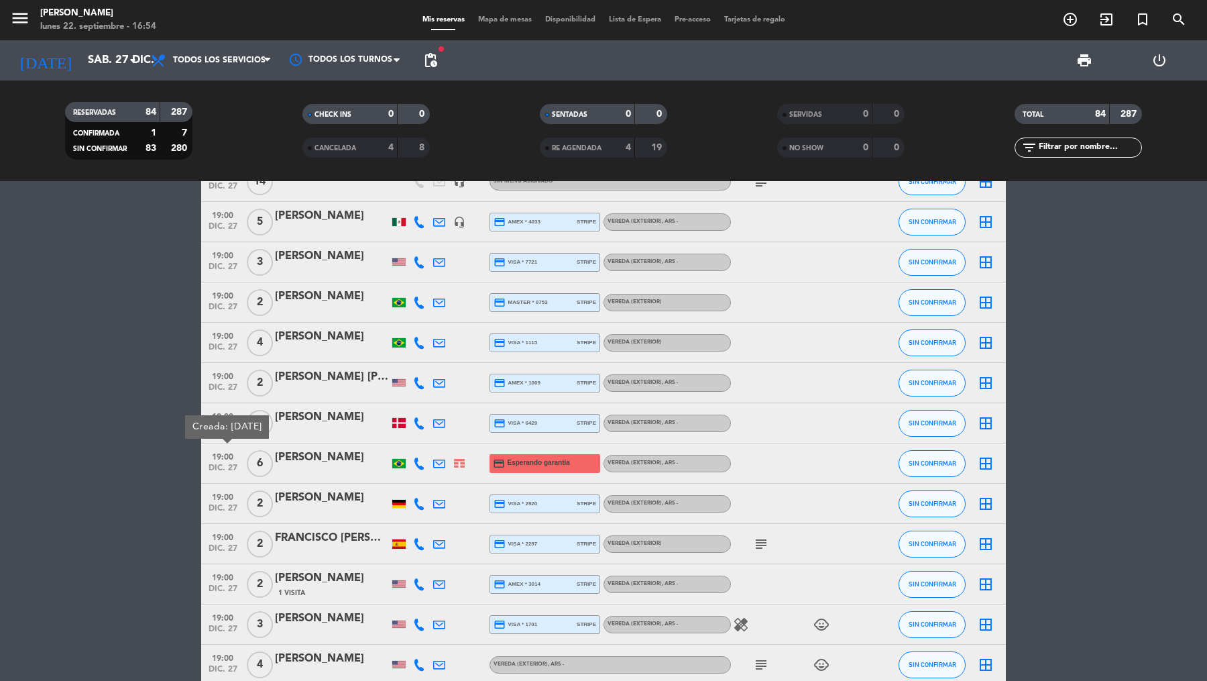
click at [324, 457] on div "Fabiana Rodrigues" at bounding box center [332, 457] width 114 height 17
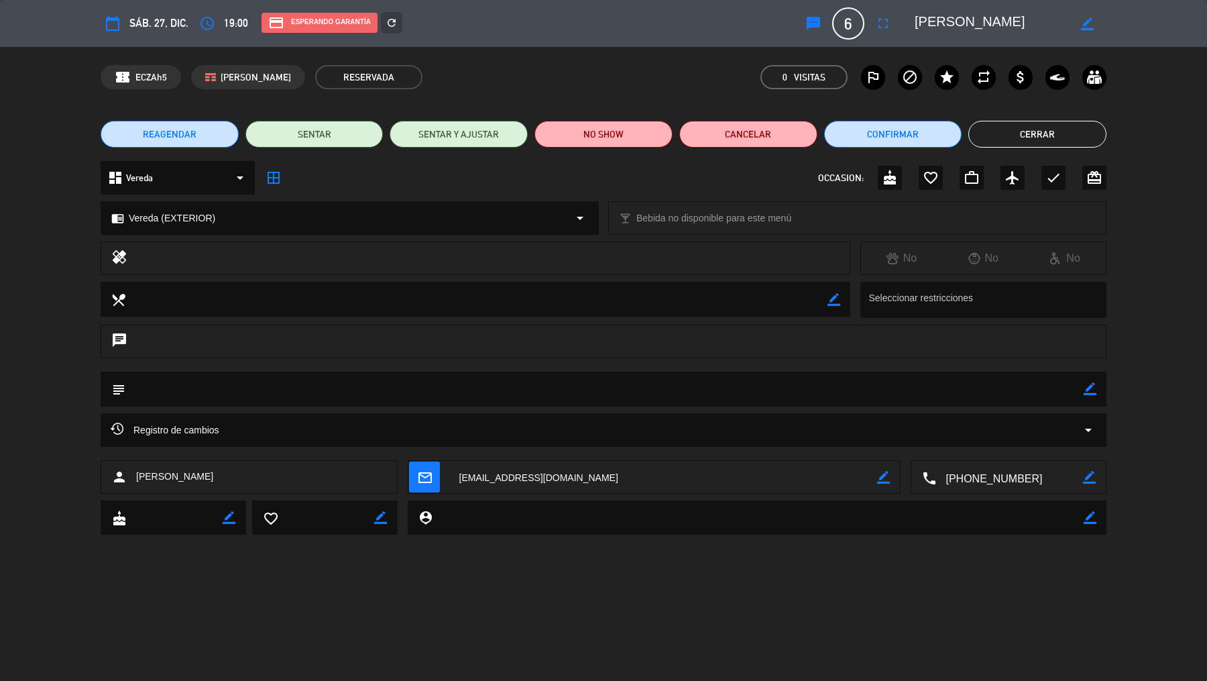
click at [753, 135] on button "Cancelar" at bounding box center [749, 134] width 138 height 27
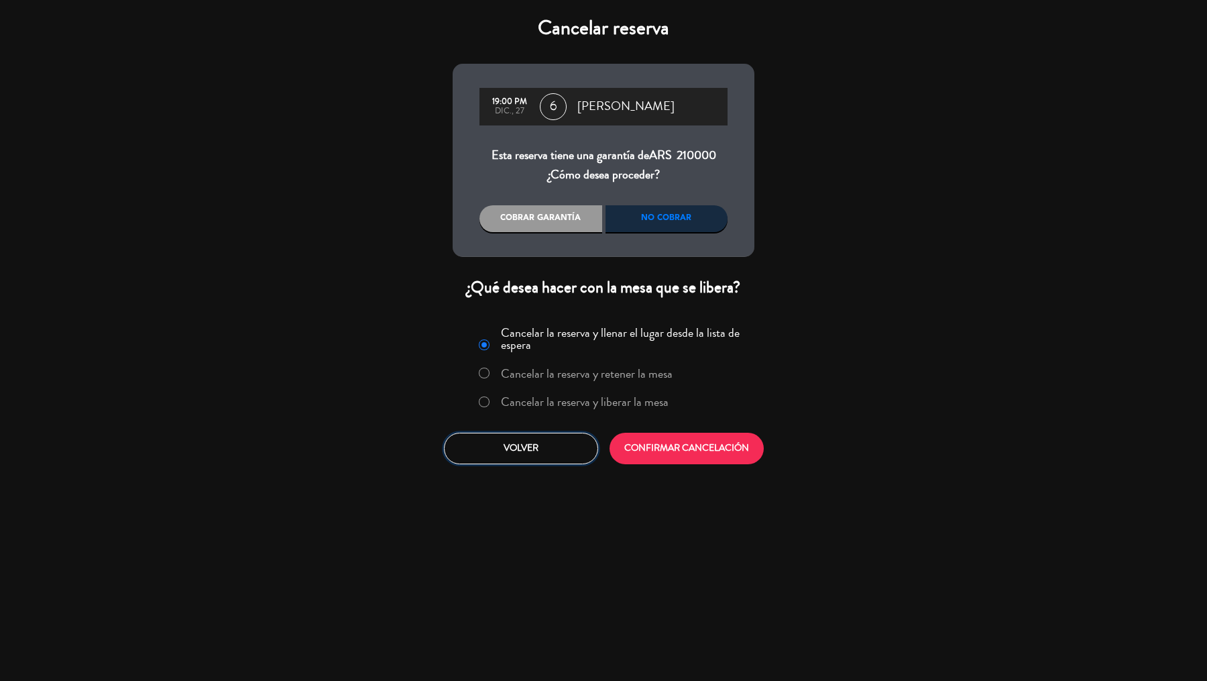
click at [547, 439] on button "Volver" at bounding box center [521, 449] width 154 height 32
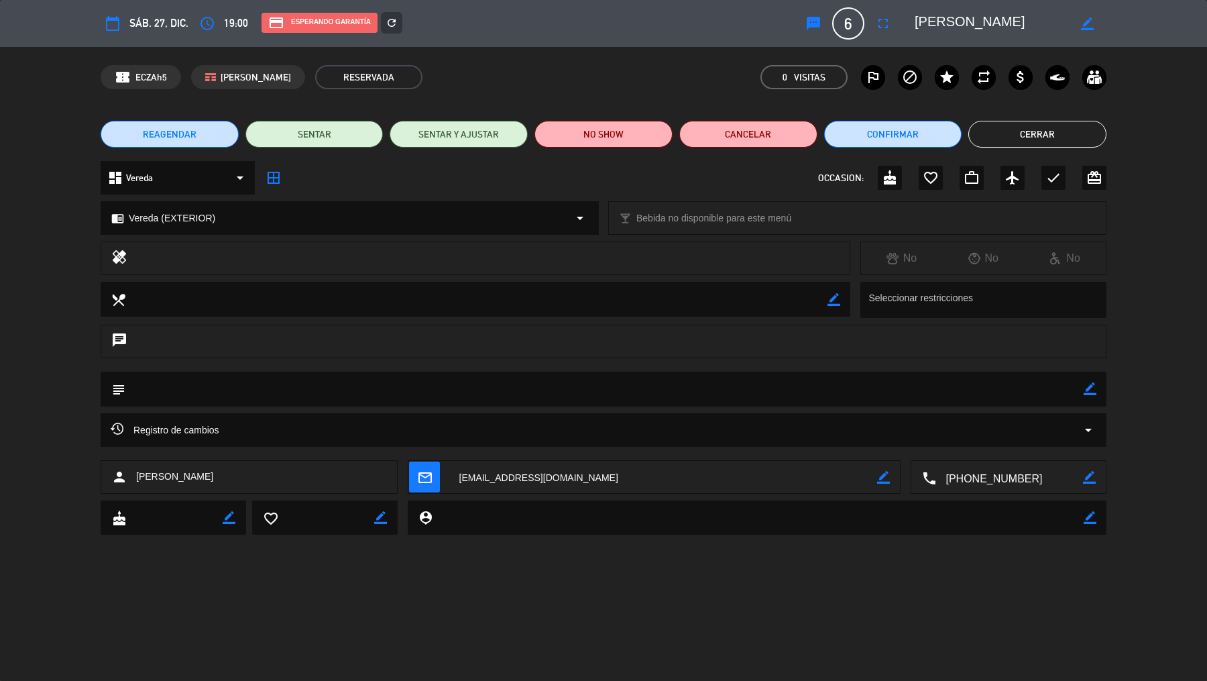
drag, startPoint x: 396, startPoint y: 49, endPoint x: 391, endPoint y: 28, distance: 22.0
click at [396, 45] on div "calendar_today sáb. 27, dic. access_time 19:00 credit_card Esperando garantía r…" at bounding box center [603, 340] width 1207 height 681
click at [391, 28] on icon "refresh" at bounding box center [392, 23] width 12 height 12
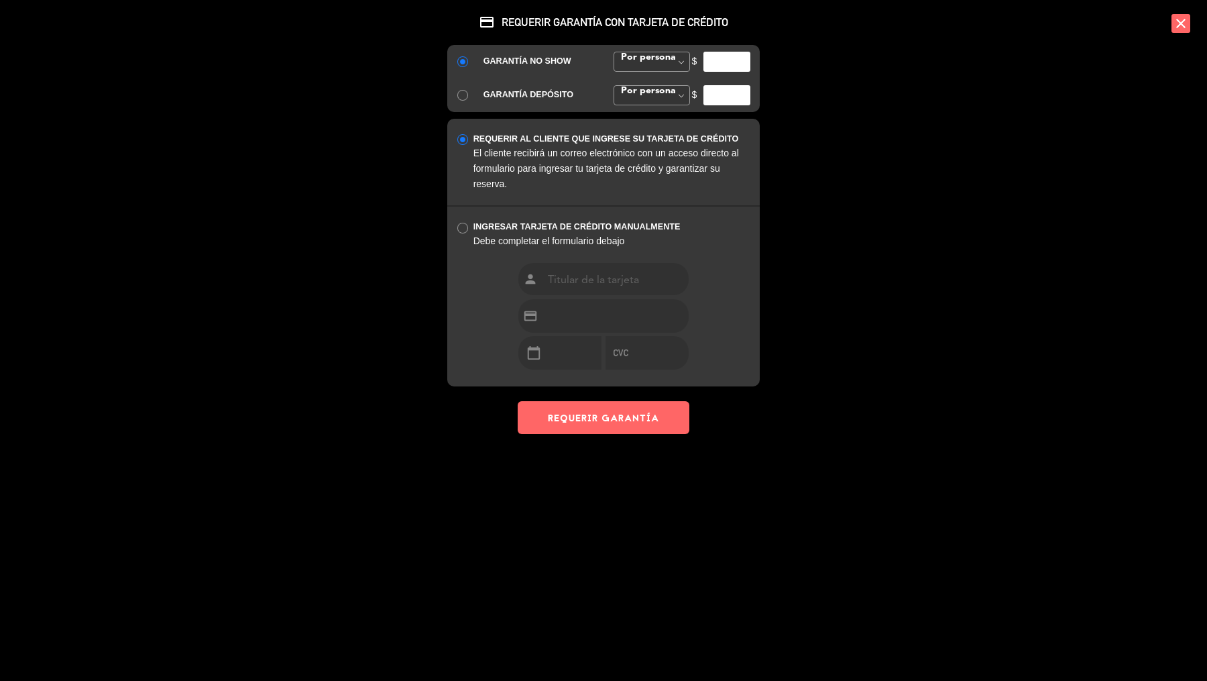
click at [720, 63] on input "number" at bounding box center [727, 62] width 47 height 20
type input "35000"
click at [649, 411] on button "REQUERIR GARANTÍA" at bounding box center [604, 417] width 172 height 33
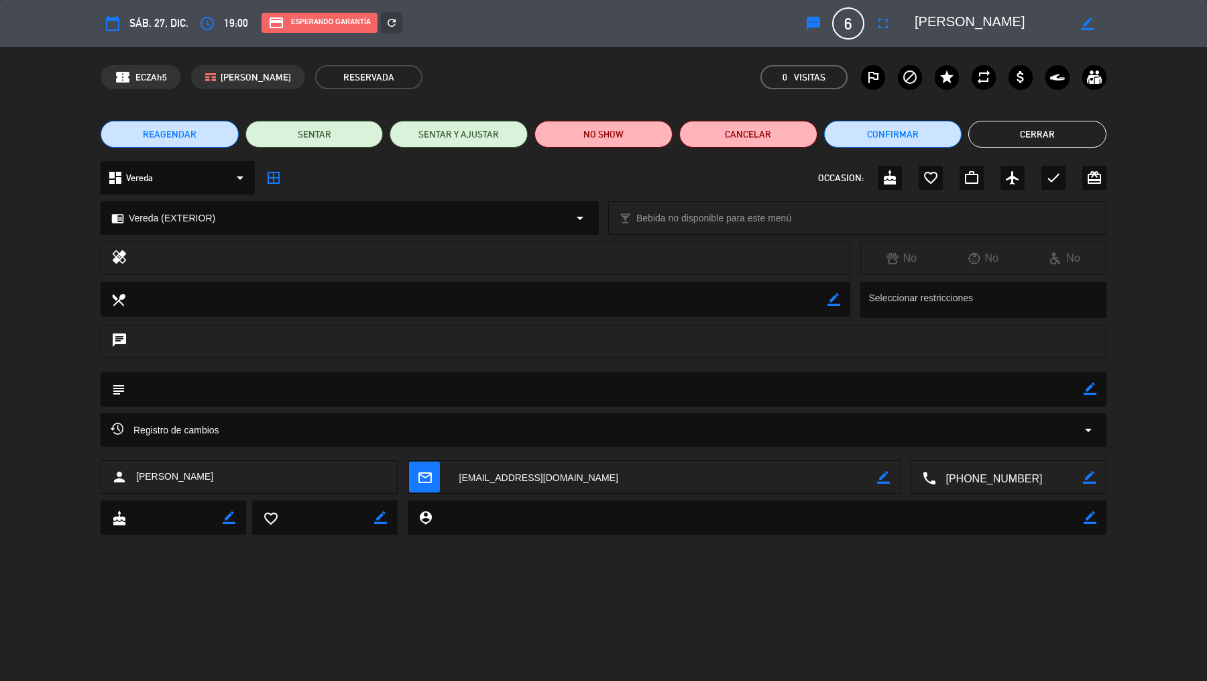
click at [1046, 132] on button "Cerrar" at bounding box center [1038, 134] width 138 height 27
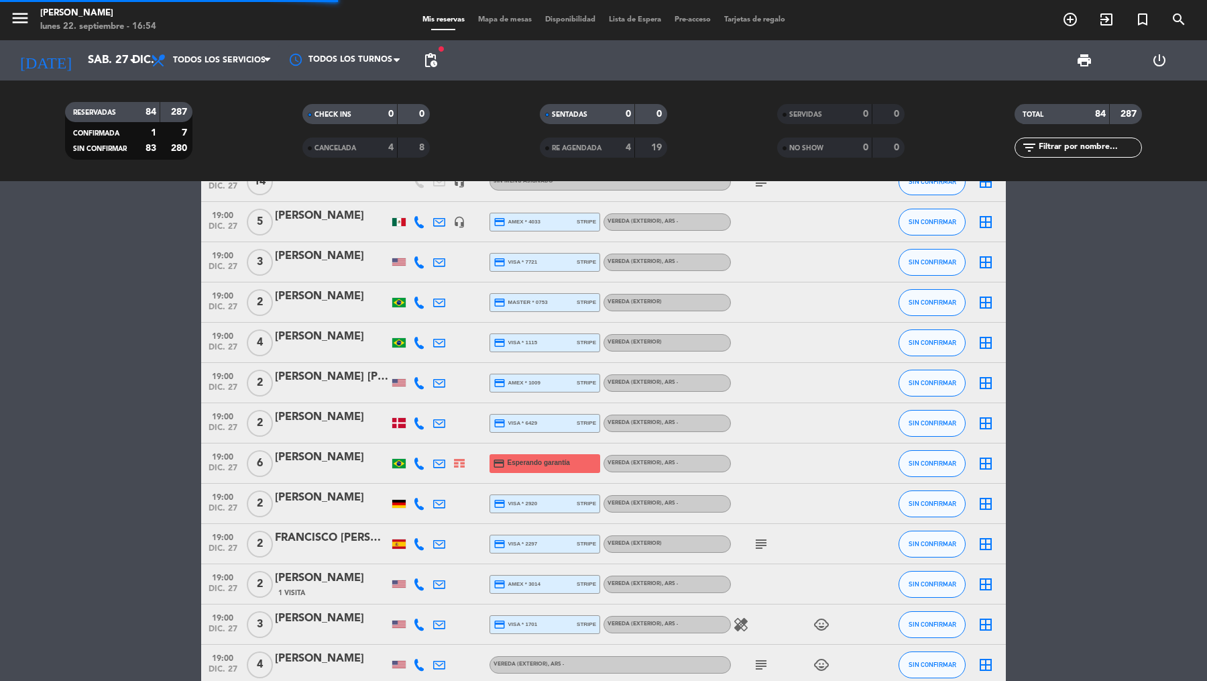
scroll to position [1828, 0]
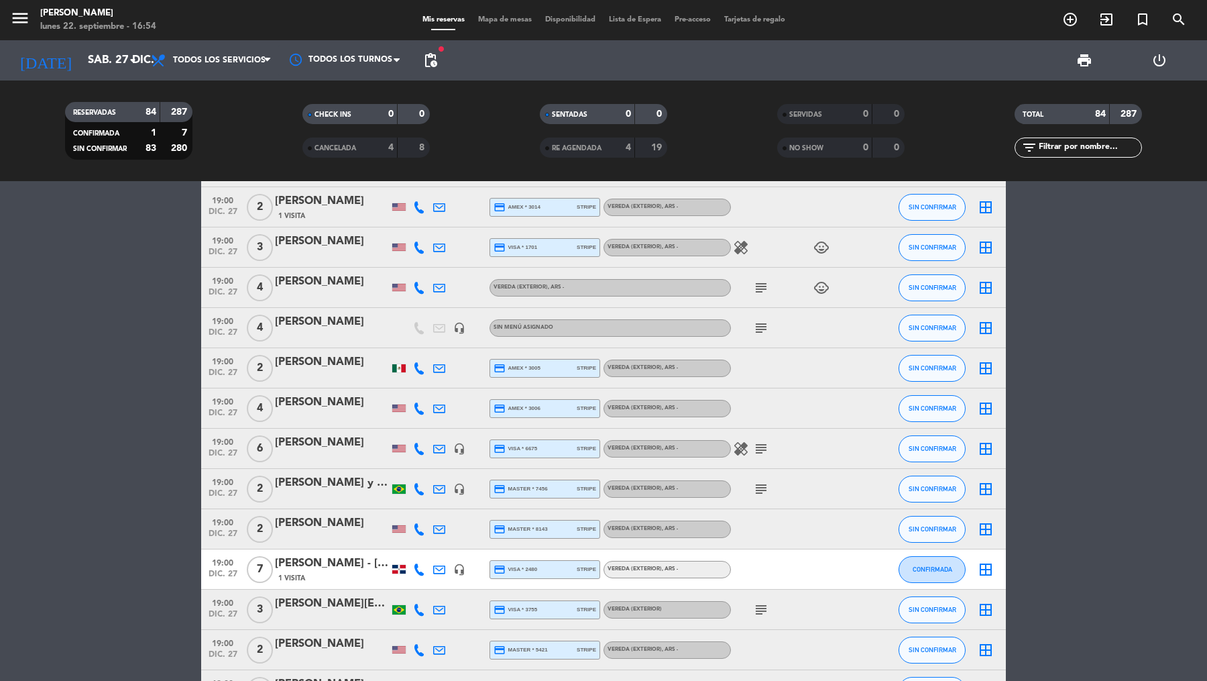
click at [317, 273] on div "Jared Podnos" at bounding box center [332, 281] width 114 height 17
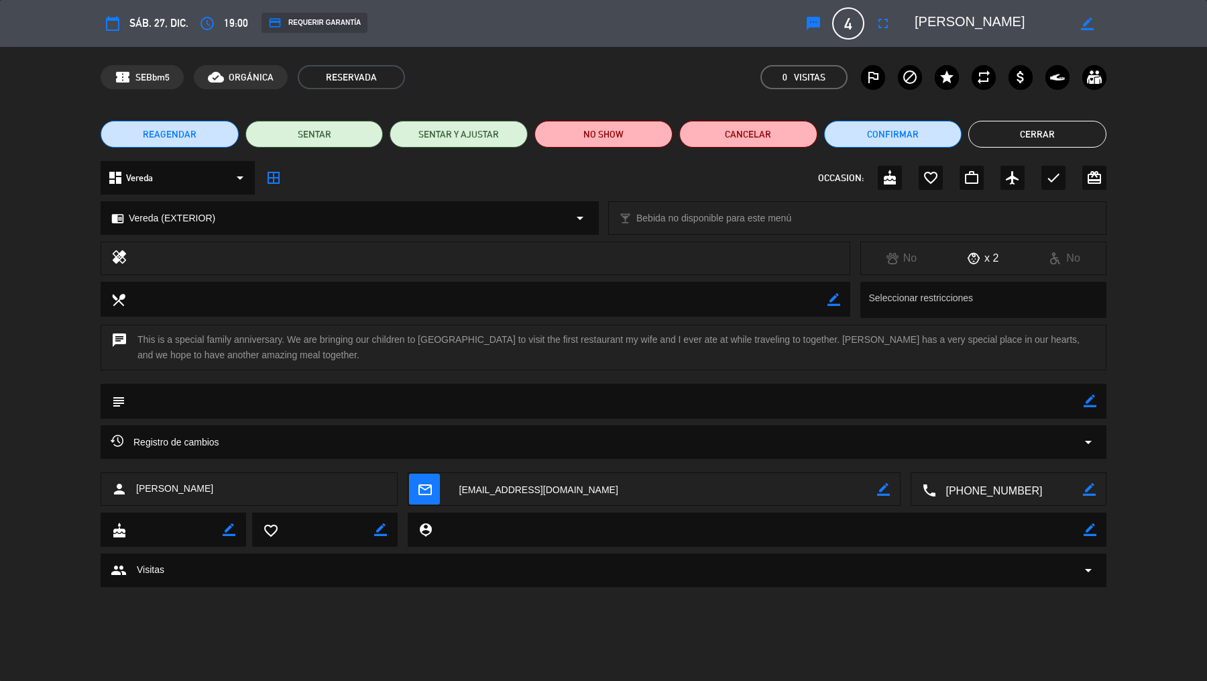
click at [329, 34] on div "credit_card REQUERIR GARANTÍA" at bounding box center [525, 23] width 547 height 21
click at [329, 26] on div "credit_card REQUERIR GARANTÍA" at bounding box center [315, 23] width 106 height 20
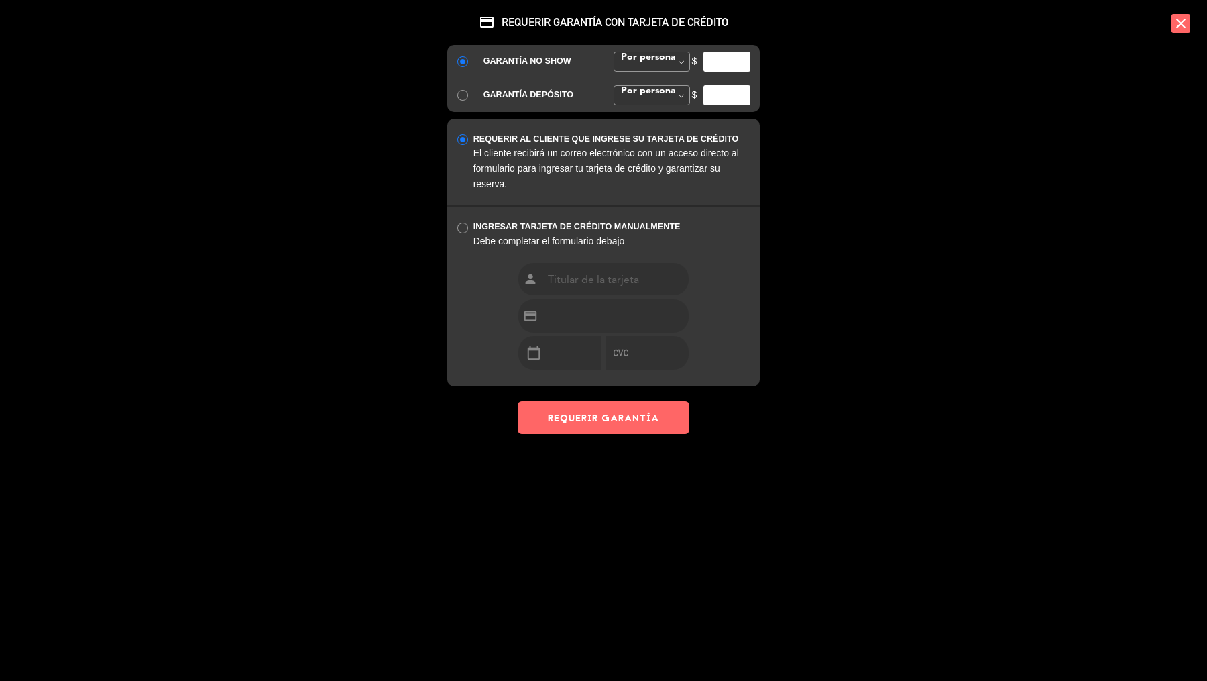
click at [721, 55] on input "number" at bounding box center [727, 62] width 47 height 20
type input "35000"
click at [634, 411] on button "REQUERIR GARANTÍA" at bounding box center [604, 417] width 172 height 33
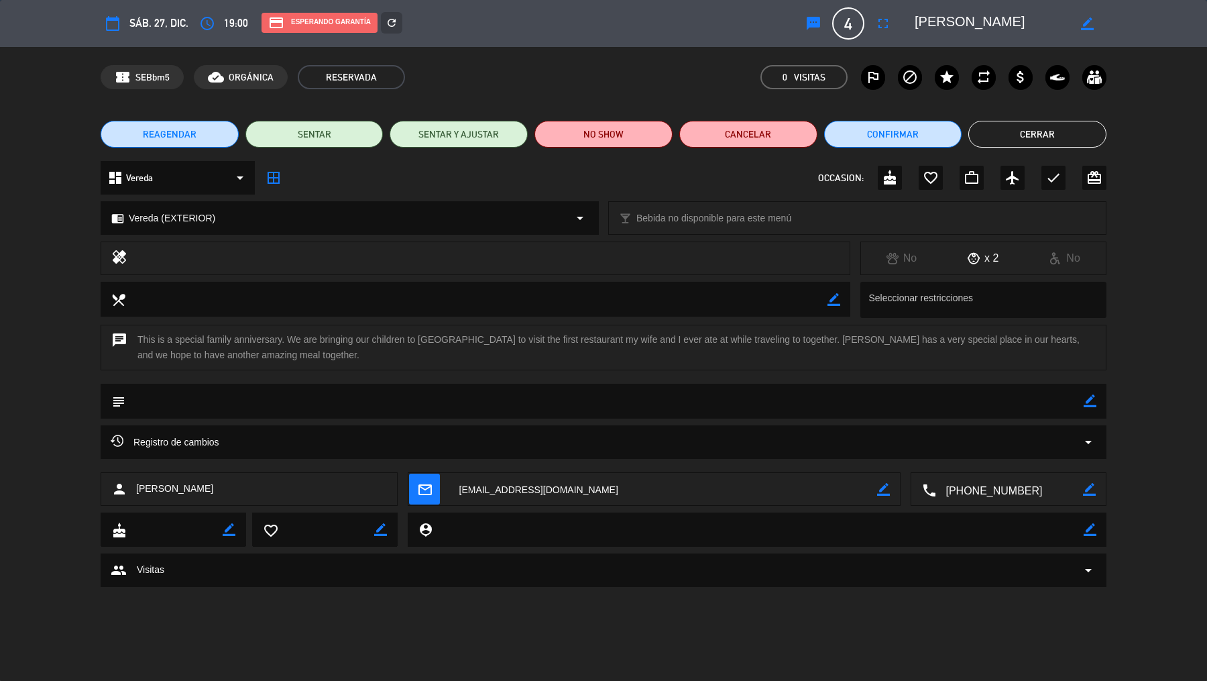
click at [1046, 132] on button "Cerrar" at bounding box center [1038, 134] width 138 height 27
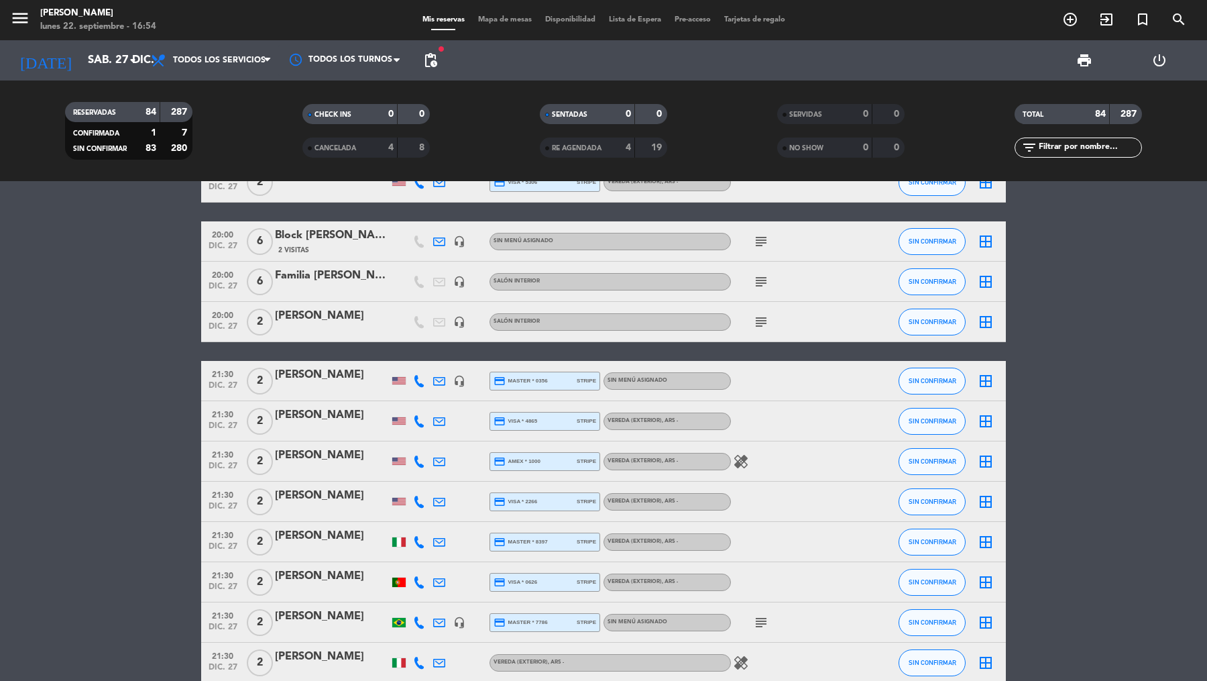
scroll to position [3101, 0]
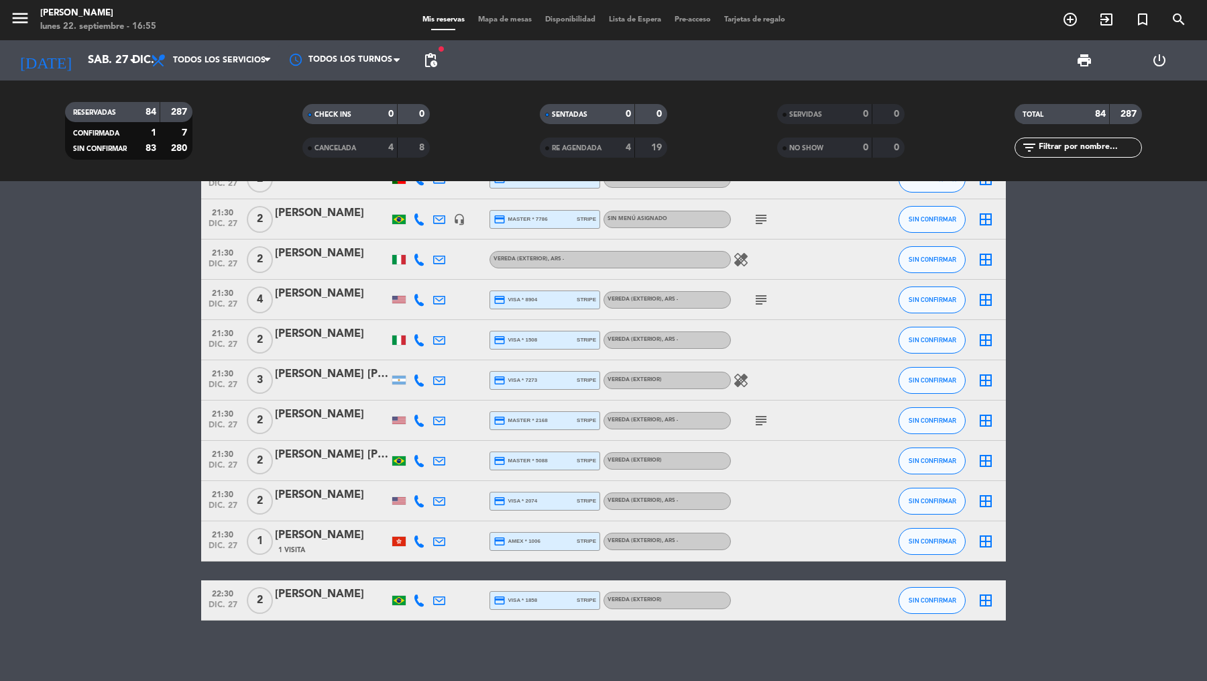
click at [318, 252] on div "Ludovica Crespi Morbio" at bounding box center [332, 253] width 114 height 17
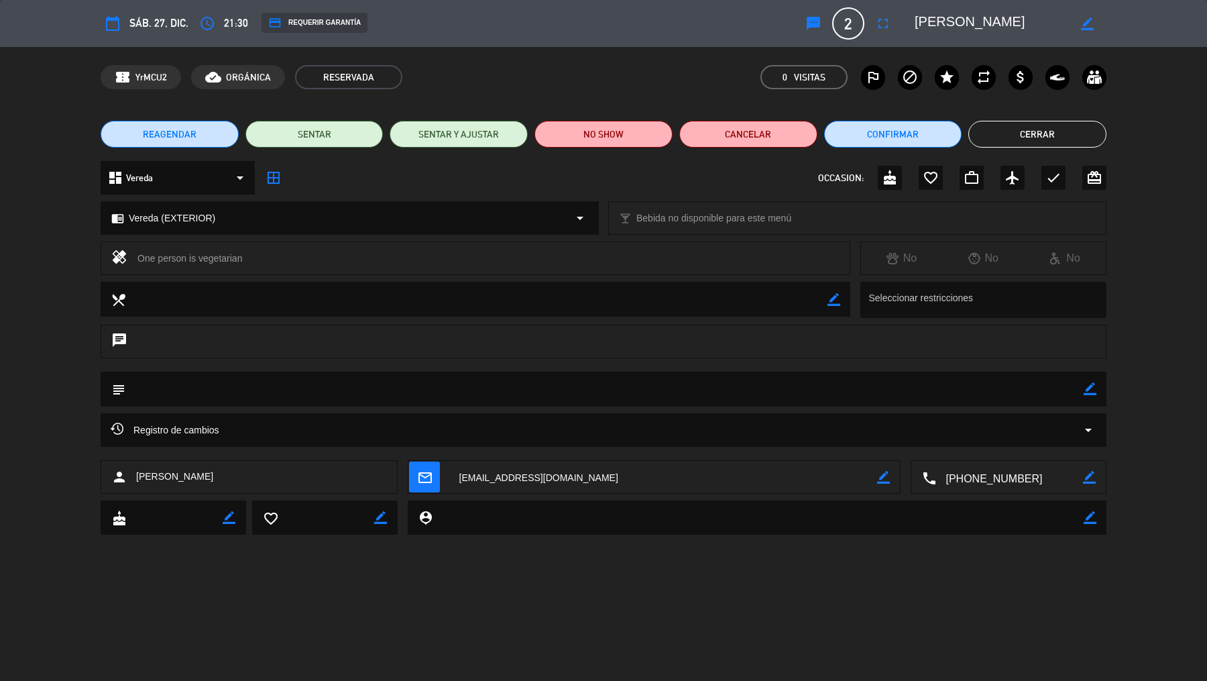
click at [331, 21] on div "credit_card REQUERIR GARANTÍA" at bounding box center [315, 23] width 106 height 20
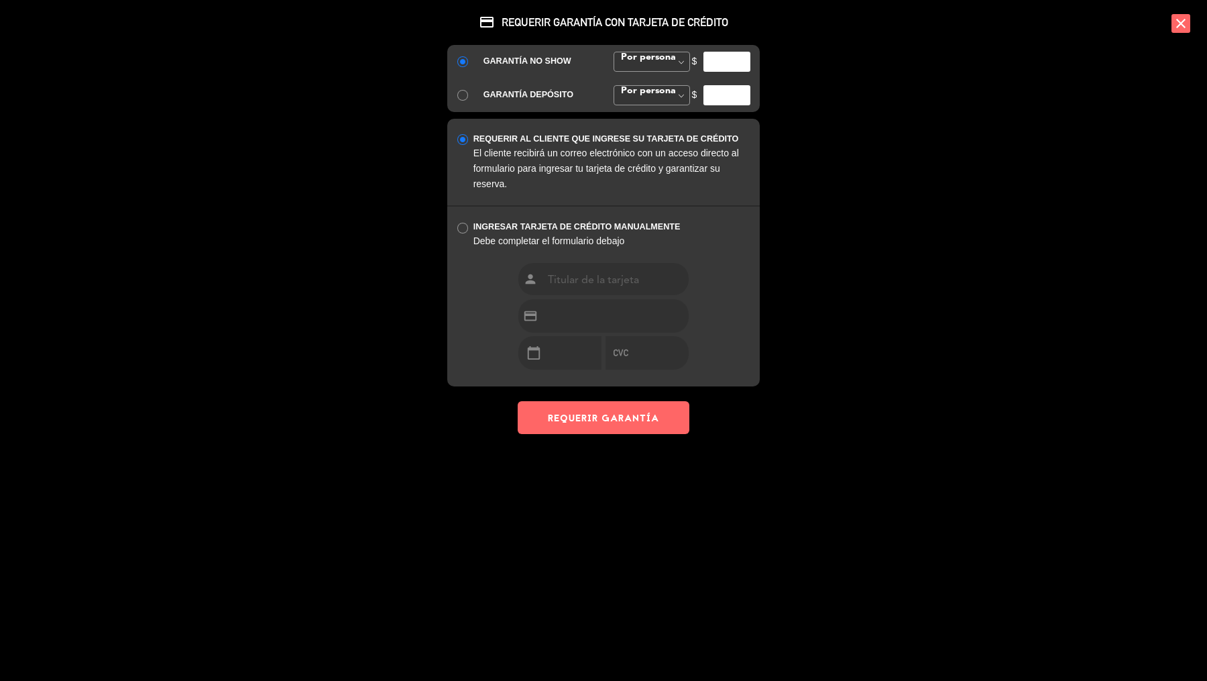
click at [718, 54] on input "number" at bounding box center [727, 62] width 47 height 20
type input "35000"
click at [639, 390] on div "credit_card REQUERIR GARANTÍA CON TARJETA DE CRÉDITO GARANTÍA NO SHOW Por perso…" at bounding box center [603, 217] width 335 height 434
click at [639, 400] on div "credit_card REQUERIR GARANTÍA CON TARJETA DE CRÉDITO GARANTÍA NO SHOW Por perso…" at bounding box center [603, 217] width 335 height 434
click at [673, 415] on button "REQUERIR GARANTÍA" at bounding box center [604, 417] width 172 height 33
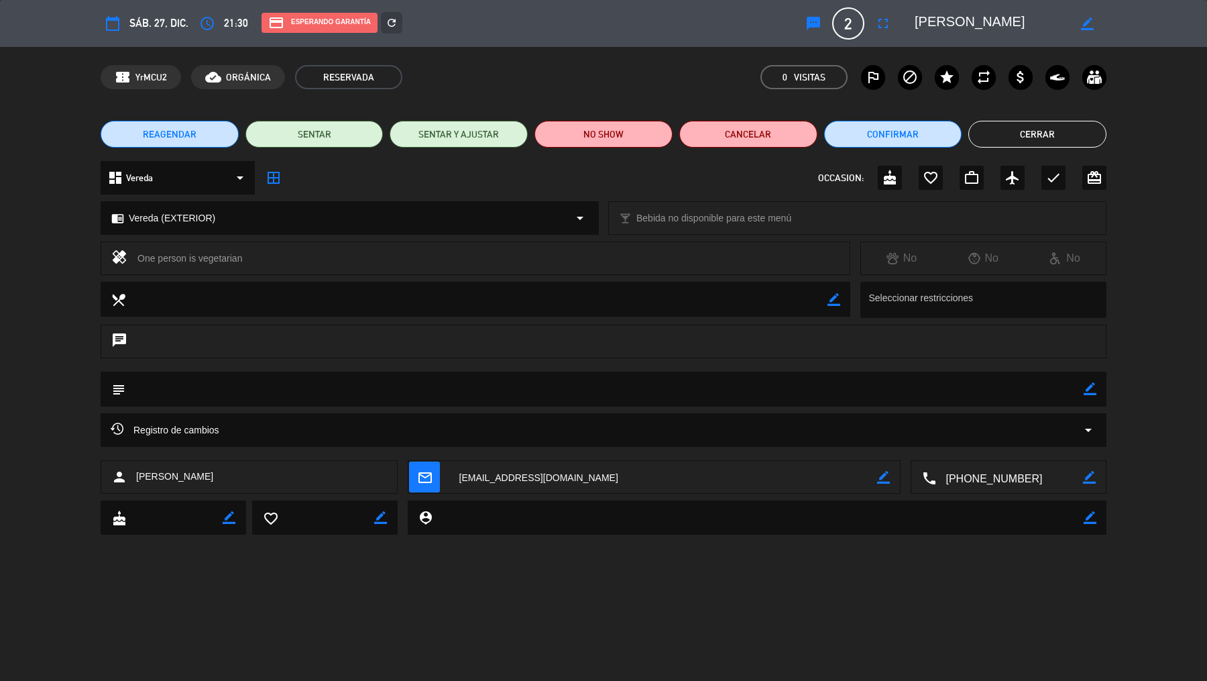
click at [1020, 133] on button "Cerrar" at bounding box center [1038, 134] width 138 height 27
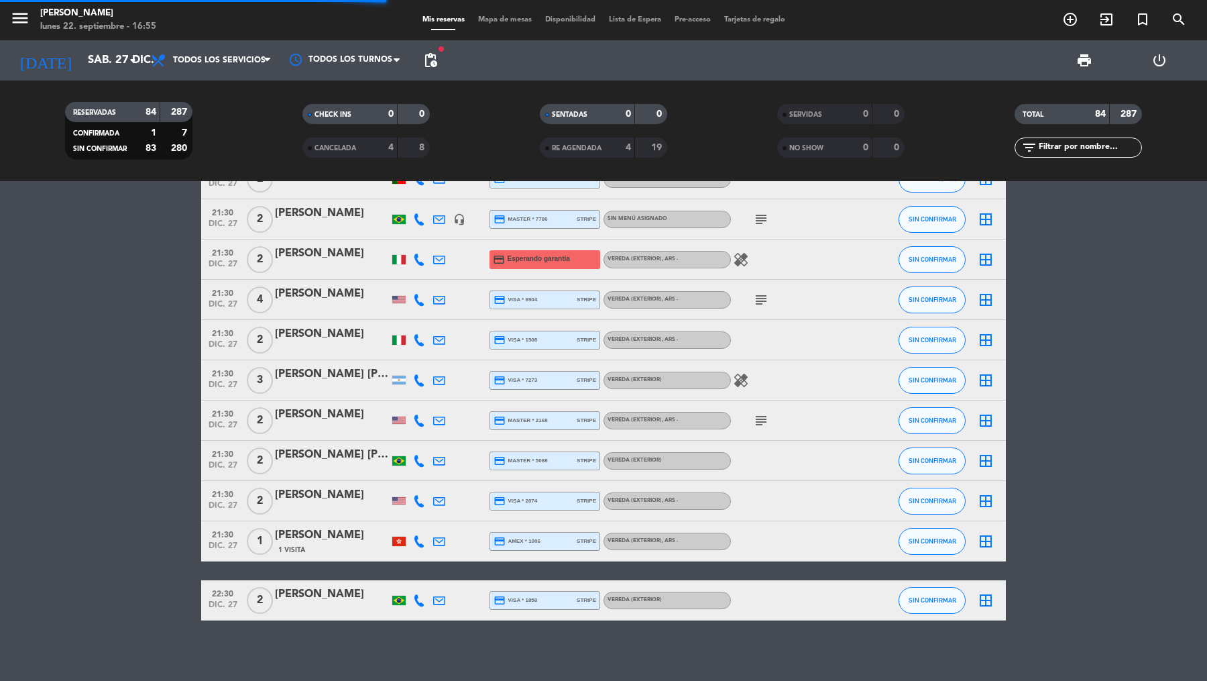
scroll to position [2350, 0]
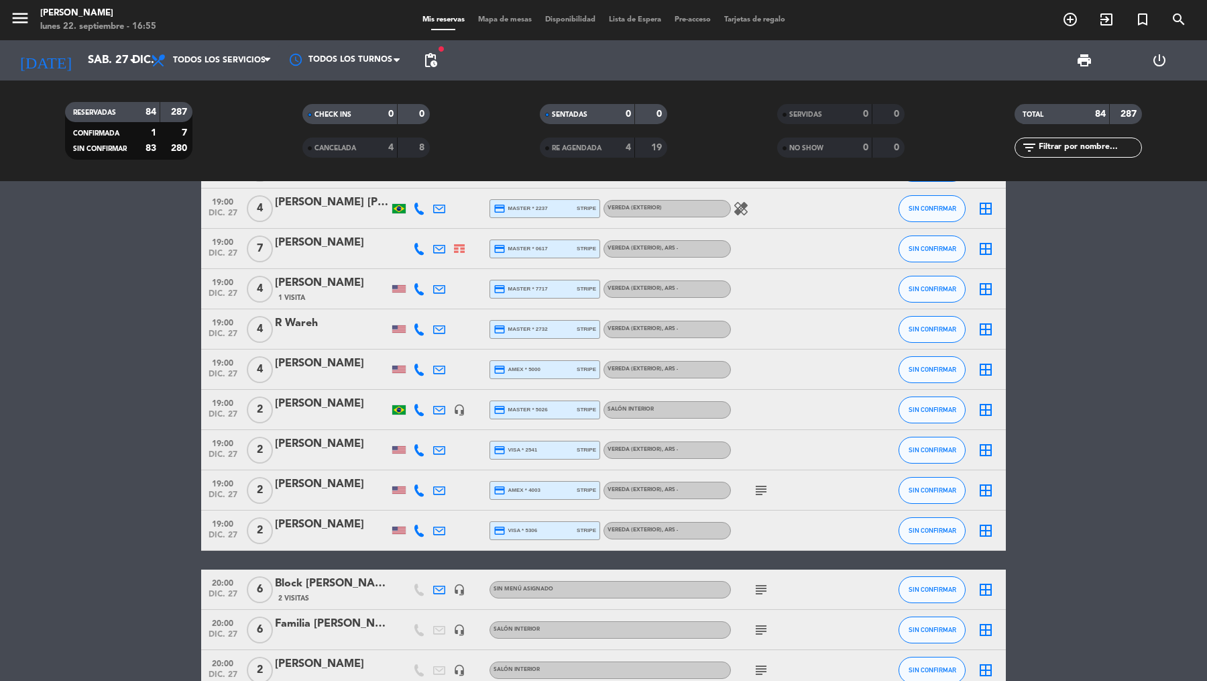
click at [332, 592] on div "2 Visitas" at bounding box center [332, 597] width 114 height 11
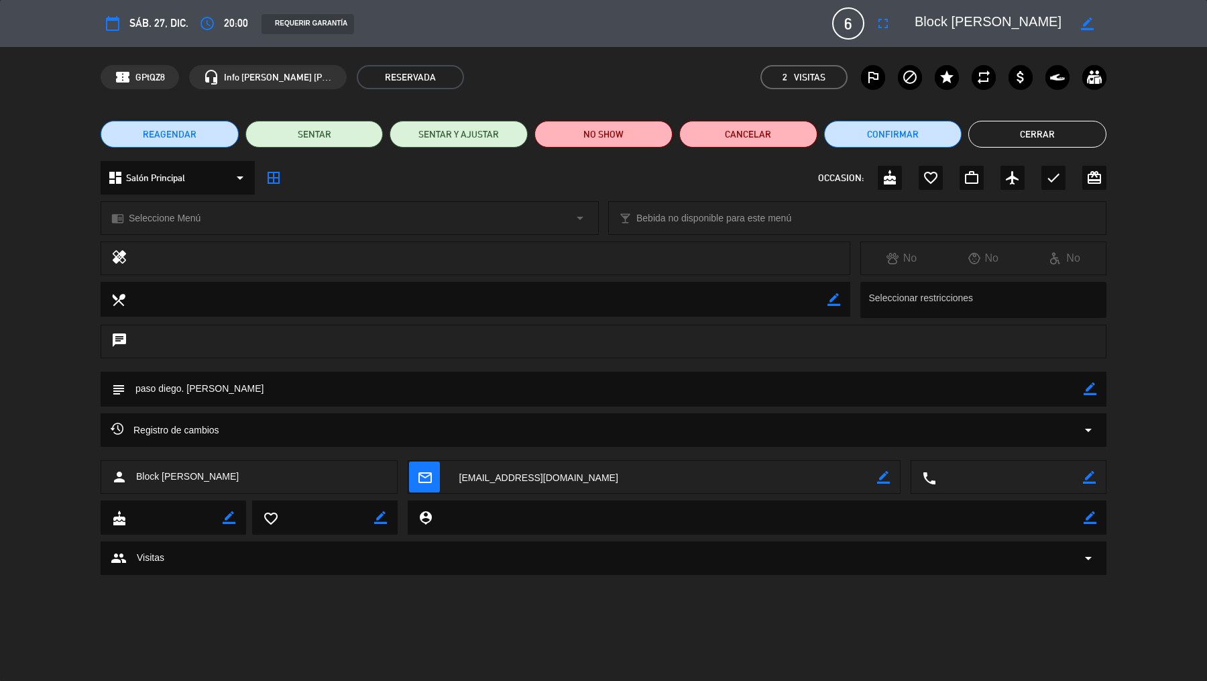
click at [229, 213] on div "chrome_reader_mode Seleccione Menú arrow_drop_down" at bounding box center [349, 218] width 497 height 32
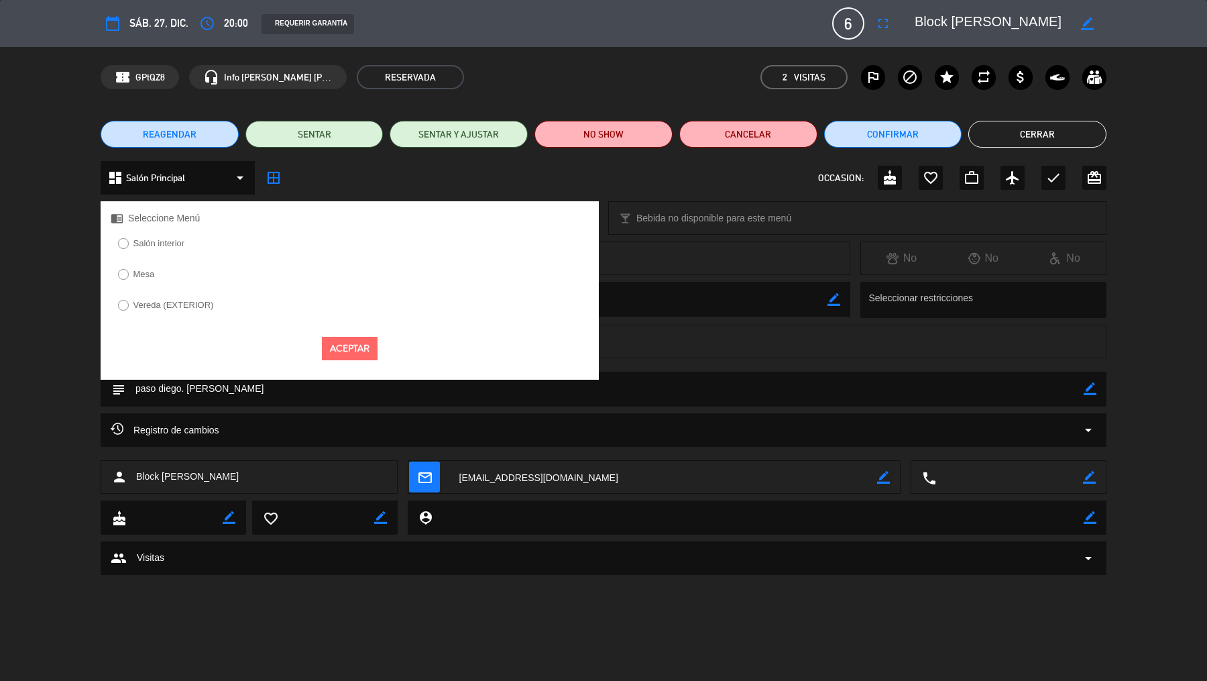
click at [165, 242] on label "Salón interior" at bounding box center [159, 243] width 52 height 9
click at [365, 343] on button "Aceptar" at bounding box center [350, 348] width 56 height 23
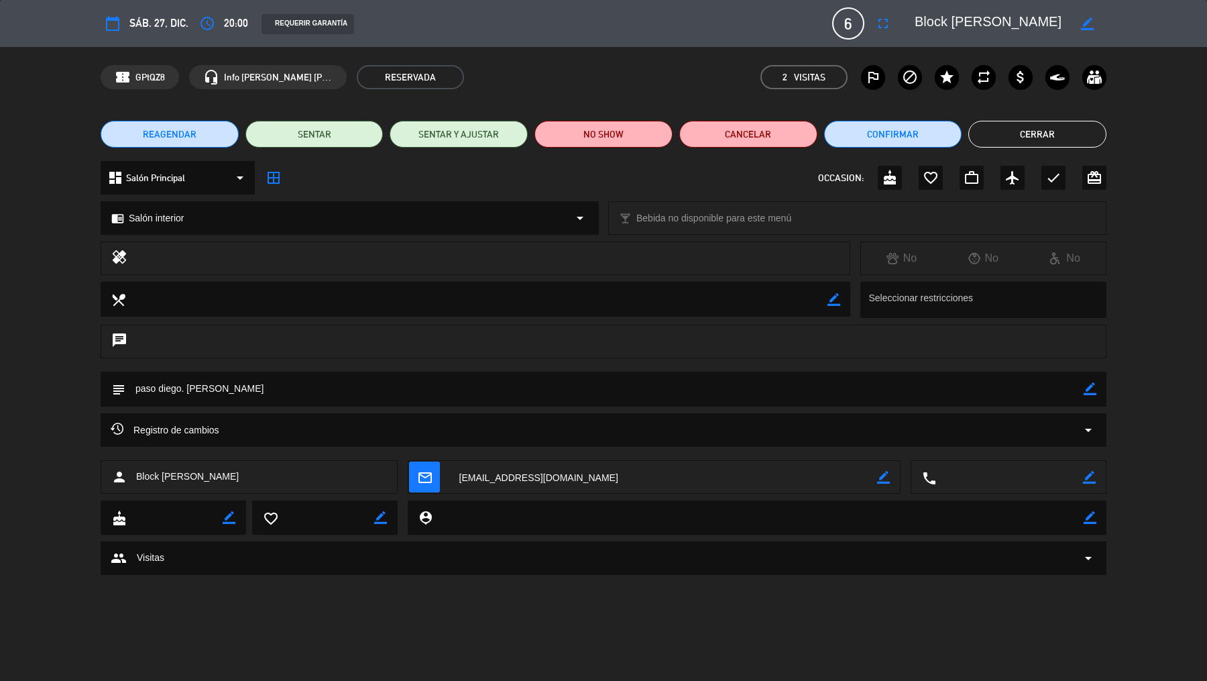
click at [1018, 131] on button "Cerrar" at bounding box center [1038, 134] width 138 height 27
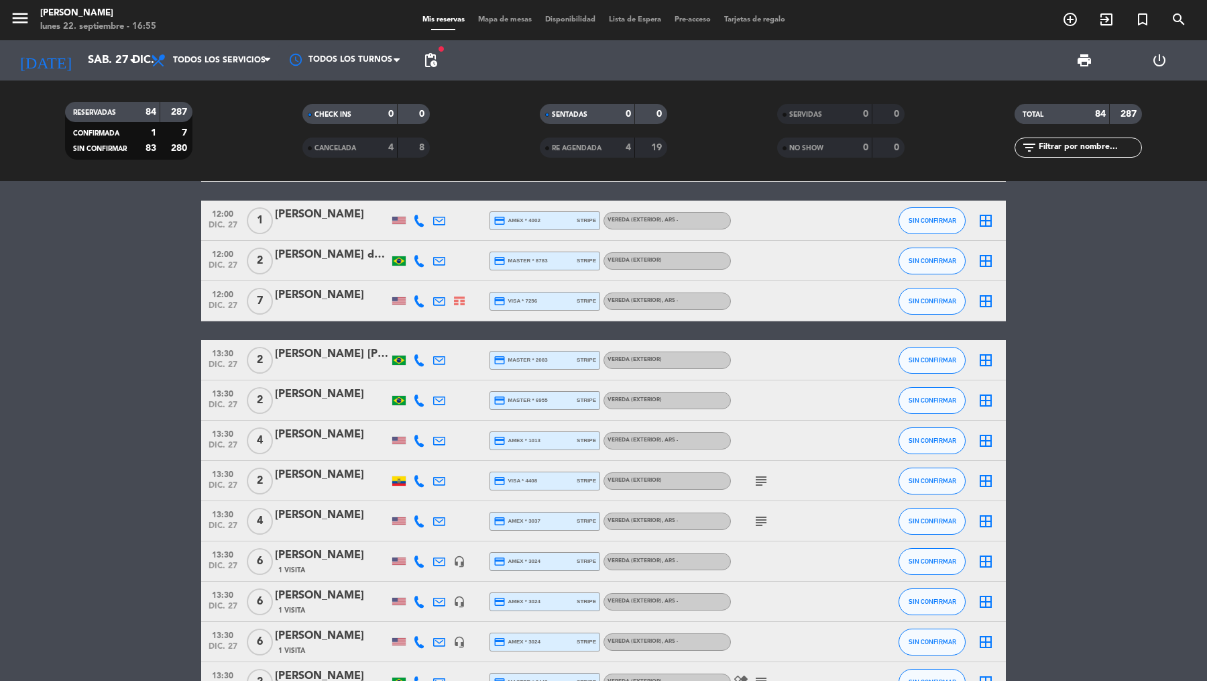
scroll to position [0, 0]
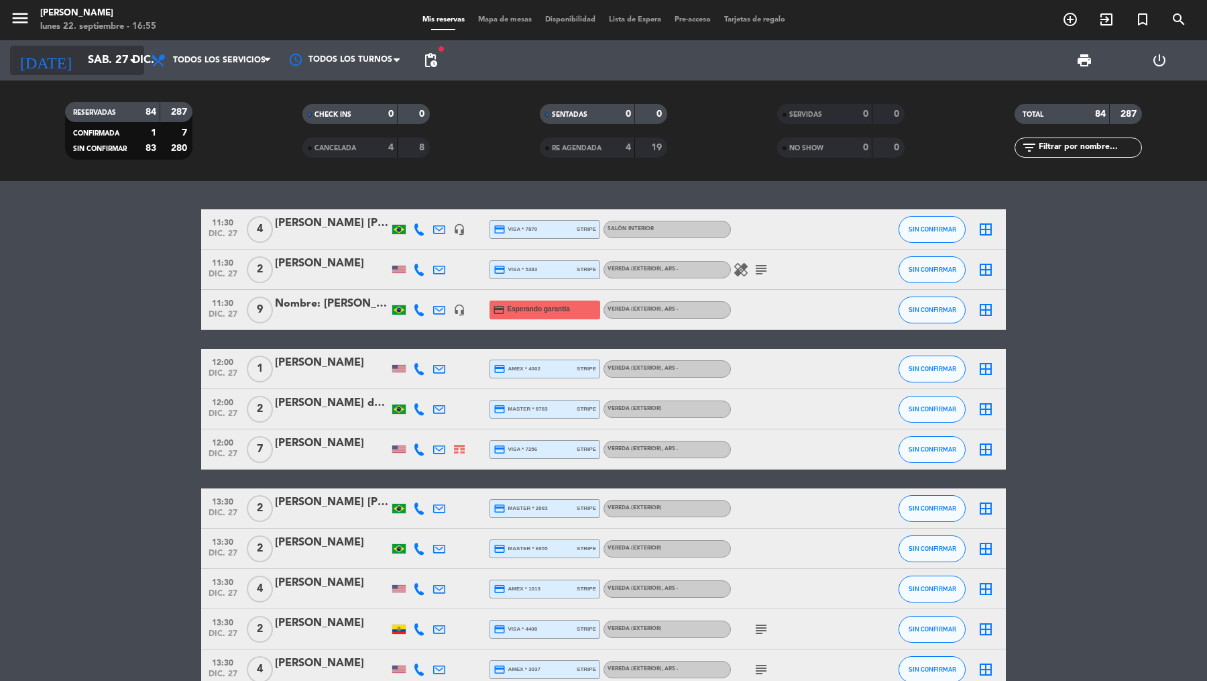
click at [118, 51] on input "sáb. 27 dic." at bounding box center [153, 61] width 144 height 26
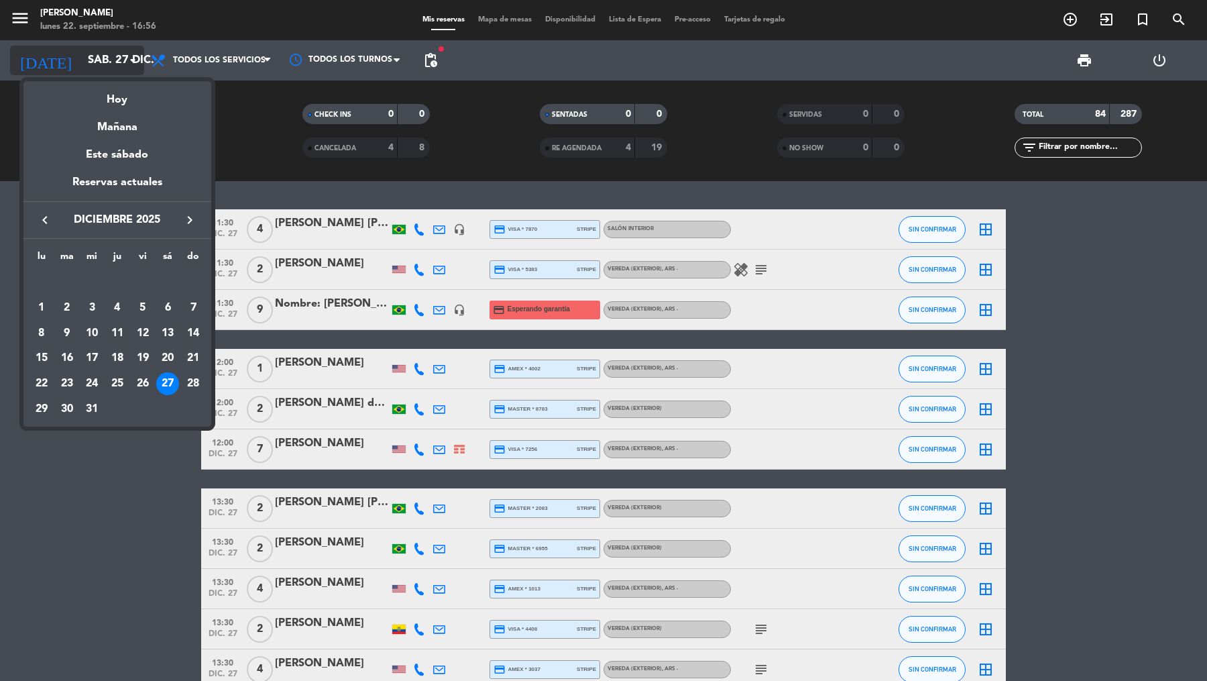
click at [112, 68] on div at bounding box center [603, 340] width 1207 height 681
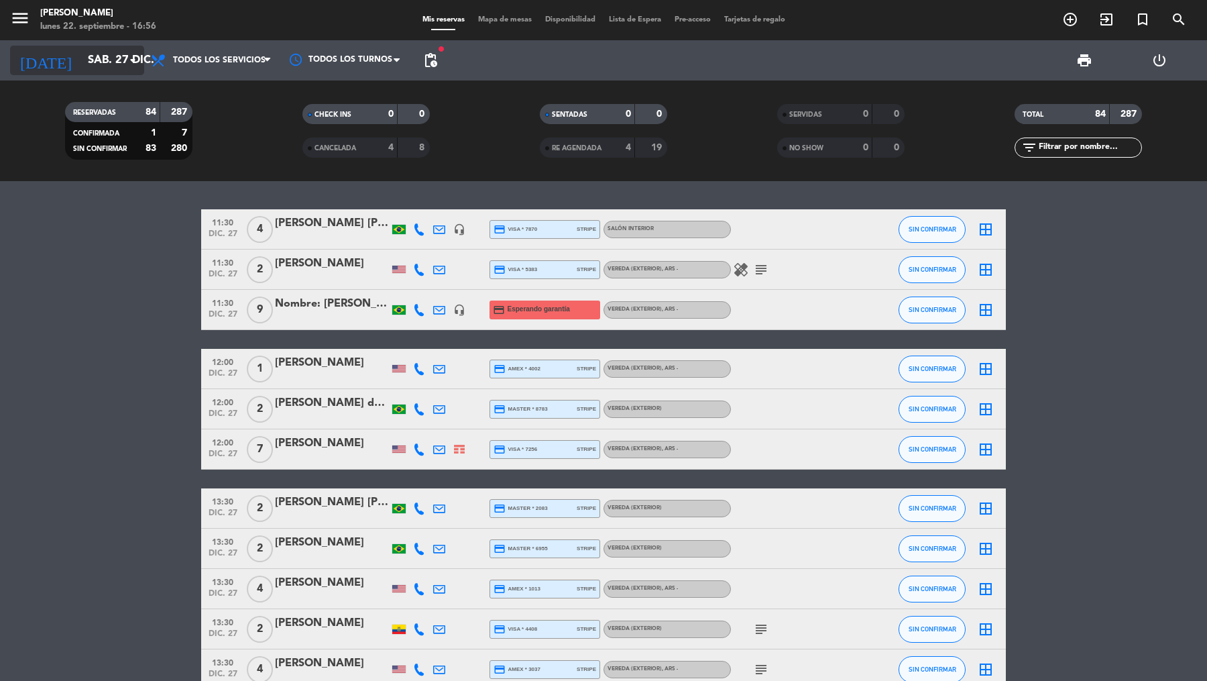
click at [111, 59] on input "sáb. 27 dic." at bounding box center [153, 61] width 144 height 26
click at [105, 48] on input "lun. [DATE]" at bounding box center [153, 61] width 144 height 26
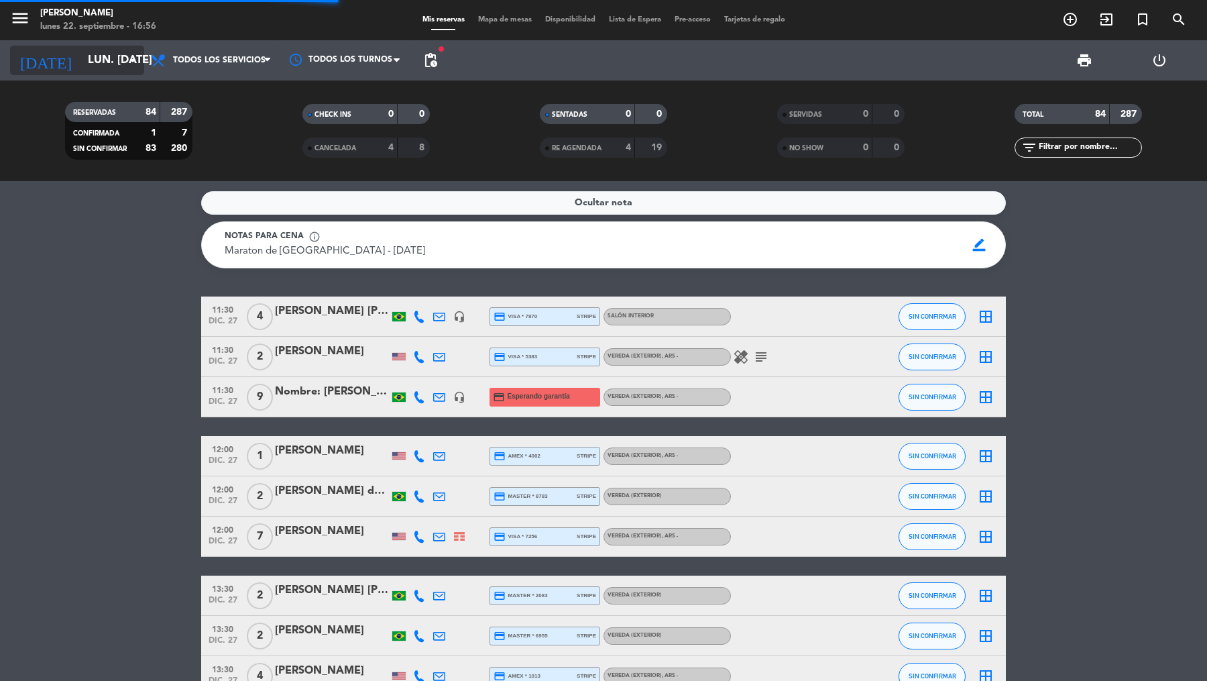
click at [123, 70] on input "lun. [DATE]" at bounding box center [153, 61] width 144 height 26
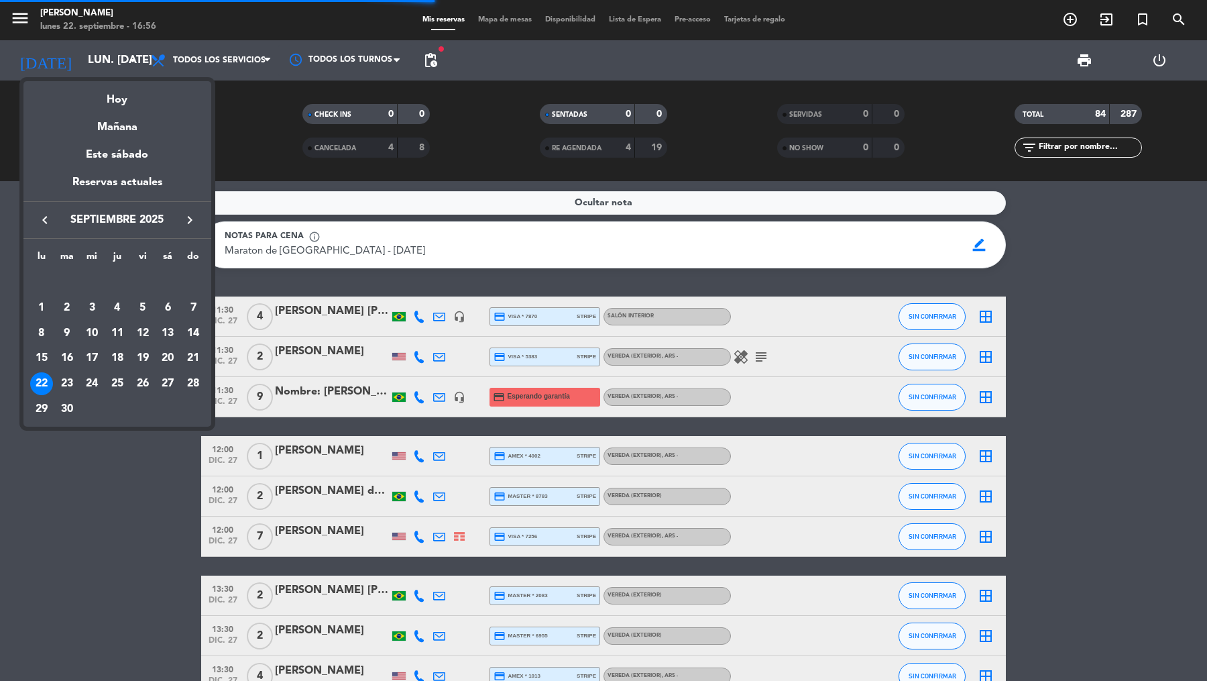
click at [198, 209] on div "keyboard_arrow_left septiembre 2025 keyboard_arrow_right" at bounding box center [117, 220] width 188 height 38
click at [192, 220] on icon "keyboard_arrow_right" at bounding box center [190, 220] width 16 height 16
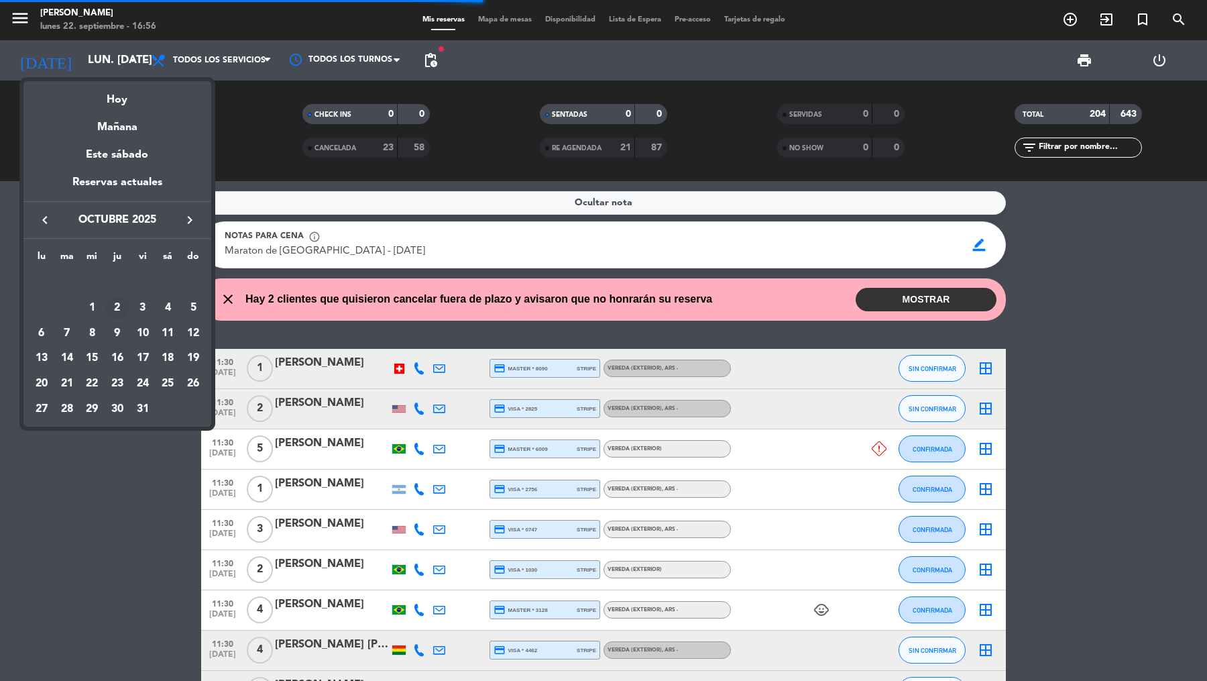
click at [116, 307] on div "2" at bounding box center [117, 307] width 23 height 23
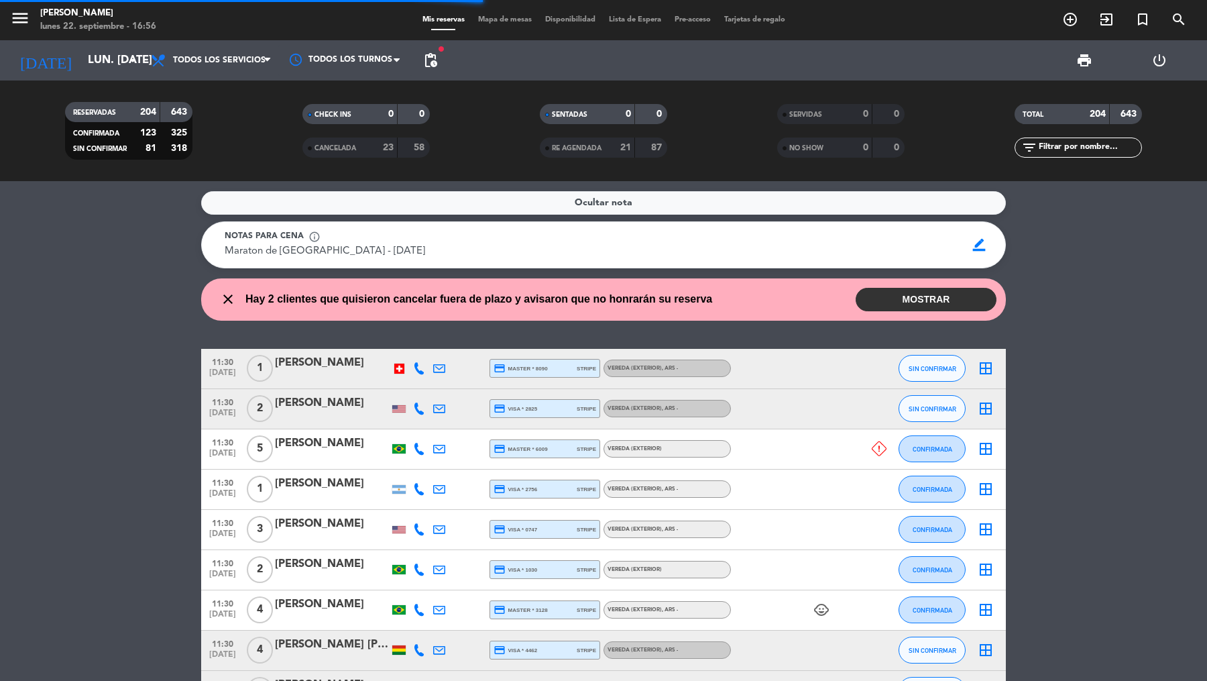
type input "jue. 2 oct."
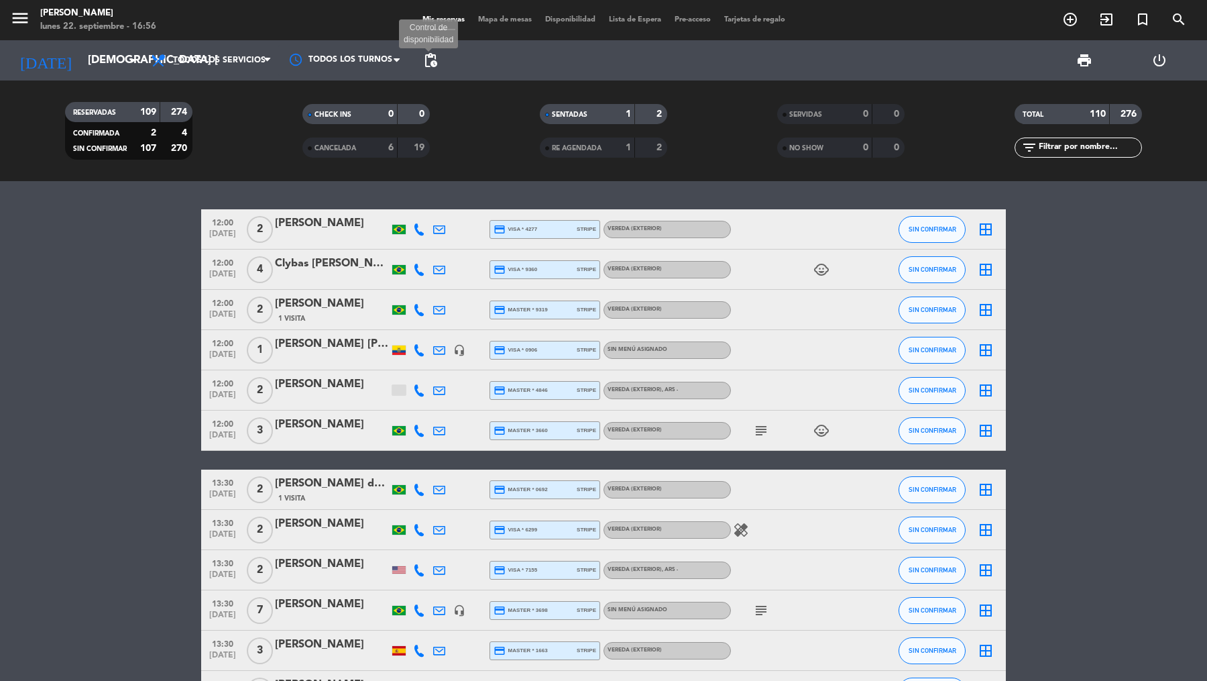
click at [431, 52] on span "pending_actions" at bounding box center [431, 60] width 16 height 16
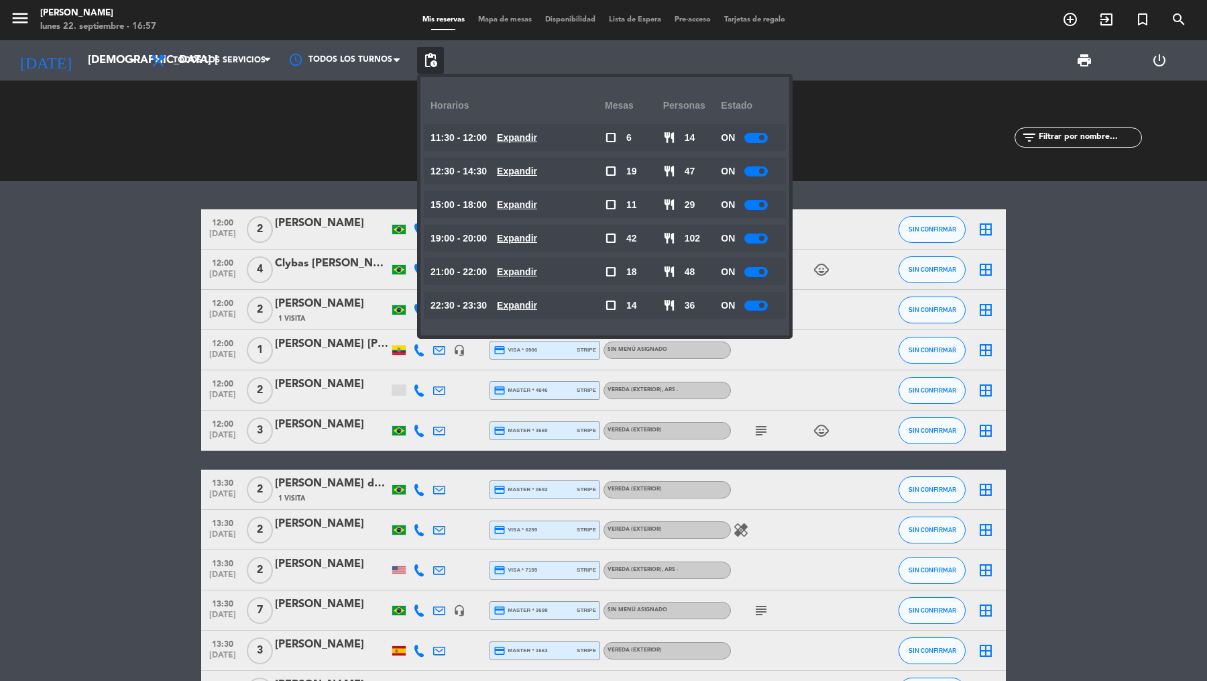
click at [1173, 30] on span "search" at bounding box center [1179, 19] width 36 height 23
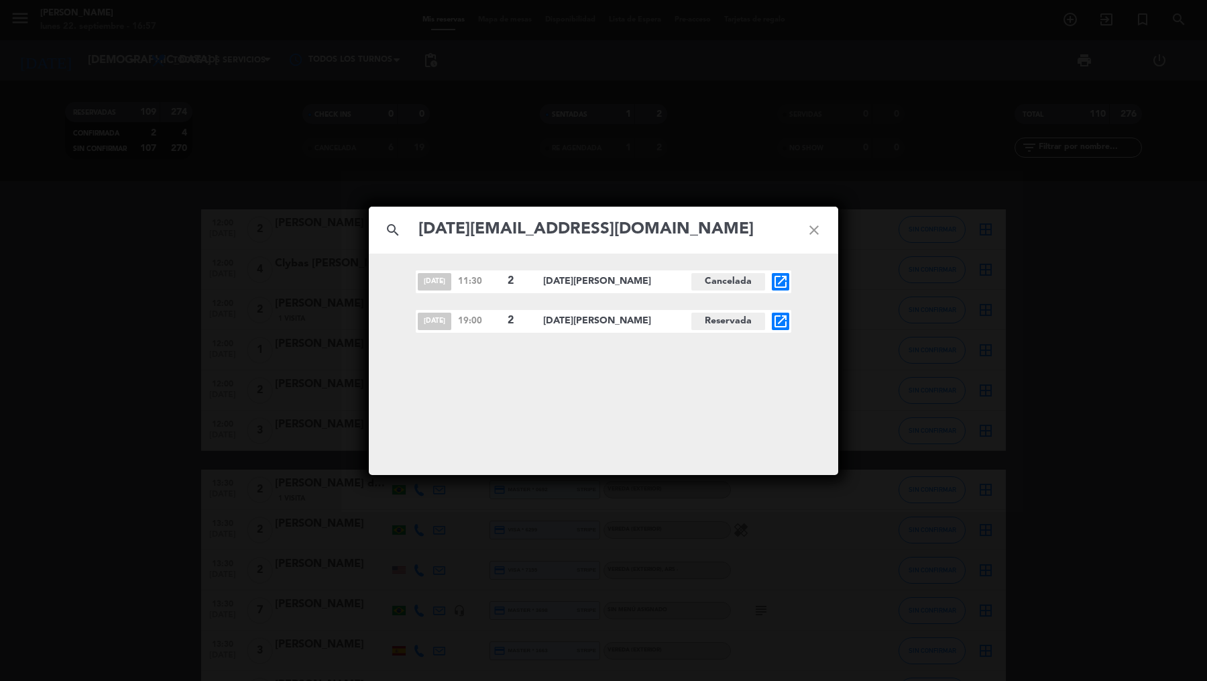
type input "noel_hustler@yahoo.com"
click at [797, 326] on div "nov. 15 11:30 2 Noel Hustler Cancelada open_in_new nov. 18 19:00 2 Noel Hustler…" at bounding box center [604, 301] width 470 height 62
click at [783, 316] on icon "open_in_new" at bounding box center [781, 321] width 16 height 16
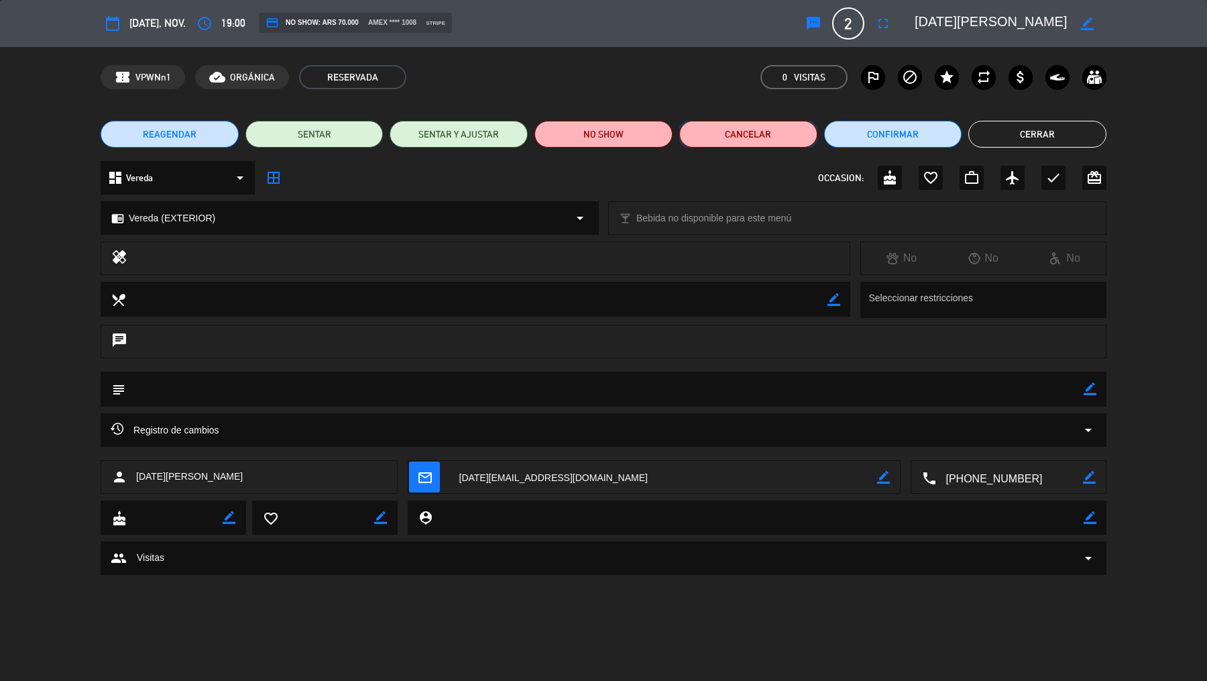
click at [770, 140] on button "Cancelar" at bounding box center [749, 134] width 138 height 27
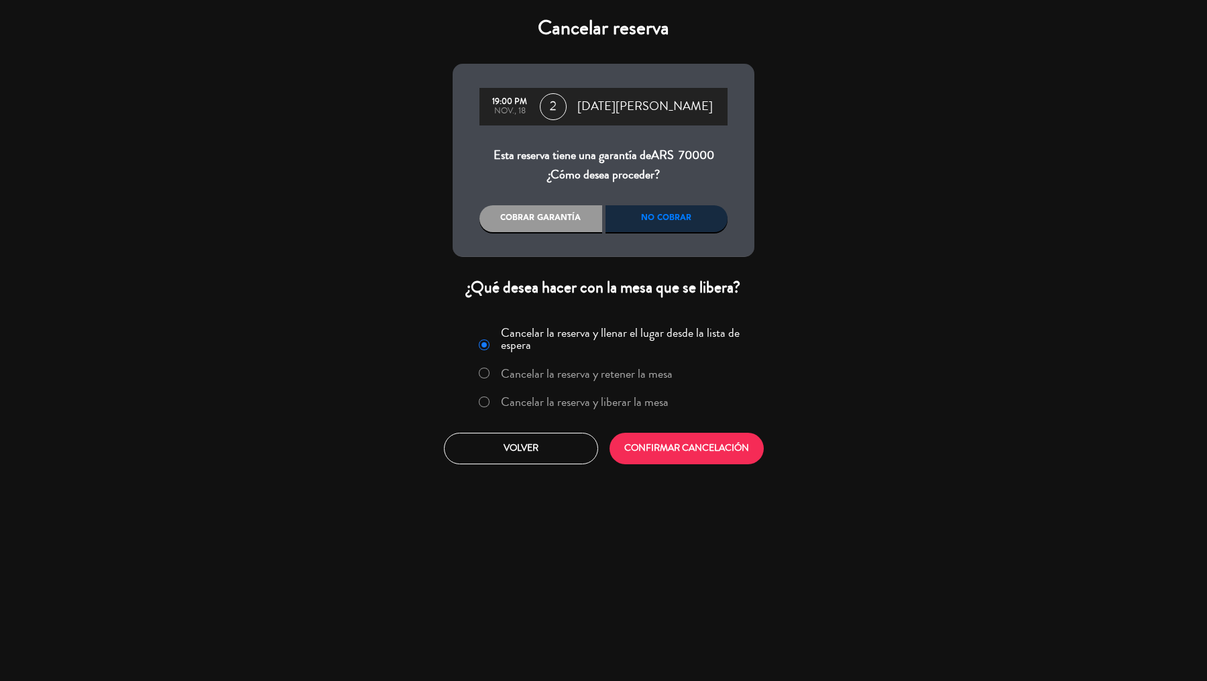
click at [593, 396] on label "Cancelar la reserva y liberar la mesa" at bounding box center [585, 402] width 168 height 12
click at [665, 443] on button "CONFIRMAR CANCELACIÓN" at bounding box center [687, 449] width 154 height 32
